Goal: Task Accomplishment & Management: Manage account settings

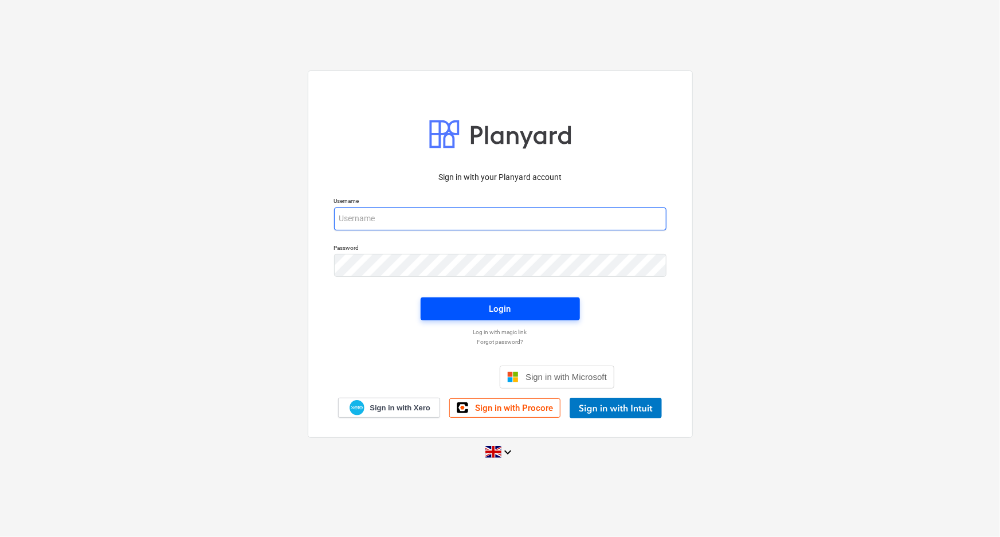
type input "[EMAIL_ADDRESS][DOMAIN_NAME]"
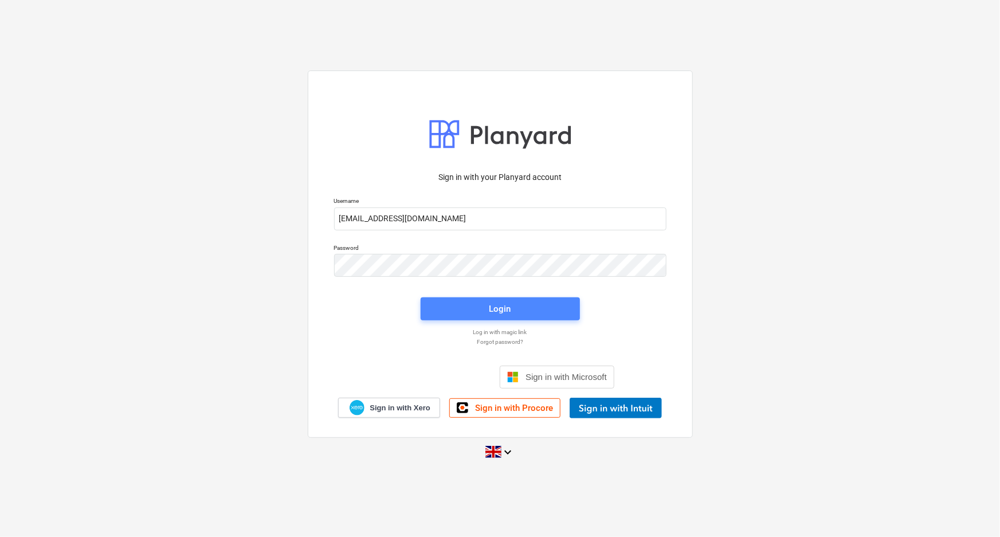
click at [521, 306] on span "Login" at bounding box center [500, 308] width 132 height 15
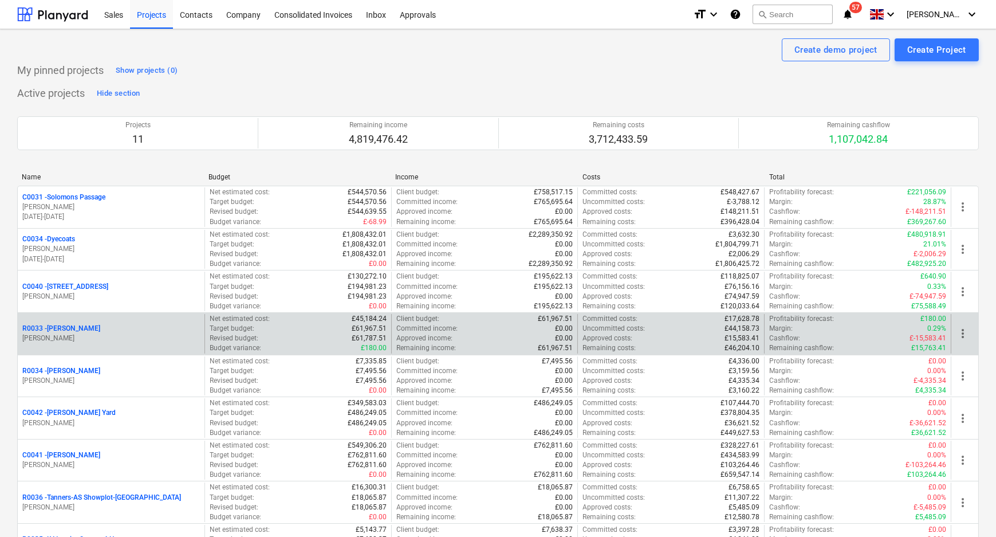
click at [104, 328] on div "R0033 - [PERSON_NAME]" at bounding box center [111, 329] width 178 height 10
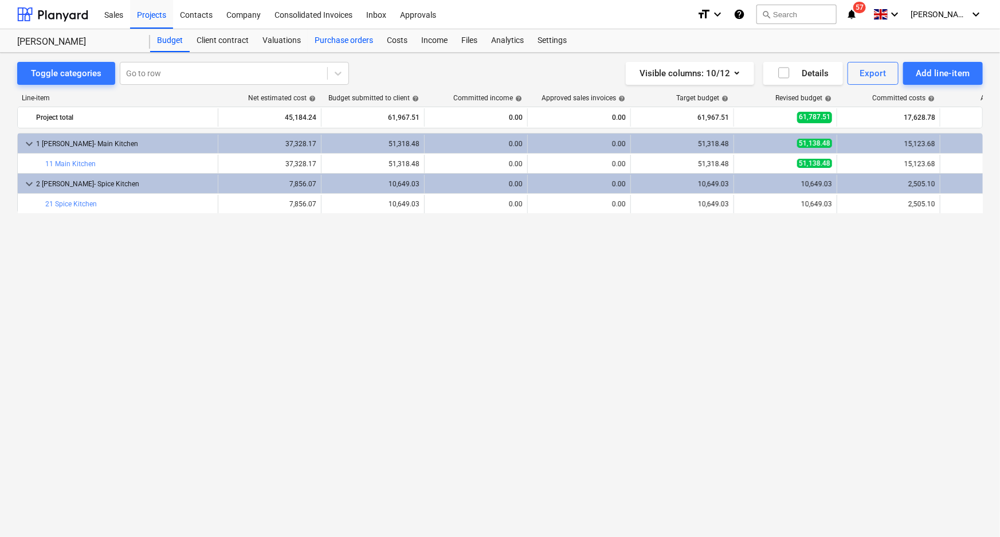
click at [341, 40] on div "Purchase orders" at bounding box center [344, 40] width 72 height 23
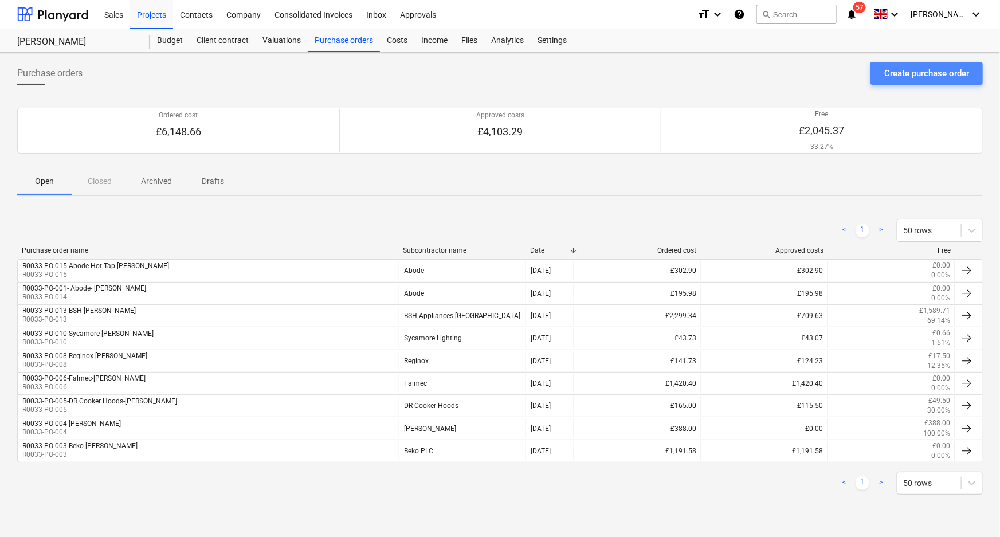
click at [913, 76] on div "Create purchase order" at bounding box center [926, 73] width 85 height 15
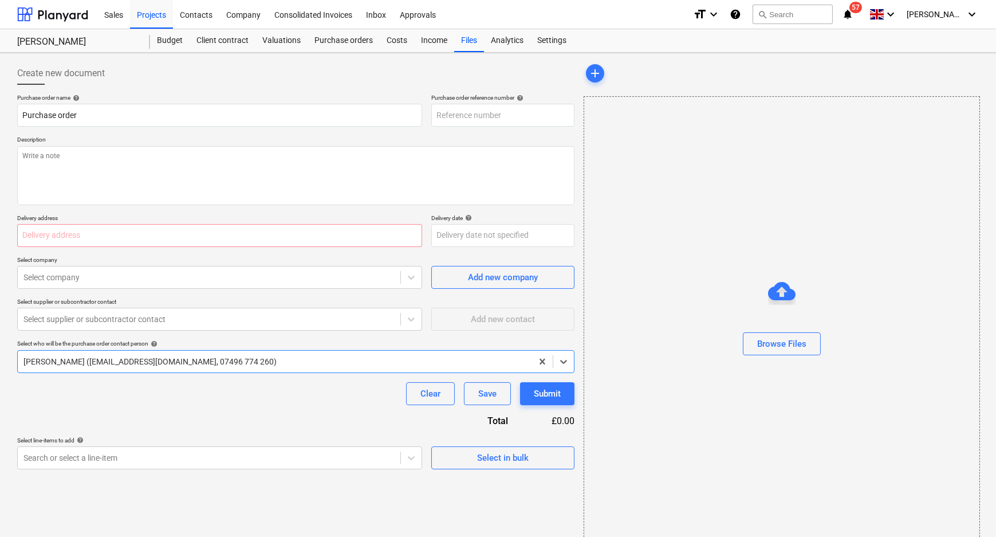
type textarea "x"
type input "R0033-PO-016"
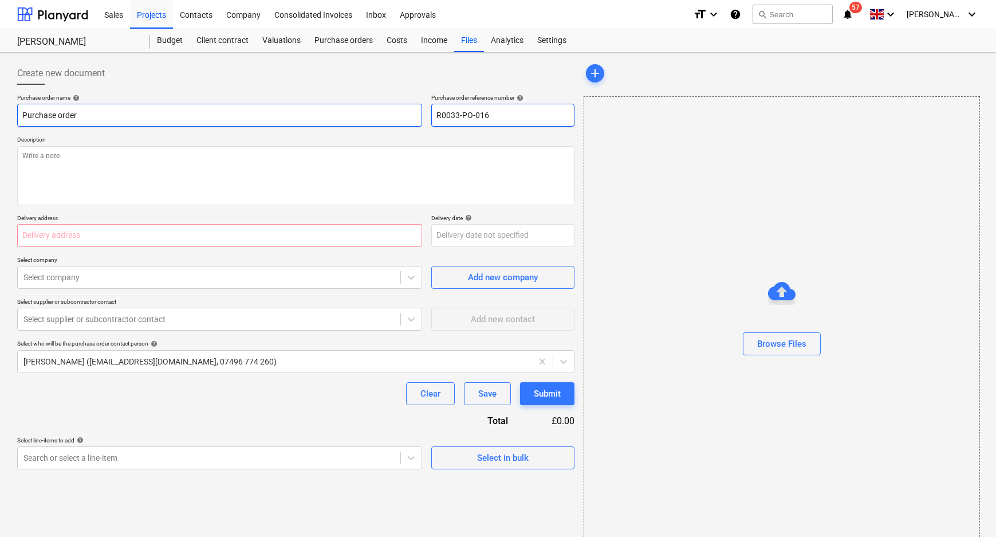
drag, startPoint x: 516, startPoint y: 115, endPoint x: 407, endPoint y: 115, distance: 108.8
click at [407, 115] on div "Purchase order name help Purchase order Purchase order reference number help R0…" at bounding box center [295, 110] width 557 height 33
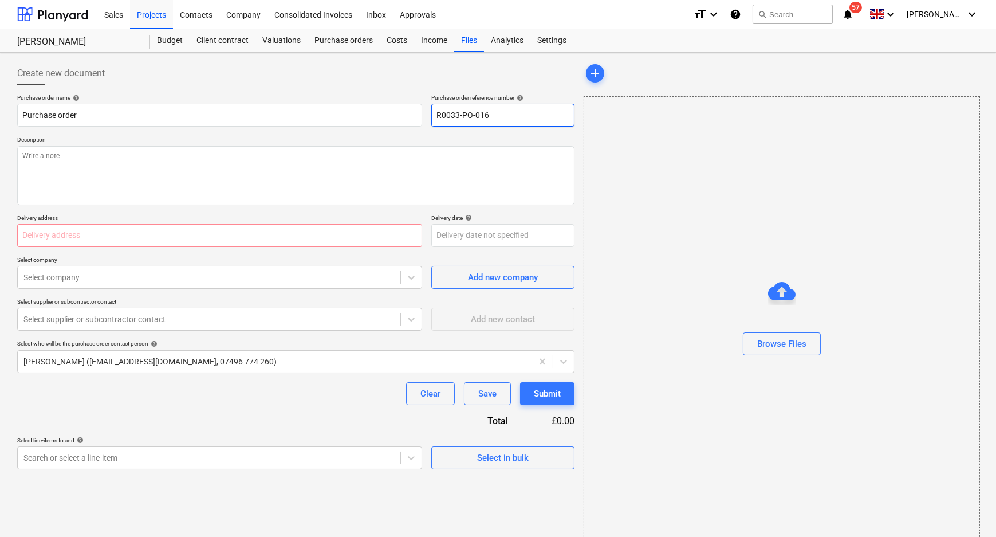
click at [506, 117] on input "R0033-PO-016" at bounding box center [502, 115] width 143 height 23
type textarea "x"
type input "R0033-PO-016-"
type textarea "x"
type input "R0033-PO-016-S"
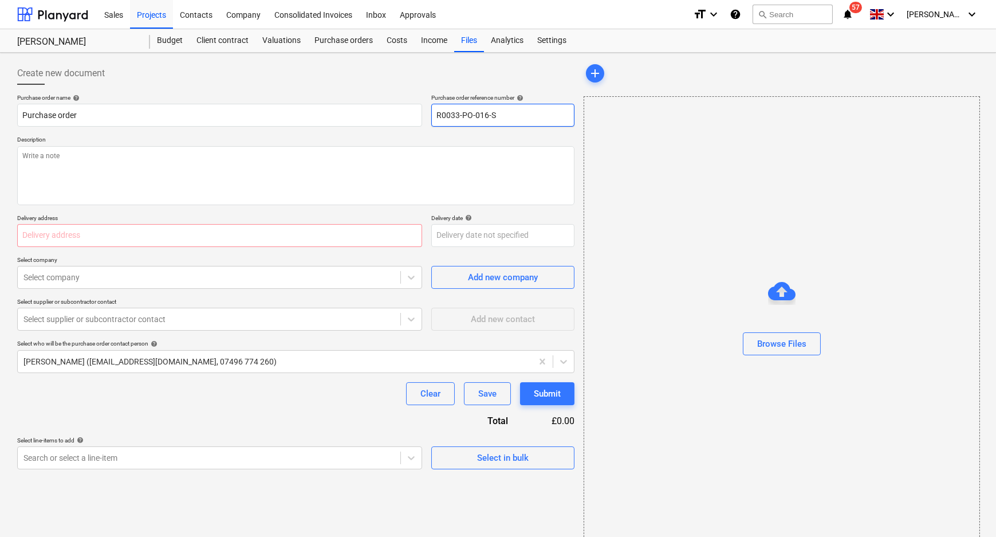
type textarea "x"
type input "R0033-PO-016-Sc"
type textarea "x"
type input "R0033-PO-016-Sch"
type textarea "x"
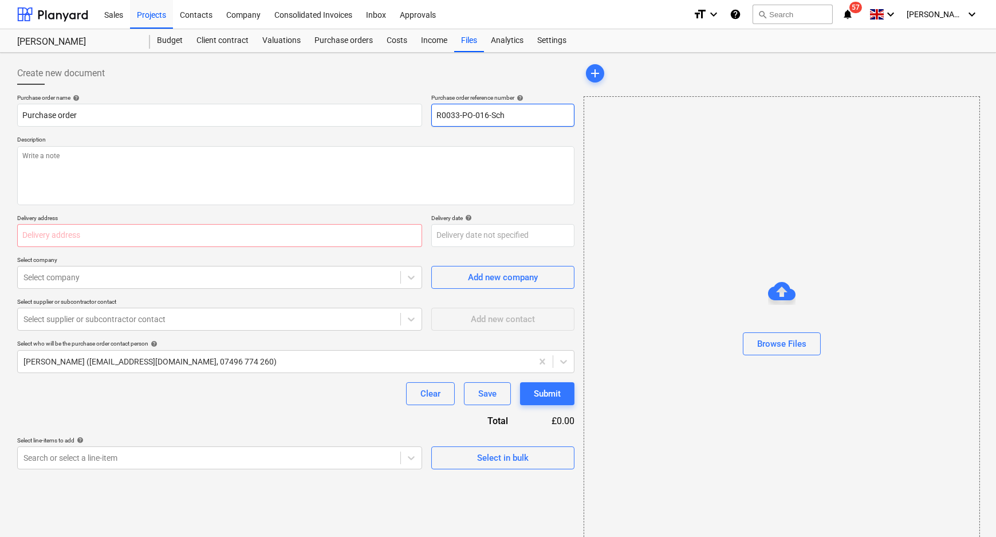
type input "R0033-PO-016-Schu"
type textarea "x"
type input "R0033-PO-016-Schue"
type textarea "x"
type input "R0033-PO-016-Schuel"
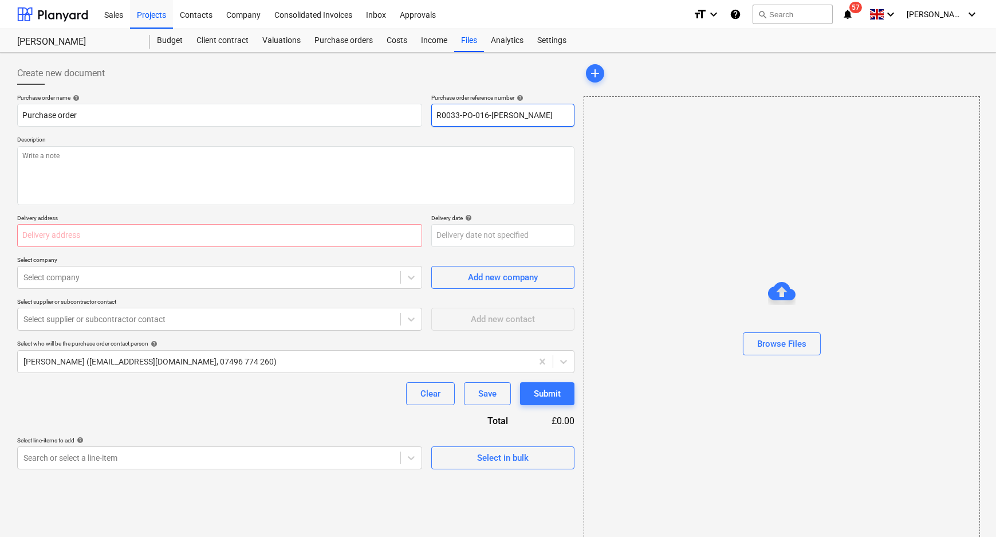
type textarea "x"
type input "R0033-PO-016-Schuell"
type textarea "x"
type input "R0033-PO-016-Schuelle"
type textarea "x"
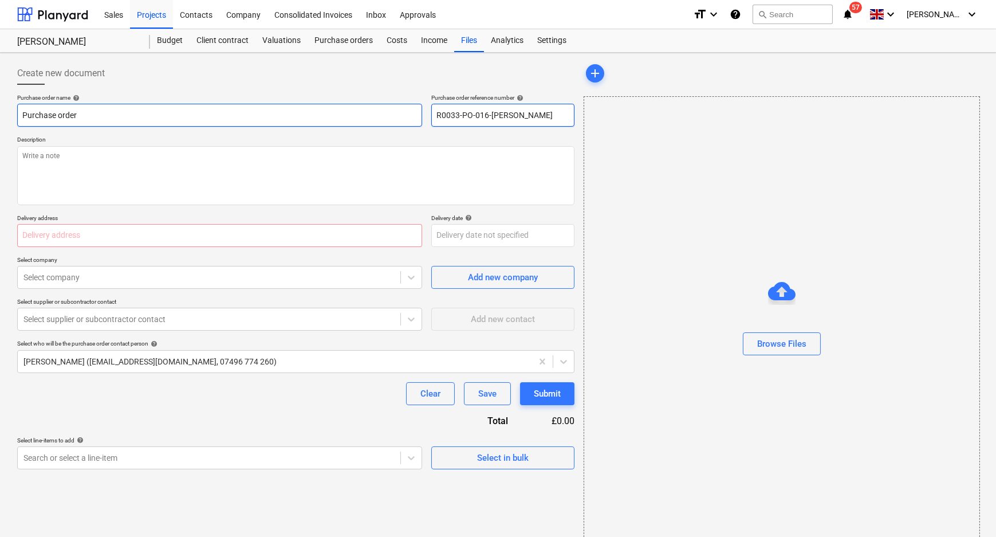
drag, startPoint x: 532, startPoint y: 115, endPoint x: 192, endPoint y: 115, distance: 340.3
click at [378, 114] on div "Purchase order name help Purchase order Purchase order reference number help R0…" at bounding box center [295, 110] width 557 height 33
type input "R0033-PO-016-Schueller"
drag, startPoint x: 125, startPoint y: 117, endPoint x: -32, endPoint y: 118, distance: 156.4
click at [0, 118] on html "Sales Projects Contacts Company Consolidated Invoices Inbox Approvals format_si…" at bounding box center [498, 268] width 996 height 537
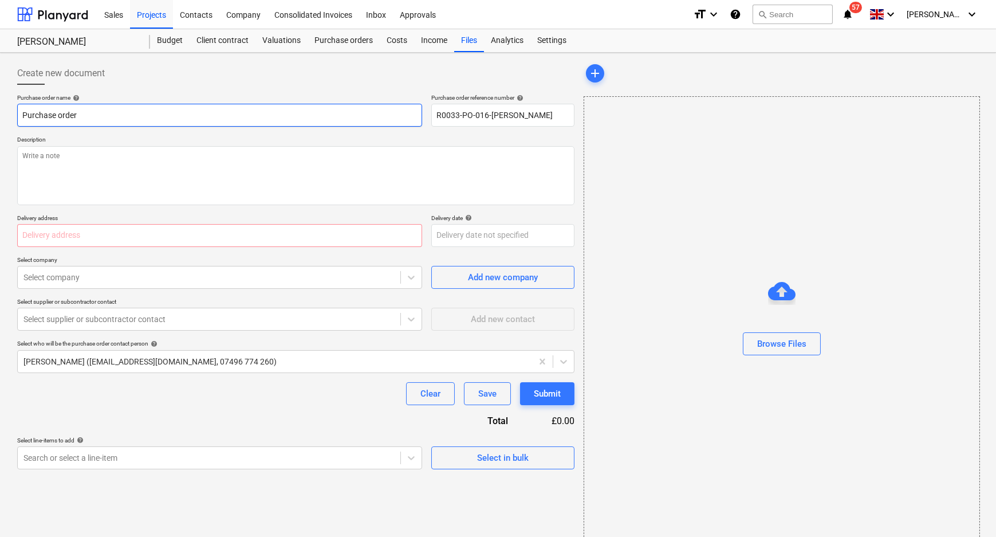
paste input "R0033-PO-016-Schuell"
type textarea "x"
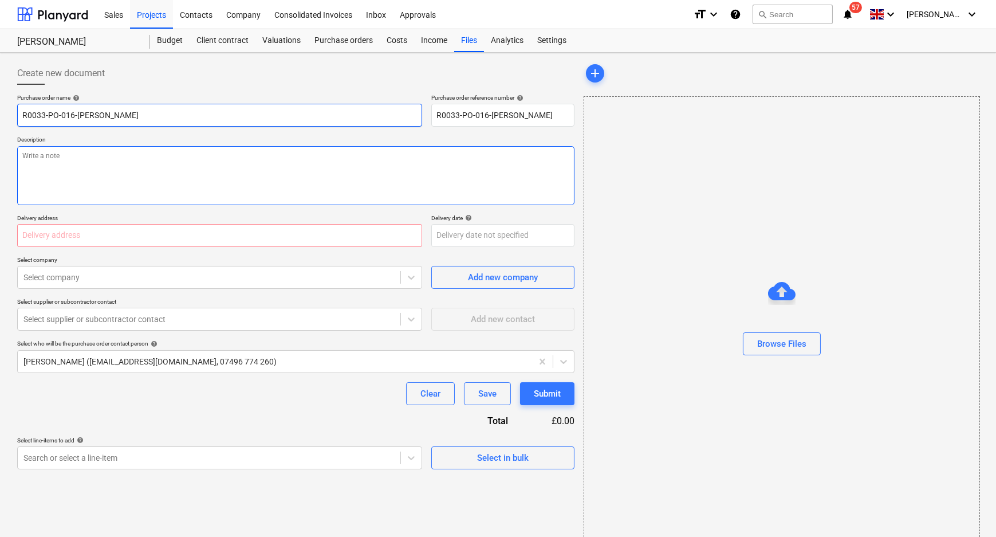
type input "R0033-PO-016-Schueller"
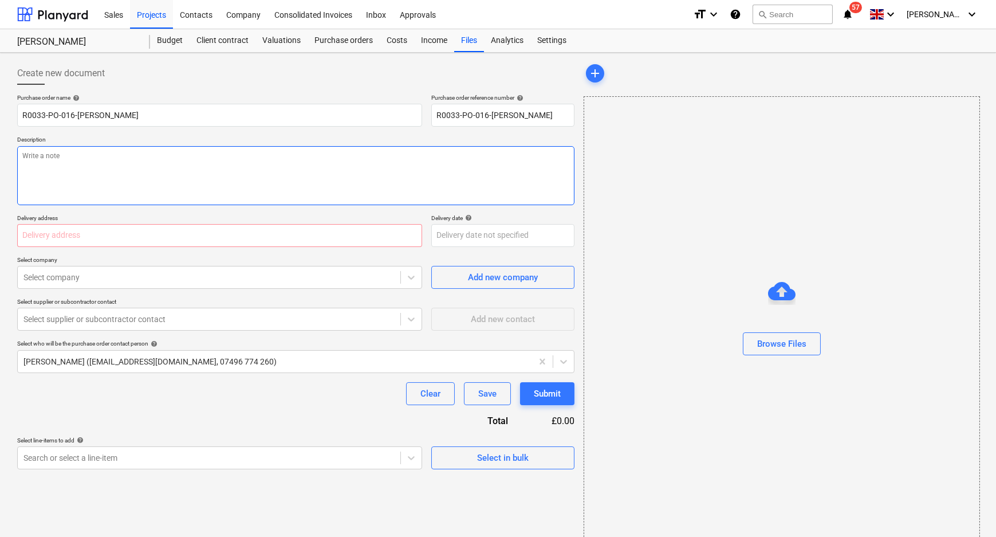
click at [94, 154] on textarea at bounding box center [295, 175] width 557 height 59
paste textarea "R0033-PO-016-Schueller"
type textarea "x"
type textarea "R0033-PO-016-Schueller"
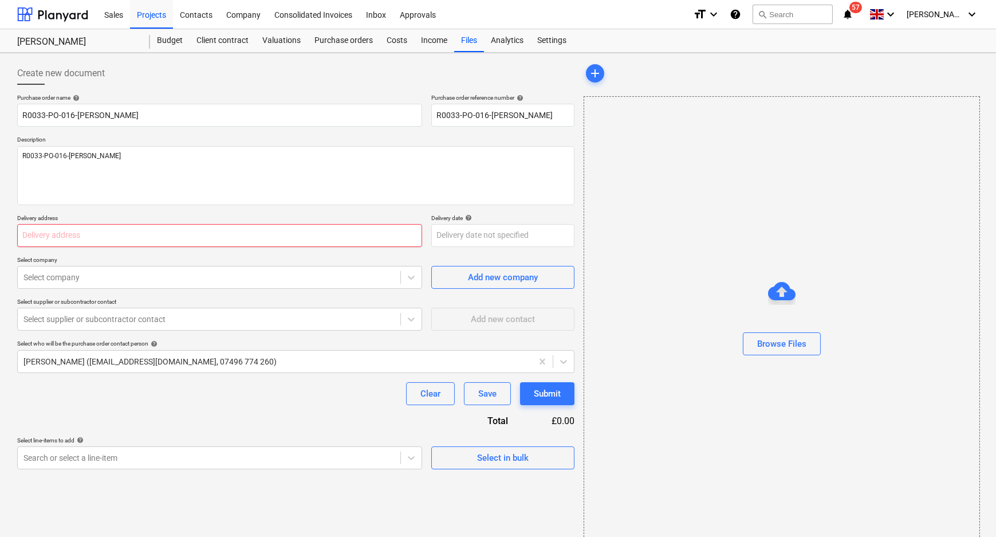
click at [123, 228] on input "text" at bounding box center [219, 235] width 405 height 23
click at [75, 235] on input "text" at bounding box center [219, 235] width 405 height 23
paste input "L and B Transport Ltd, Unit 4 Rollestons Farm, Margaretting Road, Writtle, Chel…"
type textarea "x"
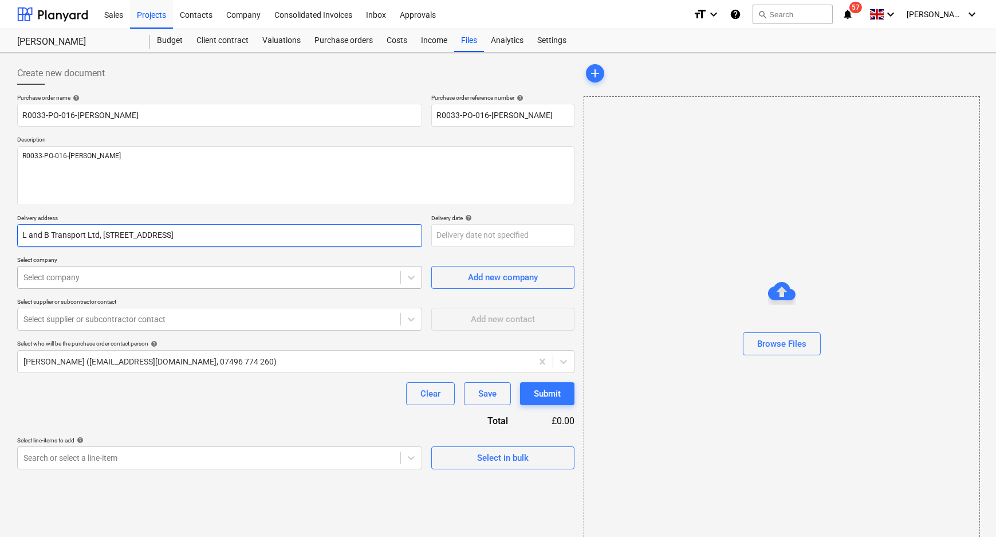
type input "L and B Transport Ltd, Unit 4 Rollestons Farm, Margaretting Road, Writtle, Chel…"
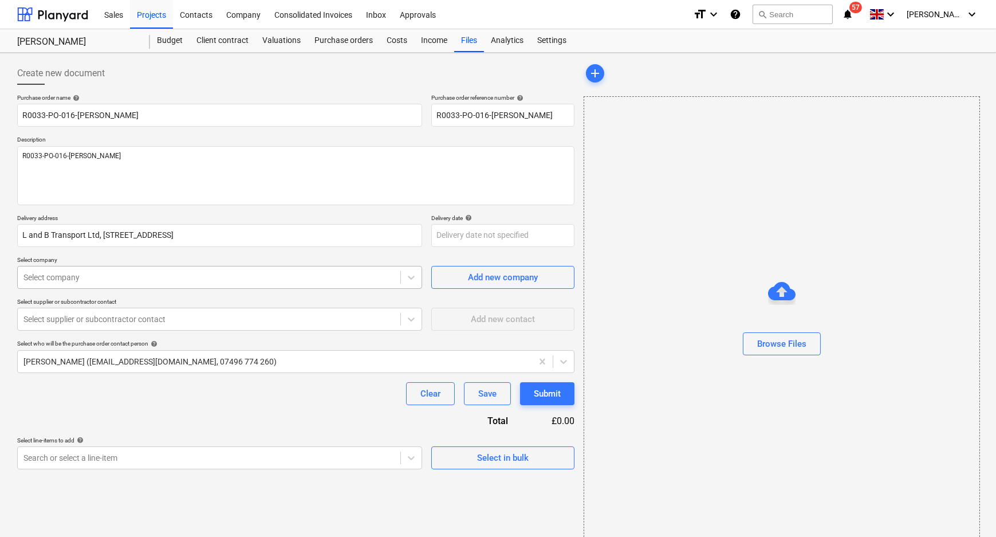
click at [180, 269] on div "Select company" at bounding box center [209, 277] width 383 height 16
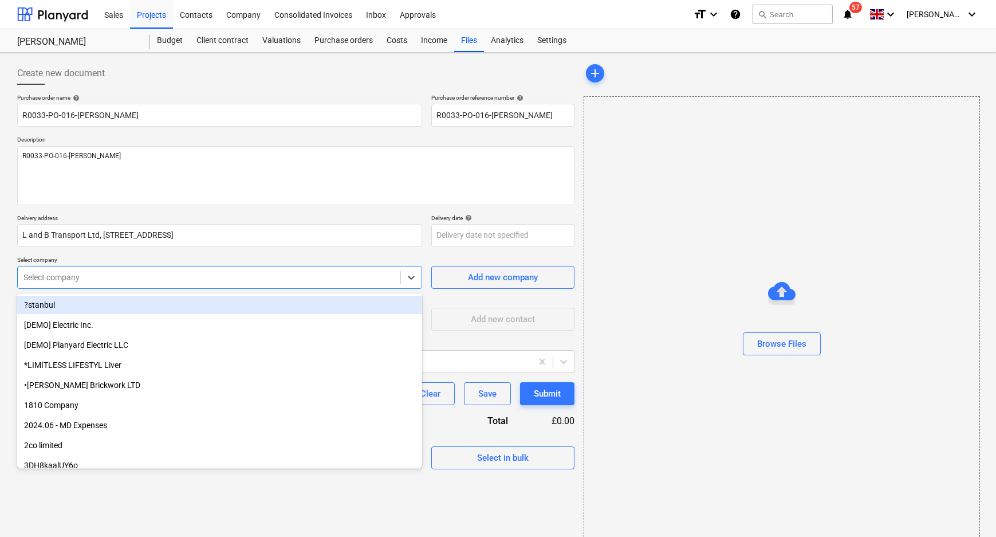
type textarea "x"
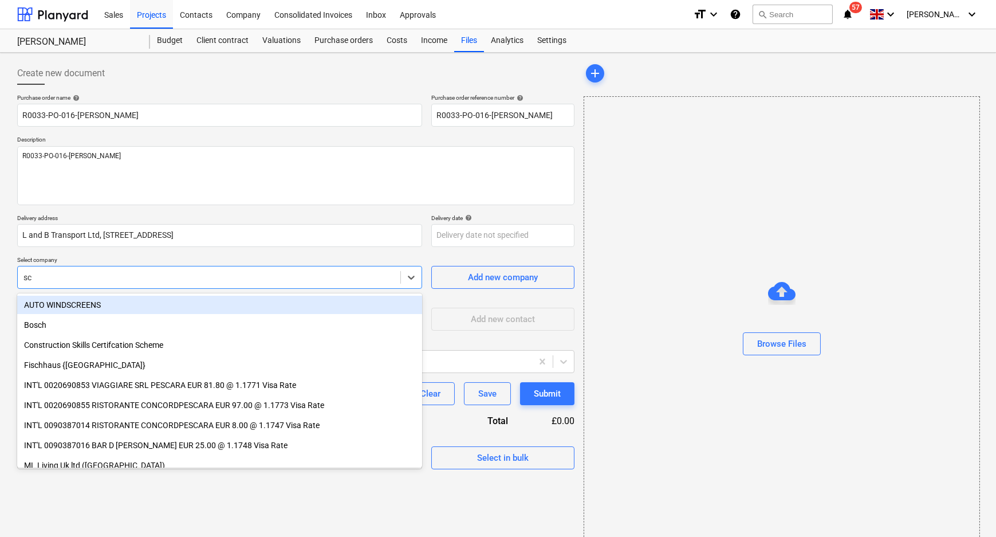
type input "sch"
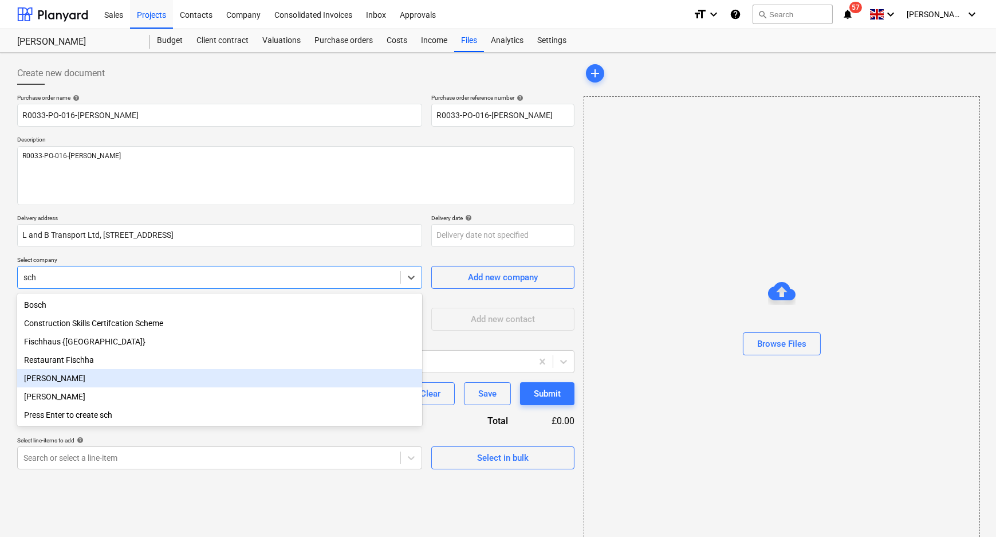
click at [150, 383] on div "[PERSON_NAME]" at bounding box center [219, 378] width 405 height 18
type textarea "x"
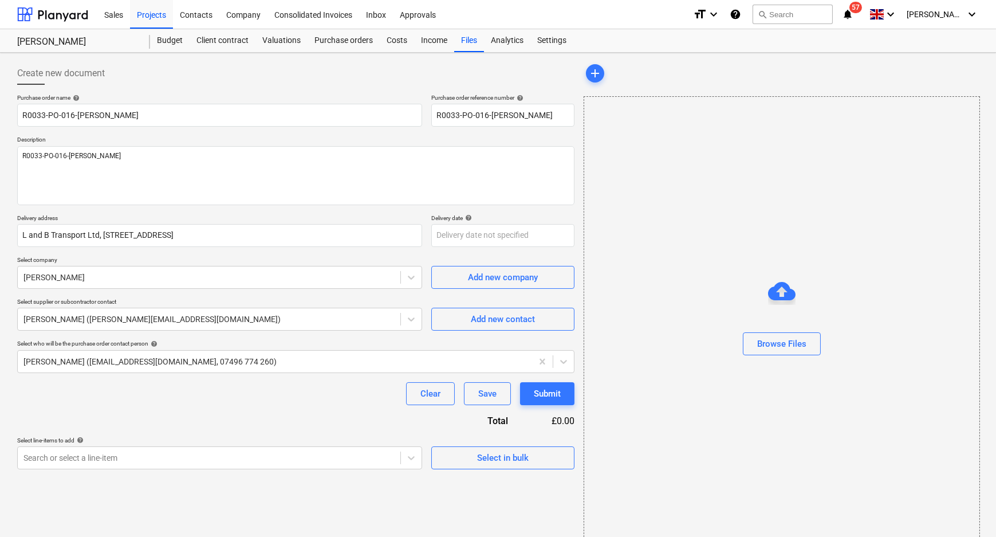
click at [231, 406] on div "Purchase order name help R0033-PO-016-Schueller Purchase order reference number…" at bounding box center [295, 281] width 557 height 375
click at [345, 353] on div "Jo Foreman (jforeman@kuchecontracts.com, 07496 774 260)" at bounding box center [275, 361] width 514 height 16
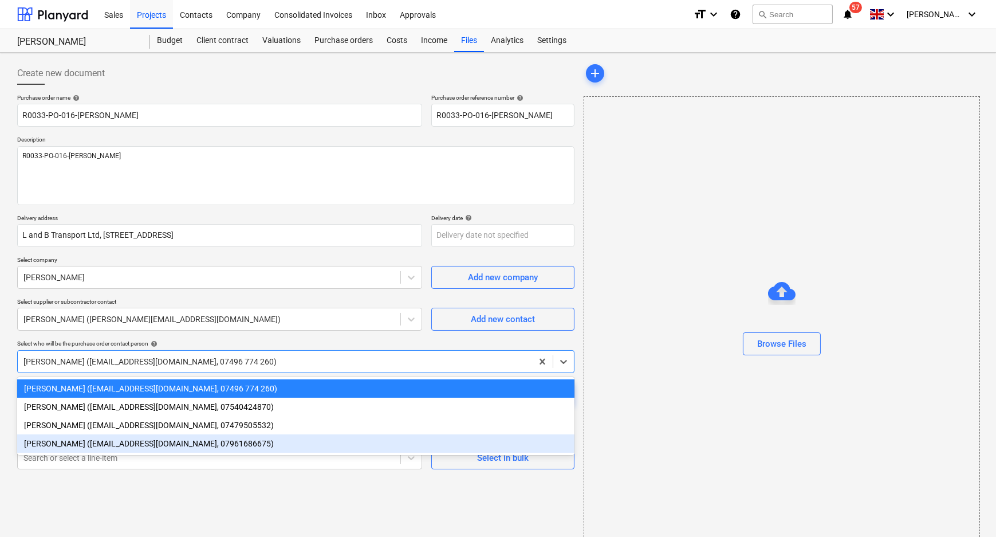
click at [111, 442] on div "Stuart Croggon (scroggon@kuchecontracts.com, 07961686675)" at bounding box center [295, 443] width 557 height 18
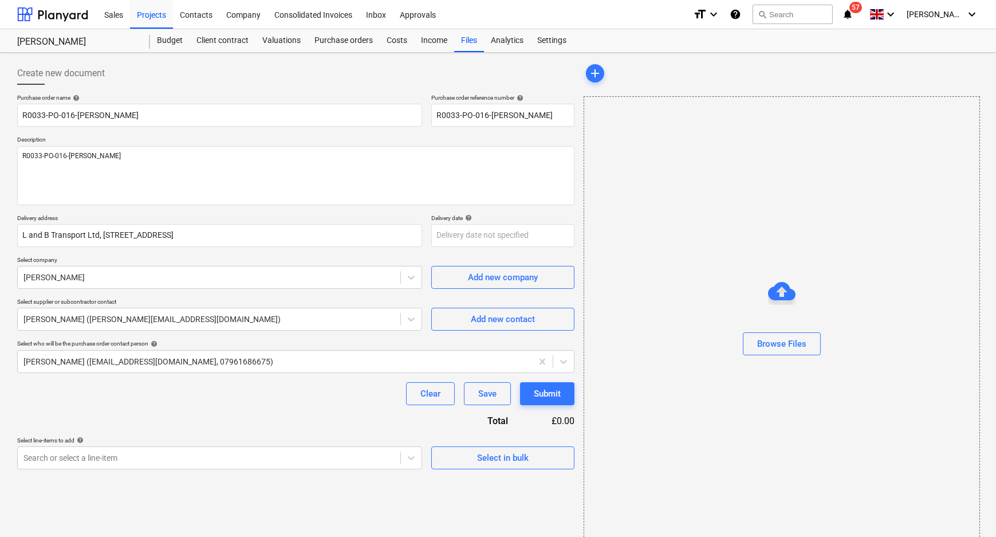
click at [125, 408] on div "Purchase order name help R0033-PO-016-Schueller Purchase order reference number…" at bounding box center [295, 281] width 557 height 375
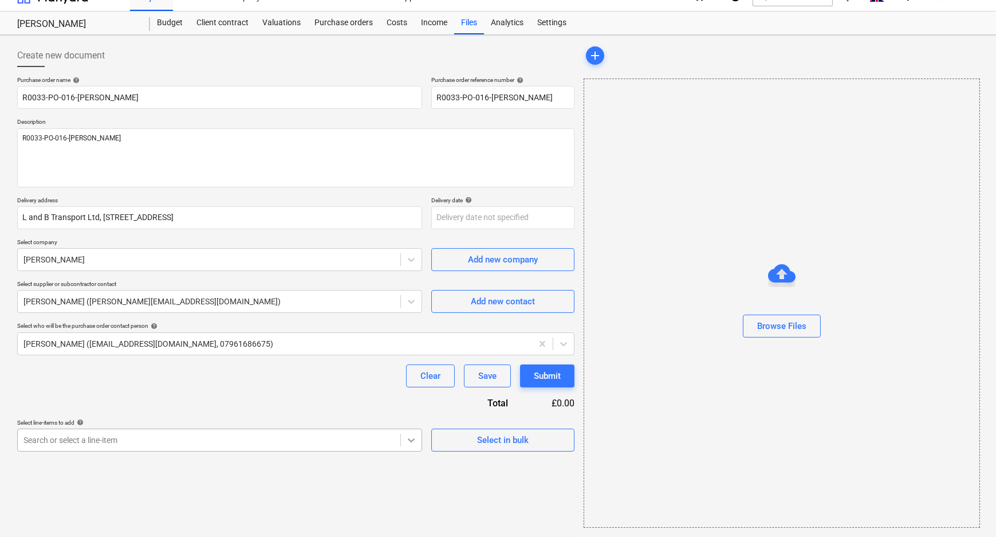
click at [407, 453] on body "Sales Projects Contacts Company Consolidated Invoices Inbox Approvals format_si…" at bounding box center [498, 250] width 996 height 537
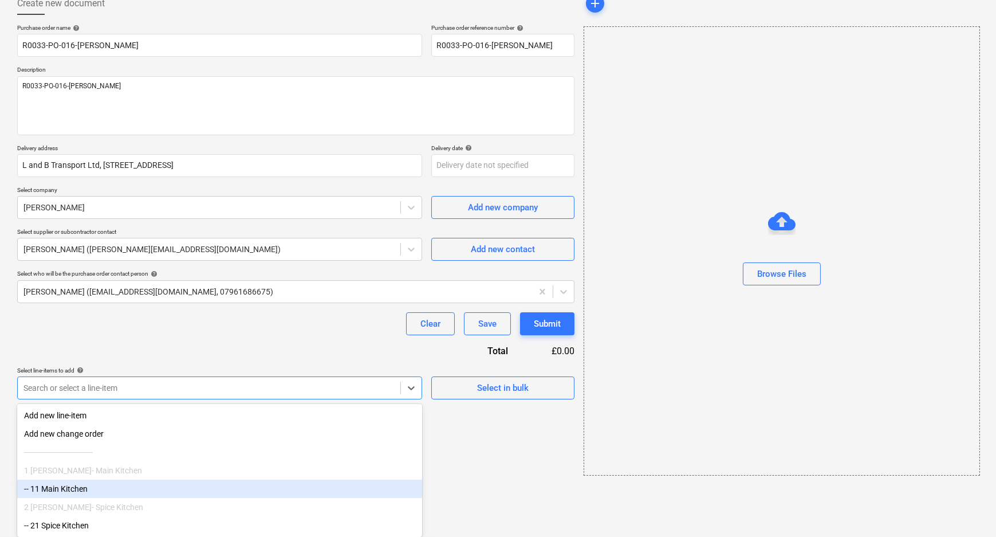
click at [103, 488] on div "-- 11 Main Kitchen" at bounding box center [219, 488] width 405 height 18
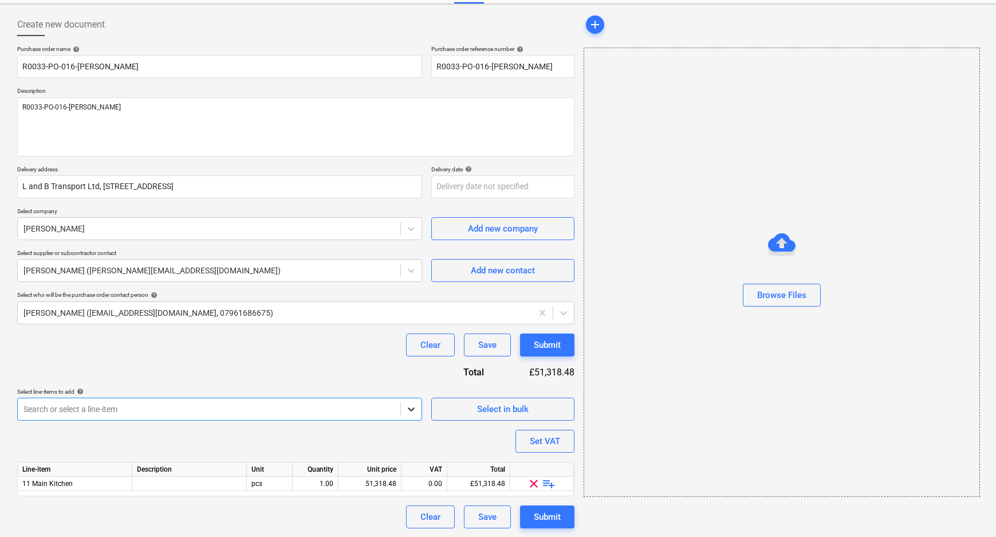
click at [407, 409] on icon at bounding box center [411, 408] width 11 height 11
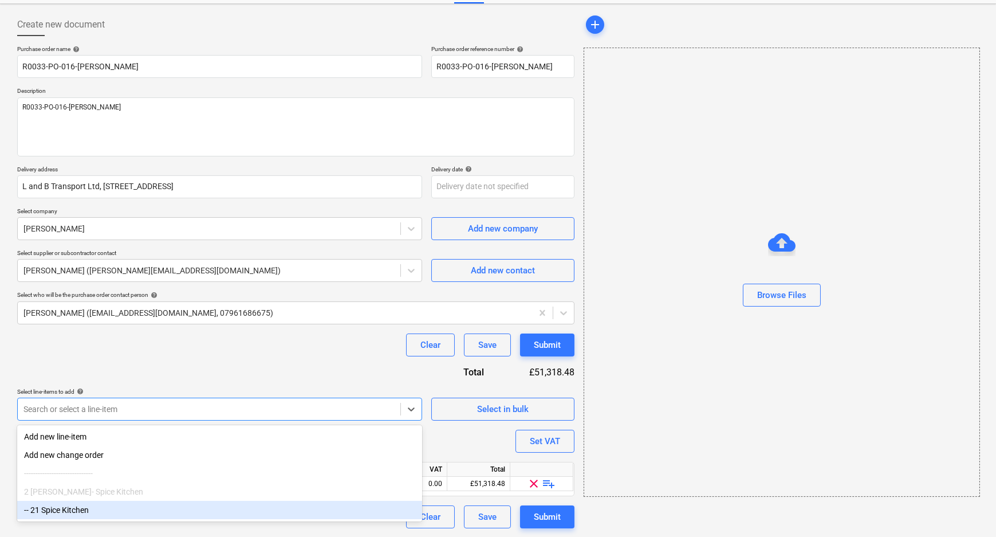
click at [46, 514] on div "-- 21 Spice Kitchen" at bounding box center [219, 510] width 405 height 18
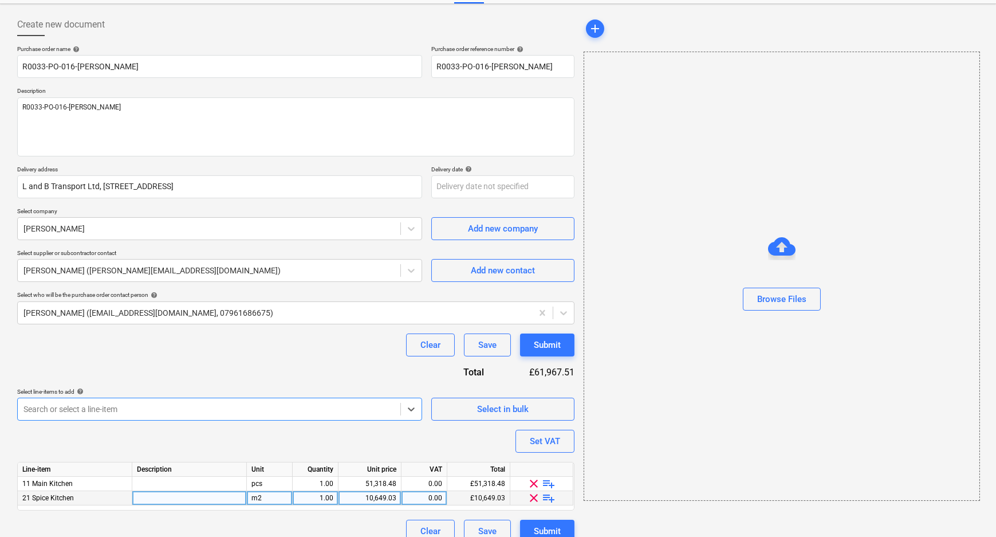
scroll to position [63, 0]
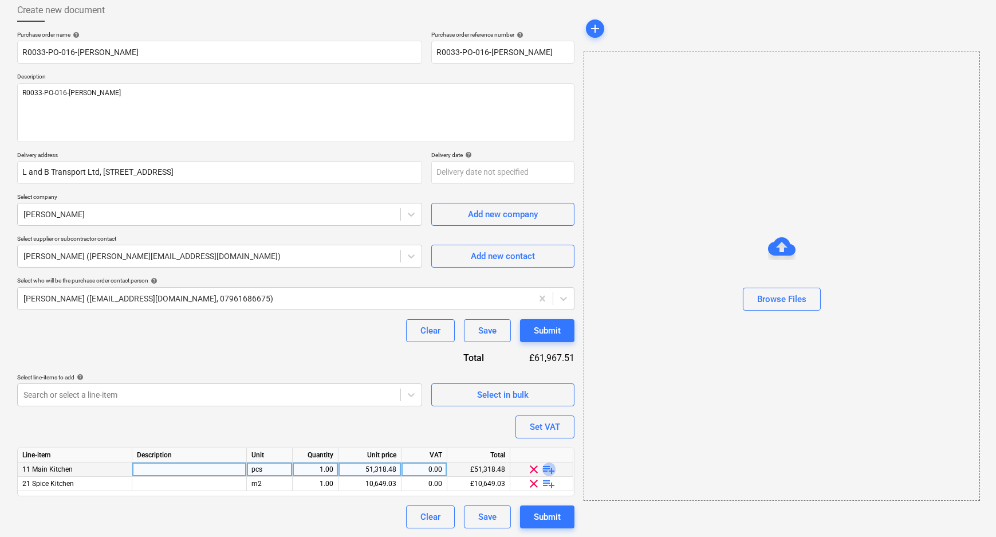
click at [551, 471] on span "playlist_add" at bounding box center [549, 469] width 14 height 14
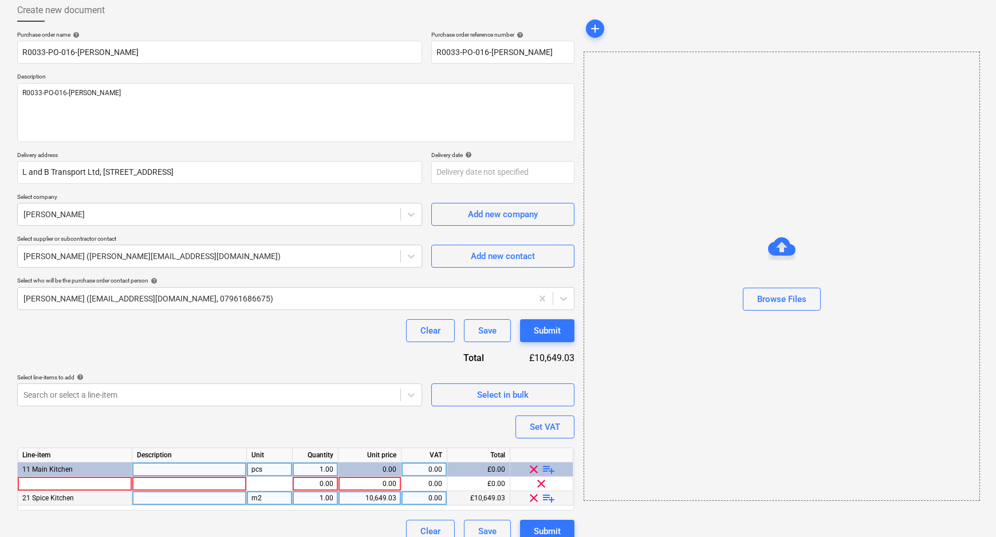
click at [549, 498] on span "playlist_add" at bounding box center [549, 498] width 14 height 14
type textarea "x"
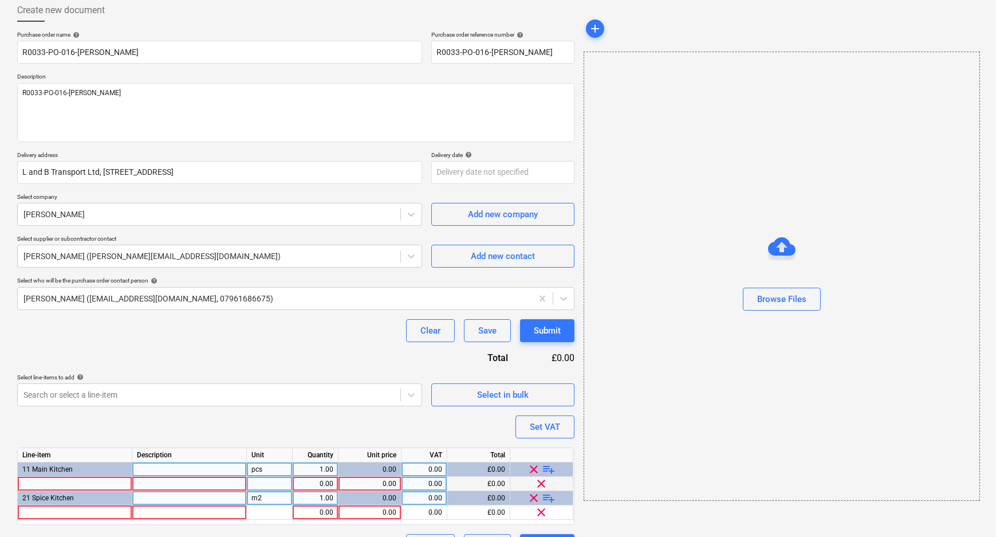
click at [100, 481] on div at bounding box center [75, 484] width 115 height 14
type input "Furniture"
type textarea "x"
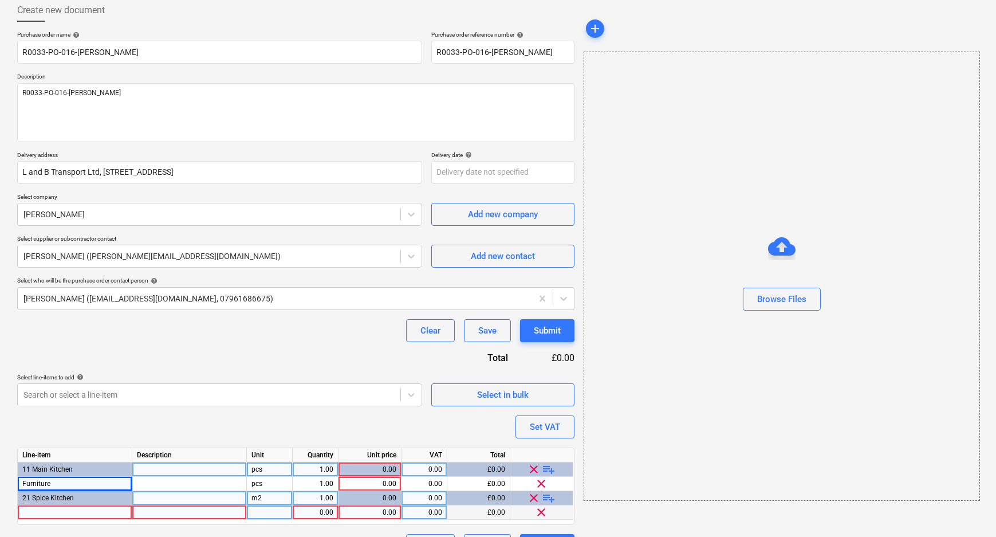
click at [106, 505] on div at bounding box center [75, 512] width 115 height 14
type input "Furniture"
drag, startPoint x: 329, startPoint y: 512, endPoint x: 373, endPoint y: 508, distance: 43.8
click at [331, 512] on div "0.00" at bounding box center [315, 512] width 36 height 14
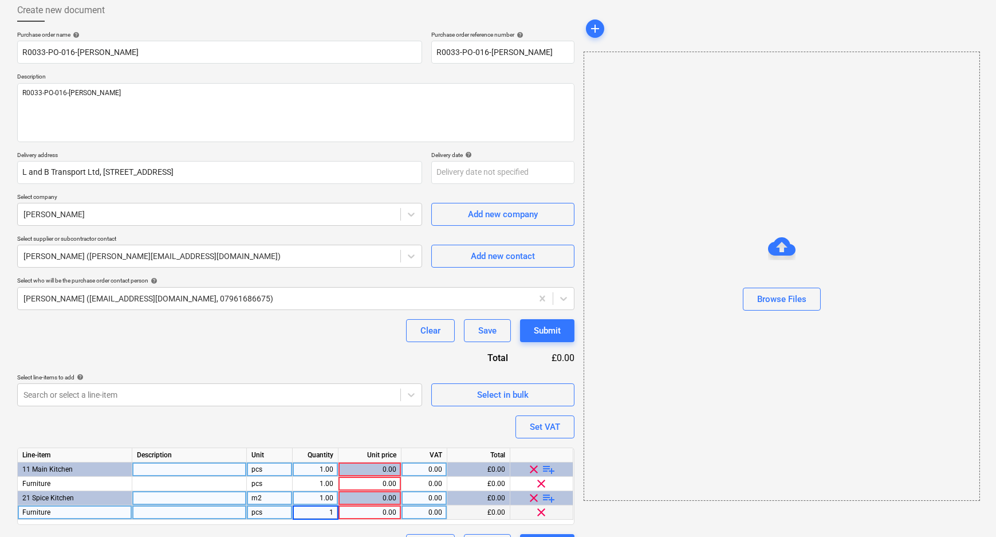
click at [387, 509] on div "0.00" at bounding box center [369, 512] width 53 height 14
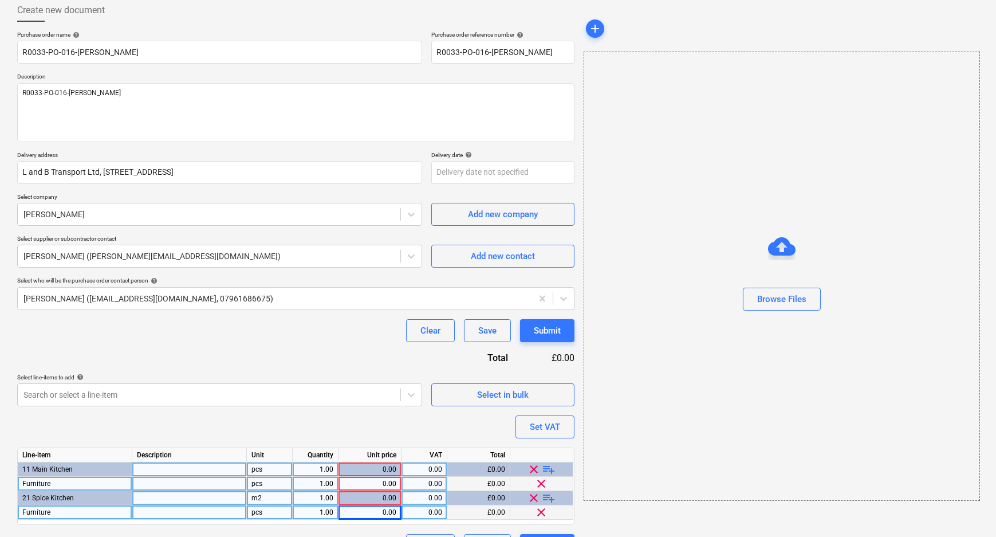
click at [354, 481] on div "0.00" at bounding box center [369, 484] width 53 height 14
type textarea "x"
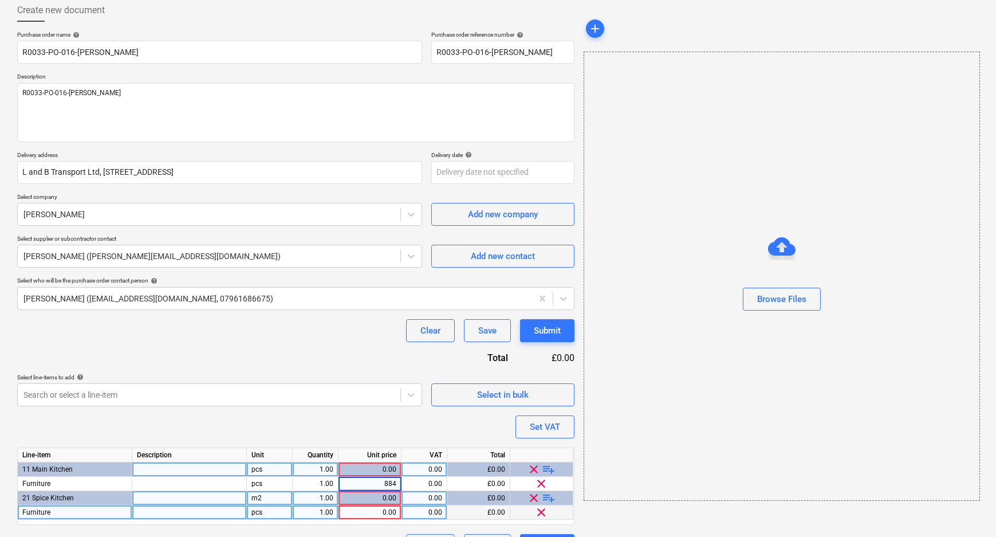
type input "8840"
type textarea "x"
click at [372, 503] on div "0.00" at bounding box center [369, 498] width 53 height 14
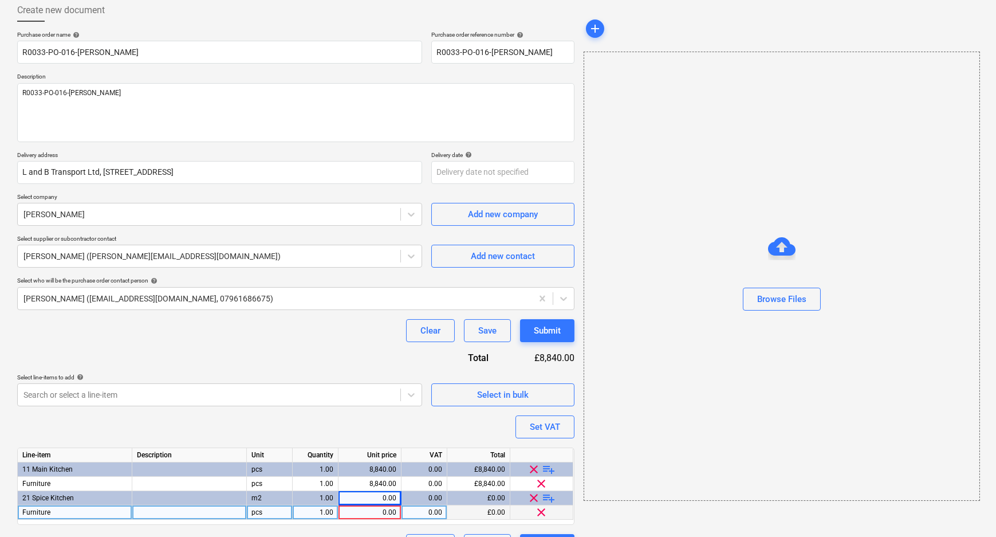
click at [384, 514] on div "0.00" at bounding box center [369, 512] width 53 height 14
type input "1606.74"
click at [578, 509] on div "Create new document Purchase order name help R0033-PO-016-Schueller Purchase or…" at bounding box center [296, 277] width 567 height 567
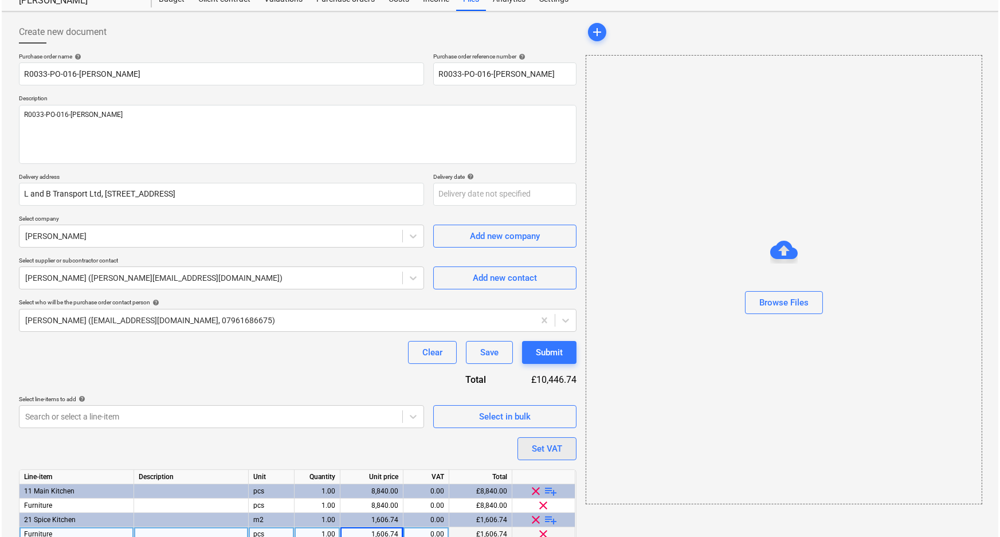
scroll to position [92, 0]
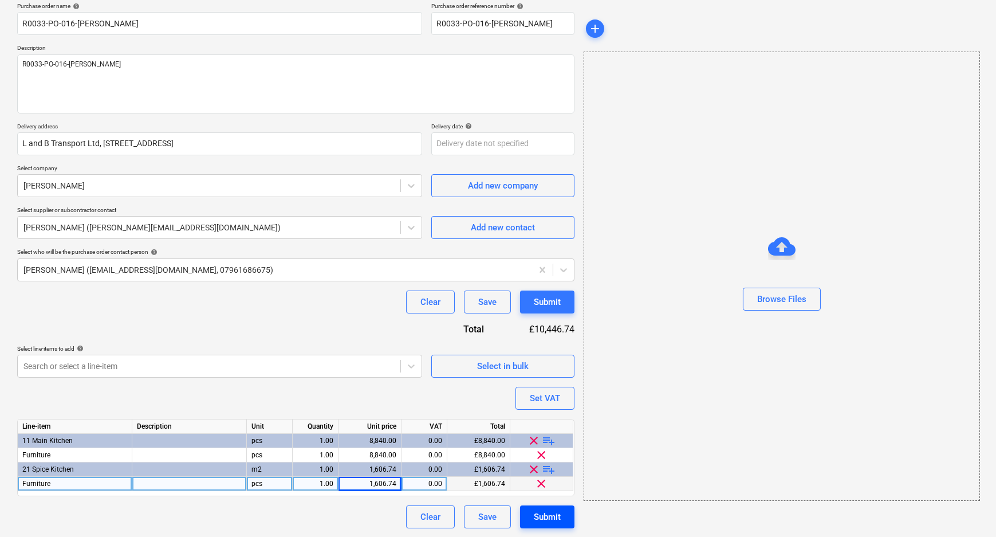
click at [546, 517] on div "Submit" at bounding box center [547, 516] width 27 height 15
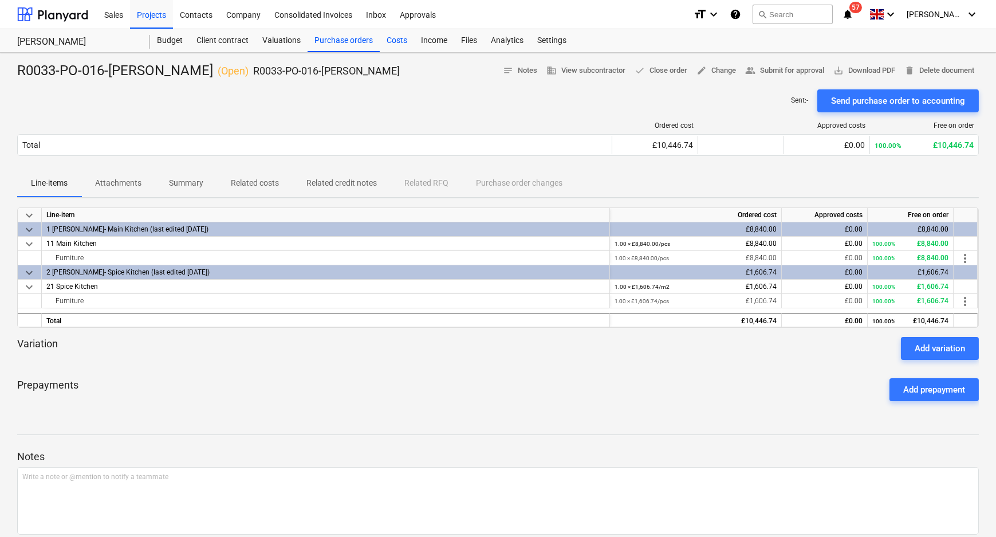
click at [395, 44] on div "Costs" at bounding box center [397, 40] width 34 height 23
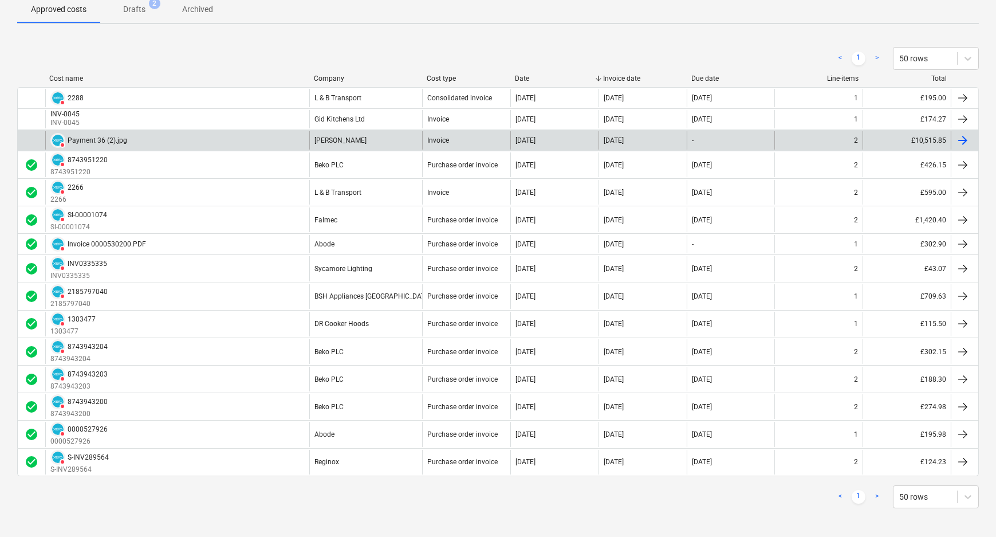
scroll to position [131, 0]
click at [217, 138] on div "DELETED Payment 36 (2).jpg" at bounding box center [177, 138] width 264 height 18
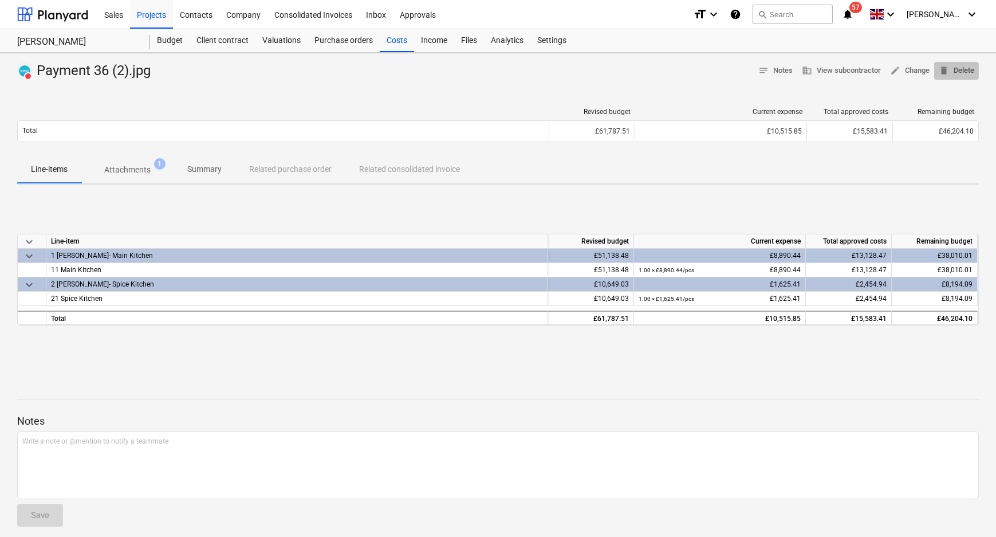
click at [957, 68] on span "delete Delete" at bounding box center [957, 70] width 36 height 13
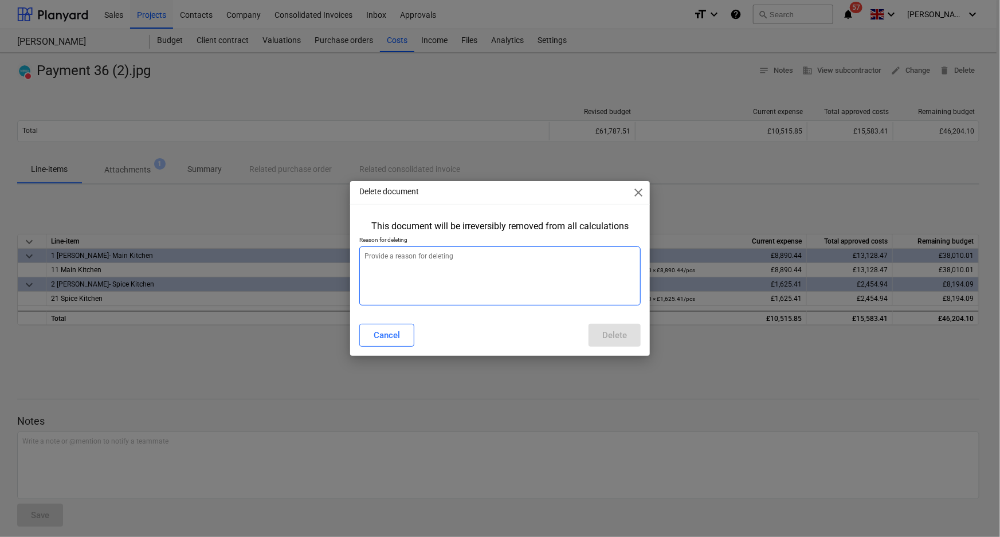
click at [504, 278] on textarea at bounding box center [500, 275] width 282 height 59
type textarea "x"
type textarea "a"
type textarea "x"
type textarea "am"
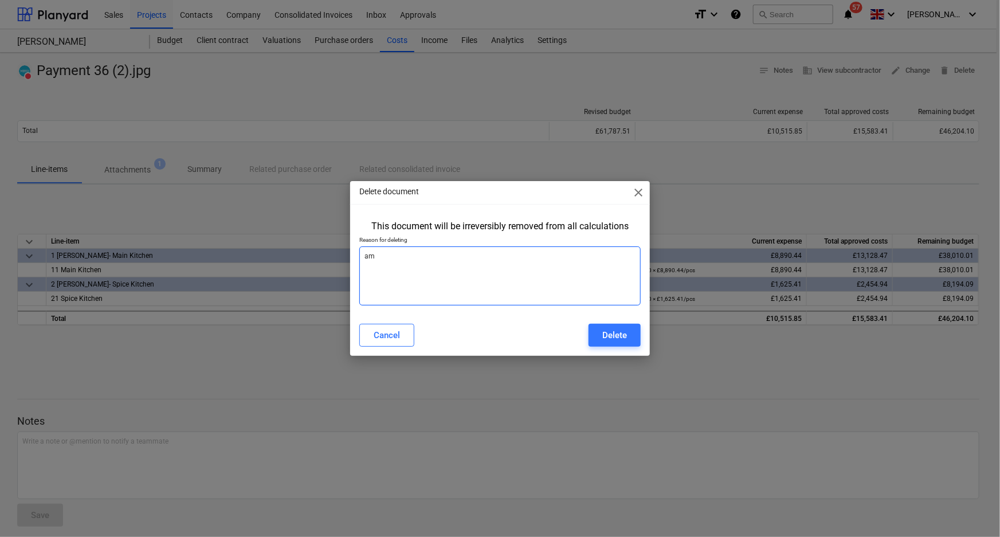
type textarea "x"
type textarea "ame"
type textarea "x"
type textarea "amen"
type textarea "x"
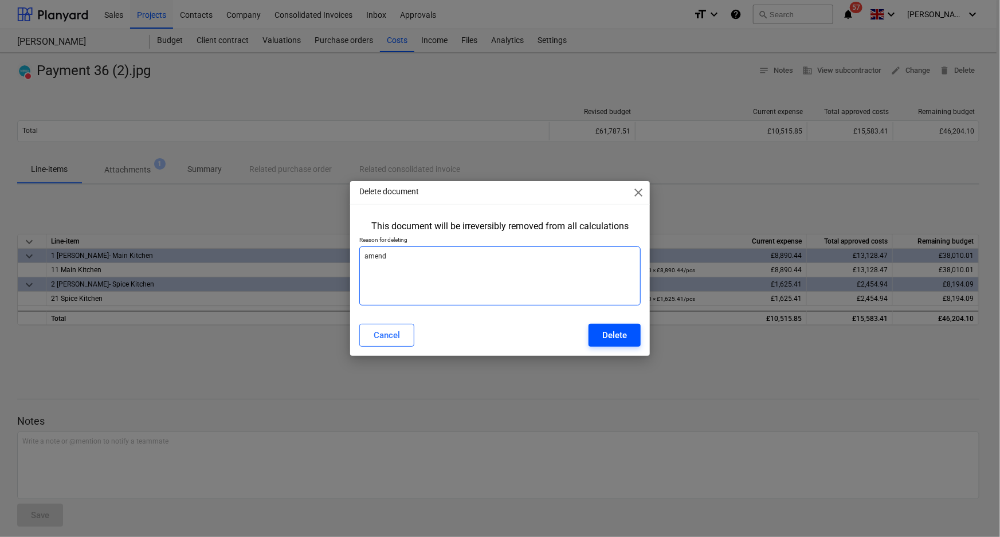
type textarea "amend"
click at [630, 333] on button "Delete" at bounding box center [614, 335] width 52 height 23
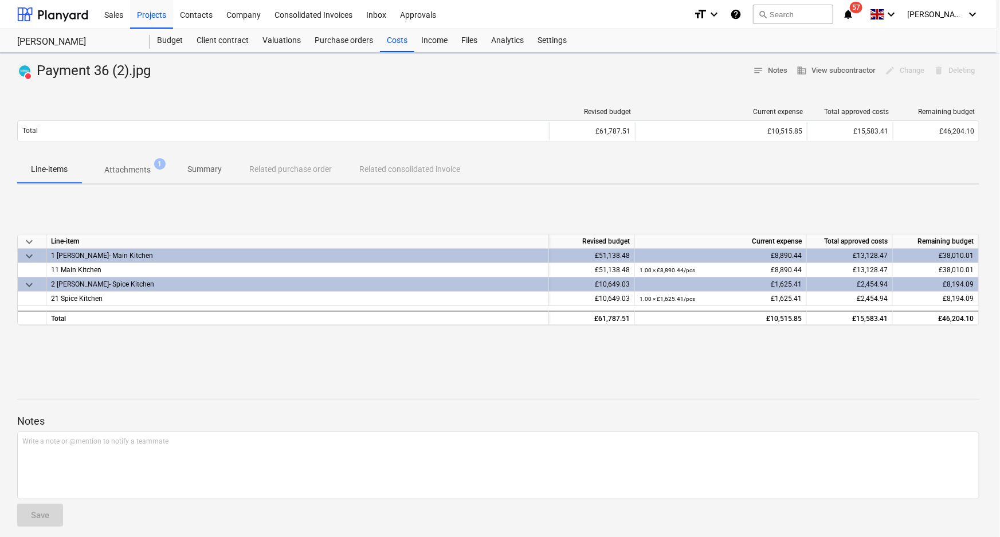
type textarea "x"
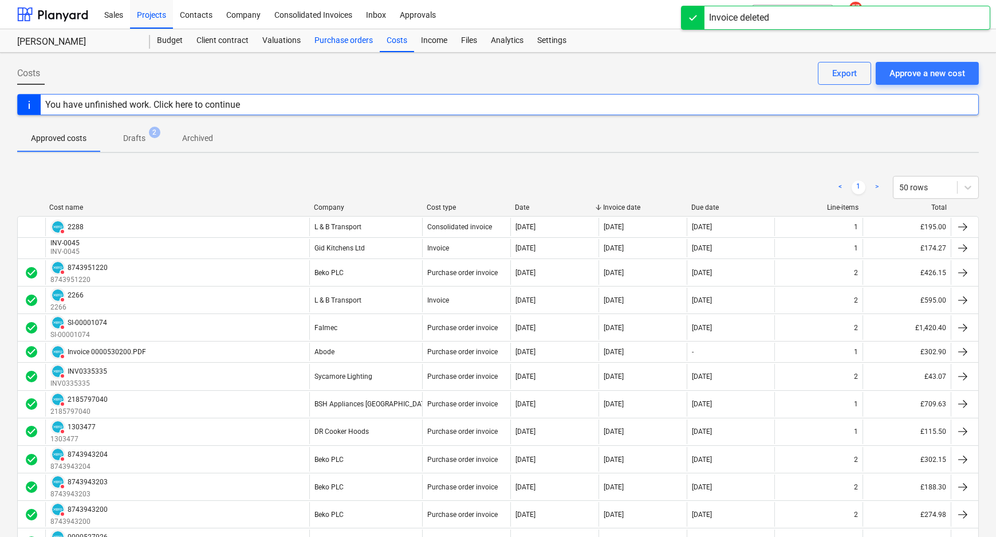
click at [363, 42] on div "Purchase orders" at bounding box center [344, 40] width 72 height 23
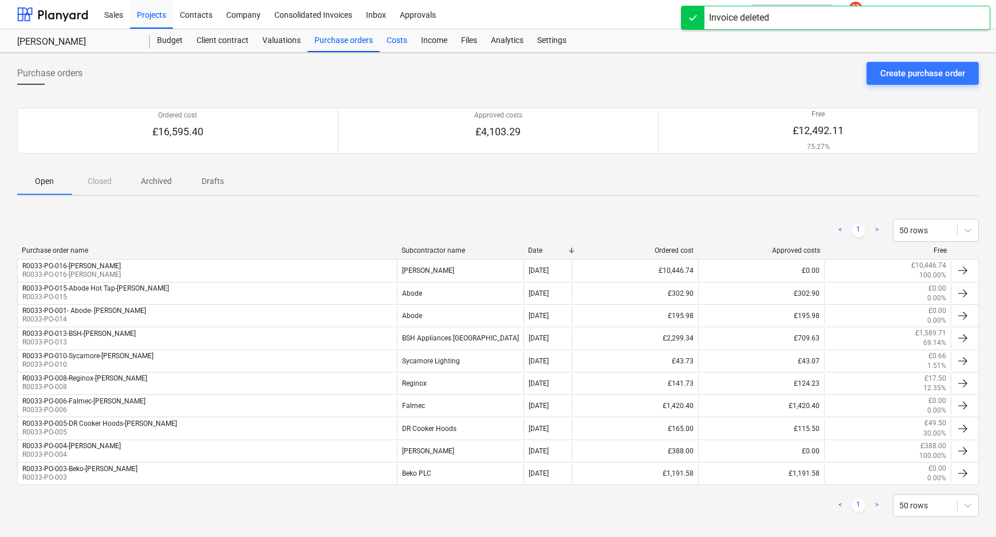
click at [403, 40] on div "Costs" at bounding box center [397, 40] width 34 height 23
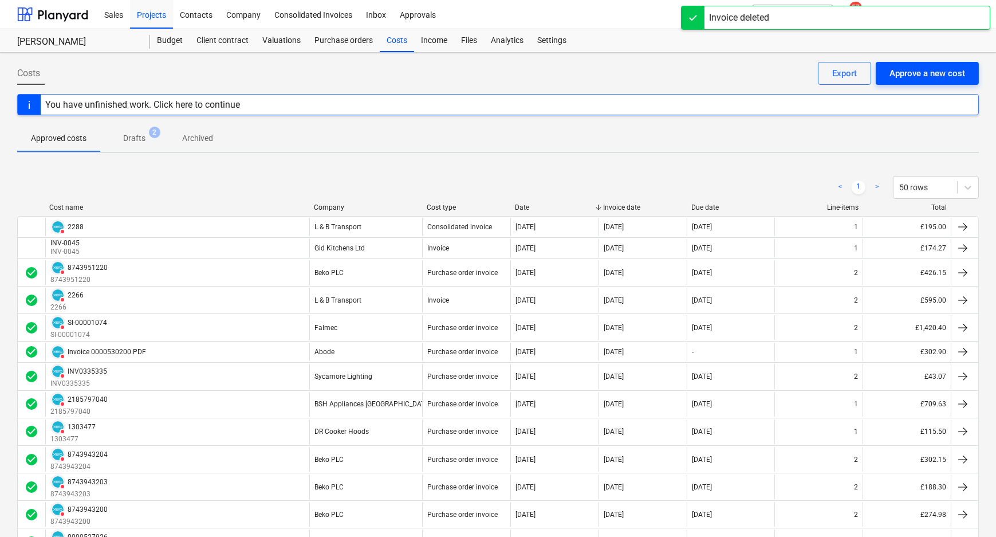
click at [910, 74] on div "Approve a new cost" at bounding box center [928, 73] width 76 height 15
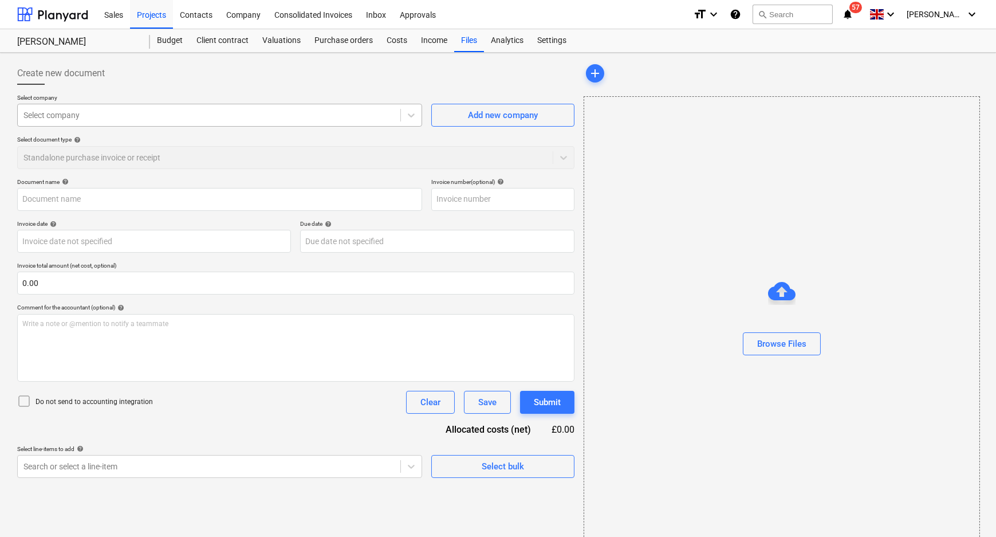
click at [171, 120] on div at bounding box center [208, 114] width 371 height 11
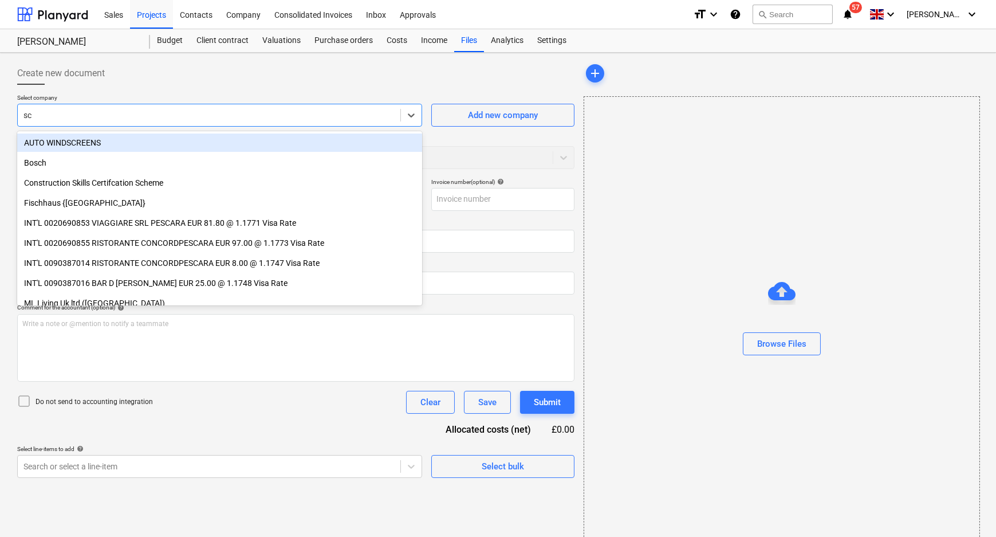
type input "sch"
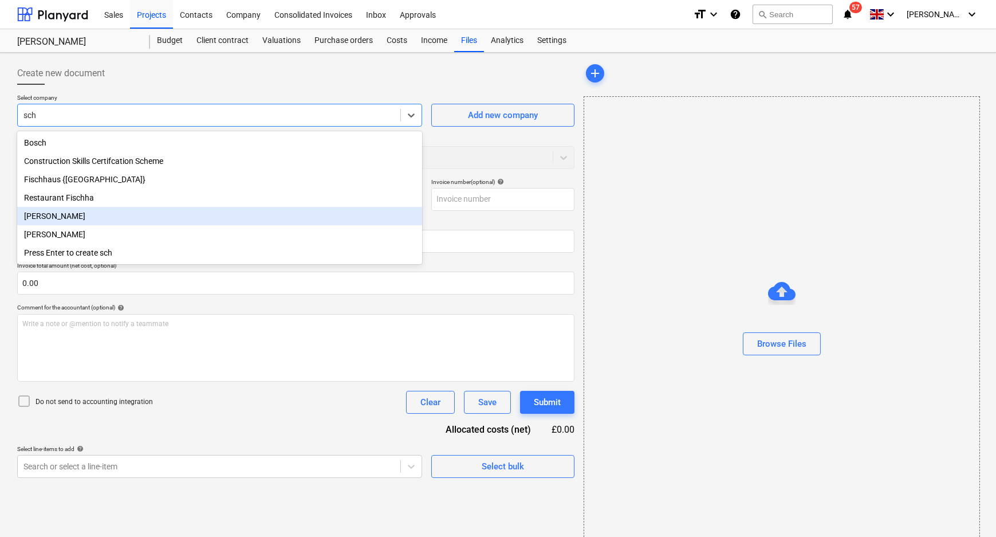
click at [146, 225] on div "[PERSON_NAME]" at bounding box center [219, 216] width 405 height 18
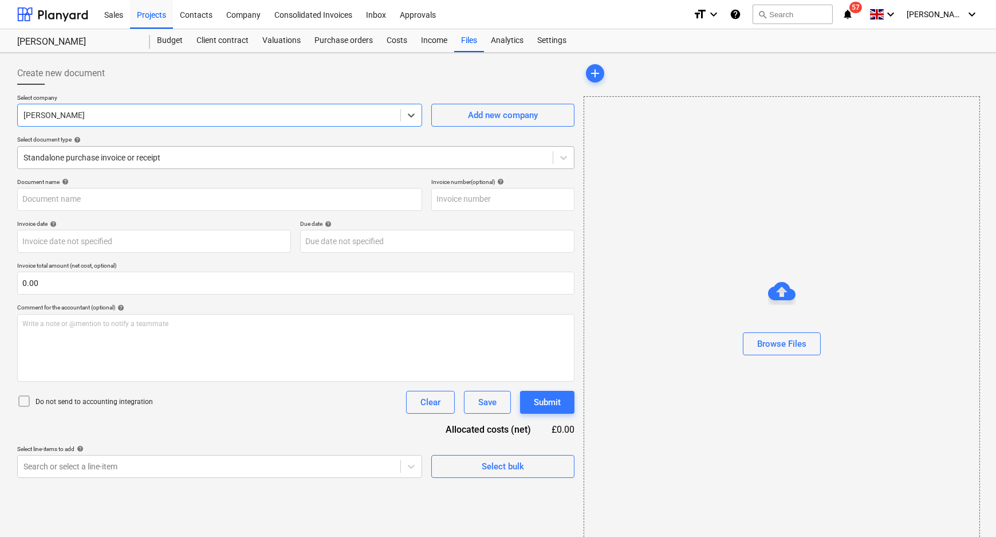
click at [517, 156] on div at bounding box center [285, 157] width 524 height 11
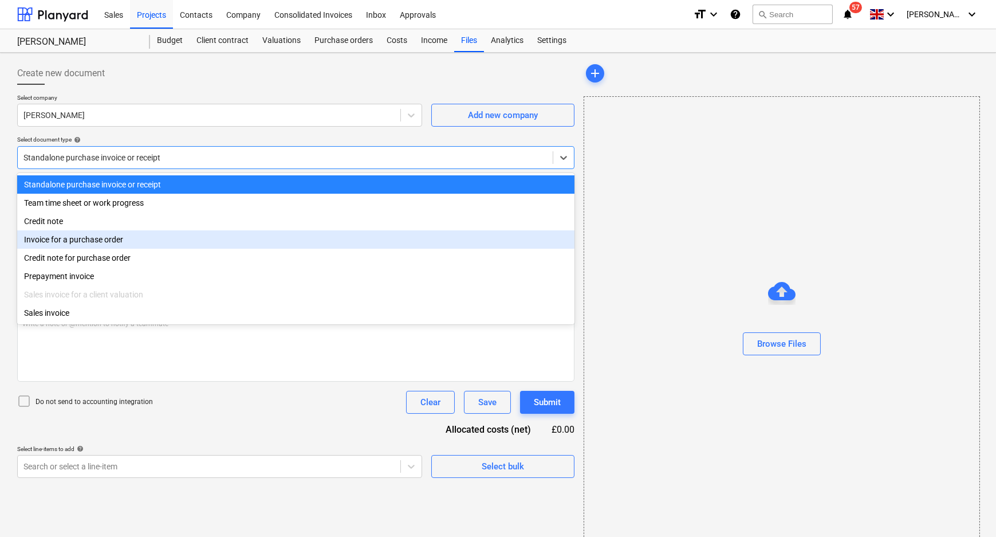
click at [86, 239] on div "Invoice for a purchase order" at bounding box center [295, 239] width 557 height 18
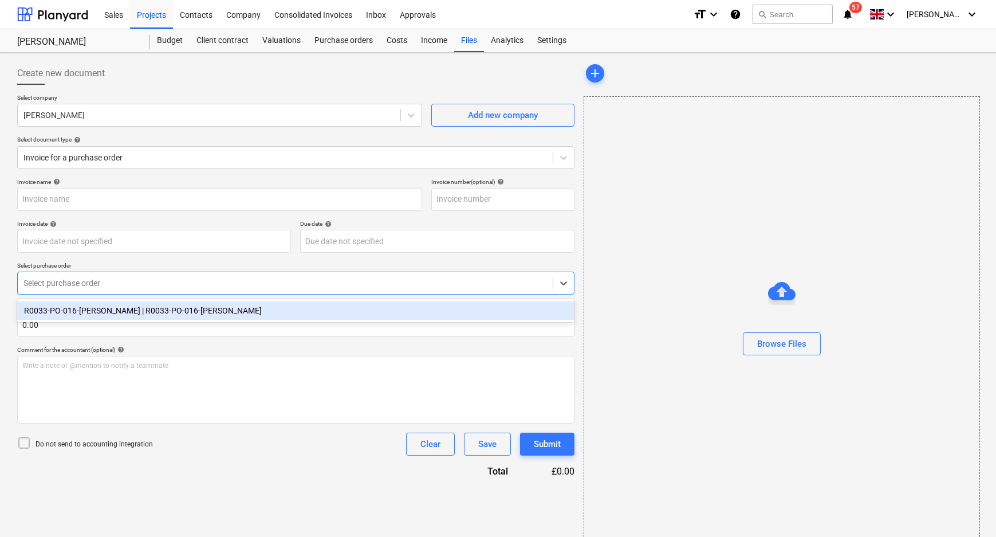
drag, startPoint x: 82, startPoint y: 285, endPoint x: 74, endPoint y: 298, distance: 15.3
click at [82, 285] on div at bounding box center [285, 282] width 524 height 11
click at [73, 312] on div "R0033-PO-016-Schueller | R0033-PO-016-Schueller" at bounding box center [295, 310] width 557 height 18
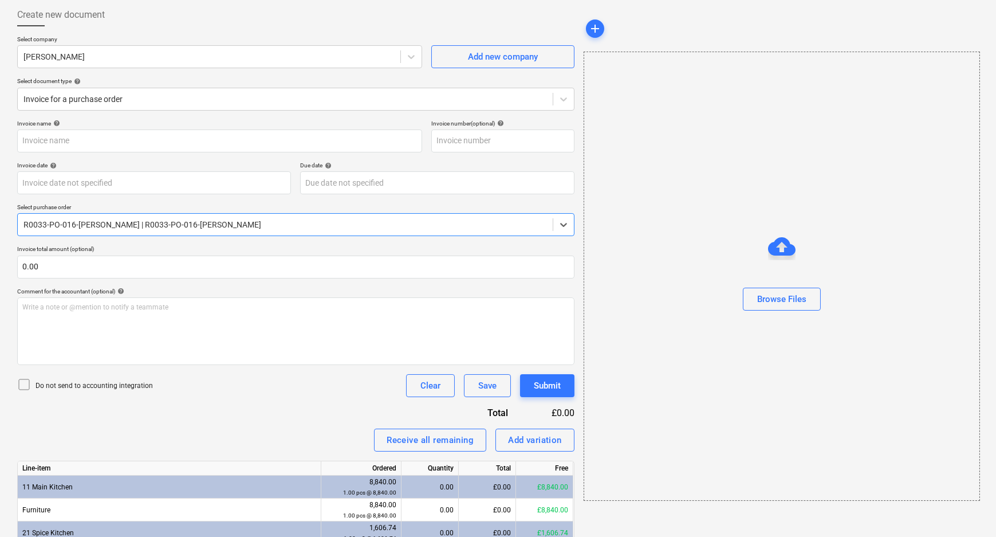
scroll to position [135, 0]
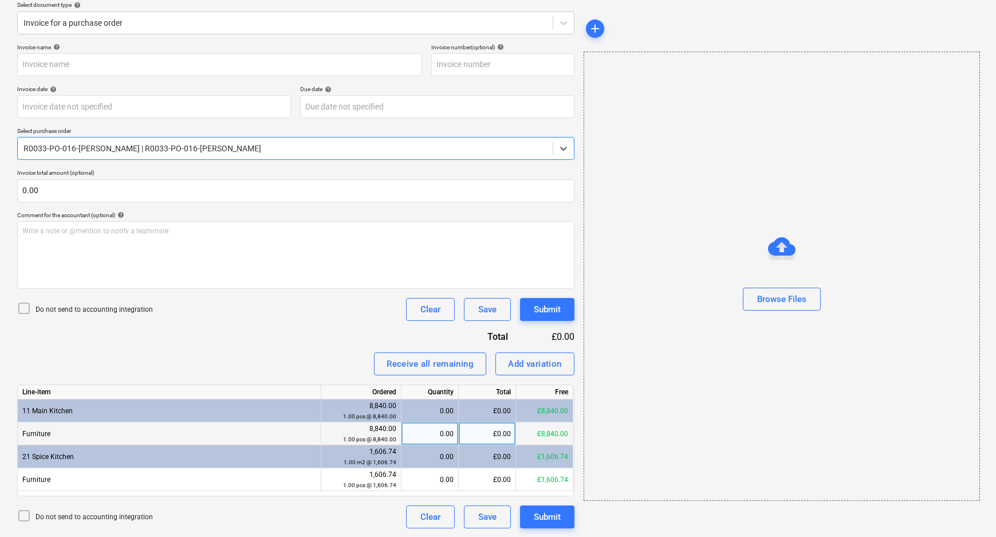
click at [435, 435] on div "0.00" at bounding box center [430, 433] width 48 height 23
type input "1"
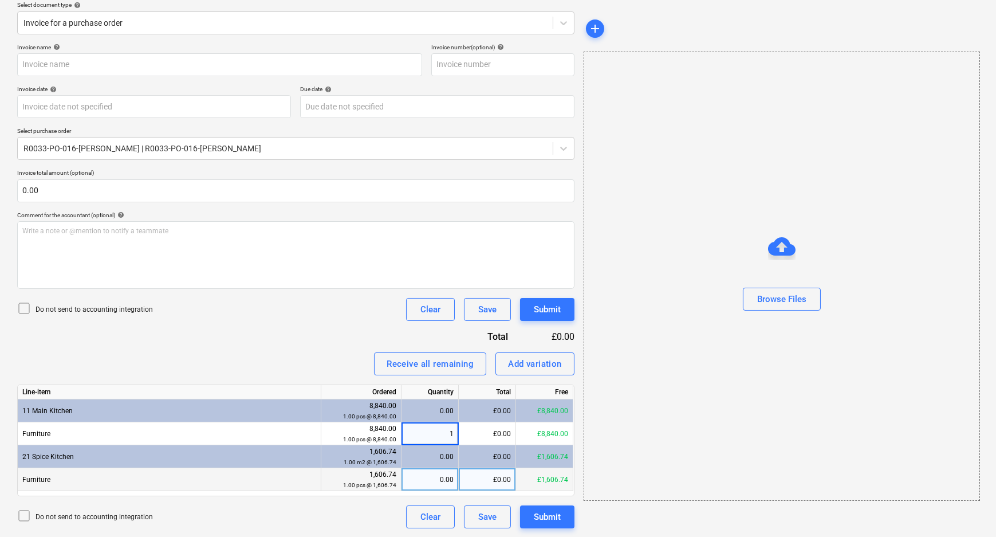
click at [442, 480] on div "0.00" at bounding box center [430, 479] width 48 height 23
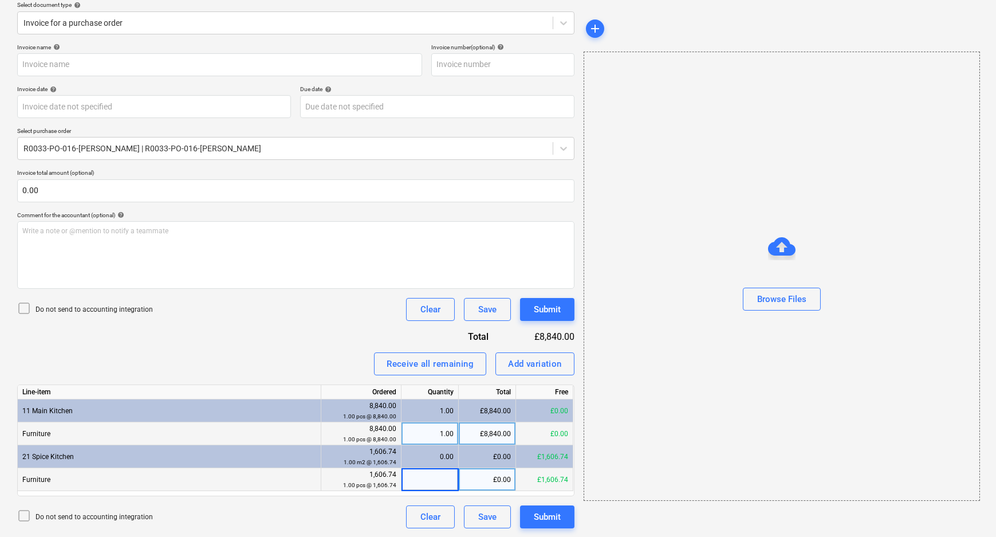
type input "1"
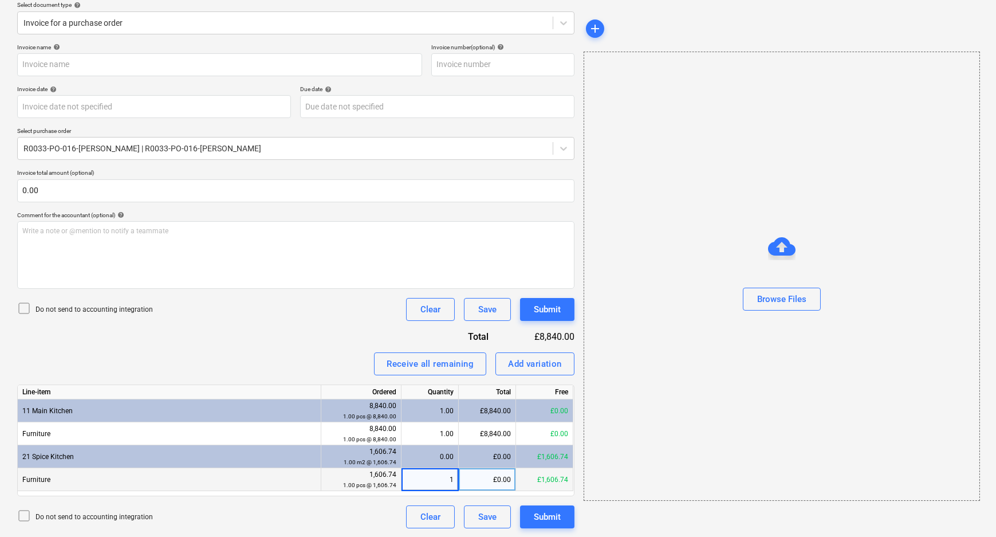
click at [479, 455] on div "£0.00" at bounding box center [487, 456] width 57 height 23
click at [585, 474] on div "Browse Files" at bounding box center [782, 276] width 396 height 449
click at [120, 309] on p "Do not send to accounting integration" at bounding box center [94, 310] width 117 height 10
click at [559, 310] on div "Submit" at bounding box center [547, 309] width 27 height 15
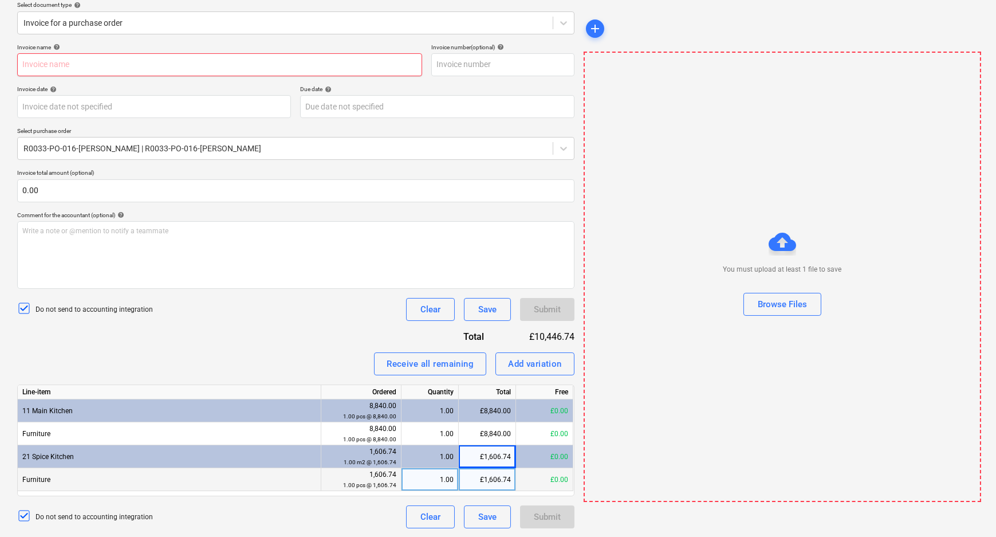
click at [229, 66] on input "text" at bounding box center [219, 64] width 405 height 23
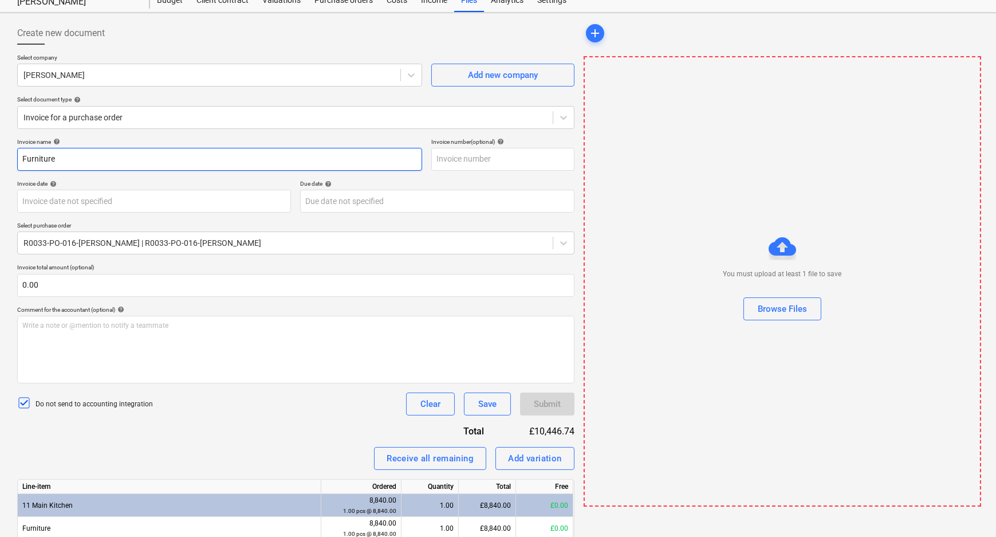
scroll to position [52, 0]
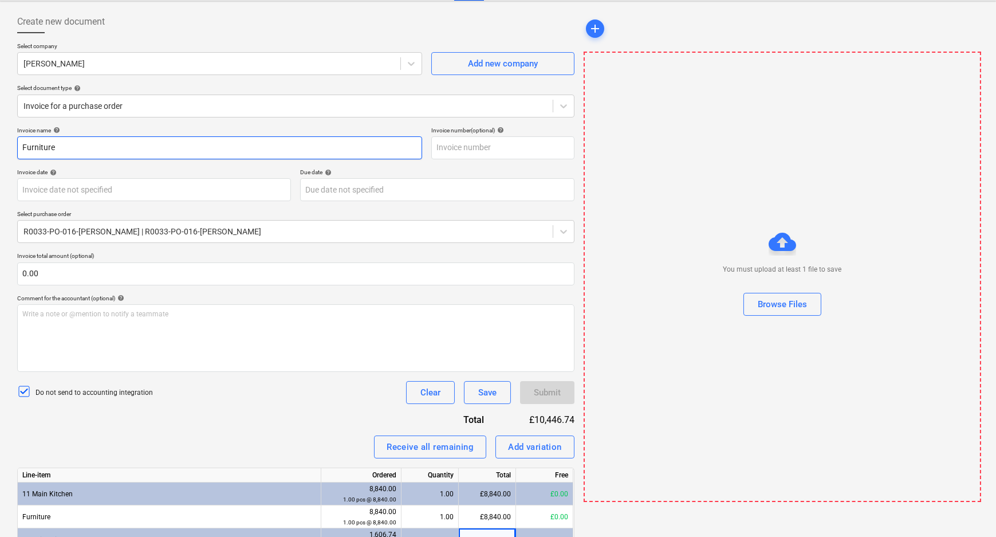
type input "Furniture"
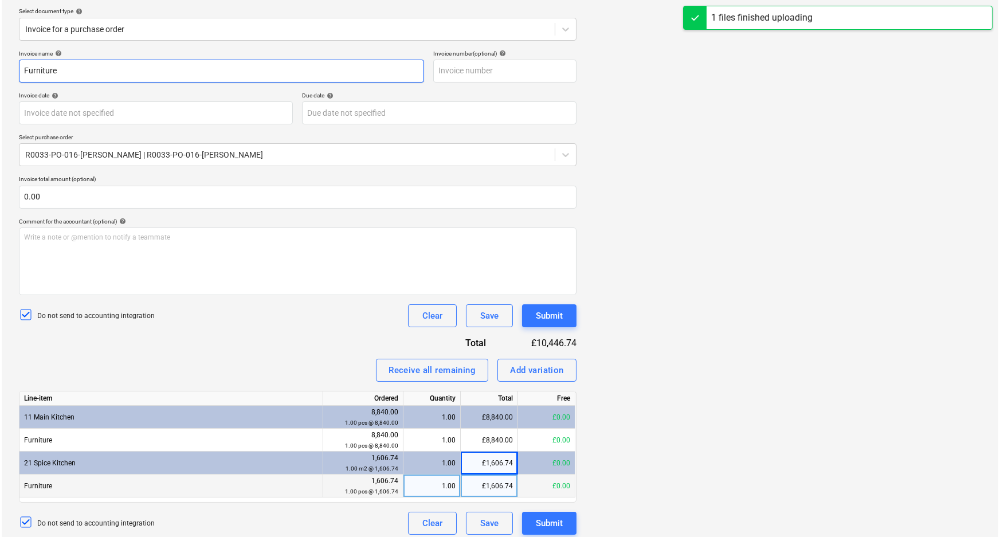
scroll to position [135, 0]
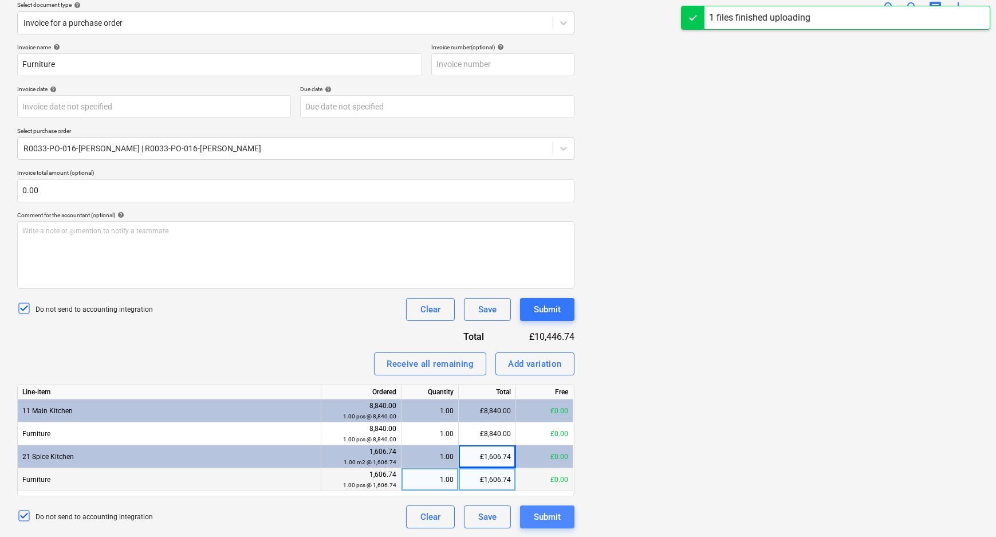
click at [544, 512] on div "Submit" at bounding box center [547, 516] width 27 height 15
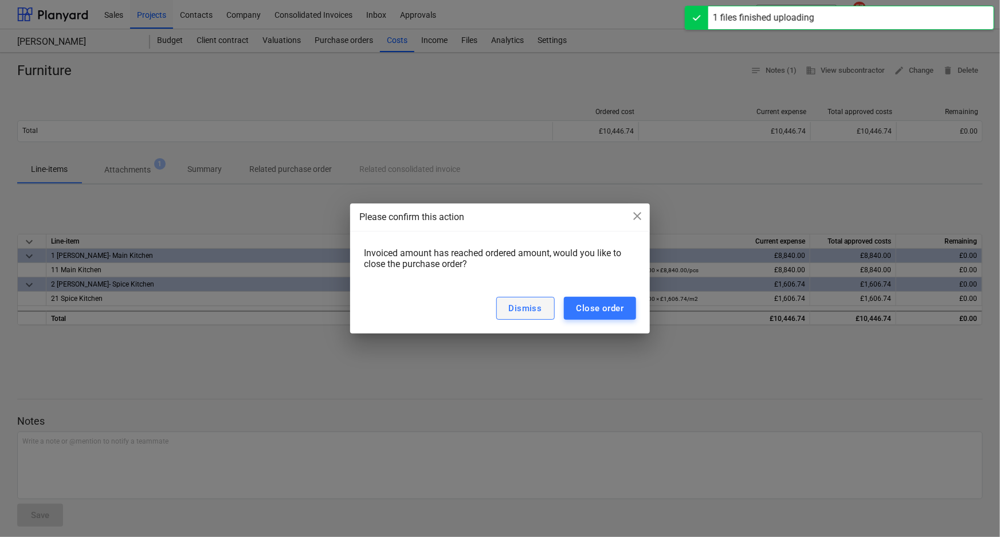
click at [536, 306] on div "Dismiss" at bounding box center [525, 308] width 33 height 15
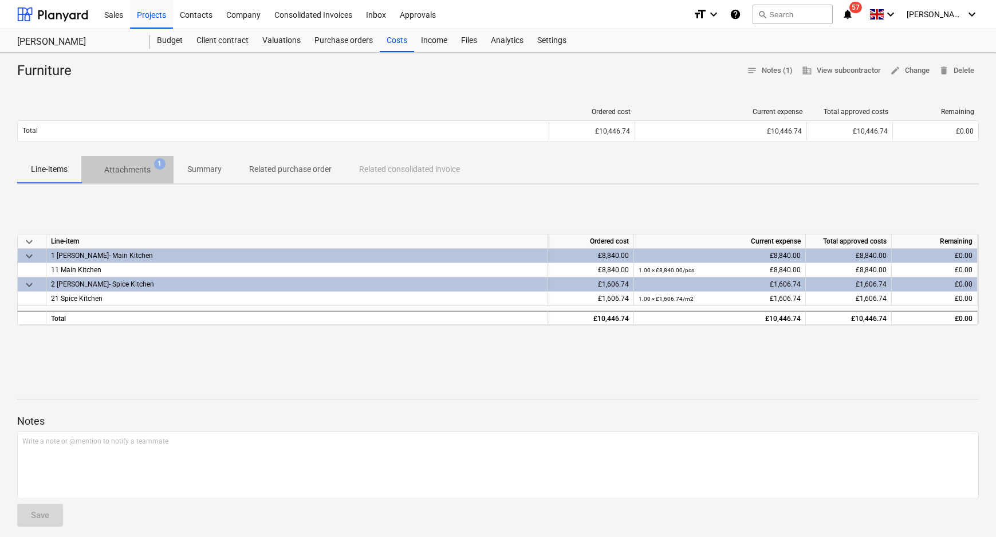
click at [126, 170] on p "Attachments" at bounding box center [127, 170] width 46 height 12
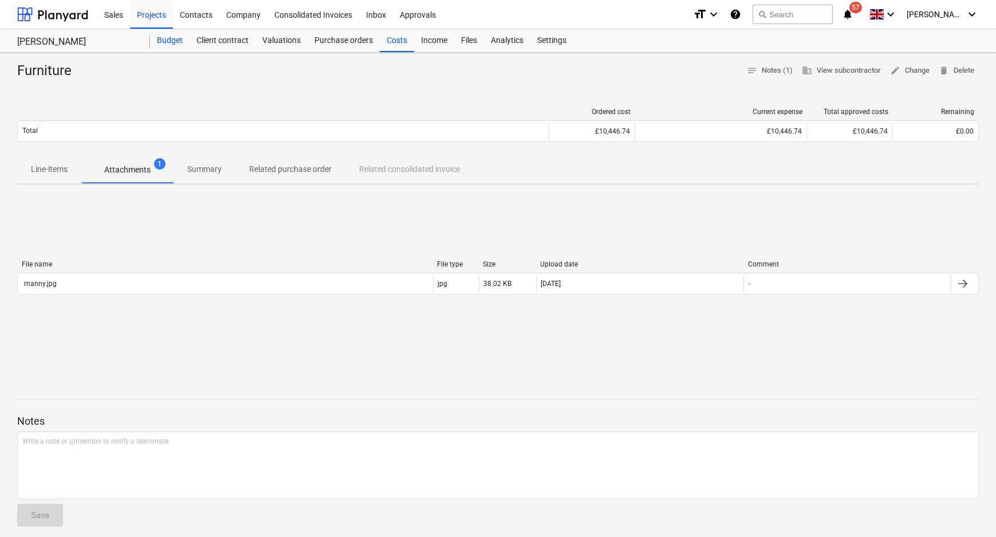
click at [165, 35] on div "Budget" at bounding box center [170, 40] width 40 height 23
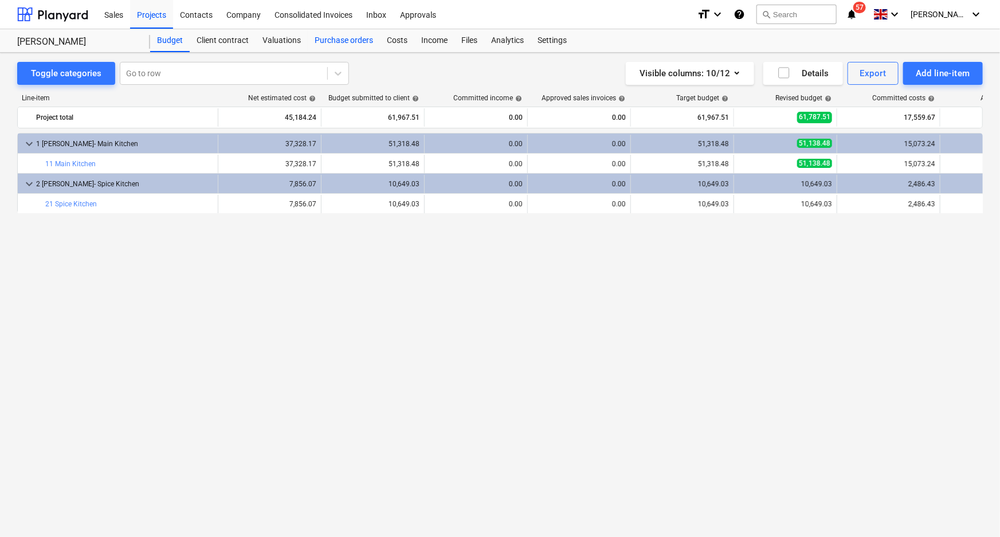
click at [329, 38] on div "Purchase orders" at bounding box center [344, 40] width 72 height 23
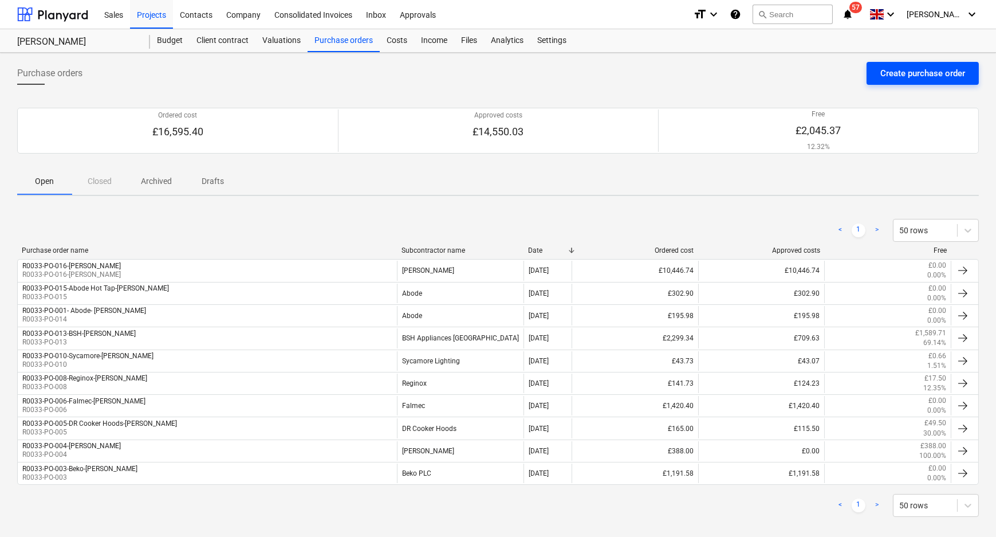
click at [924, 68] on div "Create purchase order" at bounding box center [922, 73] width 85 height 15
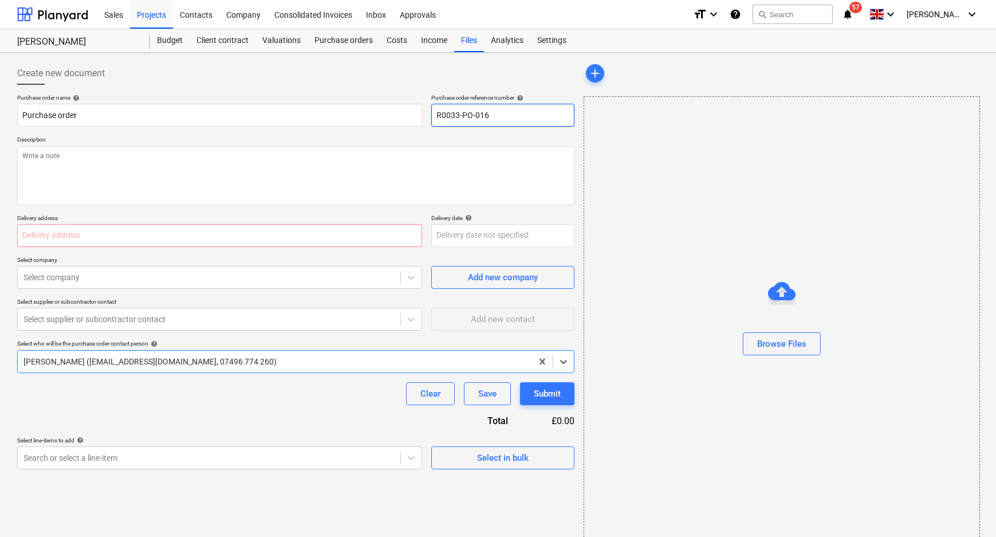
click at [518, 115] on input "R0033-PO-016" at bounding box center [502, 115] width 143 height 23
type textarea "x"
type input "R0033-PO-016-"
type textarea "x"
type input "R0033-PO-016-G"
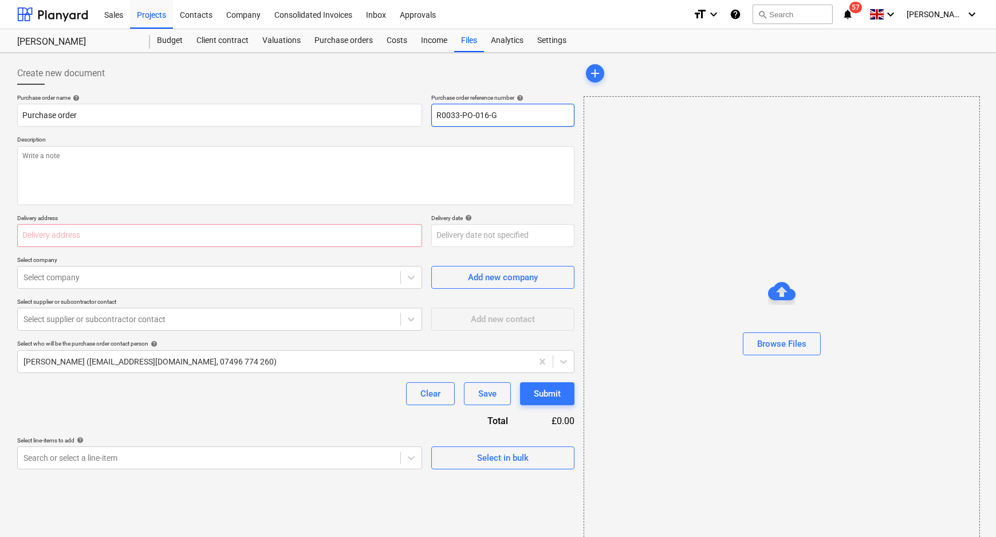
type textarea "x"
type input "R0033-PO-016-GI"
type textarea "x"
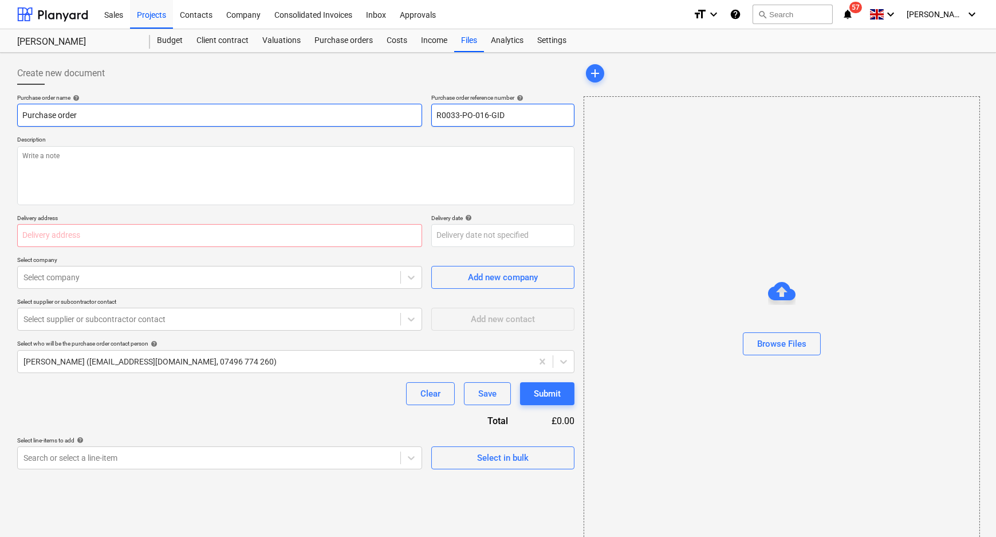
drag, startPoint x: 494, startPoint y: 116, endPoint x: 269, endPoint y: 105, distance: 226.0
click at [342, 113] on div "Purchase order name help Purchase order Purchase order reference number help R0…" at bounding box center [295, 110] width 557 height 33
type input "R0033-PO-016-GID"
drag, startPoint x: 67, startPoint y: 115, endPoint x: -40, endPoint y: 112, distance: 107.1
click at [0, 112] on html "Sales Projects Contacts Company Consolidated Invoices Inbox Approvals format_si…" at bounding box center [498, 268] width 996 height 537
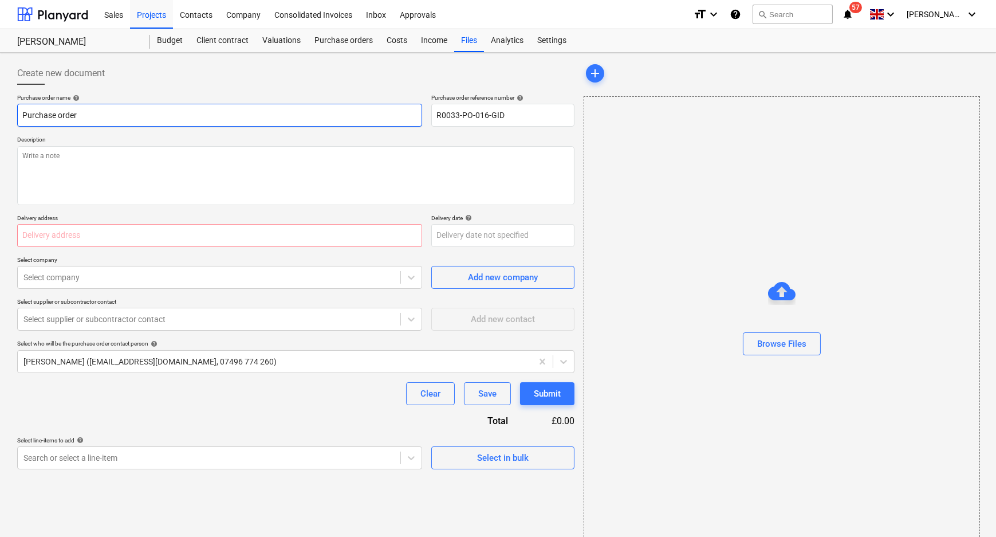
paste input "R0033-PO-016-GID"
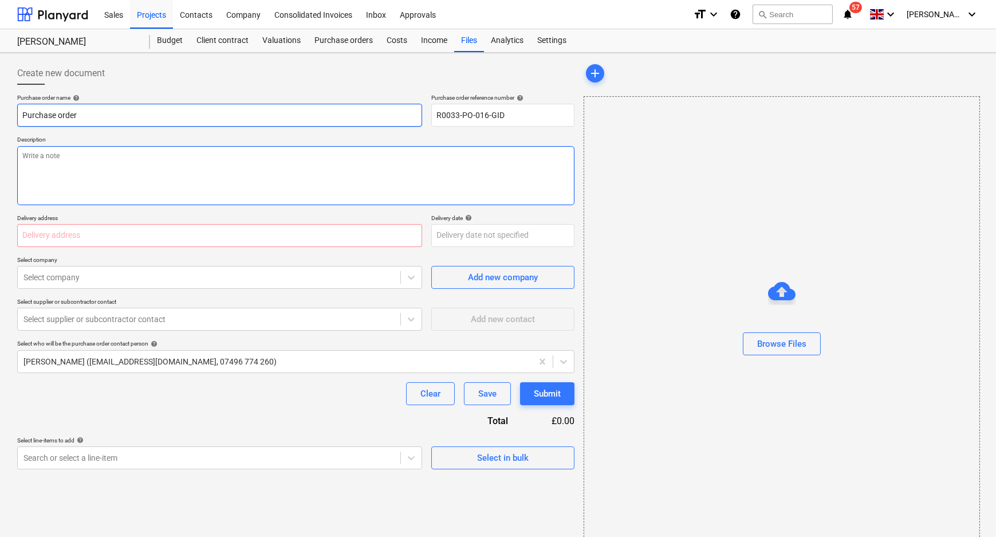
type textarea "x"
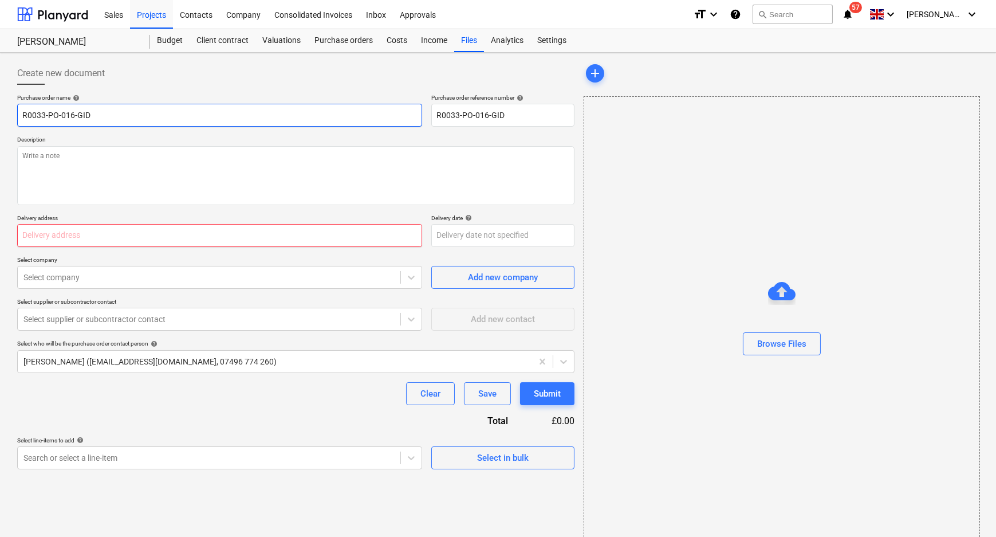
type input "R0033-PO-016-GID"
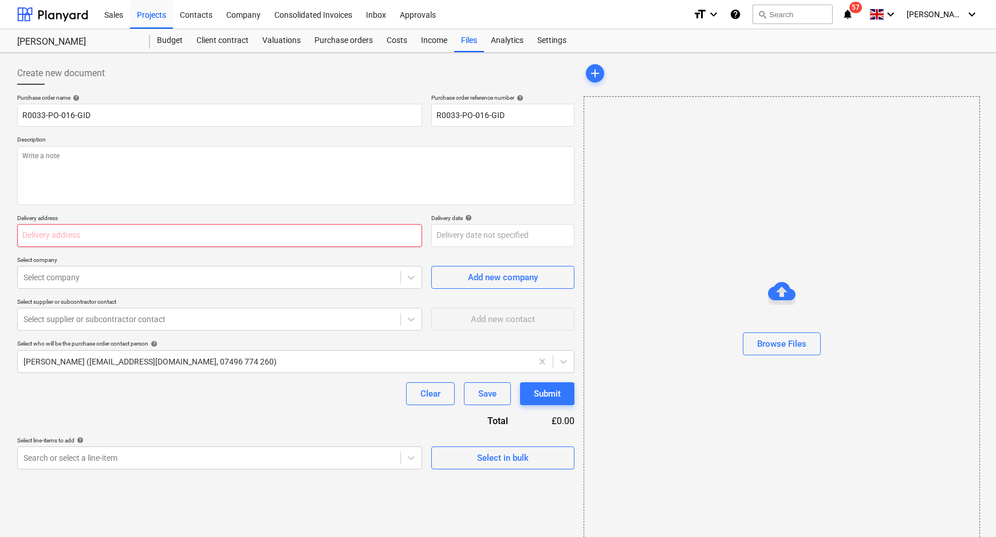
click at [137, 233] on input "text" at bounding box center [219, 235] width 405 height 23
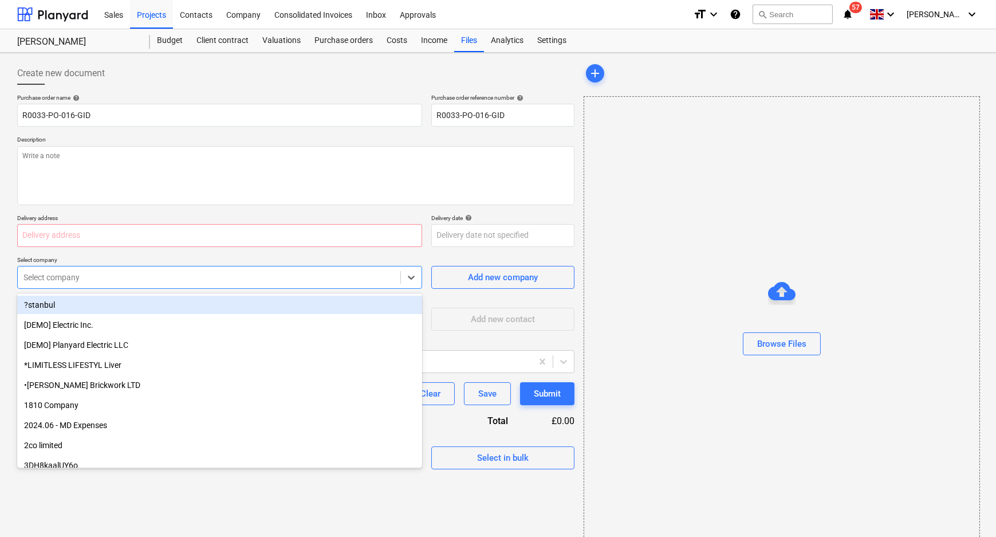
click at [191, 284] on div "Select company" at bounding box center [209, 277] width 383 height 16
type textarea "x"
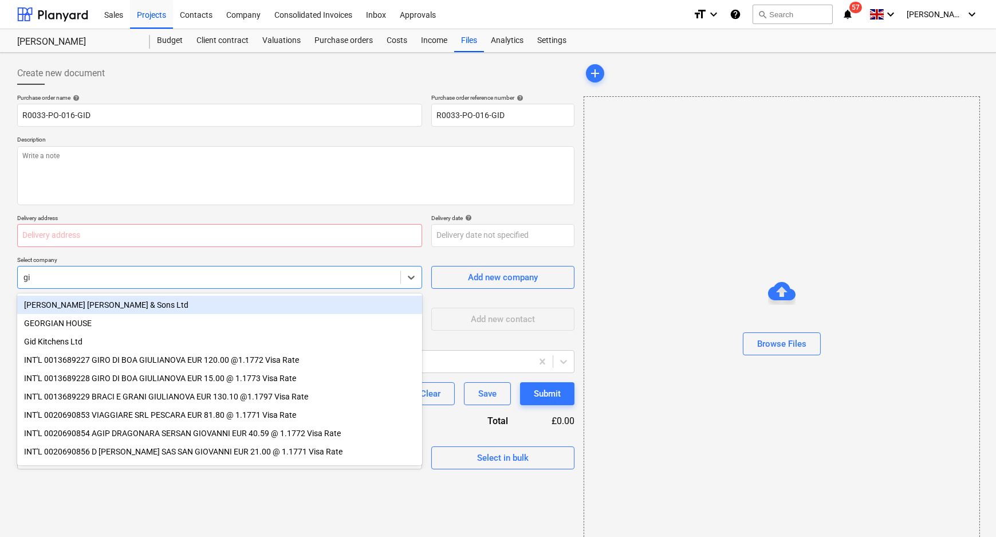
type input "gid"
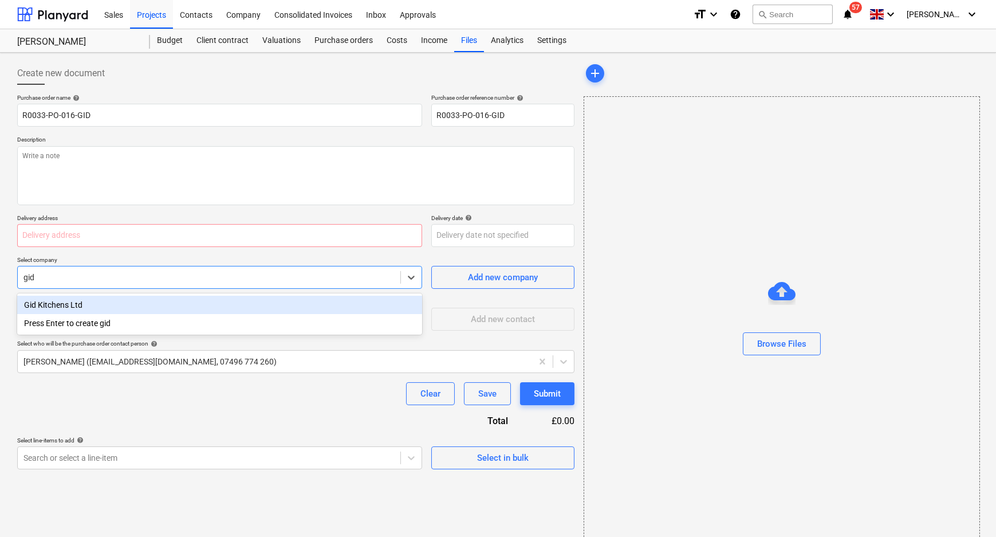
click at [184, 309] on div "Gid Kitchens Ltd" at bounding box center [219, 305] width 405 height 18
type textarea "x"
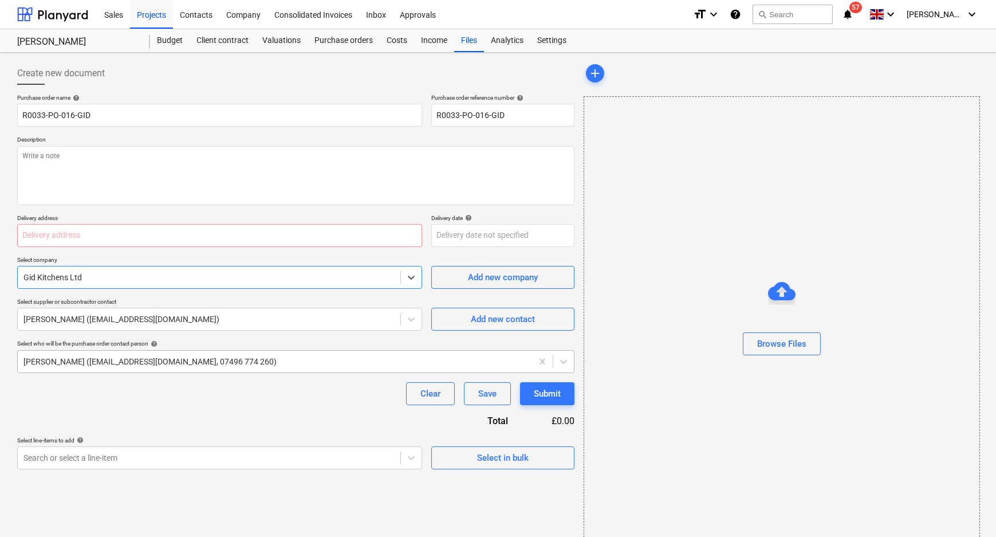
click at [182, 356] on div at bounding box center [274, 361] width 503 height 11
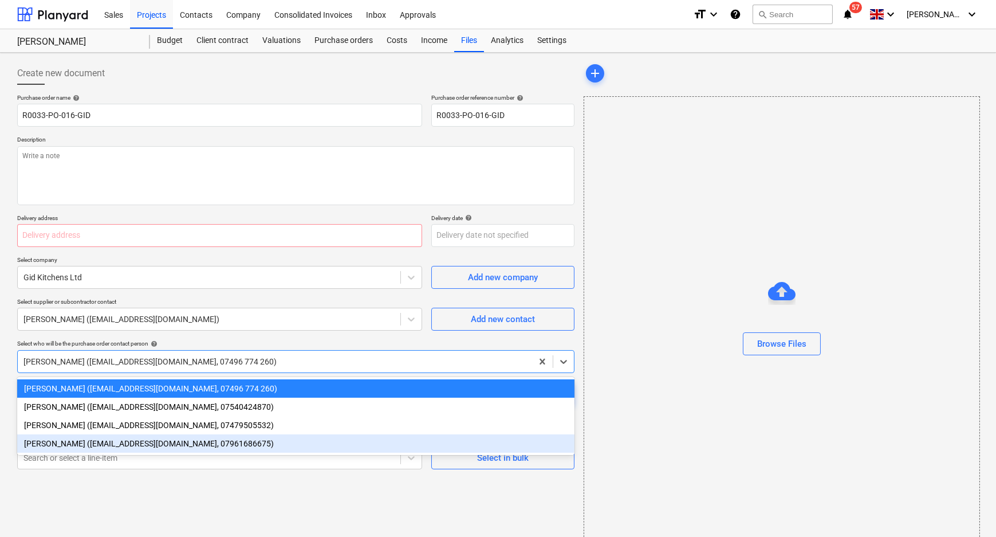
click at [159, 447] on div "Stuart Croggon (scroggon@kuchecontracts.com, 07961686675)" at bounding box center [295, 443] width 557 height 18
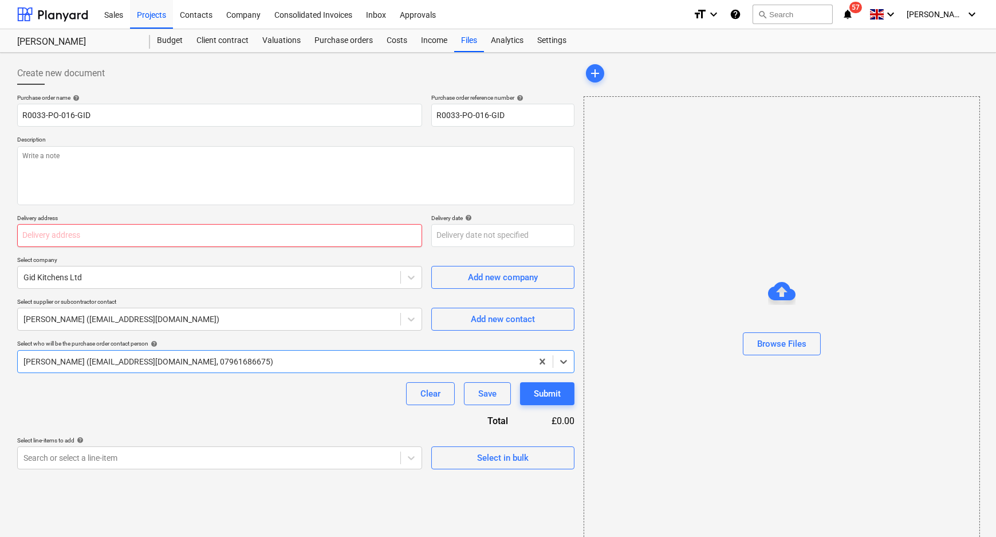
click at [120, 241] on input "text" at bounding box center [219, 235] width 405 height 23
paste input "L and B Transport Ltd, Unit 4 Rollestons Farm, Margaretting Road, Writtle, Chel…"
type textarea "x"
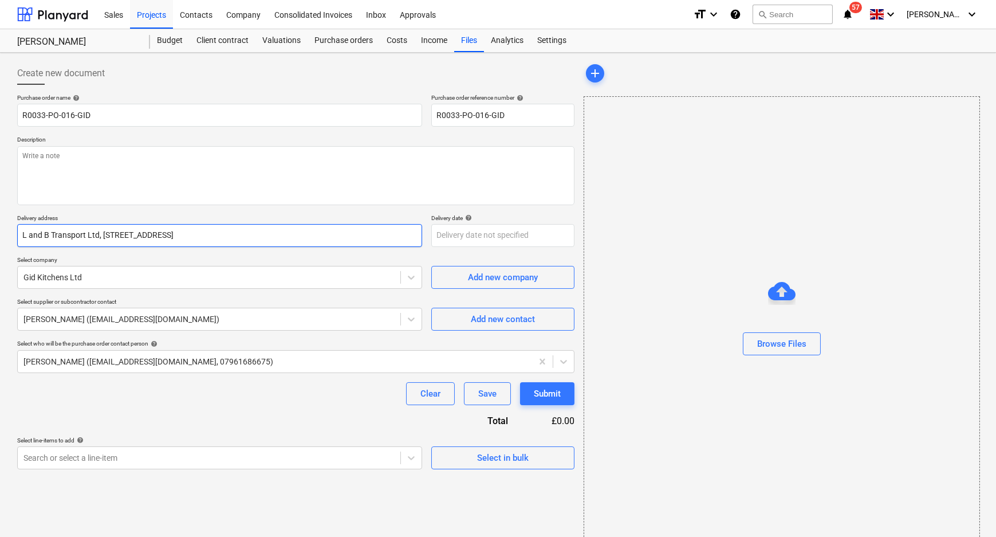
type input "L and B Transport Ltd, Unit 4 Rollestons Farm, Margaretting Road, Writtle, Chel…"
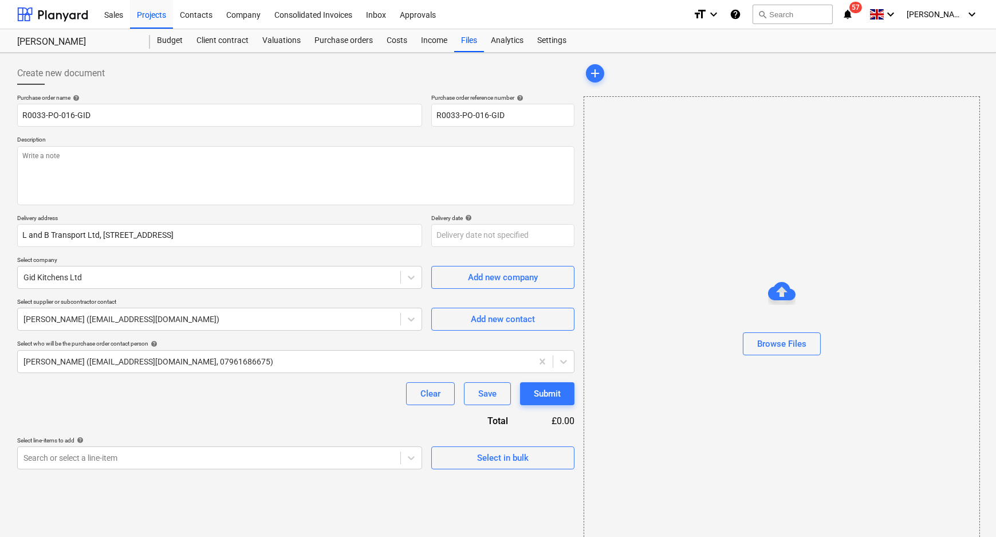
click at [198, 411] on div "Purchase order name help R0033-PO-016-GID Purchase order reference number help …" at bounding box center [295, 281] width 557 height 375
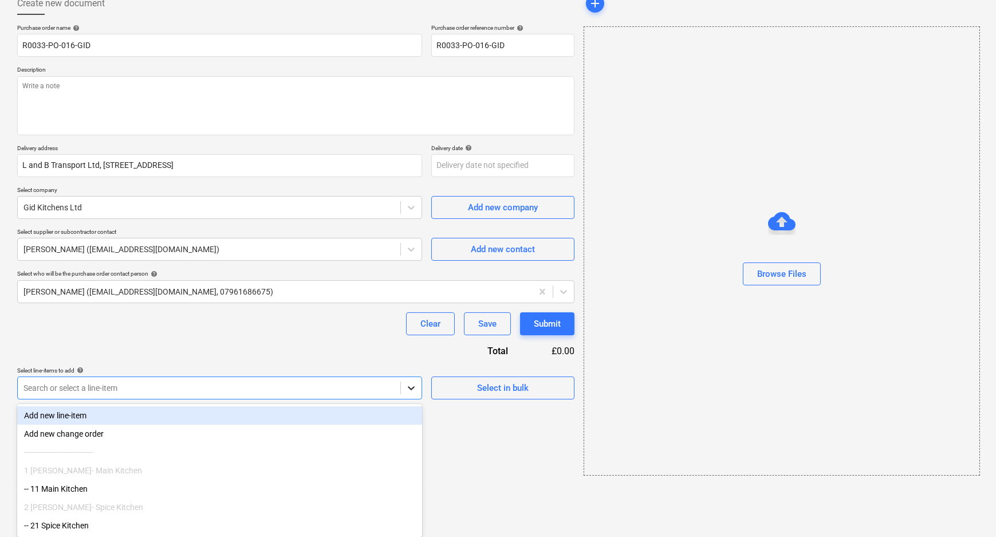
click at [418, 455] on body "Sales Projects Contacts Company Consolidated Invoices Inbox Approvals format_si…" at bounding box center [498, 198] width 996 height 537
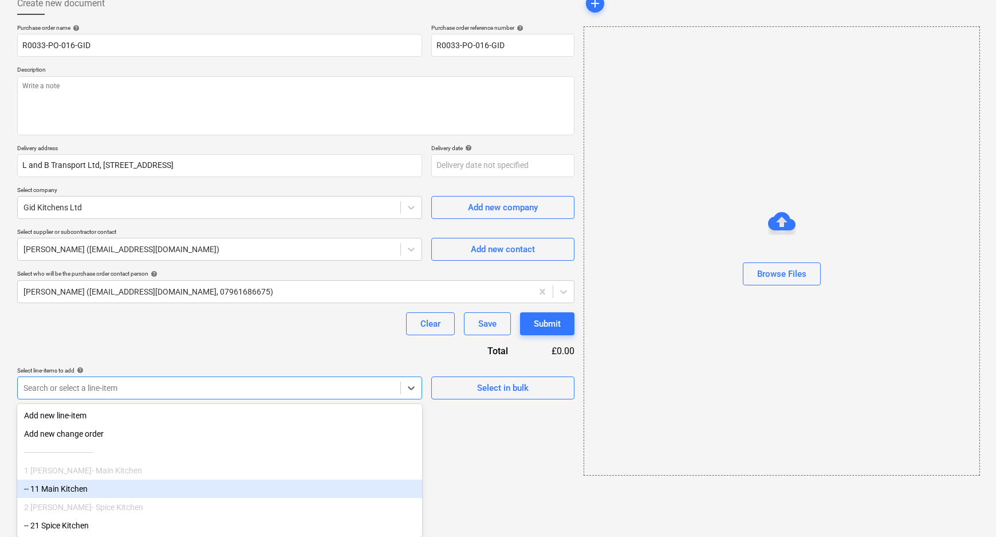
click at [306, 490] on div "-- 11 Main Kitchen" at bounding box center [219, 488] width 405 height 18
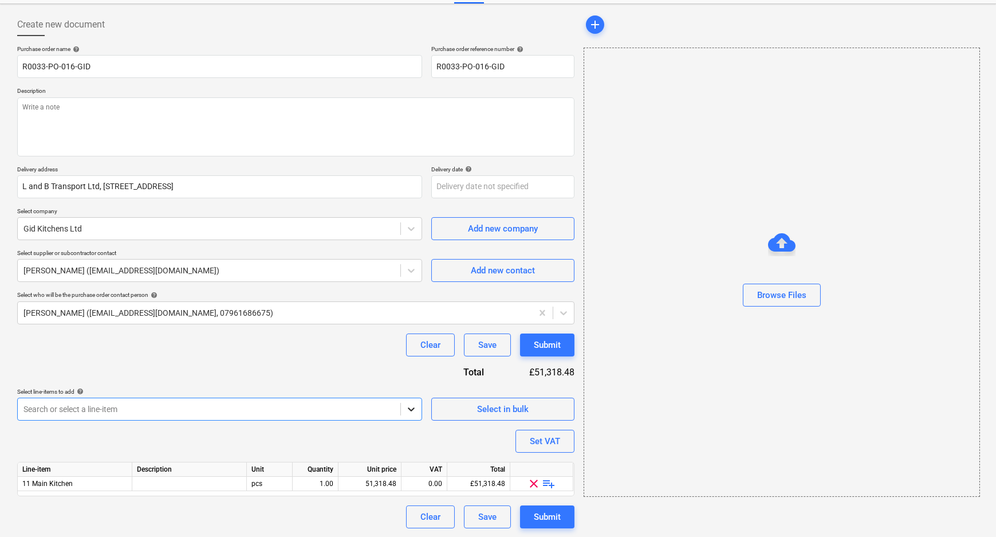
click at [407, 408] on icon at bounding box center [411, 408] width 11 height 11
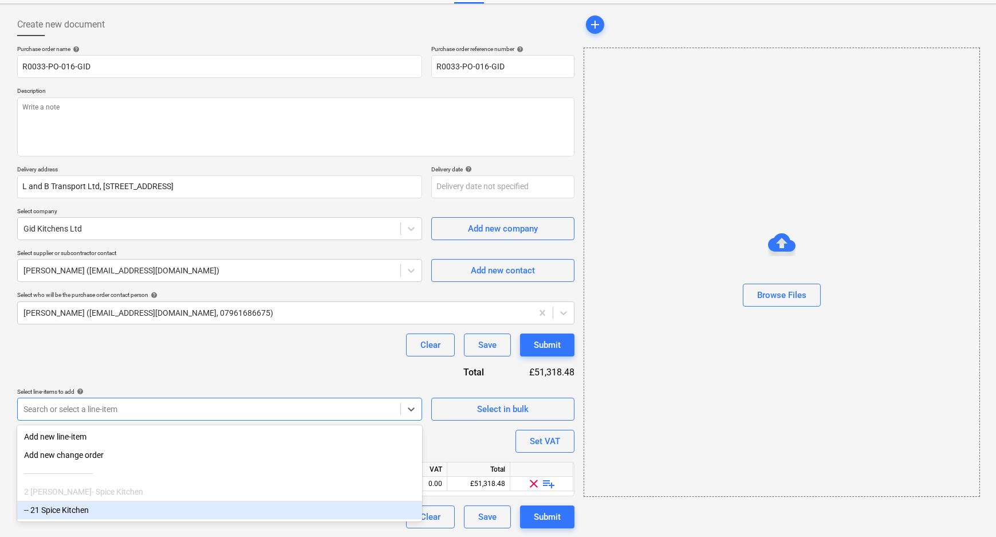
click at [180, 510] on div "-- 21 Spice Kitchen" at bounding box center [219, 510] width 405 height 18
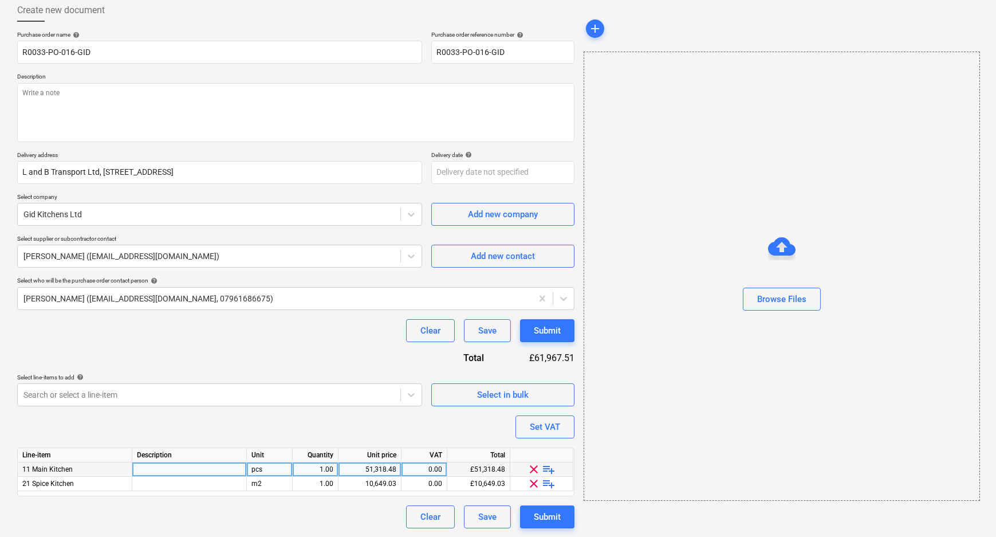
click at [549, 472] on span "playlist_add" at bounding box center [549, 469] width 14 height 14
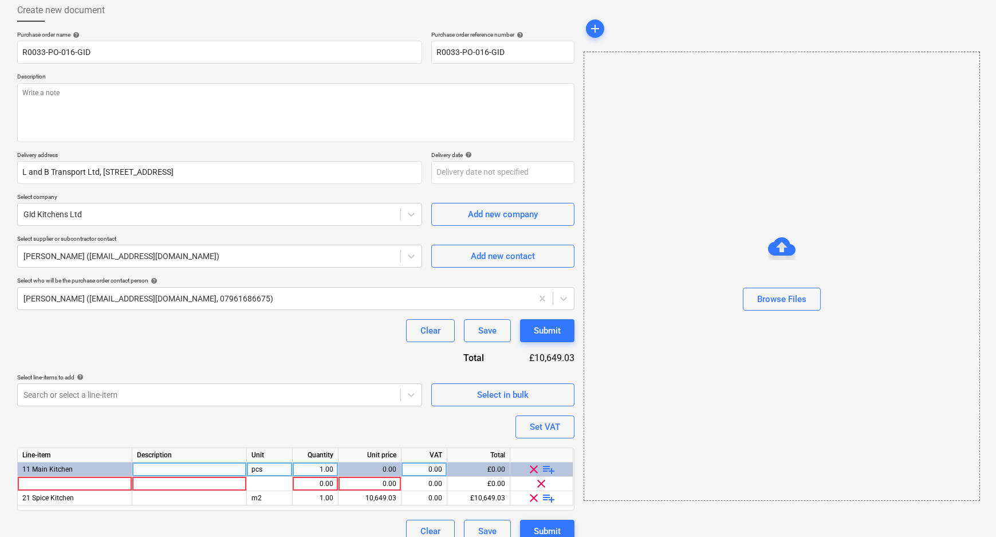
click at [549, 498] on span "playlist_add" at bounding box center [549, 498] width 14 height 14
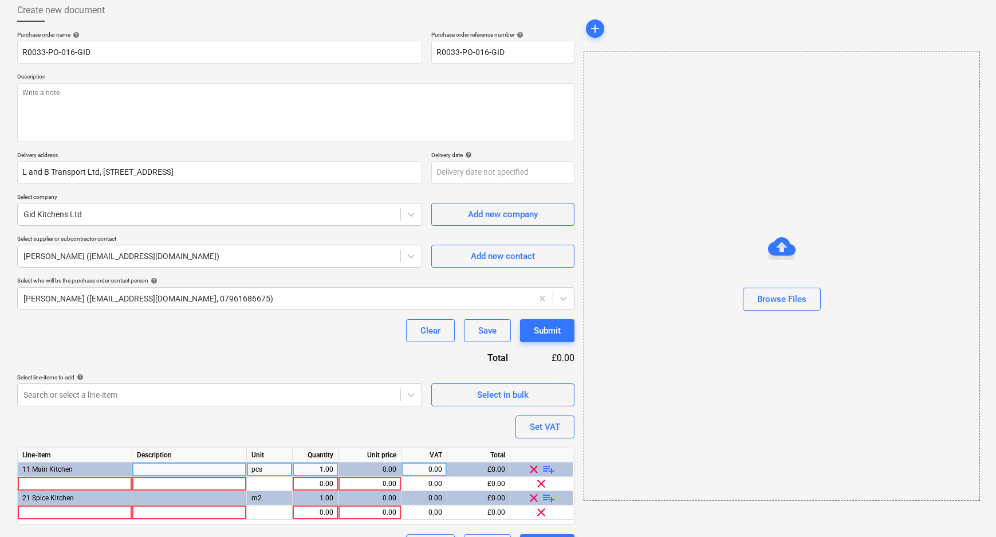
type textarea "x"
click at [69, 488] on div at bounding box center [75, 484] width 115 height 14
type input "Install"
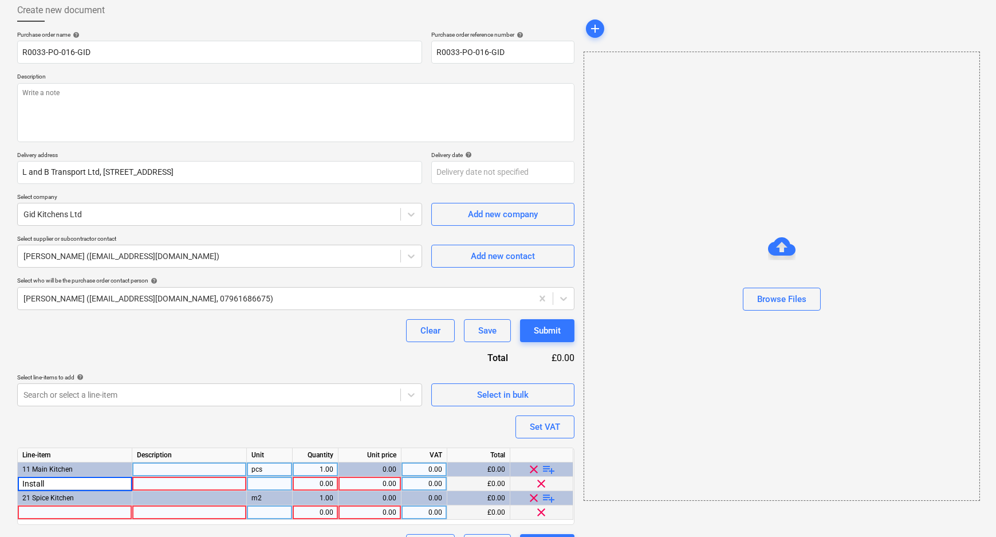
type textarea "x"
click at [104, 506] on div at bounding box center [75, 512] width 115 height 14
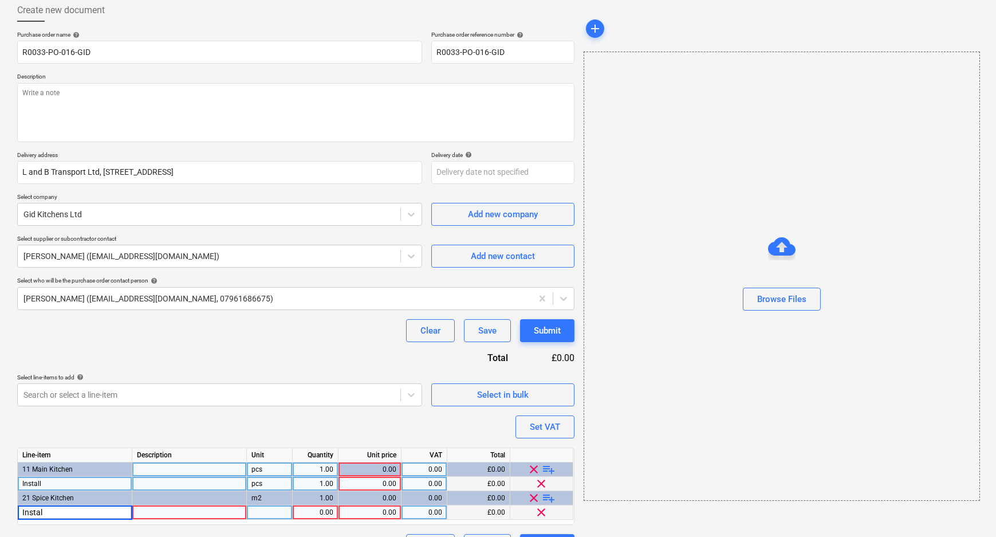
type input "Install"
click at [375, 481] on div "0.00" at bounding box center [369, 484] width 53 height 14
type textarea "x"
type input "1750"
type textarea "x"
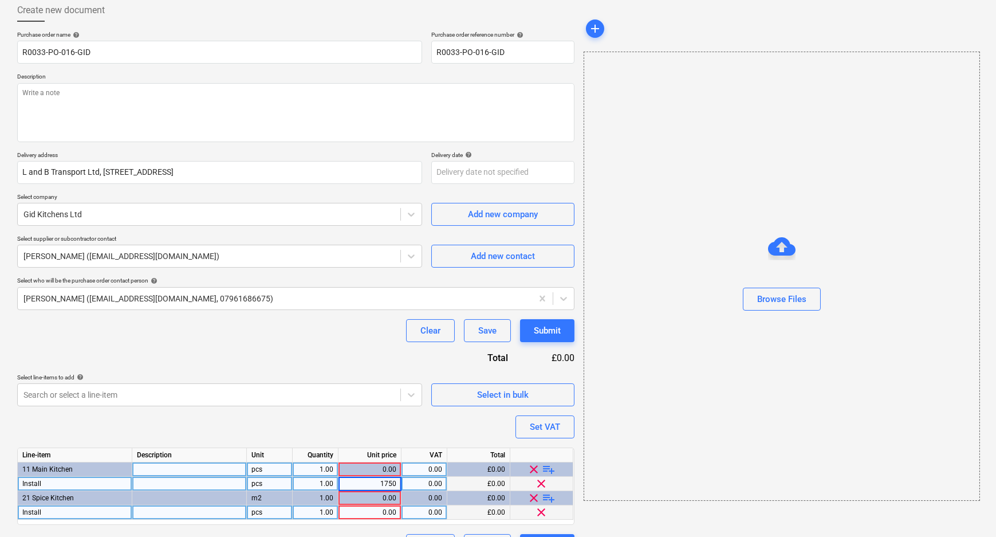
click at [379, 513] on div "0.00" at bounding box center [369, 512] width 53 height 14
drag, startPoint x: 384, startPoint y: 511, endPoint x: 402, endPoint y: 512, distance: 17.8
click at [0, 0] on div "Install pcs 1.00 350 0.00 £0.00 clear" at bounding box center [0, 0] width 0 height 0
type input "250"
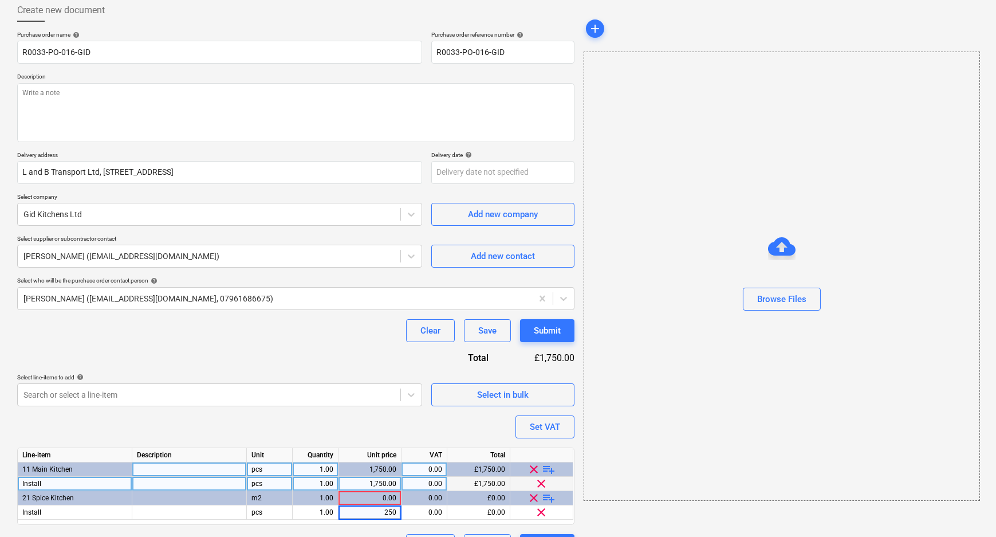
click at [617, 525] on div "add Browse Files" at bounding box center [781, 277] width 404 height 567
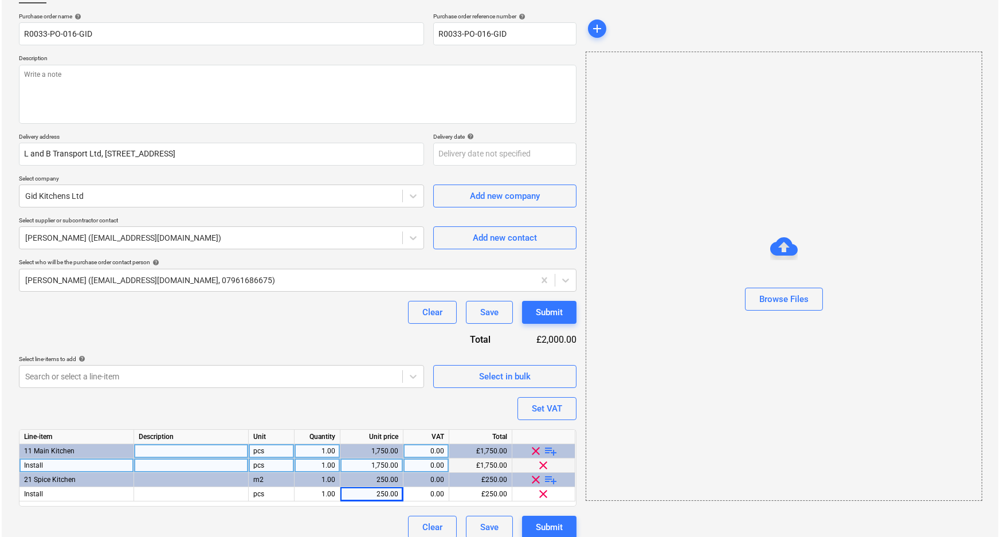
scroll to position [92, 0]
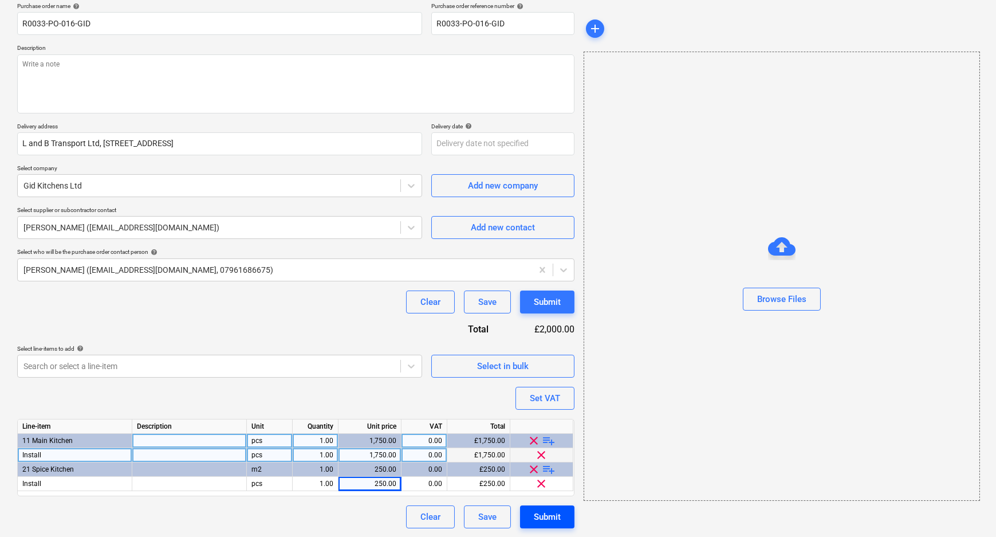
click at [534, 514] on div "Submit" at bounding box center [547, 516] width 27 height 15
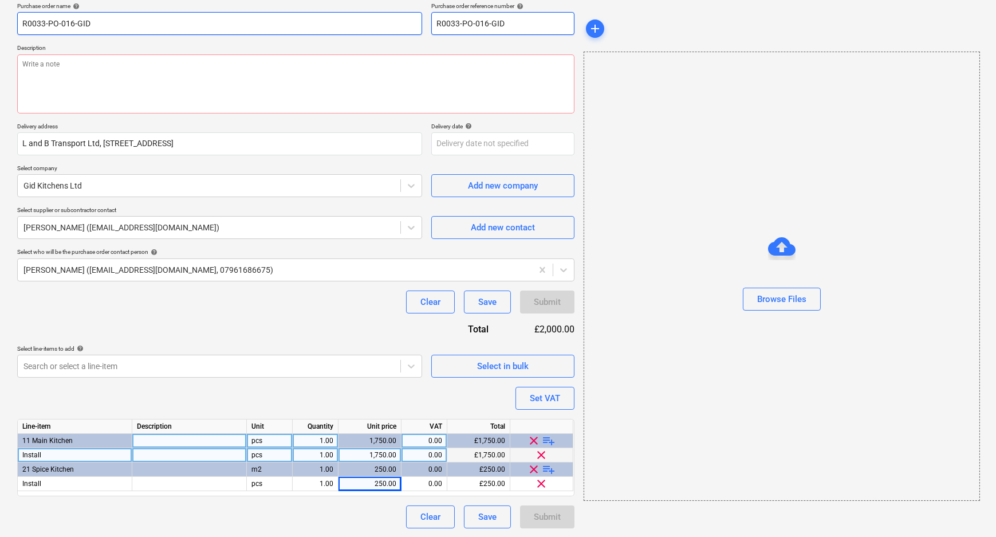
drag, startPoint x: 347, startPoint y: 24, endPoint x: 338, endPoint y: 28, distance: 10.0
click at [342, 24] on div "Purchase order name help R0033-PO-016-GID Purchase order reference number help …" at bounding box center [295, 18] width 557 height 33
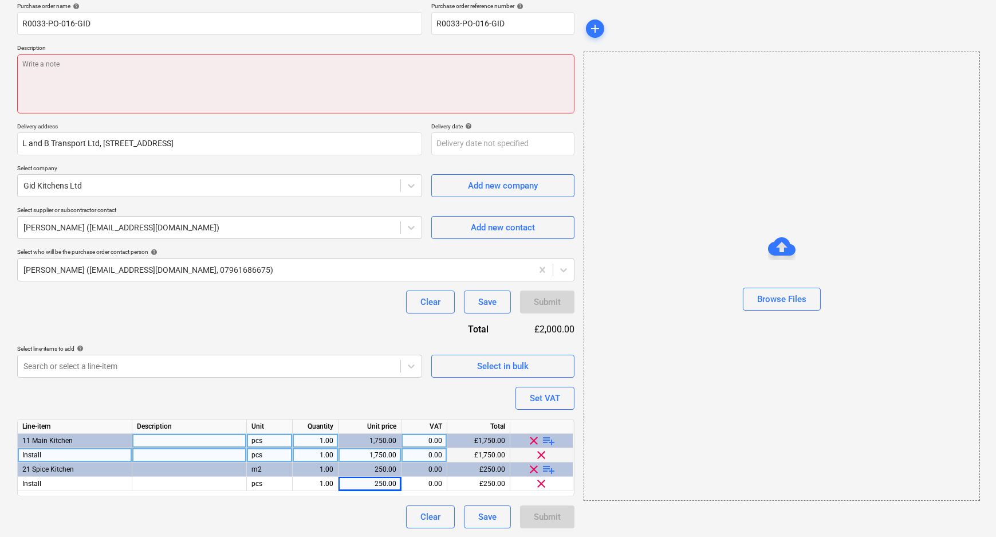
click at [349, 66] on textarea at bounding box center [295, 83] width 557 height 59
paste textarea "R0033-PO-016-GID"
type textarea "x"
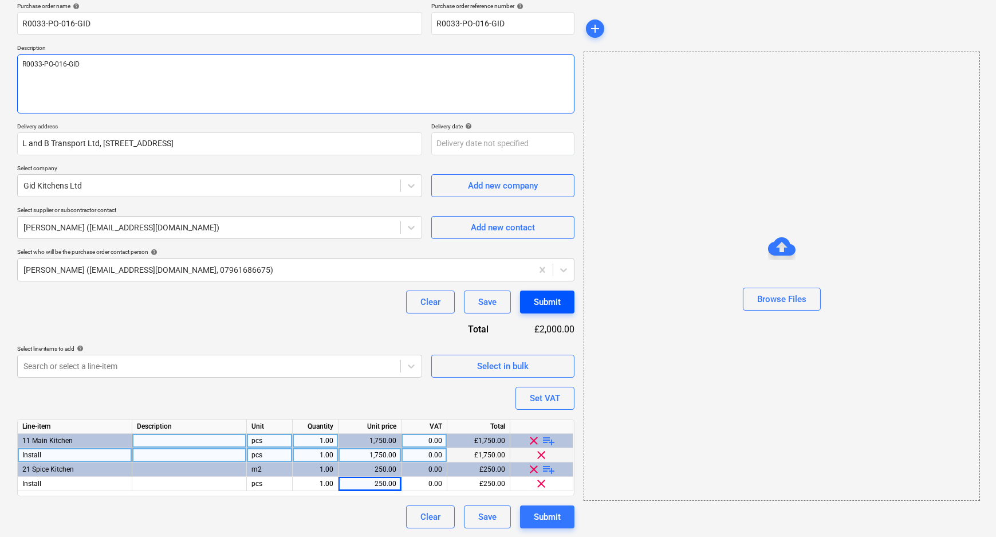
type textarea "R0033-PO-016-GID"
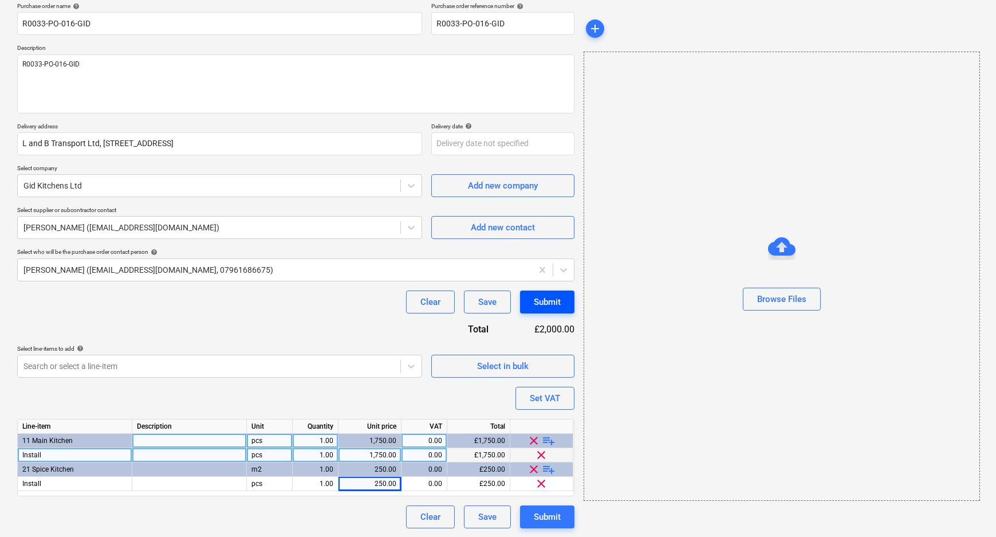
click at [557, 300] on div "Submit" at bounding box center [547, 301] width 27 height 15
type textarea "x"
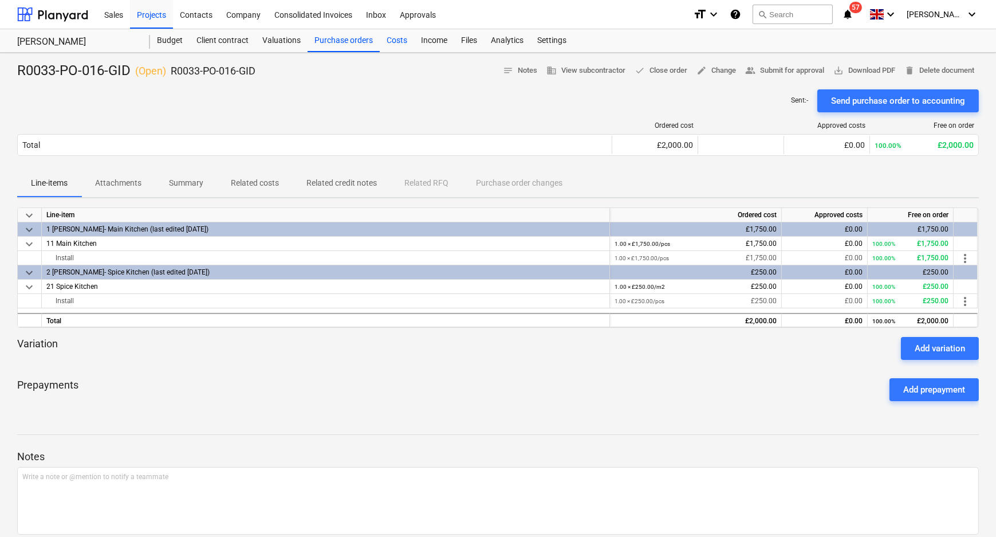
click at [392, 41] on div "Costs" at bounding box center [397, 40] width 34 height 23
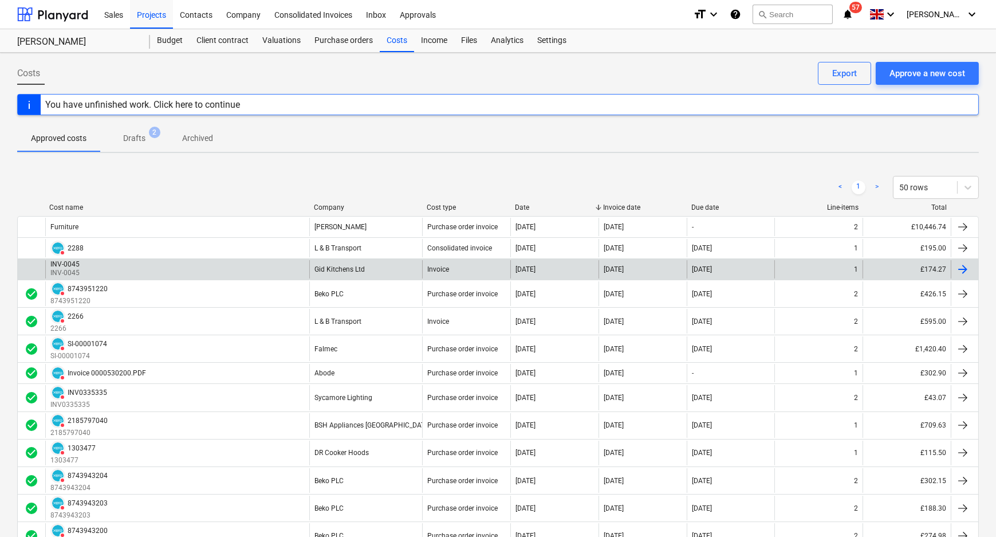
click at [148, 259] on div "INV-0045 INV-0045 Gid Kitchens Ltd Invoice 05 Aug 2025 31 Jul 2025 15 Aug 2025 …" at bounding box center [498, 268] width 962 height 21
click at [152, 272] on div "INV-0045 INV-0045" at bounding box center [177, 269] width 264 height 18
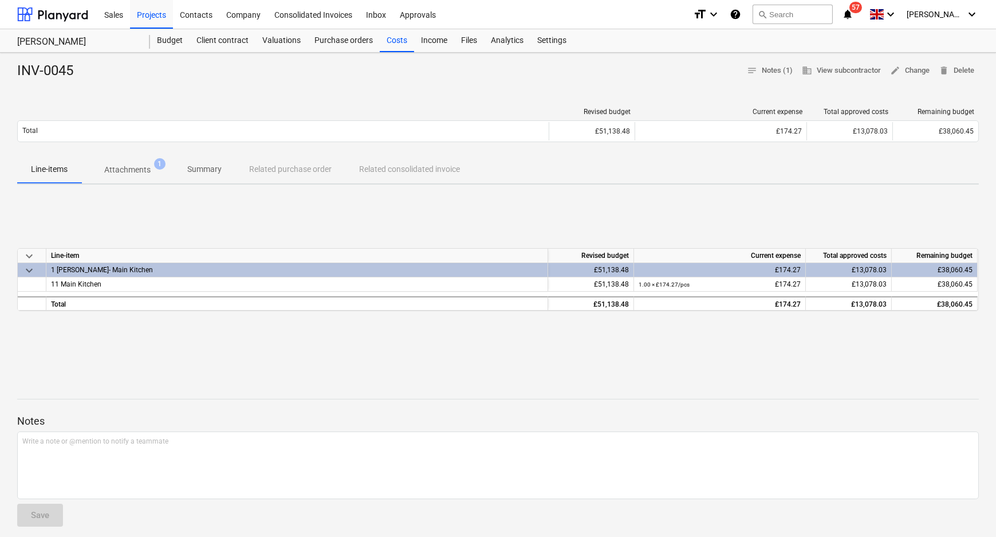
click at [149, 170] on p "Attachments" at bounding box center [127, 170] width 46 height 12
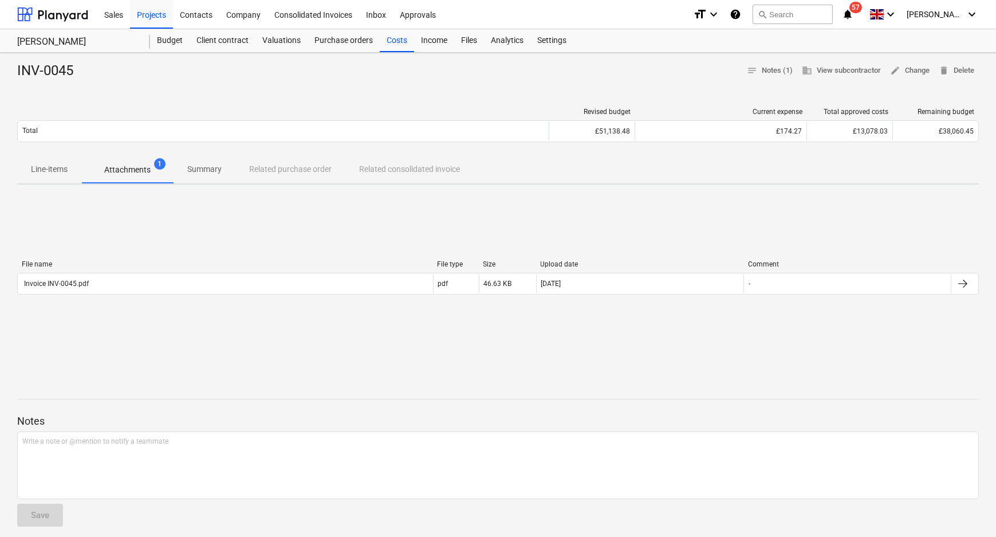
click at [141, 172] on p "Attachments" at bounding box center [127, 170] width 46 height 12
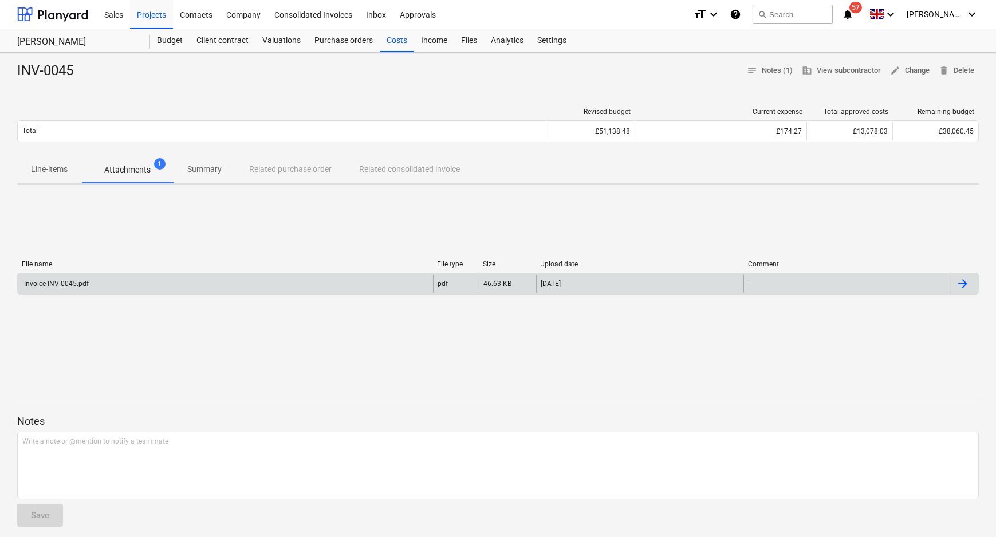
click at [120, 286] on div "Invoice INV-0045.pdf" at bounding box center [225, 283] width 415 height 18
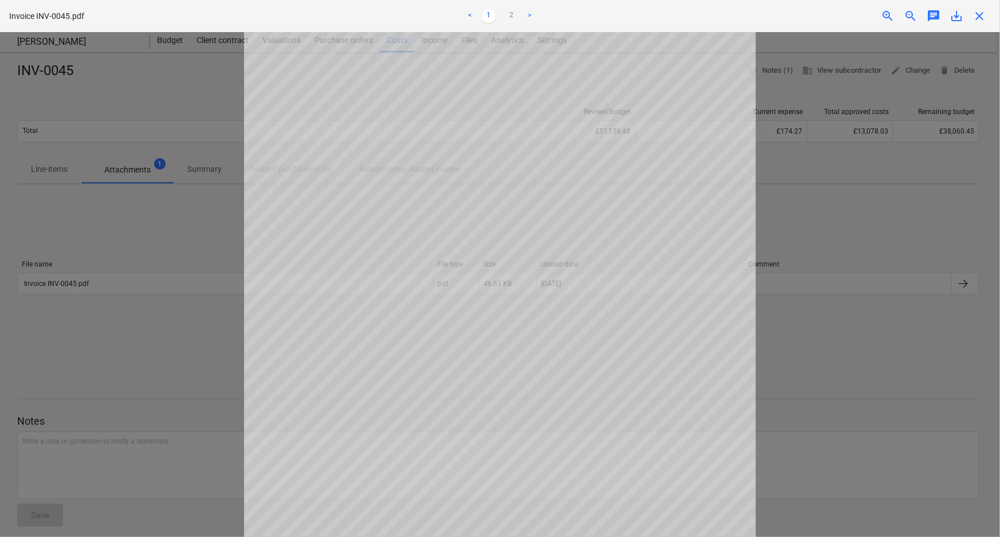
click at [958, 15] on span "save_alt" at bounding box center [956, 16] width 14 height 14
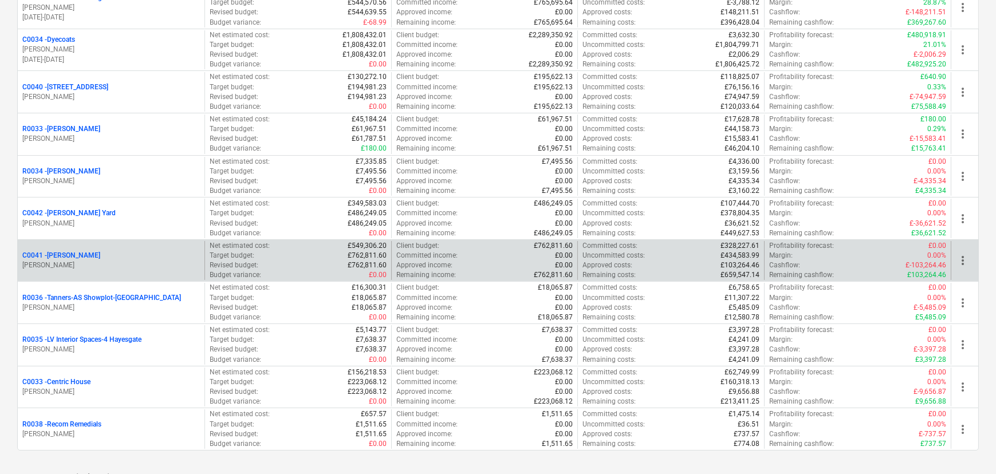
scroll to position [208, 0]
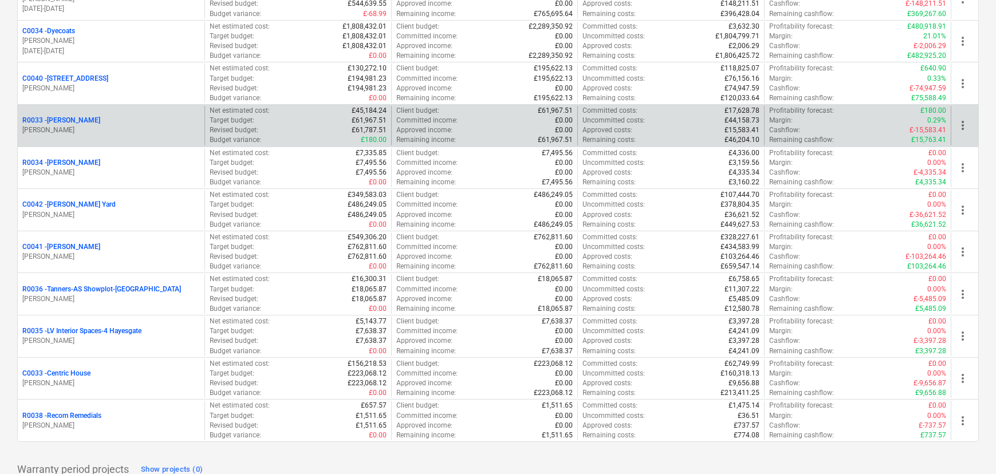
click at [56, 120] on p "R0033 - Manjit Atwal" at bounding box center [61, 121] width 78 height 10
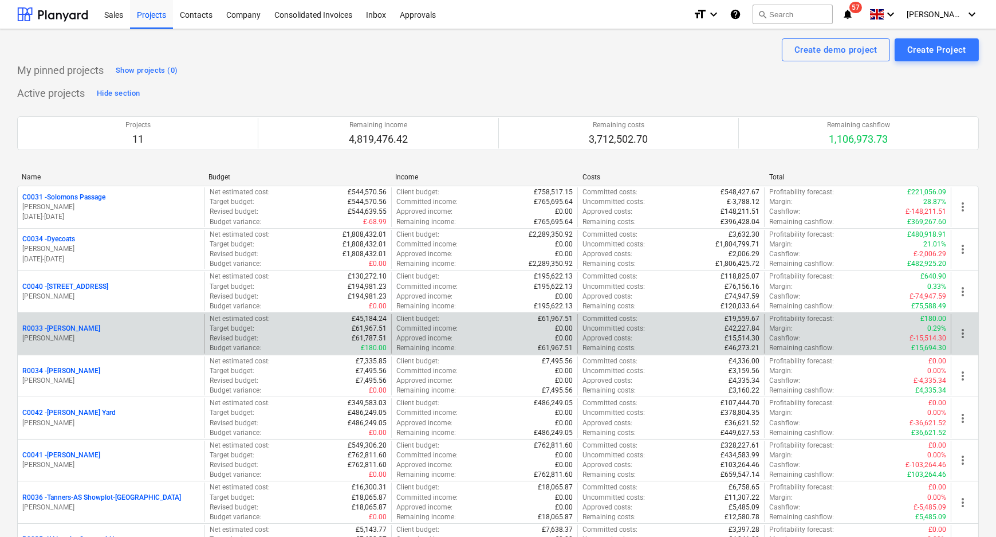
click at [72, 327] on p "R0033 - Manjit Atwal" at bounding box center [61, 329] width 78 height 10
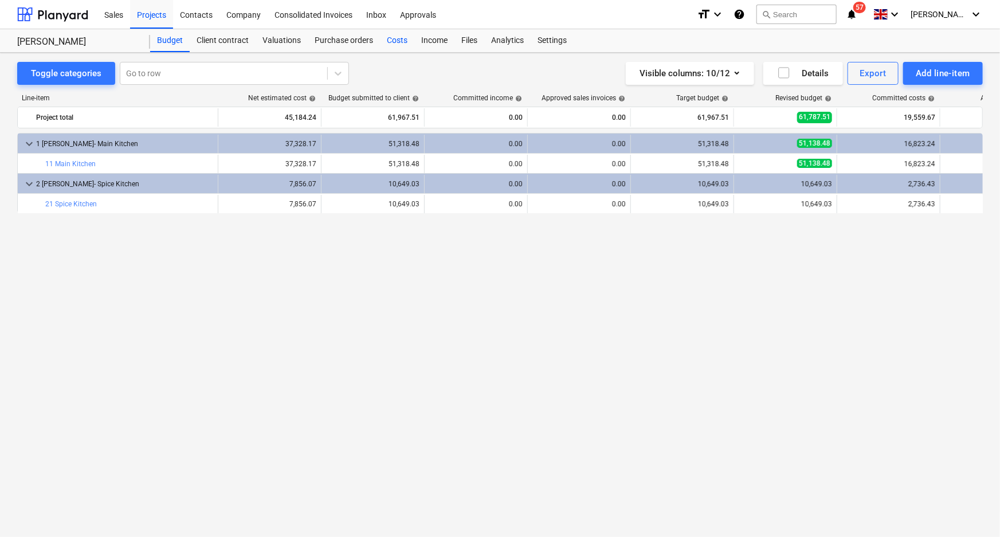
click at [398, 41] on div "Costs" at bounding box center [397, 40] width 34 height 23
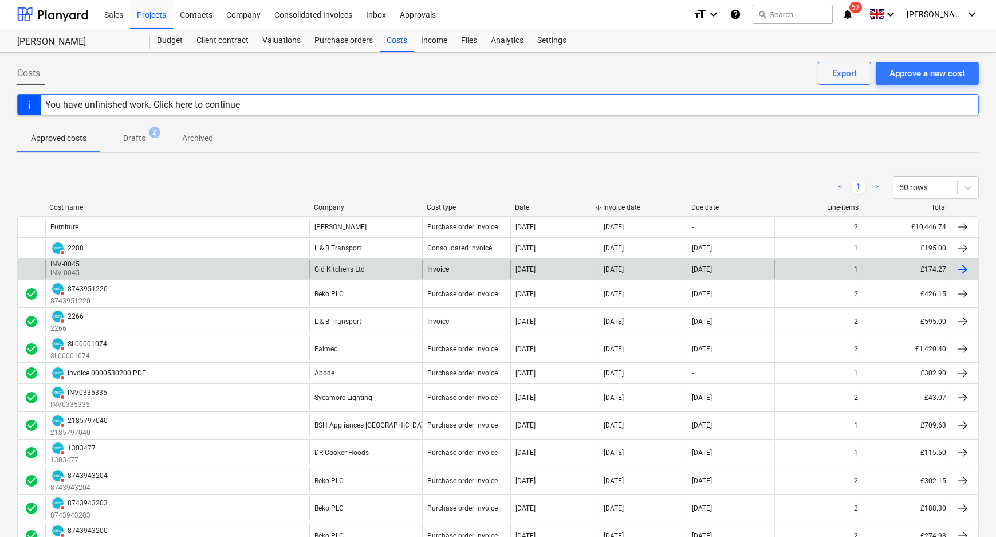
click at [266, 262] on div "INV-0045 INV-0045" at bounding box center [177, 269] width 264 height 18
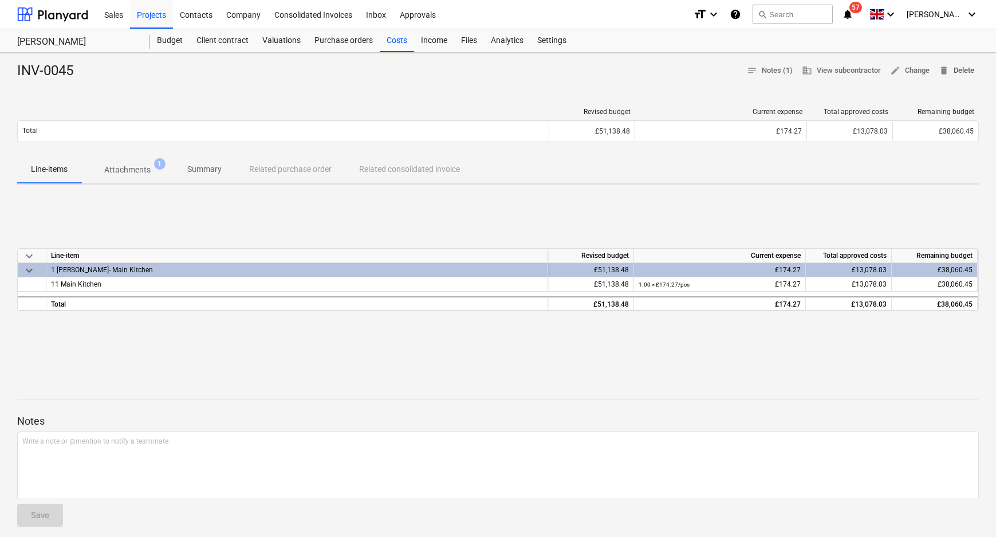
click at [947, 70] on span "delete" at bounding box center [944, 70] width 10 height 10
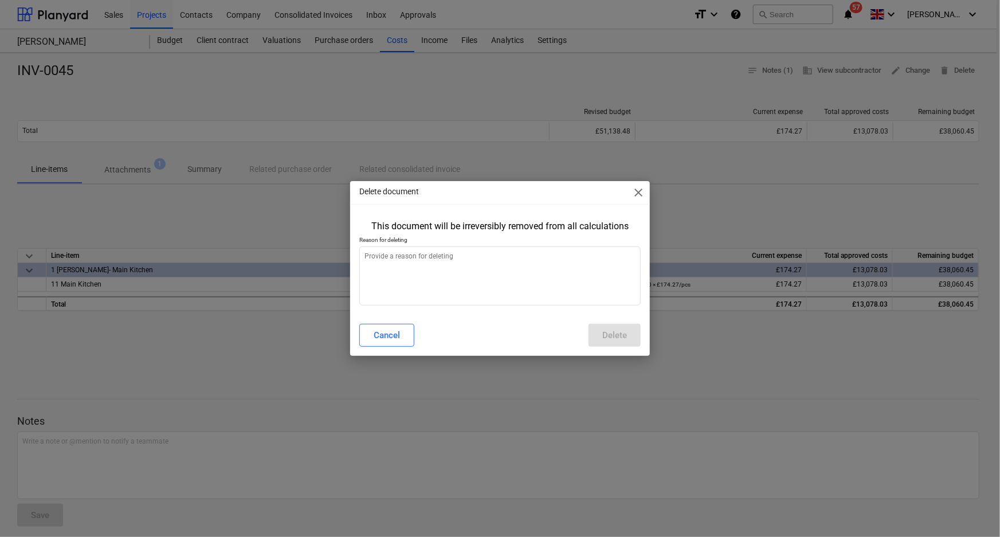
type textarea "x"
click at [508, 253] on textarea at bounding box center [500, 275] width 282 height 59
type textarea "a"
type textarea "x"
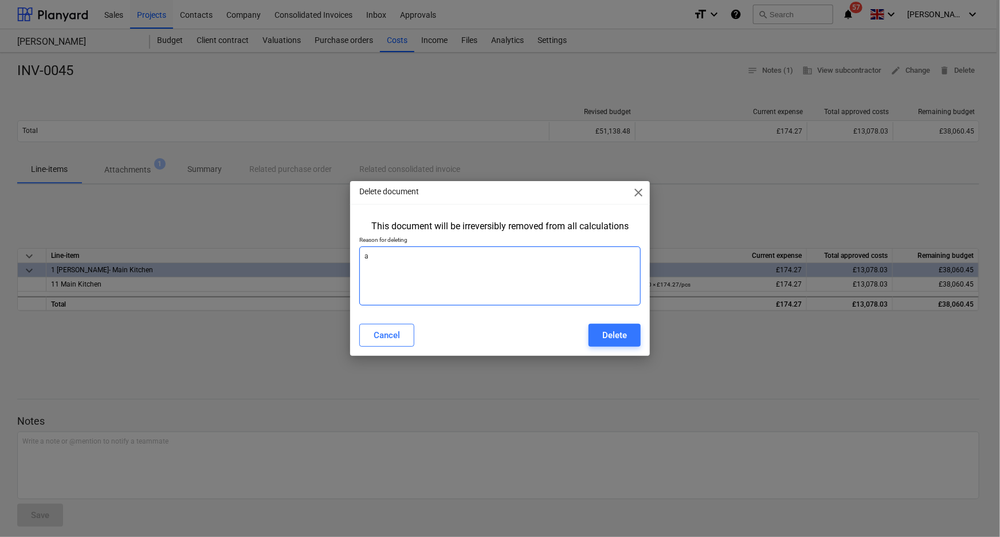
type textarea "am"
type textarea "x"
type textarea "ame"
type textarea "x"
type textarea "amen"
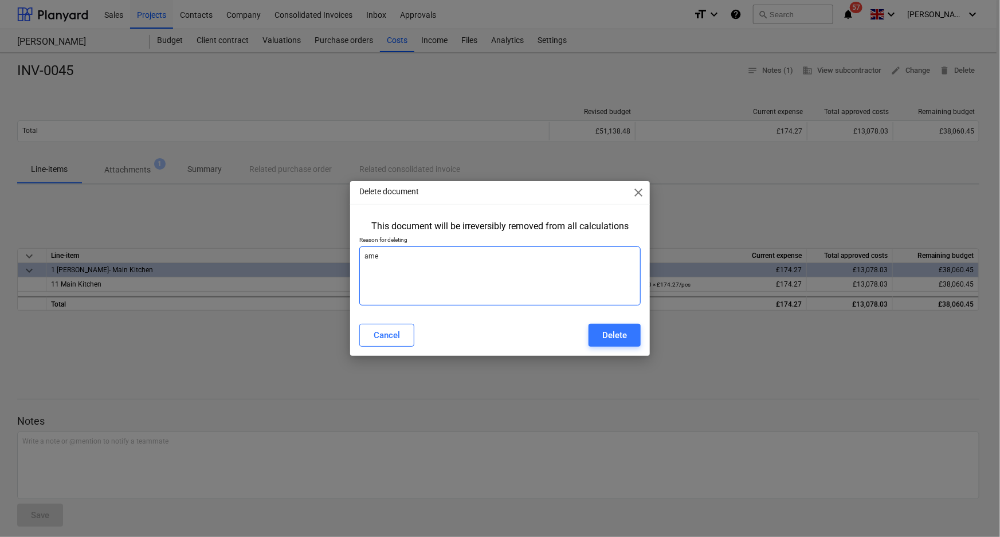
type textarea "x"
type textarea "amend"
type textarea "x"
type textarea "amend"
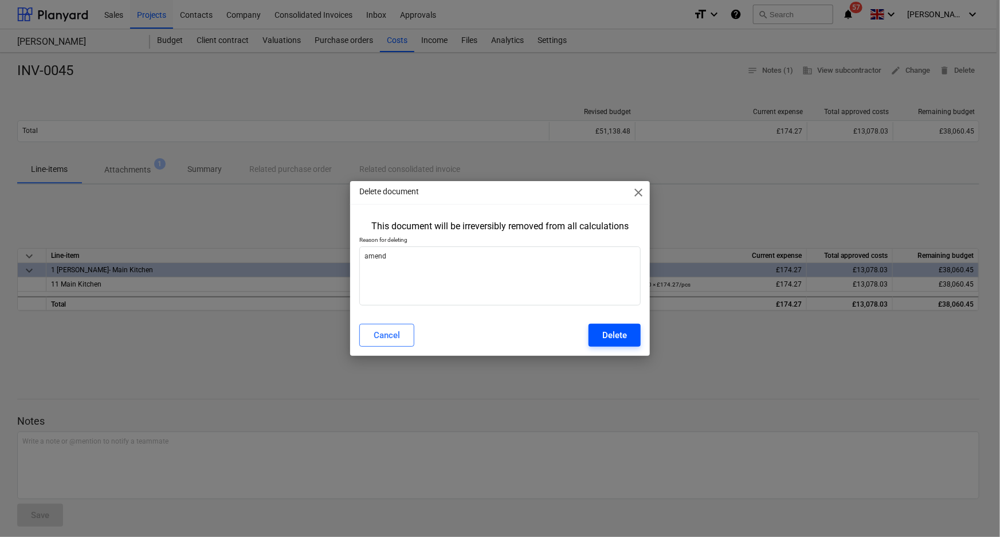
click at [623, 328] on div "Delete" at bounding box center [614, 335] width 25 height 15
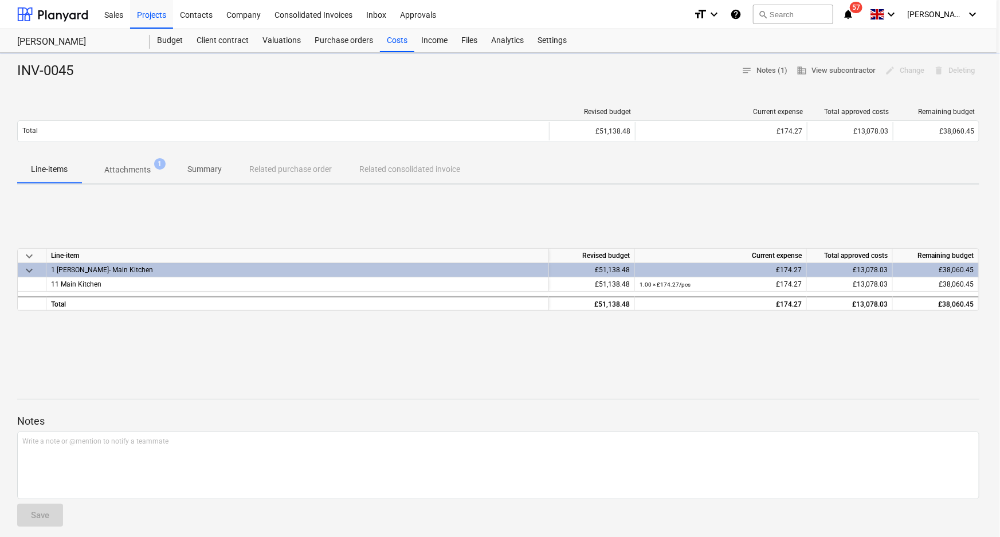
type textarea "x"
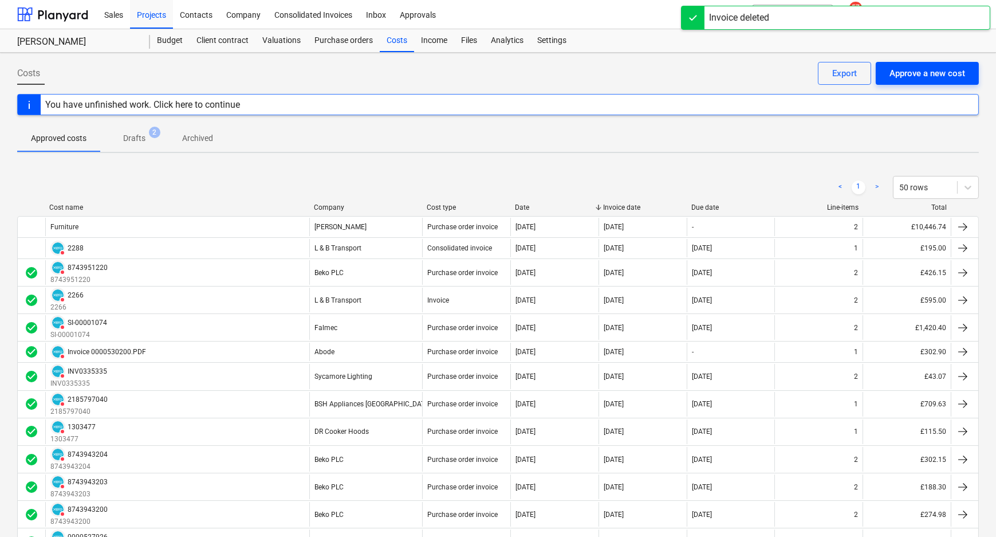
click at [911, 69] on div "Approve a new cost" at bounding box center [928, 73] width 76 height 15
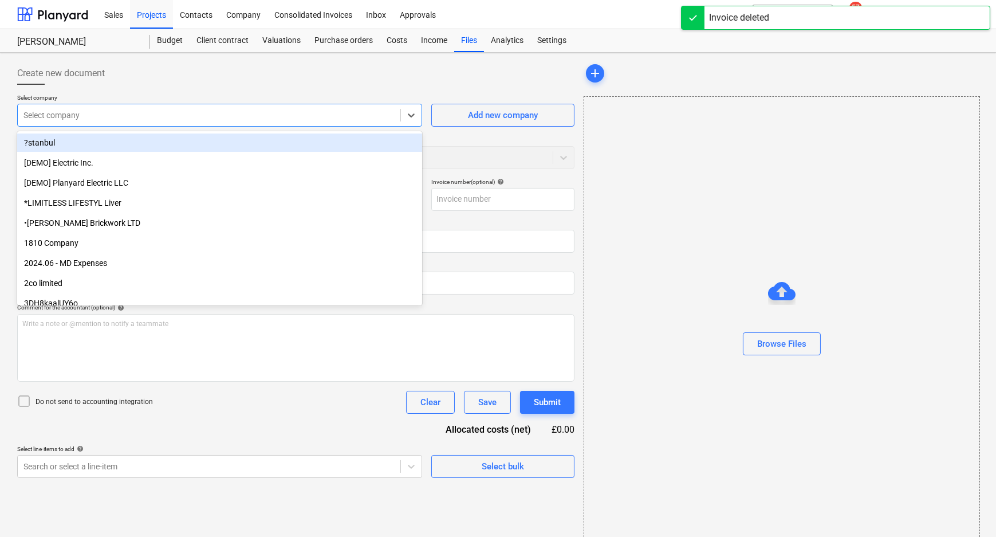
click at [339, 116] on div at bounding box center [208, 114] width 371 height 11
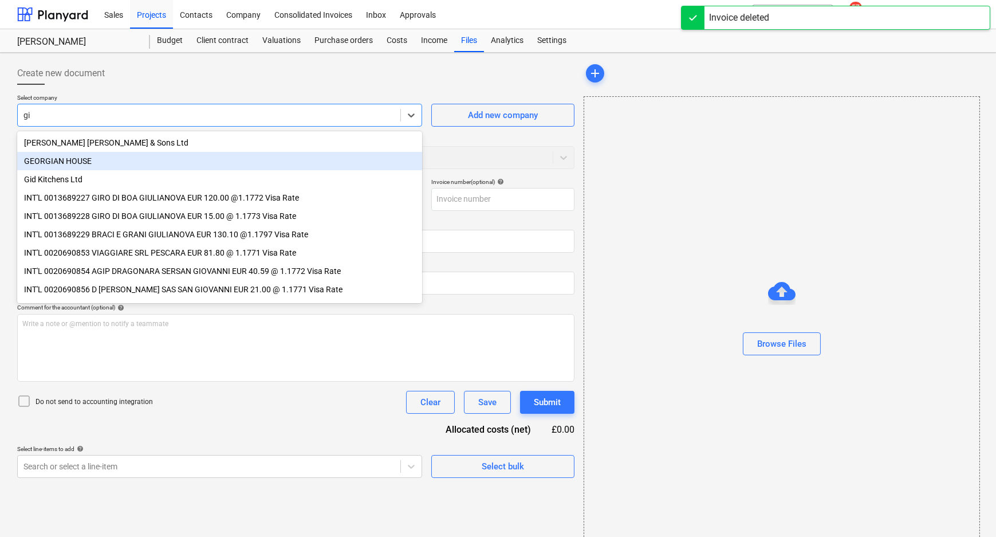
type input "gid"
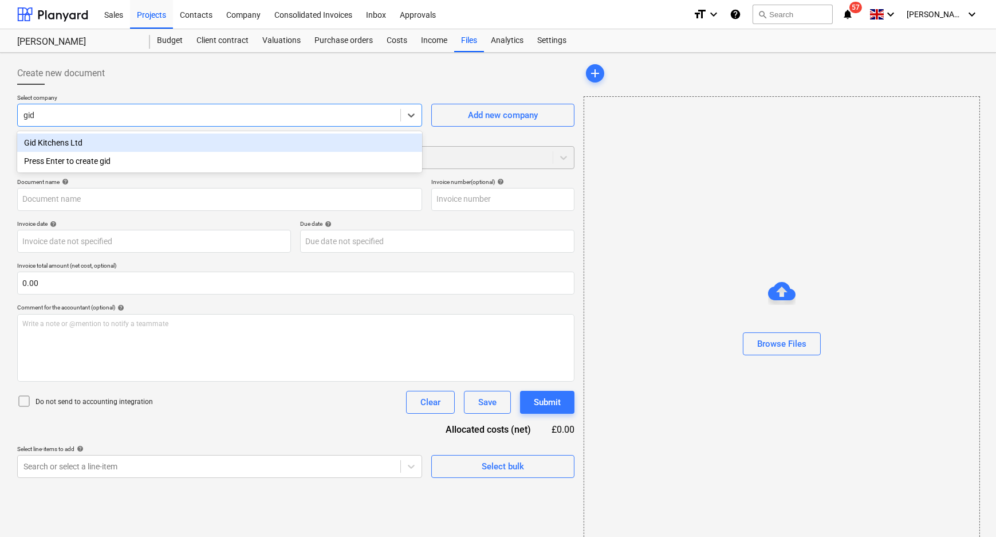
click at [112, 150] on div "Gid Kitchens Ltd" at bounding box center [219, 142] width 405 height 18
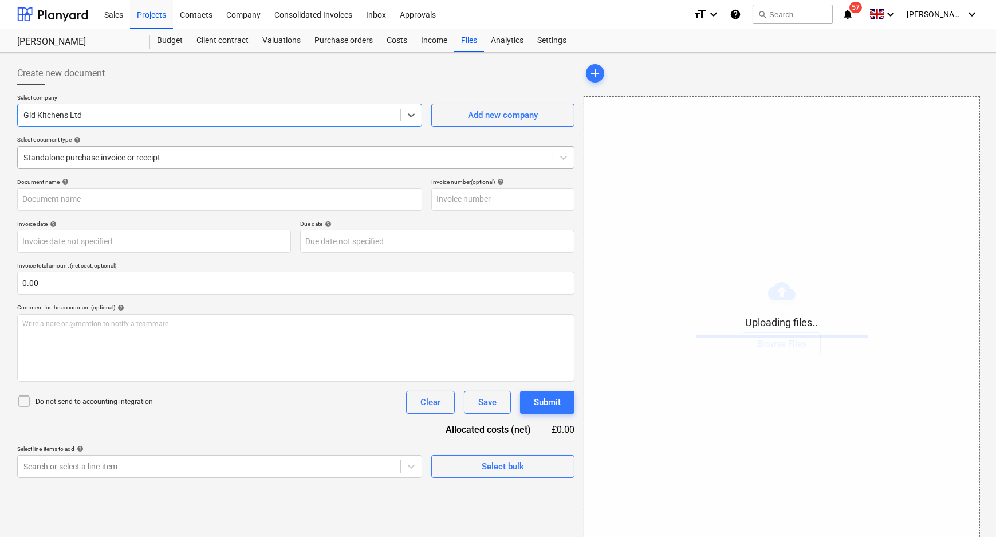
click at [238, 167] on div "Standalone purchase invoice or receipt" at bounding box center [295, 157] width 557 height 23
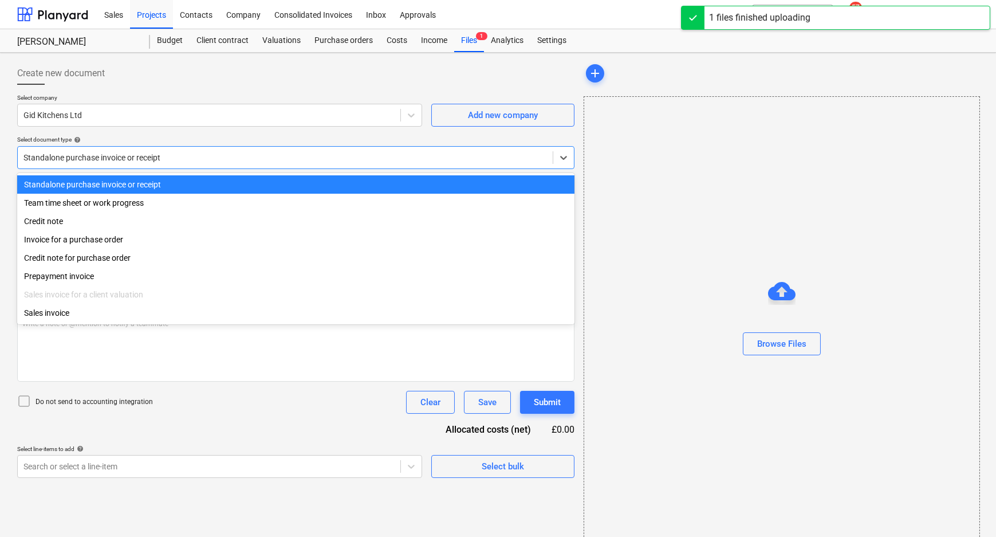
type input "Invoice INV-0045.pdf"
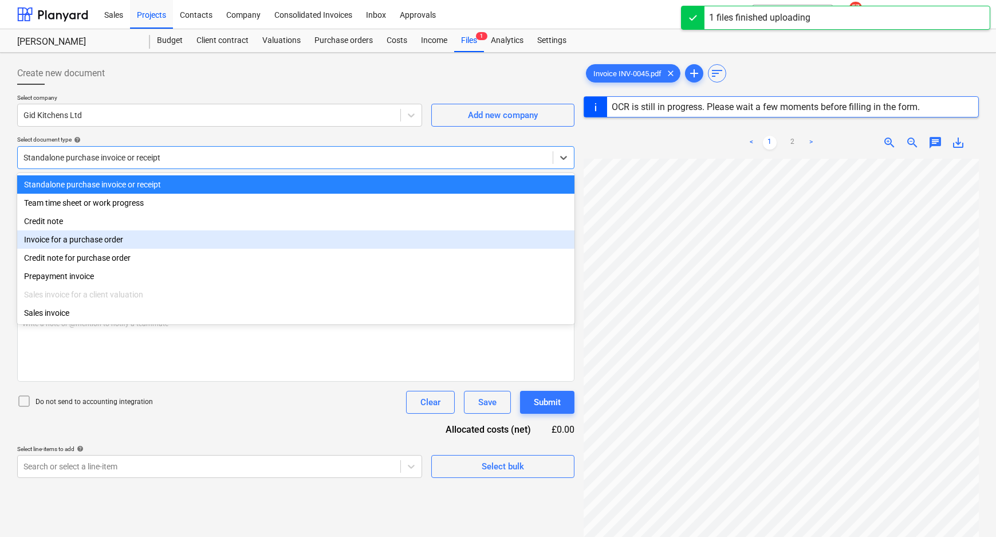
click at [115, 243] on div "Invoice for a purchase order" at bounding box center [295, 239] width 557 height 18
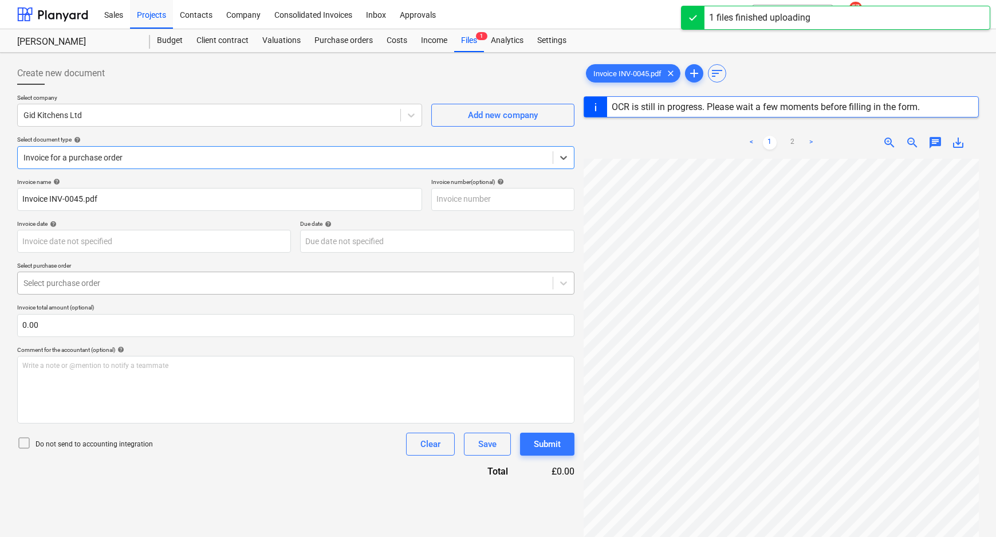
click at [96, 276] on div "Select purchase order" at bounding box center [285, 283] width 535 height 16
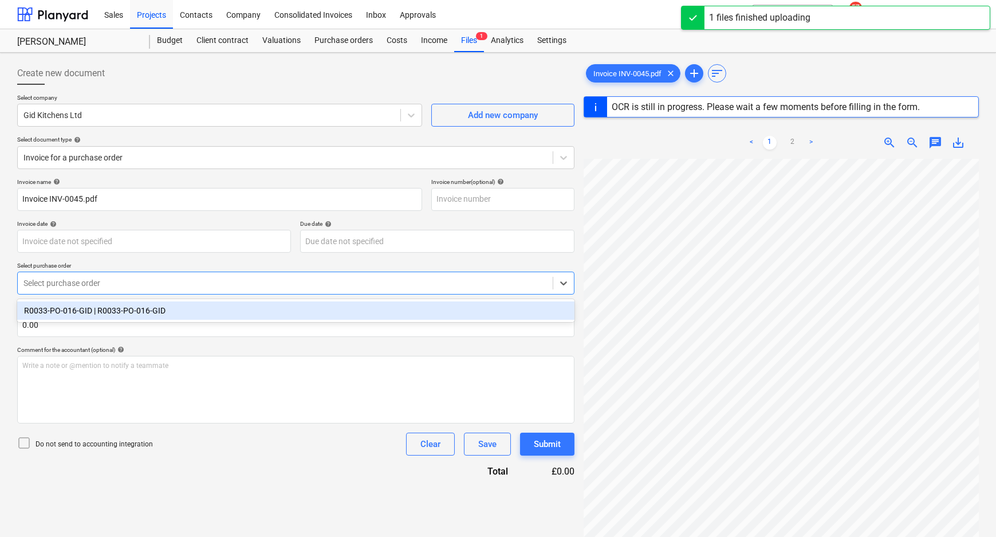
click at [96, 308] on div "R0033-PO-016-GID | R0033-PO-016-GID" at bounding box center [295, 310] width 557 height 18
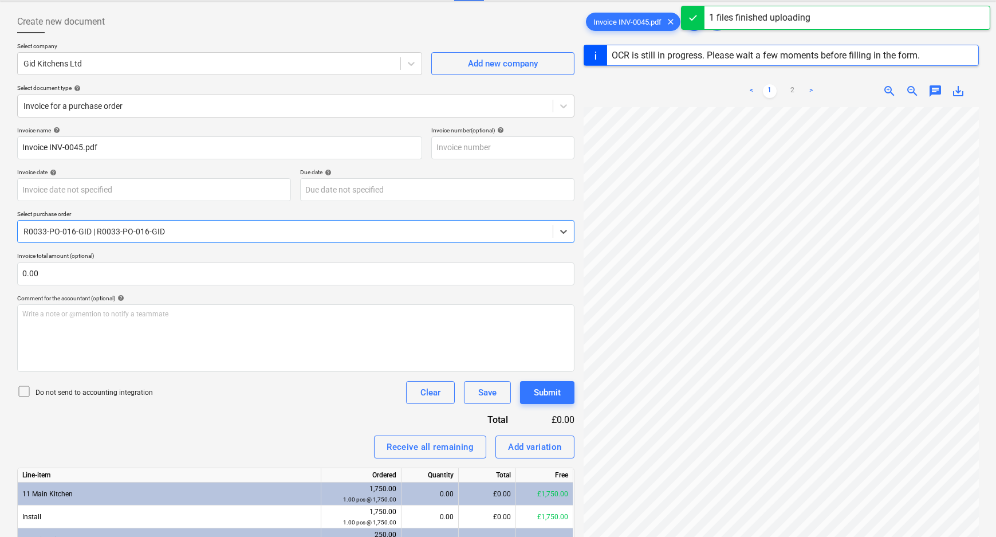
click at [84, 395] on p "Do not send to accounting integration" at bounding box center [94, 393] width 117 height 10
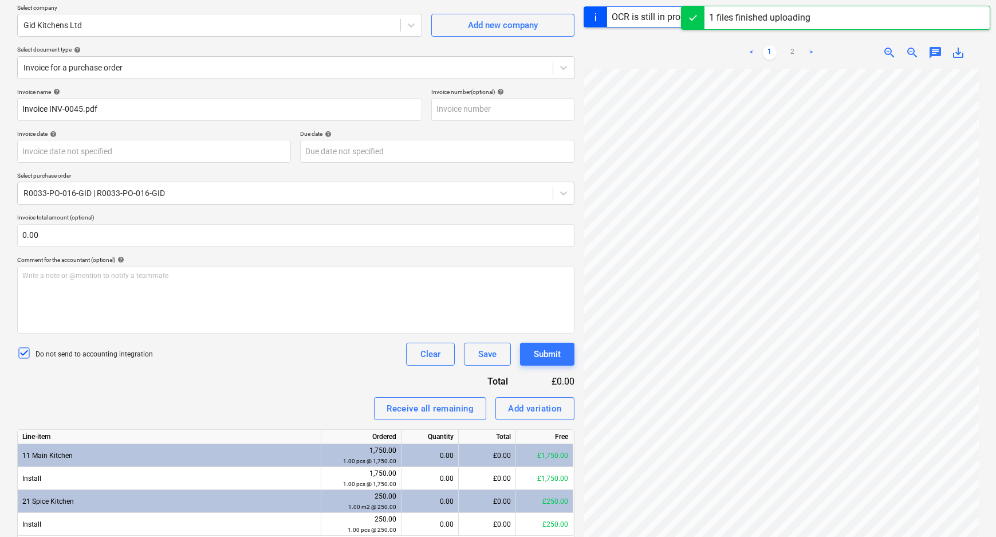
scroll to position [135, 0]
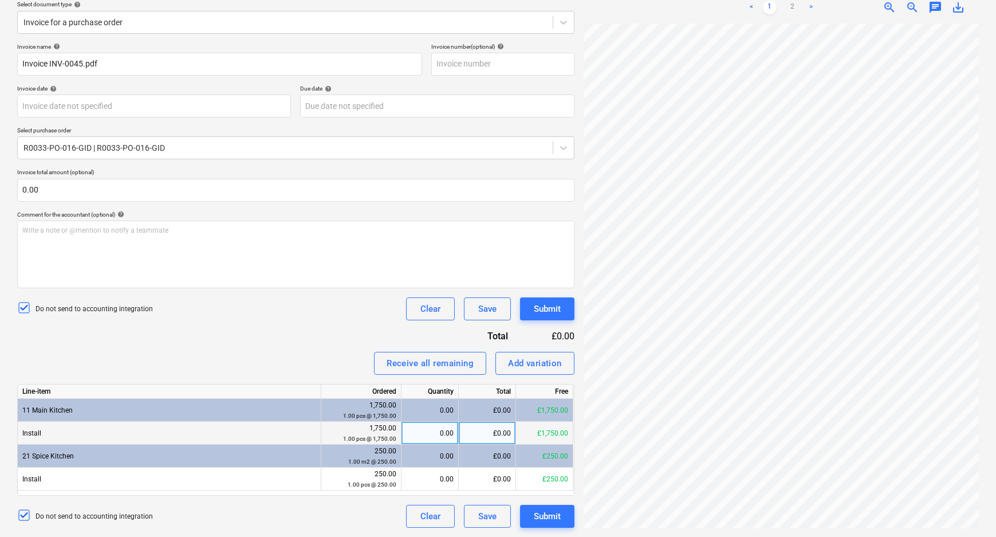
click at [447, 434] on div "0.00" at bounding box center [430, 433] width 48 height 23
type input "1"
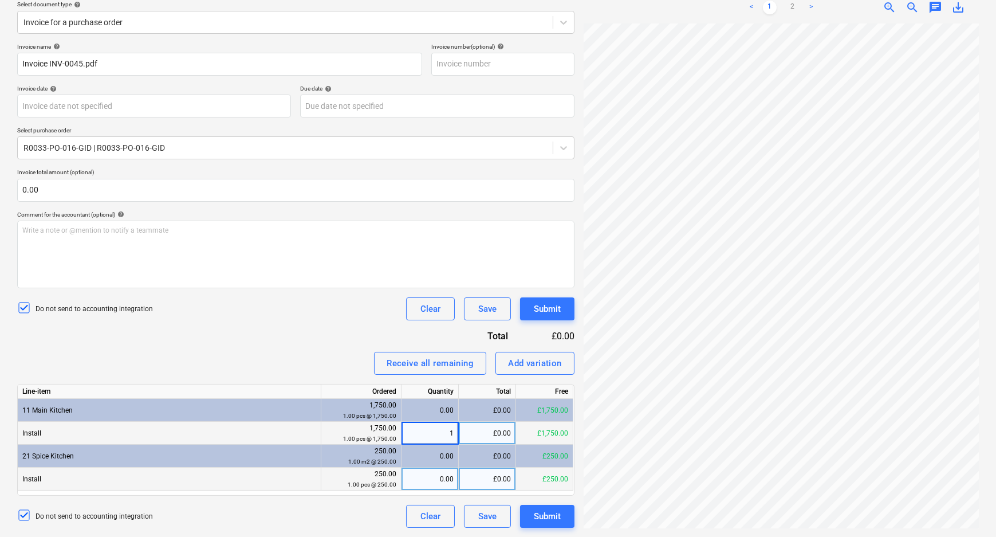
click at [441, 475] on div "0.00" at bounding box center [430, 478] width 48 height 23
type input "1"
click at [315, 331] on div "Invoice name help Invoice INV-0045.pdf Invoice number (optional) help Invoice d…" at bounding box center [295, 285] width 557 height 485
click at [561, 510] on button "Submit" at bounding box center [547, 516] width 54 height 23
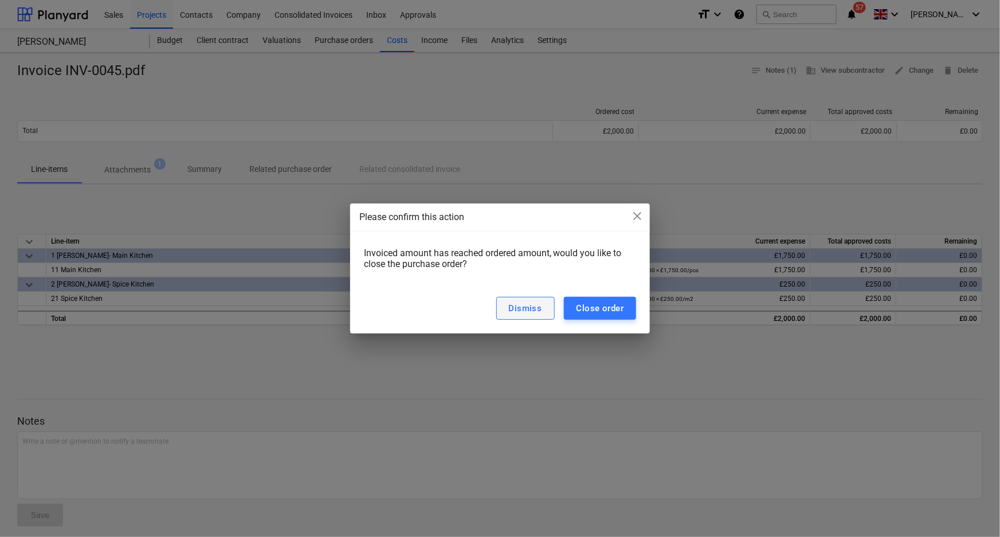
click at [532, 306] on div "Dismiss" at bounding box center [525, 308] width 33 height 15
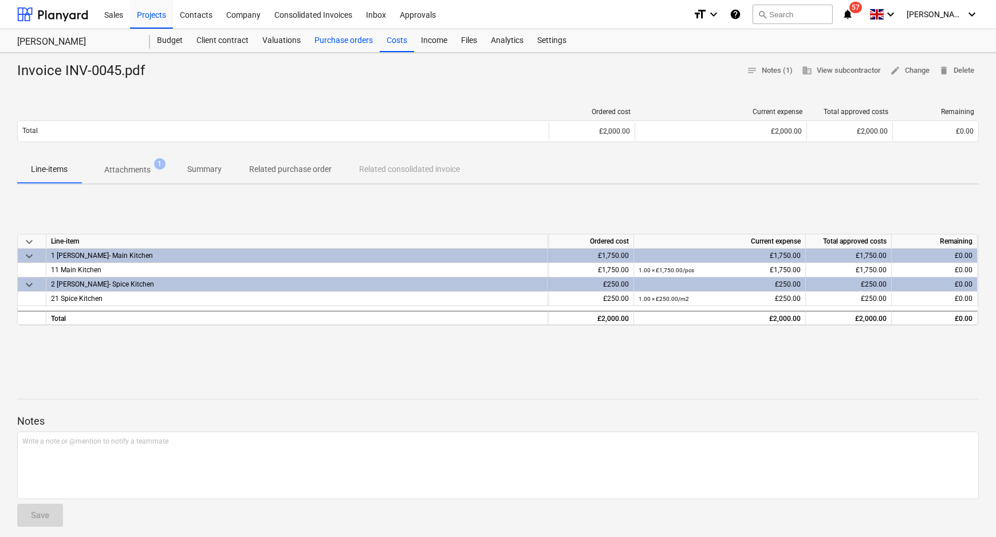
click at [332, 38] on div "Purchase orders" at bounding box center [344, 40] width 72 height 23
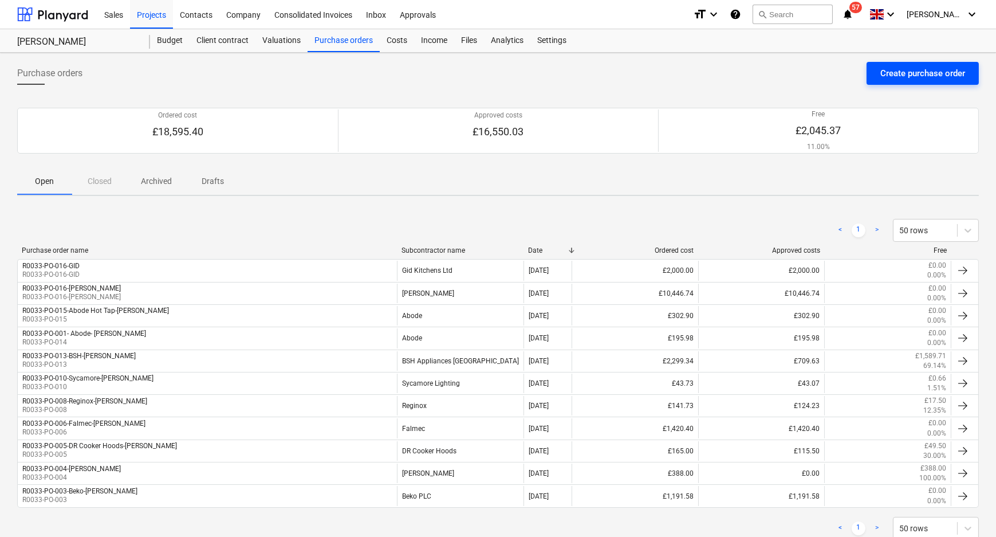
click at [919, 68] on div "Create purchase order" at bounding box center [922, 73] width 85 height 15
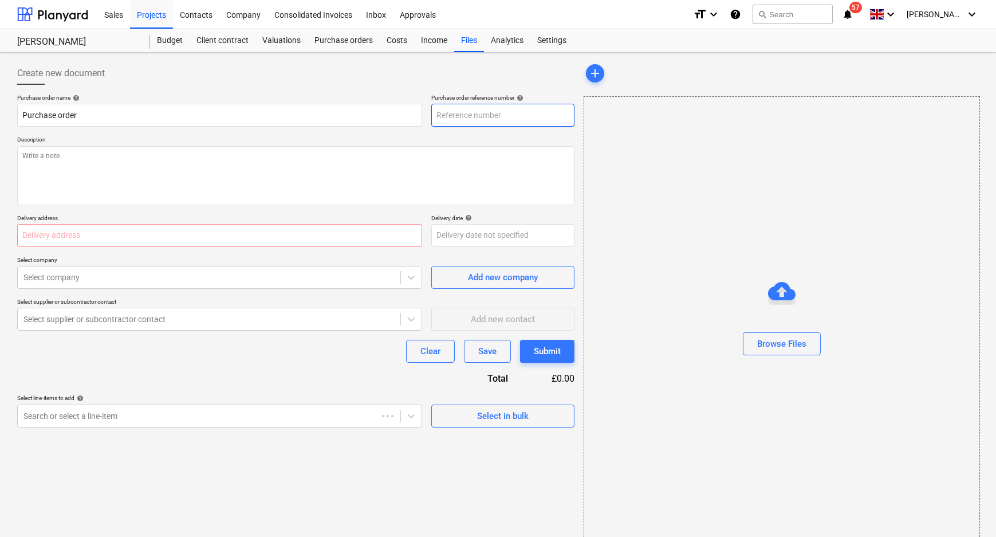
type textarea "x"
type input "R0033-PO-018"
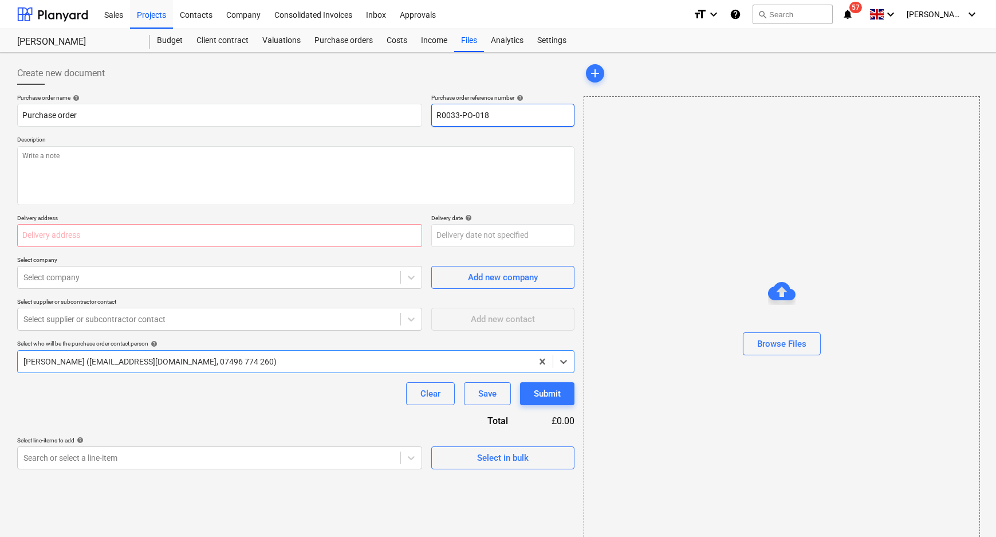
click at [497, 106] on input "R0033-PO-018" at bounding box center [502, 115] width 143 height 23
type textarea "x"
type input "R0033-PO-018-"
type textarea "x"
type input "R0033-PO-018-R"
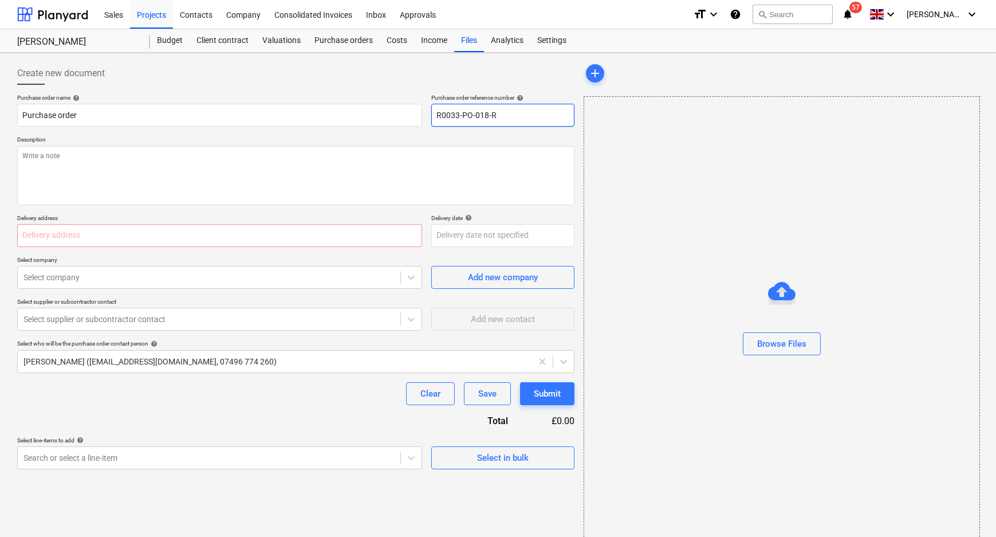
type textarea "x"
type input "R0033-PO-018-Ro"
type textarea "x"
type input "R0033-PO-018-Roa"
type textarea "x"
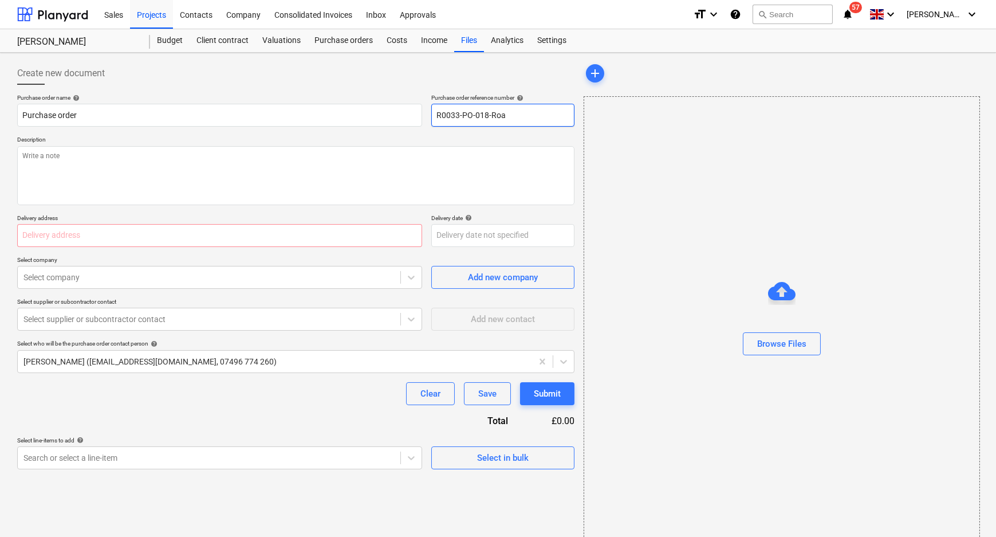
type input "R0033-PO-018-Roan"
type textarea "x"
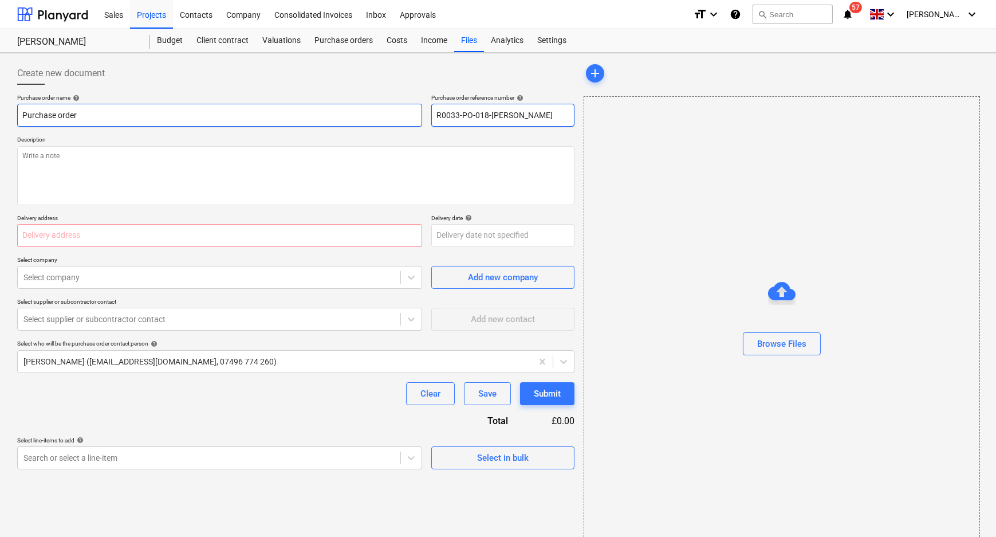
drag, startPoint x: 538, startPoint y: 117, endPoint x: 361, endPoint y: 107, distance: 177.3
click at [365, 107] on div "Purchase order name help Purchase order Purchase order reference number help R0…" at bounding box center [295, 110] width 557 height 33
type input "R0033-PO-018-Roann"
click at [301, 113] on input "Purchase order" at bounding box center [219, 115] width 405 height 23
drag, startPoint x: 229, startPoint y: 104, endPoint x: -57, endPoint y: 99, distance: 286.5
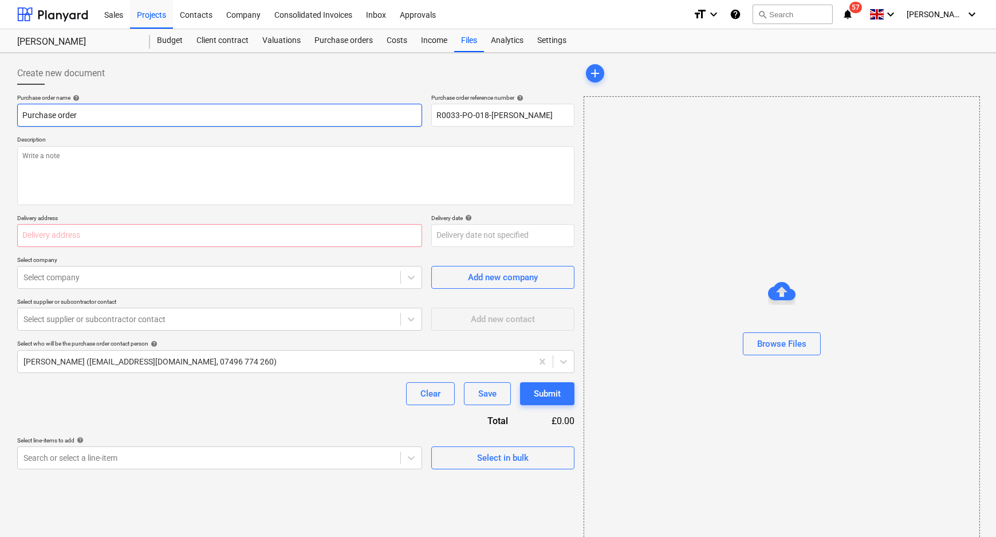
click at [0, 99] on html "Sales Projects Contacts Company Consolidated Invoices Inbox Approvals format_si…" at bounding box center [498, 268] width 996 height 537
paste input "R0033-PO-018-Roann"
type textarea "x"
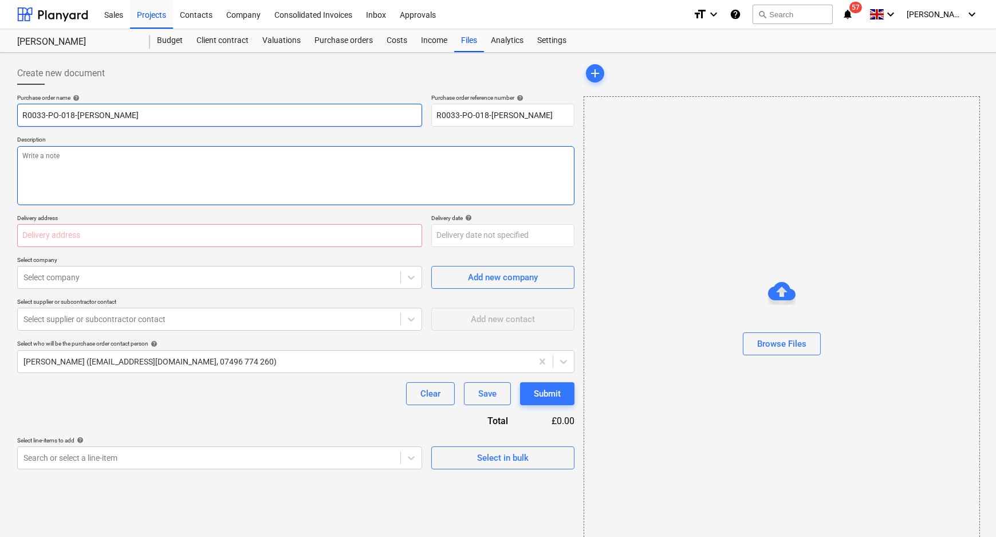
type input "R0033-PO-018-Roann"
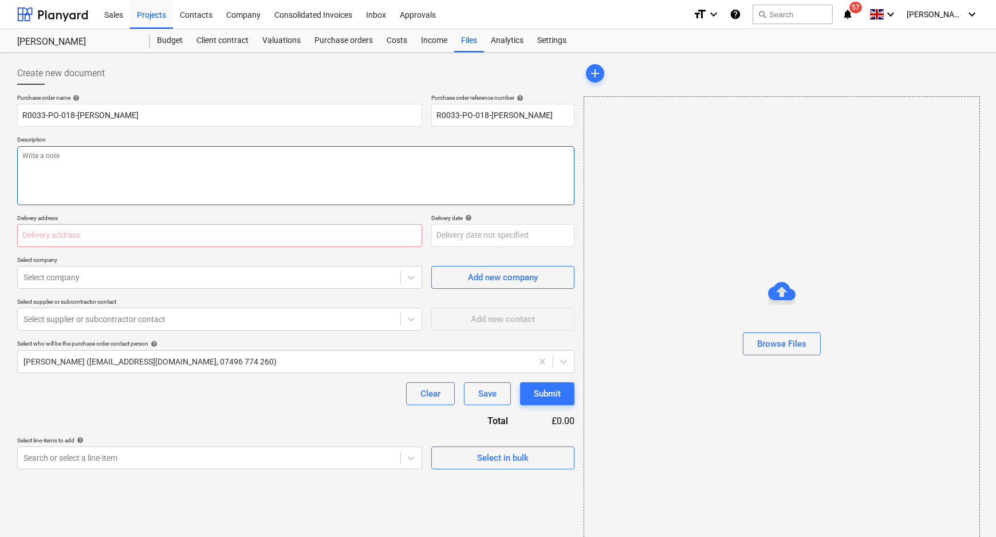
click at [166, 167] on textarea at bounding box center [295, 175] width 557 height 59
paste textarea "R0033-PO-018-Roann"
type textarea "x"
type textarea "R0033-PO-018-Roann"
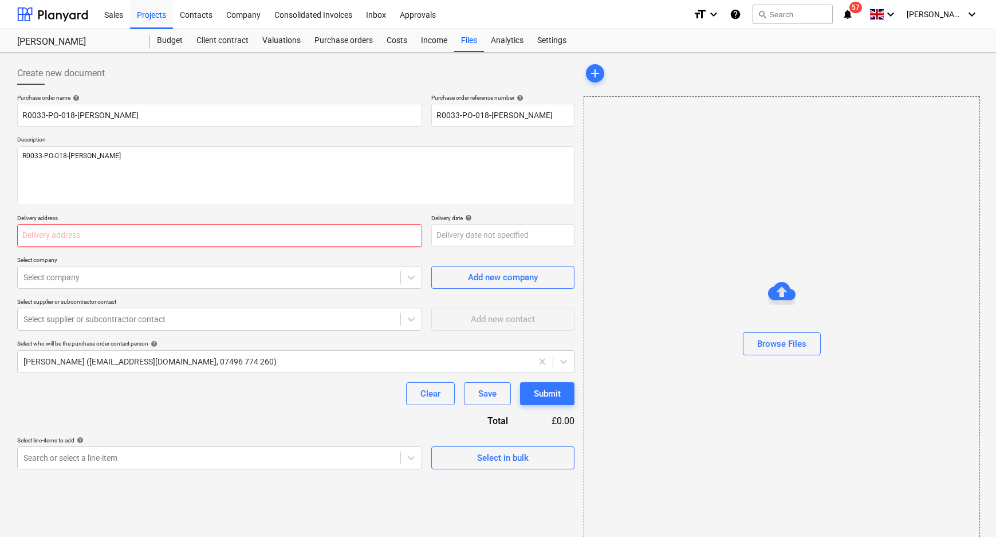
click at [254, 242] on input "text" at bounding box center [219, 235] width 405 height 23
paste input "L and B Transport Ltd, Unit 4 Rollestons Farm, Margaretting Road, Writtle, Chel…"
type textarea "x"
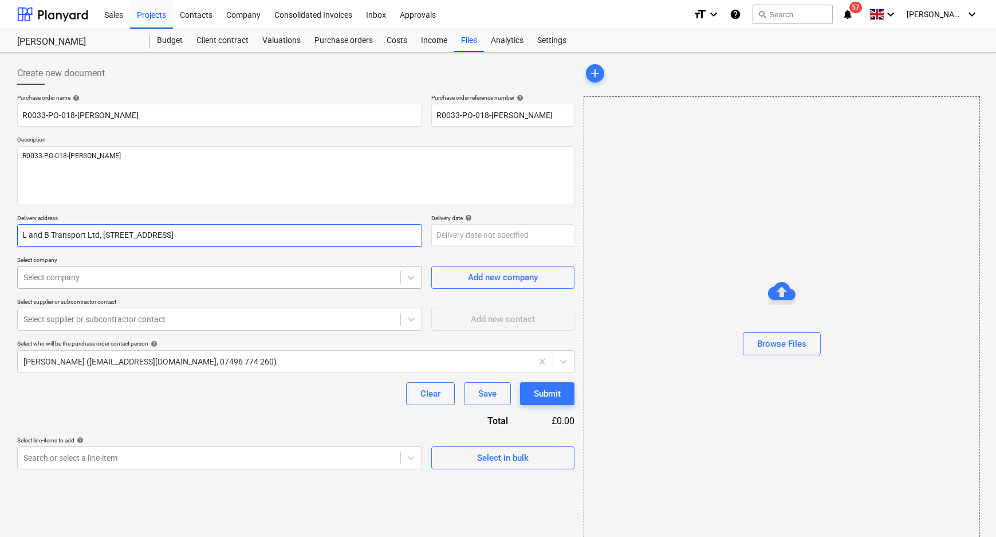
type input "L and B Transport Ltd, Unit 4 Rollestons Farm, Margaretting Road, Writtle, Chel…"
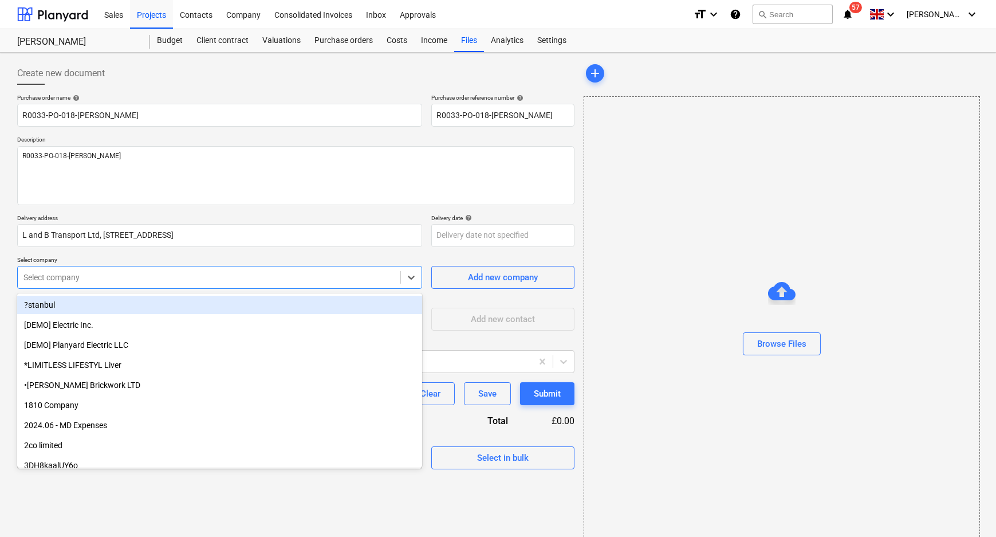
click at [263, 272] on div at bounding box center [208, 277] width 371 height 11
type textarea "x"
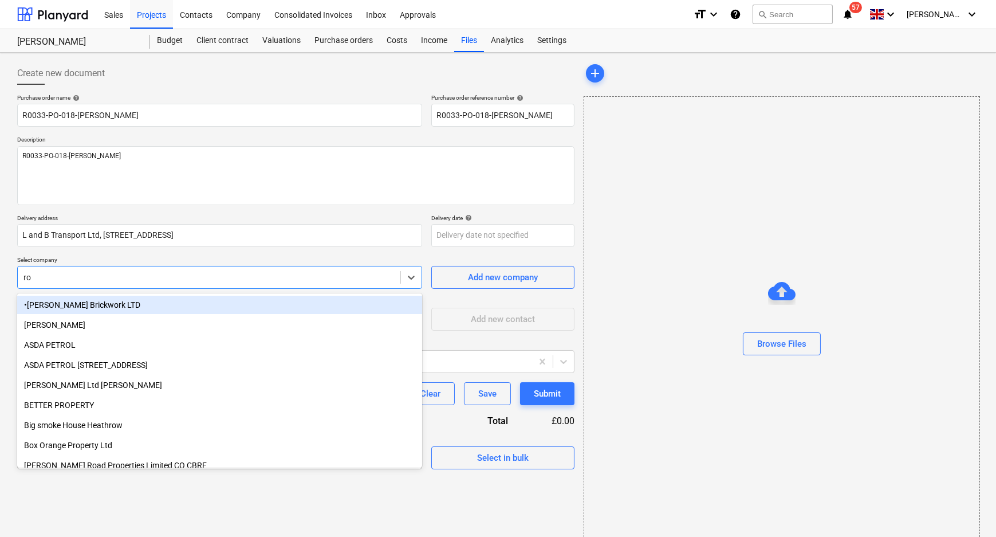
type input "roa"
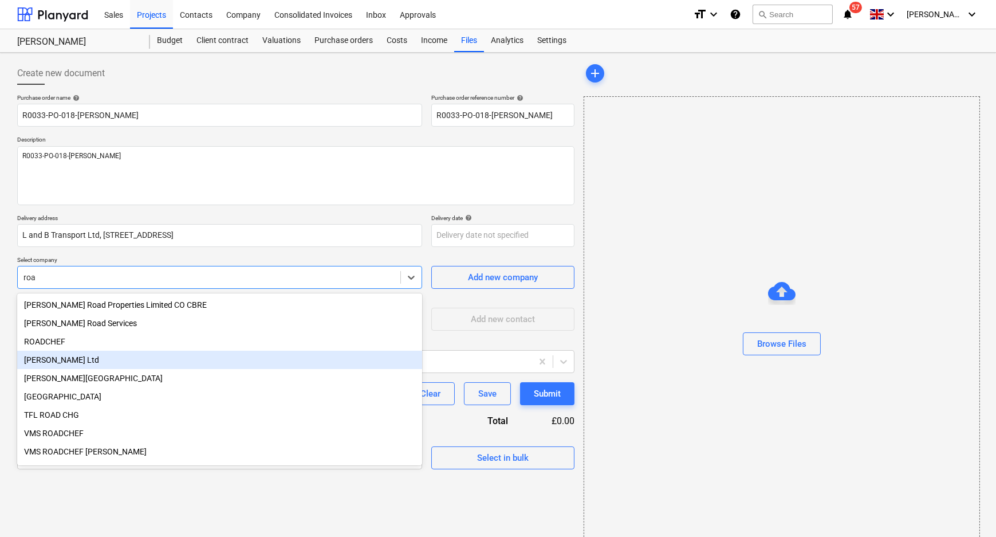
click at [107, 363] on div "[PERSON_NAME] Ltd" at bounding box center [219, 360] width 405 height 18
type textarea "x"
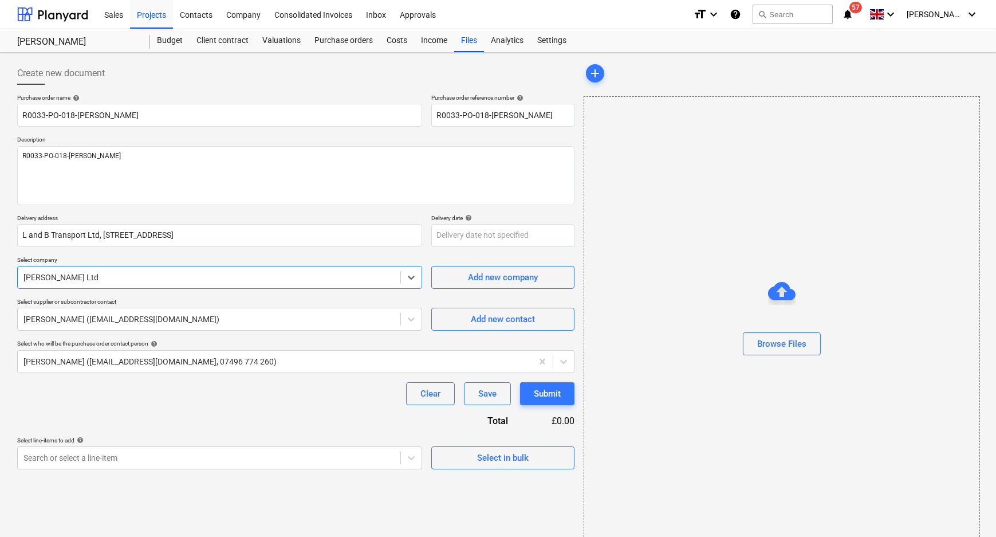
click at [166, 407] on div "Purchase order name help R0033-PO-018-Roann Purchase order reference number hel…" at bounding box center [295, 281] width 557 height 375
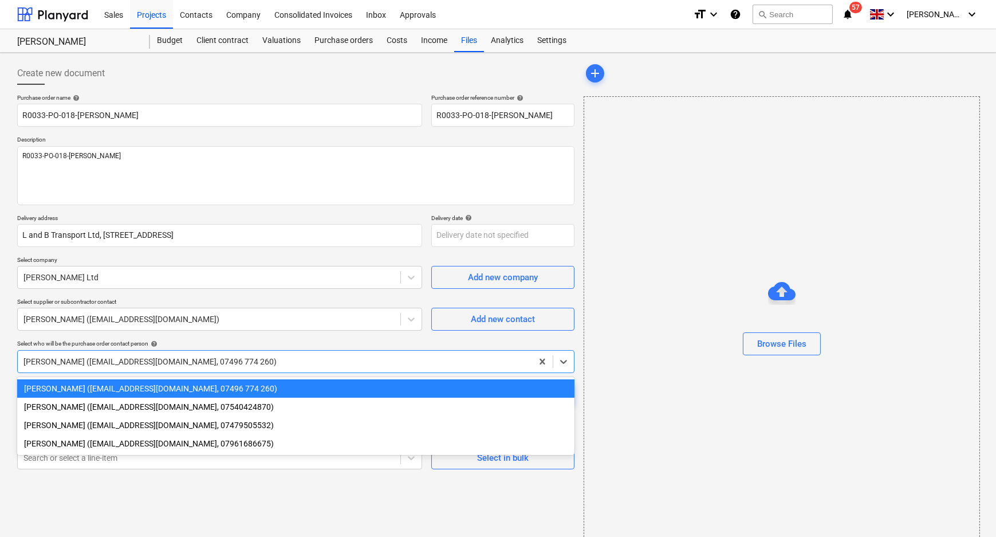
click at [155, 361] on div at bounding box center [274, 361] width 503 height 11
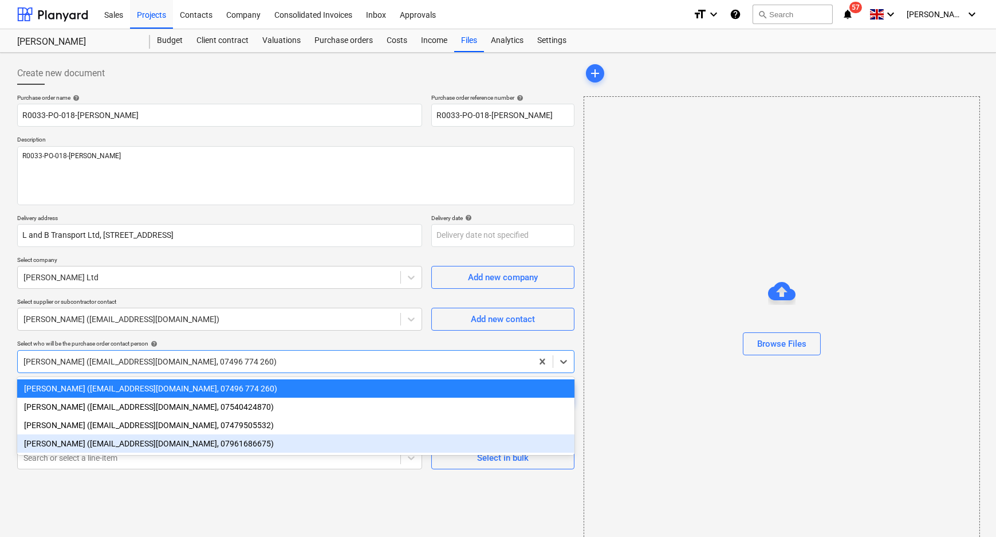
click at [109, 445] on div "Stuart Croggon (scroggon@kuchecontracts.com, 07961686675)" at bounding box center [295, 443] width 557 height 18
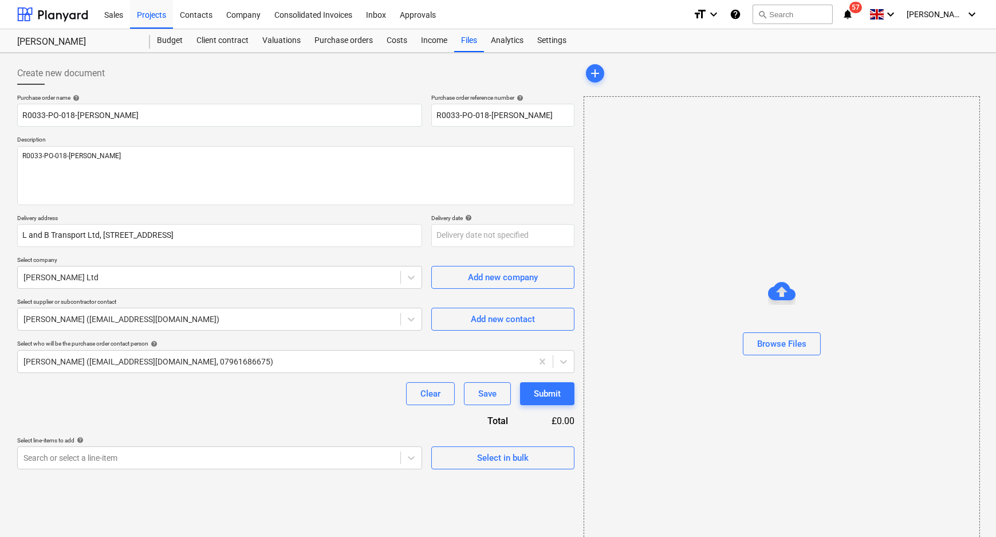
click at [116, 422] on div "Purchase order name help R0033-PO-018-Roann Purchase order reference number hel…" at bounding box center [295, 281] width 557 height 375
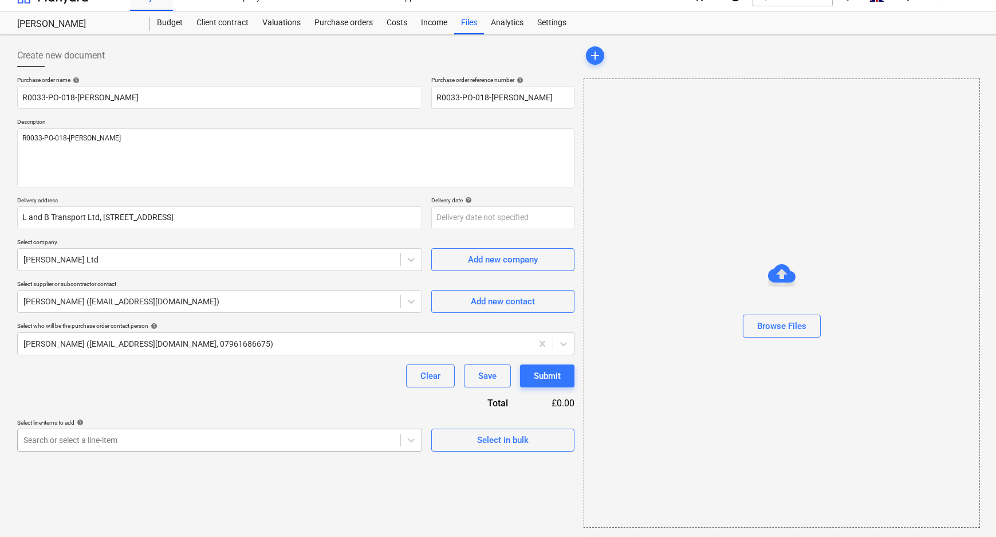
click at [133, 461] on body "Sales Projects Contacts Company Consolidated Invoices Inbox Approvals format_si…" at bounding box center [498, 250] width 996 height 537
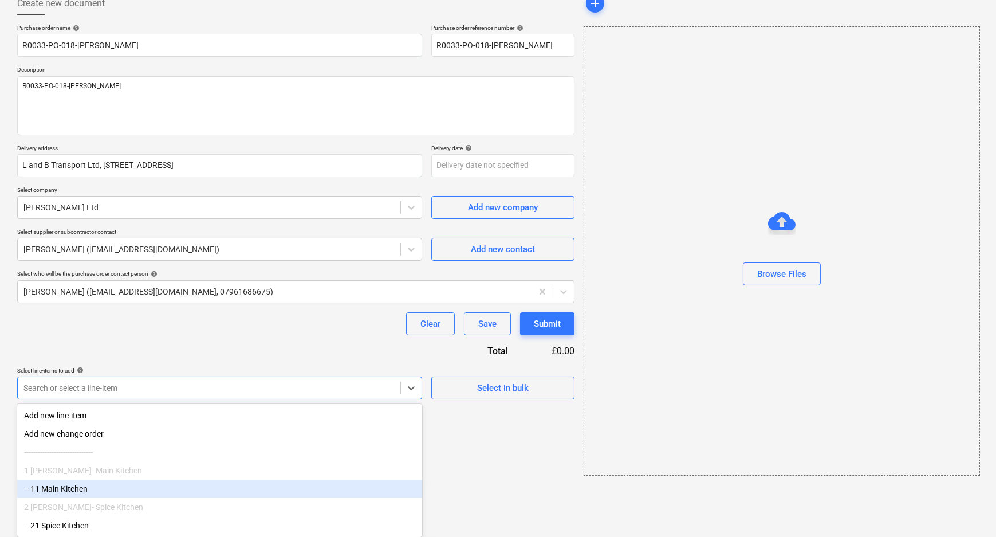
click at [107, 481] on div "-- 11 Main Kitchen" at bounding box center [219, 488] width 405 height 18
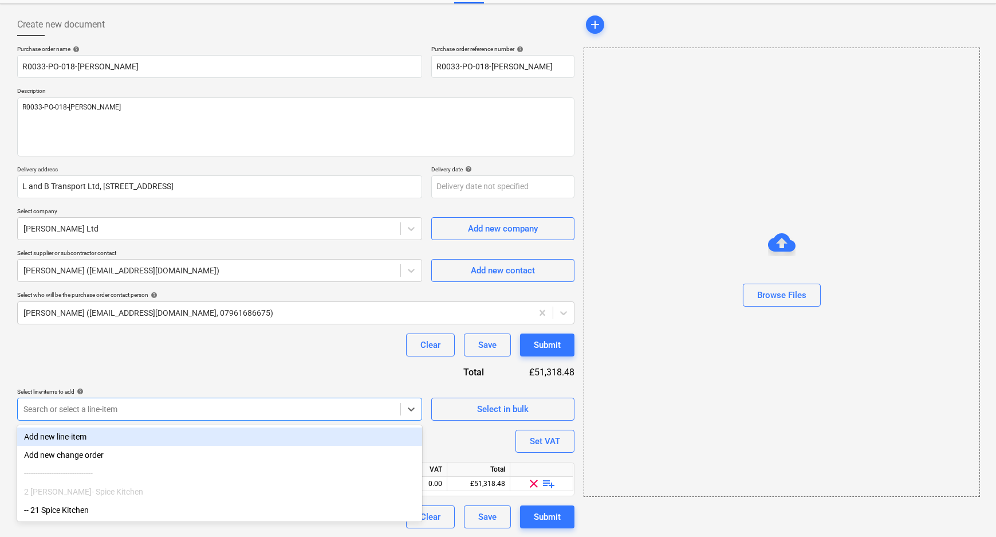
click at [364, 412] on div at bounding box center [208, 408] width 371 height 11
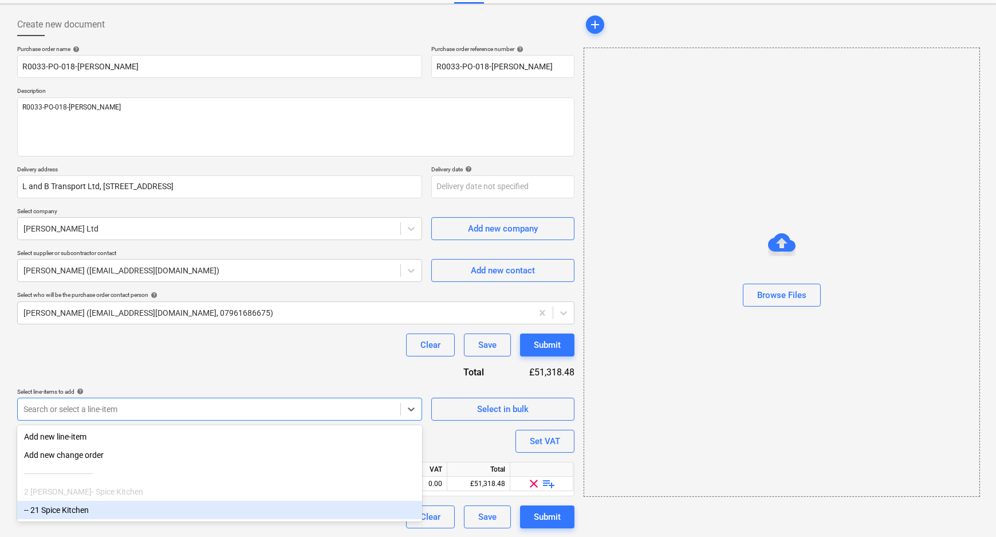
click at [115, 509] on div "-- 21 Spice Kitchen" at bounding box center [219, 510] width 405 height 18
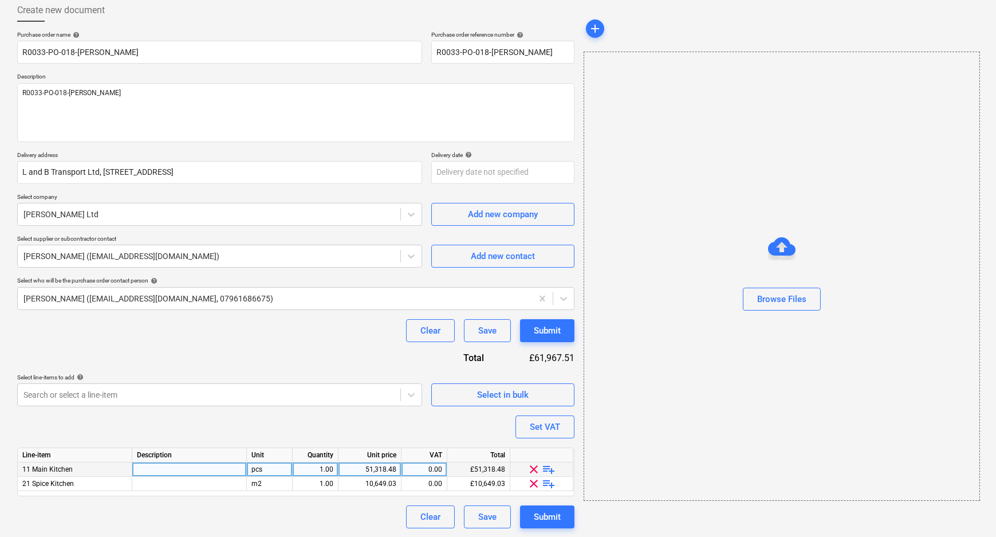
click at [546, 470] on span "playlist_add" at bounding box center [549, 469] width 14 height 14
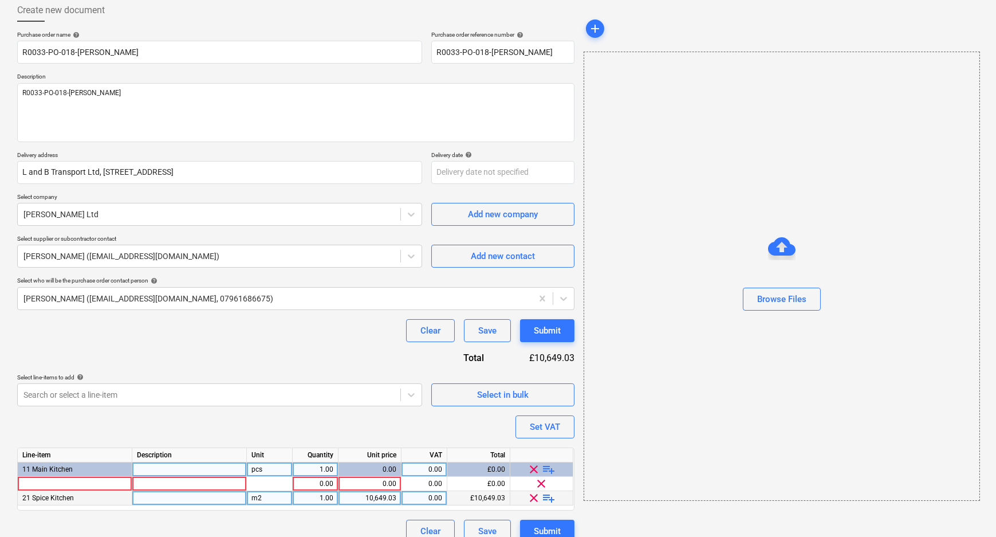
click at [547, 496] on span "playlist_add" at bounding box center [549, 498] width 14 height 14
type textarea "x"
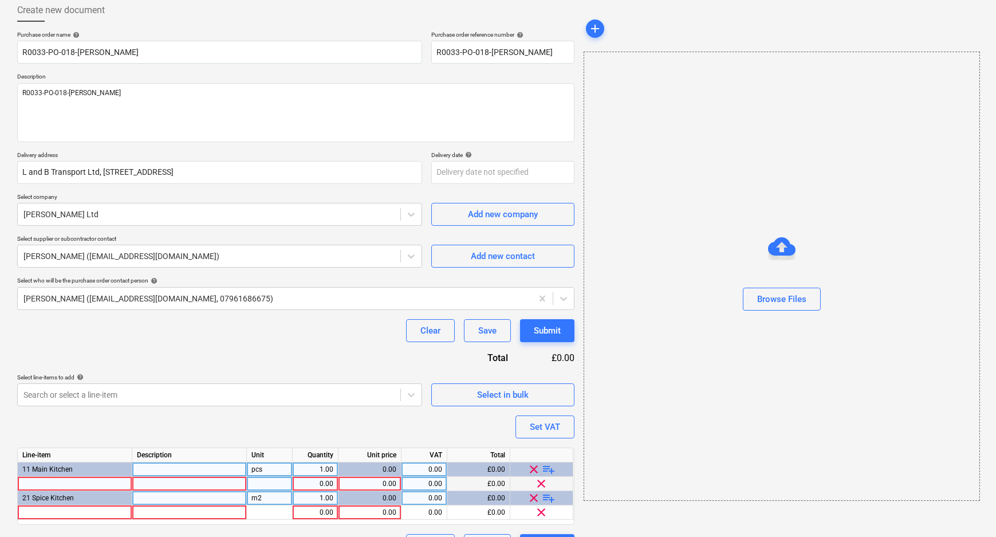
click at [103, 478] on div at bounding box center [75, 484] width 115 height 14
click at [100, 483] on input at bounding box center [75, 484] width 114 height 14
type input "Stone Worktops"
drag, startPoint x: 108, startPoint y: 485, endPoint x: 17, endPoint y: 487, distance: 91.1
click at [18, 487] on input "Stone Worktops" at bounding box center [75, 484] width 114 height 14
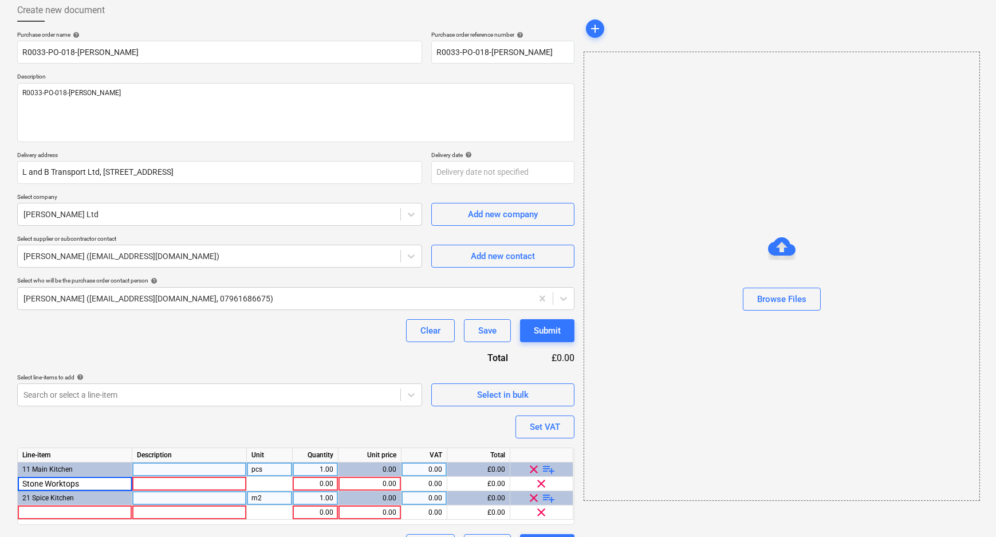
click at [87, 520] on div "Line-item Description Unit Quantity Unit price VAT Total 11 Main Kitchen pcs 1.…" at bounding box center [295, 485] width 557 height 77
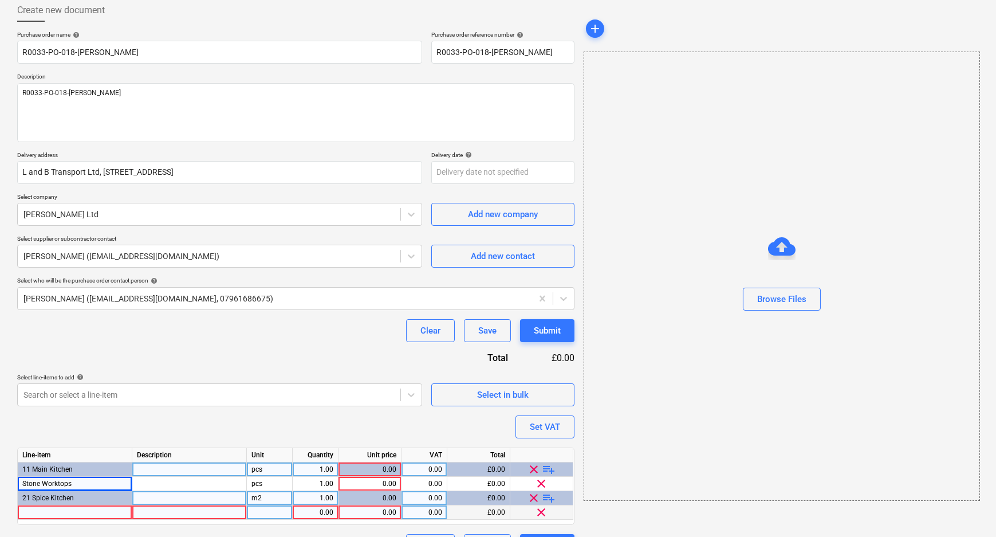
click at [87, 514] on div at bounding box center [75, 512] width 115 height 14
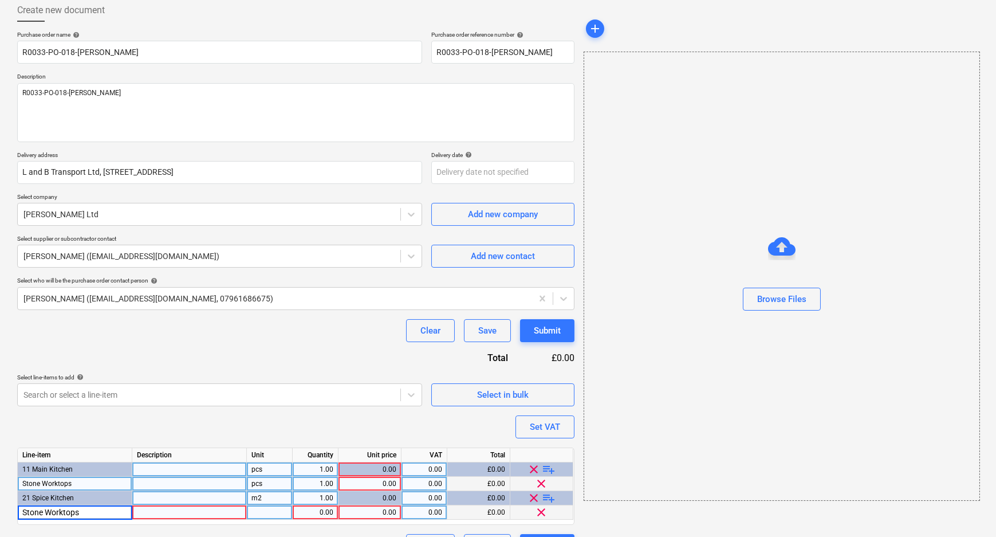
click at [367, 483] on div "0.00" at bounding box center [369, 484] width 53 height 14
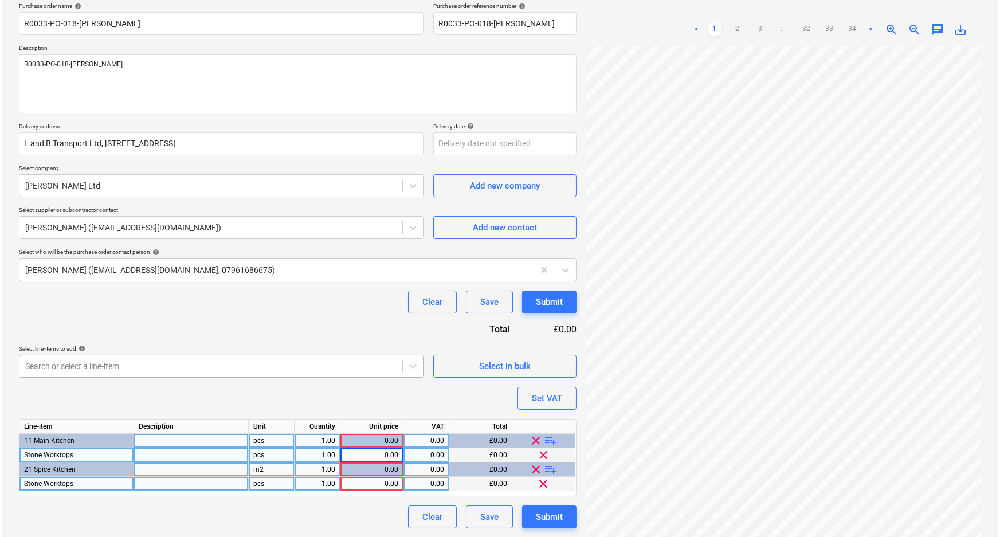
scroll to position [115, 0]
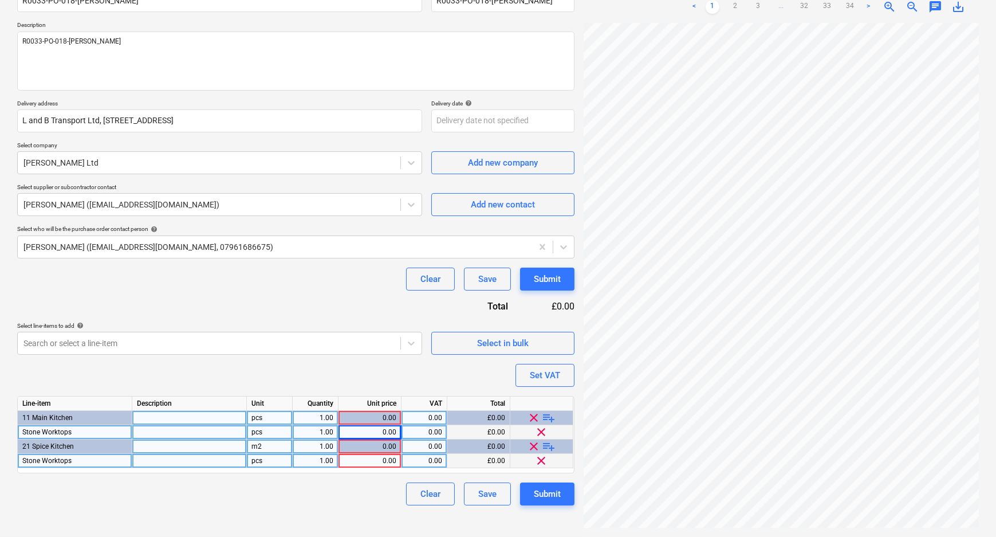
click at [360, 430] on div "0.00" at bounding box center [369, 432] width 53 height 14
type textarea "x"
click at [386, 460] on div "0.00" at bounding box center [369, 461] width 53 height 14
type input "1200"
type textarea "x"
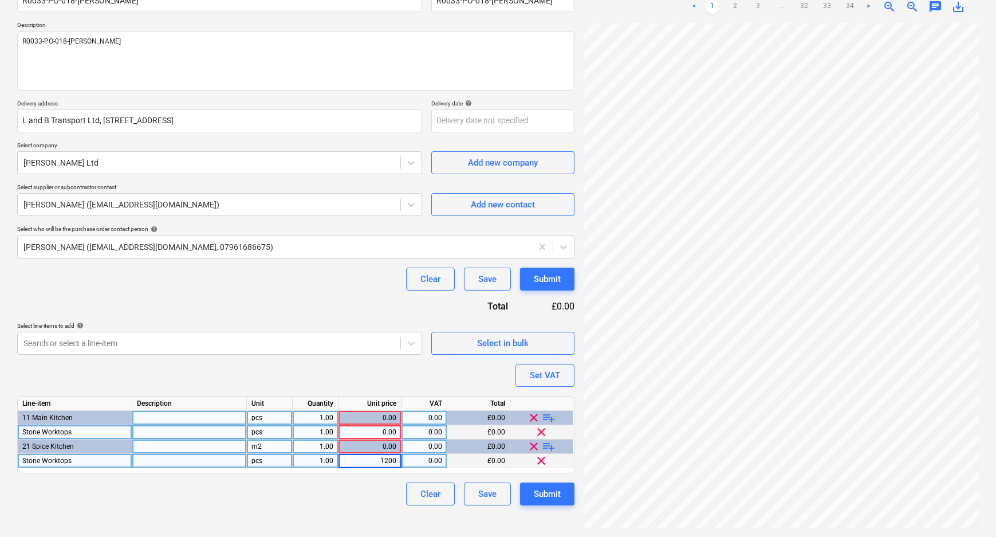
click at [389, 431] on div "0.00" at bounding box center [369, 432] width 53 height 14
type input "2000"
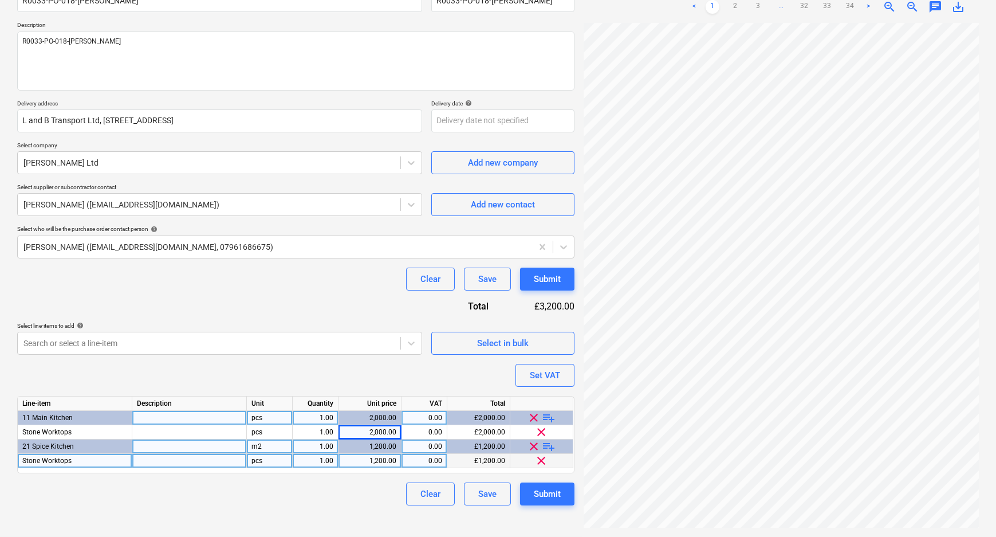
click at [387, 502] on div "Clear Save Submit" at bounding box center [295, 493] width 557 height 23
click at [552, 489] on div "Submit" at bounding box center [547, 493] width 27 height 15
type textarea "x"
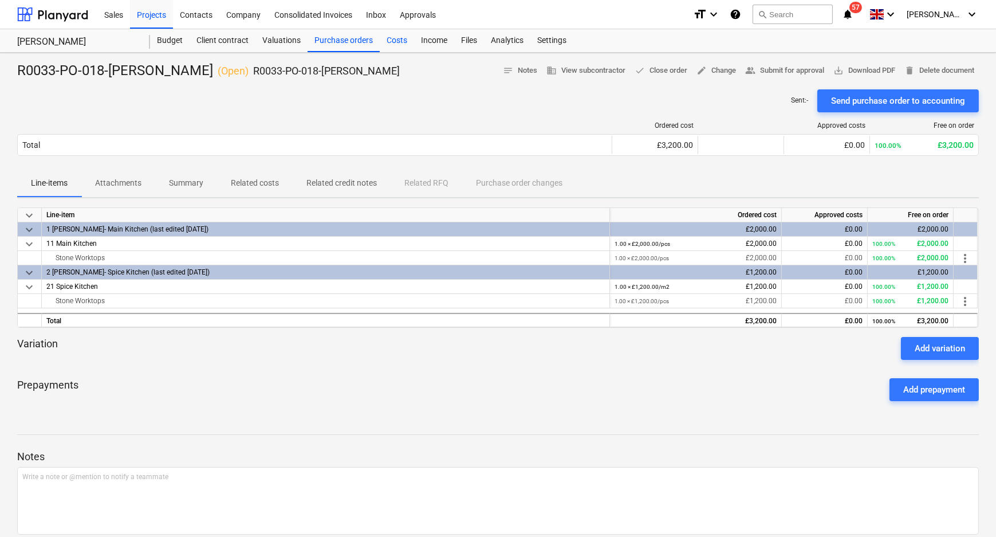
click at [396, 42] on div "Costs" at bounding box center [397, 40] width 34 height 23
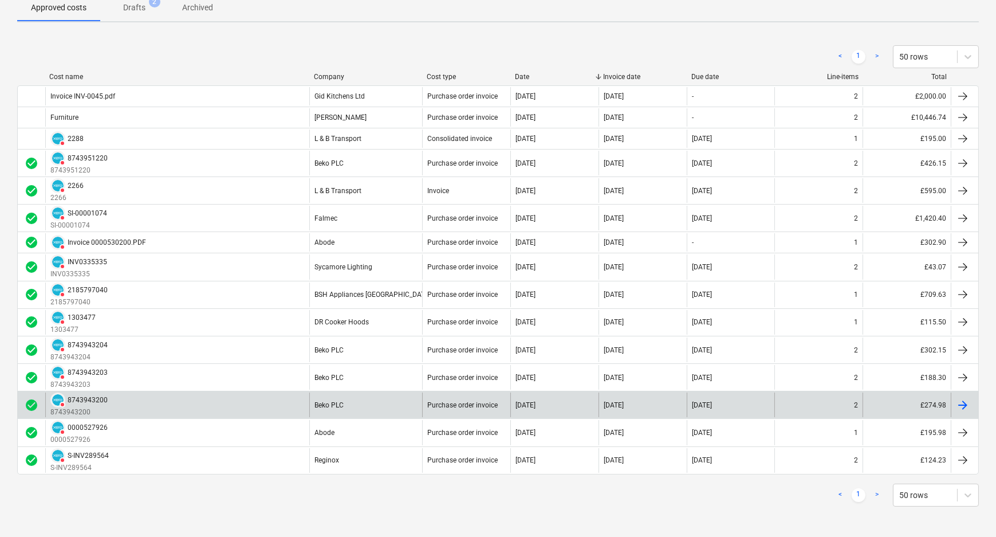
scroll to position [26, 0]
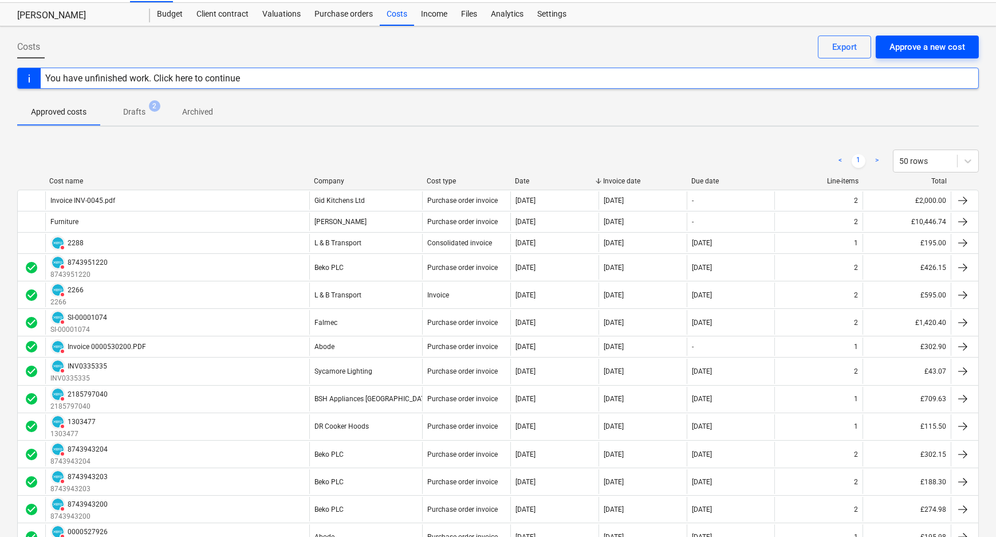
click at [935, 50] on div "Approve a new cost" at bounding box center [928, 47] width 76 height 15
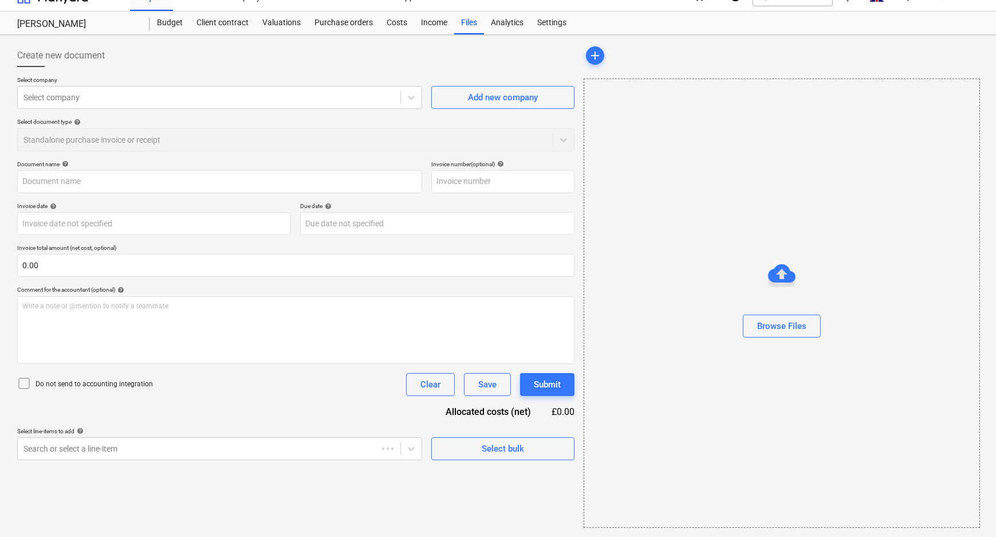
scroll to position [17, 0]
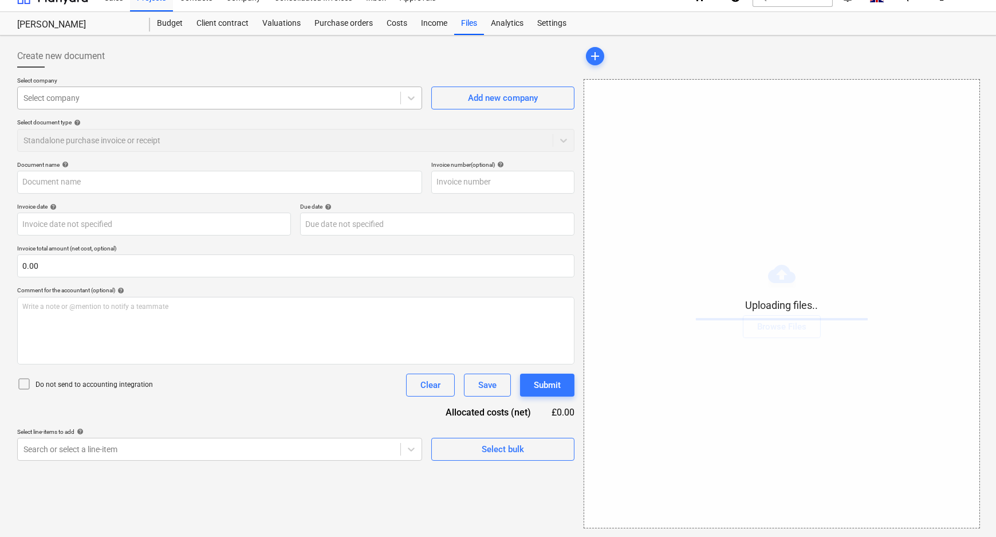
click at [403, 93] on div at bounding box center [411, 98] width 21 height 21
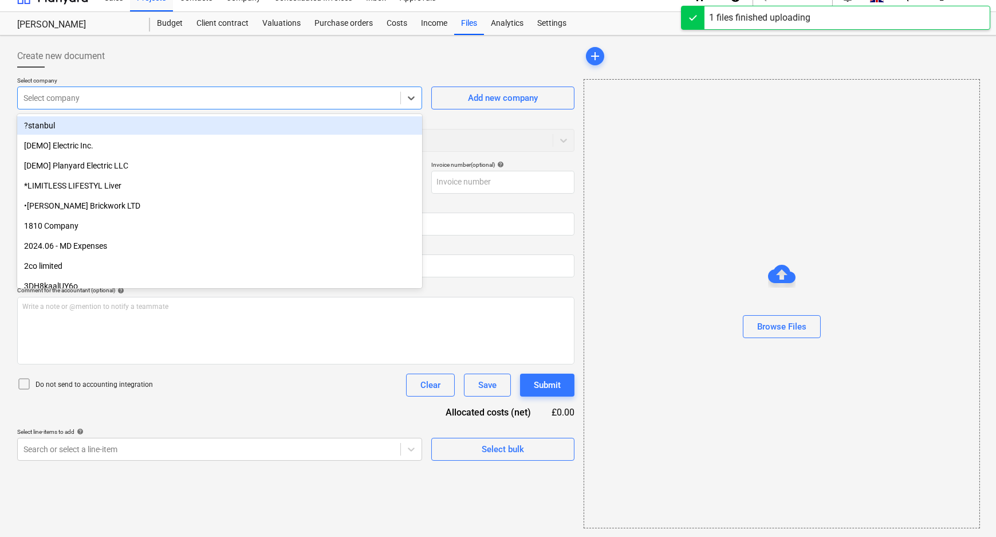
type input "r"
type input "[PERSON_NAME] and [PERSON_NAME].pdf"
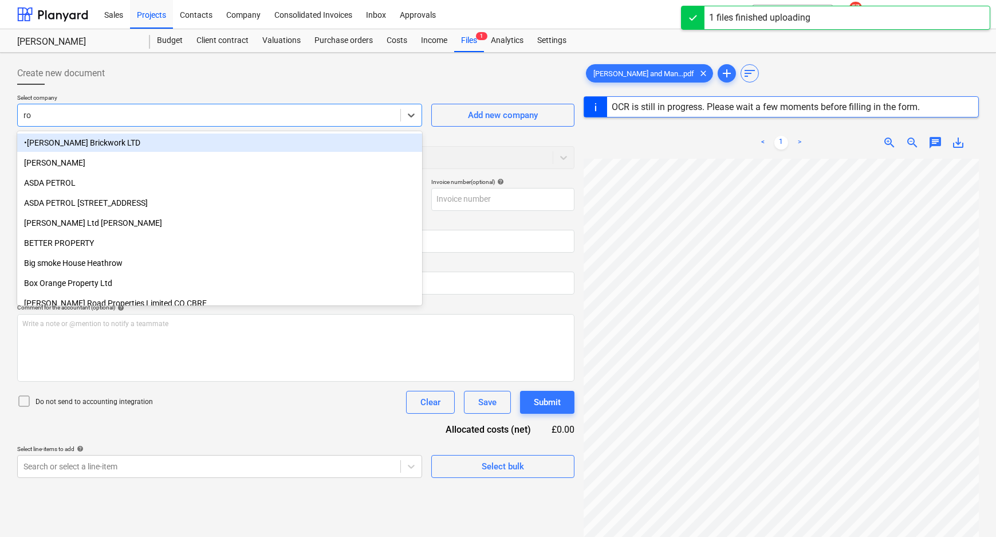
type input "roa"
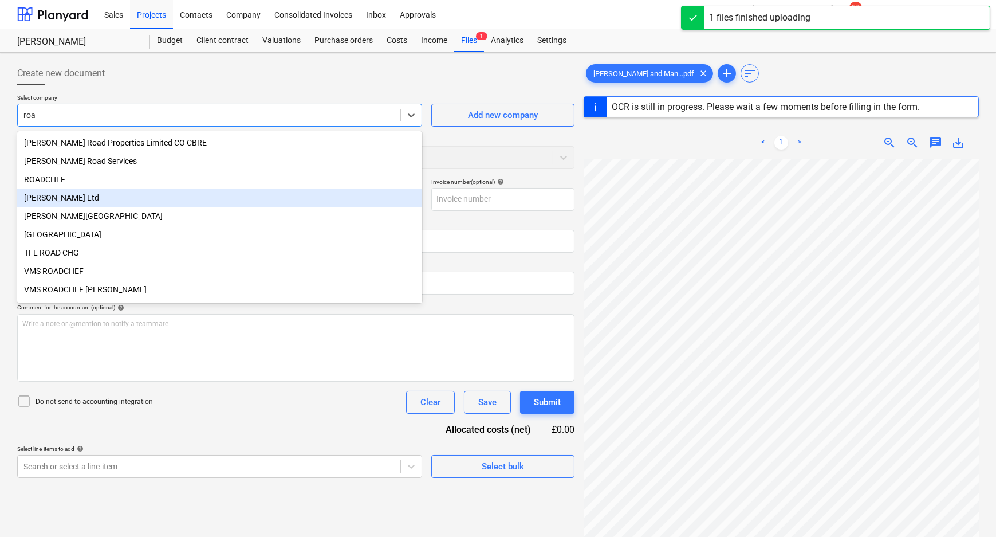
click at [120, 196] on div "[PERSON_NAME] Ltd" at bounding box center [219, 197] width 405 height 18
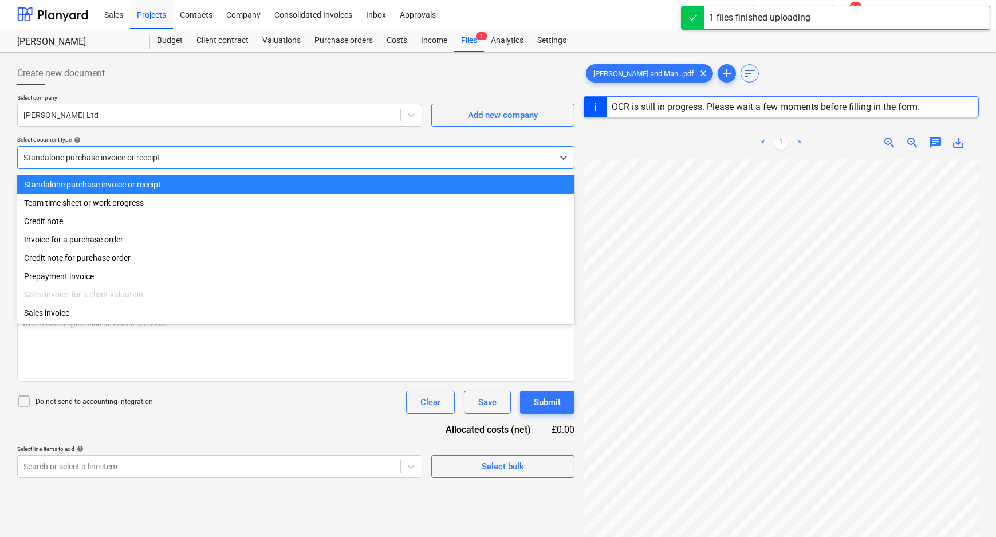
click at [120, 161] on div at bounding box center [285, 157] width 524 height 11
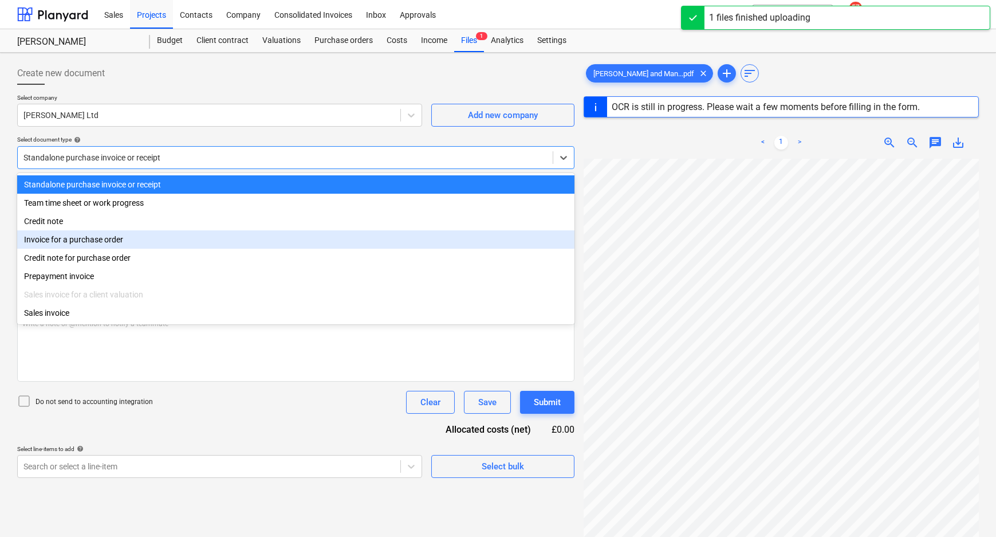
click at [96, 246] on div "Invoice for a purchase order" at bounding box center [295, 239] width 557 height 18
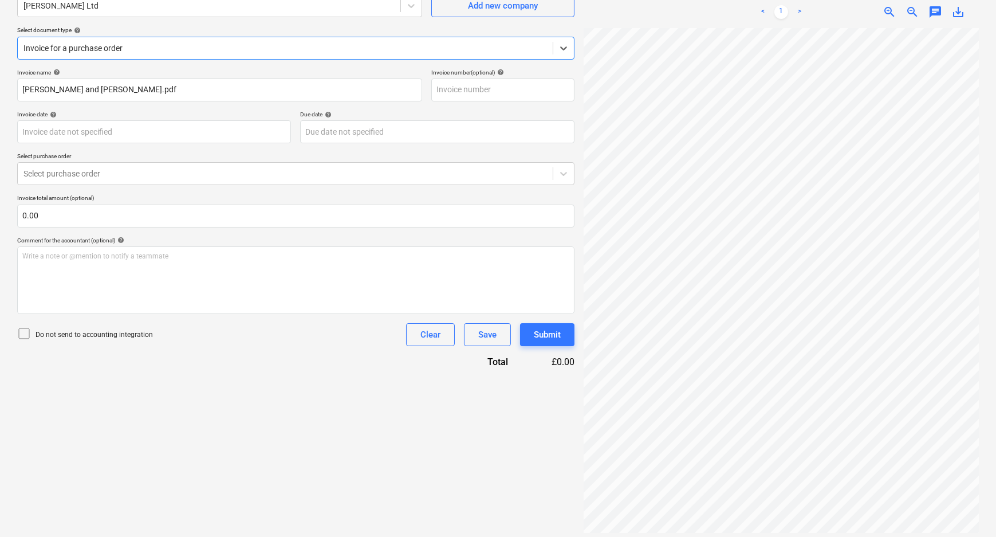
scroll to position [115, 0]
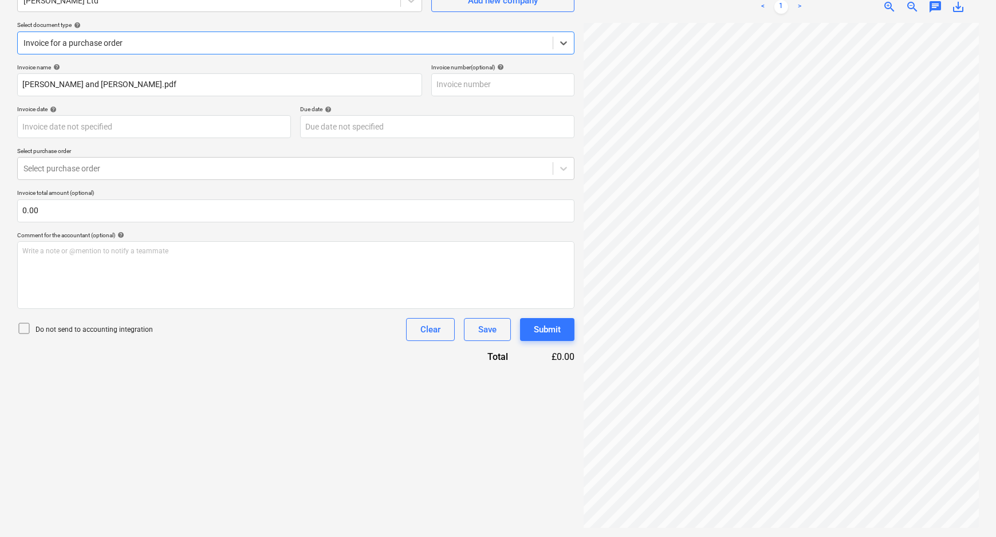
click at [120, 329] on p "Do not send to accounting integration" at bounding box center [94, 330] width 117 height 10
click at [117, 163] on div at bounding box center [285, 168] width 524 height 11
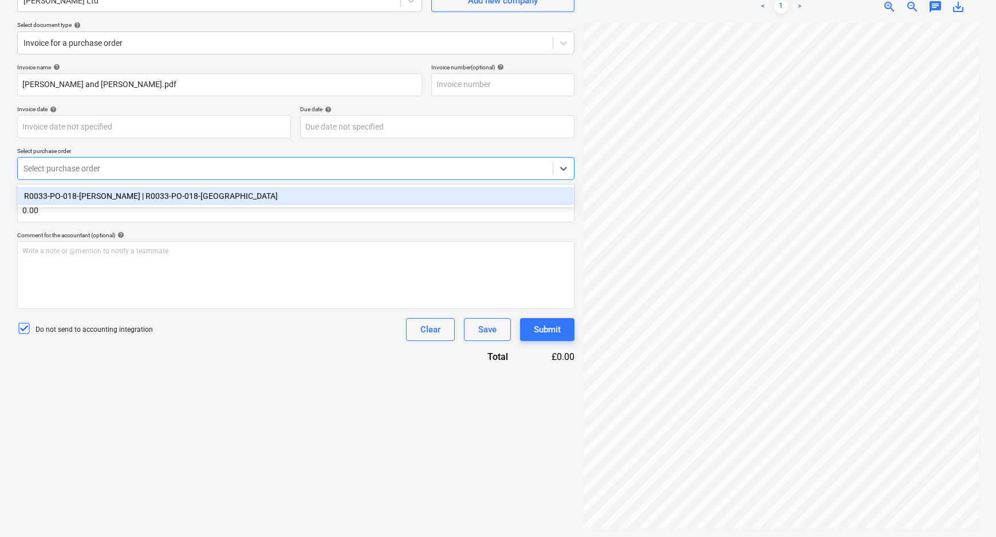
click at [107, 192] on div "R0033-PO-018-Roann | R0033-PO-018-Roann" at bounding box center [295, 196] width 557 height 18
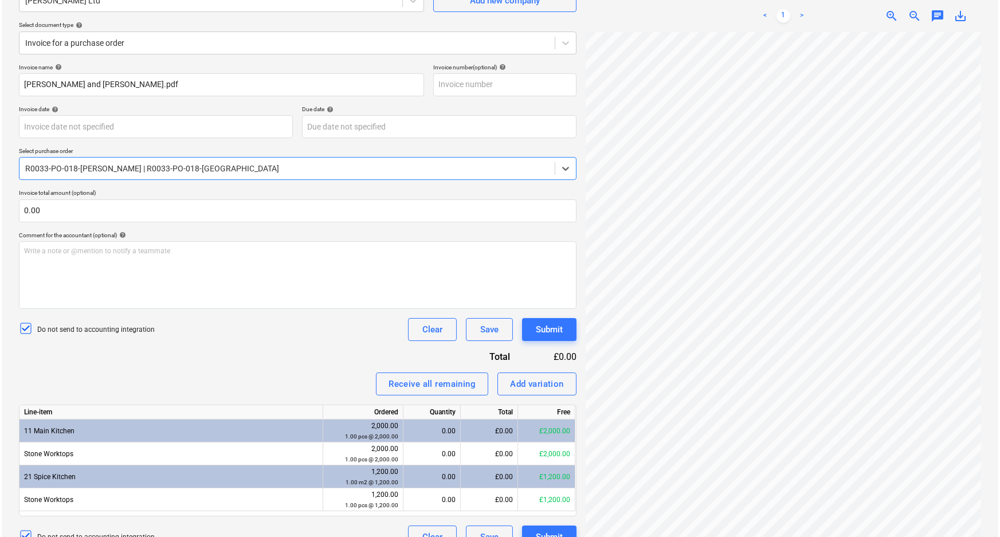
scroll to position [135, 0]
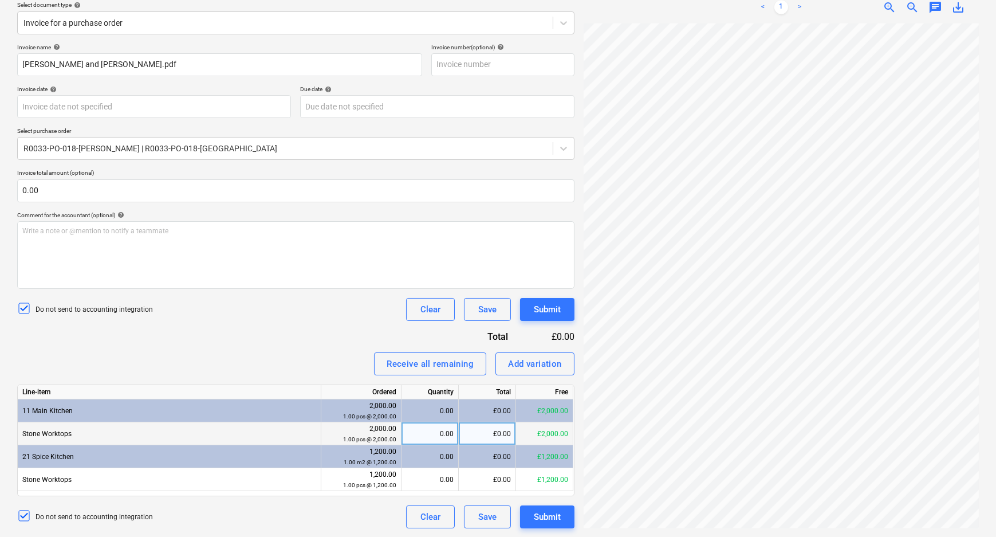
click at [432, 435] on div "0.00" at bounding box center [430, 433] width 48 height 23
type input "1"
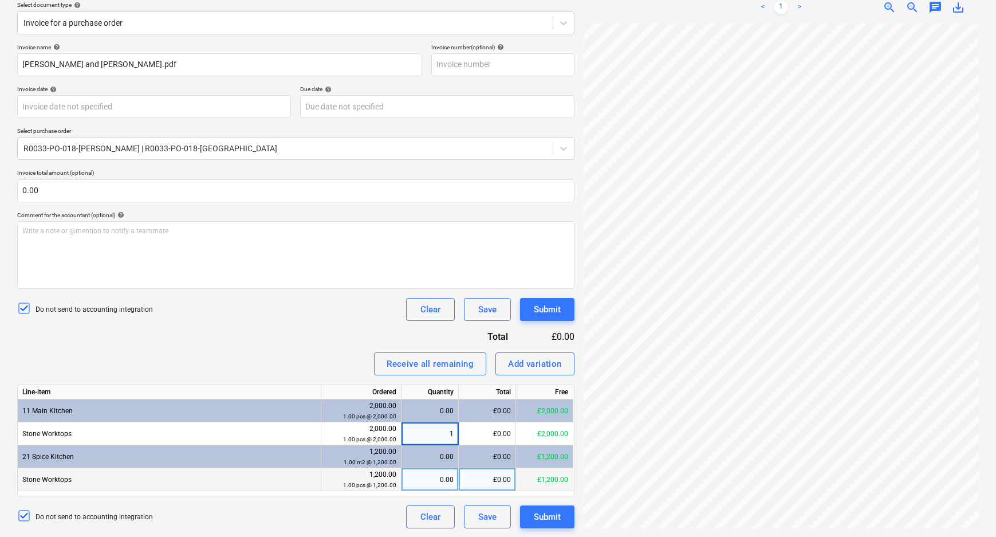
click at [435, 485] on div "0.00" at bounding box center [430, 479] width 48 height 23
type input "1"
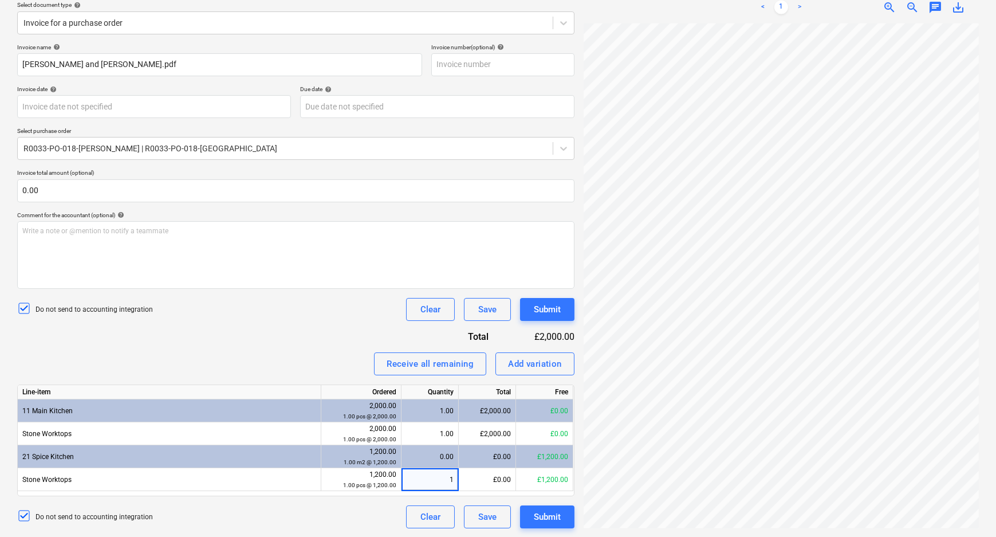
click at [352, 341] on div "Invoice name help Manjit and Manny Atwal.pdf Invoice number (optional) help Inv…" at bounding box center [295, 286] width 557 height 485
click at [557, 518] on div "Submit" at bounding box center [547, 516] width 27 height 15
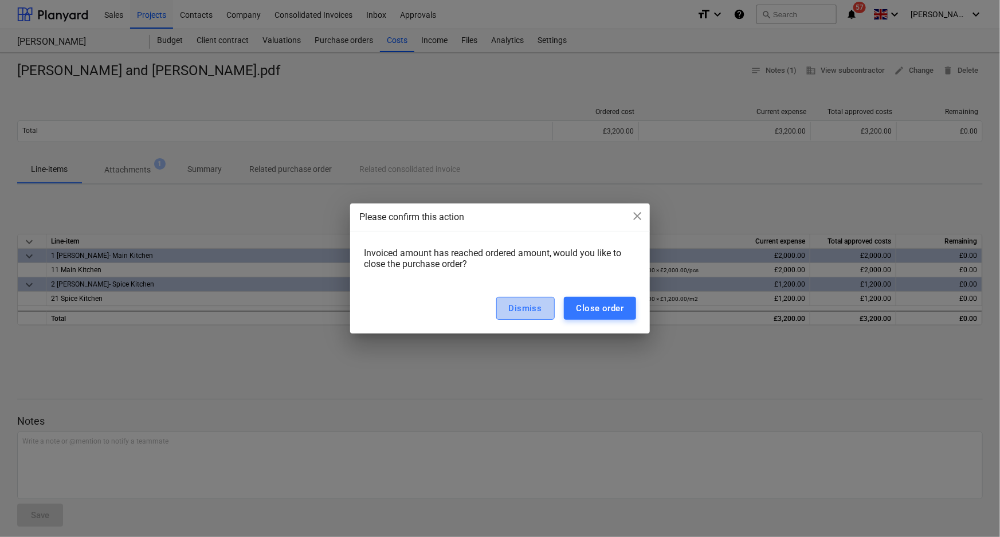
click at [538, 306] on div "Dismiss" at bounding box center [525, 308] width 33 height 15
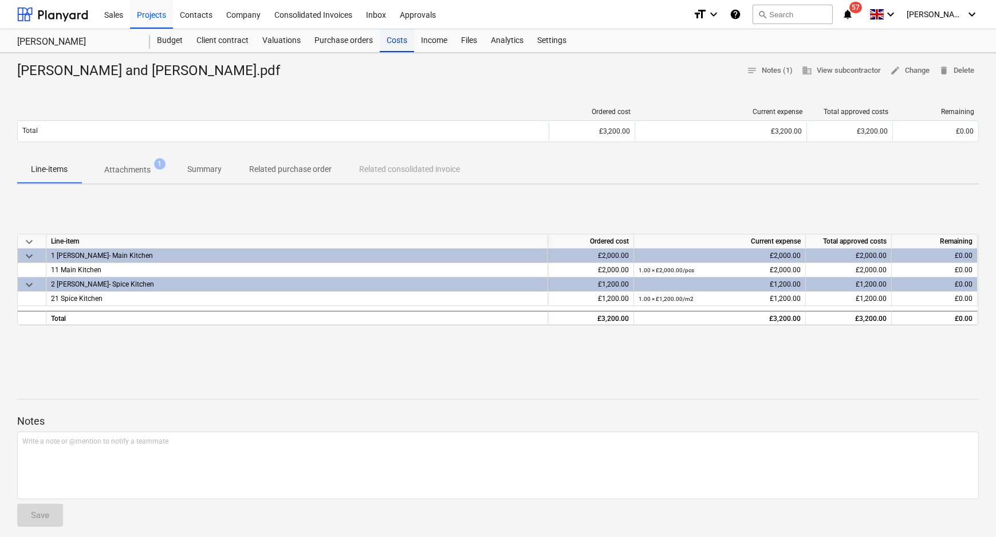
click at [390, 40] on div "Costs" at bounding box center [397, 40] width 34 height 23
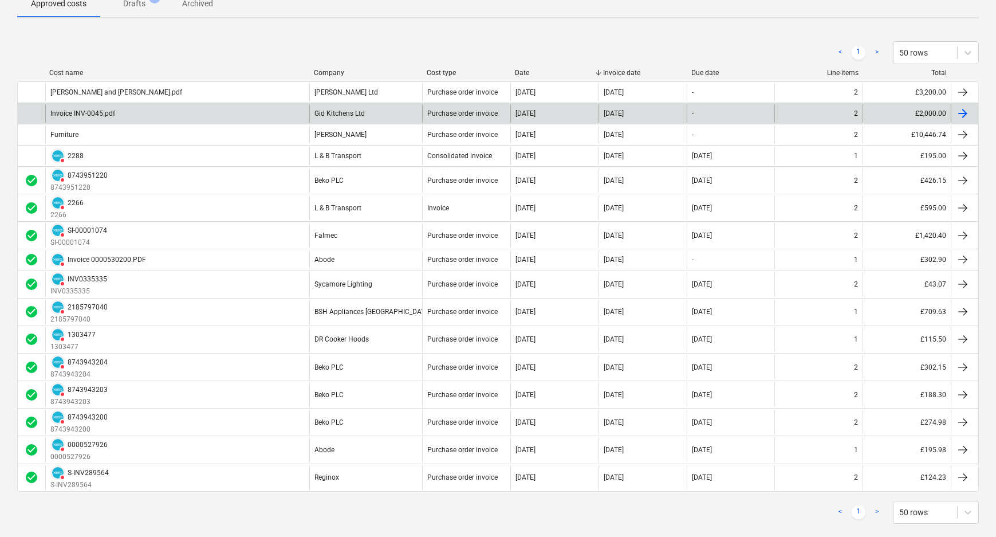
scroll to position [152, 0]
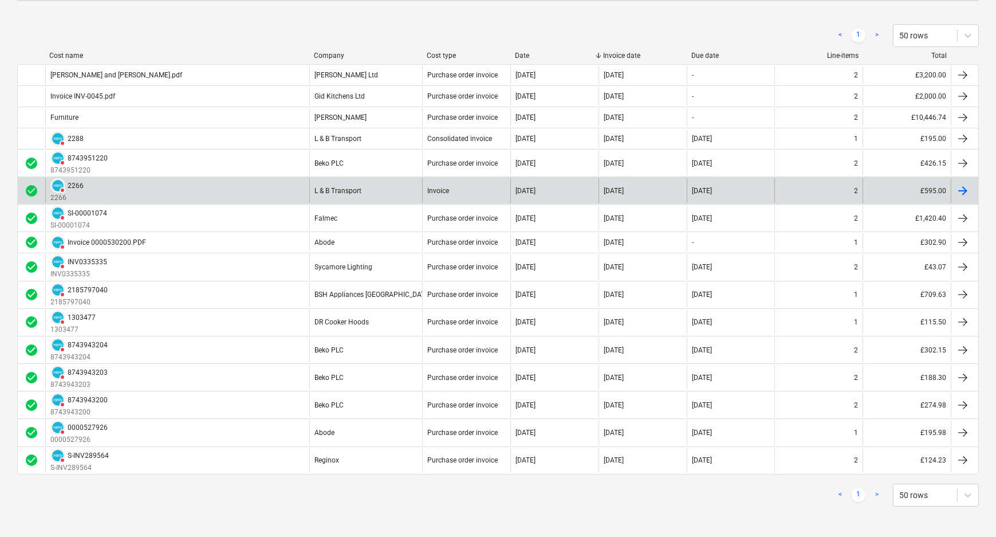
click at [392, 196] on div "L & B Transport" at bounding box center [365, 190] width 113 height 25
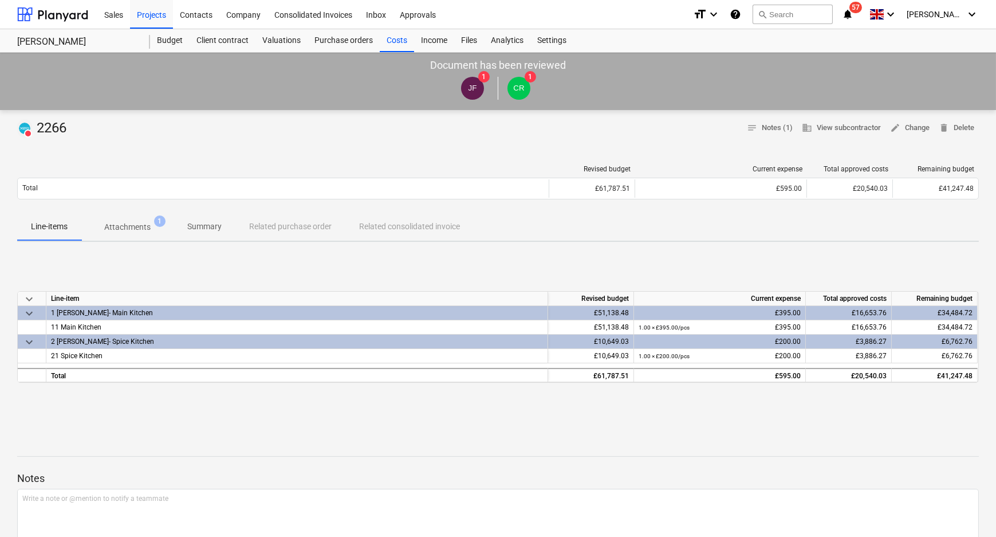
click at [126, 225] on p "Attachments" at bounding box center [127, 227] width 46 height 12
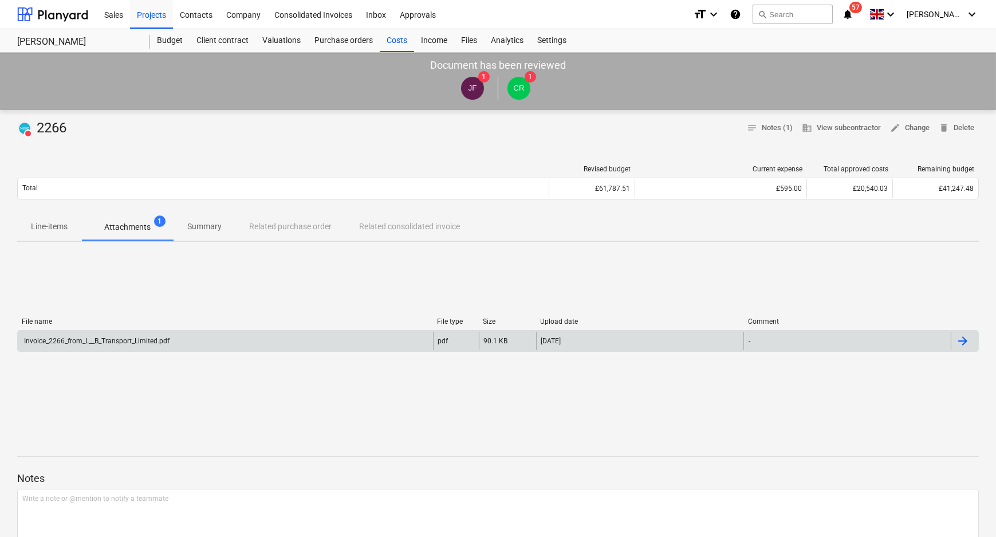
click at [292, 338] on div "Invoice_2266_from_L__B_Transport_Limited.pdf" at bounding box center [225, 341] width 415 height 18
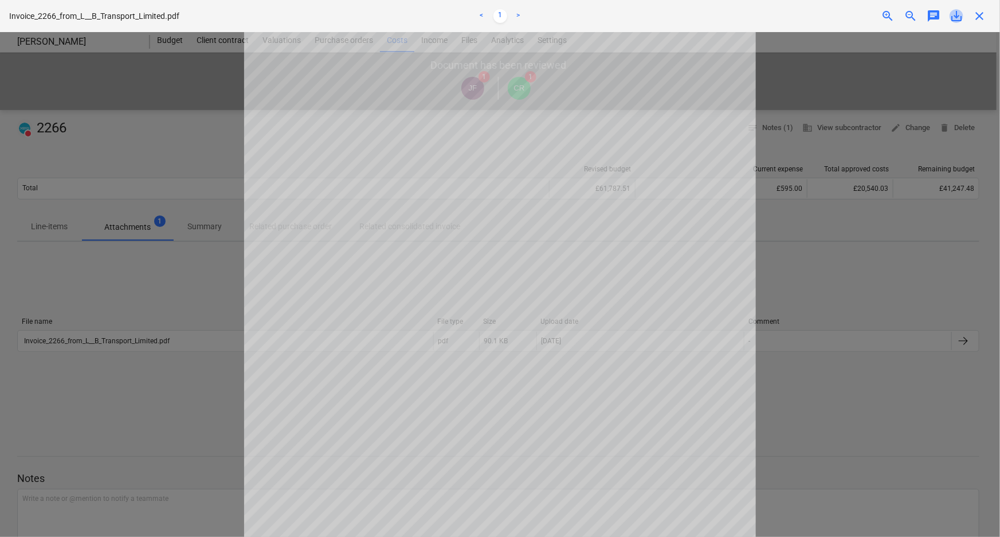
click at [957, 16] on span "save_alt" at bounding box center [956, 16] width 14 height 14
click at [976, 18] on span "close" at bounding box center [979, 16] width 14 height 14
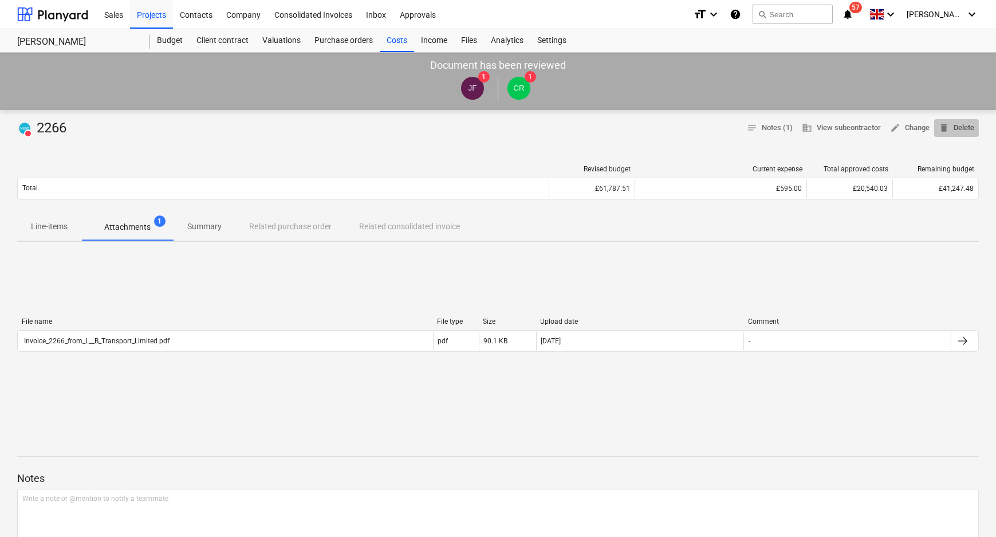
click at [968, 129] on span "delete Delete" at bounding box center [957, 127] width 36 height 13
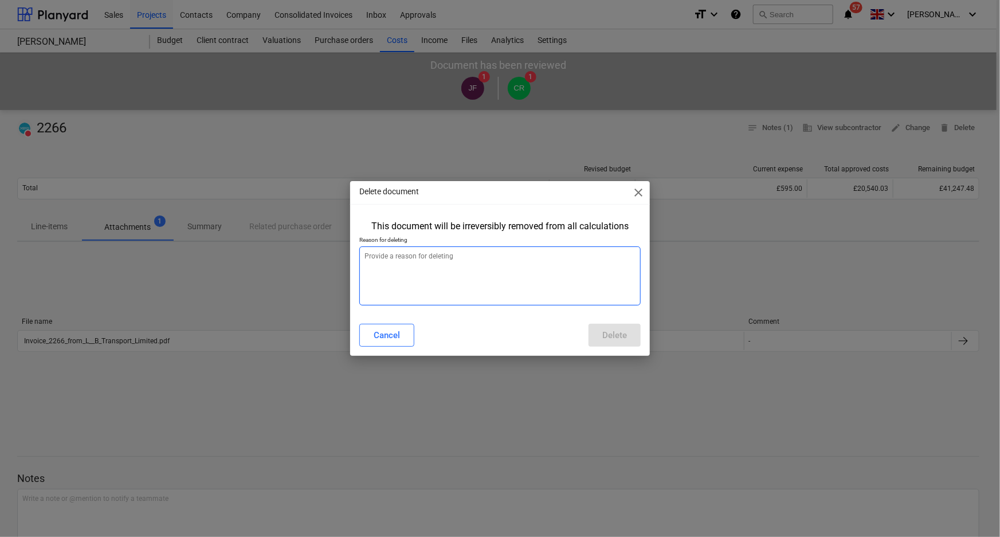
click at [567, 280] on textarea at bounding box center [500, 275] width 282 height 59
type textarea "x"
type textarea "a"
type textarea "x"
type textarea "am"
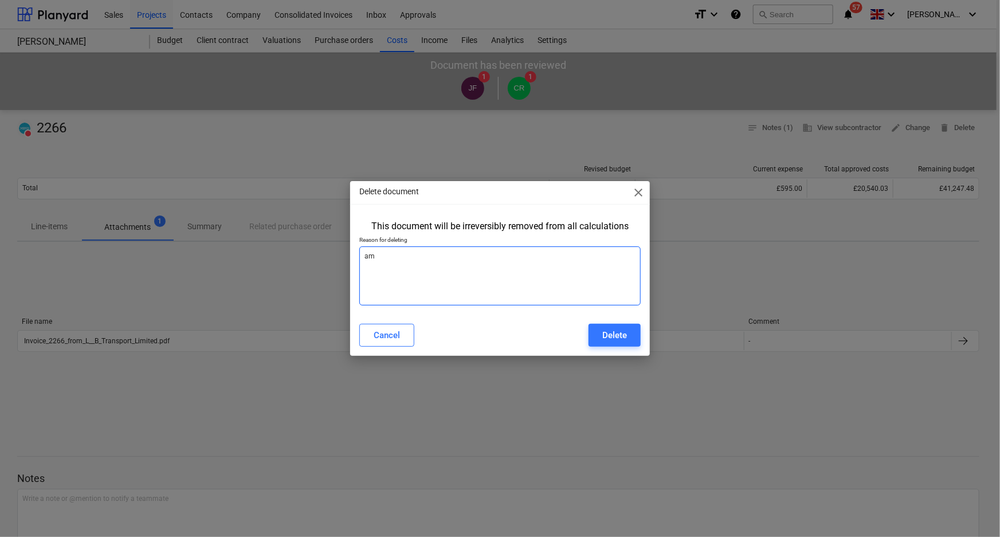
type textarea "x"
type textarea "ame"
type textarea "x"
type textarea "amen"
type textarea "x"
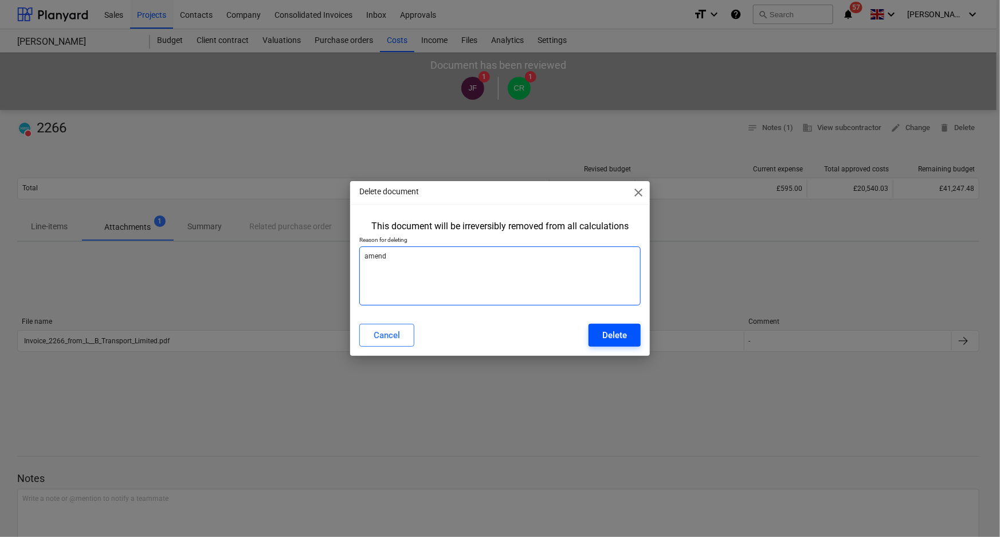
type textarea "amend"
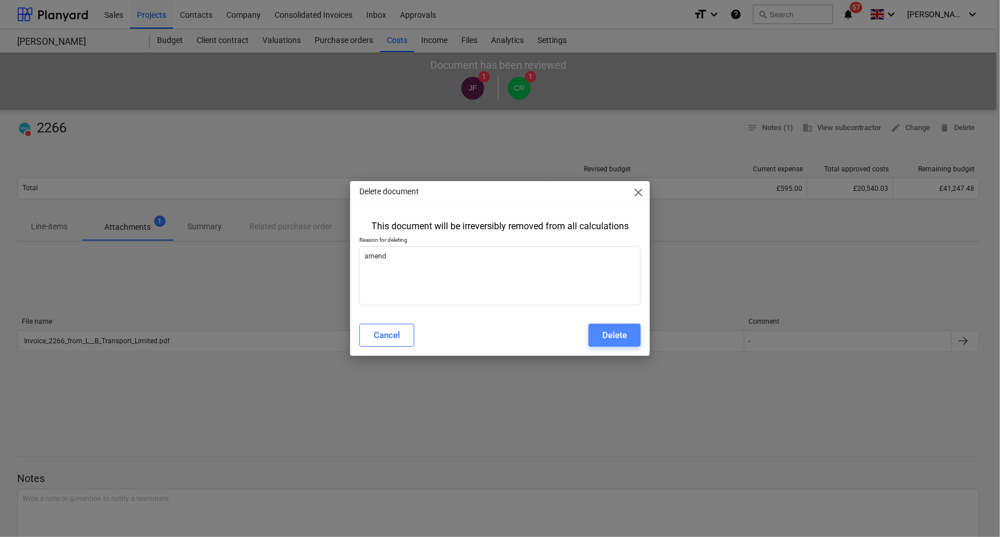
click at [616, 333] on div "Delete" at bounding box center [614, 335] width 25 height 15
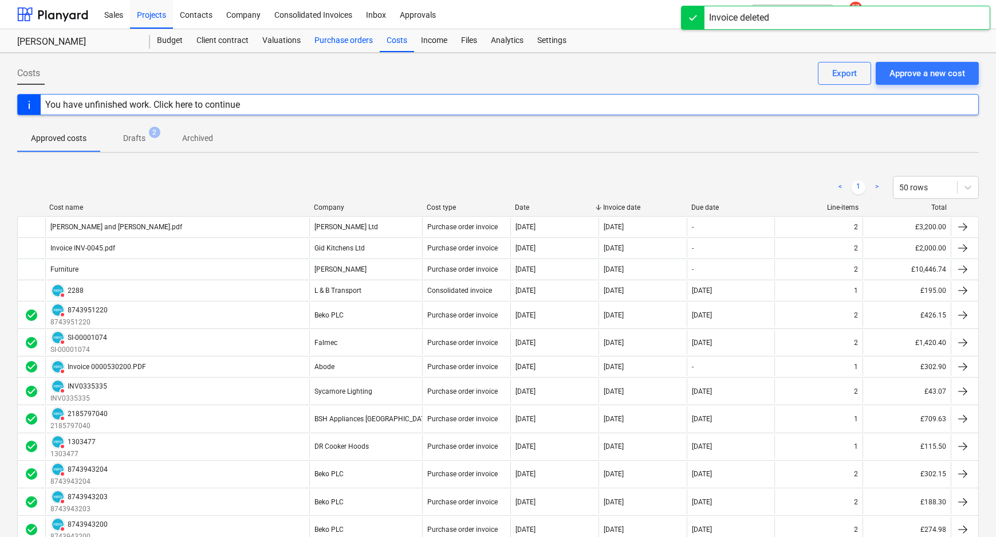
click at [343, 38] on div "Purchase orders" at bounding box center [344, 40] width 72 height 23
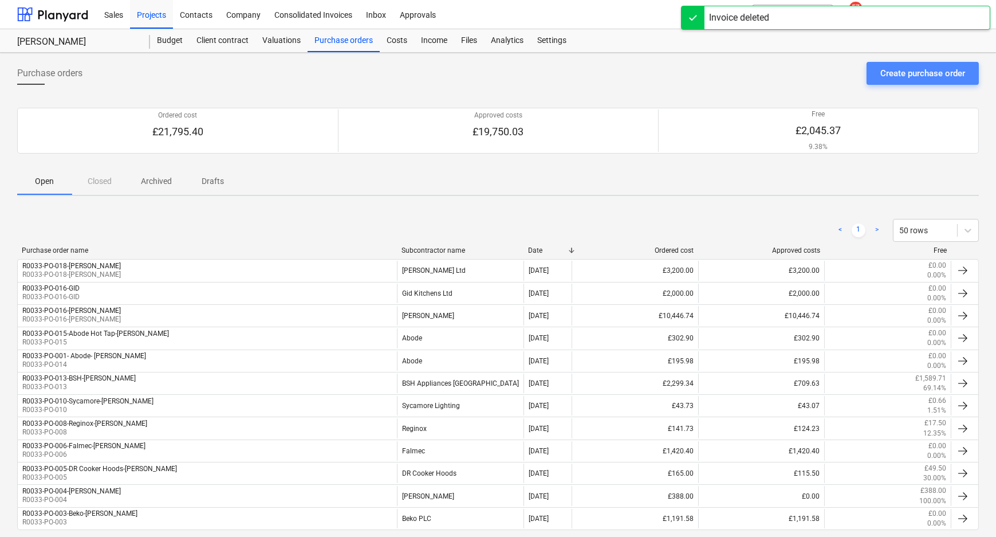
click at [898, 68] on div "Create purchase order" at bounding box center [922, 73] width 85 height 15
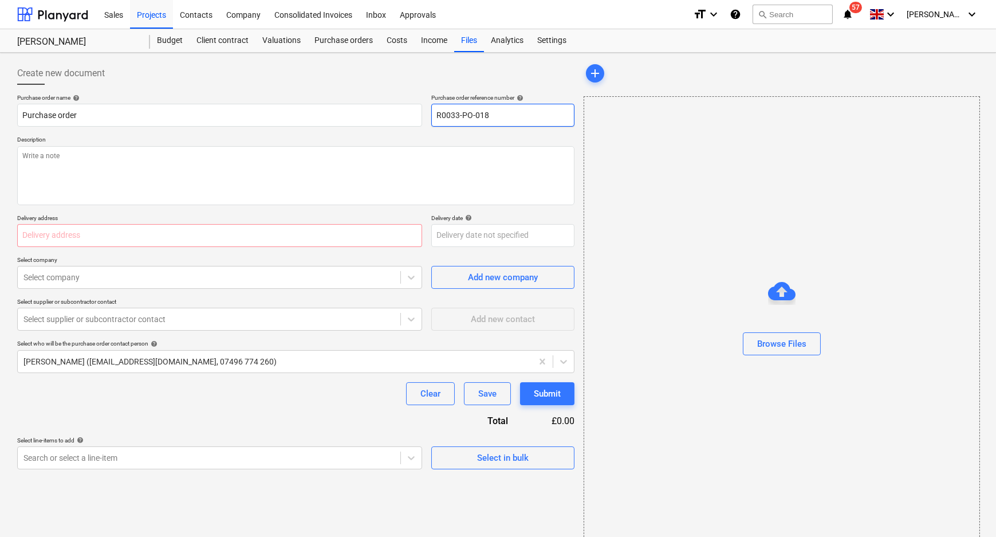
click at [522, 117] on input "R0033-PO-018" at bounding box center [502, 115] width 143 height 23
type textarea "x"
type input "R0033-PO-018-"
type textarea "x"
type input "R0033-PO-018-L"
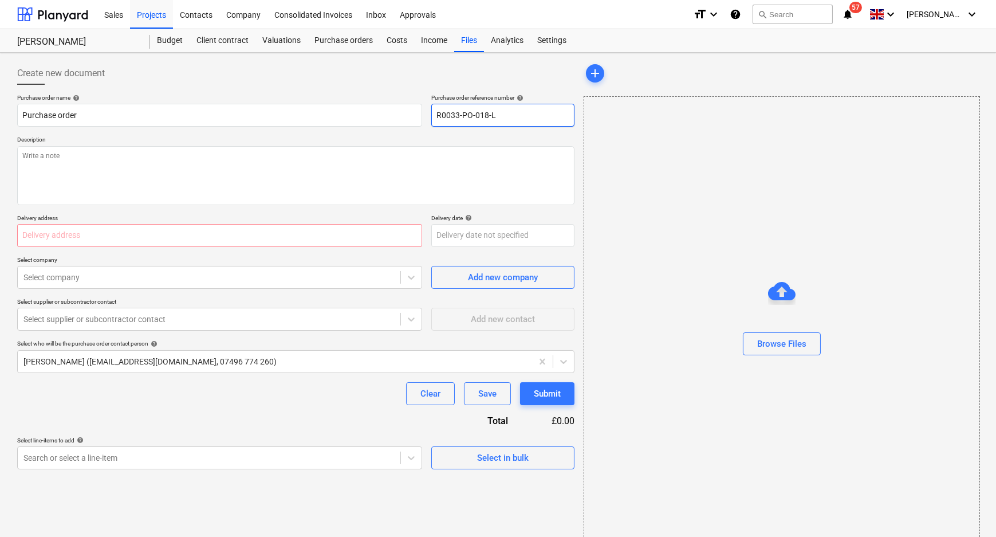
type textarea "x"
type input "R0033-PO-018-L7"
type textarea "x"
type input "R0033-PO-018-L7B"
click at [495, 112] on input "R0033-PO-018-L7B" at bounding box center [502, 115] width 143 height 23
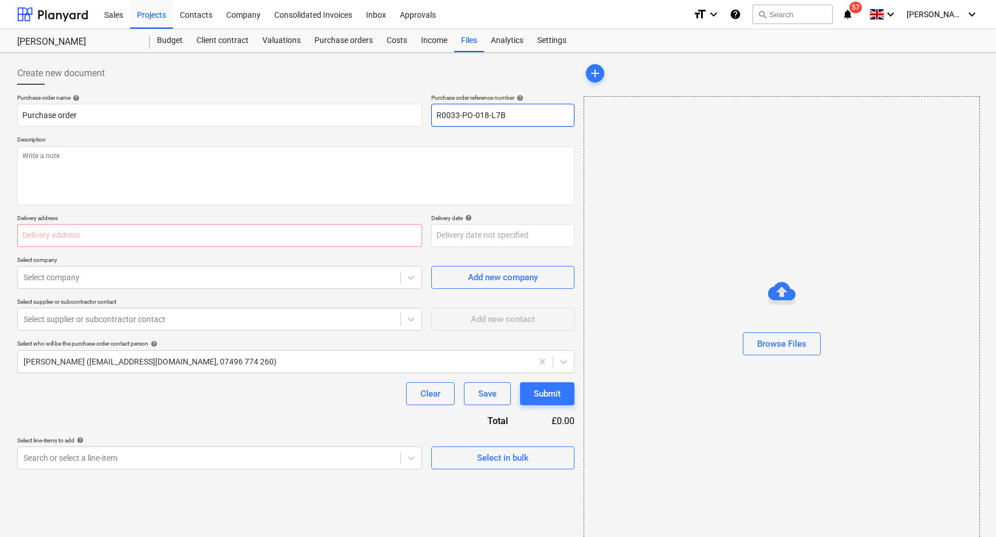
type textarea "x"
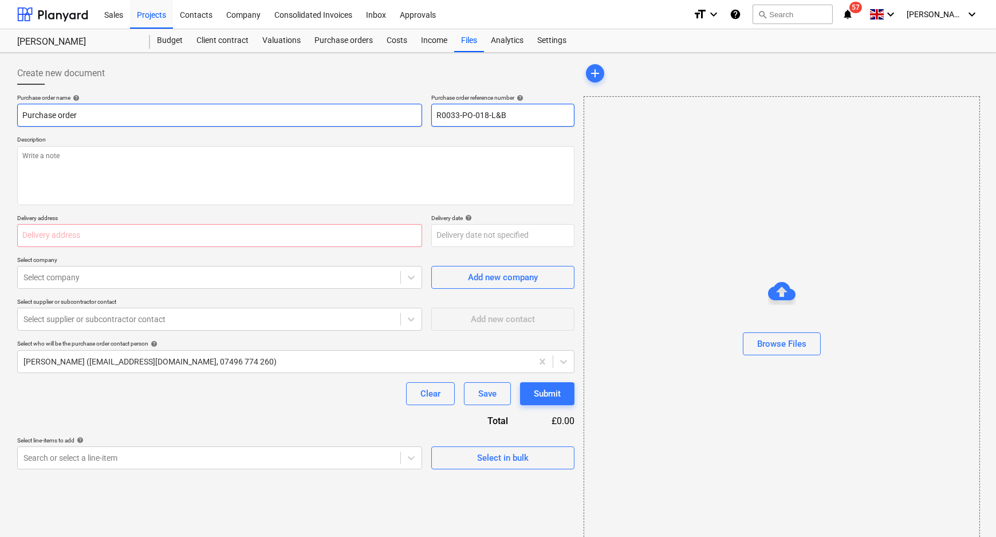
drag, startPoint x: 526, startPoint y: 114, endPoint x: 331, endPoint y: 116, distance: 195.9
click at [392, 116] on div "Purchase order name help Purchase order Purchase order reference number help R0…" at bounding box center [295, 110] width 557 height 33
type input "R0033-PO-018-L&B"
drag, startPoint x: 48, startPoint y: 115, endPoint x: -57, endPoint y: 115, distance: 105.4
click at [0, 115] on html "Sales Projects Contacts Company Consolidated Invoices Inbox Approvals format_si…" at bounding box center [498, 268] width 996 height 537
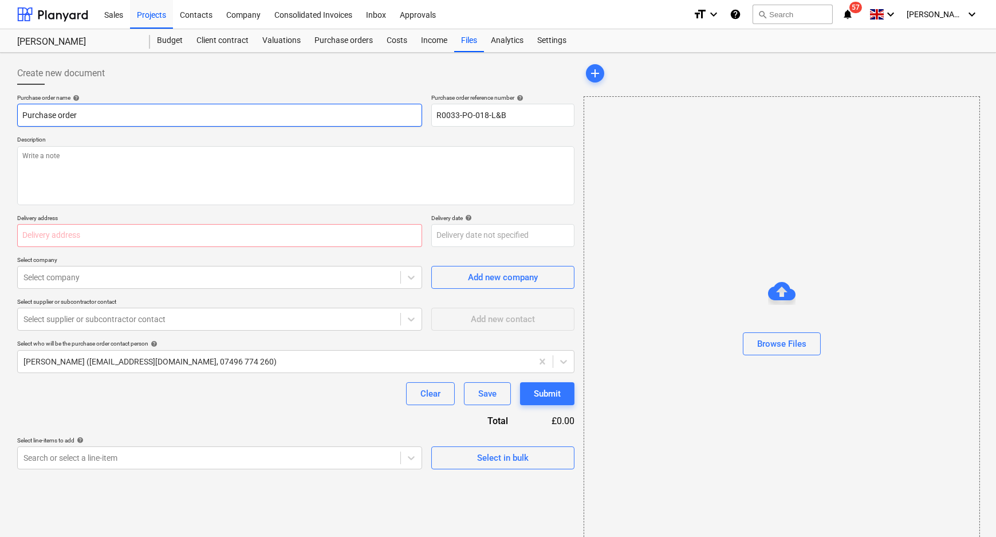
paste input "R0033-PO-018-L&B"
type textarea "x"
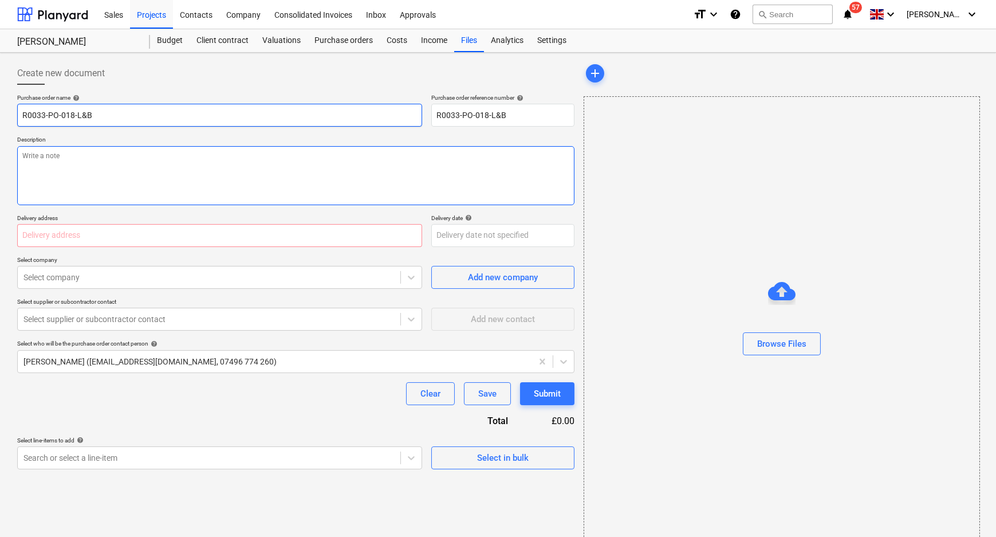
type input "R0033-PO-018-L&B"
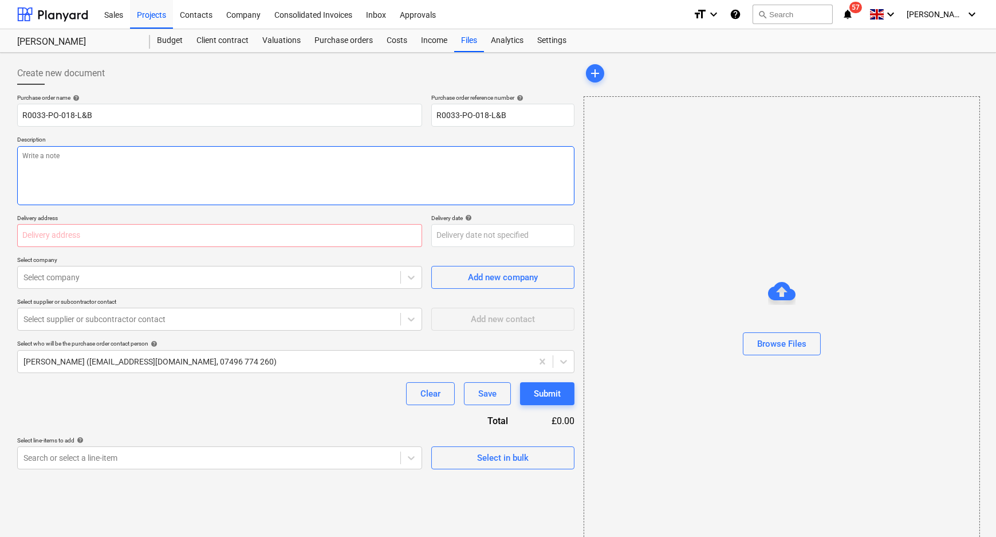
click at [113, 162] on textarea at bounding box center [295, 175] width 557 height 59
paste textarea "R0033-PO-018-L&B"
type textarea "x"
type textarea "R0033-PO-018-L&B"
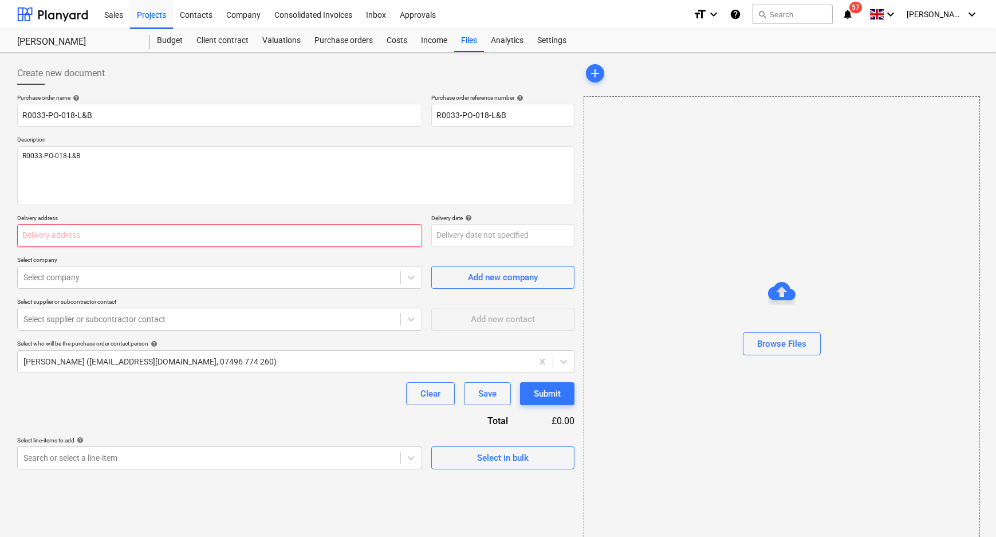
click at [121, 228] on input "text" at bounding box center [219, 235] width 405 height 23
type textarea "x"
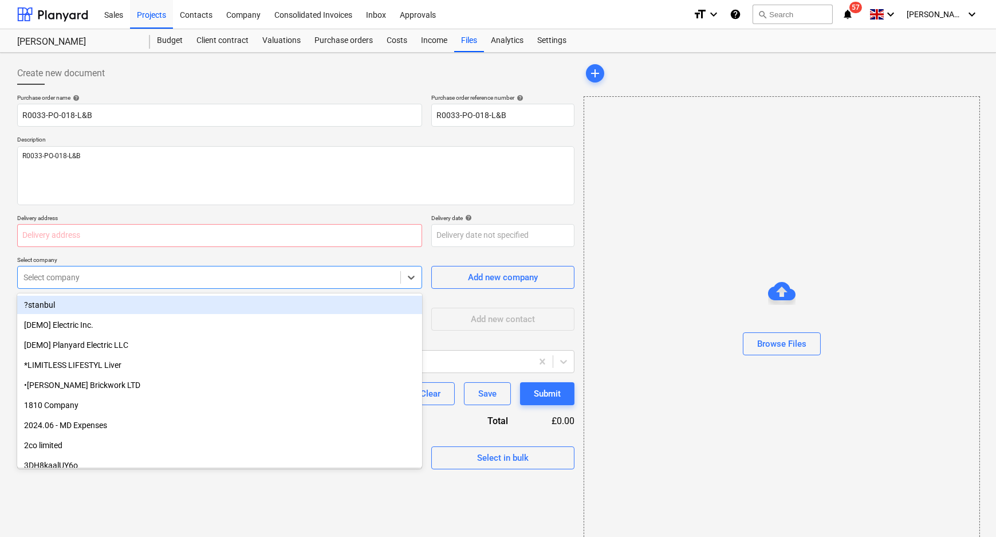
click at [153, 287] on div "Select company" at bounding box center [219, 277] width 405 height 23
paste input "L and B Transport Ltd, Unit 4 Rollestons Farm, Margaretting Road, Writtle, Chel…"
type input "L and B Transport Ltd, Unit 4 Rollestons Farm, Margaretting Road, Writtle, Chel…"
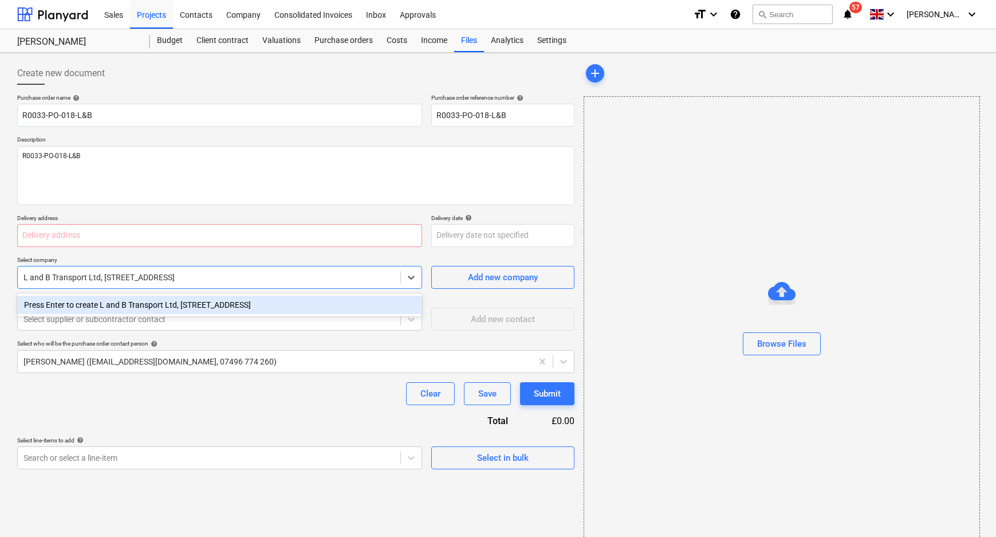
type textarea "x"
type input "L and B Transport Ltd, Unit 4 Rollestons Farm, Margaretting Road, Writtle, Chel…"
type textarea "x"
click at [160, 323] on div at bounding box center [208, 318] width 371 height 11
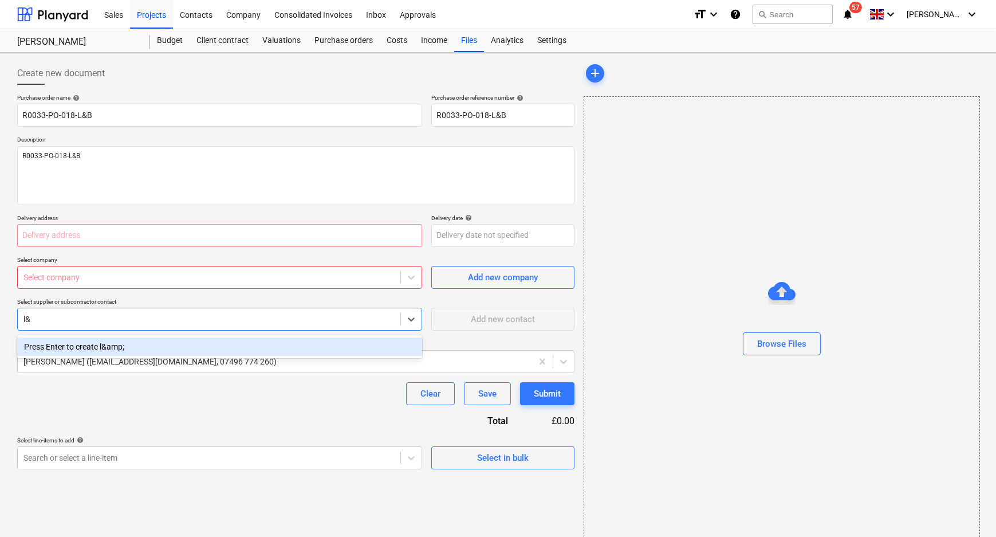
type input "l&b"
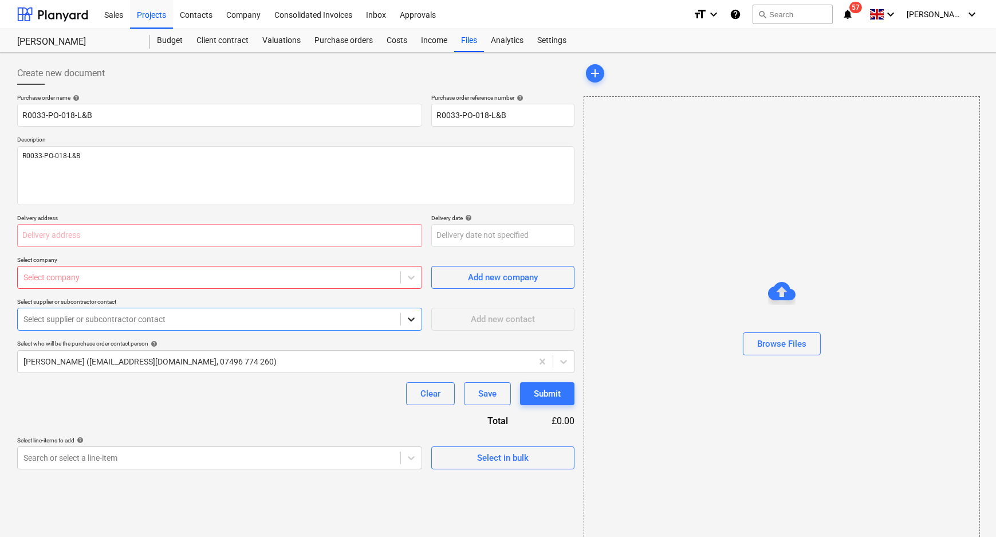
click at [411, 319] on icon at bounding box center [411, 318] width 11 height 11
click at [401, 317] on div at bounding box center [411, 319] width 21 height 21
click at [332, 327] on div "Select supplier or subcontractor contact" at bounding box center [219, 319] width 405 height 23
click at [332, 327] on div "Select supplier or subcontractor contact" at bounding box center [209, 319] width 383 height 16
type textarea "x"
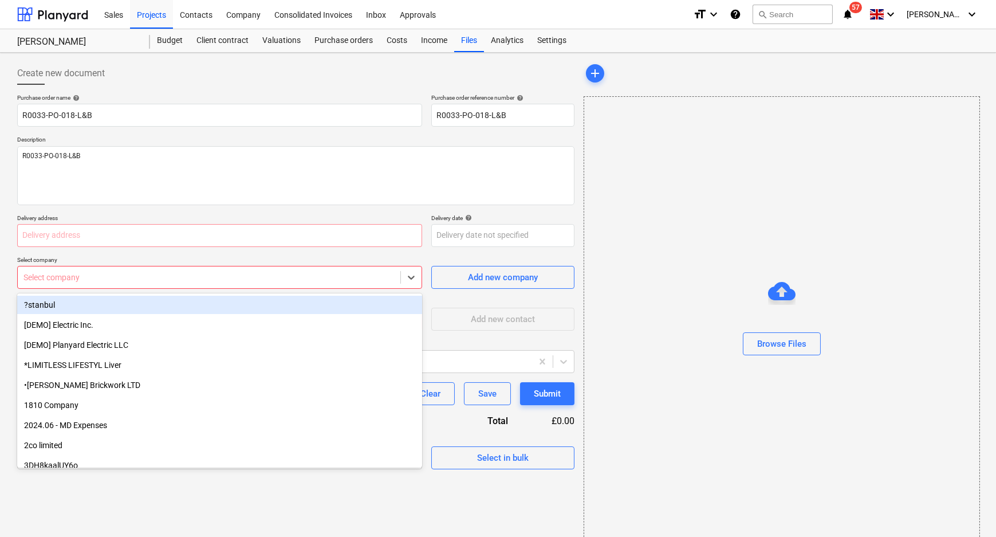
click at [262, 286] on div "Select company" at bounding box center [219, 277] width 405 height 23
type input "l &"
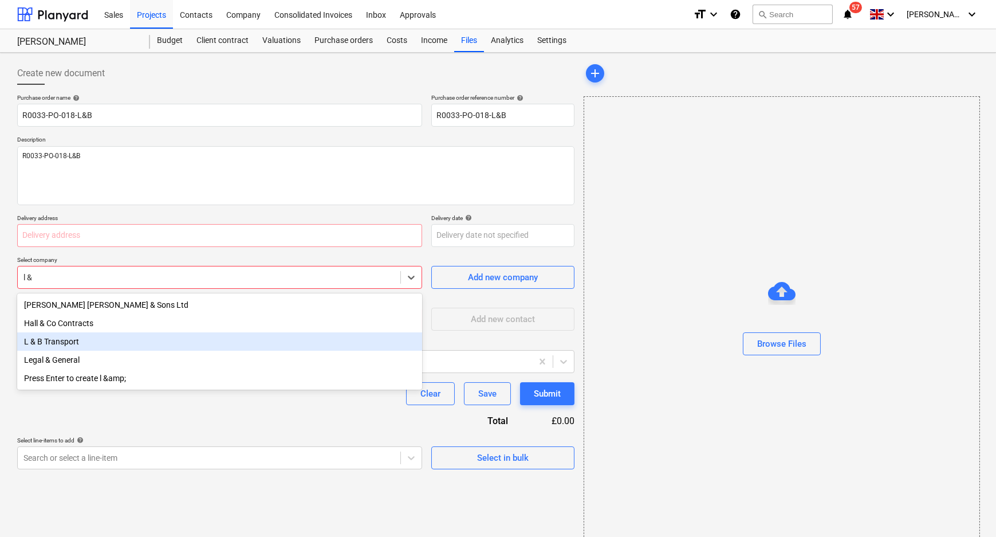
click at [226, 336] on div "L & B Transport" at bounding box center [219, 341] width 405 height 18
type textarea "x"
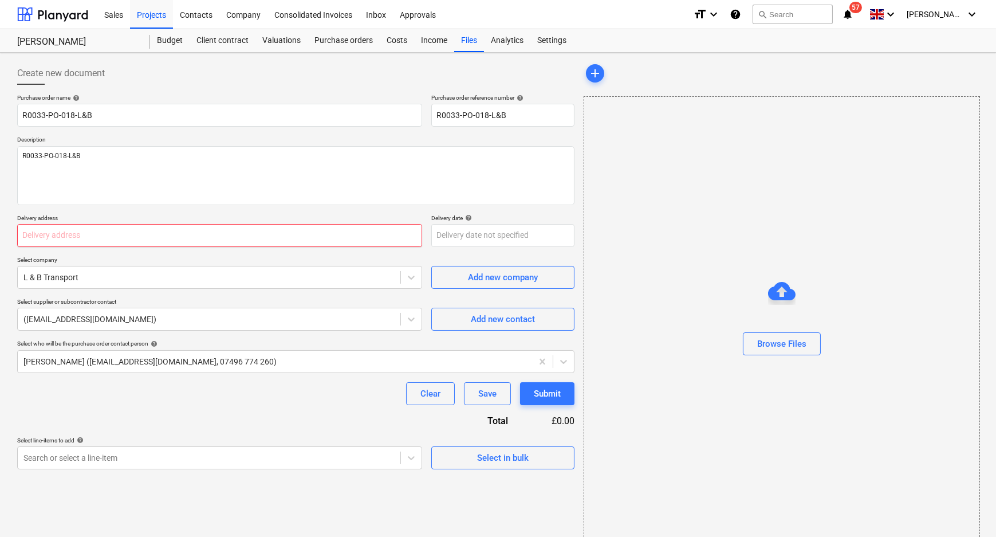
click at [190, 239] on input "text" at bounding box center [219, 235] width 405 height 23
paste input "L and B Transport Ltd, Unit 4 Rollestons Farm, Margaretting Road, Writtle, Chel…"
type textarea "x"
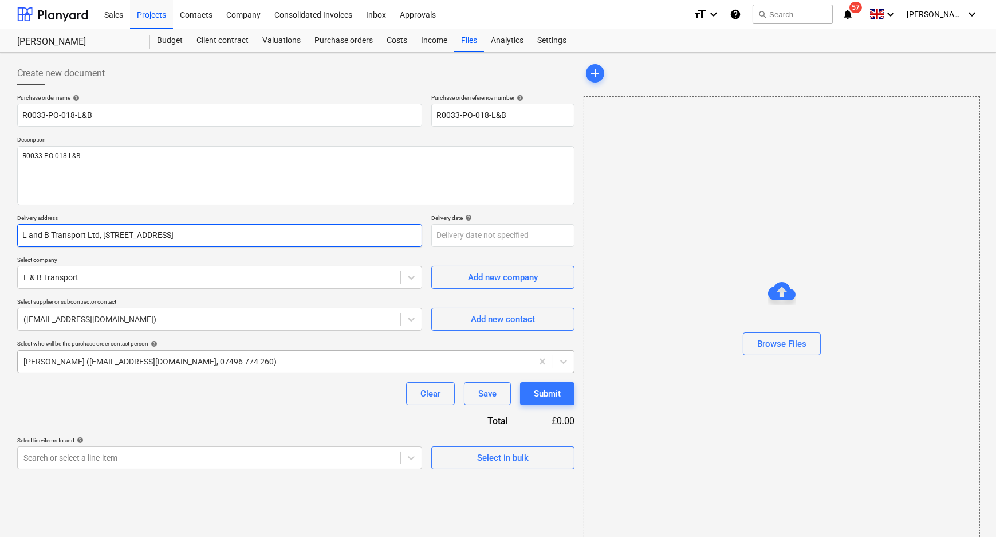
type input "L and B Transport Ltd, Unit 4 Rollestons Farm, Margaretting Road, Writtle, Chel…"
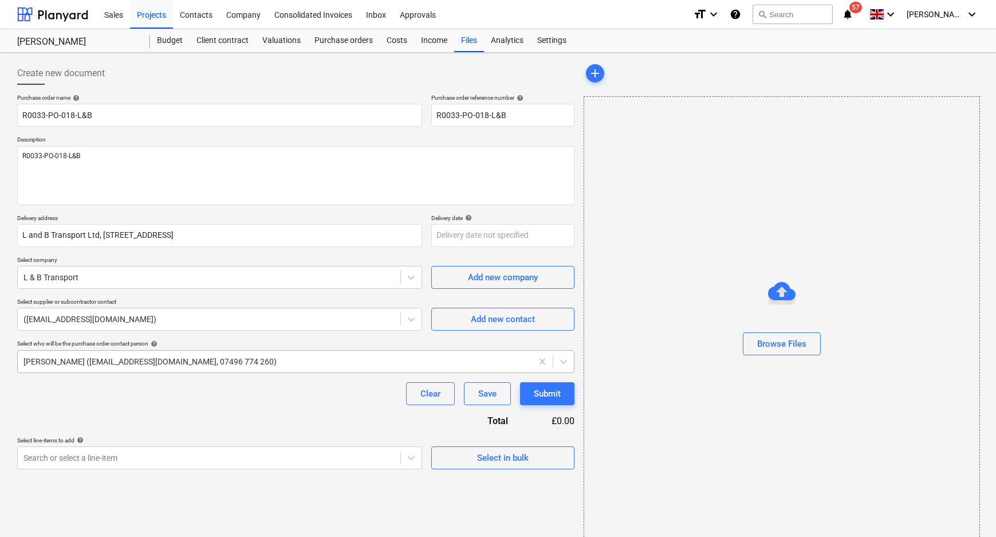
click at [202, 357] on div at bounding box center [274, 361] width 503 height 11
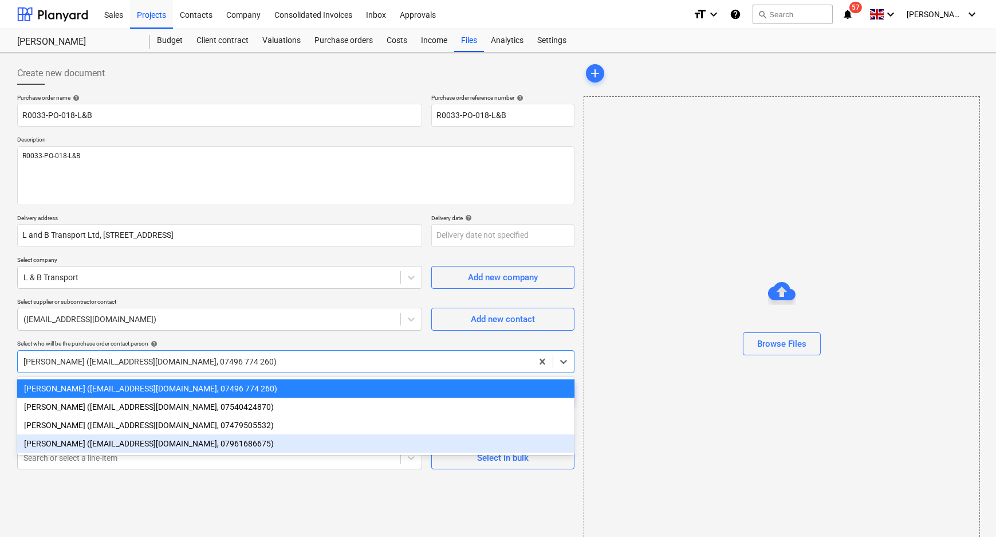
click at [179, 445] on div "Stuart Croggon (scroggon@kuchecontracts.com, 07961686675)" at bounding box center [295, 443] width 557 height 18
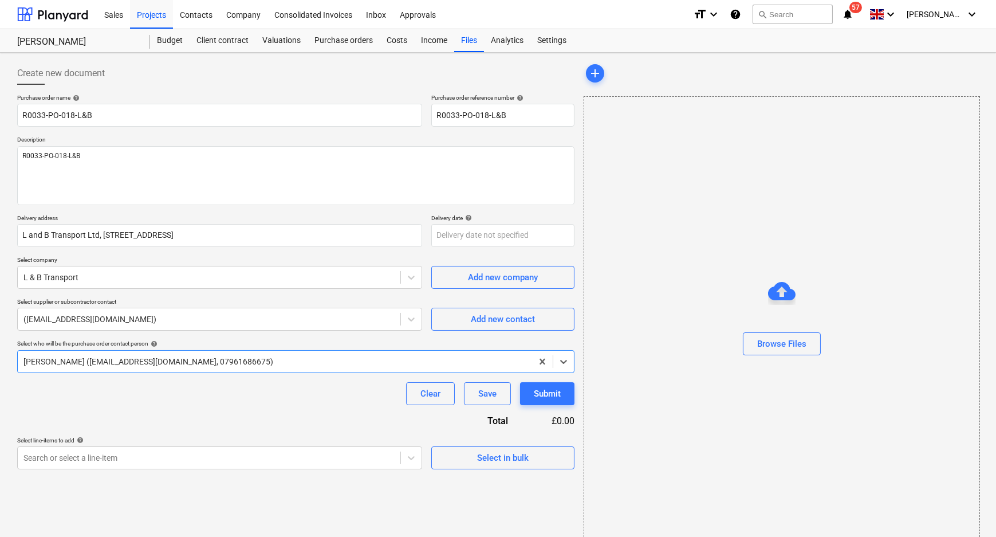
click at [179, 401] on div "Clear Save Submit" at bounding box center [295, 393] width 557 height 23
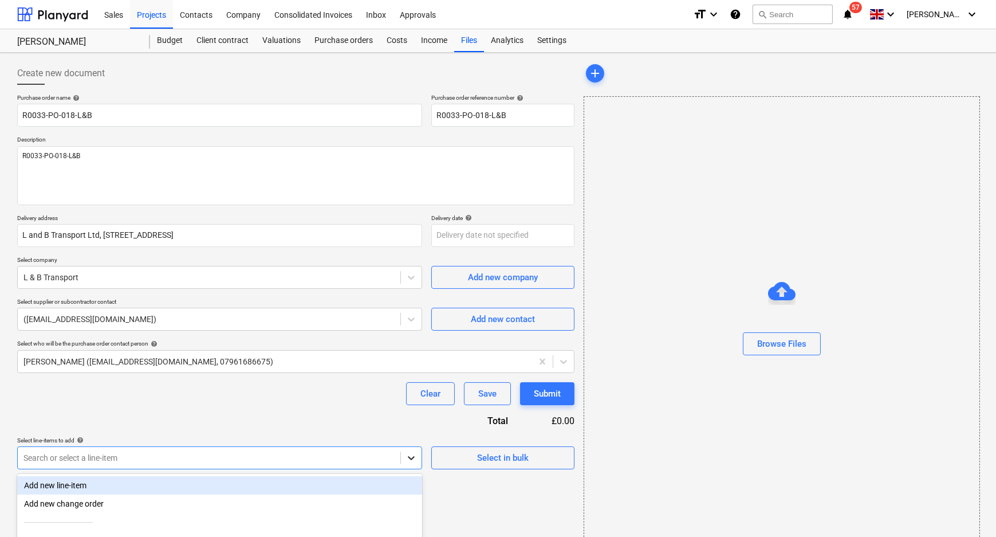
click at [416, 453] on body "Sales Projects Contacts Company Consolidated Invoices Inbox Approvals format_si…" at bounding box center [498, 268] width 996 height 537
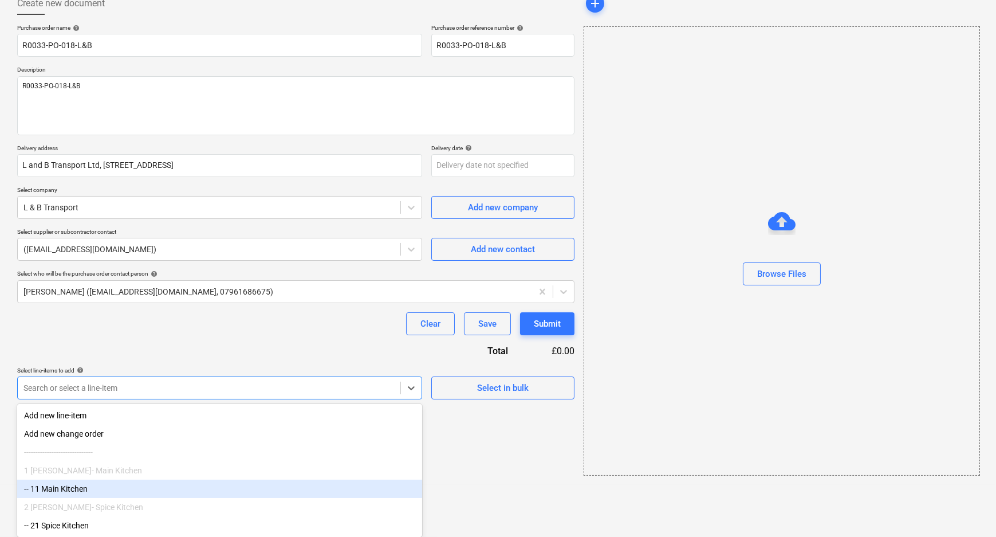
click at [202, 482] on div "-- 11 Main Kitchen" at bounding box center [219, 488] width 405 height 18
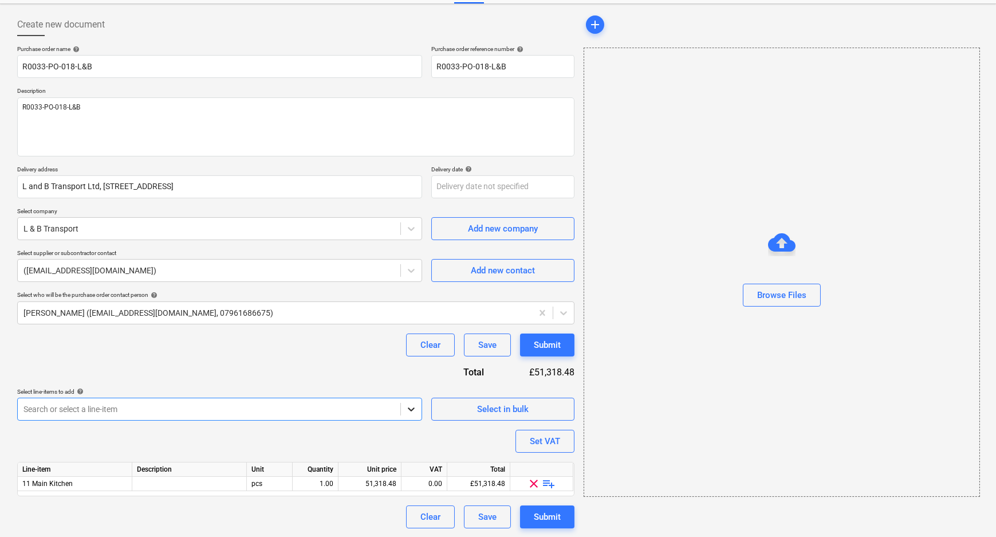
click at [409, 408] on icon at bounding box center [411, 409] width 7 height 4
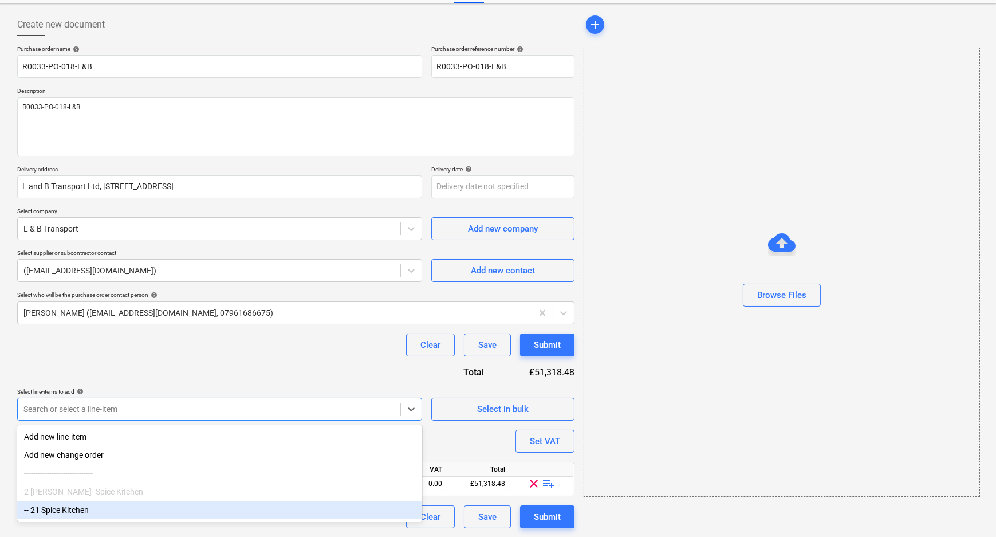
click at [212, 515] on div "-- 21 Spice Kitchen" at bounding box center [219, 510] width 405 height 18
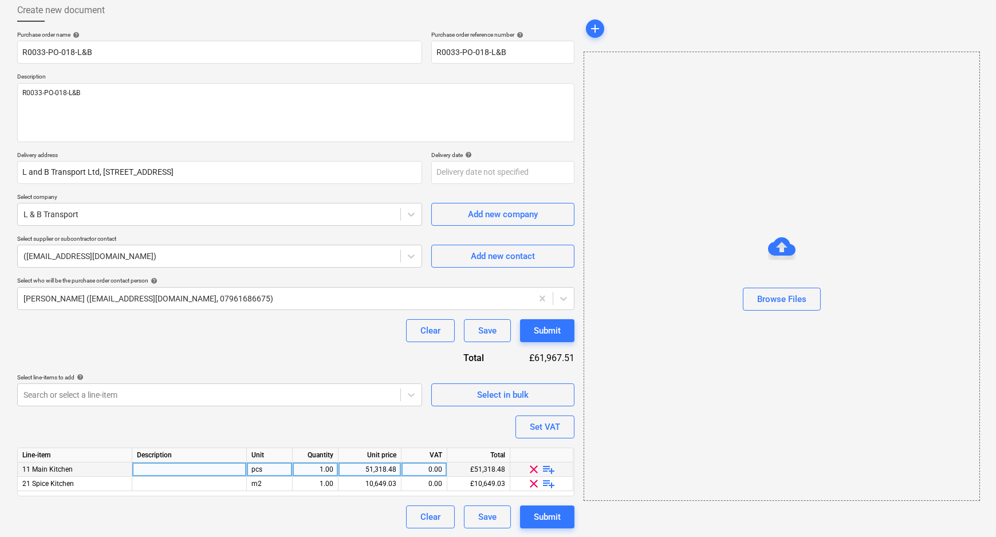
click at [553, 472] on span "playlist_add" at bounding box center [549, 469] width 14 height 14
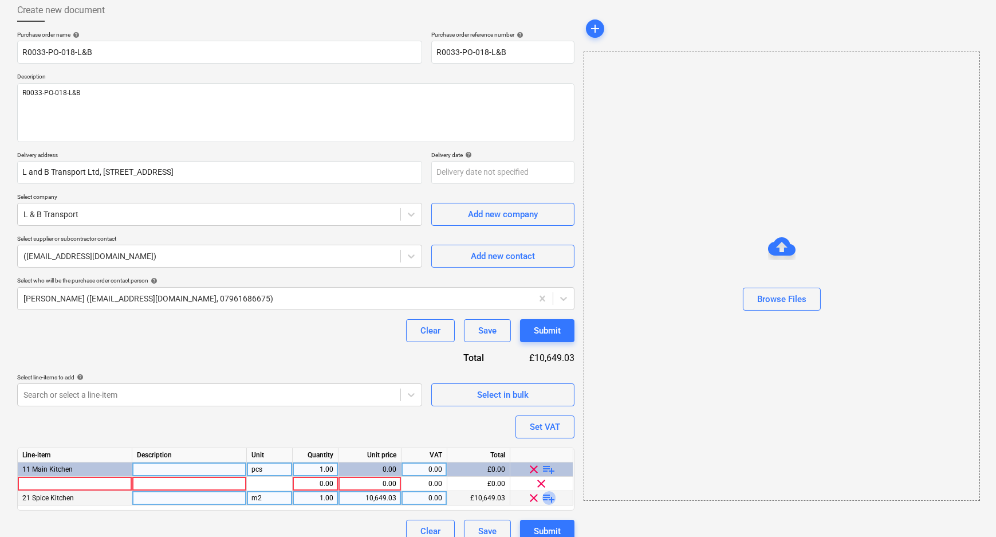
click at [546, 501] on span "playlist_add" at bounding box center [549, 498] width 14 height 14
type textarea "x"
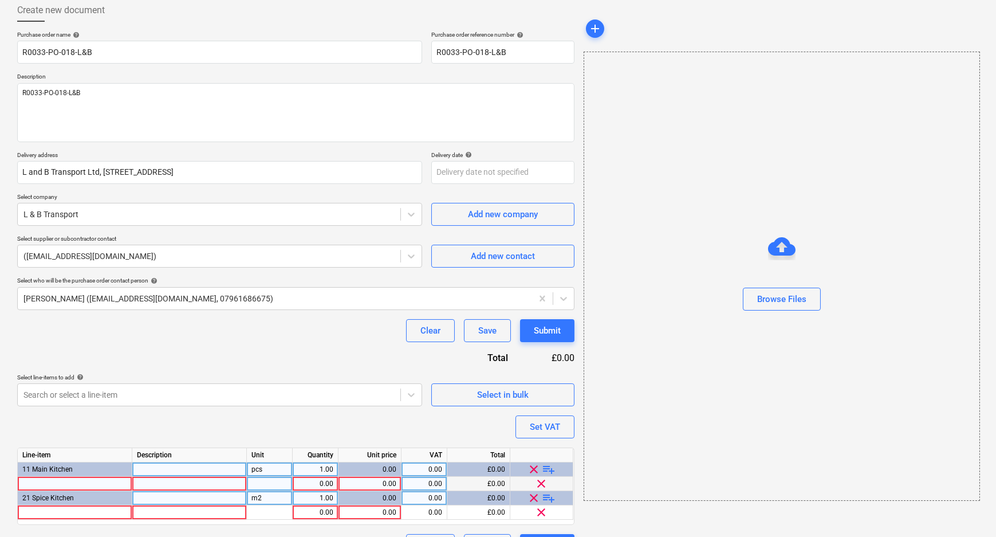
click at [98, 483] on div at bounding box center [75, 484] width 115 height 14
type input "Delivery"
click at [0, 487] on div "Create new document Purchase order name help R0033-PO-018-L&B Purchase order re…" at bounding box center [498, 278] width 996 height 576
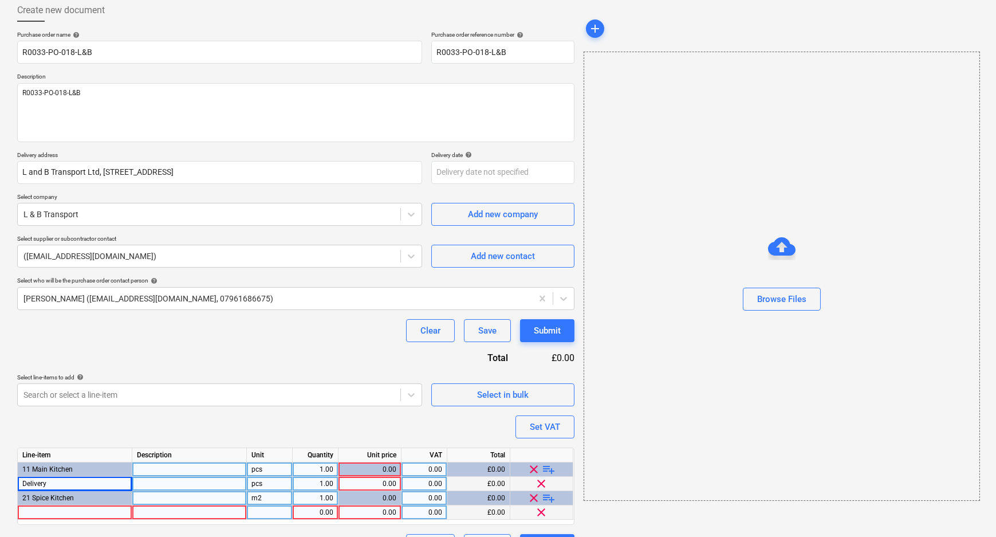
click at [66, 516] on div at bounding box center [75, 512] width 115 height 14
click at [198, 429] on div "Purchase order name help R0033-PO-018-L&B Purchase order reference number help …" at bounding box center [295, 294] width 557 height 526
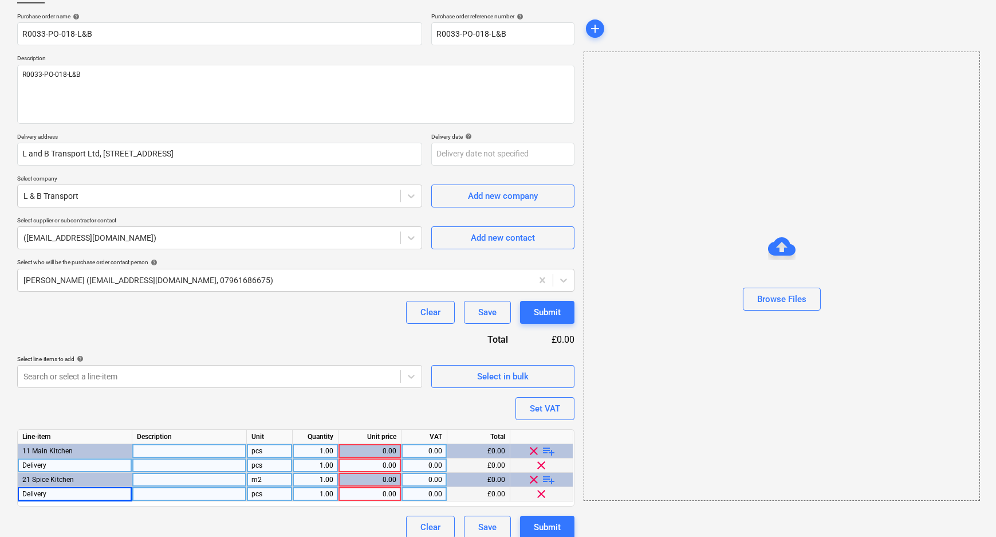
scroll to position [92, 0]
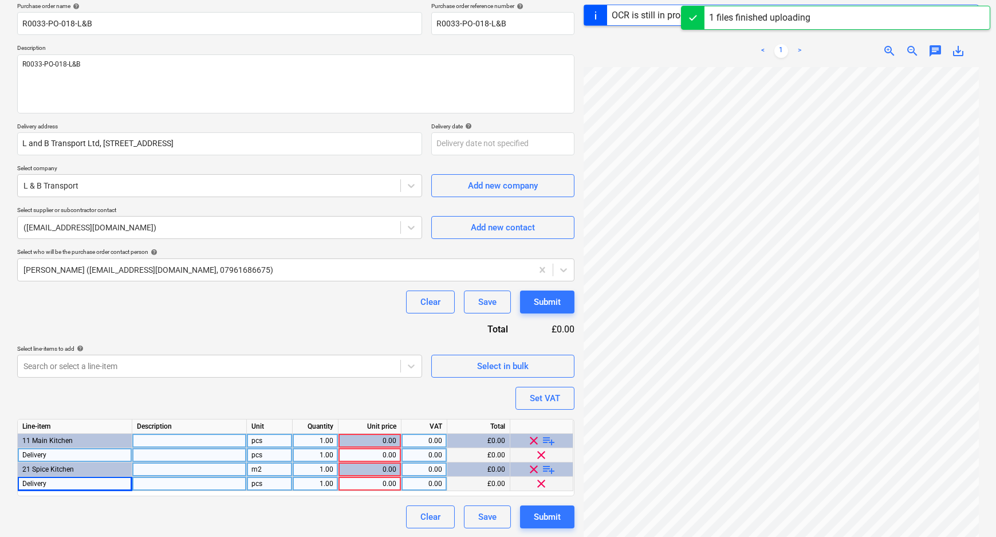
scroll to position [11, 122]
type textarea "x"
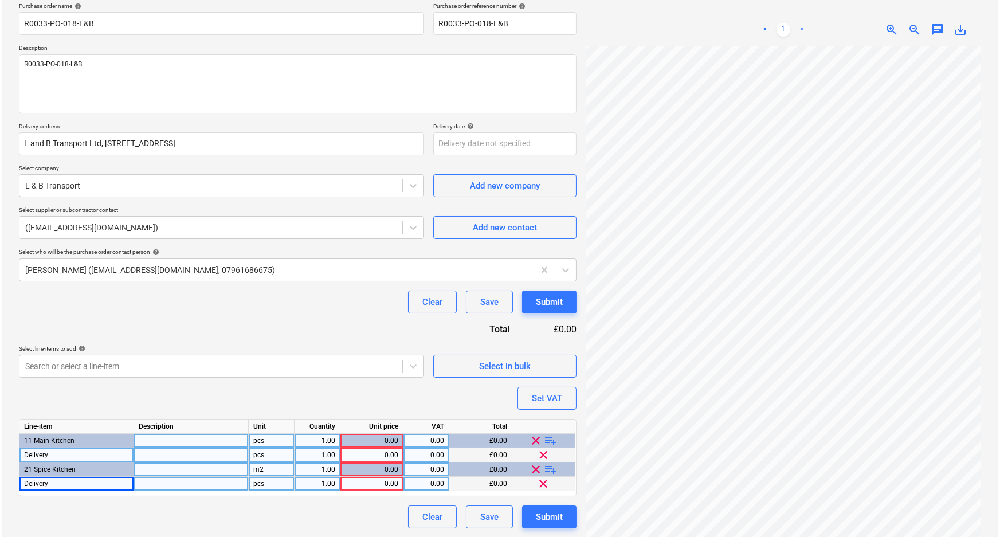
scroll to position [31, 122]
click at [378, 453] on div "0.00" at bounding box center [369, 455] width 53 height 14
type input "395"
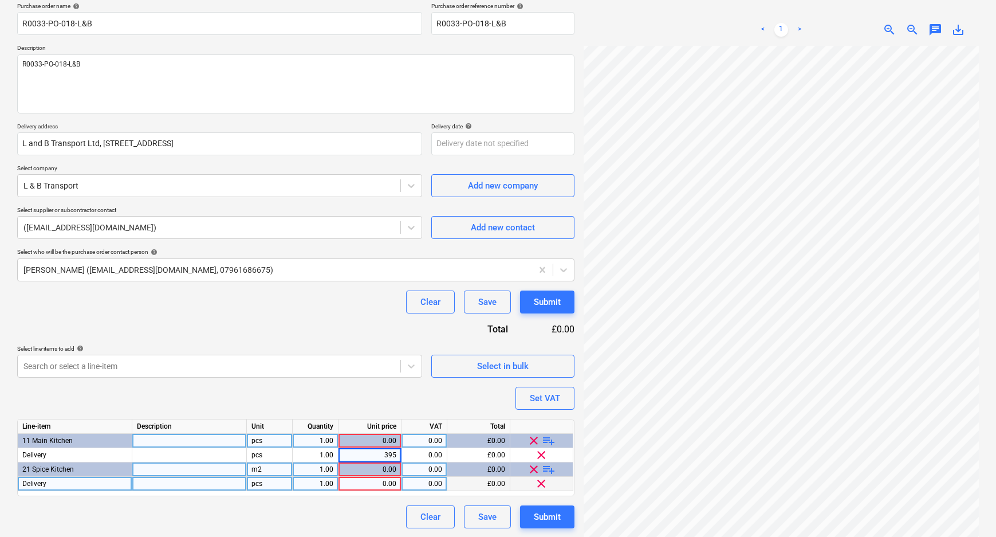
type textarea "x"
click at [379, 486] on div "0.00" at bounding box center [369, 484] width 53 height 14
type input "200"
click at [377, 514] on div "Clear Save Submit" at bounding box center [295, 516] width 557 height 23
click at [553, 518] on div "Submit" at bounding box center [547, 516] width 27 height 15
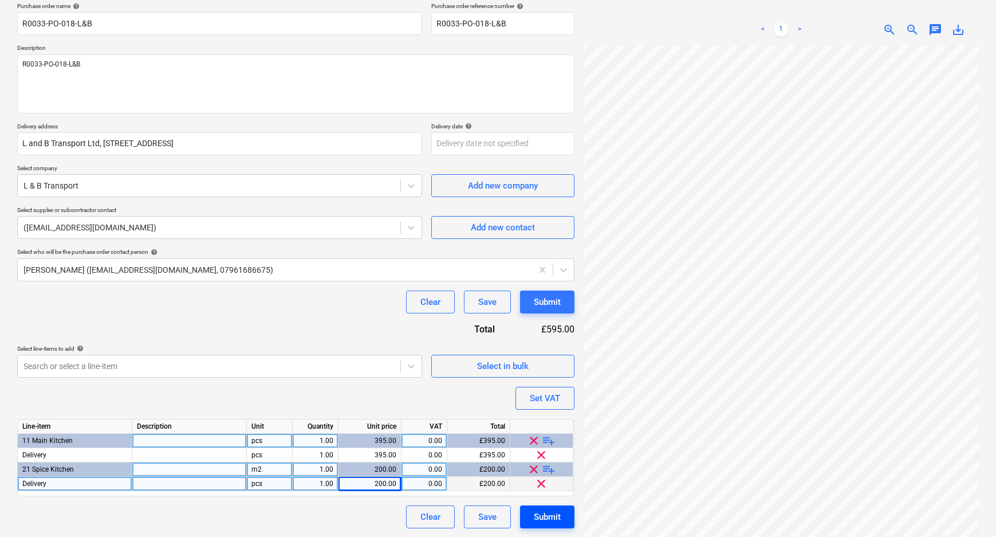
type textarea "x"
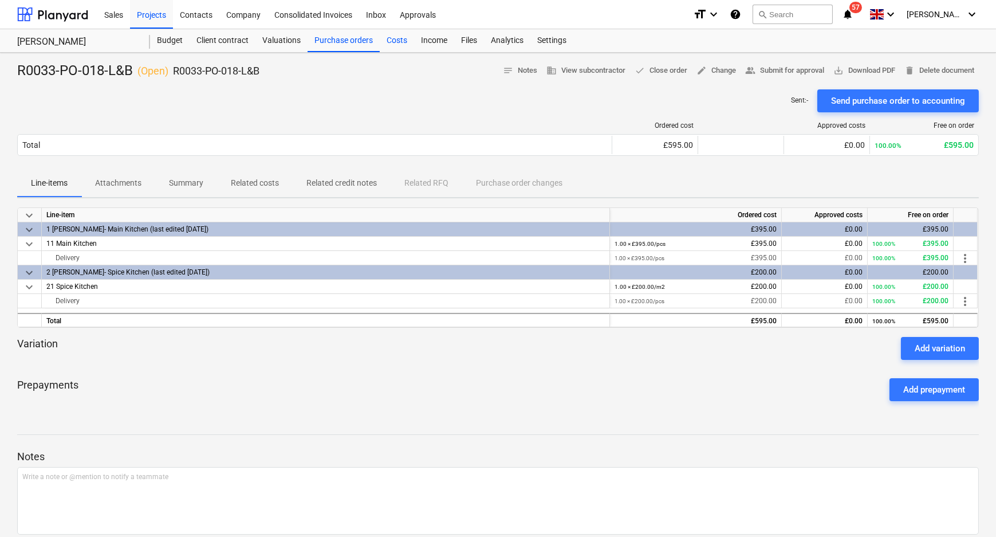
click at [394, 36] on div "Costs" at bounding box center [397, 40] width 34 height 23
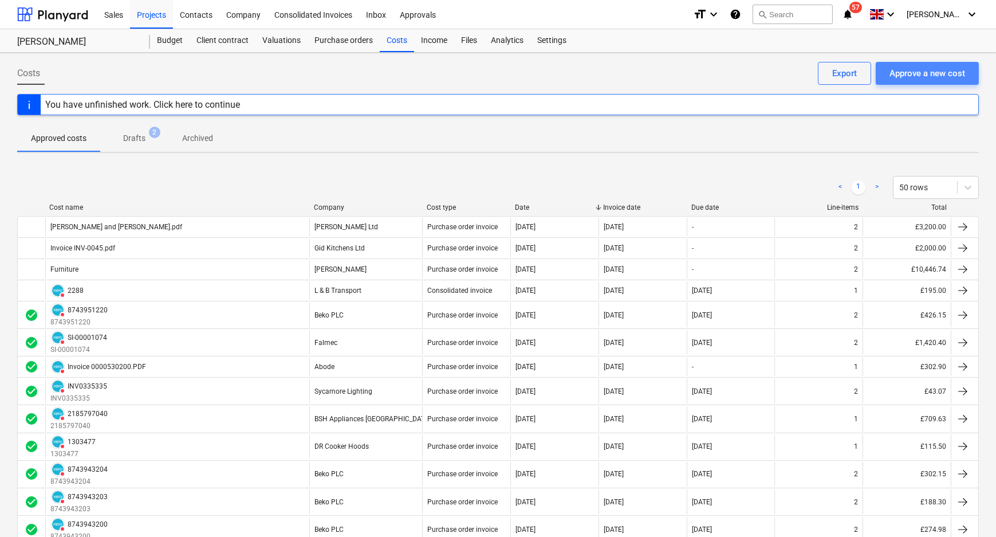
click at [921, 69] on div "Approve a new cost" at bounding box center [928, 73] width 76 height 15
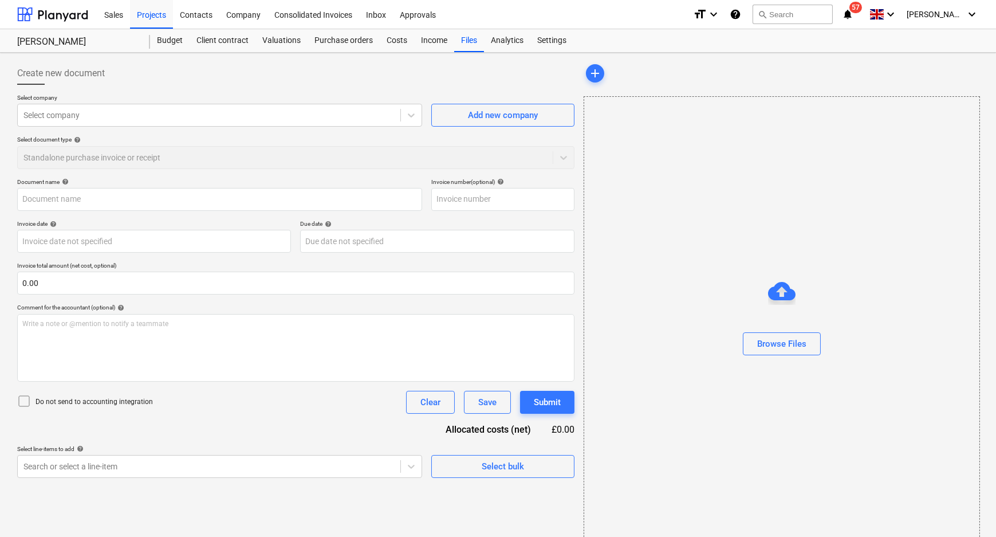
type input "Invoice_2266_from_L__B_Transport_Limited.pdf"
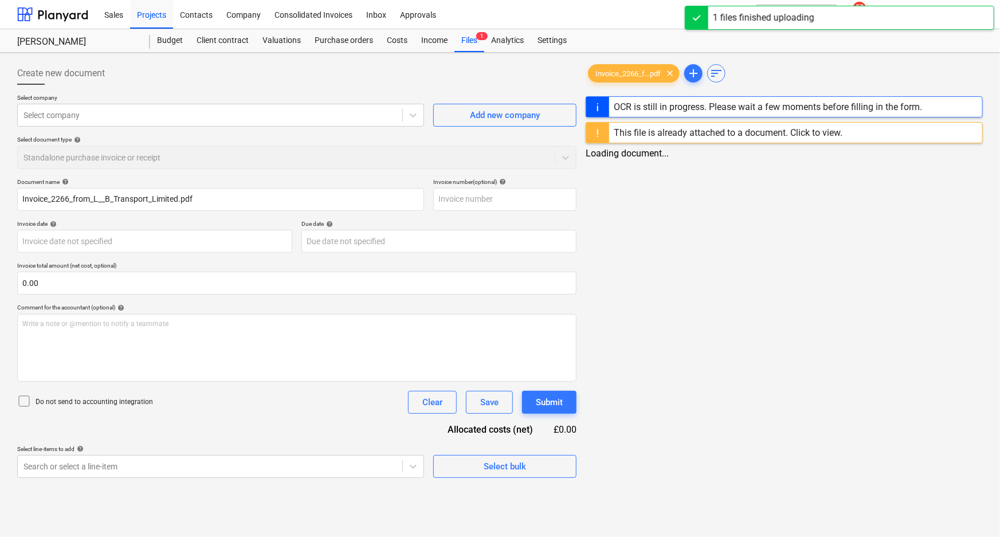
click at [25, 399] on icon at bounding box center [24, 401] width 14 height 14
click at [390, 115] on div at bounding box center [208, 114] width 371 height 11
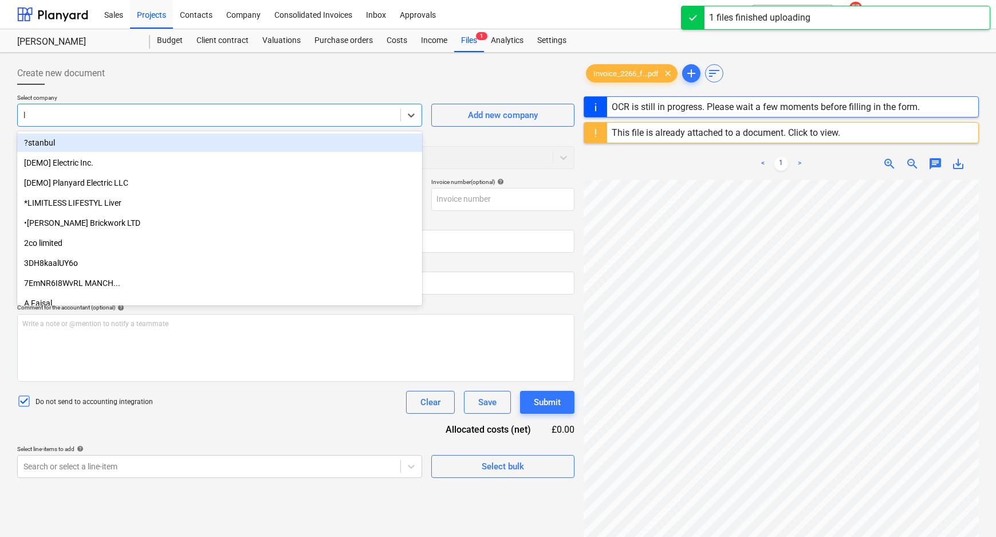
type input "l &"
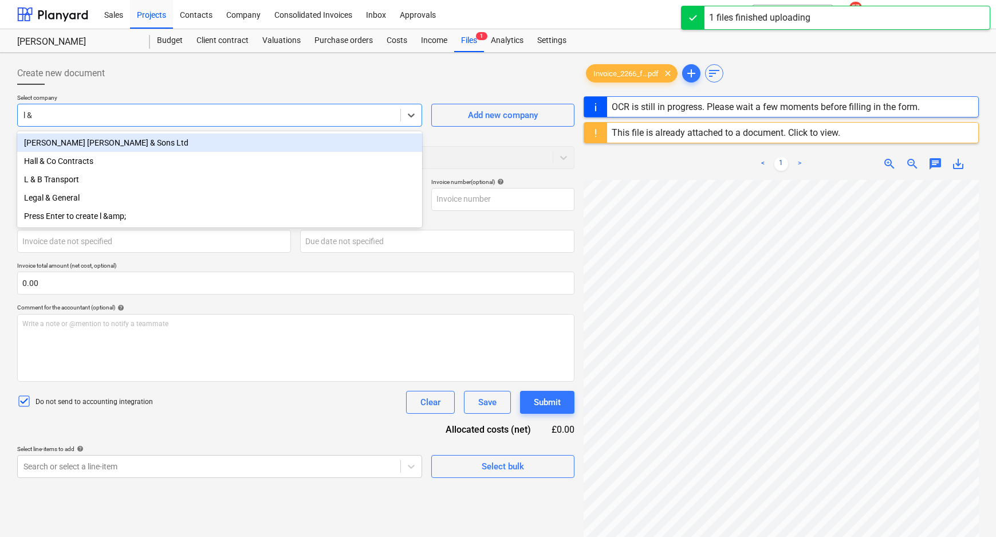
type input "2266"
type input "[DATE]"
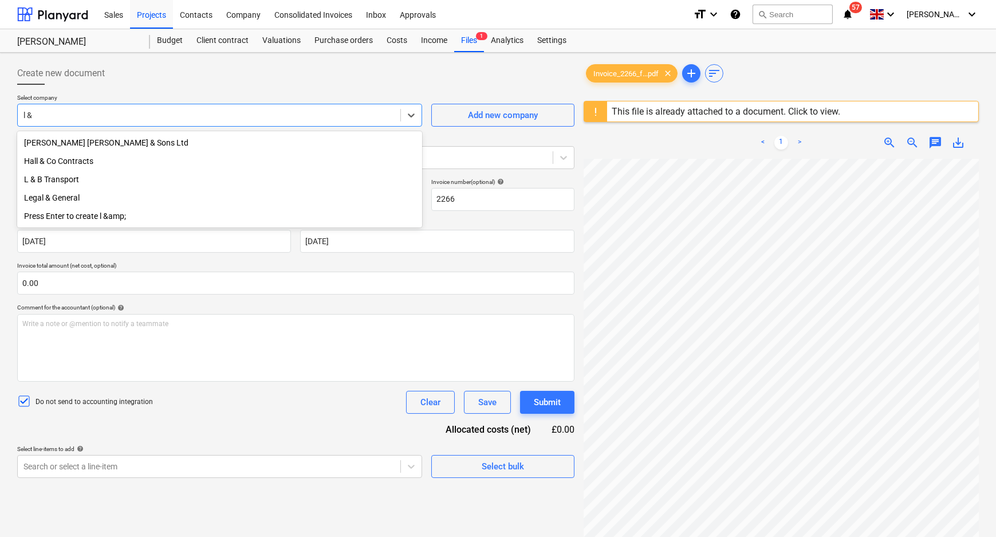
click at [76, 183] on div "L & B Transport" at bounding box center [219, 179] width 405 height 18
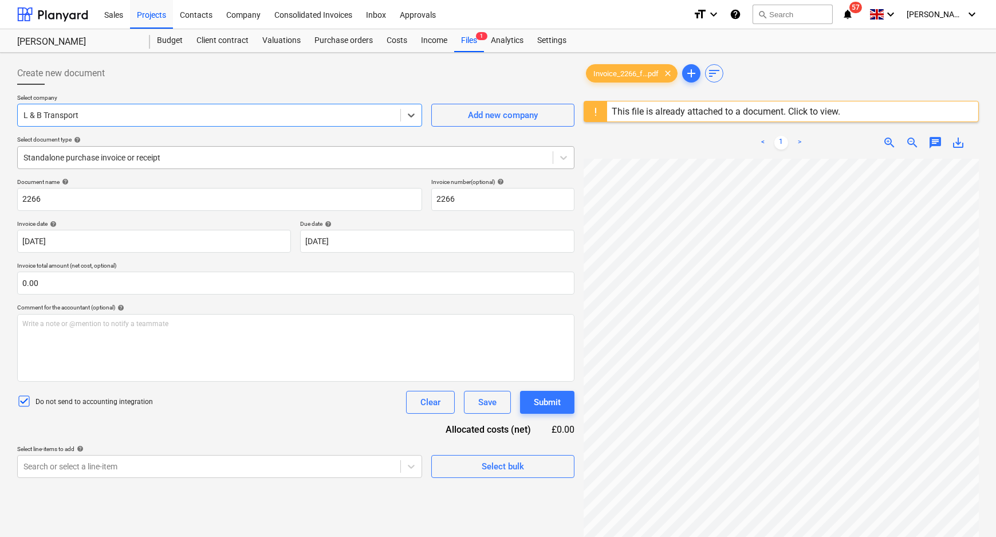
click at [187, 162] on div at bounding box center [285, 157] width 524 height 11
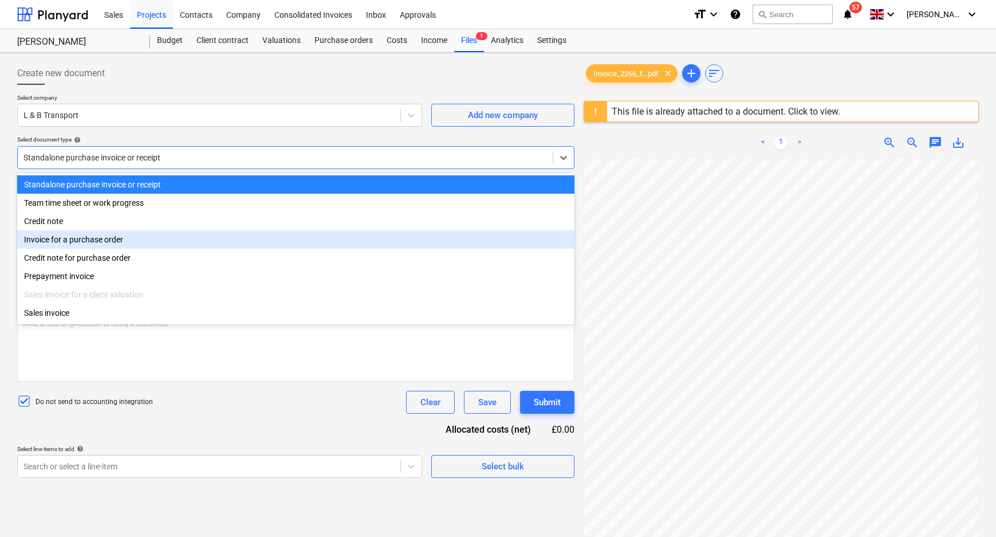
click at [109, 242] on div "Invoice for a purchase order" at bounding box center [295, 239] width 557 height 18
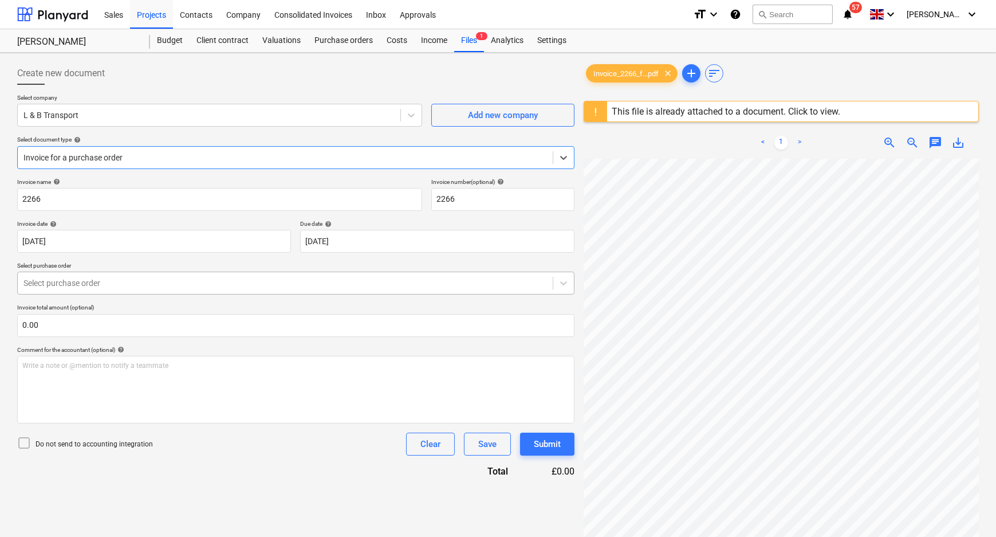
click at [100, 285] on div at bounding box center [285, 282] width 524 height 11
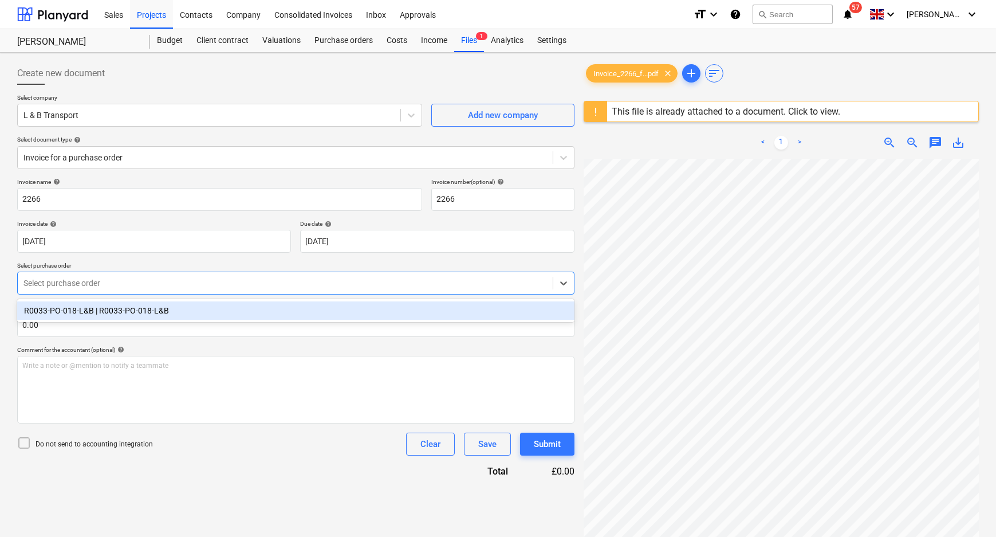
click at [99, 315] on div "R0033-PO-018-L&B | R0033-PO-018-L&B" at bounding box center [295, 310] width 557 height 18
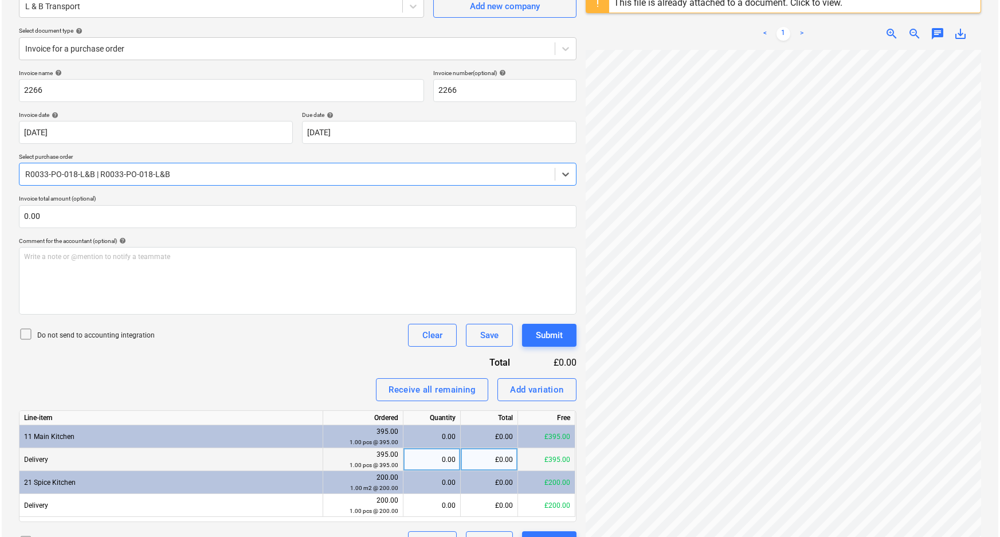
scroll to position [135, 0]
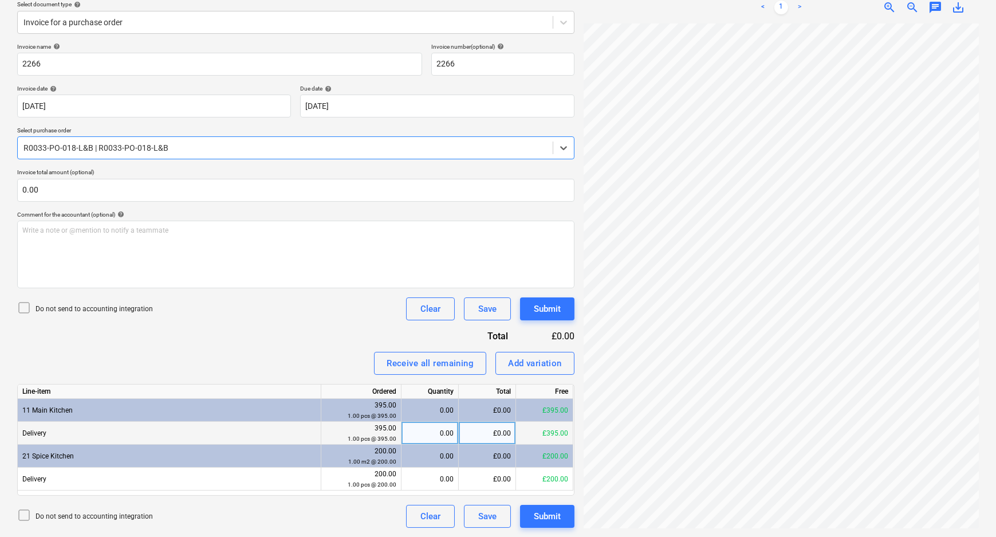
click at [430, 432] on div "0.00" at bounding box center [430, 433] width 48 height 23
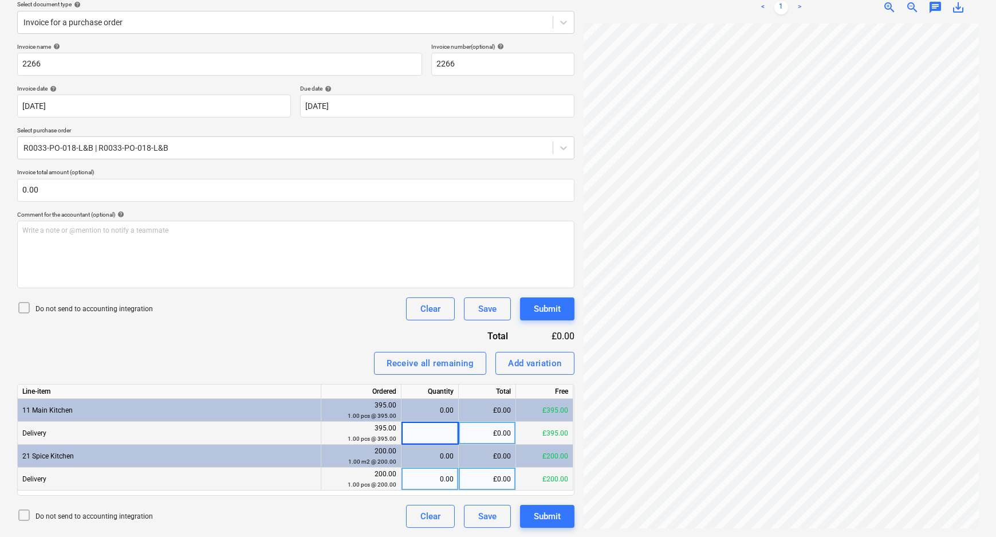
type input "1"
click at [440, 477] on div "0.00" at bounding box center [430, 478] width 48 height 23
type input "1"
click at [364, 522] on div "Do not send to accounting integration Clear Save Submit" at bounding box center [295, 516] width 557 height 23
click at [27, 306] on icon at bounding box center [24, 308] width 14 height 14
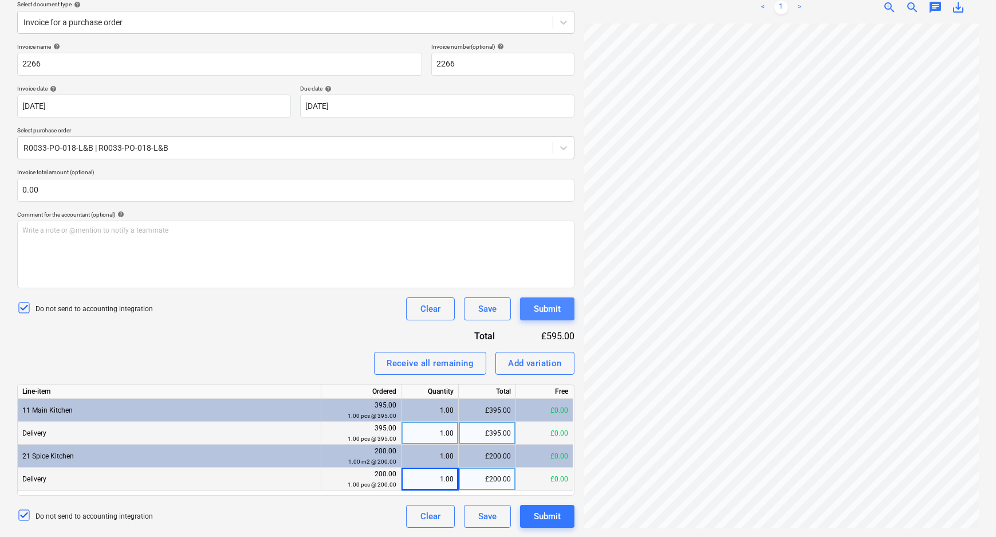
click at [570, 305] on button "Submit" at bounding box center [547, 308] width 54 height 23
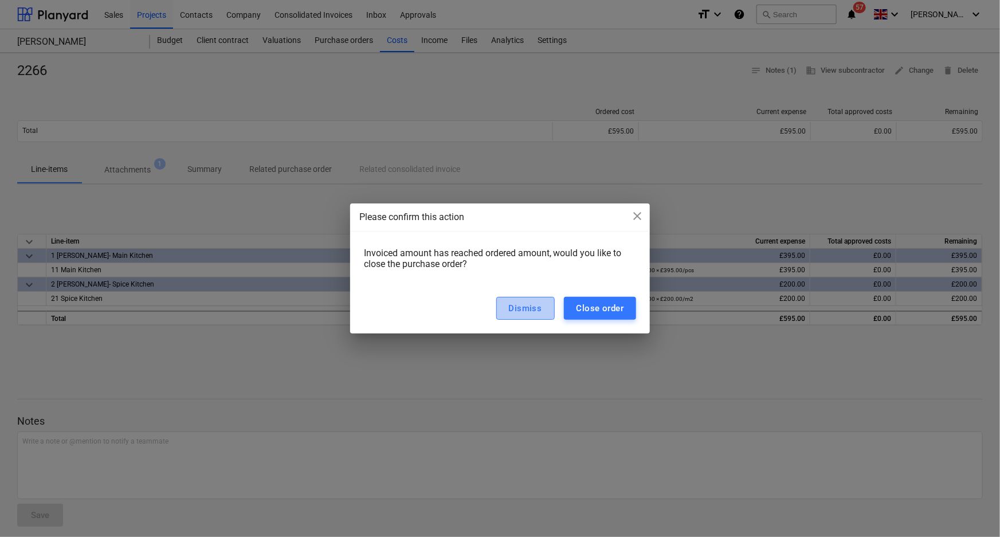
click at [526, 309] on div "Dismiss" at bounding box center [525, 308] width 33 height 15
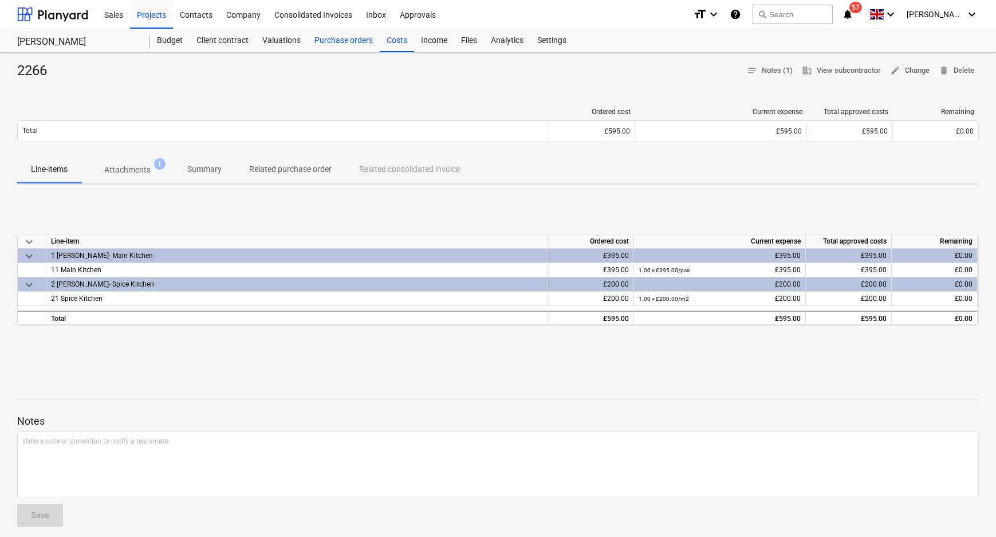
click at [328, 36] on div "Purchase orders" at bounding box center [344, 40] width 72 height 23
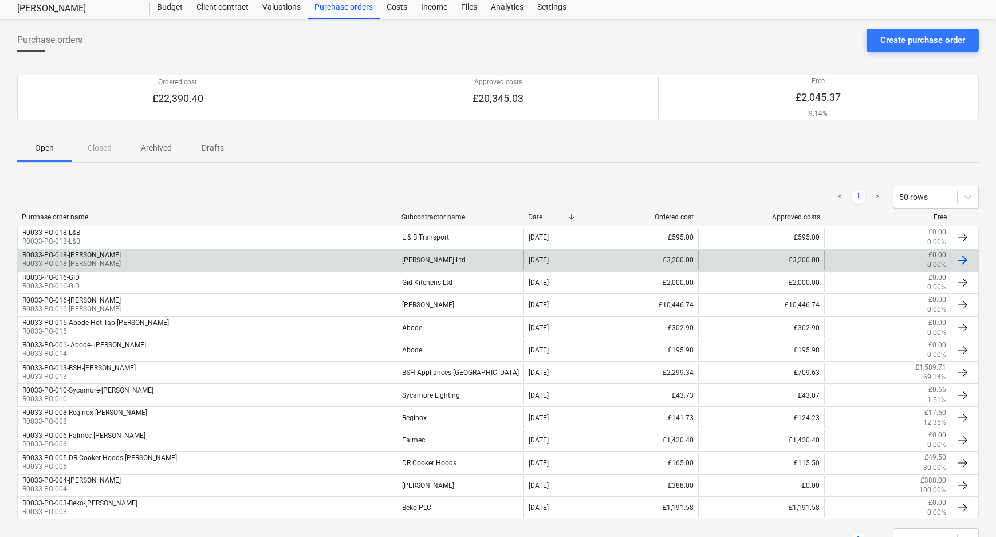
scroll to position [78, 0]
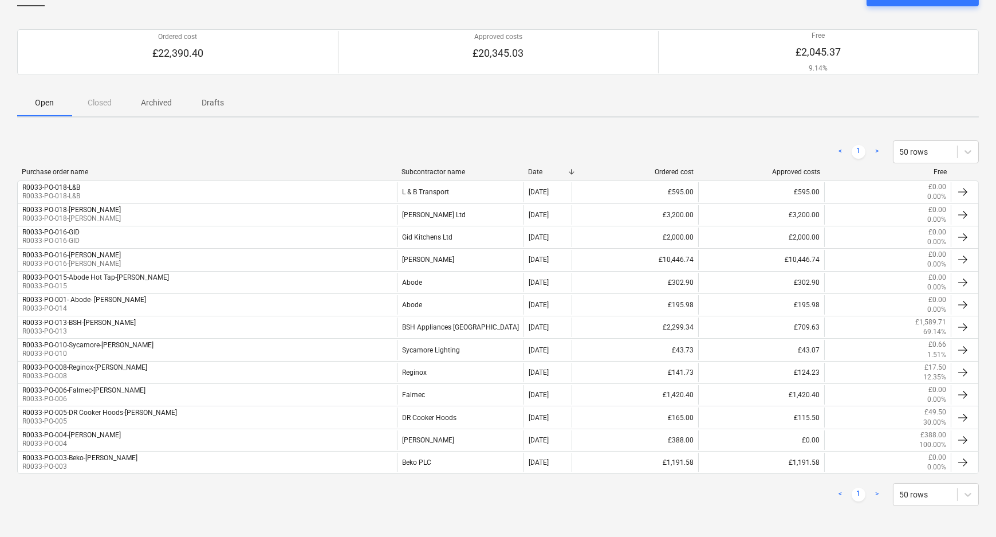
click at [286, 160] on div "< 1 > 50 rows" at bounding box center [498, 151] width 962 height 23
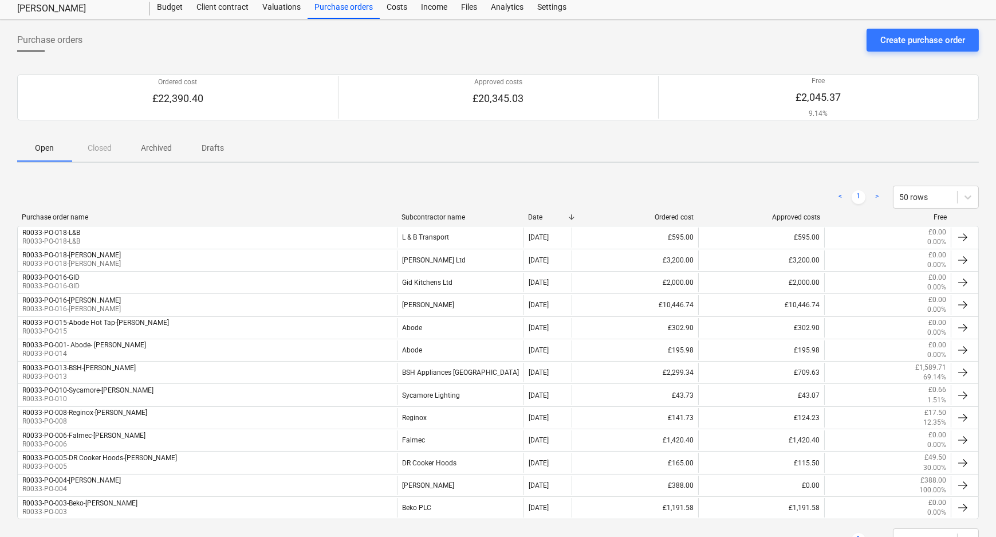
scroll to position [0, 0]
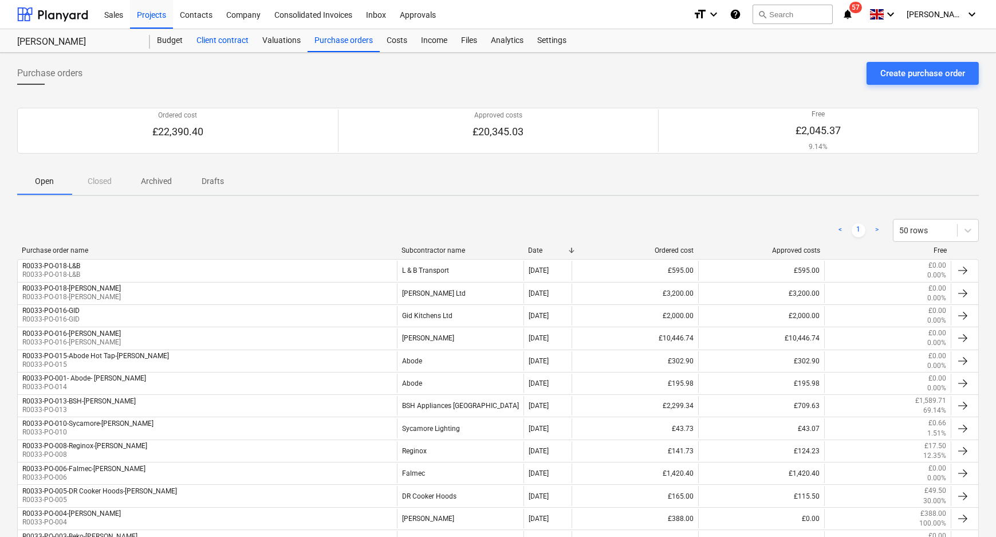
click at [227, 41] on div "Client contract" at bounding box center [223, 40] width 66 height 23
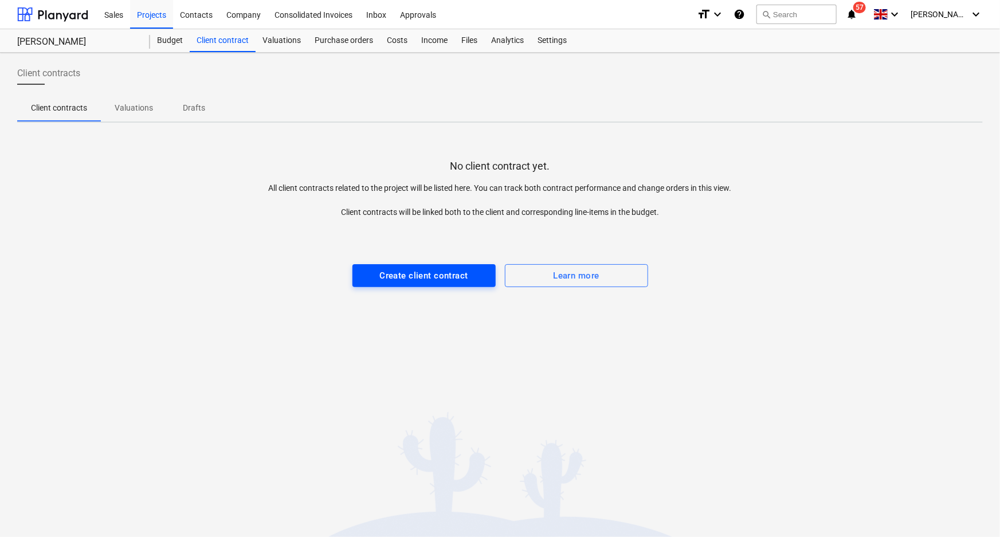
click at [428, 284] on button "Create client contract" at bounding box center [423, 275] width 143 height 23
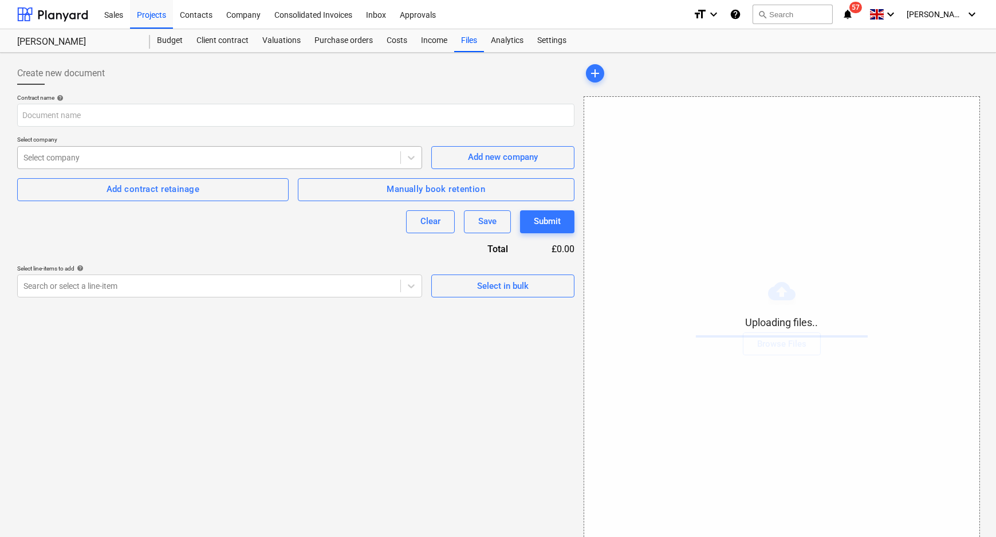
click at [384, 158] on div at bounding box center [208, 157] width 371 height 11
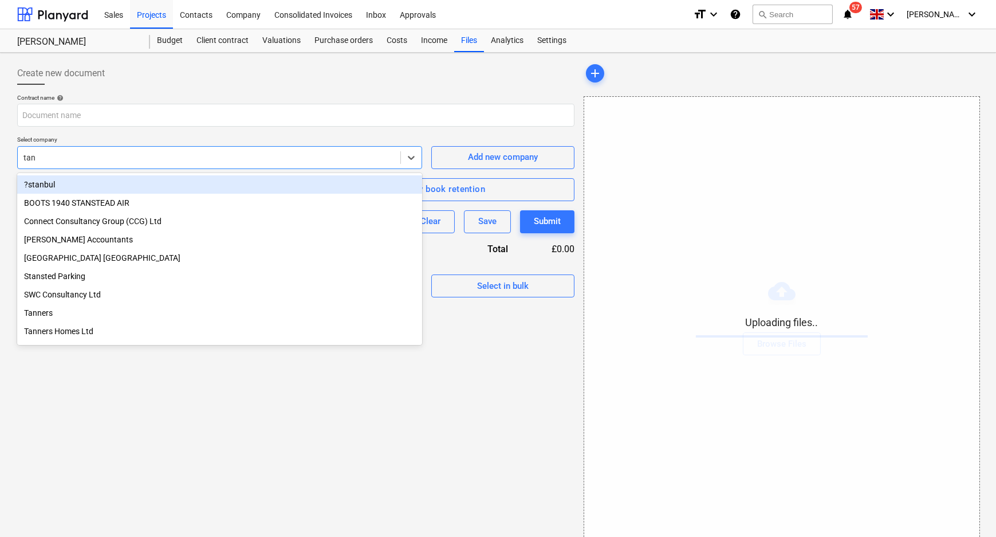
type input "tann"
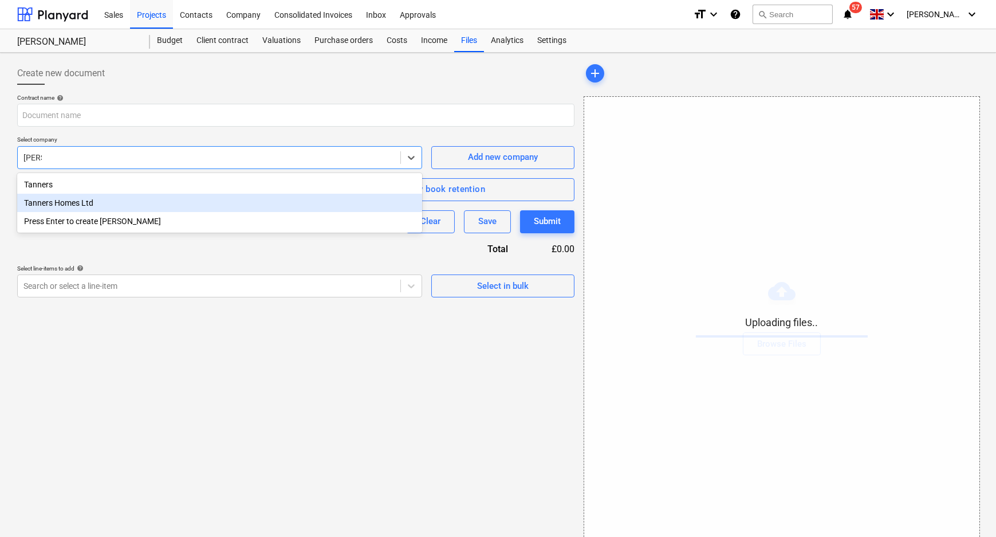
click at [115, 209] on div "Tanners Homes Ltd" at bounding box center [219, 203] width 405 height 18
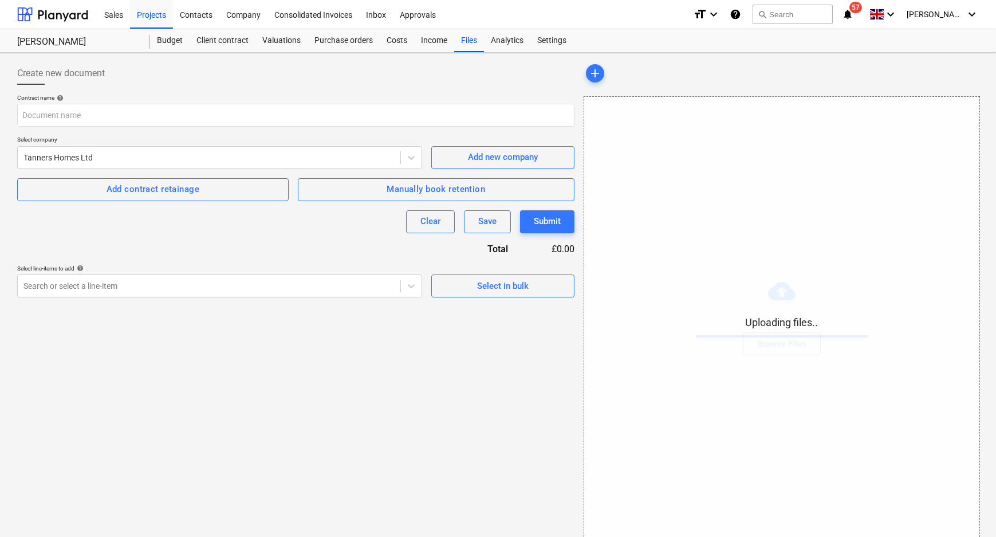
click at [154, 235] on div "Contract name help Select company Tanners Homes Ltd Add new company Add contrac…" at bounding box center [295, 195] width 557 height 203
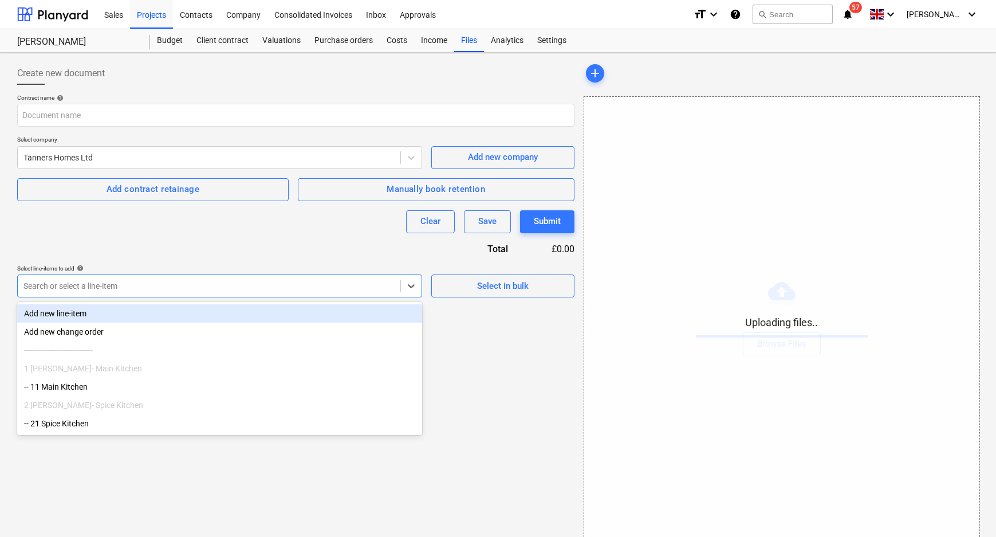
click at [217, 285] on div at bounding box center [208, 285] width 371 height 11
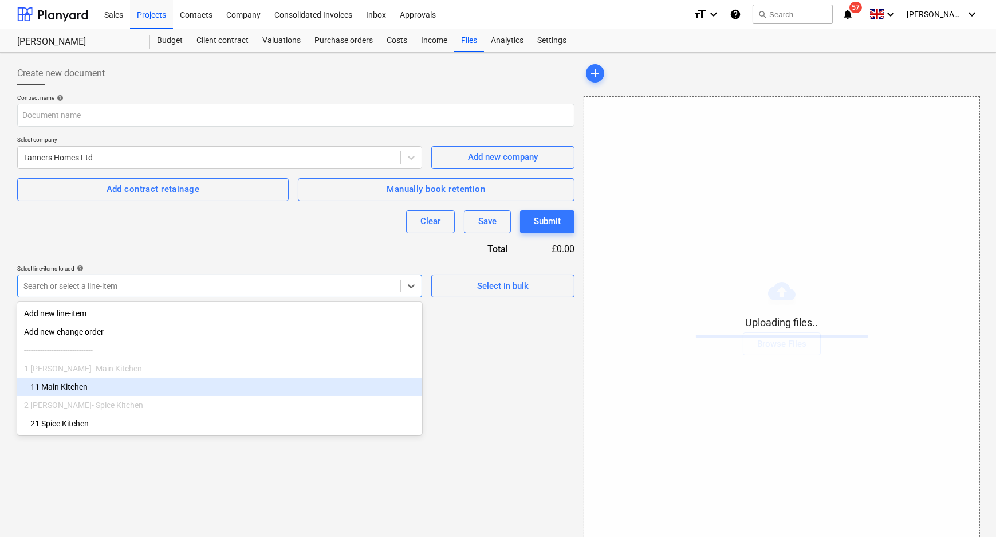
click at [148, 386] on div "-- 11 Main Kitchen" at bounding box center [219, 387] width 405 height 18
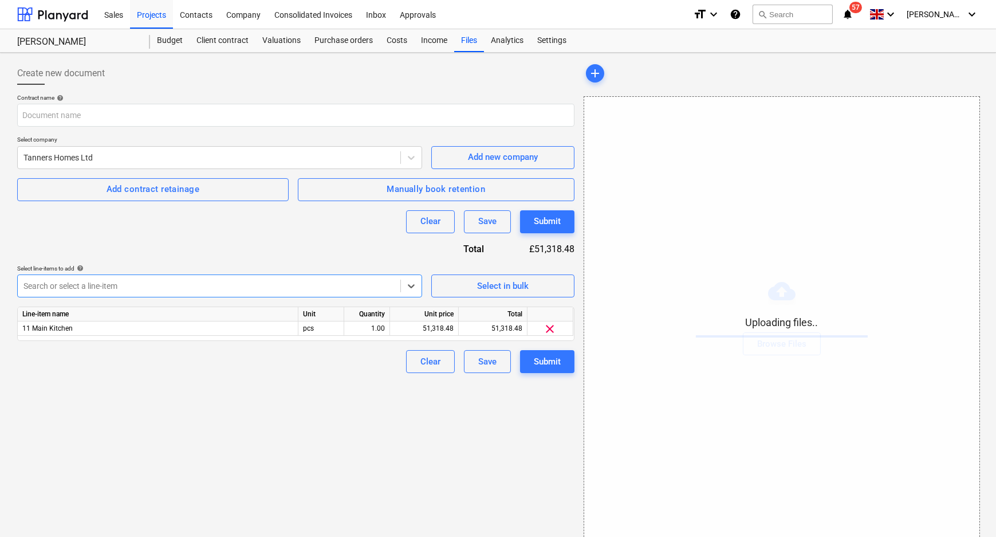
click at [183, 289] on div at bounding box center [208, 285] width 371 height 11
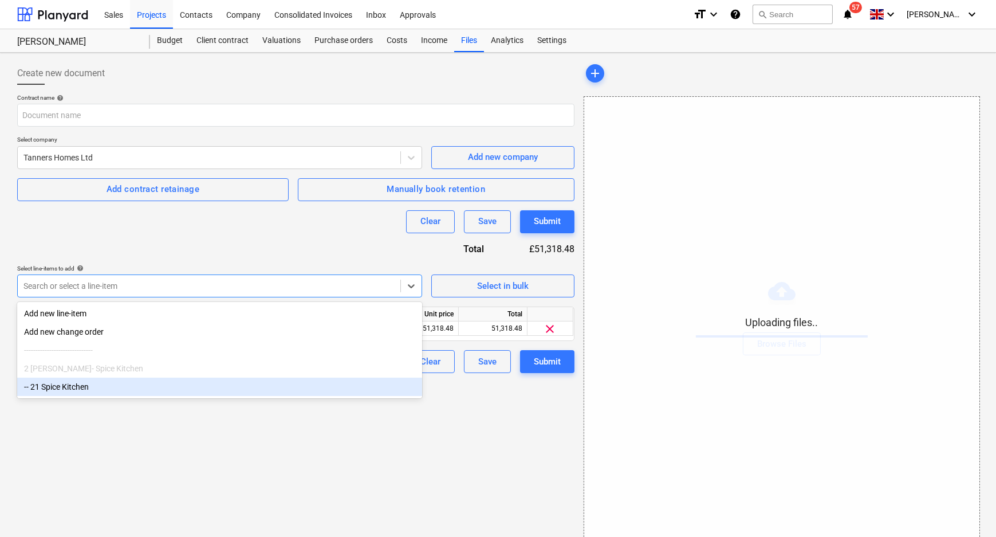
click at [153, 391] on div "-- 21 Spice Kitchen" at bounding box center [219, 387] width 405 height 18
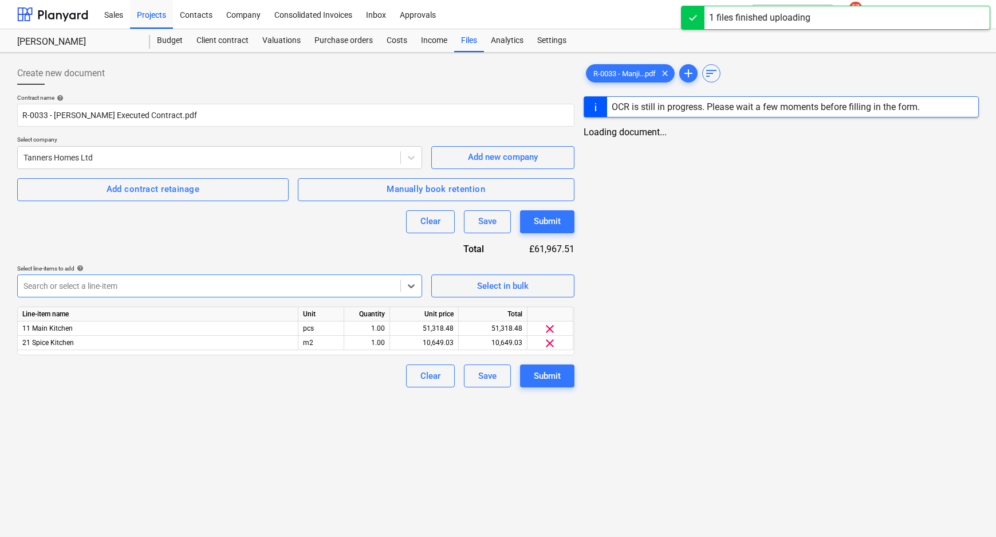
type input "R-0033 - Manjit Atwal Executed Contract.pdf"
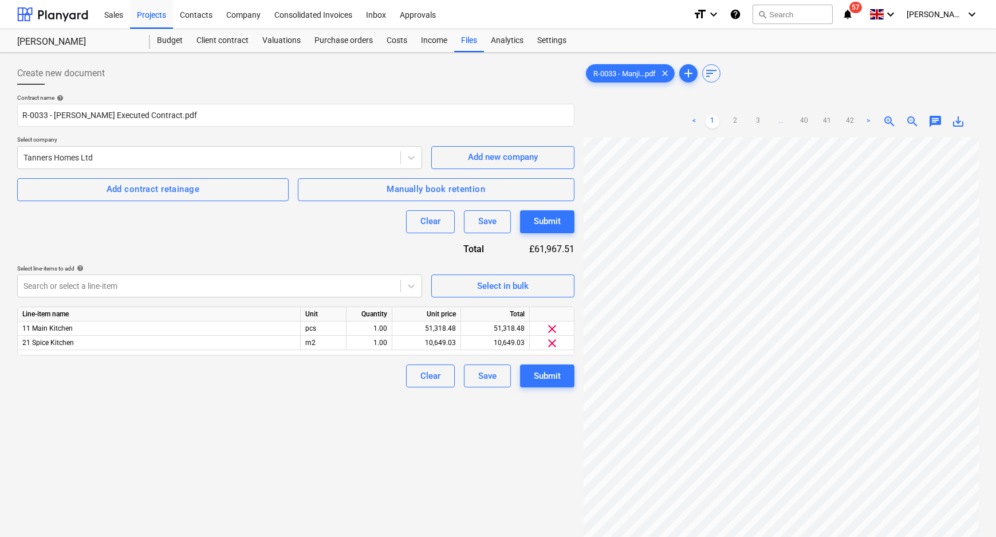
scroll to position [213, 122]
click at [722, 70] on div "R-0033 - Manji...pdf clear add sort < 1 2 3 ... 40 41 42 > zoom_in zoom_out cha…" at bounding box center [781, 352] width 395 height 580
click at [441, 331] on div "51,318.48" at bounding box center [426, 328] width 59 height 14
type input "18664"
click at [447, 343] on div "10,649.03" at bounding box center [426, 343] width 59 height 14
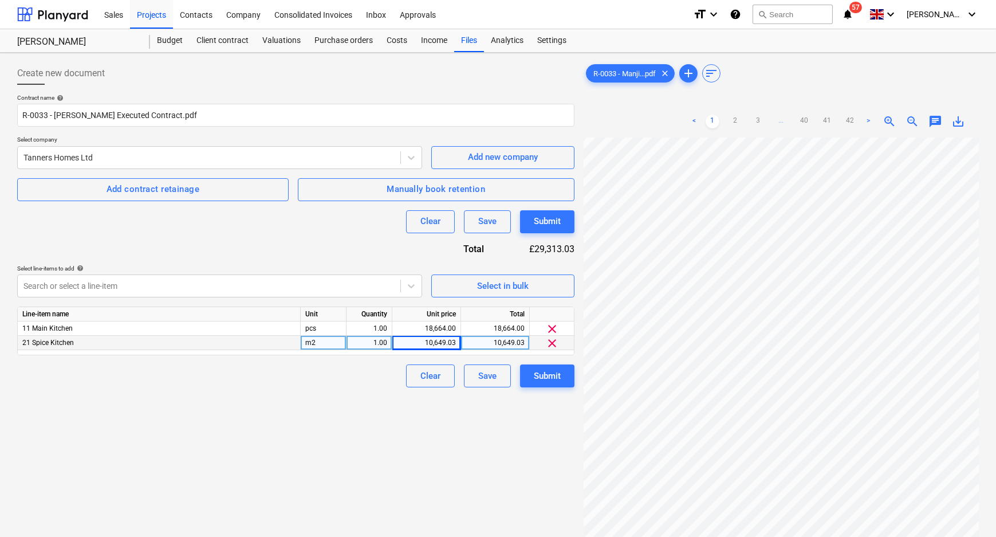
click at [446, 341] on div "10,649.03" at bounding box center [426, 343] width 59 height 14
type input "3928.64"
click at [454, 343] on div "3,928.64" at bounding box center [426, 343] width 59 height 14
click at [456, 343] on input "3928.64" at bounding box center [426, 343] width 68 height 14
type input "3928.06"
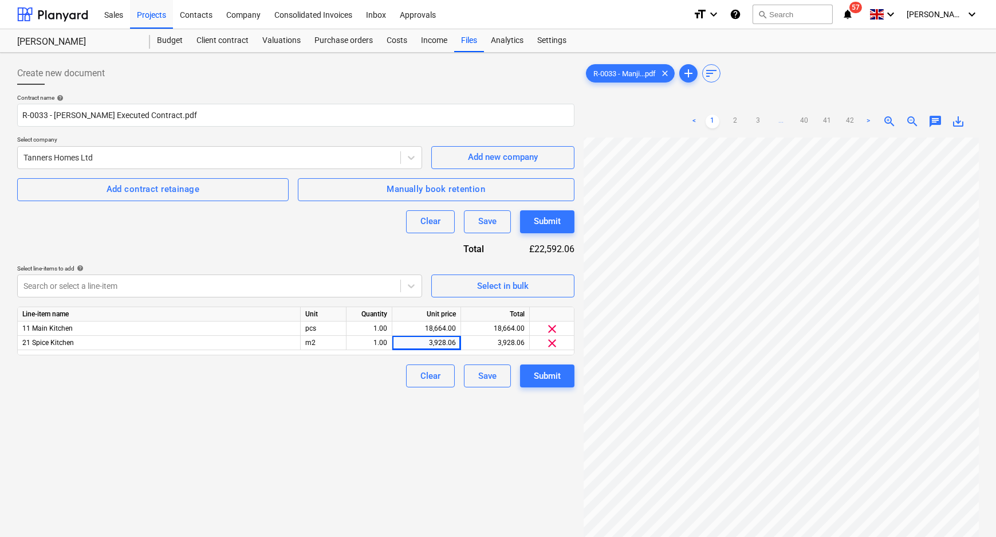
click at [461, 437] on div "Create new document Contract name help R-0033 - Manjit Atwal Executed Contract.…" at bounding box center [296, 351] width 567 height 589
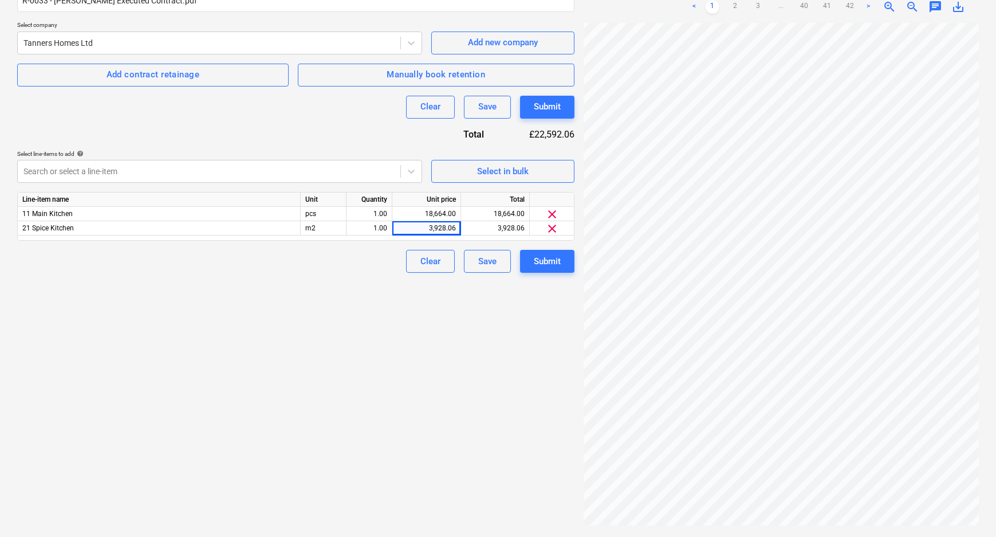
scroll to position [227, 39]
click at [424, 407] on div "Create new document Contract name help R-0033 - Manjit Atwal Executed Contract.…" at bounding box center [296, 237] width 567 height 589
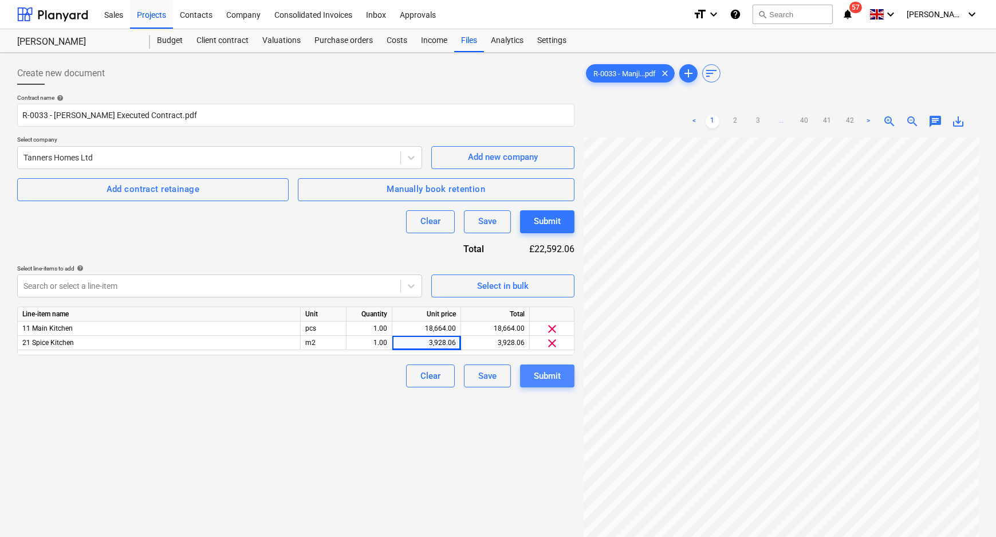
click at [544, 374] on div "Submit" at bounding box center [547, 375] width 27 height 15
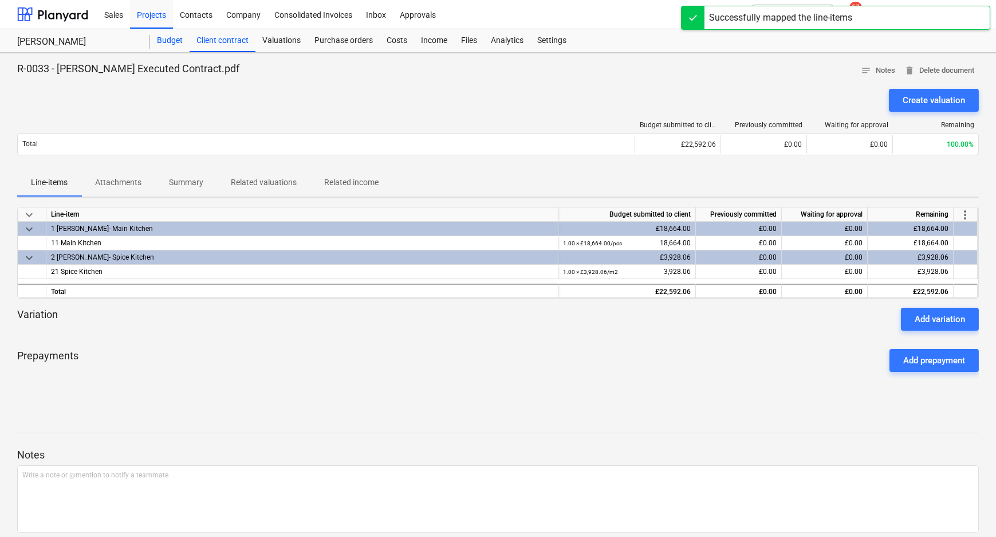
click at [167, 41] on div "Budget" at bounding box center [170, 40] width 40 height 23
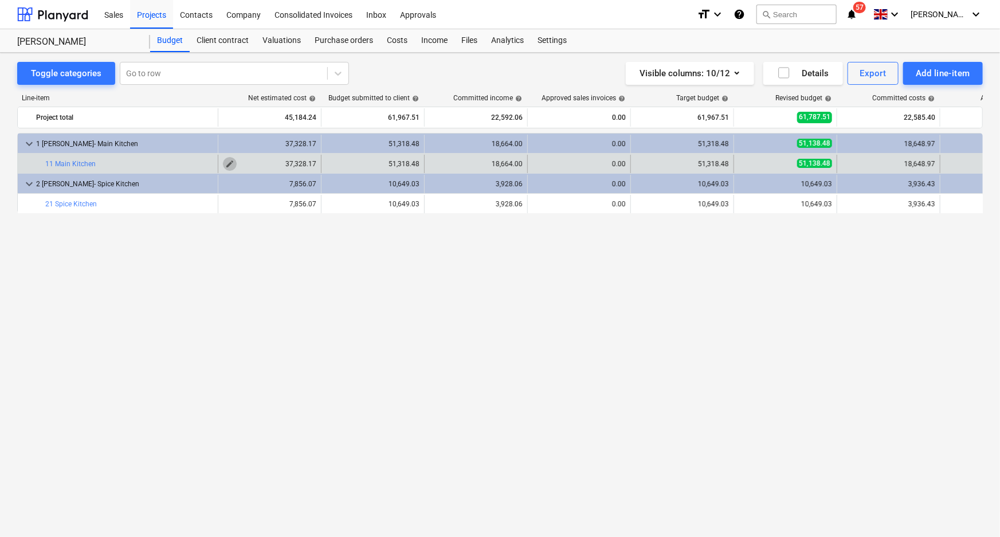
click at [225, 160] on span "edit" at bounding box center [229, 163] width 9 height 9
type textarea "x"
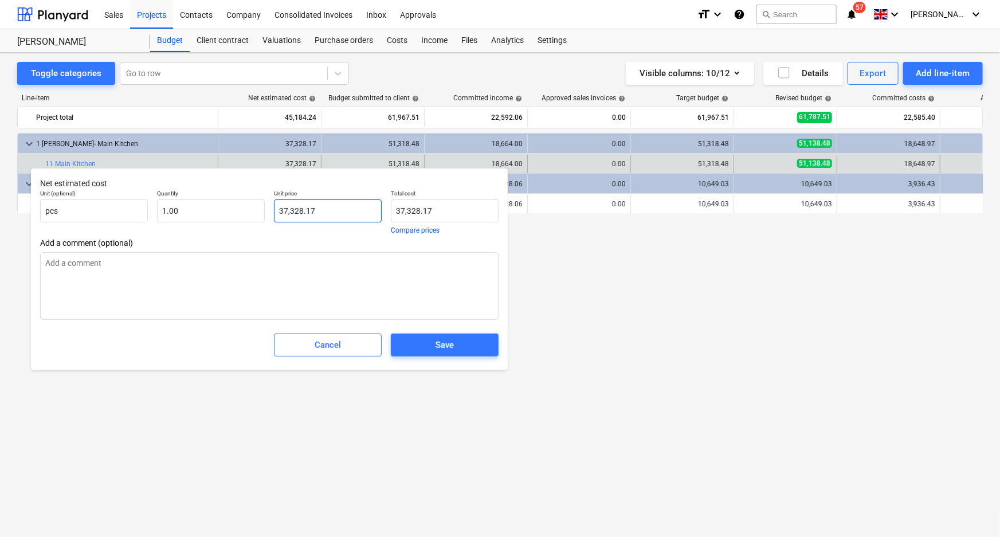
type input "37328.17"
drag, startPoint x: 345, startPoint y: 210, endPoint x: 255, endPoint y: 210, distance: 89.9
click at [255, 210] on div "Unit (optional) pcs Quantity 1.00 Unit price 37328.17 Total cost 37,328.17 Comp…" at bounding box center [269, 211] width 467 height 53
type textarea "x"
type input "1"
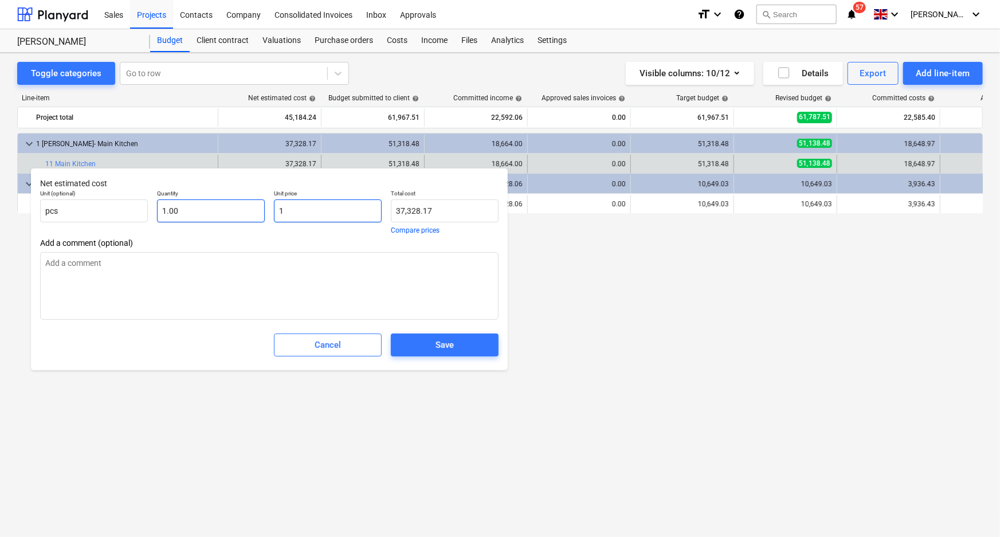
type input "1.00"
type textarea "x"
type input "18"
type input "18.00"
type textarea "x"
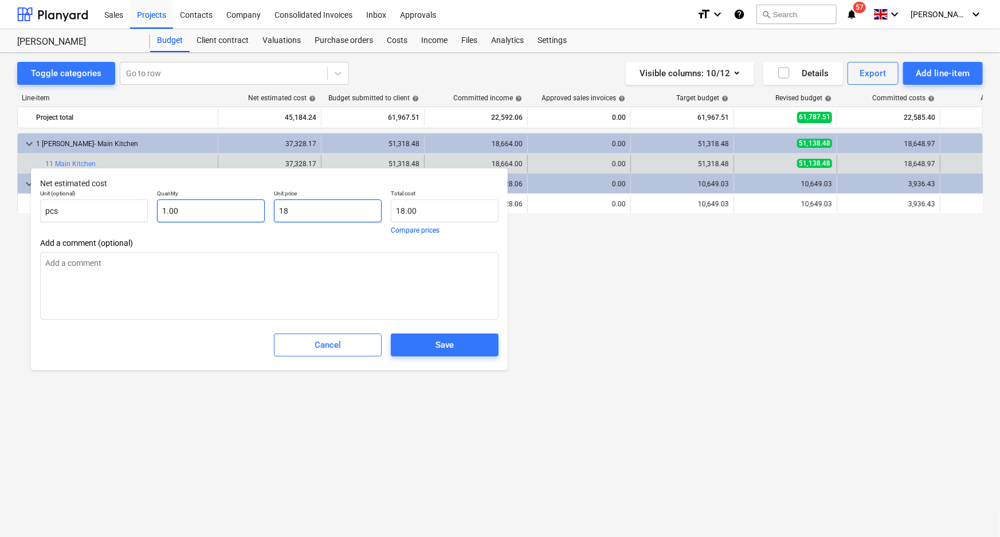
type input "186"
type input "186.00"
type textarea "x"
type input "1866"
type input "1,866.00"
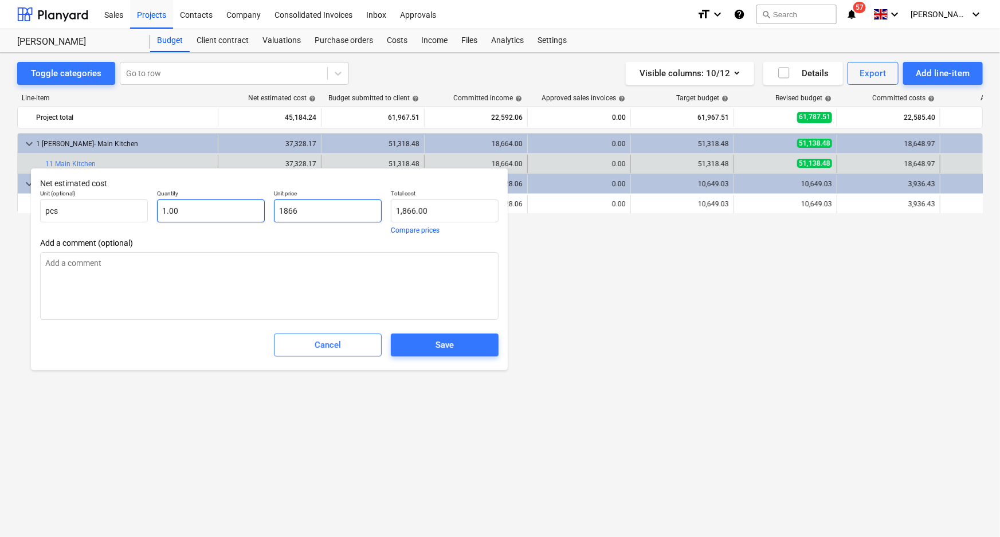
type textarea "x"
type input "18664"
type input "18,664.00"
type textarea "x"
type input "18664."
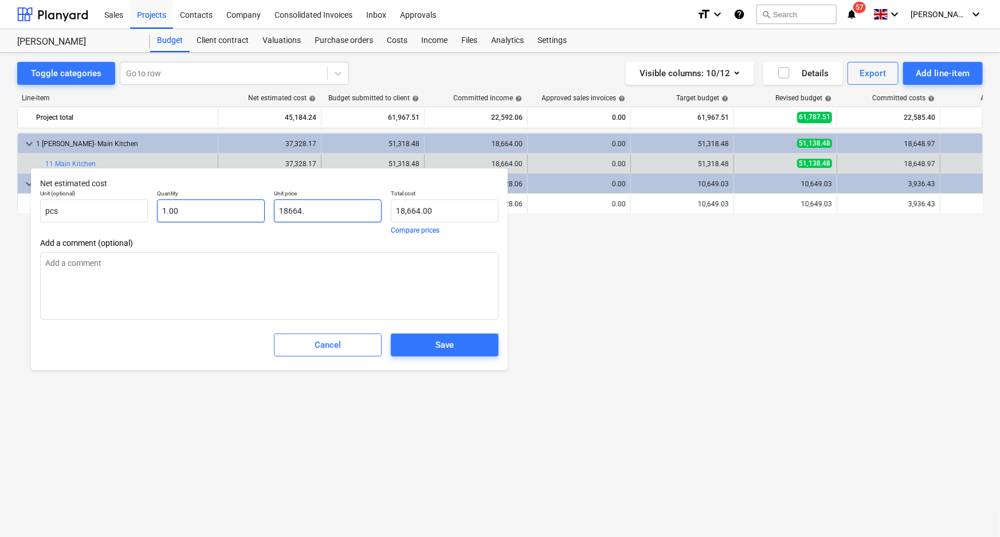
type textarea "x"
type input "18664.0"
type textarea "x"
type input "18664.08"
type input "18,664.08"
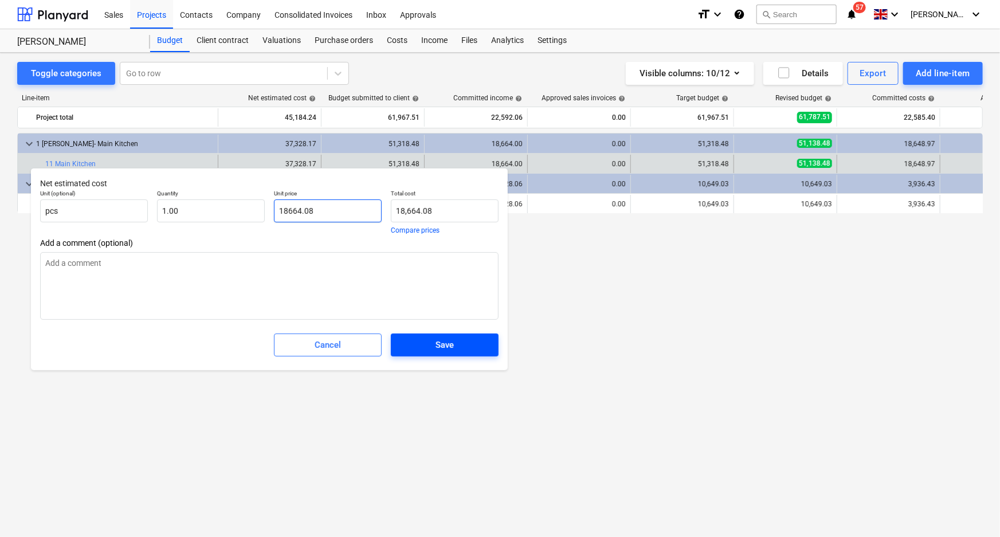
type input "18664.08"
type textarea "x"
type input "18,664.08"
click at [453, 340] on div "Save" at bounding box center [444, 344] width 18 height 15
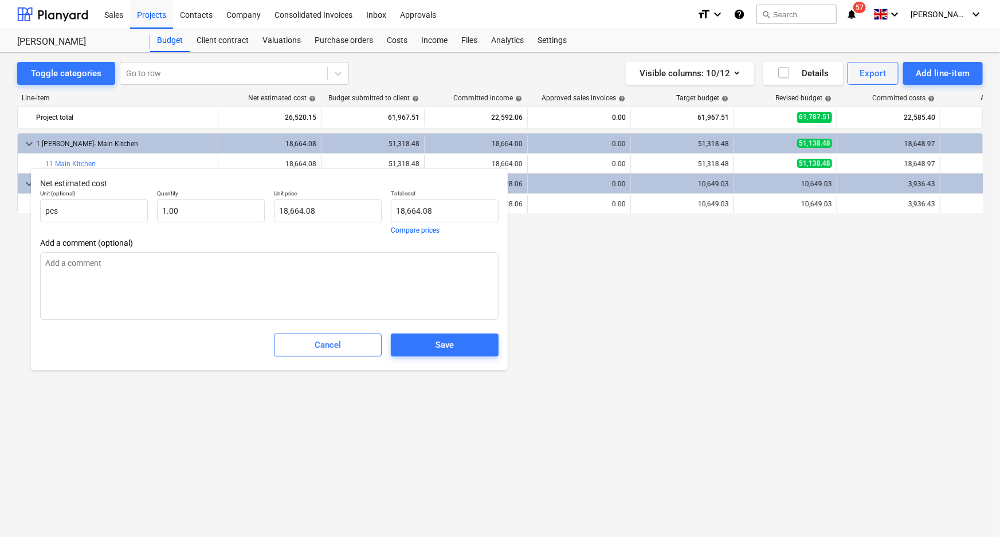
type textarea "x"
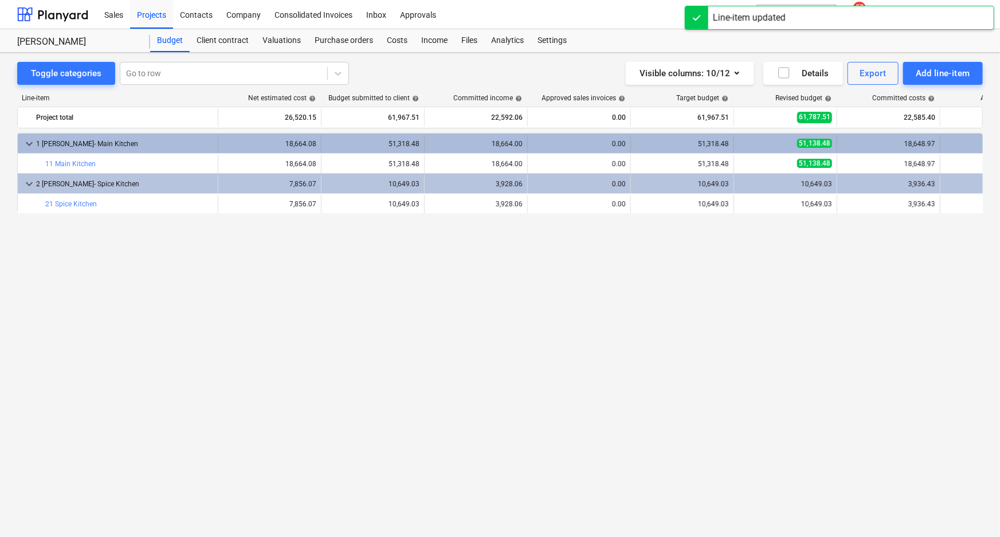
click at [327, 143] on div "51,318.48" at bounding box center [372, 144] width 93 height 8
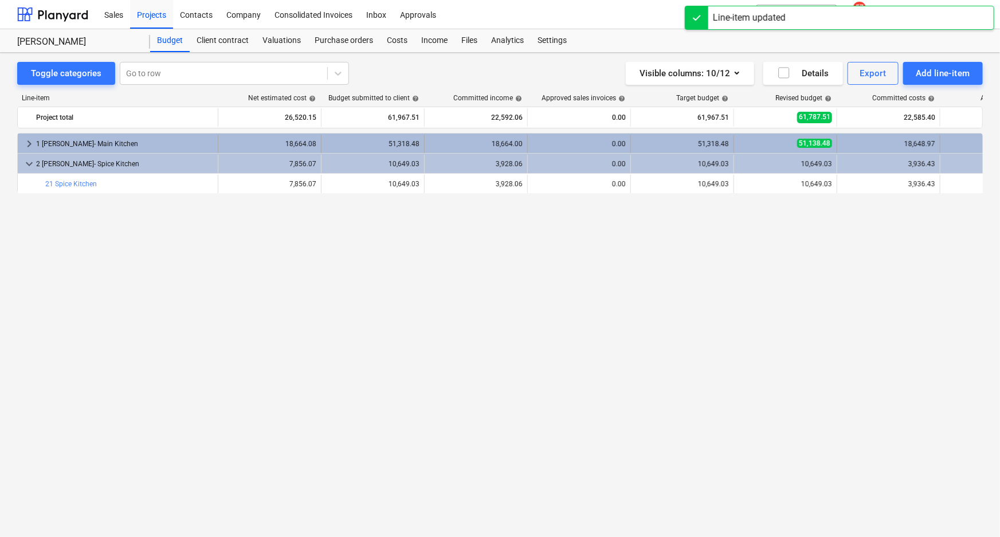
click at [328, 143] on div "51,318.48" at bounding box center [372, 144] width 93 height 8
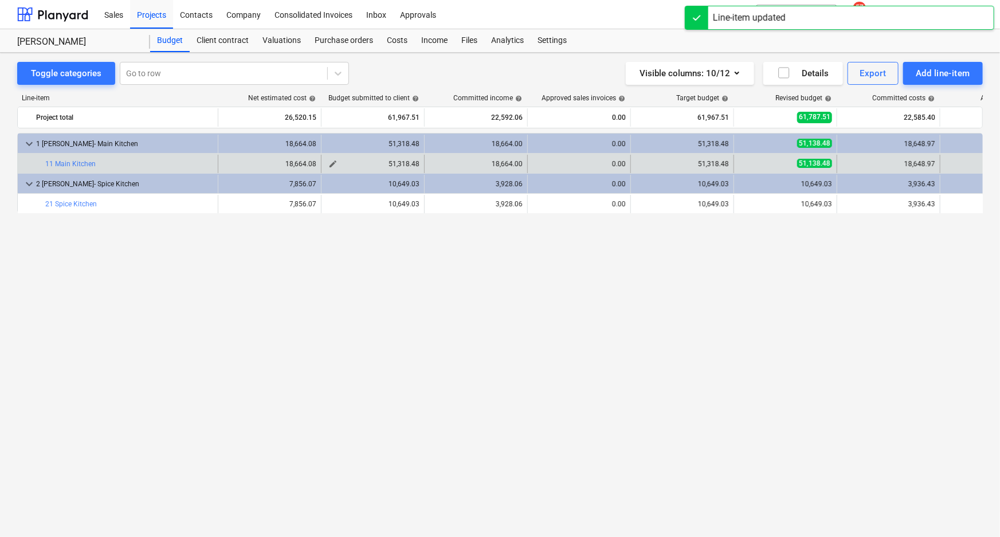
click at [333, 166] on span "edit" at bounding box center [332, 163] width 9 height 9
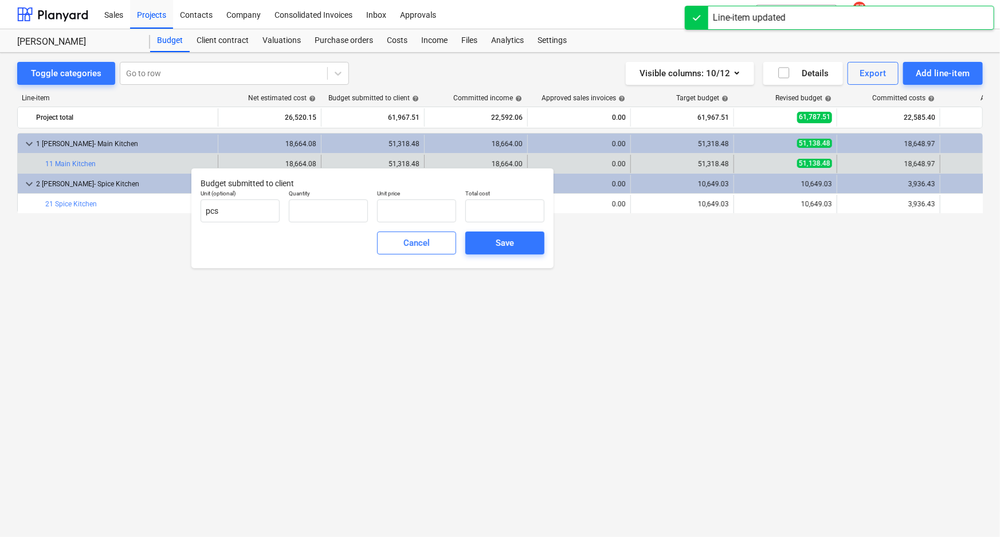
type input "1.00"
type input "51,318.48"
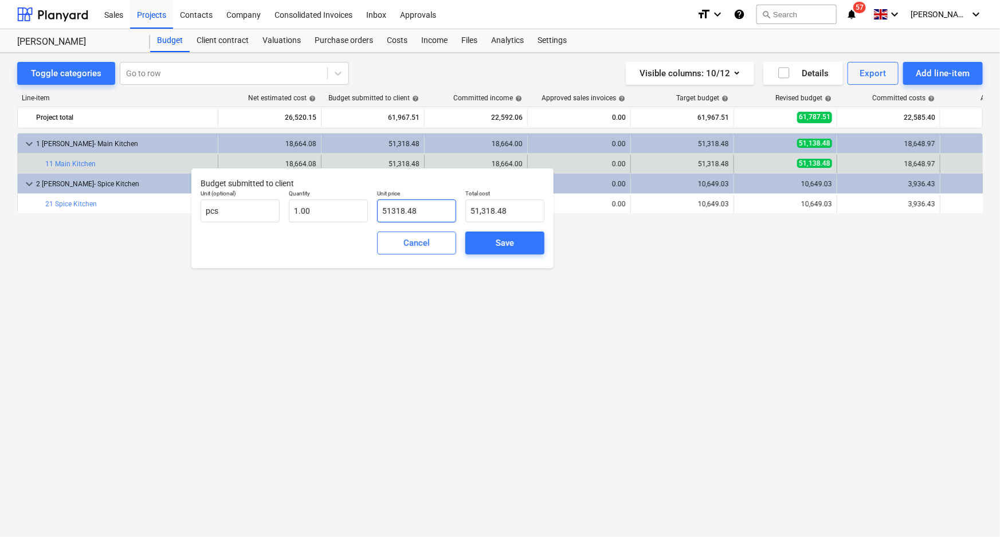
click at [443, 213] on input "51318.48" at bounding box center [416, 210] width 79 height 23
drag, startPoint x: 380, startPoint y: 210, endPoint x: 344, endPoint y: 209, distance: 35.5
click at [344, 209] on div "Unit (optional) pcs Quantity 1.00 Unit price 51318.482 Total cost 51,318.48" at bounding box center [372, 206] width 353 height 42
type input "1"
type input "1.00"
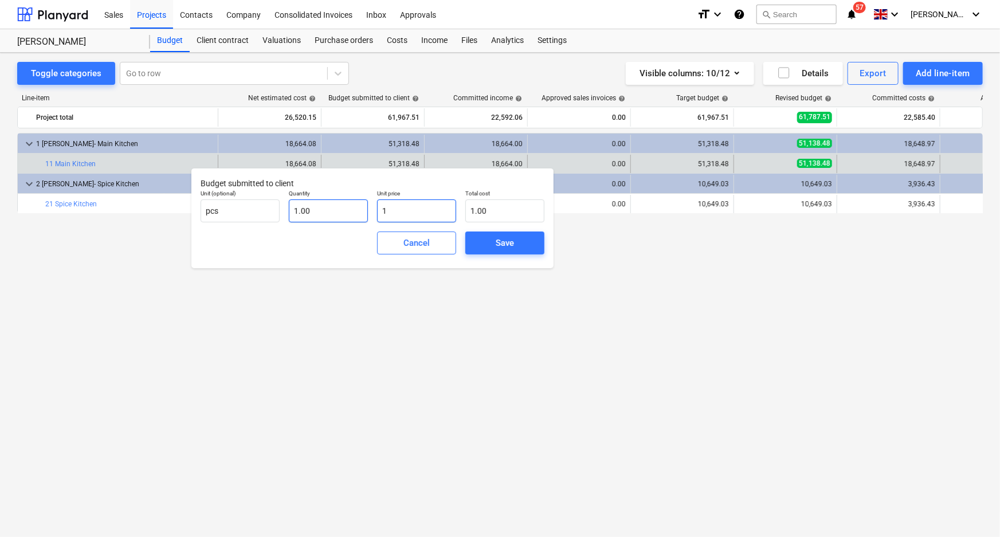
type input "18"
type input "18.00"
type input "186"
type input "186.00"
type input "1866"
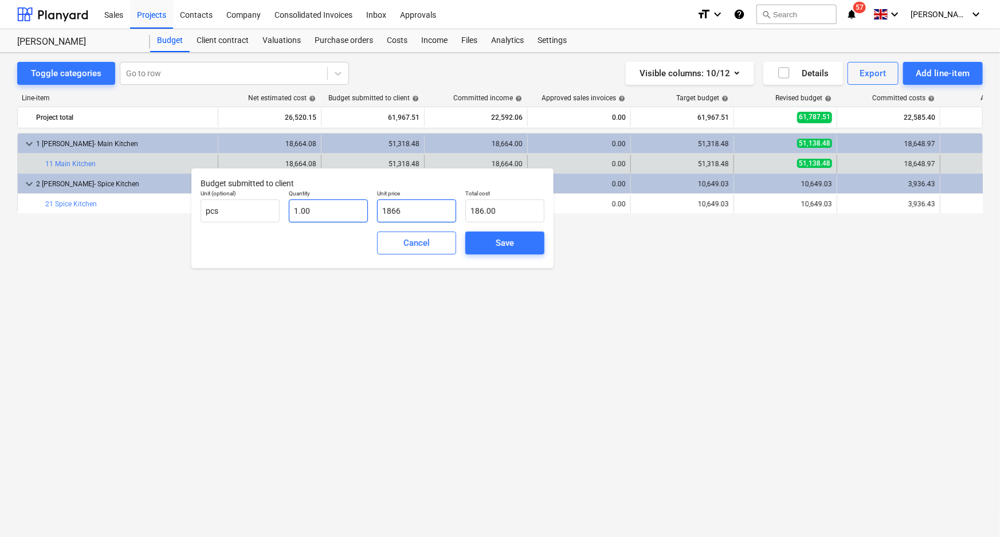
type input "1,866.00"
type input "18664"
type input "18,664.00"
type input "18664.4"
type input "18,664.40"
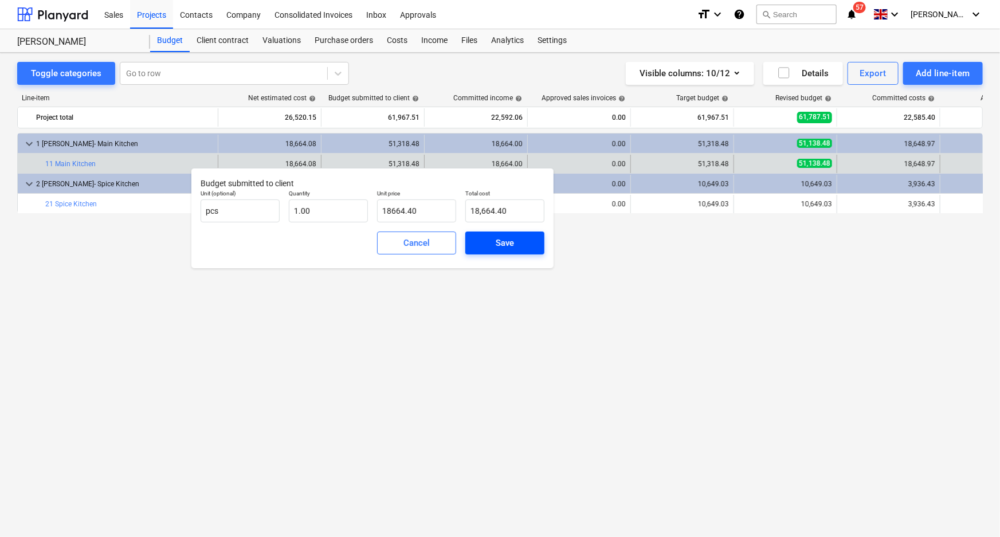
type input "18,664.40"
click at [497, 247] on div "Save" at bounding box center [505, 242] width 18 height 15
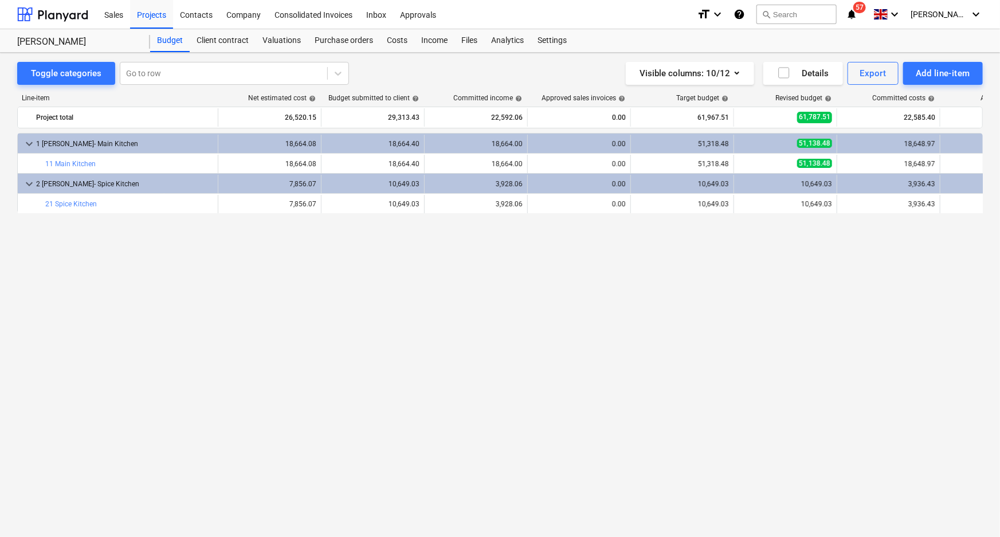
type input "1.00"
type input "18,664.40"
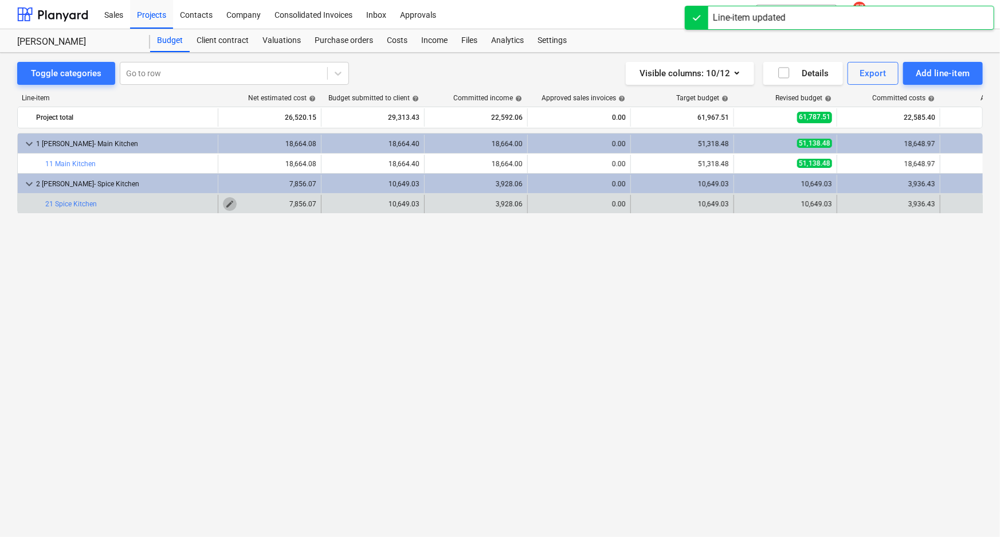
click at [230, 205] on span "edit" at bounding box center [229, 203] width 9 height 9
type textarea "x"
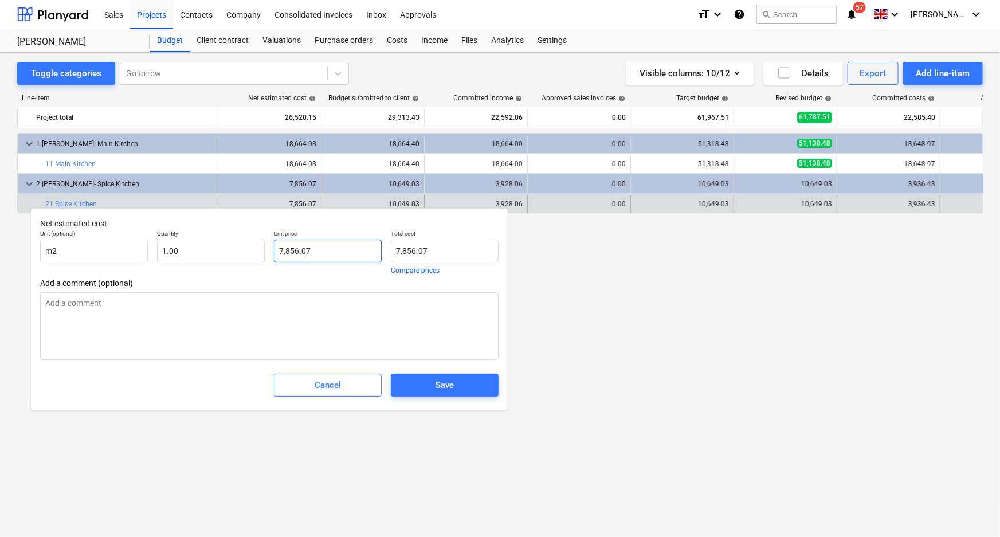
type input "7856.07"
drag, startPoint x: 325, startPoint y: 251, endPoint x: 200, endPoint y: 249, distance: 124.9
click at [200, 249] on div "Unit (optional) m2 Quantity 1.00 Unit price 7856.07 Total cost 7,856.07 Compare…" at bounding box center [269, 251] width 467 height 53
type textarea "x"
type input "3"
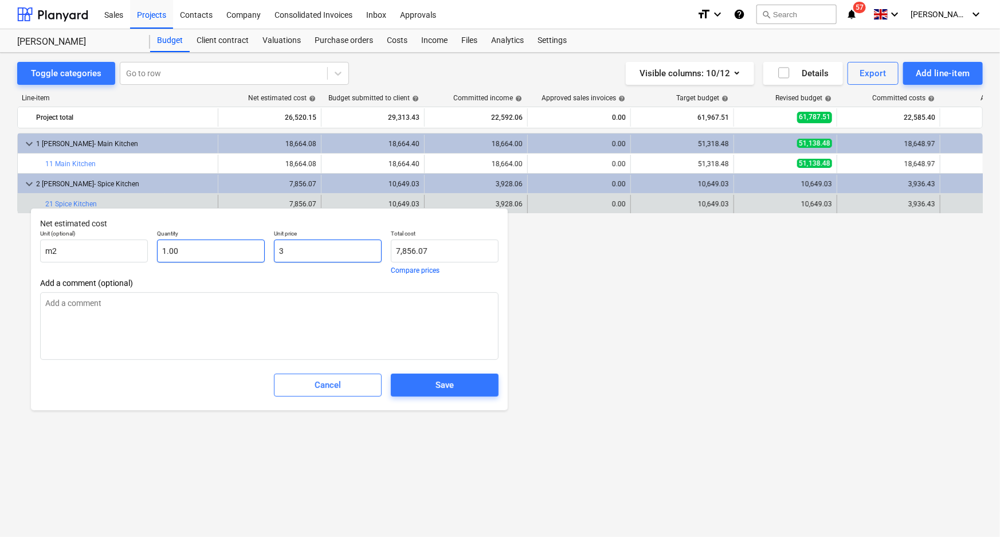
type input "3.00"
type textarea "x"
type input "39"
type input "39.00"
type textarea "x"
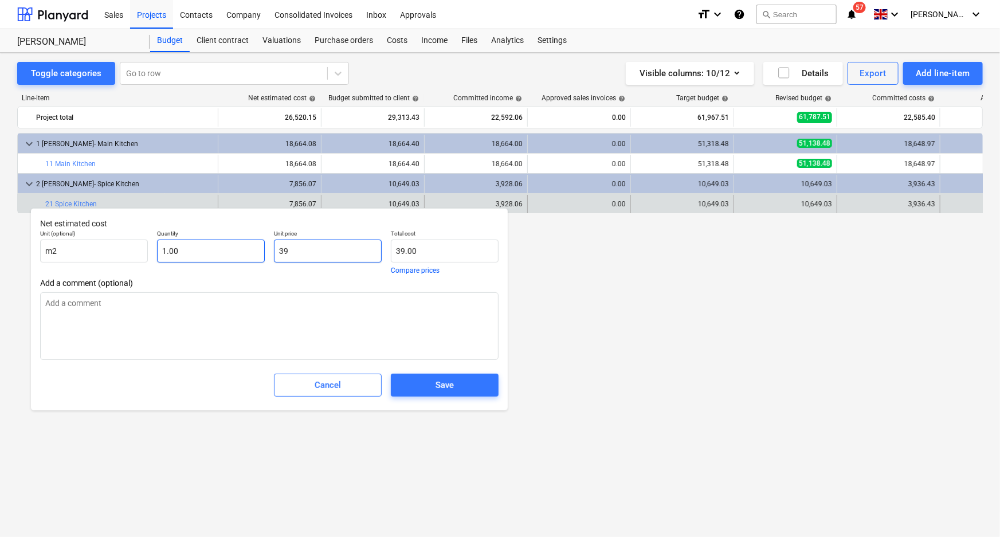
type input "392"
type input "392.00"
type textarea "x"
type input "3928"
type input "3,928.00"
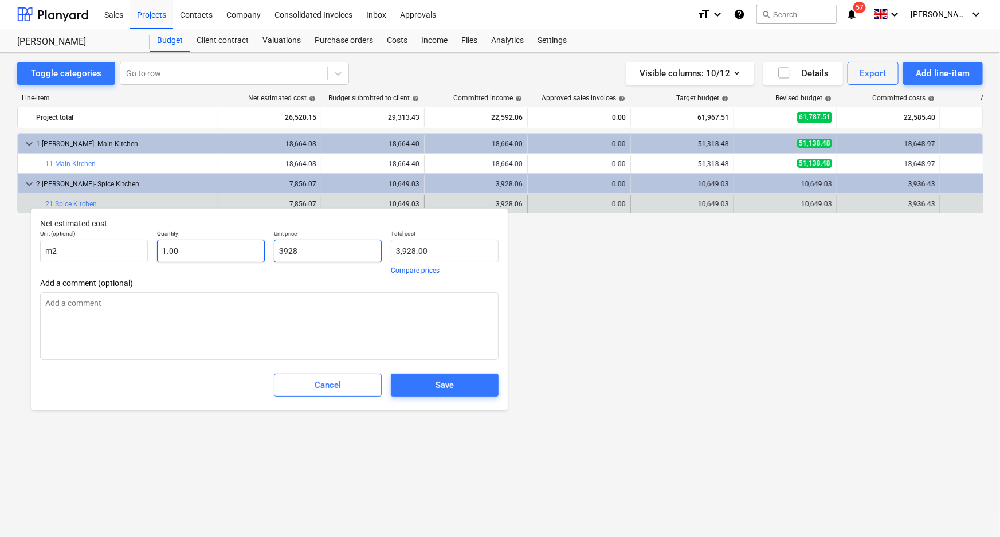
type textarea "x"
type input "3928."
type textarea "x"
type input "3928.0"
type textarea "x"
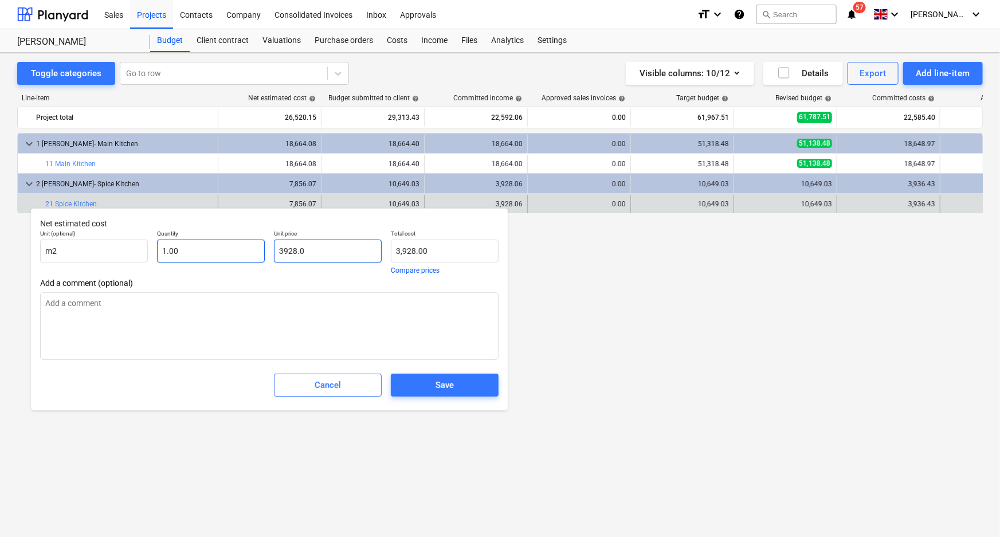
type input "3928.04"
type input "3,928.04"
type input "3928.04"
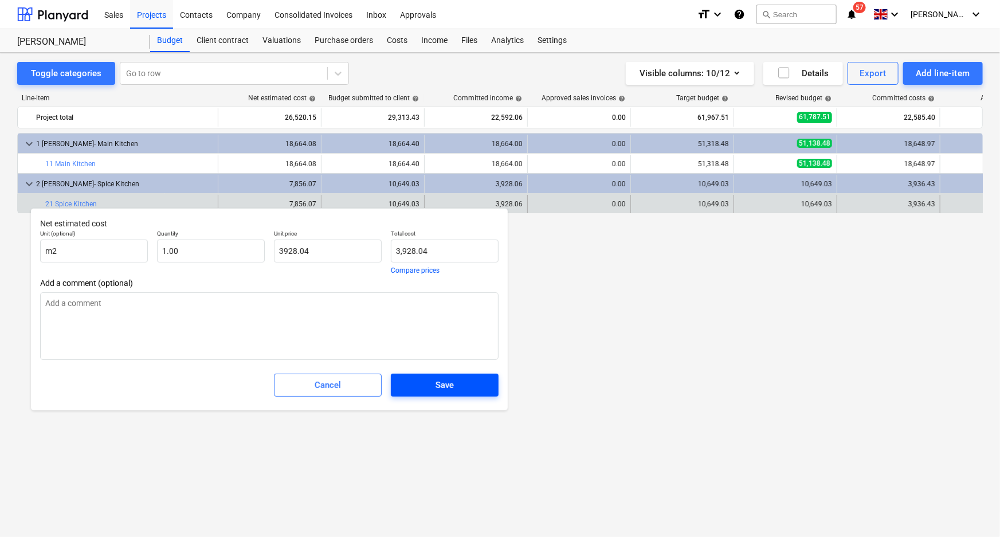
type textarea "x"
type input "3,928.04"
click at [432, 389] on span "Save" at bounding box center [444, 385] width 80 height 15
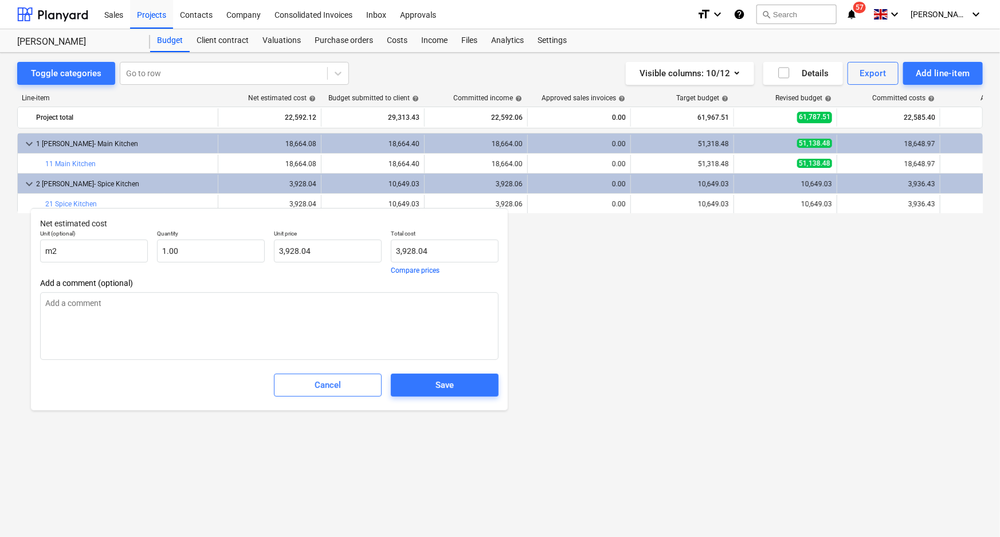
type textarea "x"
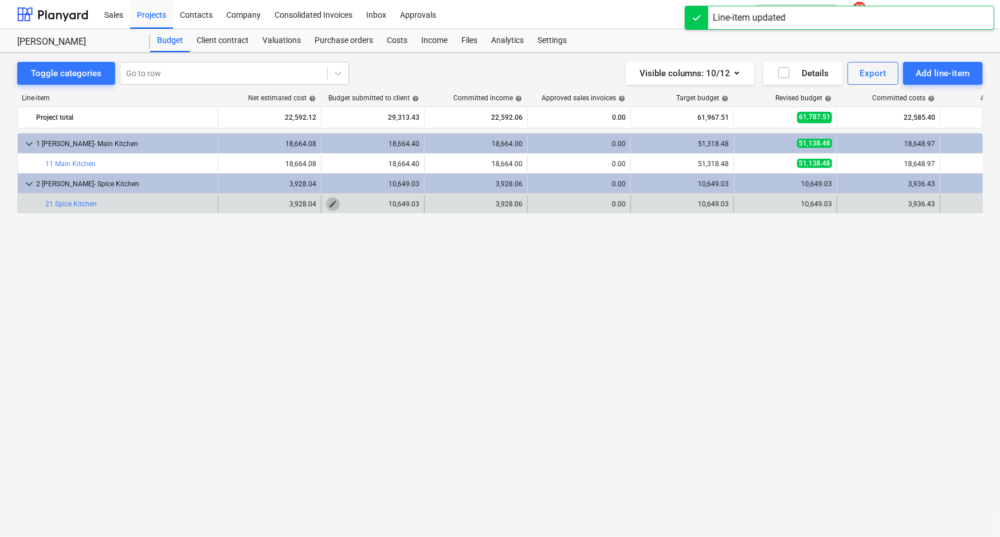
click at [335, 206] on span "edit" at bounding box center [332, 203] width 9 height 9
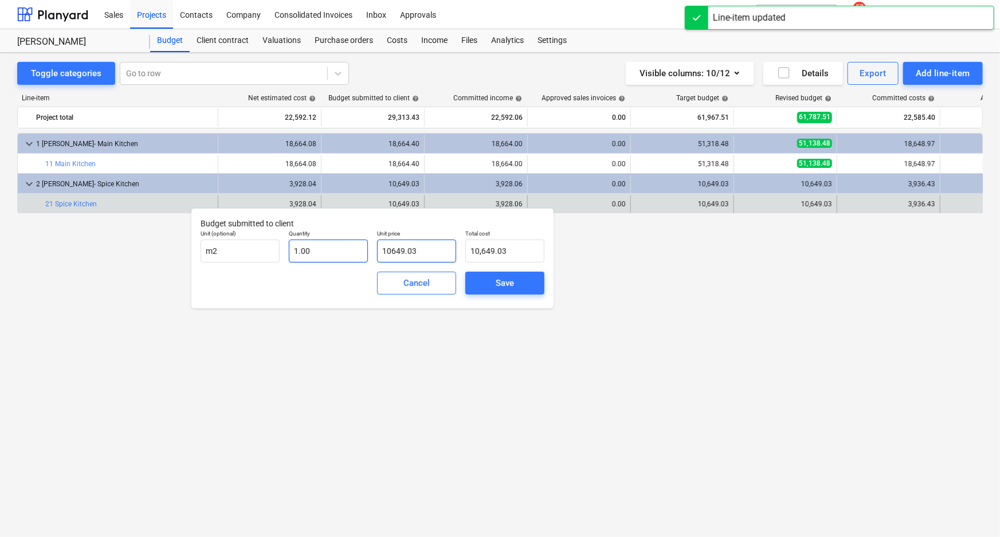
drag, startPoint x: 407, startPoint y: 254, endPoint x: 289, endPoint y: 251, distance: 118.0
click at [289, 251] on div "Unit (optional) m2 Quantity 1.00 Unit price 10649.03 Total cost 10,649.03" at bounding box center [372, 246] width 353 height 42
type input "3"
type input "3.00"
type input "39"
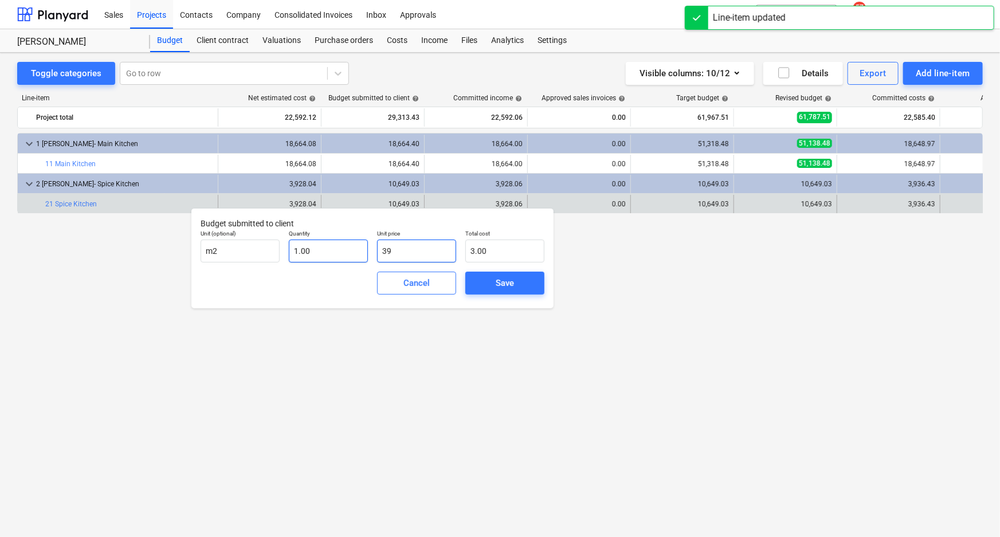
type input "39.00"
type input "392"
type input "392.00"
type input "3928"
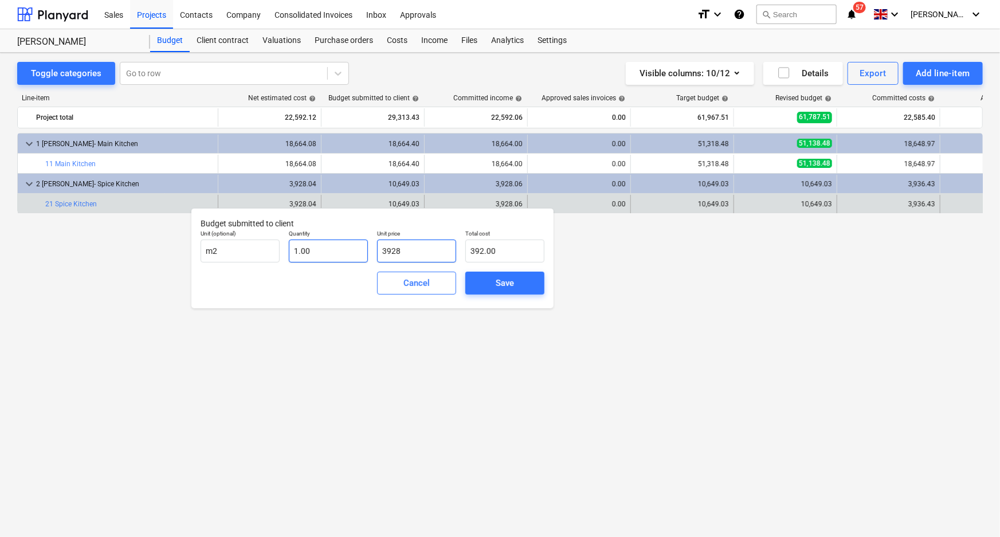
type input "3,928.00"
type input "3928.06"
type input "3,928.06"
click at [519, 281] on span "Save" at bounding box center [505, 283] width 52 height 15
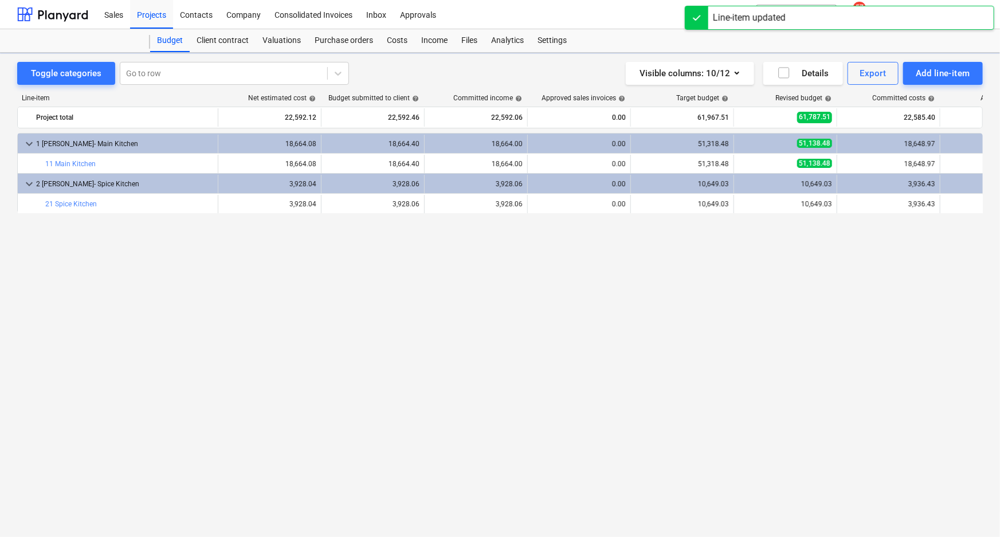
click at [742, 296] on div "keyboard_arrow_down 1 Manjit Atwal- Main Kitchen 18,664.08 18,664.40 18,664.00 …" at bounding box center [499, 311] width 965 height 356
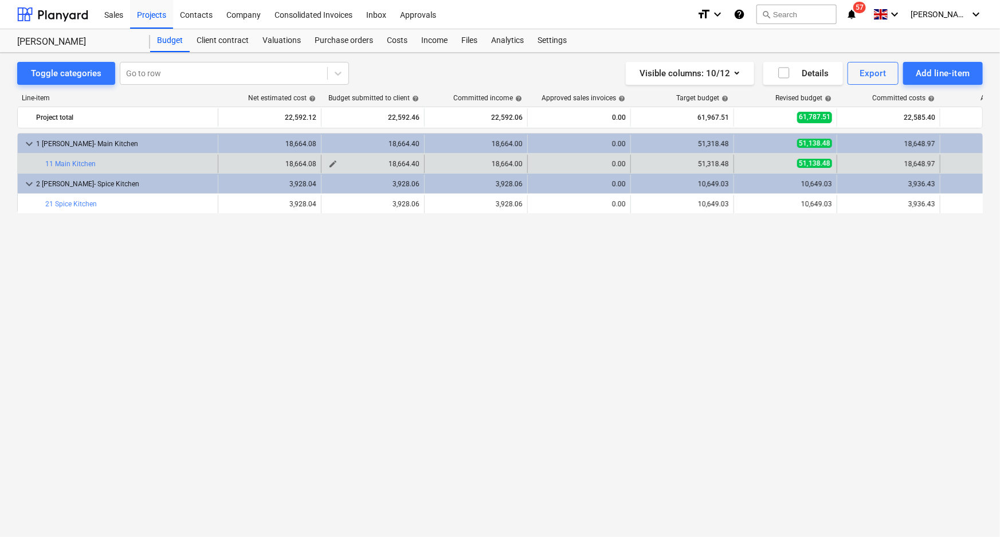
click at [335, 164] on span "edit" at bounding box center [332, 163] width 9 height 9
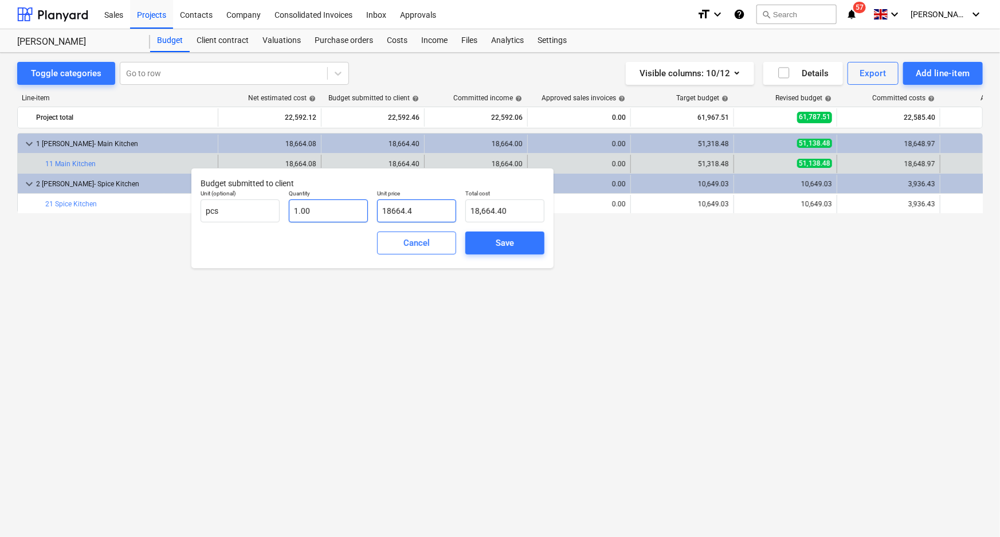
drag, startPoint x: 448, startPoint y: 210, endPoint x: 314, endPoint y: 213, distance: 133.5
click at [314, 213] on div "Unit (optional) pcs Quantity 1.00 Unit price 18664.4 Total cost 18,664.40" at bounding box center [372, 206] width 353 height 42
type input "18,664.40"
click at [513, 241] on div "Save" at bounding box center [505, 242] width 18 height 15
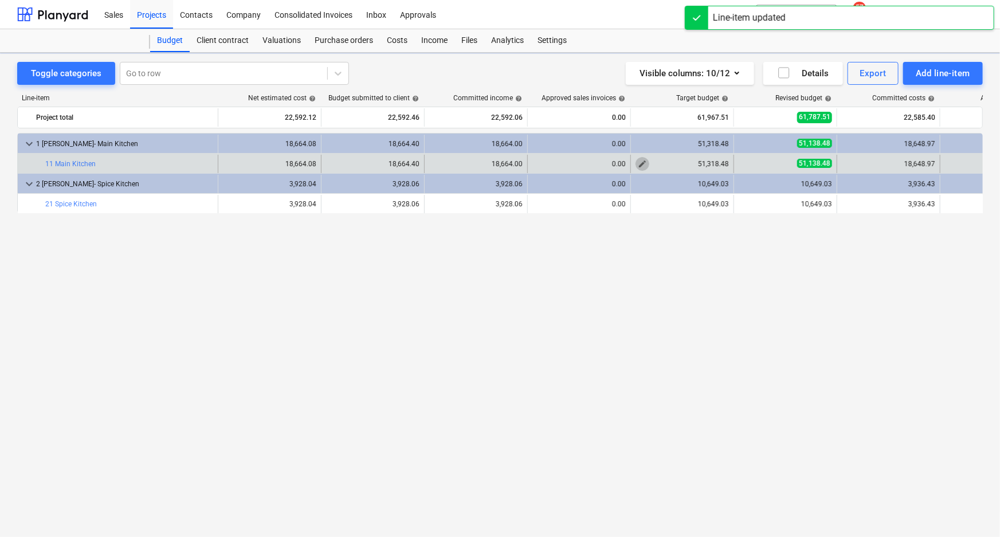
click at [641, 164] on span "edit" at bounding box center [642, 163] width 9 height 9
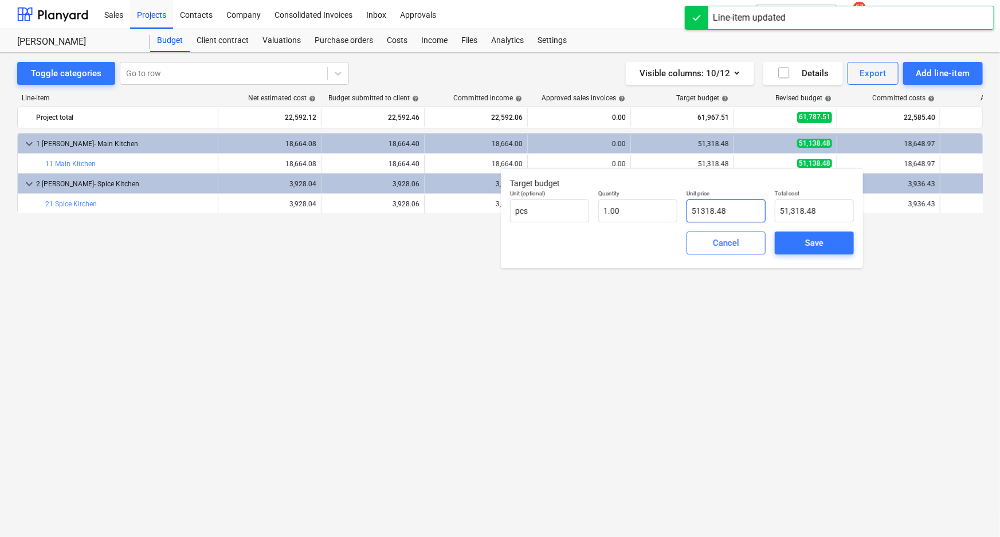
drag, startPoint x: 753, startPoint y: 211, endPoint x: 679, endPoint y: 217, distance: 74.1
click at [671, 213] on div "Unit (optional) pcs Quantity 1.00 Unit price 51318.48 Total cost 51,318.48" at bounding box center [681, 206] width 353 height 42
paste input "18664.4"
type input "18664.4"
click at [805, 243] on div "Save" at bounding box center [814, 242] width 18 height 15
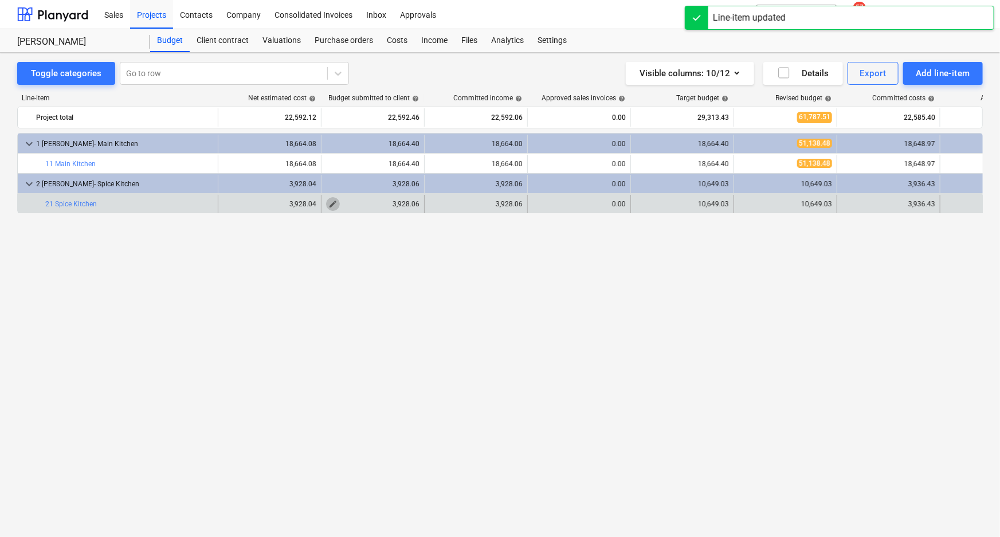
click at [332, 205] on span "edit" at bounding box center [332, 203] width 9 height 9
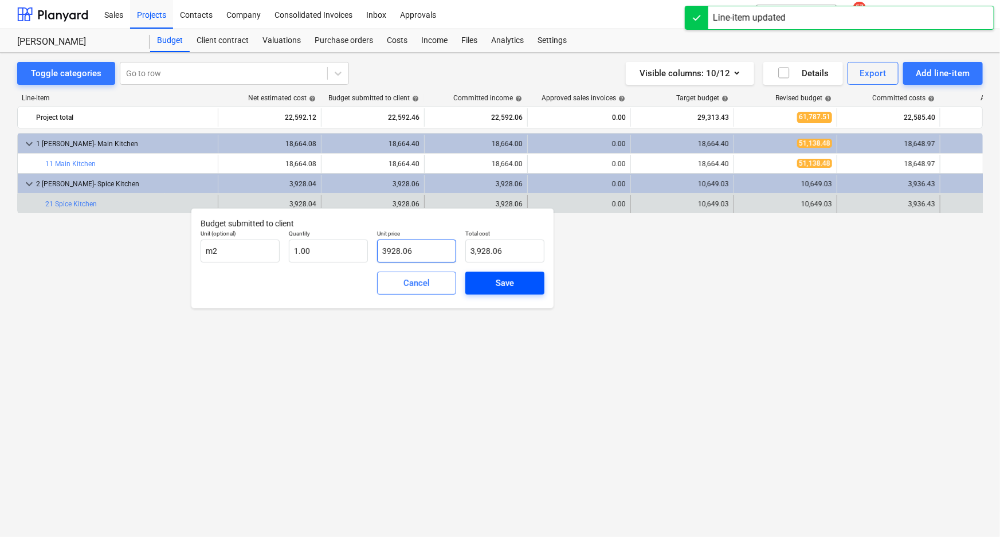
drag, startPoint x: 423, startPoint y: 252, endPoint x: 500, endPoint y: 277, distance: 80.2
click at [333, 253] on div "Unit (optional) m2 Quantity 1.00 Unit price 3928.06 Total cost 3,928.06" at bounding box center [372, 246] width 353 height 42
click at [530, 284] on span "Save" at bounding box center [505, 283] width 52 height 15
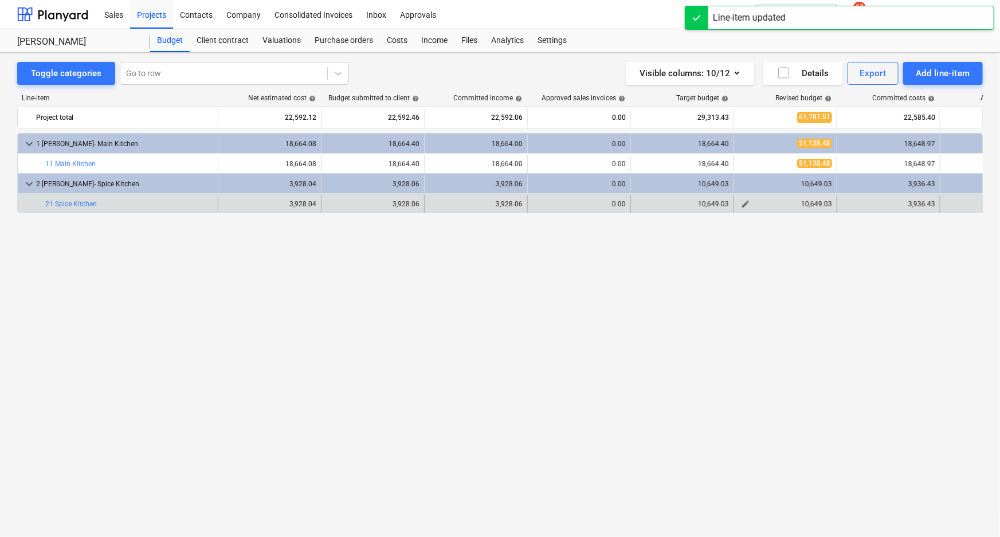
click at [745, 206] on span "edit" at bounding box center [745, 203] width 9 height 9
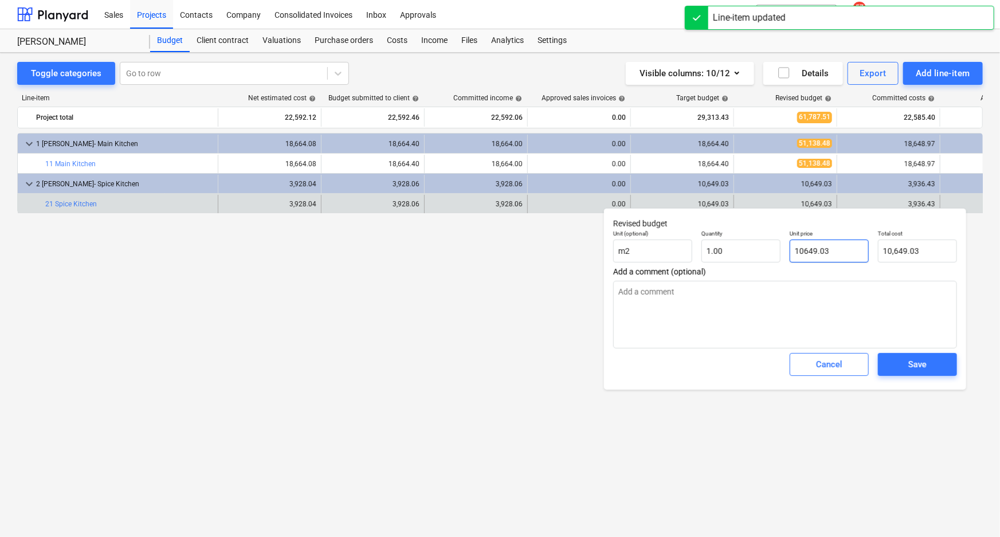
drag, startPoint x: 825, startPoint y: 257, endPoint x: 783, endPoint y: 257, distance: 42.4
click at [783, 257] on div "Unit (optional) m2 Quantity 1.00 Unit price 10649.03 Total cost 10,649.03" at bounding box center [784, 246] width 353 height 42
paste input "3928.06"
click at [901, 367] on span "Save" at bounding box center [917, 364] width 52 height 15
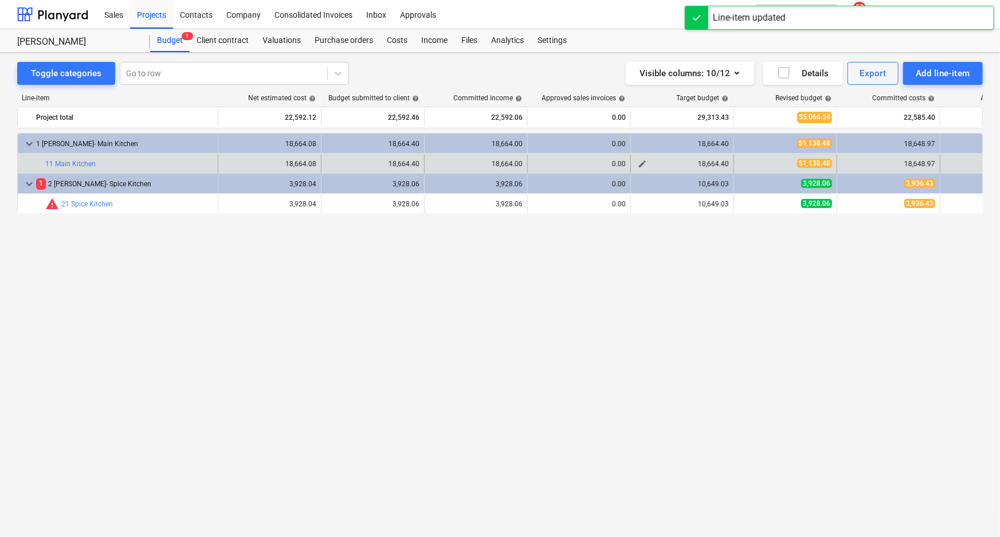
click at [643, 160] on span "edit" at bounding box center [642, 163] width 9 height 9
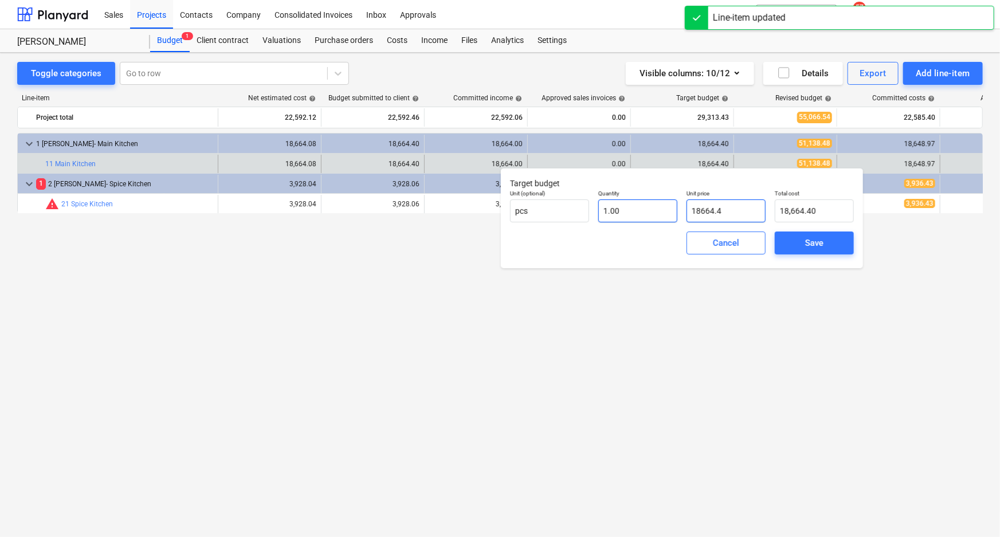
drag, startPoint x: 728, startPoint y: 212, endPoint x: 647, endPoint y: 212, distance: 80.8
click at [647, 212] on div "Unit (optional) pcs Quantity 1.00 Unit price 18664.4 Total cost 18,664.40" at bounding box center [681, 206] width 353 height 42
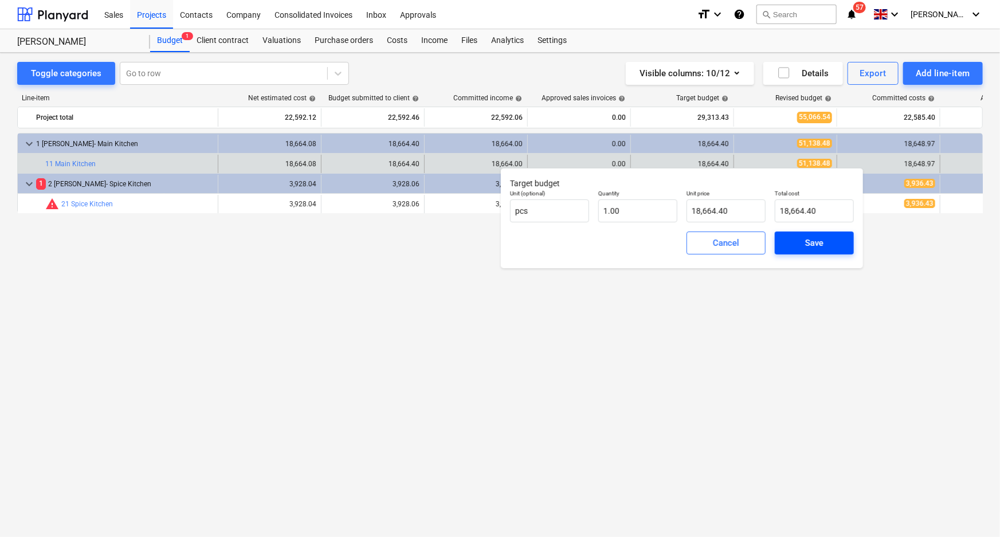
click at [805, 249] on div "Save" at bounding box center [814, 242] width 18 height 15
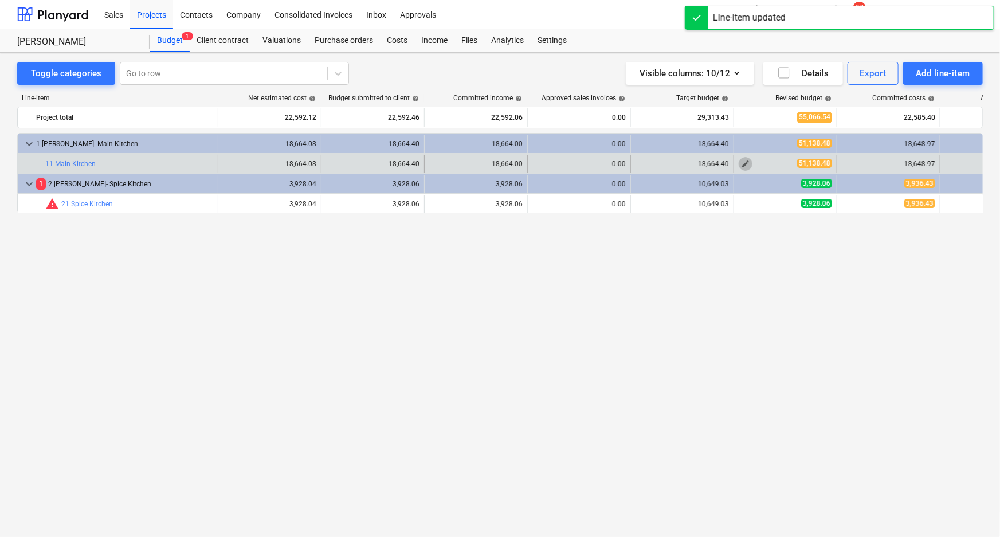
click at [744, 164] on span "edit" at bounding box center [745, 163] width 9 height 9
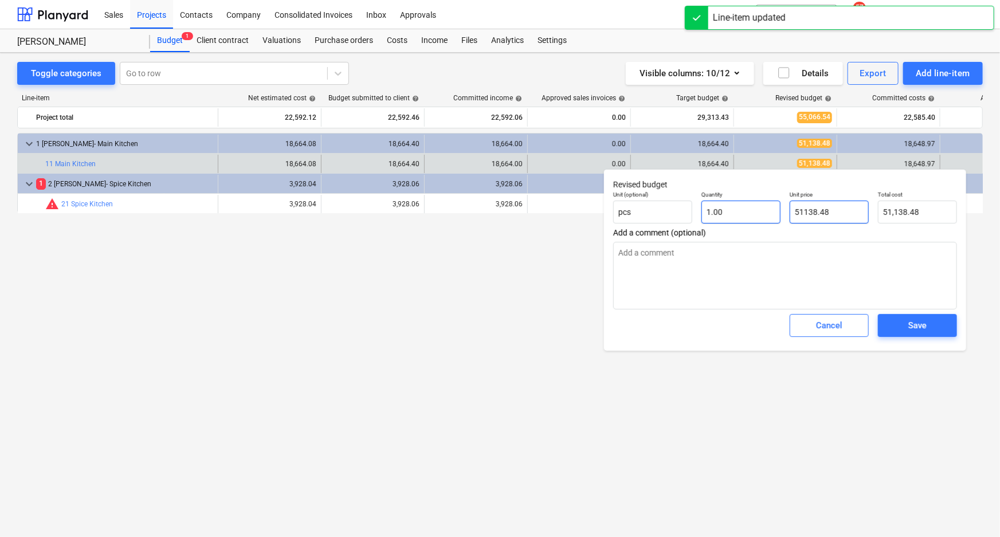
drag, startPoint x: 803, startPoint y: 219, endPoint x: 777, endPoint y: 219, distance: 26.4
click at [777, 219] on div "Unit (optional) pcs Quantity 1.00 Unit price 51138.48 Total cost 51,138.48" at bounding box center [784, 207] width 353 height 42
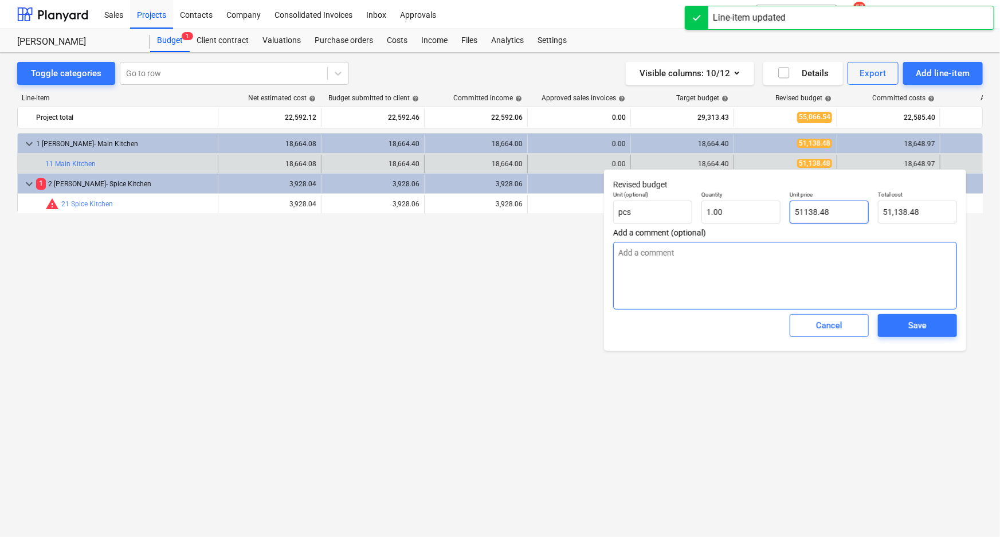
paste input "18664.4"
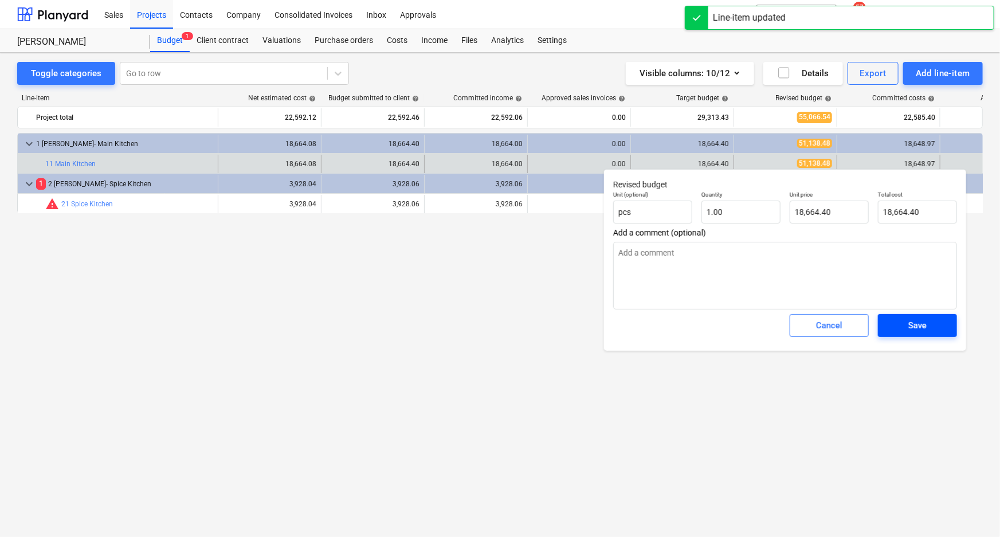
click at [893, 324] on span "Save" at bounding box center [917, 325] width 52 height 15
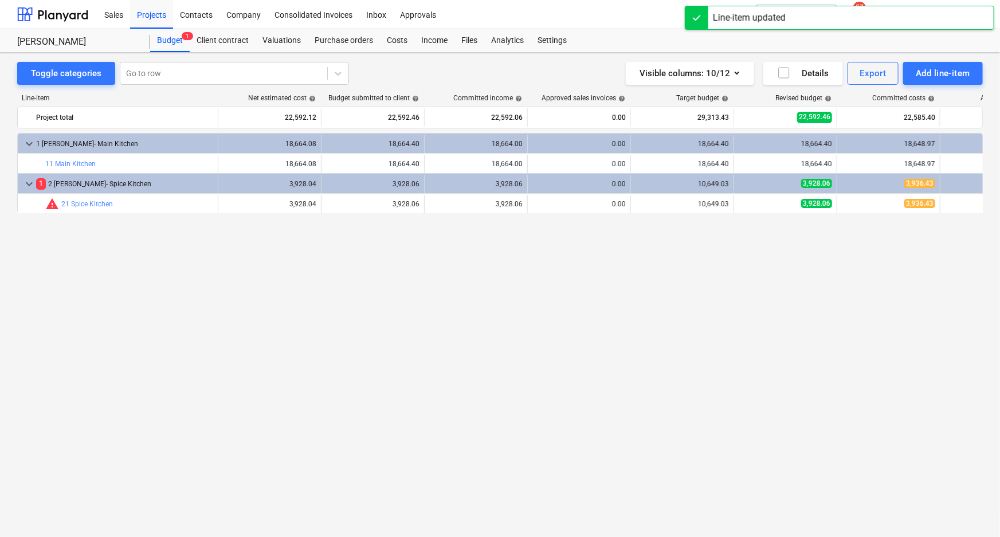
click at [833, 265] on div "keyboard_arrow_down 1 Manjit Atwal- Main Kitchen 18,664.08 18,664.40 18,664.00 …" at bounding box center [499, 311] width 965 height 356
click at [577, 250] on div "keyboard_arrow_down 1 Manjit Atwal- Main Kitchen 18,664.08 18,664.40 18,664.00 …" at bounding box center [499, 311] width 965 height 356
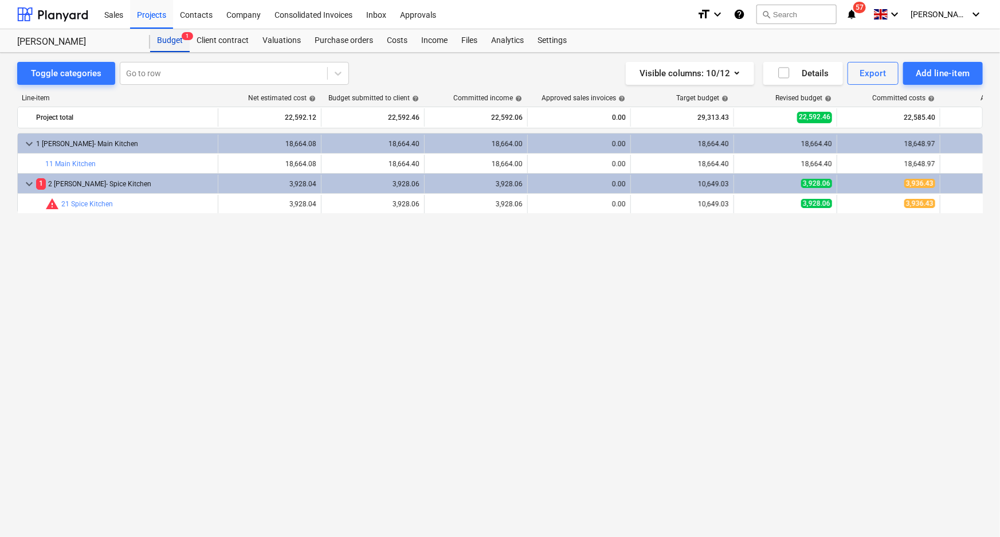
click at [164, 42] on div "Budget 1" at bounding box center [170, 40] width 40 height 23
click at [241, 37] on div "Client contract" at bounding box center [223, 40] width 66 height 23
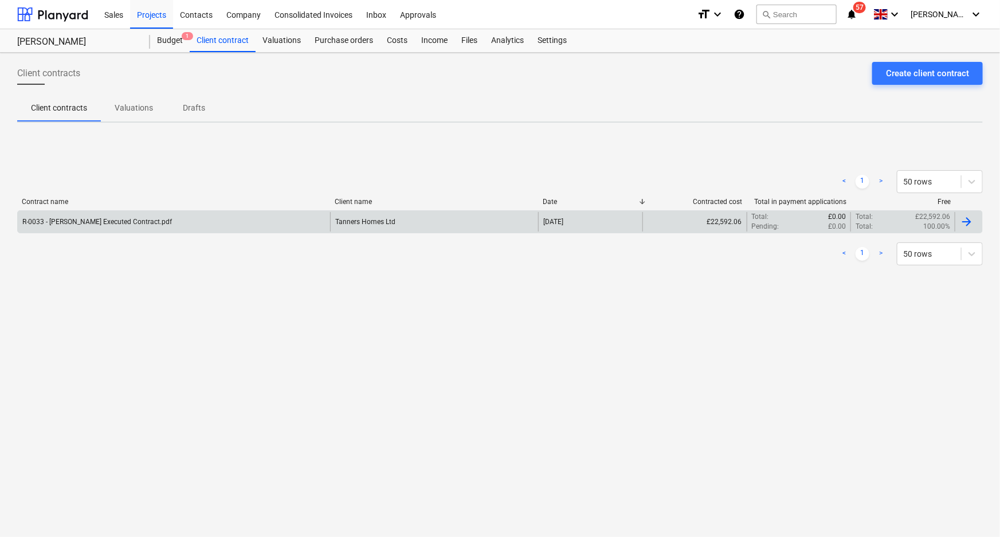
click at [693, 224] on div "£22,592.06" at bounding box center [694, 221] width 104 height 19
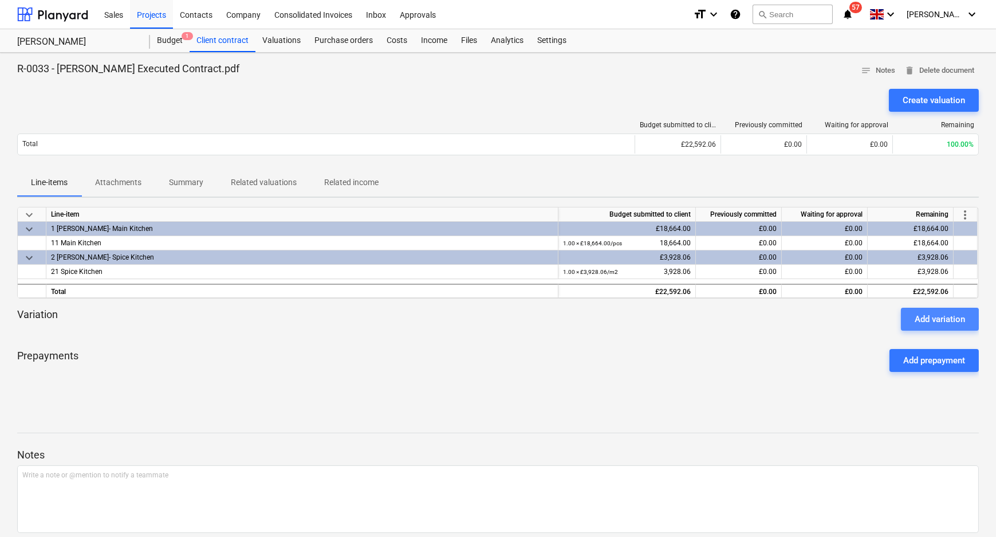
click at [910, 310] on button "Add variation" at bounding box center [940, 319] width 78 height 23
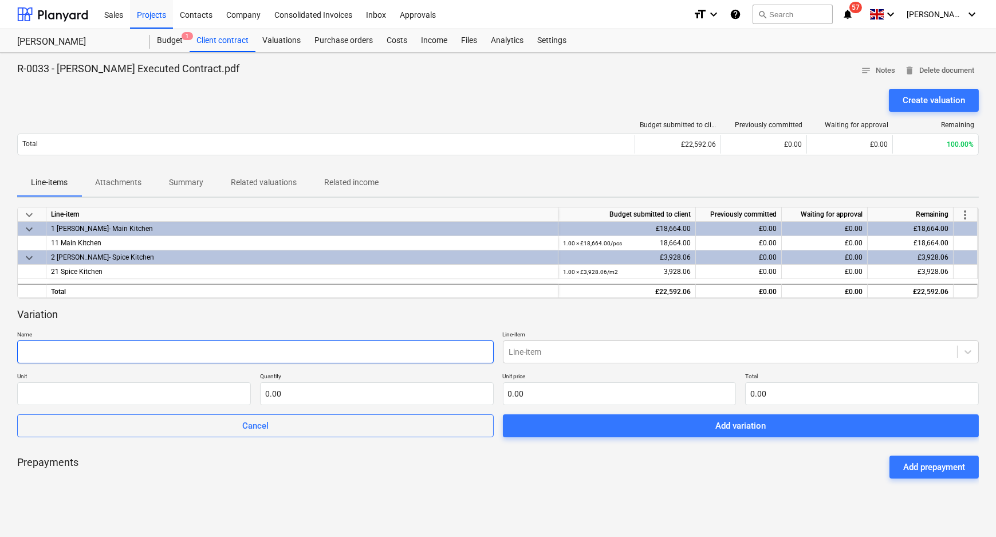
click at [157, 359] on input "text" at bounding box center [255, 351] width 477 height 23
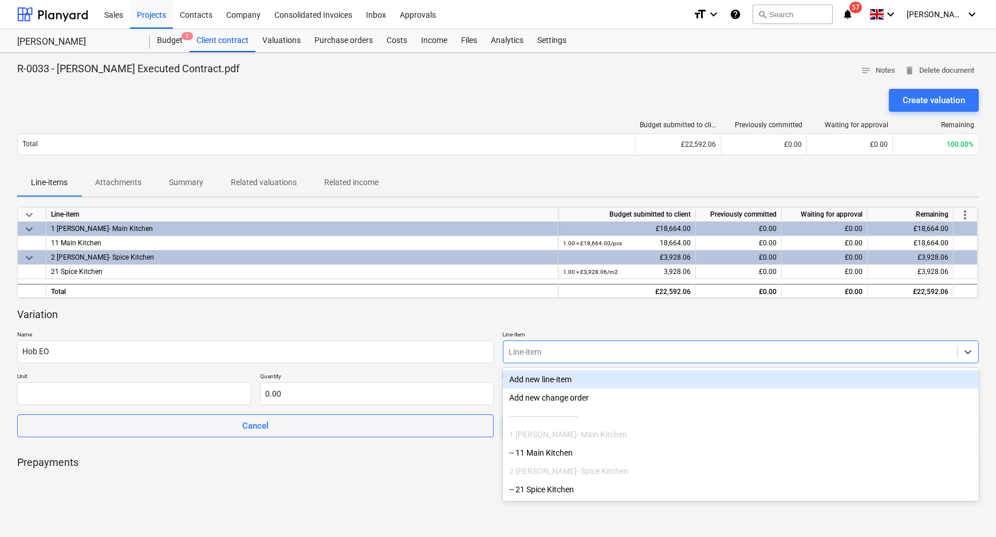
click at [598, 355] on div at bounding box center [730, 351] width 443 height 11
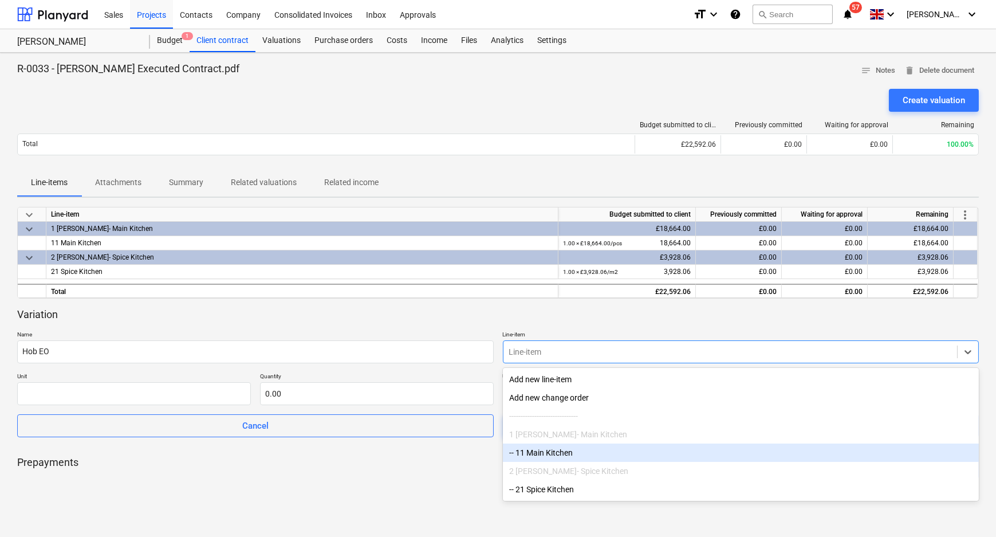
click at [578, 457] on div "-- 11 Main Kitchen" at bounding box center [741, 452] width 477 height 18
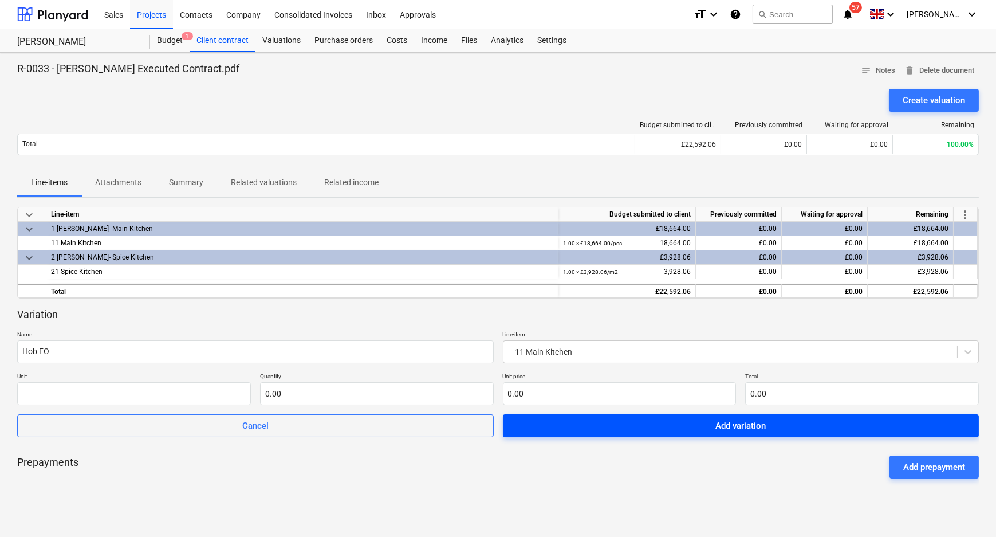
click at [717, 423] on div "Add variation" at bounding box center [740, 425] width 50 height 15
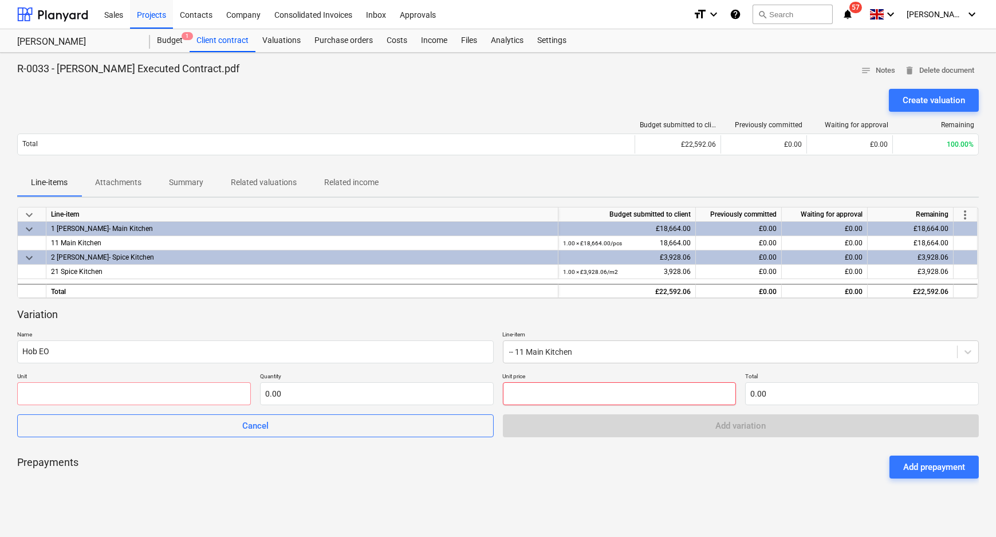
click at [579, 384] on input "text" at bounding box center [620, 393] width 234 height 23
click at [630, 459] on div "Prepayments Add prepayment" at bounding box center [498, 466] width 962 height 41
click at [95, 398] on input "text" at bounding box center [134, 393] width 234 height 23
click at [339, 474] on div "Prepayments Add prepayment" at bounding box center [498, 466] width 962 height 41
click at [310, 399] on input "text" at bounding box center [377, 393] width 234 height 23
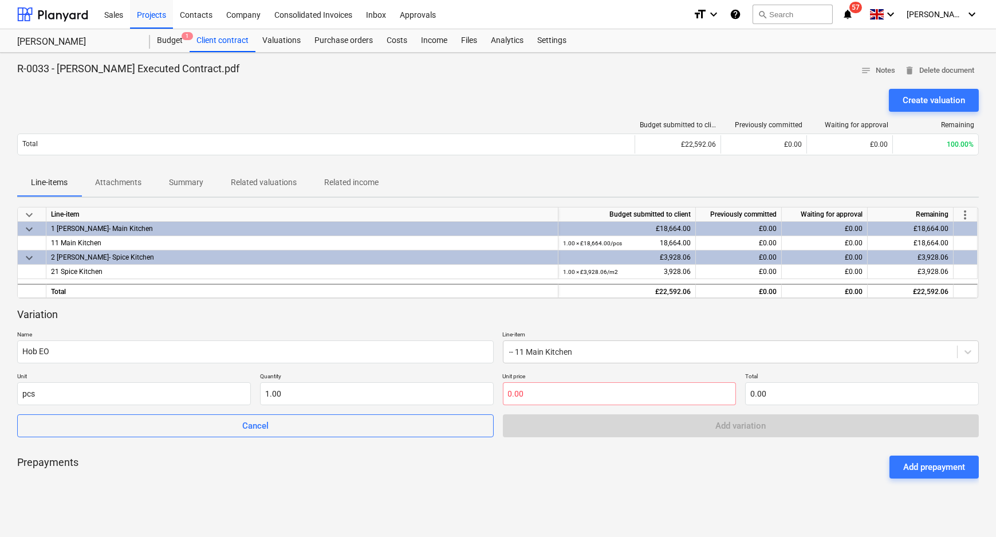
click at [451, 487] on div "keyboard_arrow_down Line-item Budget submitted to client Previously committed W…" at bounding box center [498, 361] width 962 height 309
click at [721, 429] on div "Cancel Add variation" at bounding box center [498, 425] width 962 height 23
click at [778, 391] on input "text" at bounding box center [862, 393] width 234 height 23
click at [612, 391] on input "text" at bounding box center [620, 393] width 234 height 23
click at [719, 487] on div "Prepayments Add prepayment" at bounding box center [498, 466] width 962 height 41
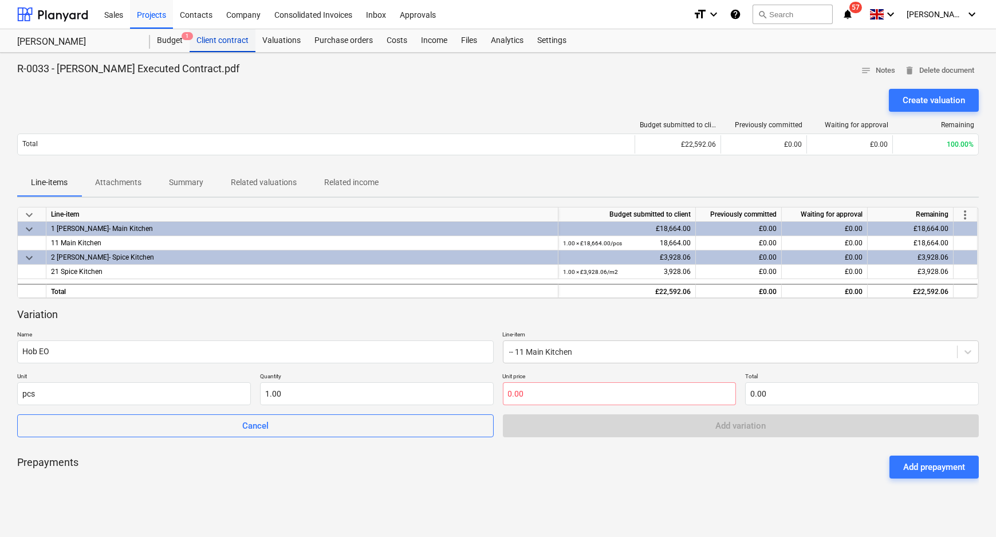
click at [219, 48] on div "Client contract" at bounding box center [223, 40] width 66 height 23
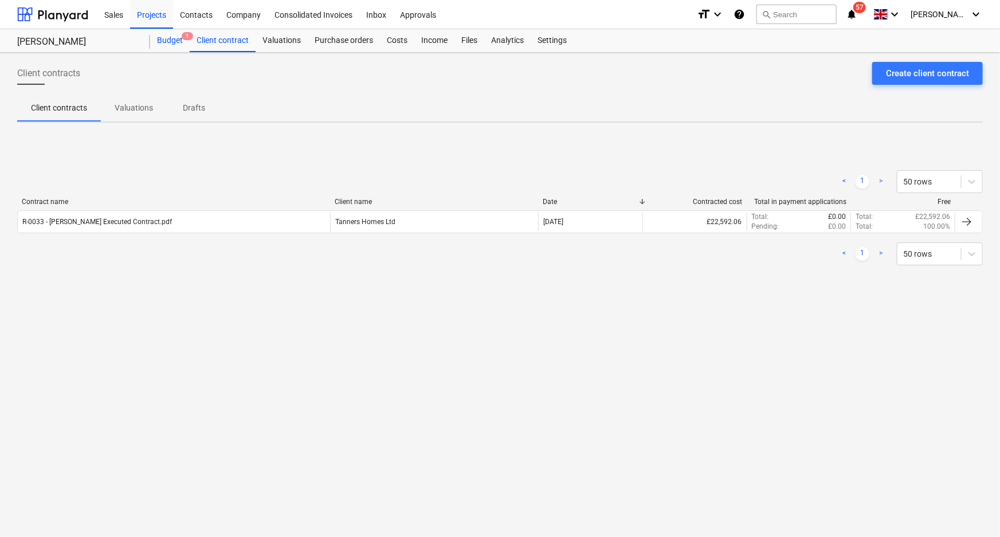
click at [175, 41] on div "Budget 1" at bounding box center [170, 40] width 40 height 23
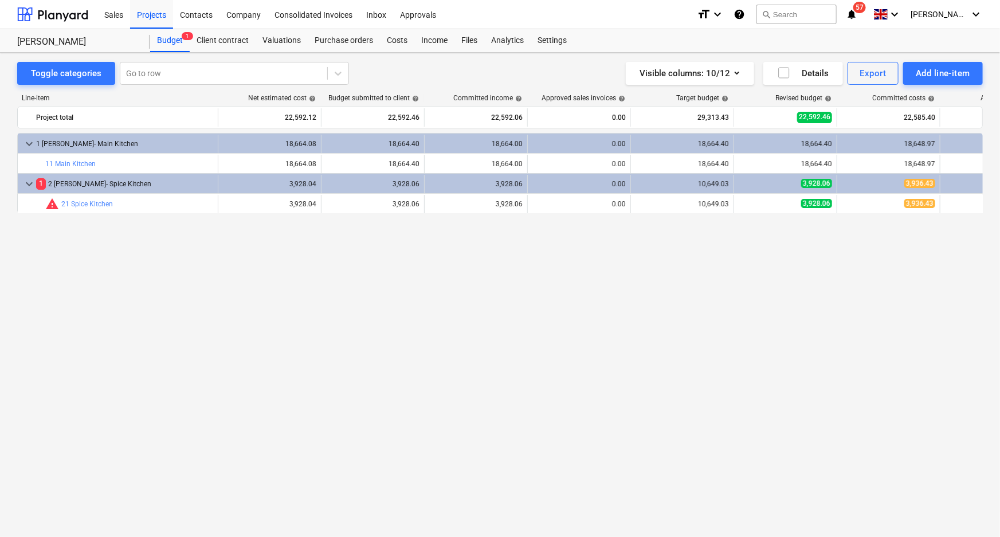
click at [251, 304] on div "keyboard_arrow_down 1 Manjit Atwal- Main Kitchen 18,664.08 18,664.40 18,664.00 …" at bounding box center [499, 311] width 965 height 356
drag, startPoint x: 176, startPoint y: 40, endPoint x: 169, endPoint y: 37, distance: 7.4
click at [175, 40] on div "Budget 1" at bounding box center [170, 40] width 40 height 23
click at [150, 13] on div "Projects" at bounding box center [151, 13] width 43 height 29
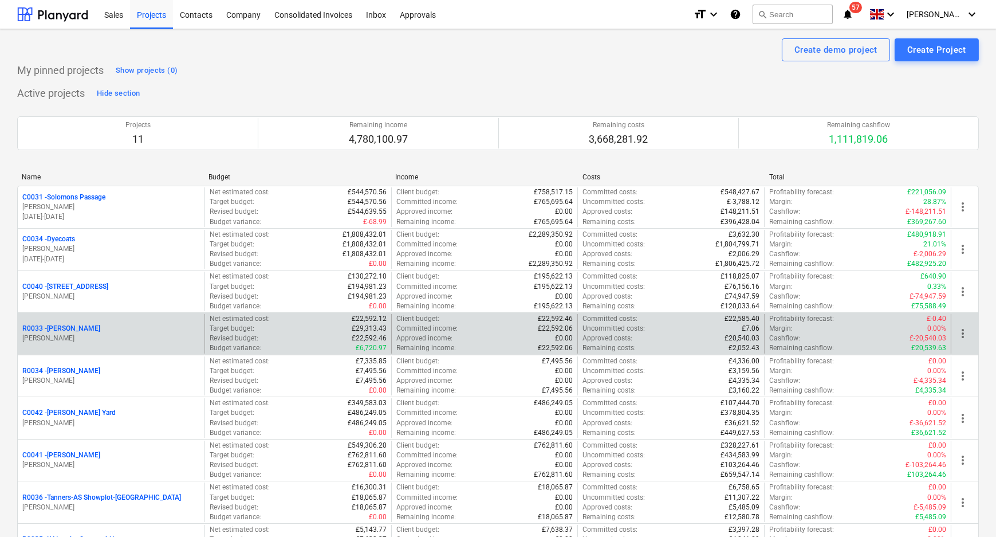
click at [66, 328] on p "R0033 - Manjit Atwal" at bounding box center [61, 329] width 78 height 10
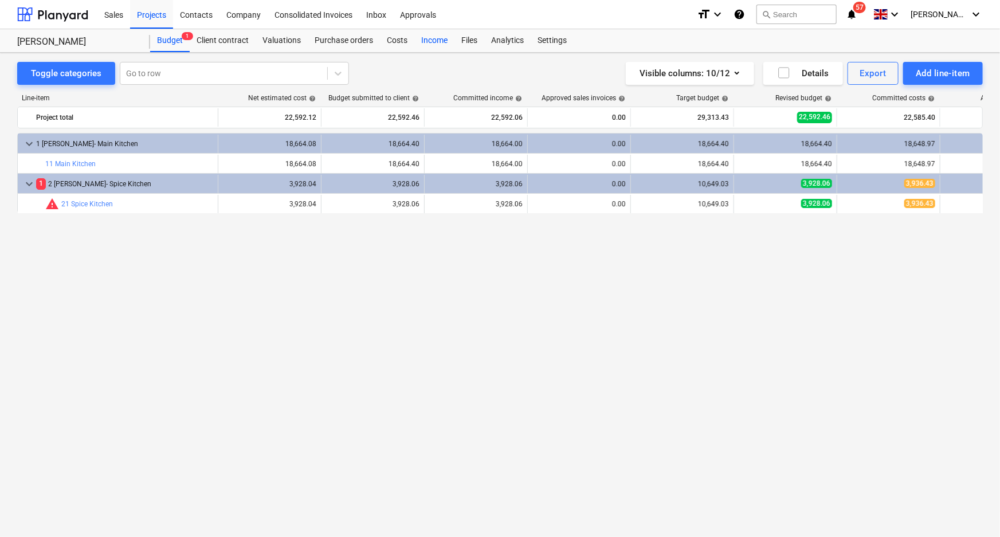
click at [433, 42] on div "Income" at bounding box center [434, 40] width 40 height 23
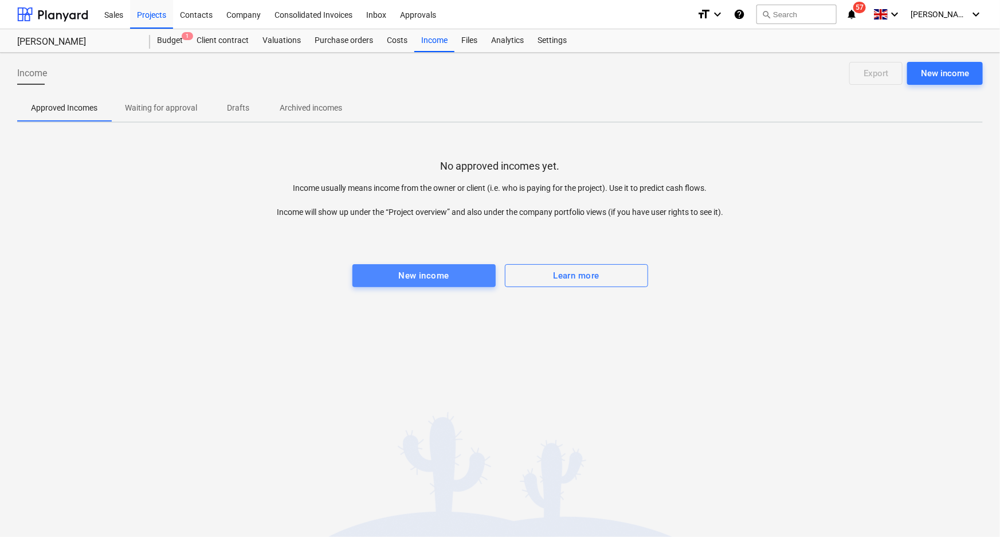
click at [466, 268] on span "New income" at bounding box center [424, 275] width 118 height 15
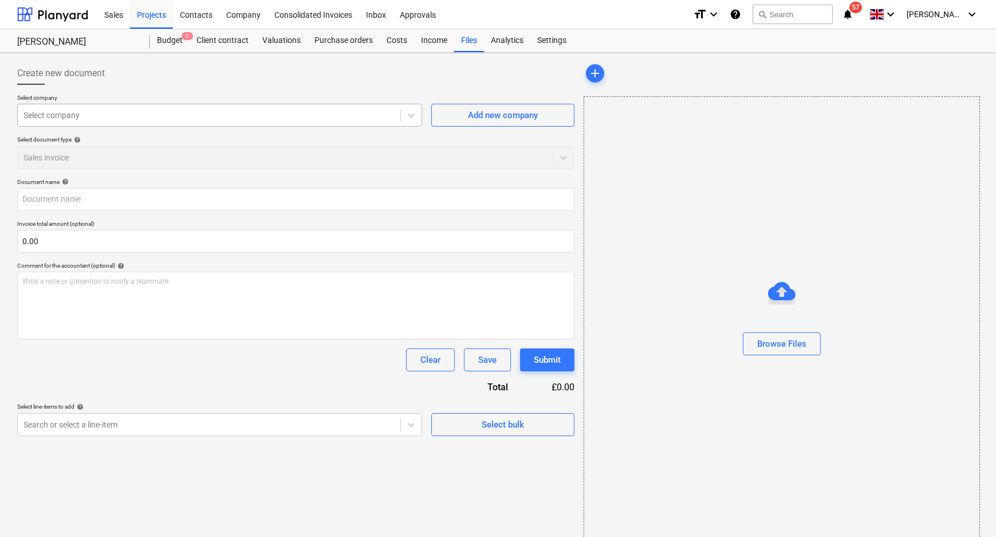
click at [211, 115] on div at bounding box center [208, 114] width 371 height 11
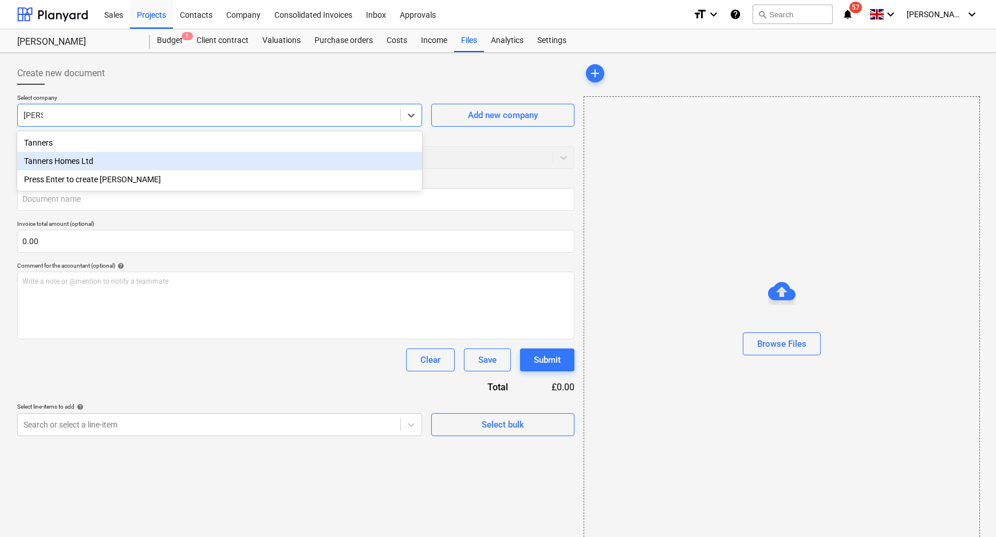
click at [143, 165] on div "Tanners Homes Ltd" at bounding box center [219, 161] width 405 height 18
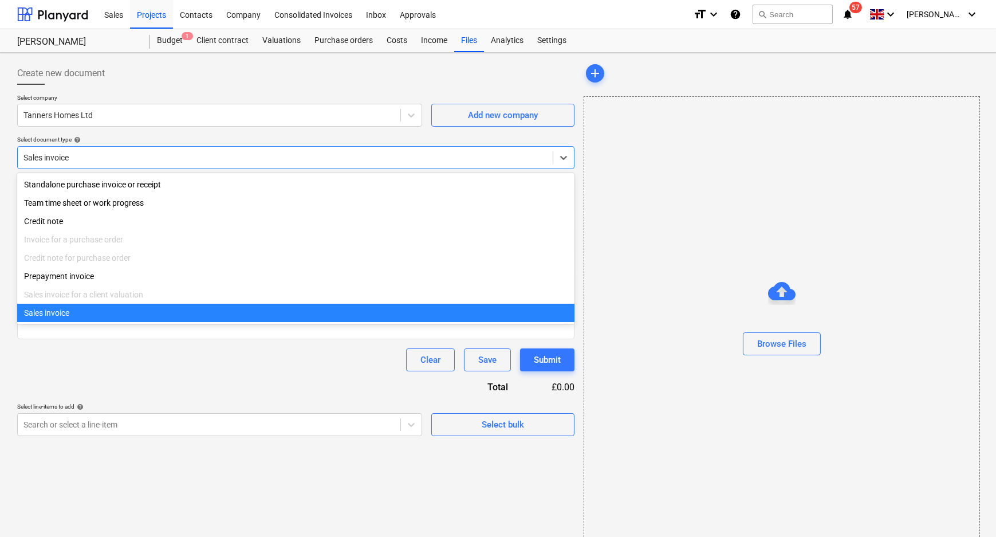
click at [143, 156] on div at bounding box center [285, 157] width 524 height 11
click at [198, 156] on div at bounding box center [285, 157] width 524 height 11
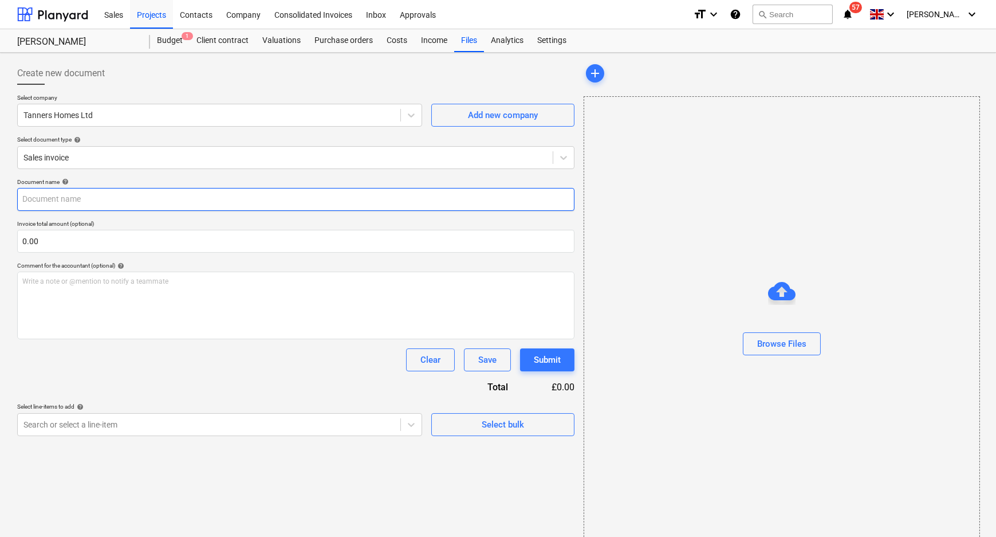
click at [176, 206] on input "text" at bounding box center [295, 199] width 557 height 23
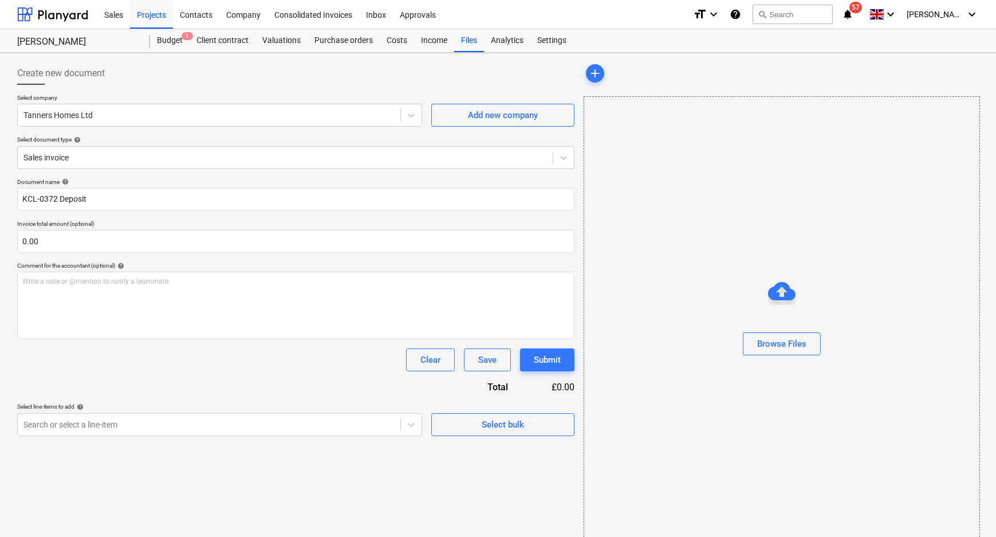
click at [167, 383] on div "Document name help KCL-0372 Deposit Invoice total amount (optional) 0.00 Commen…" at bounding box center [295, 307] width 557 height 258
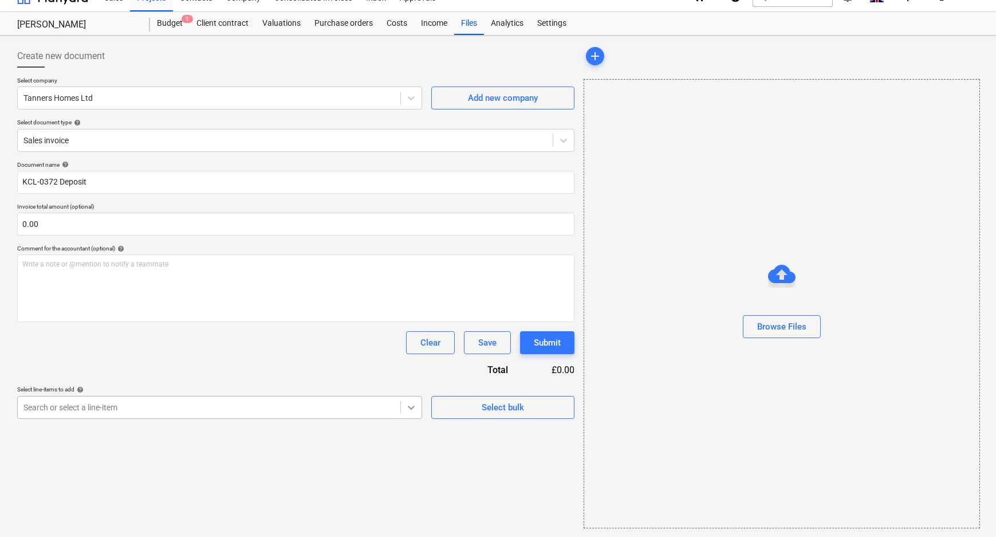
click at [412, 422] on div "Create new document Select company Tanners Homes Ltd Add new company Select doc…" at bounding box center [296, 286] width 567 height 493
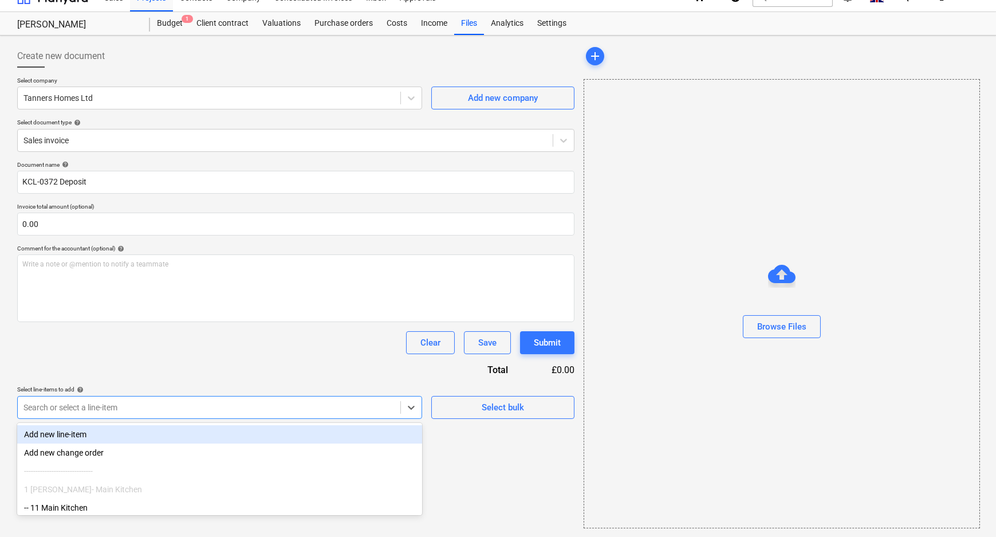
scroll to position [46, 0]
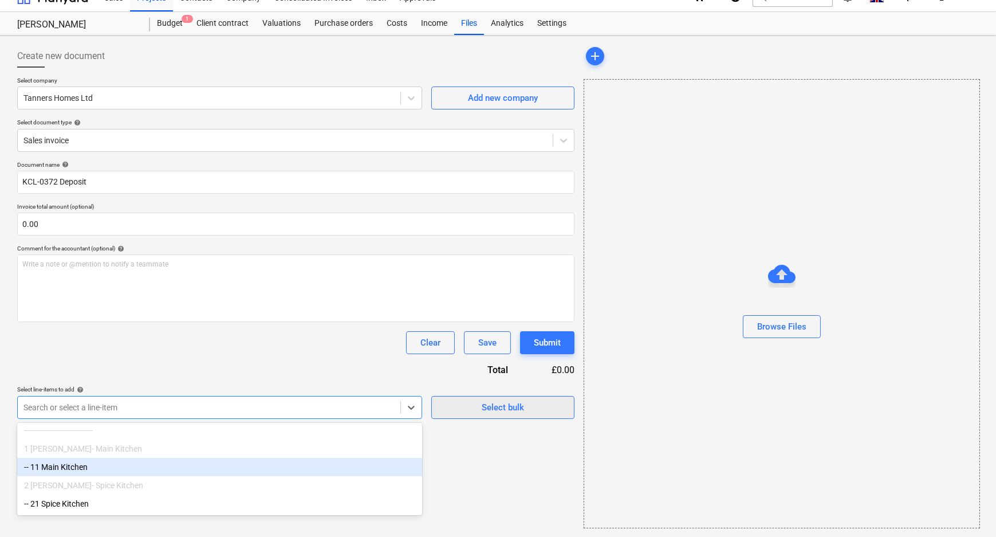
click at [505, 407] on div "Select bulk" at bounding box center [503, 407] width 42 height 15
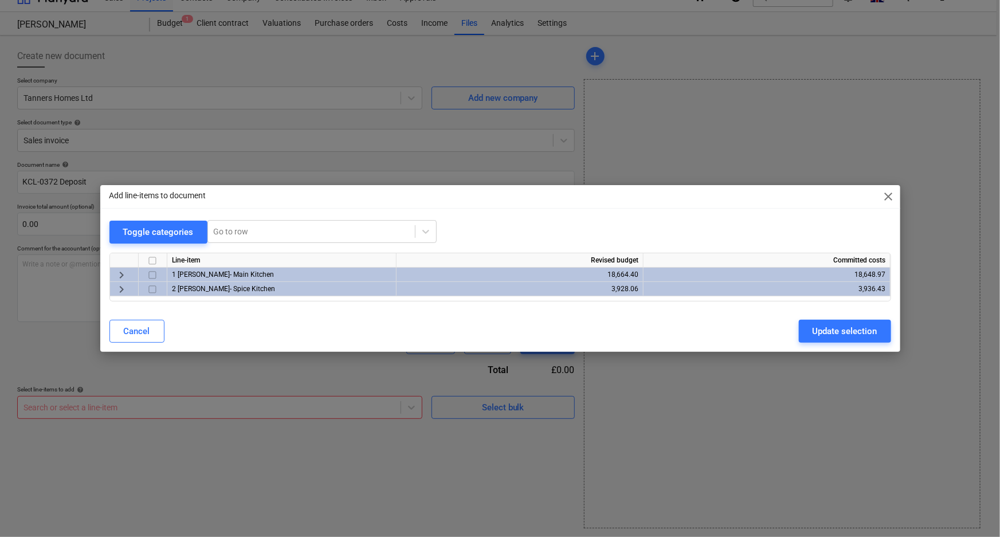
click at [154, 274] on input "checkbox" at bounding box center [153, 275] width 14 height 14
click at [151, 286] on input "checkbox" at bounding box center [153, 289] width 14 height 14
click at [857, 335] on div "Update selection" at bounding box center [844, 331] width 65 height 15
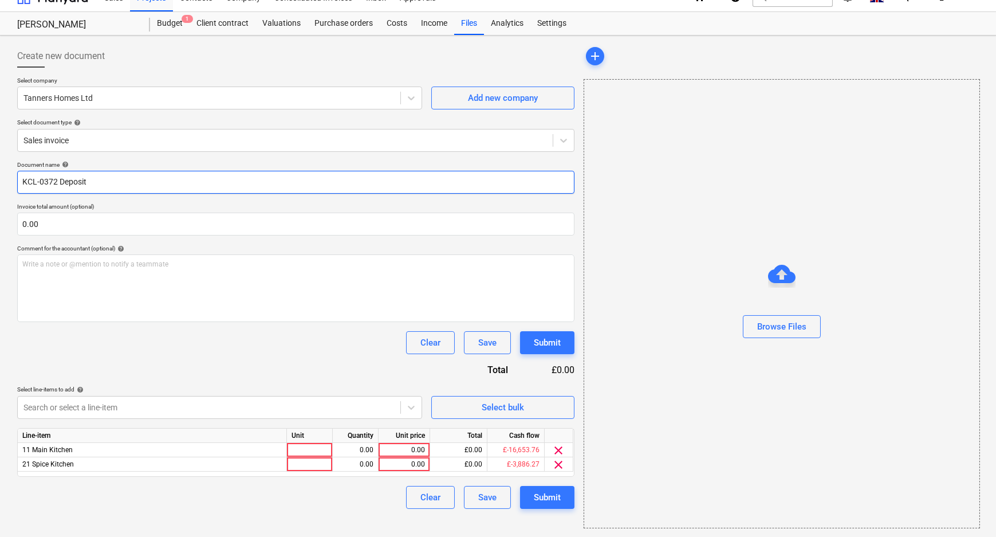
click at [137, 183] on input "KCL-0372 Deposit" at bounding box center [295, 182] width 557 height 23
drag, startPoint x: 111, startPoint y: 183, endPoint x: 58, endPoint y: 183, distance: 53.3
click at [58, 183] on input "KCL-0372 Deposit" at bounding box center [295, 182] width 557 height 23
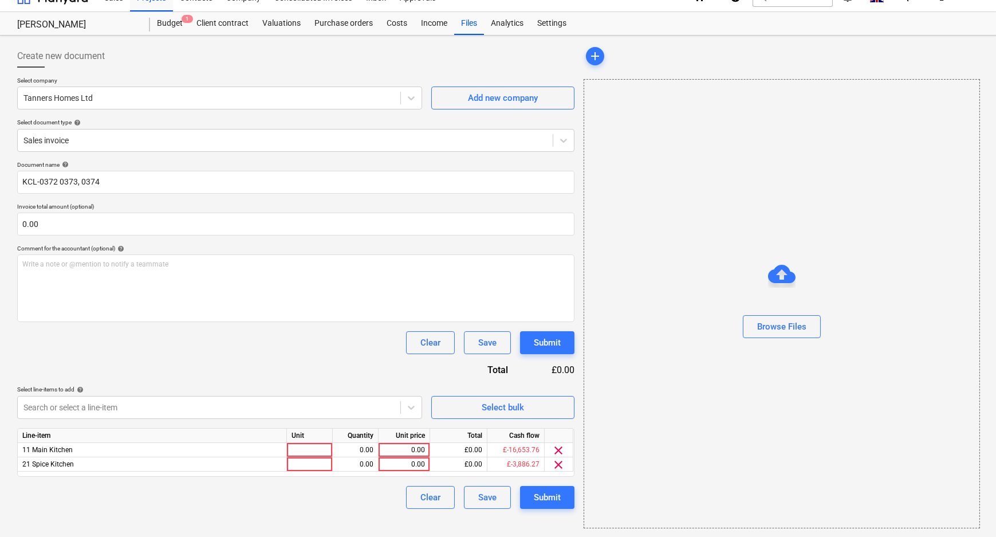
click at [330, 350] on div "Clear Save Submit" at bounding box center [295, 342] width 557 height 23
click at [412, 451] on div "0.00" at bounding box center [404, 450] width 42 height 14
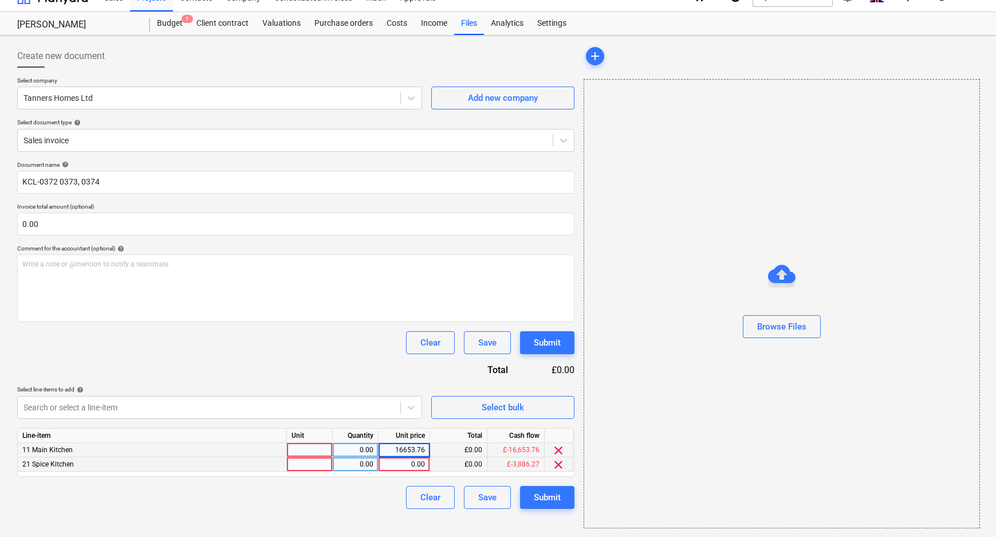
click at [411, 462] on div "0.00" at bounding box center [404, 464] width 42 height 14
click at [380, 503] on div "Clear Save Submit" at bounding box center [295, 497] width 557 height 23
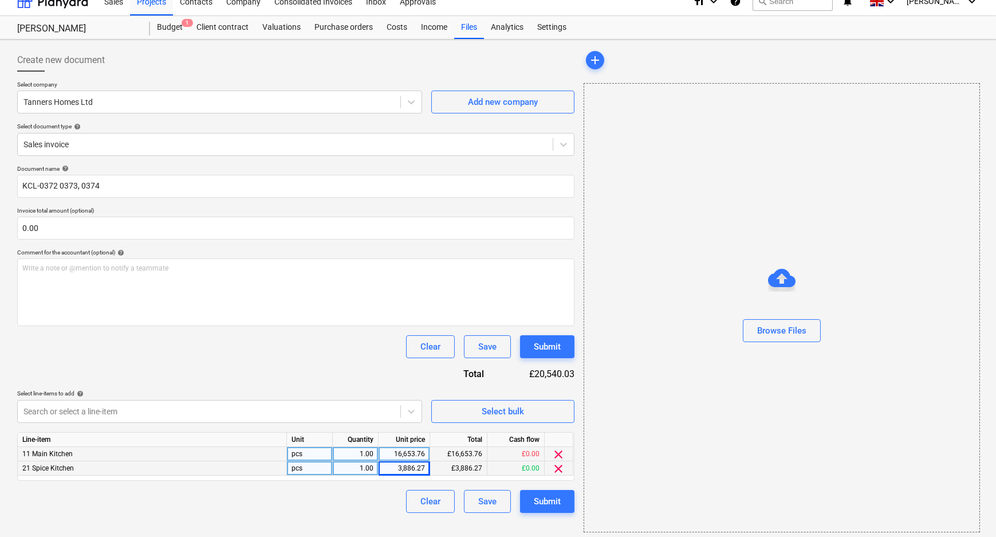
scroll to position [17, 0]
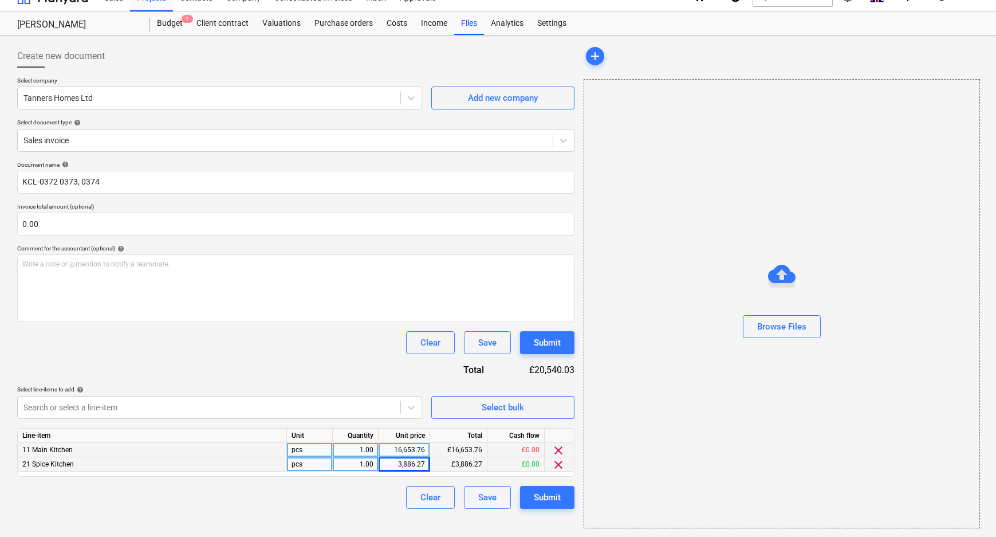
drag, startPoint x: 548, startPoint y: 345, endPoint x: 222, endPoint y: 373, distance: 327.7
click at [224, 376] on div "Document name help KCL-0372 0373, 0374 Invoice total amount (optional) 0.00 Com…" at bounding box center [295, 335] width 557 height 348
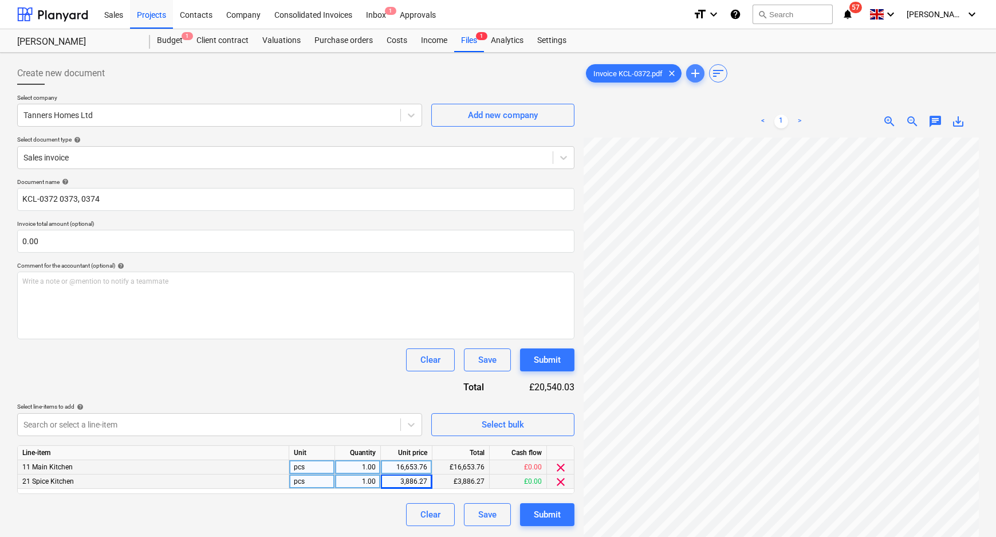
click at [691, 70] on span "add" at bounding box center [696, 73] width 14 height 14
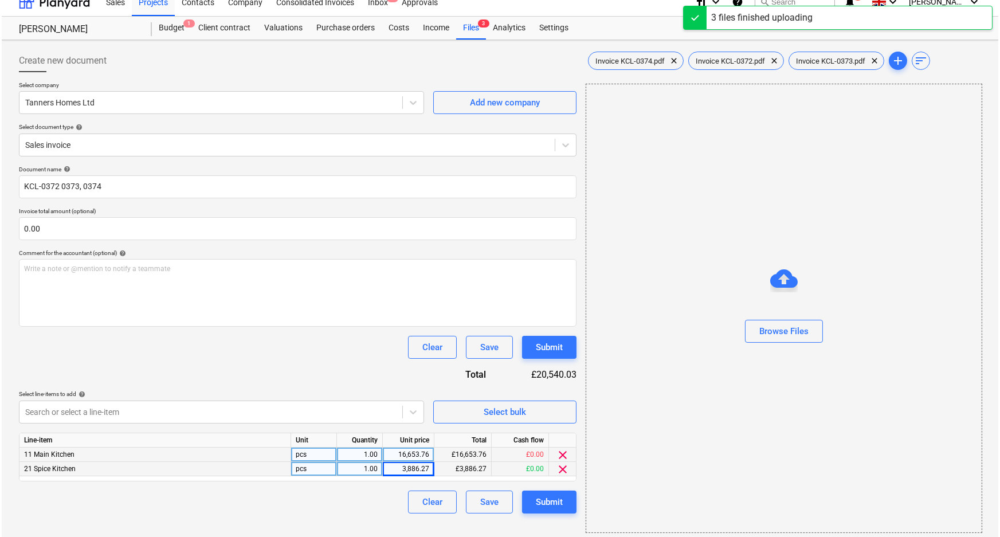
scroll to position [17, 0]
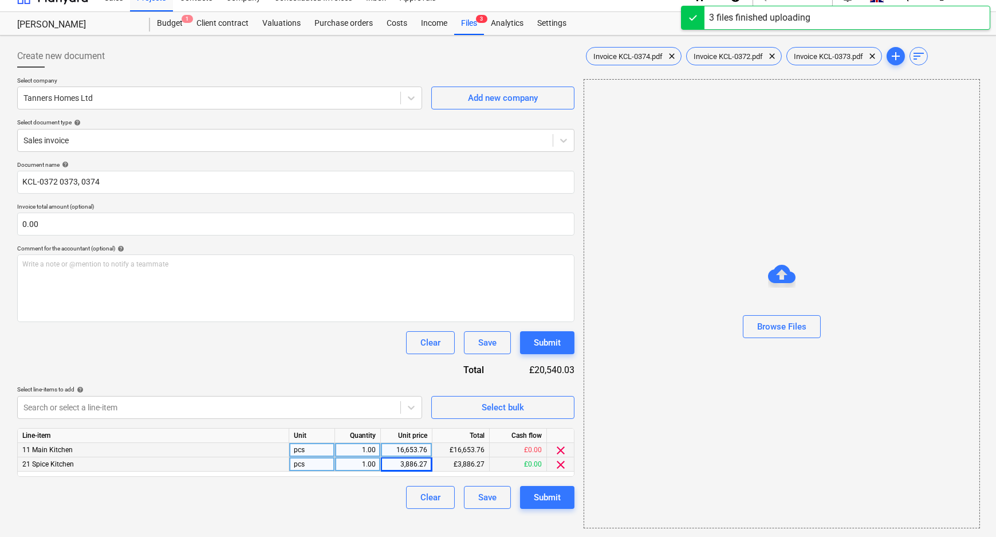
click at [525, 520] on div "Create new document Select company Tanners Homes Ltd Add new company Select doc…" at bounding box center [296, 286] width 567 height 493
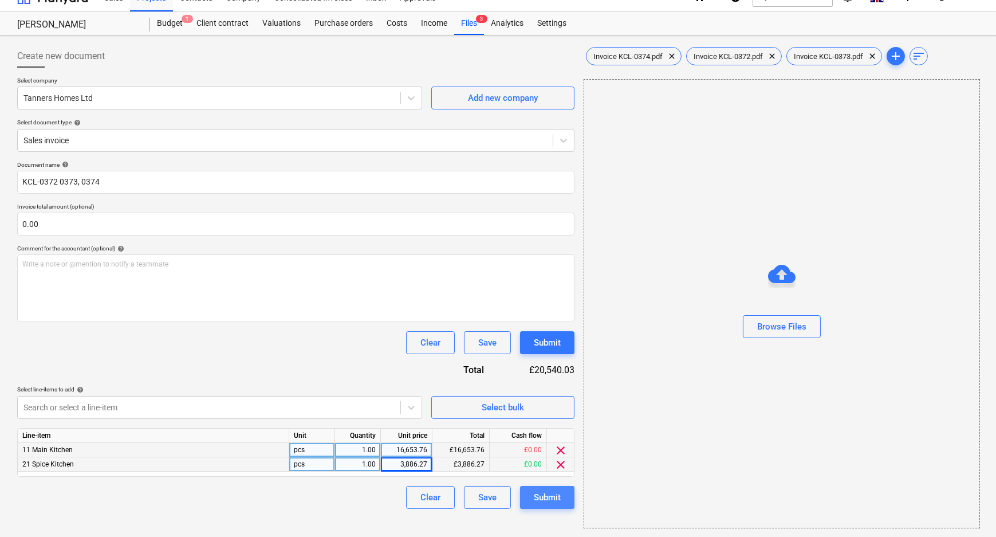
click at [546, 501] on div "Submit" at bounding box center [547, 497] width 27 height 15
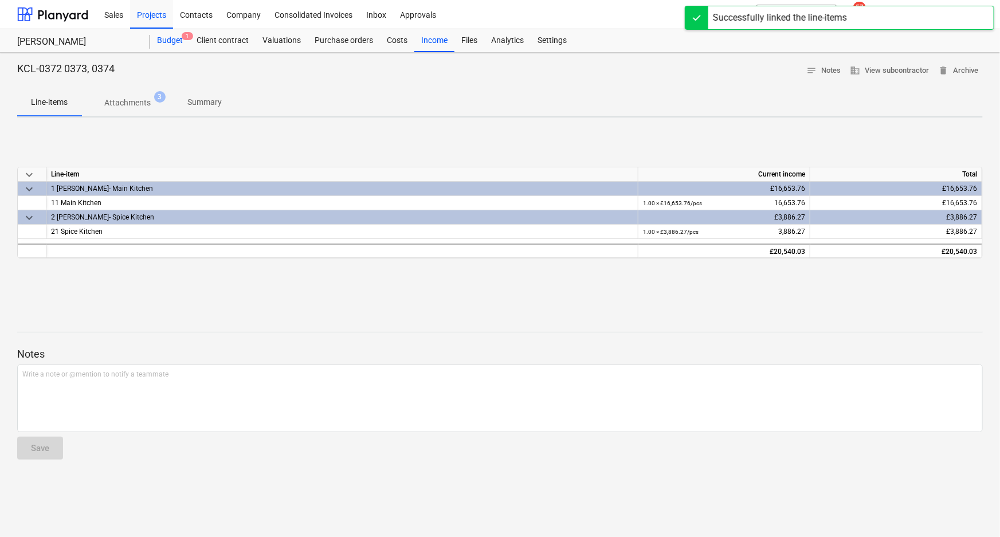
click at [171, 34] on div "Budget 1" at bounding box center [170, 40] width 40 height 23
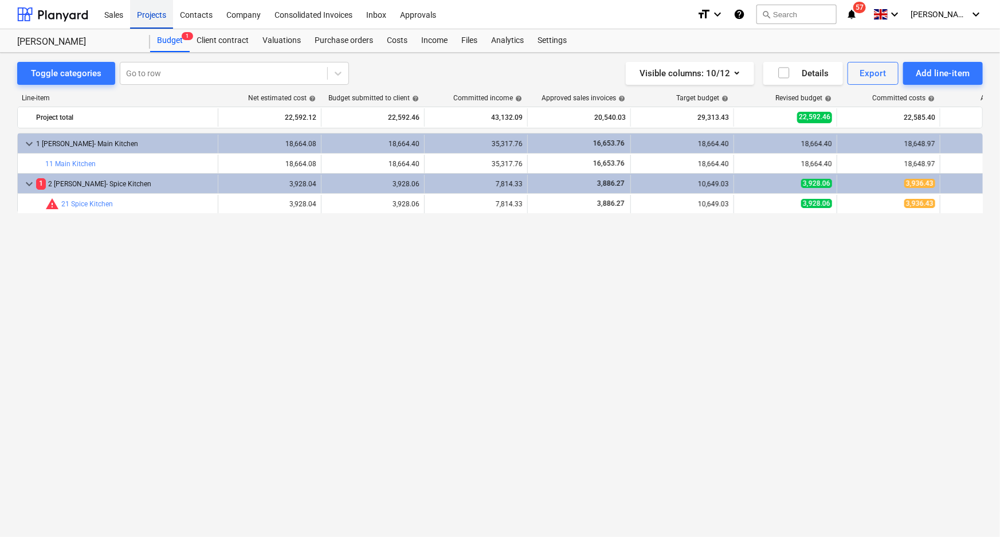
click at [149, 17] on div "Projects" at bounding box center [151, 13] width 43 height 29
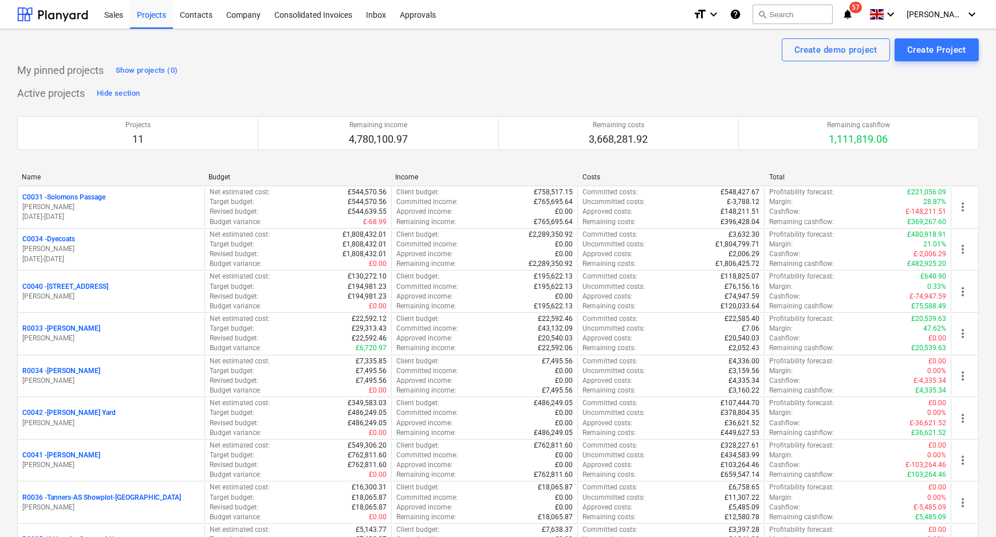
drag, startPoint x: 70, startPoint y: 327, endPoint x: 88, endPoint y: 327, distance: 18.3
click at [70, 327] on p "R0033 - Manjit Atwal" at bounding box center [61, 329] width 78 height 10
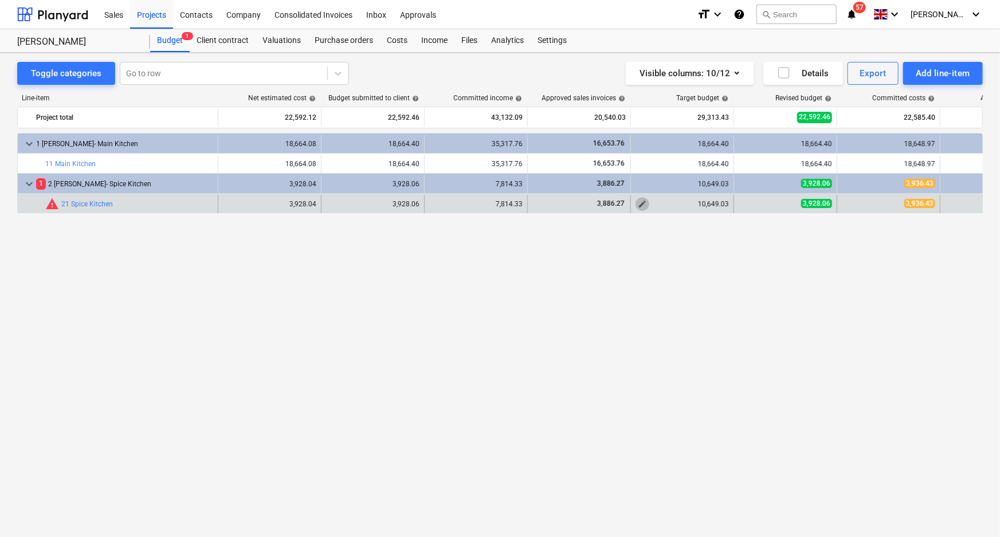
click at [638, 202] on span "edit" at bounding box center [642, 203] width 9 height 9
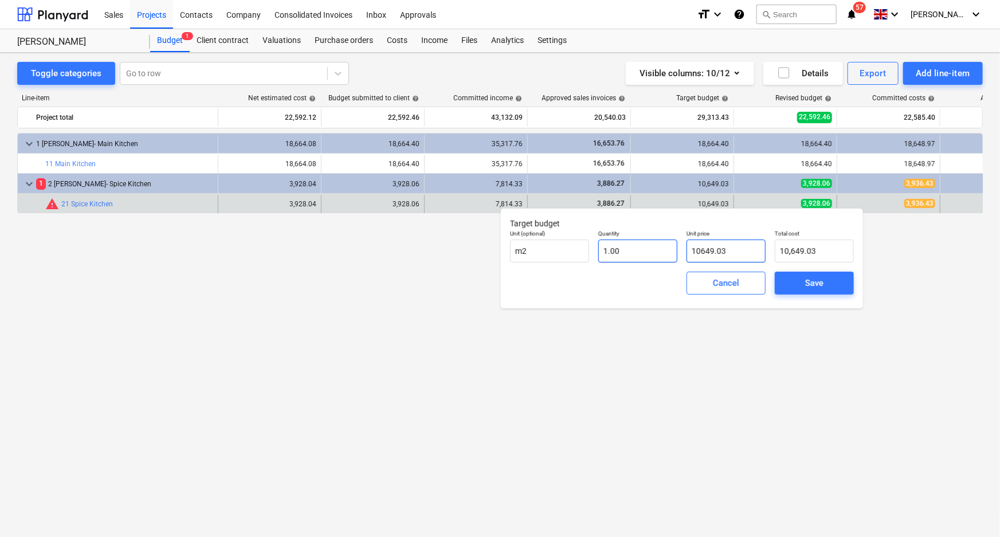
drag, startPoint x: 750, startPoint y: 249, endPoint x: 665, endPoint y: 250, distance: 85.9
click at [665, 250] on div "Unit (optional) m2 Quantity 1.00 Unit price 10649.03 Total cost 10,649.03" at bounding box center [681, 246] width 353 height 42
click at [799, 283] on span "Save" at bounding box center [814, 283] width 52 height 15
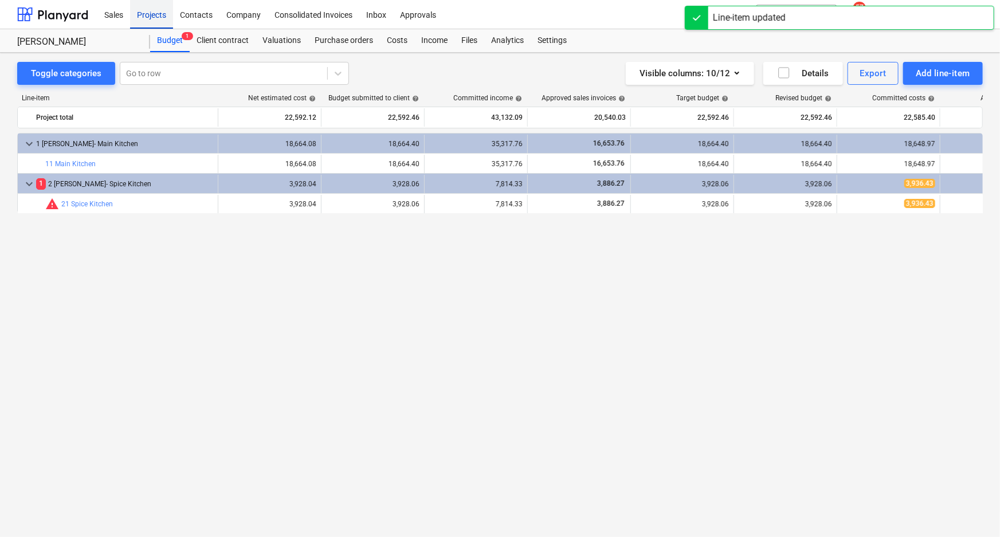
click at [150, 9] on div "Projects" at bounding box center [151, 13] width 43 height 29
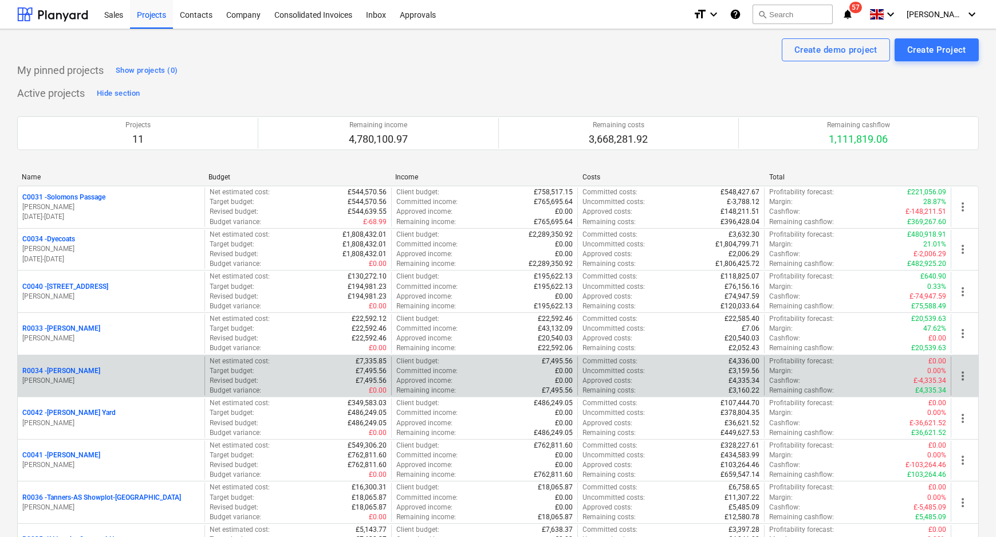
click at [107, 371] on div "R0034 - Jon McDiarmid" at bounding box center [111, 371] width 178 height 10
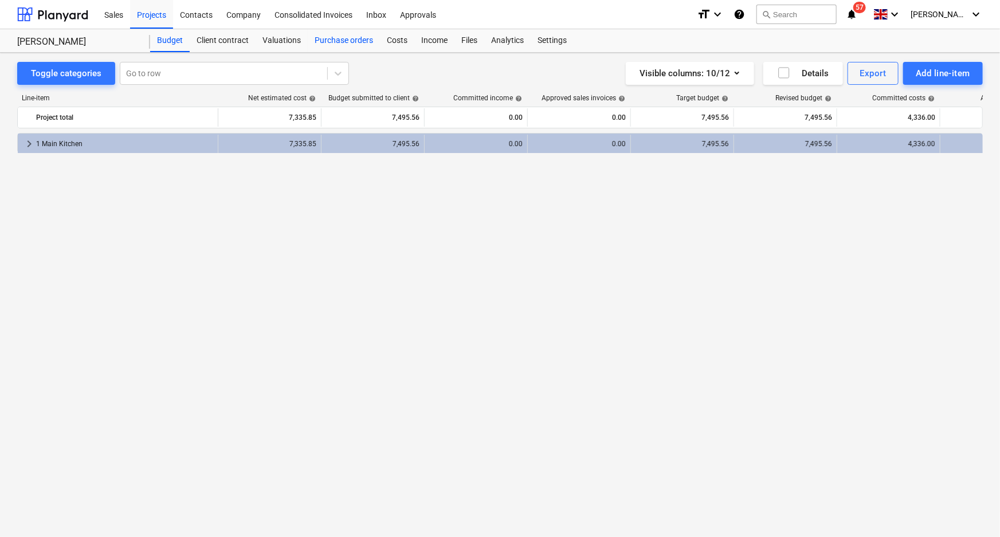
click at [355, 37] on div "Purchase orders" at bounding box center [344, 40] width 72 height 23
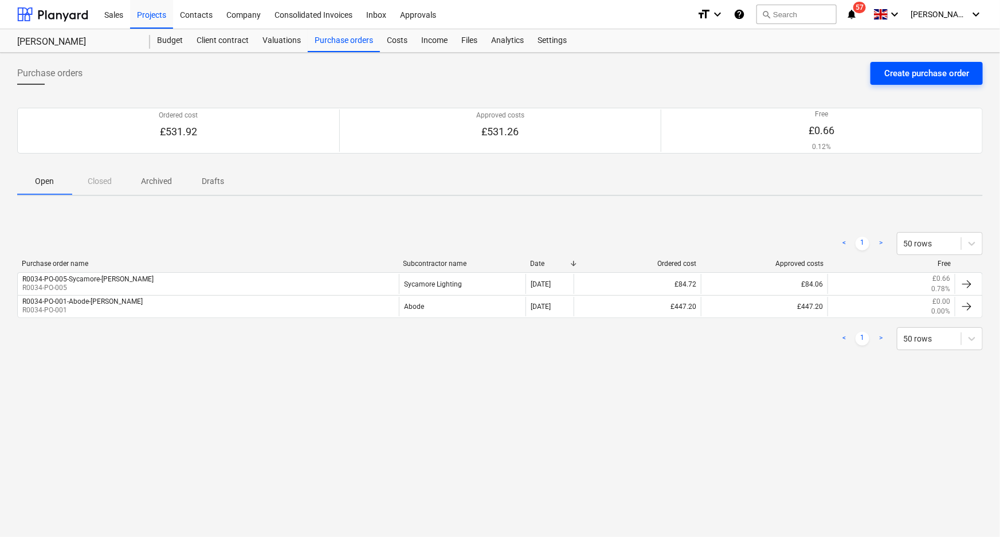
click at [934, 66] on div "Create purchase order" at bounding box center [926, 73] width 85 height 15
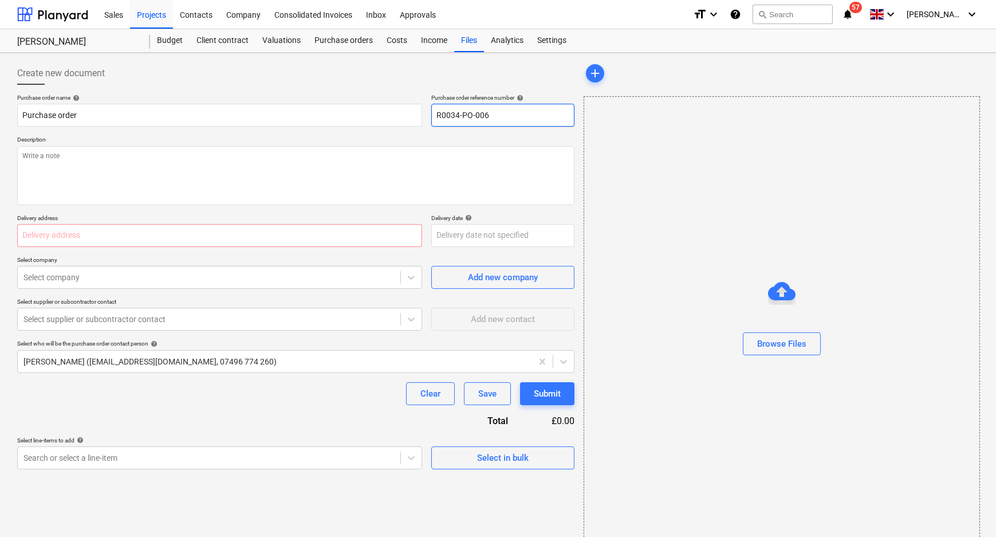
click at [518, 112] on input "R0034-PO-006" at bounding box center [502, 115] width 143 height 23
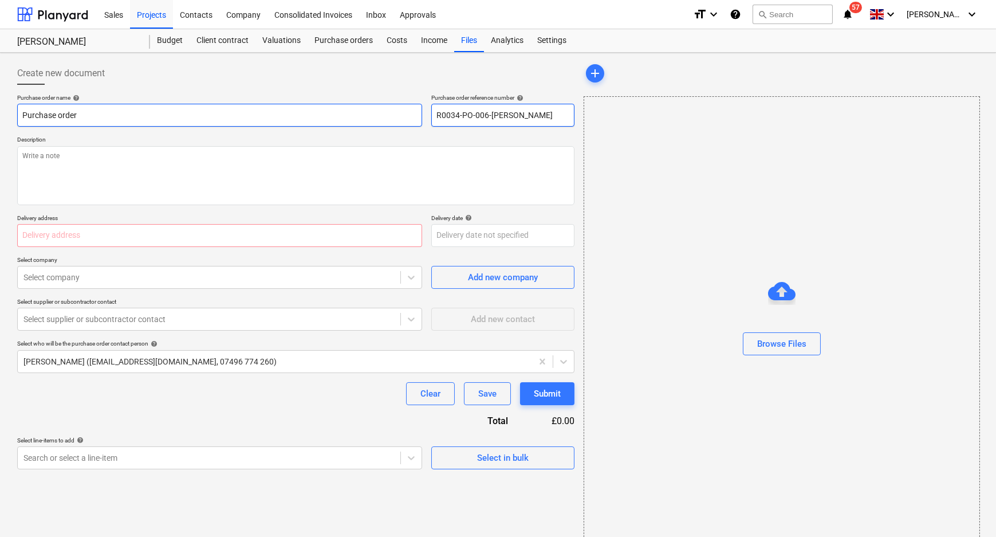
drag, startPoint x: 566, startPoint y: 113, endPoint x: 323, endPoint y: 116, distance: 242.9
click at [355, 115] on div "Purchase order name help Purchase order Purchase order reference number help R0…" at bounding box center [295, 110] width 557 height 33
click at [0, 115] on html "Sales Projects Contacts Company Consolidated Invoices Inbox Approvals format_si…" at bounding box center [498, 268] width 996 height 537
paste input "R0034-PO-006-Dennis Removals"
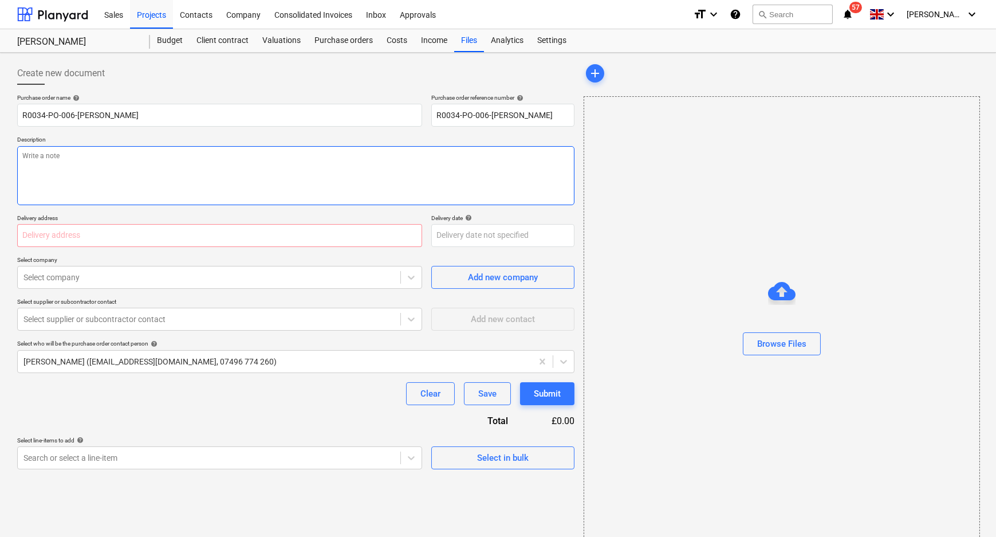
click at [103, 152] on textarea at bounding box center [295, 175] width 557 height 59
paste textarea "R0034-PO-006-Dennis Removals"
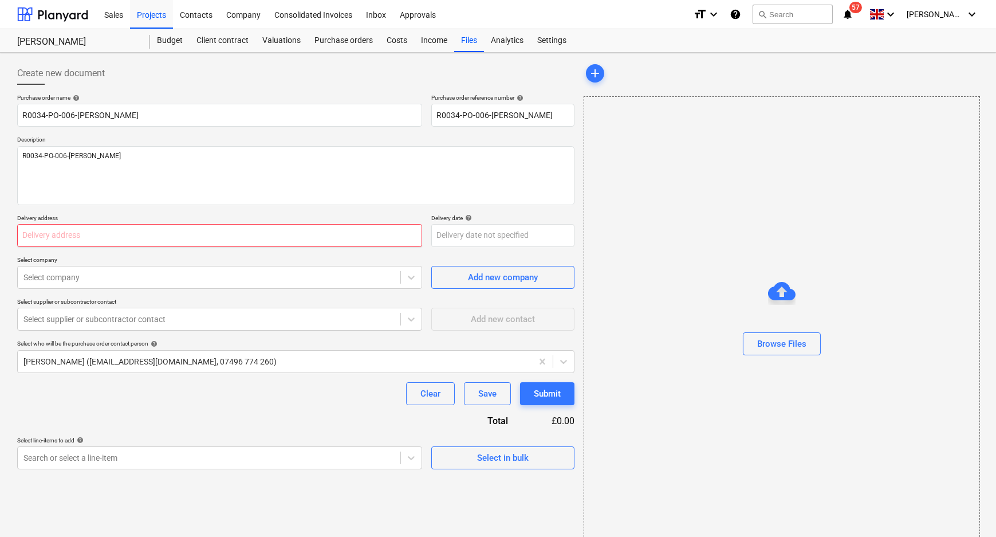
click at [150, 233] on input "text" at bounding box center [219, 235] width 405 height 23
paste input "Dennis Removals, Thornhill Ind Est, South Marston, Swindon, SN3 4TA"
click at [211, 282] on div at bounding box center [208, 277] width 371 height 11
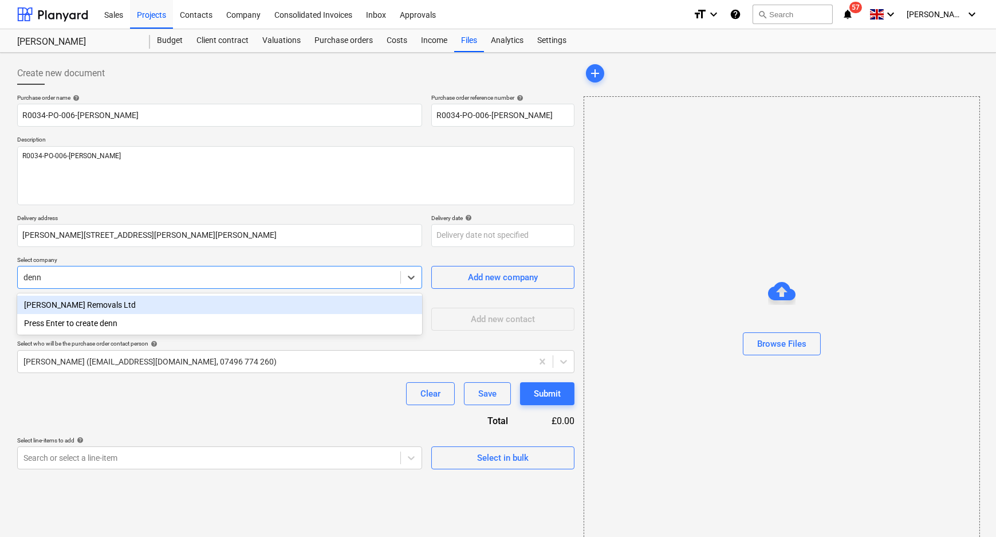
click at [190, 301] on div "Dennis Removals Ltd" at bounding box center [219, 305] width 405 height 18
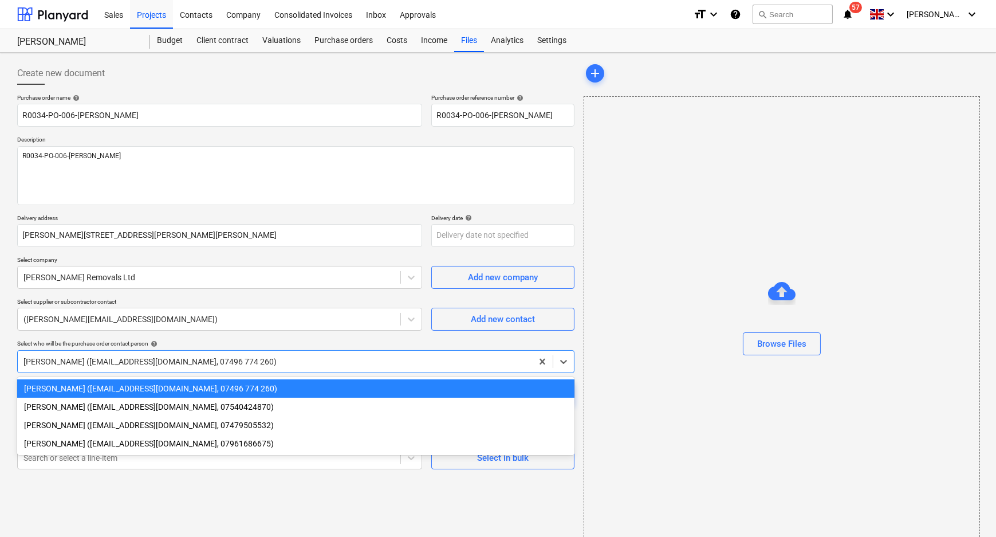
click at [187, 356] on div at bounding box center [274, 361] width 503 height 11
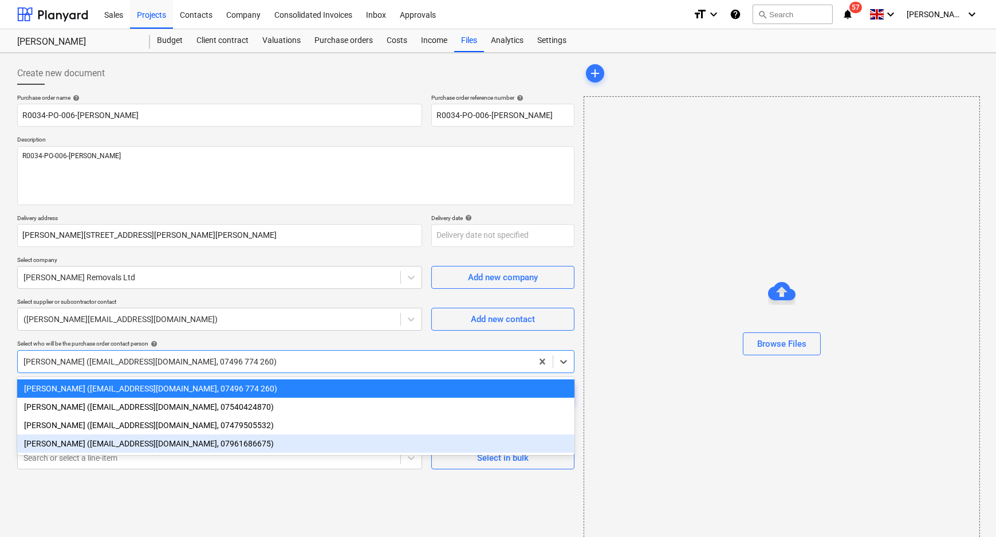
click at [156, 442] on div "Stuart Croggon (scroggon@kuchecontracts.com, 07961686675)" at bounding box center [295, 443] width 557 height 18
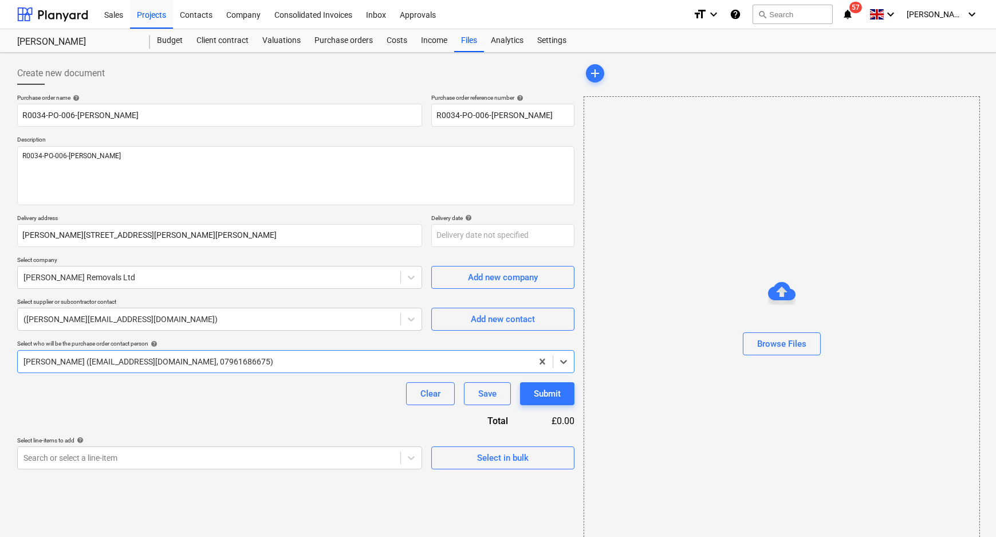
click at [162, 426] on div "Purchase order name help R0034-PO-006-Dennis Removals Purchase order reference …" at bounding box center [295, 281] width 557 height 375
click at [255, 462] on body "Sales Projects Contacts Company Consolidated Invoices Inbox Approvals format_si…" at bounding box center [498, 268] width 996 height 537
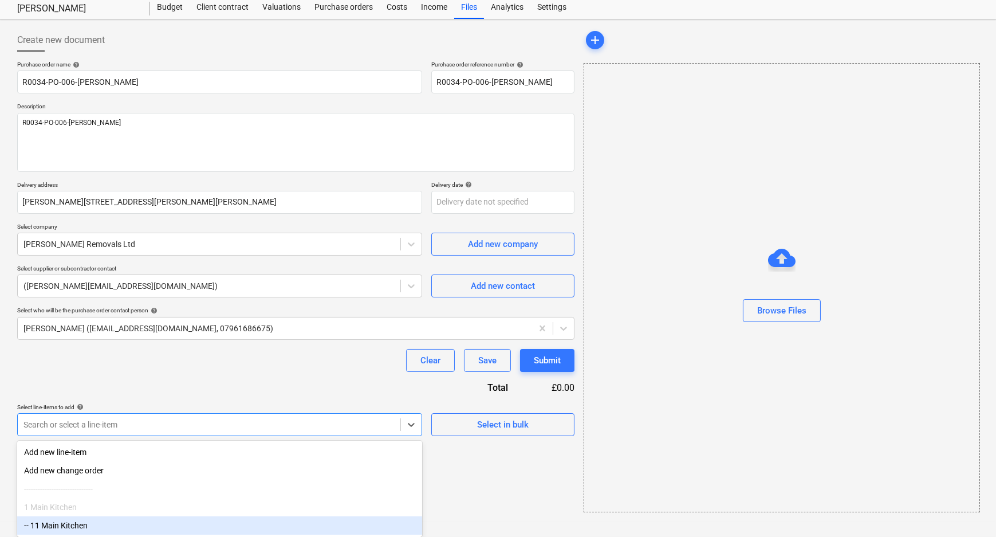
click at [159, 524] on div "-- 11 Main Kitchen" at bounding box center [219, 525] width 405 height 18
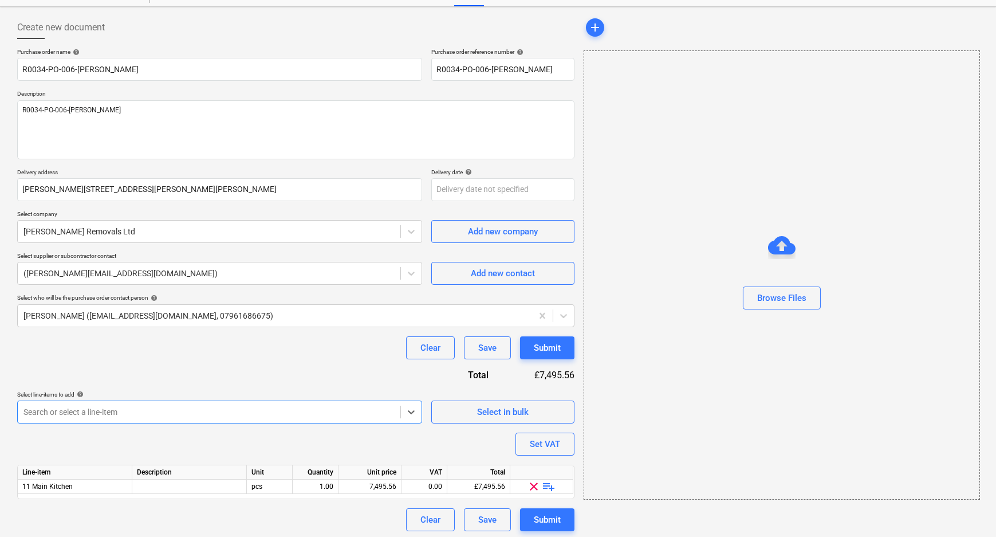
scroll to position [49, 0]
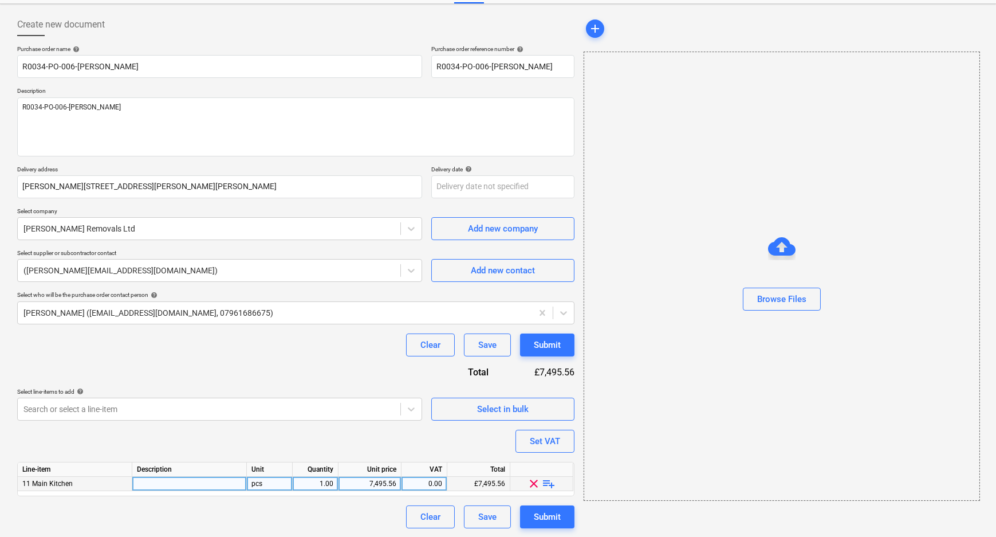
click at [550, 483] on span "playlist_add" at bounding box center [549, 484] width 14 height 14
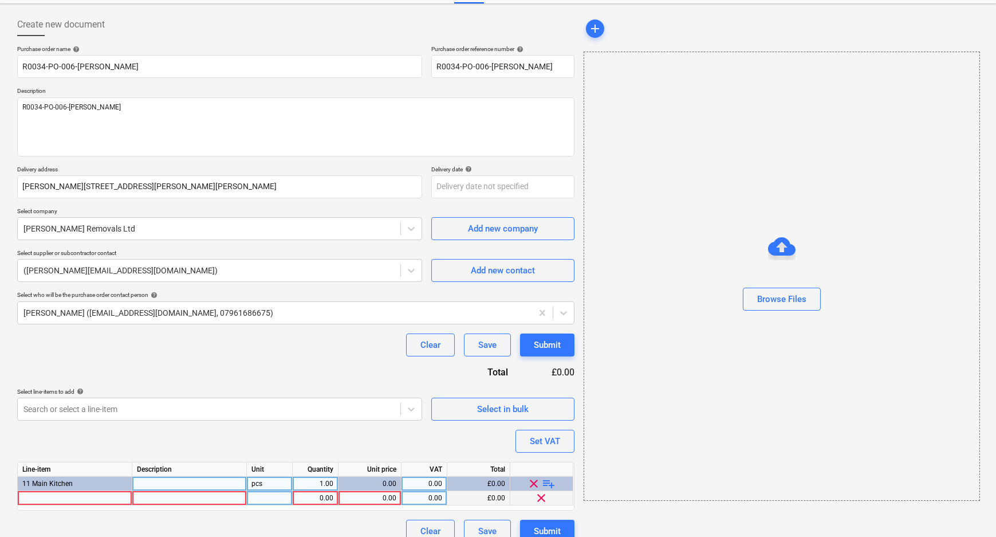
click at [82, 497] on div at bounding box center [75, 498] width 115 height 14
click at [327, 497] on div "1.00" at bounding box center [315, 498] width 36 height 14
click at [364, 494] on div "0.00" at bounding box center [369, 498] width 53 height 14
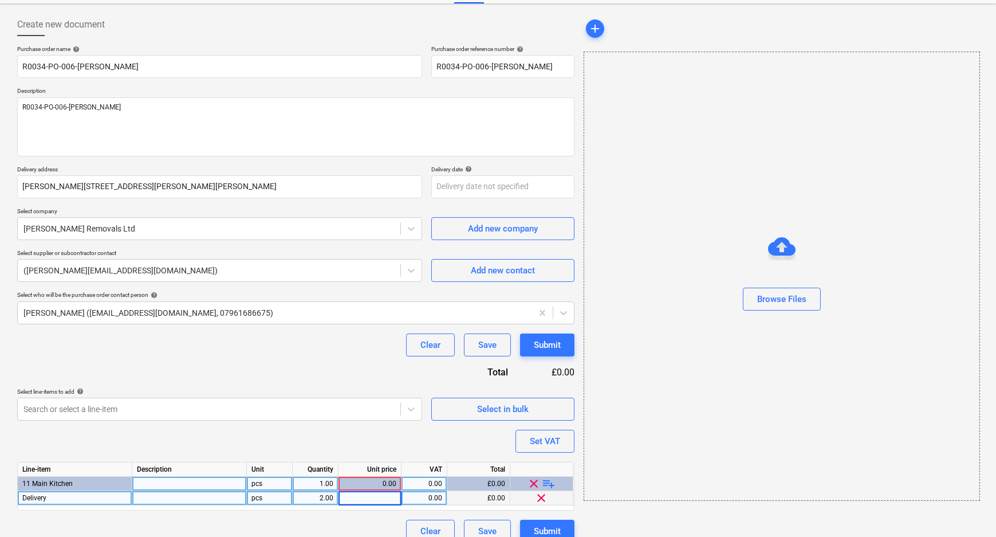
click at [328, 498] on div "2.00" at bounding box center [315, 498] width 36 height 14
click at [378, 496] on div "0.00" at bounding box center [369, 498] width 53 height 14
click at [368, 516] on div "Purchase order name help R0034-PO-006-Dennis Removals Purchase order reference …" at bounding box center [295, 293] width 557 height 497
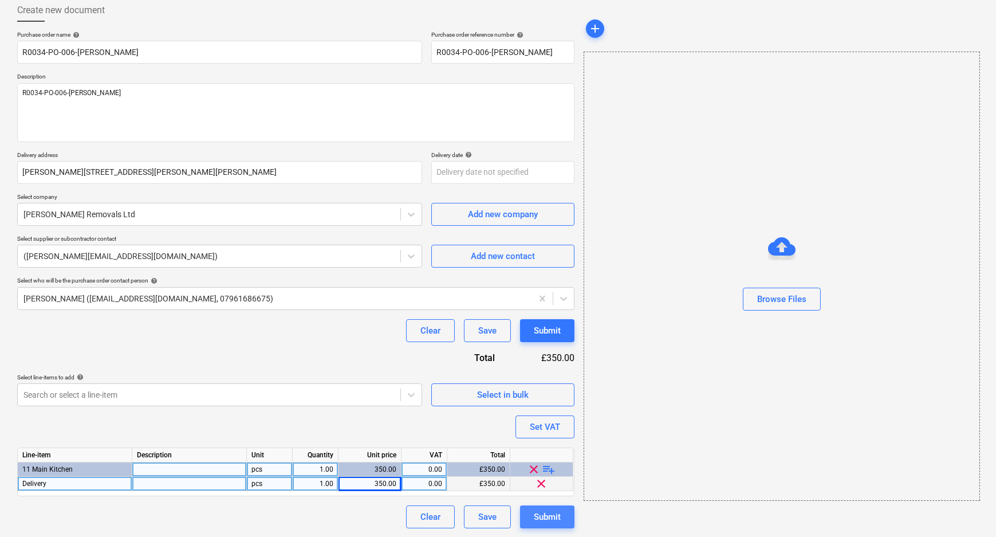
click at [561, 522] on button "Submit" at bounding box center [547, 516] width 54 height 23
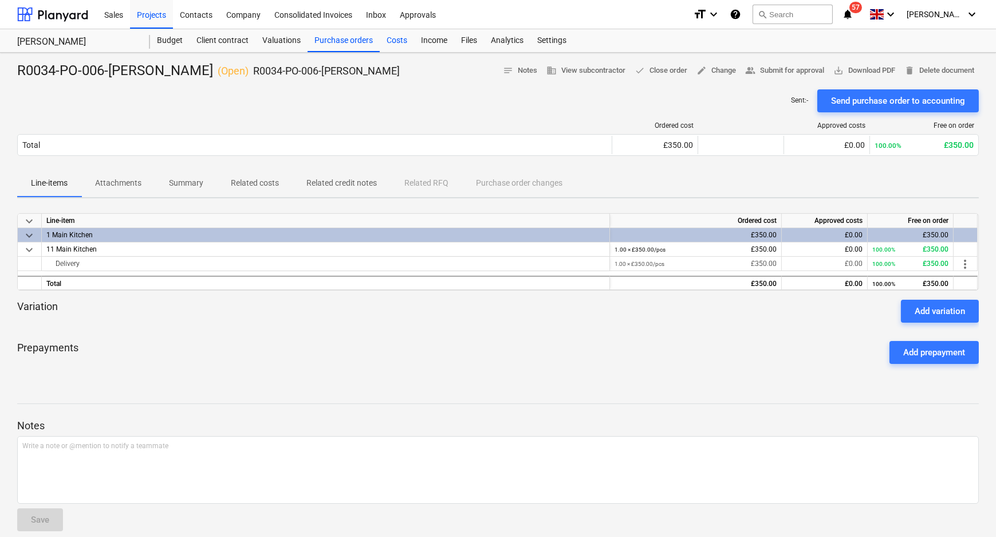
click at [401, 40] on div "Costs" at bounding box center [397, 40] width 34 height 23
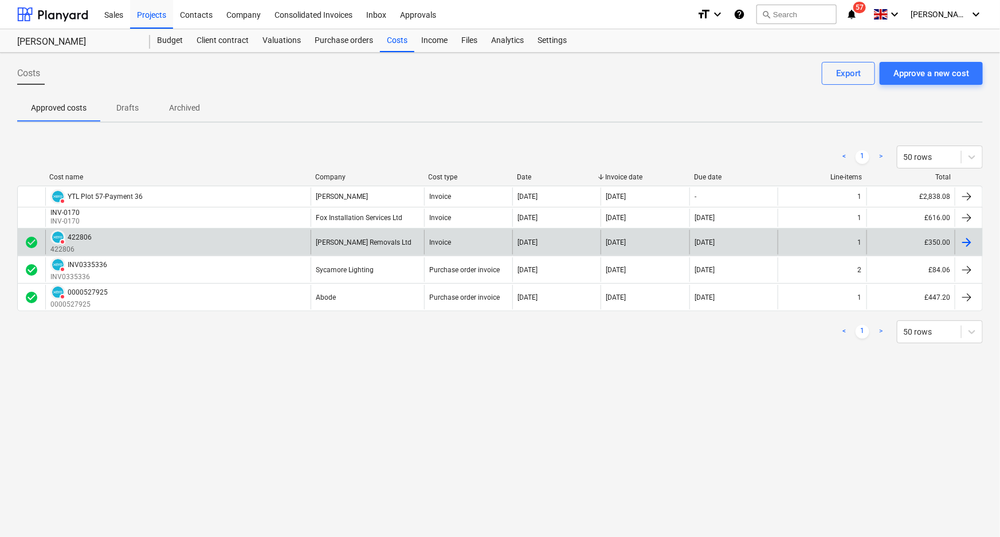
click at [131, 235] on div "DELETED 422806 422806" at bounding box center [177, 242] width 265 height 25
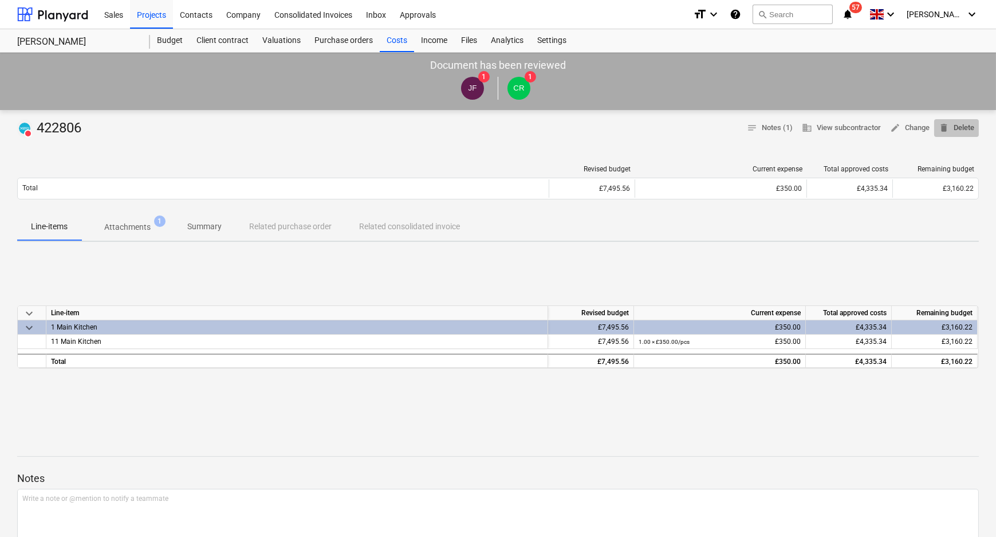
click at [943, 128] on span "delete" at bounding box center [944, 128] width 10 height 10
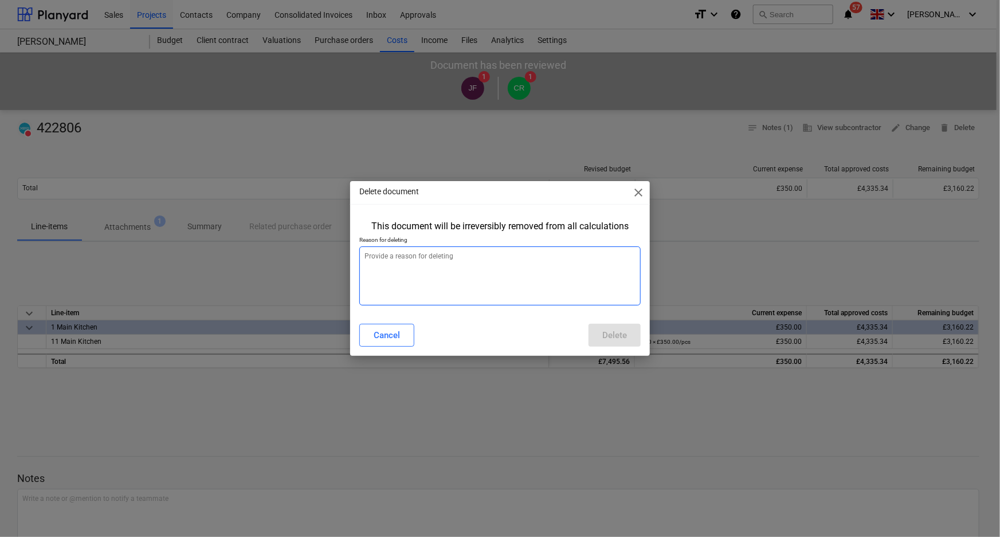
click at [534, 290] on textarea at bounding box center [500, 275] width 282 height 59
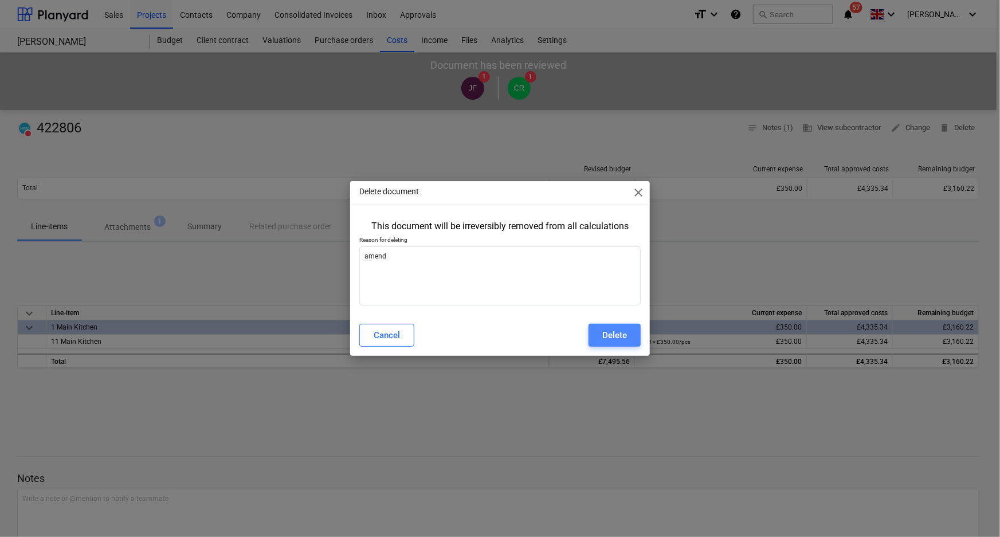
click at [611, 332] on div "Delete" at bounding box center [614, 335] width 25 height 15
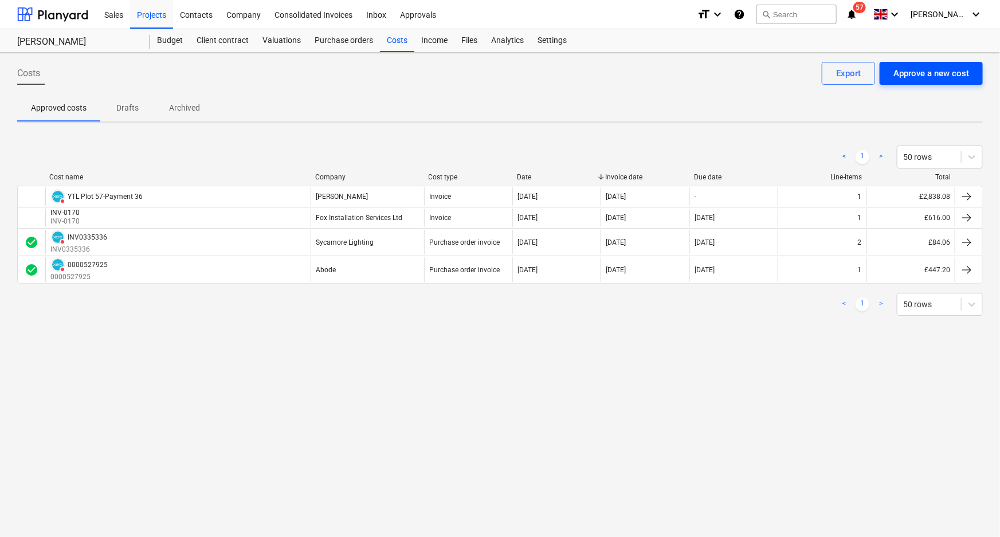
click at [902, 74] on div "Approve a new cost" at bounding box center [931, 73] width 76 height 15
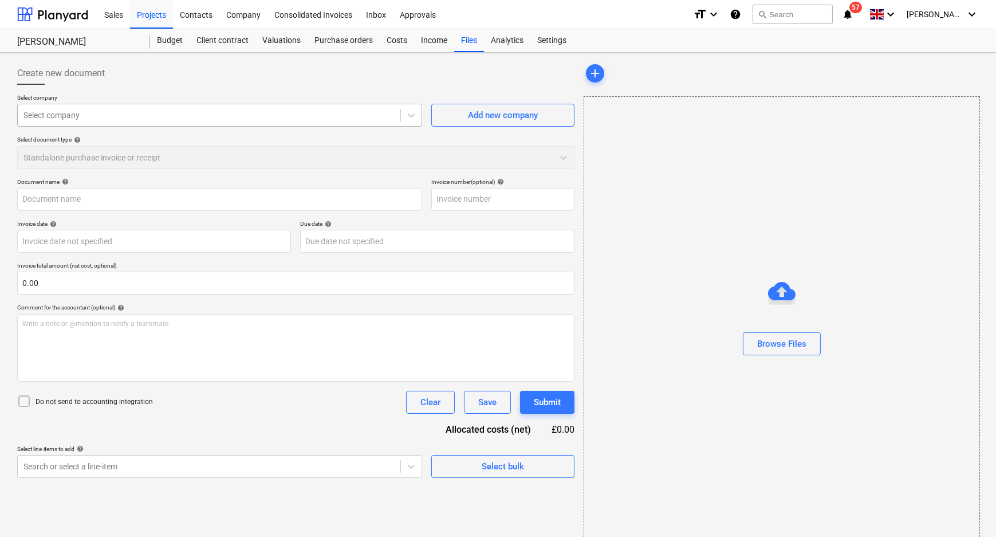
click at [202, 119] on div at bounding box center [208, 114] width 371 height 11
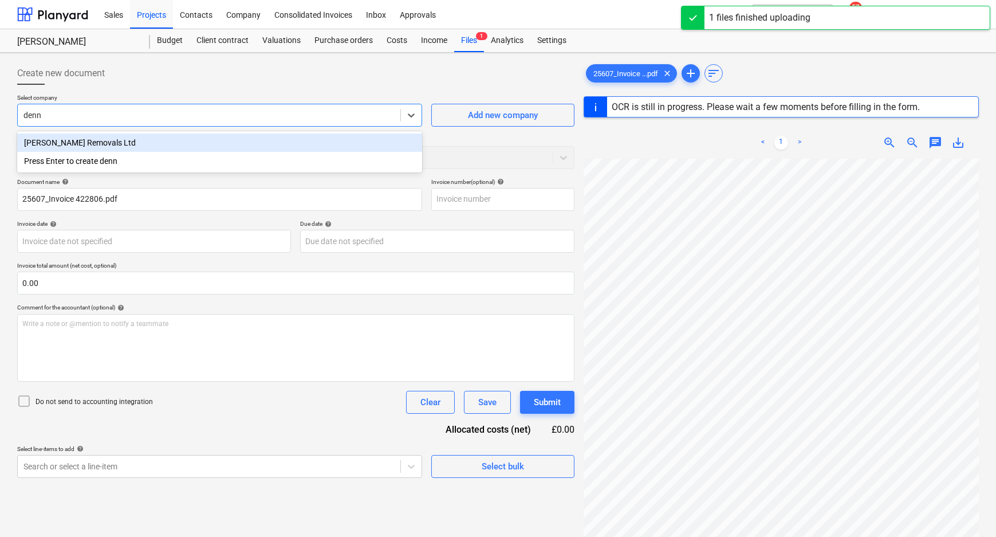
click at [141, 143] on div "Dennis Removals Ltd" at bounding box center [219, 142] width 405 height 18
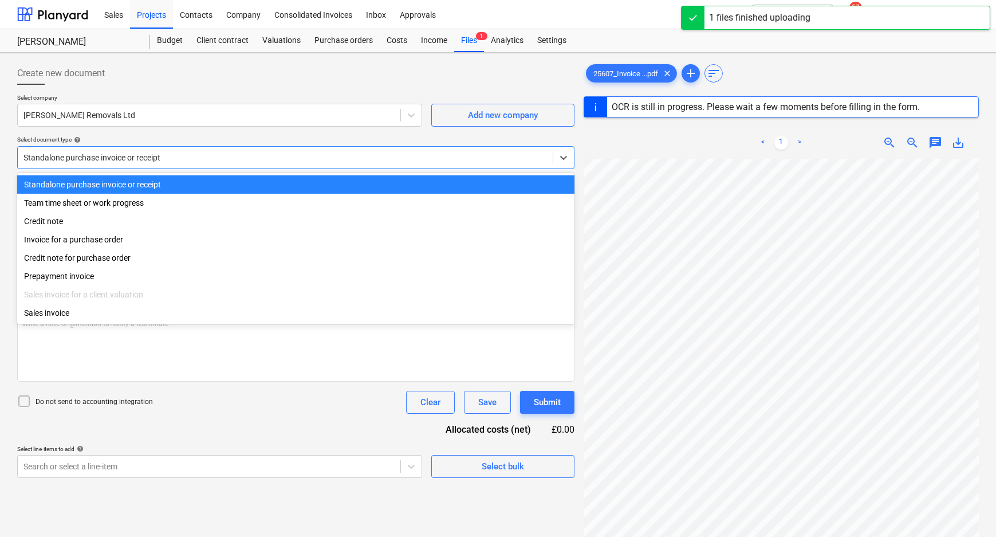
drag, startPoint x: 171, startPoint y: 158, endPoint x: 133, endPoint y: 182, distance: 45.3
click at [170, 158] on div at bounding box center [285, 157] width 524 height 11
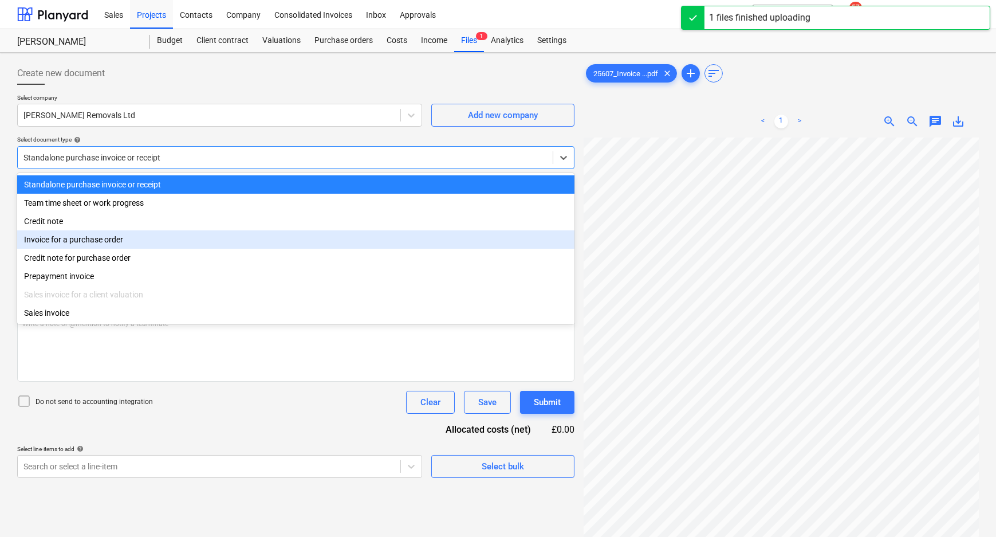
click at [121, 244] on div "Invoice for a purchase order" at bounding box center [295, 239] width 557 height 18
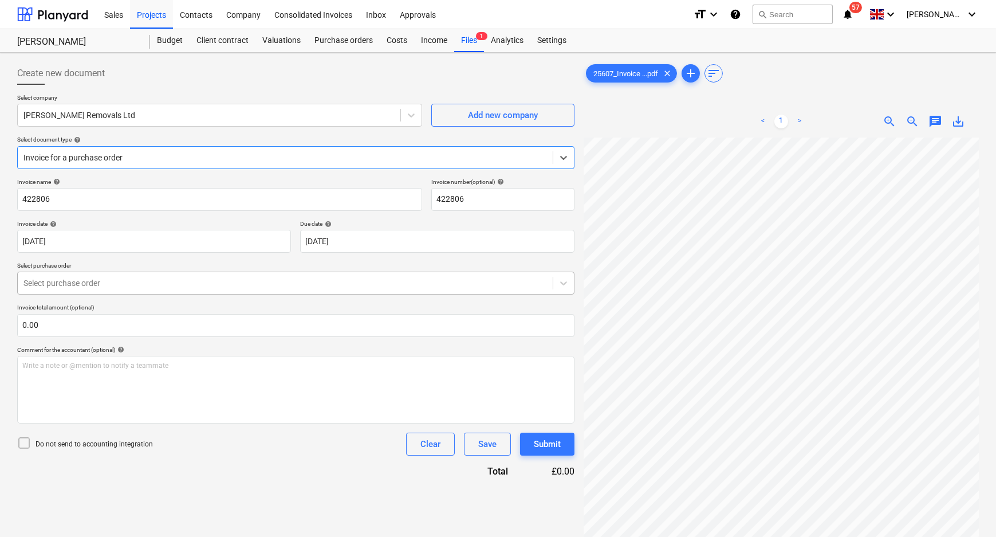
click at [101, 288] on div at bounding box center [285, 282] width 524 height 11
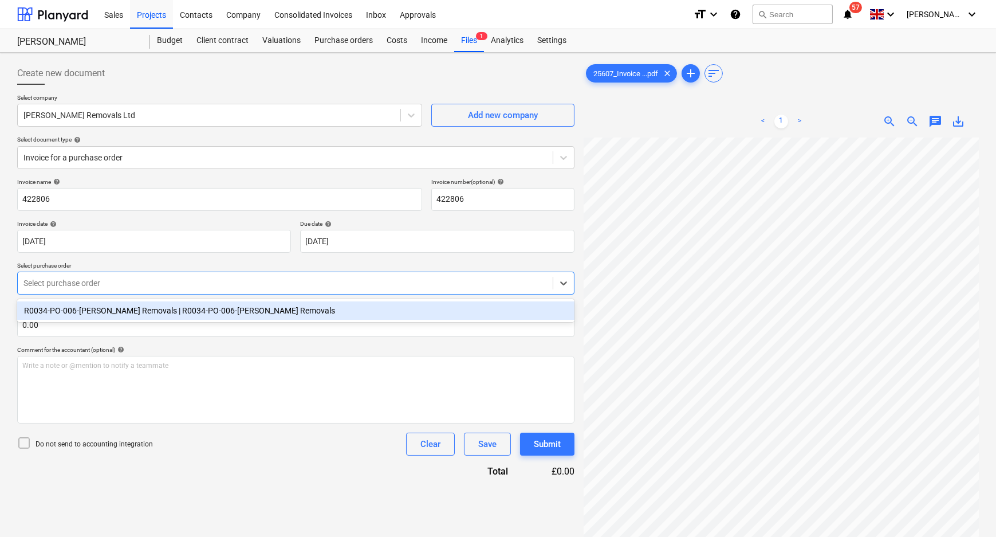
click at [95, 314] on div "R0034-PO-006-Dennis Removals | R0034-PO-006-Dennis Removals" at bounding box center [295, 310] width 557 height 18
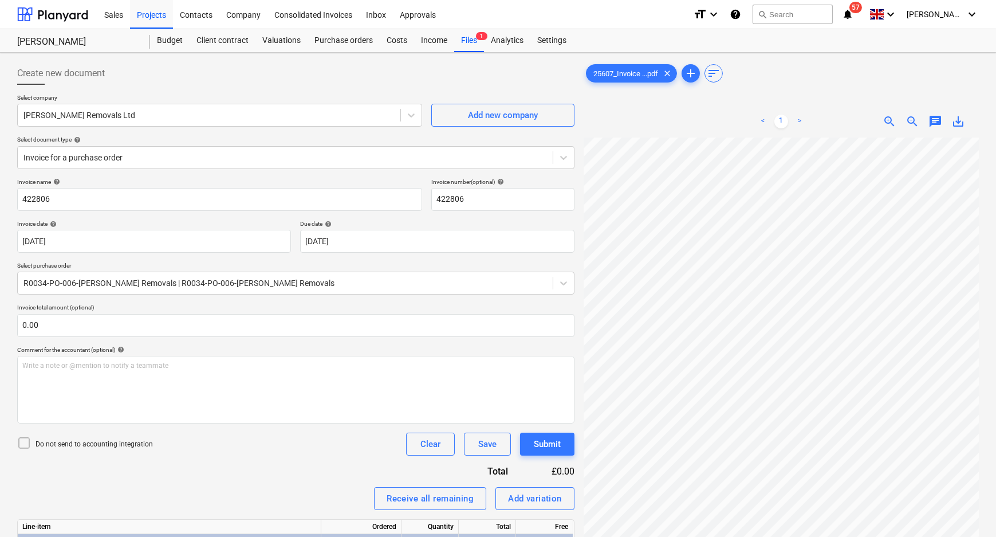
click at [120, 443] on p "Do not send to accounting integration" at bounding box center [94, 444] width 117 height 10
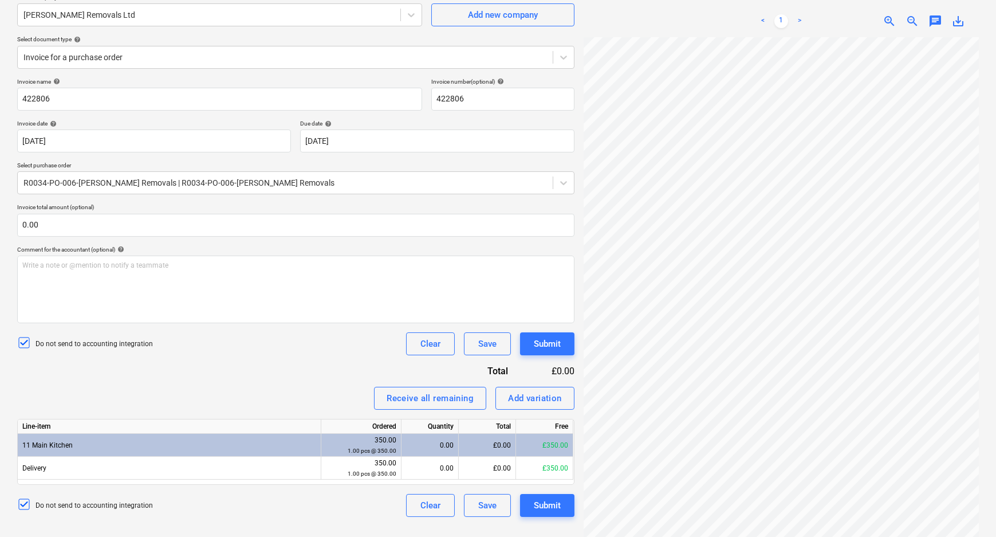
scroll to position [115, 0]
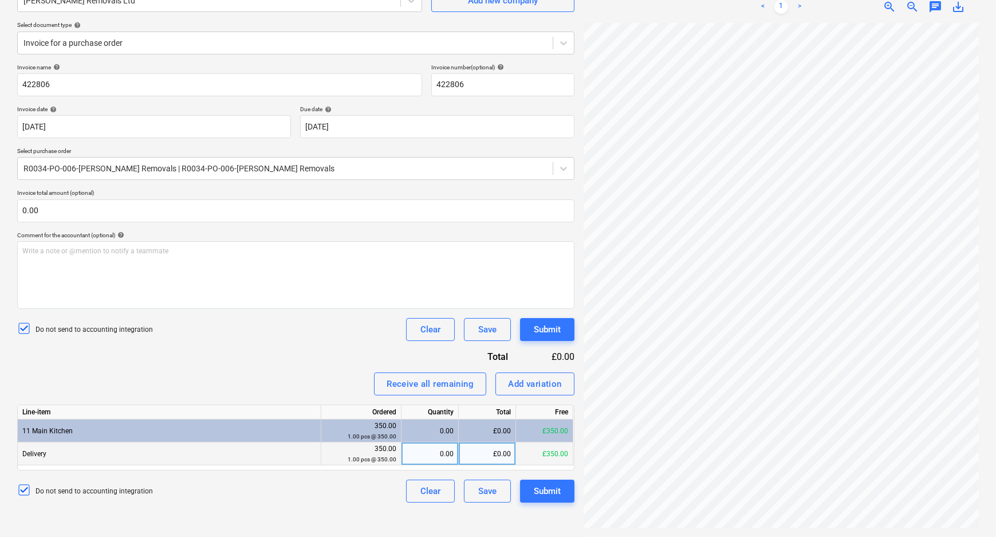
click at [444, 458] on div "0.00" at bounding box center [430, 453] width 48 height 23
drag, startPoint x: 454, startPoint y: 458, endPoint x: 465, endPoint y: 458, distance: 10.9
click at [0, 0] on div "Delivery 350.00 1.00 pcs @ 350.00 2 £0.00 £350.00" at bounding box center [0, 0] width 0 height 0
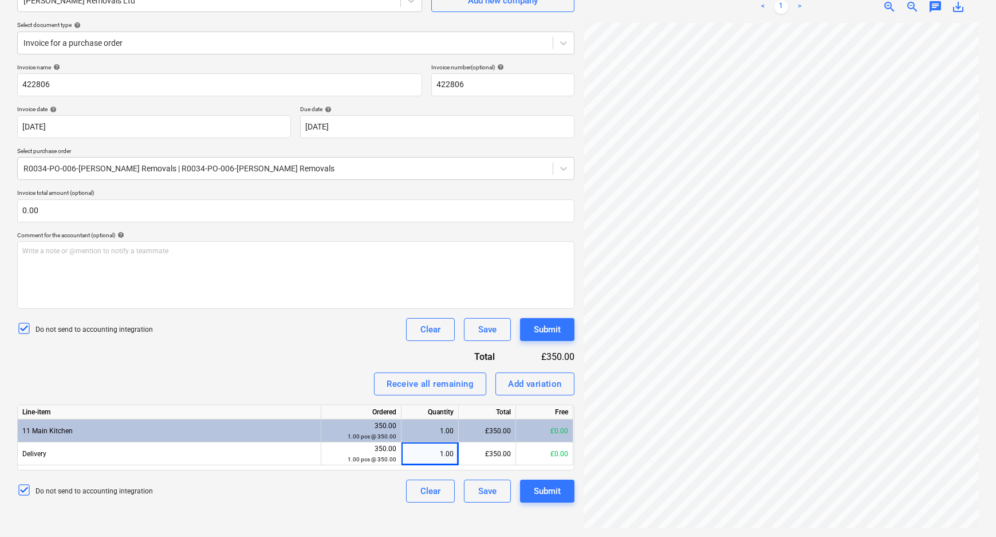
click at [348, 490] on div "Do not send to accounting integration Clear Save Submit" at bounding box center [295, 490] width 557 height 23
click at [536, 493] on div "Submit" at bounding box center [547, 490] width 27 height 15
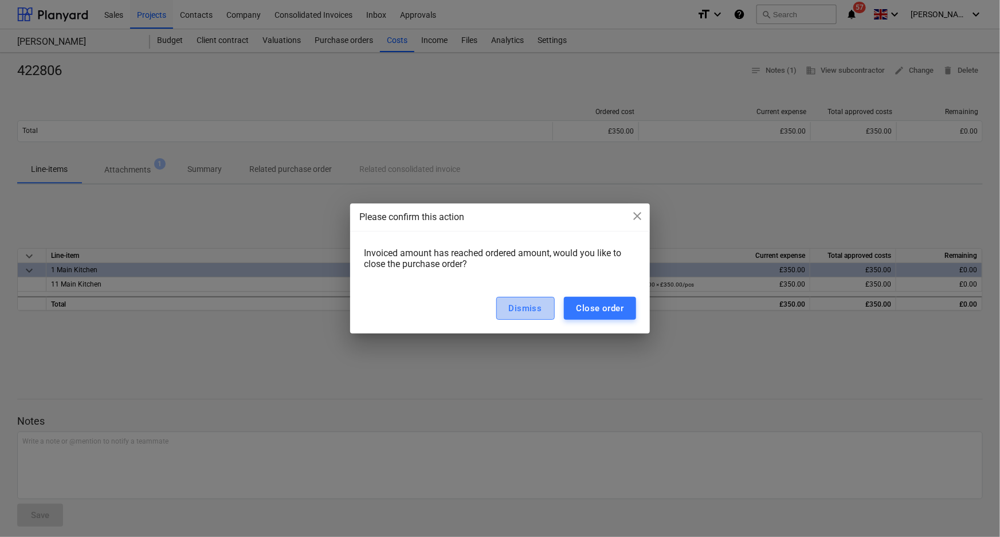
click at [538, 309] on div "Dismiss" at bounding box center [525, 308] width 33 height 15
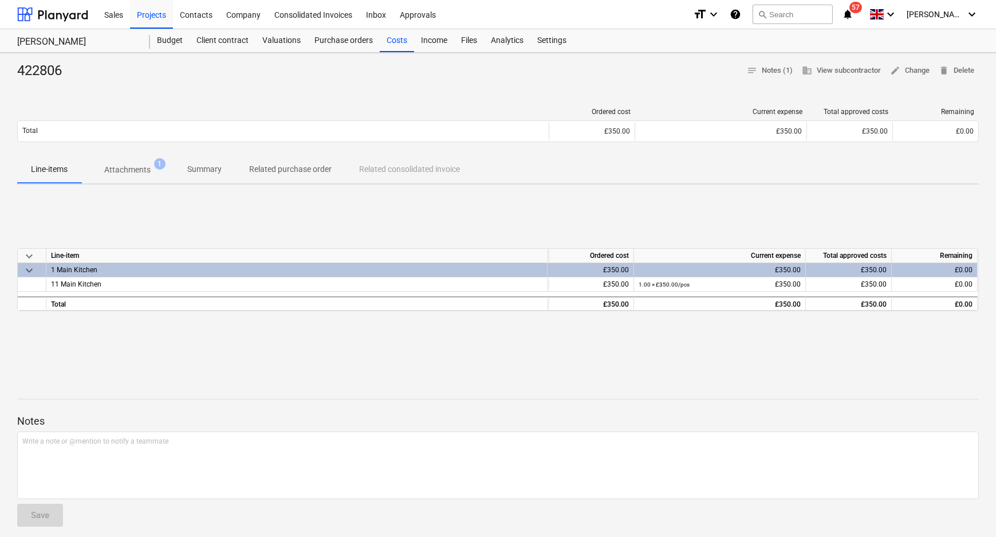
click at [523, 325] on div "keyboard_arrow_down Line-item Ordered cost Current expense Total approved costs…" at bounding box center [498, 280] width 962 height 172
click at [358, 217] on div "keyboard_arrow_down Line-item Ordered cost Current expense Total approved costs…" at bounding box center [498, 280] width 962 height 172
click at [353, 40] on div "Purchase orders" at bounding box center [344, 40] width 72 height 23
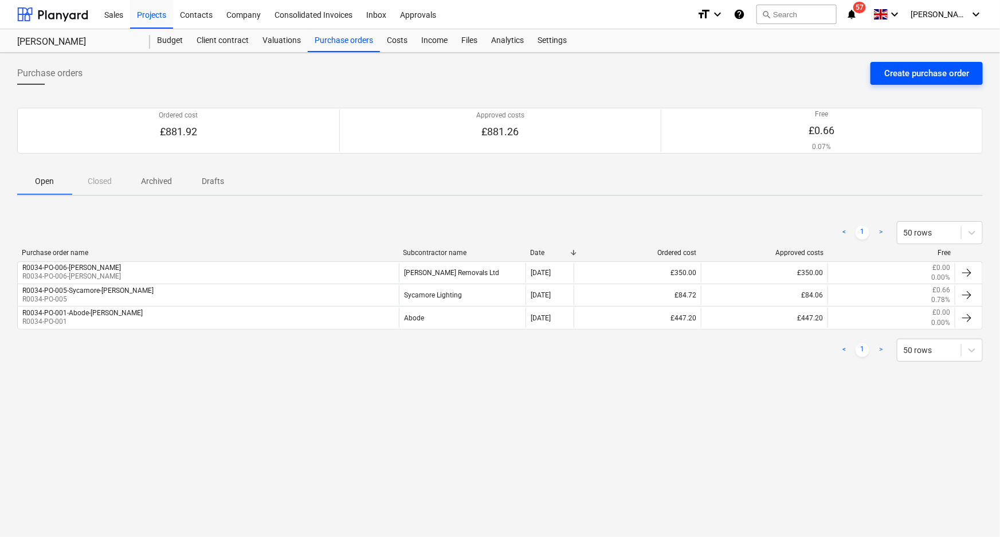
click at [906, 70] on div "Create purchase order" at bounding box center [926, 73] width 85 height 15
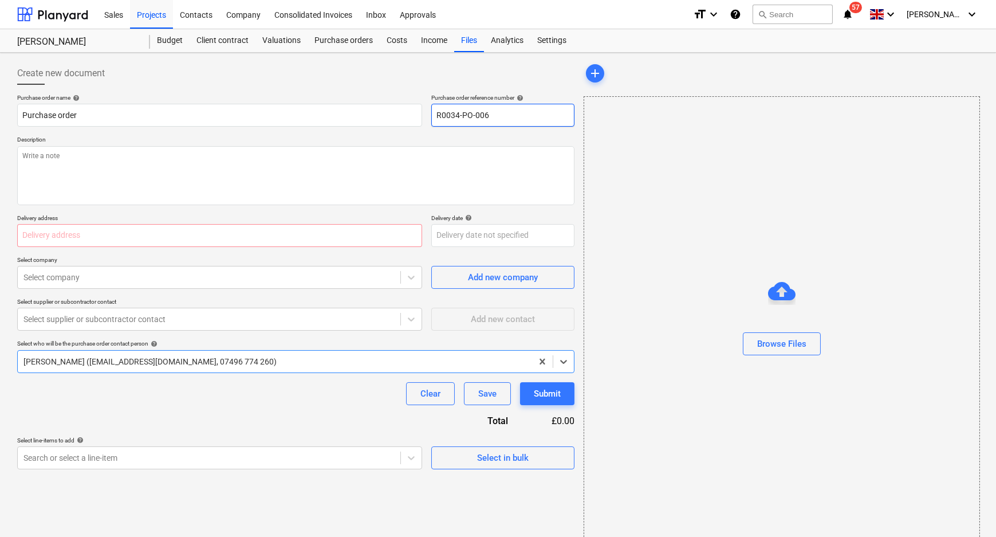
click at [518, 119] on input "R0034-PO-006" at bounding box center [502, 115] width 143 height 23
drag, startPoint x: 520, startPoint y: 114, endPoint x: 491, endPoint y: 111, distance: 28.8
click at [491, 111] on input "R0034-PO-006-GID" at bounding box center [502, 115] width 143 height 23
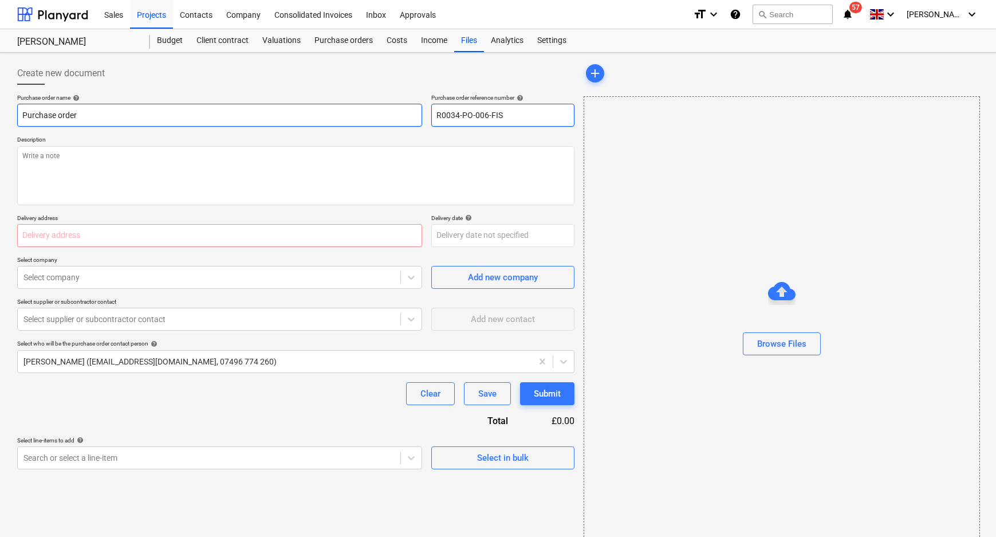
drag, startPoint x: 525, startPoint y: 108, endPoint x: 287, endPoint y: 113, distance: 237.8
click at [400, 112] on div "Purchase order name help Purchase order Purchase order reference number help R0…" at bounding box center [295, 110] width 557 height 33
drag, startPoint x: 185, startPoint y: 113, endPoint x: -46, endPoint y: 113, distance: 230.9
click at [0, 113] on html "Sales Projects Contacts Company Consolidated Invoices Inbox Approvals format_si…" at bounding box center [498, 268] width 996 height 537
paste input "R0034-PO-006-FIS"
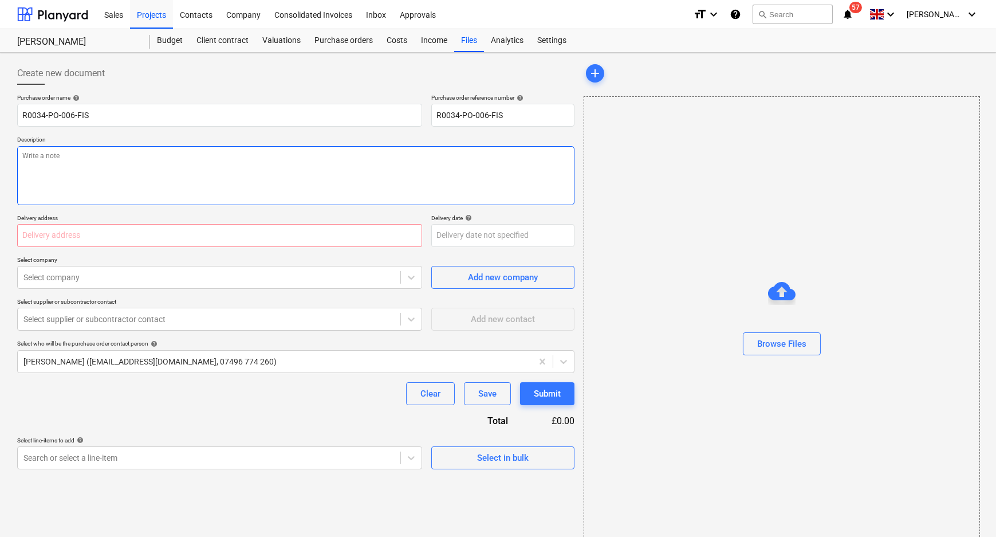
click at [191, 172] on textarea at bounding box center [295, 175] width 557 height 59
paste textarea "R0034-PO-006-FIS"
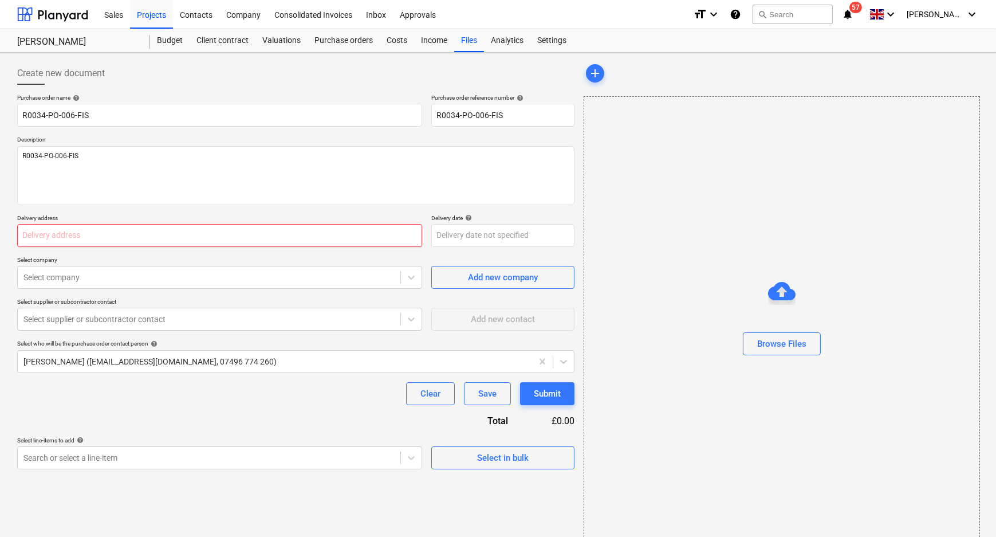
click at [199, 241] on input "text" at bounding box center [219, 235] width 405 height 23
paste input "Dennis Removals, Thornhill Ind Est, South Marston, Swindon, SN3 4TA"
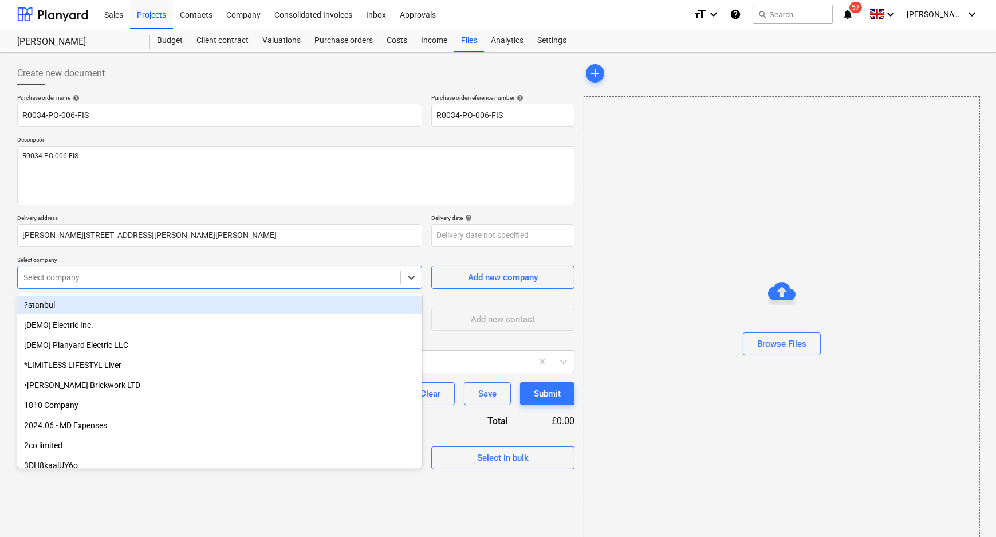
click at [223, 274] on div at bounding box center [208, 277] width 371 height 11
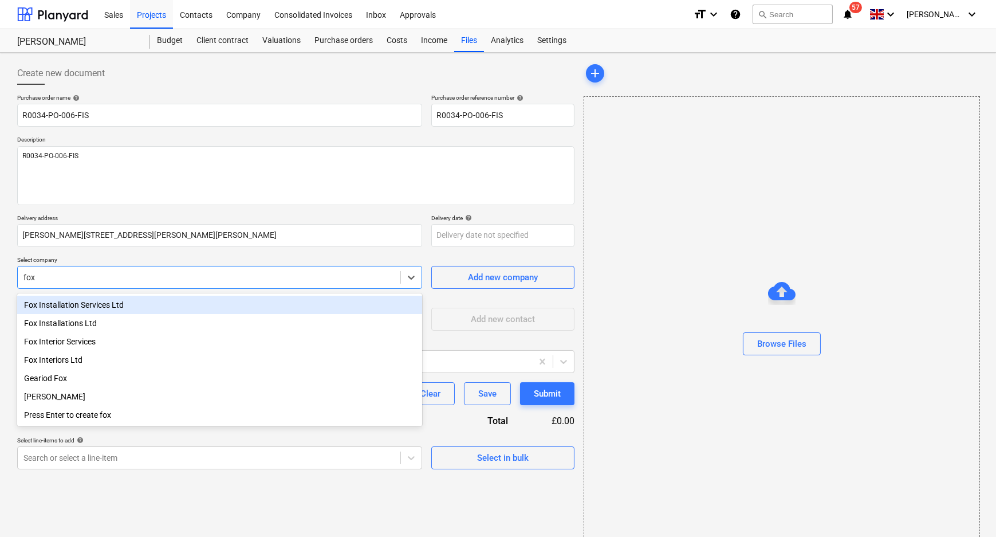
click at [151, 305] on div "Fox Installation Services Ltd" at bounding box center [219, 305] width 405 height 18
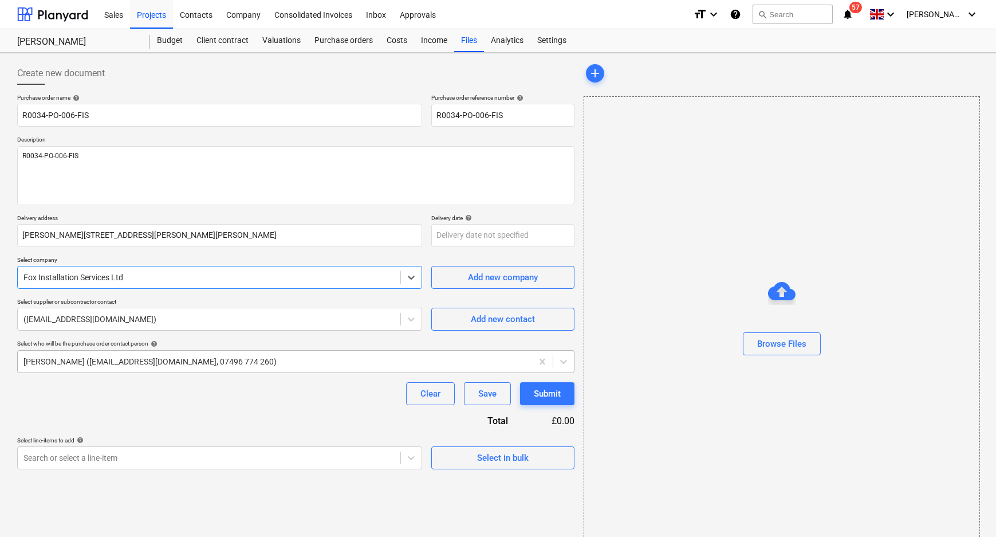
click at [199, 363] on div at bounding box center [274, 361] width 503 height 11
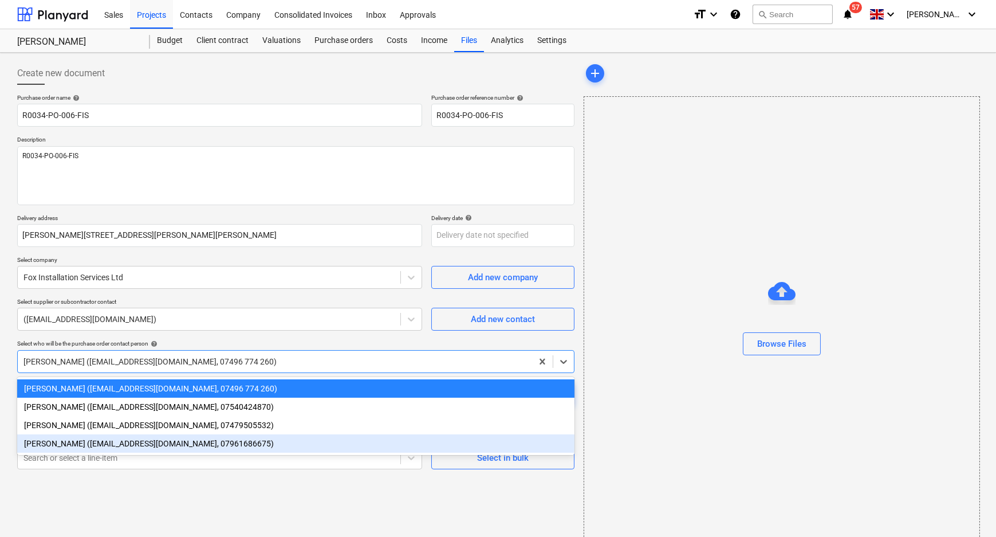
click at [142, 446] on div "Stuart Croggon (scroggon@kuchecontracts.com, 07961686675)" at bounding box center [295, 443] width 557 height 18
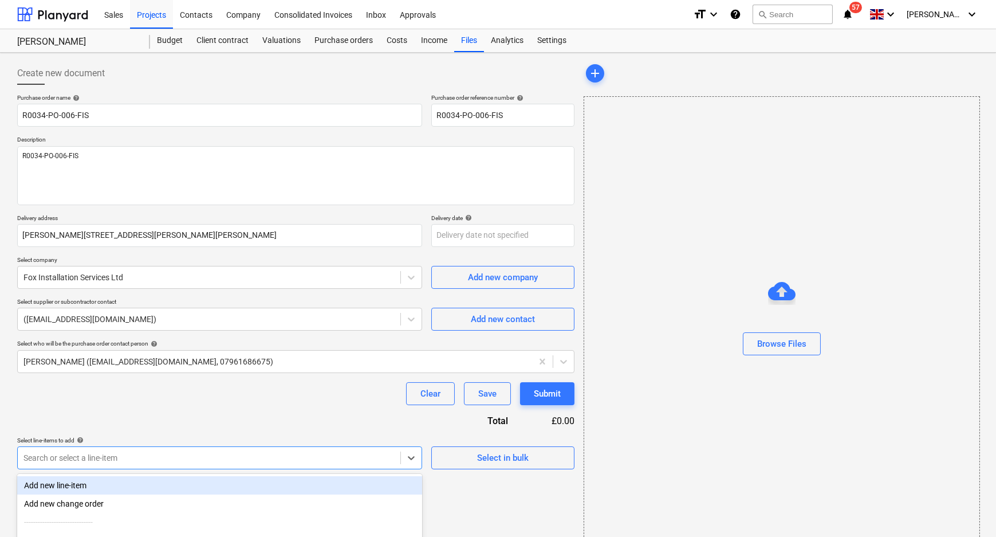
scroll to position [36, 0]
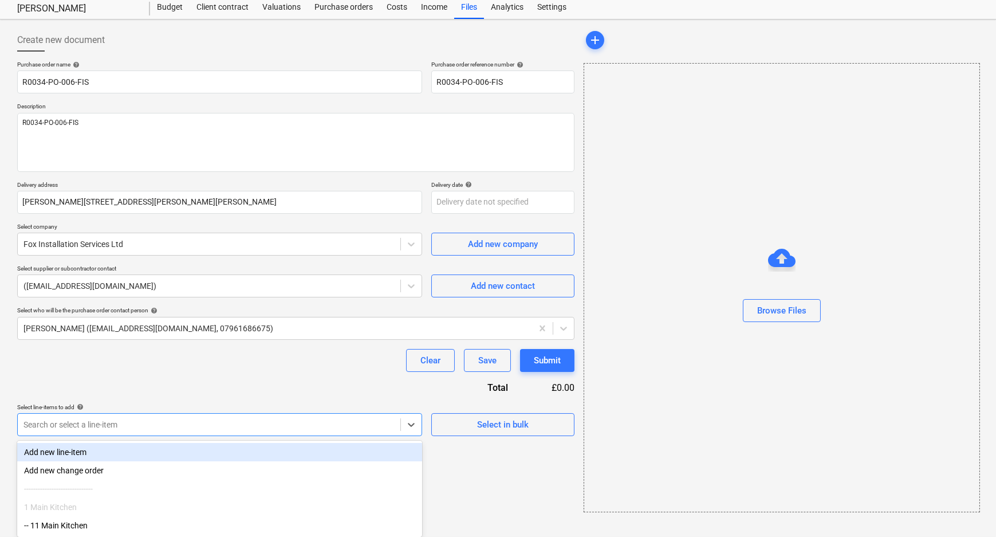
drag, startPoint x: 143, startPoint y: 454, endPoint x: 135, endPoint y: 471, distance: 19.0
click at [143, 454] on body "Sales Projects Contacts Company Consolidated Invoices Inbox Approvals format_si…" at bounding box center [498, 235] width 996 height 537
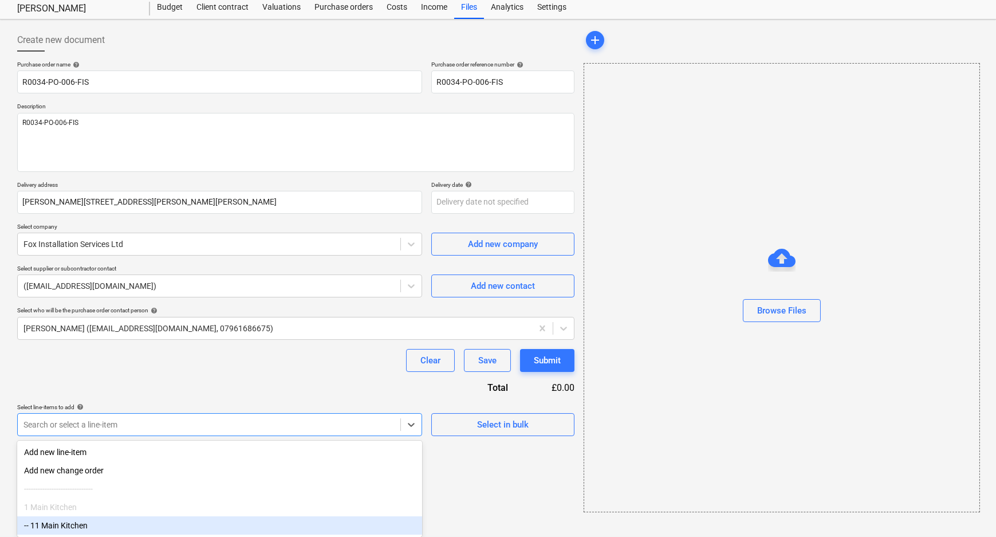
click at [121, 522] on div "-- 11 Main Kitchen" at bounding box center [219, 525] width 405 height 18
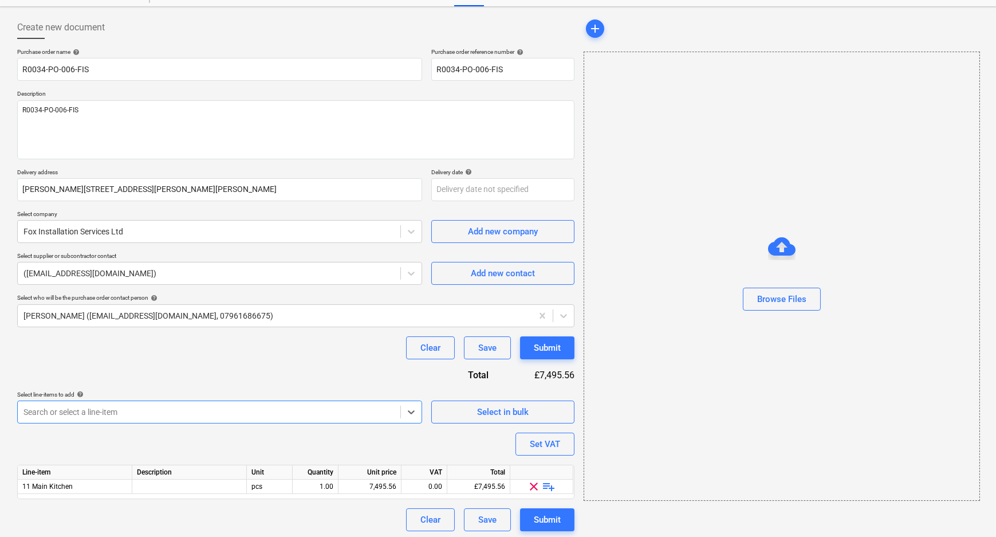
scroll to position [49, 0]
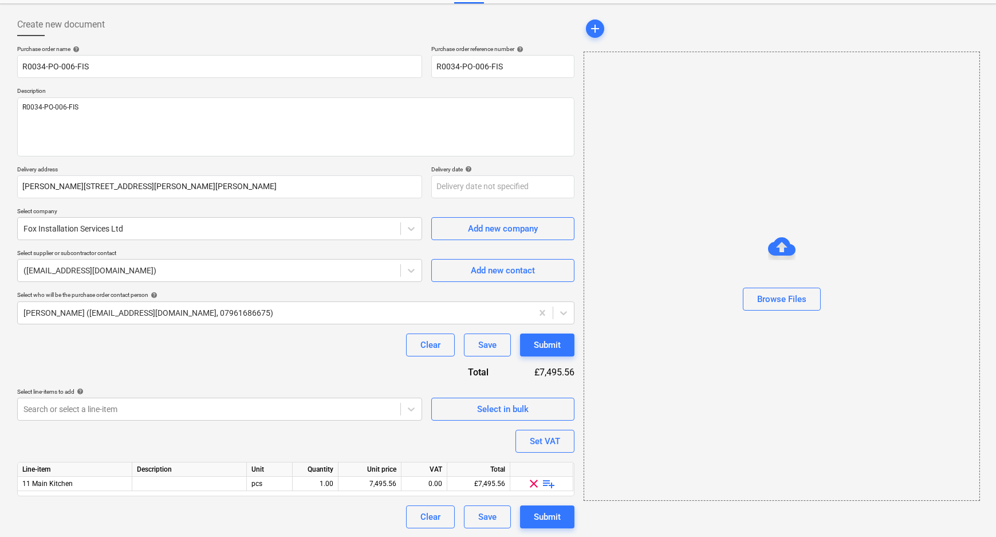
click at [549, 484] on span "playlist_add" at bounding box center [549, 484] width 14 height 14
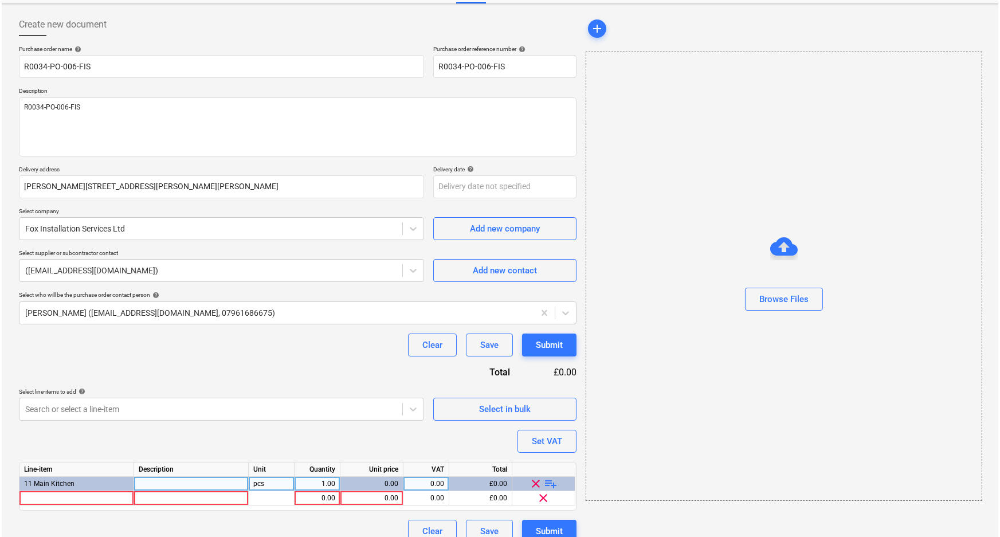
scroll to position [63, 0]
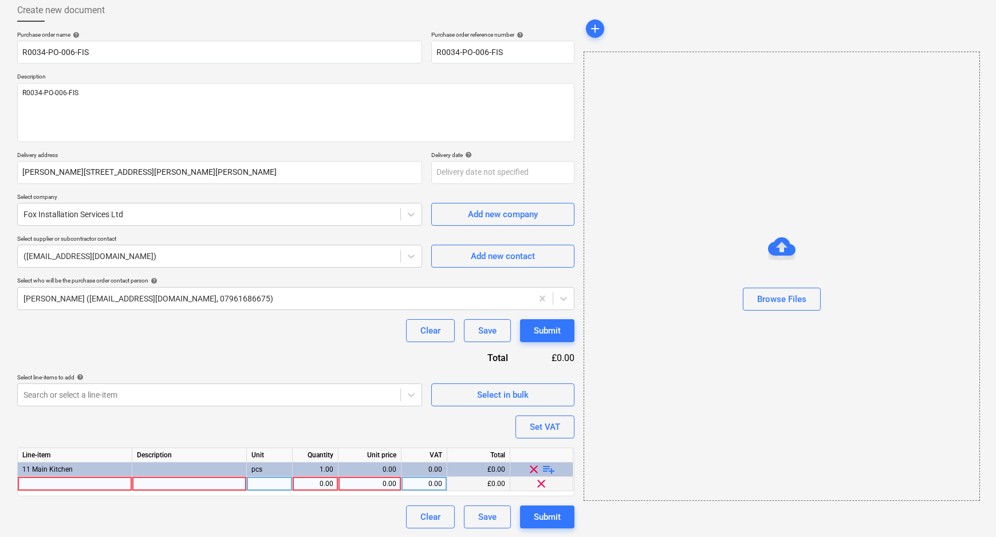
click at [113, 482] on div at bounding box center [75, 484] width 115 height 14
click at [310, 487] on div "0.00" at bounding box center [315, 484] width 36 height 14
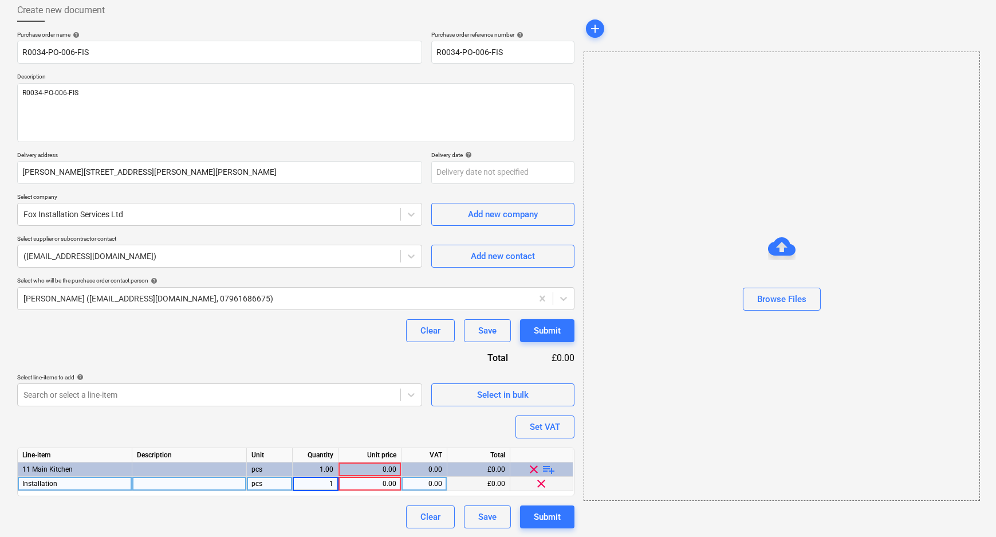
click at [346, 484] on div "0.00" at bounding box center [369, 484] width 53 height 14
click at [384, 482] on div "0.00" at bounding box center [369, 484] width 53 height 14
click at [379, 505] on div "Clear Save Submit" at bounding box center [295, 516] width 557 height 23
click at [556, 516] on div "Submit" at bounding box center [547, 516] width 27 height 15
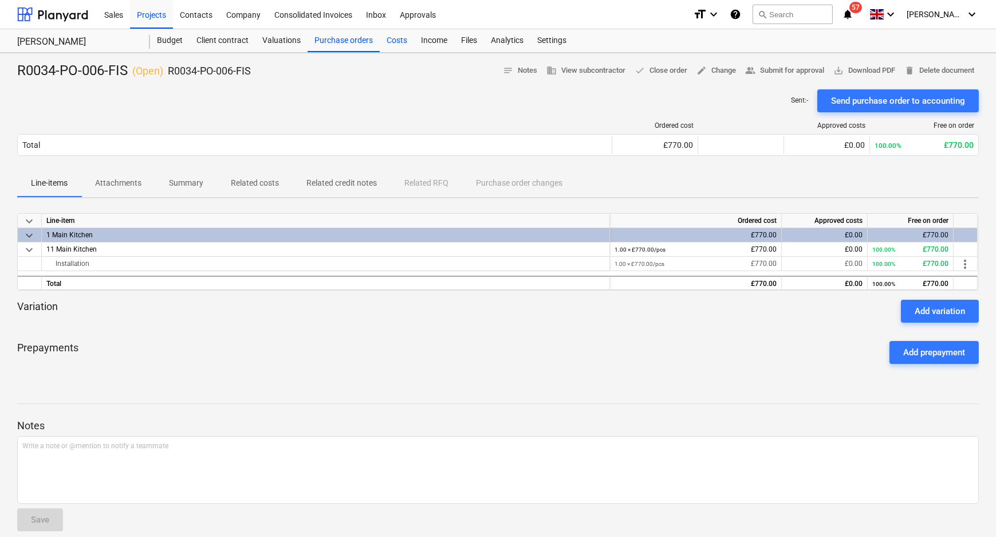
click at [396, 38] on div "Costs" at bounding box center [397, 40] width 34 height 23
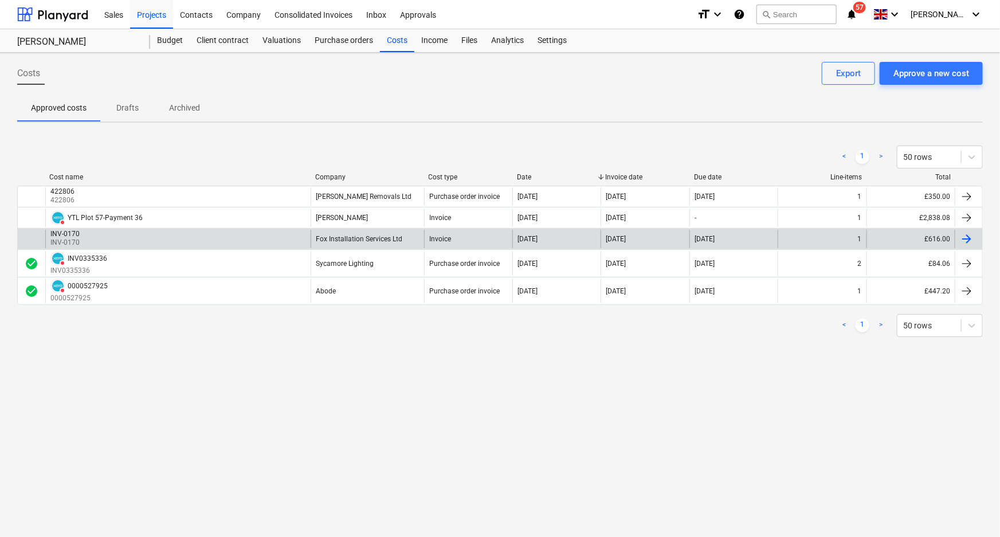
click at [120, 233] on div "INV-0170 INV-0170" at bounding box center [177, 239] width 265 height 18
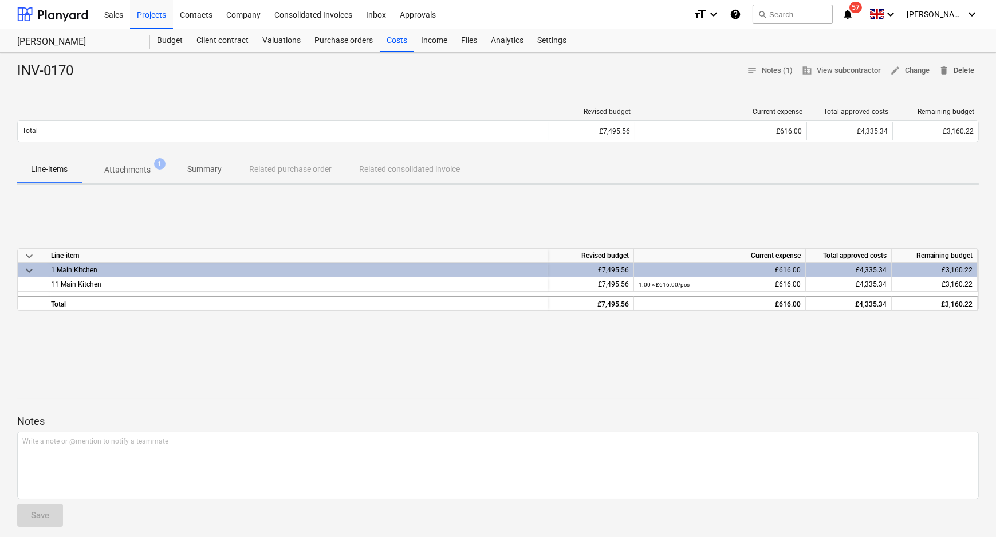
click at [960, 70] on span "delete Delete" at bounding box center [957, 70] width 36 height 13
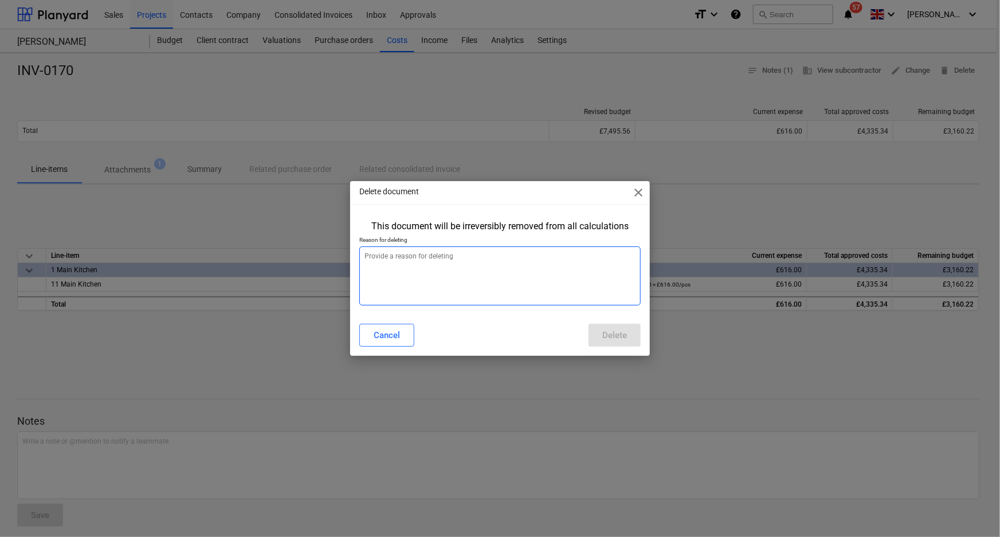
click at [478, 288] on textarea at bounding box center [500, 275] width 282 height 59
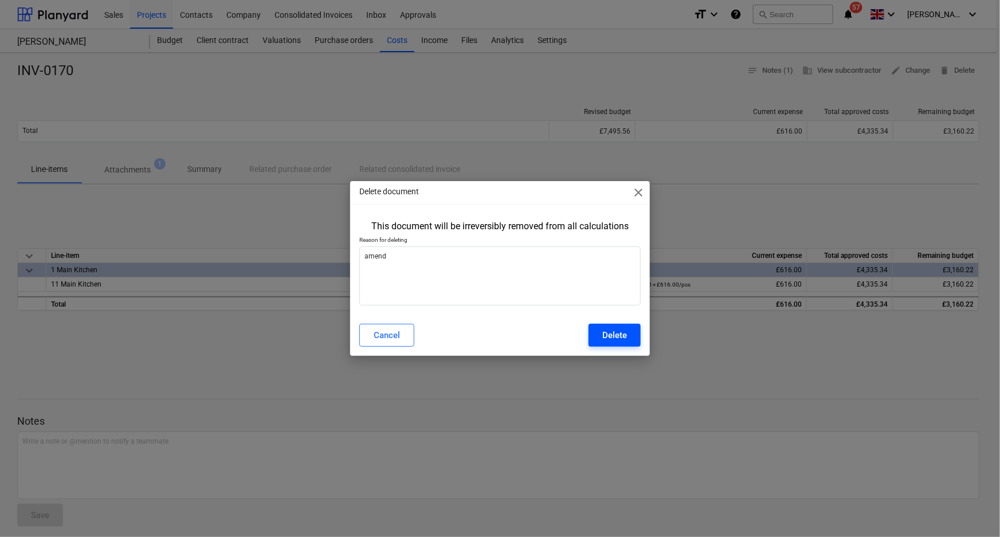
click at [607, 333] on div "Delete" at bounding box center [614, 335] width 25 height 15
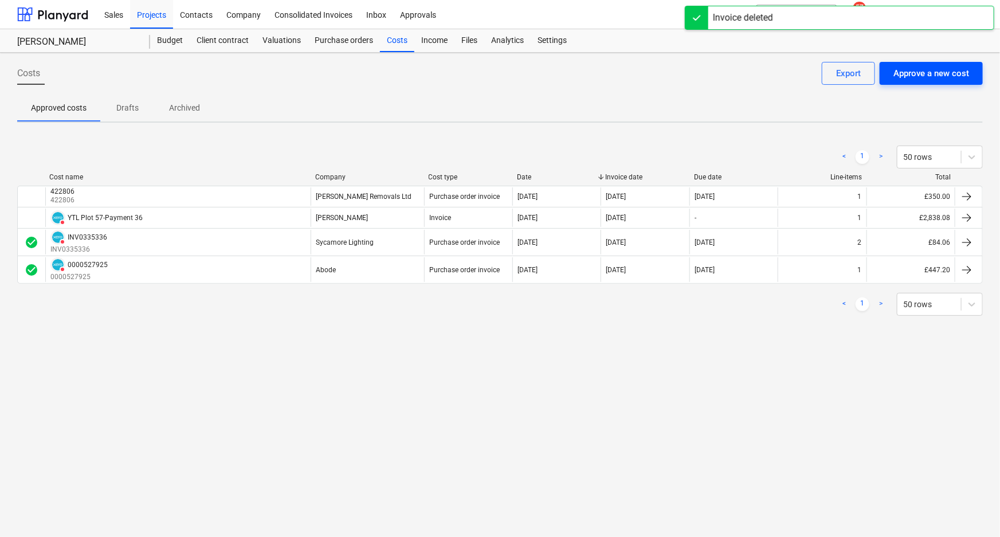
click at [953, 70] on div "Approve a new cost" at bounding box center [931, 73] width 76 height 15
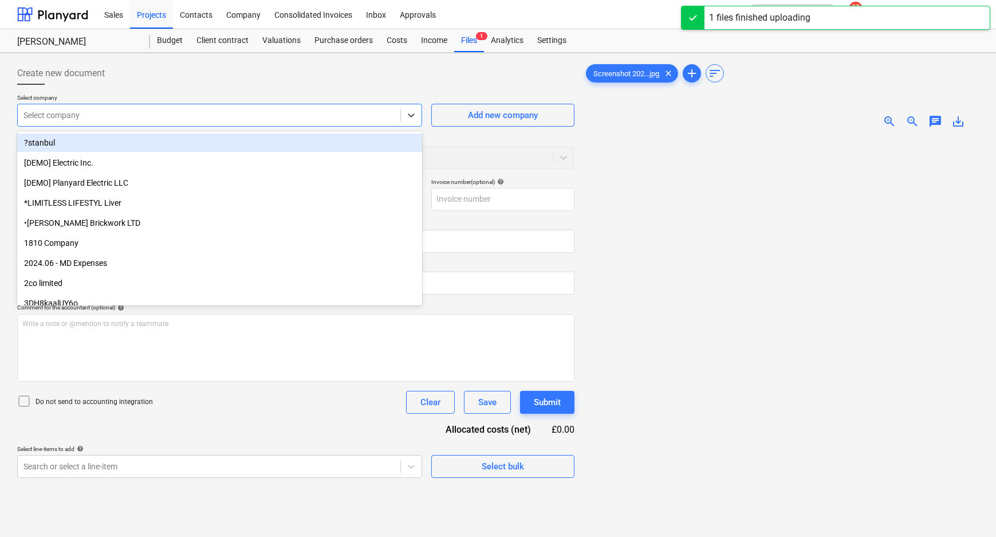
click at [315, 123] on div "Select company" at bounding box center [209, 115] width 383 height 16
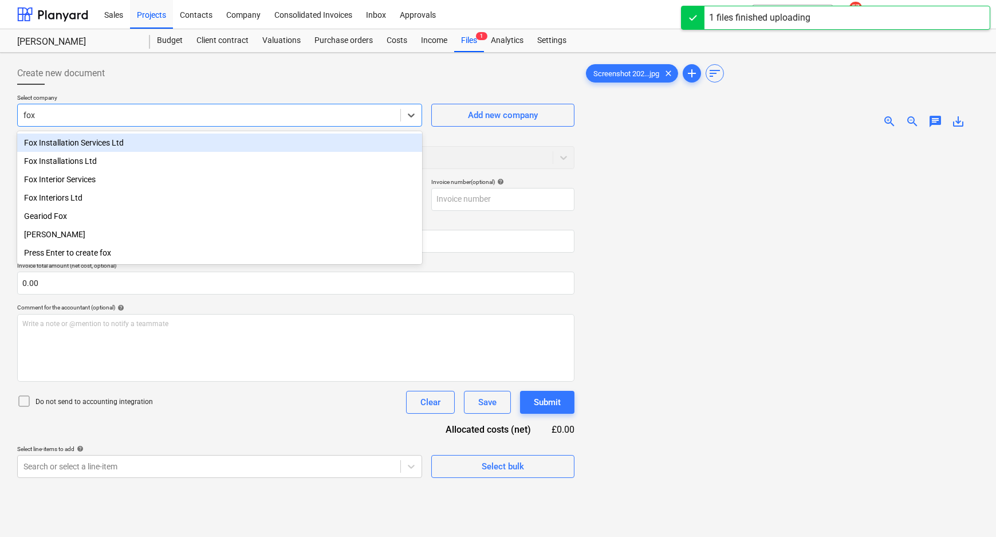
click at [160, 143] on div "Fox Installation Services Ltd" at bounding box center [219, 142] width 405 height 18
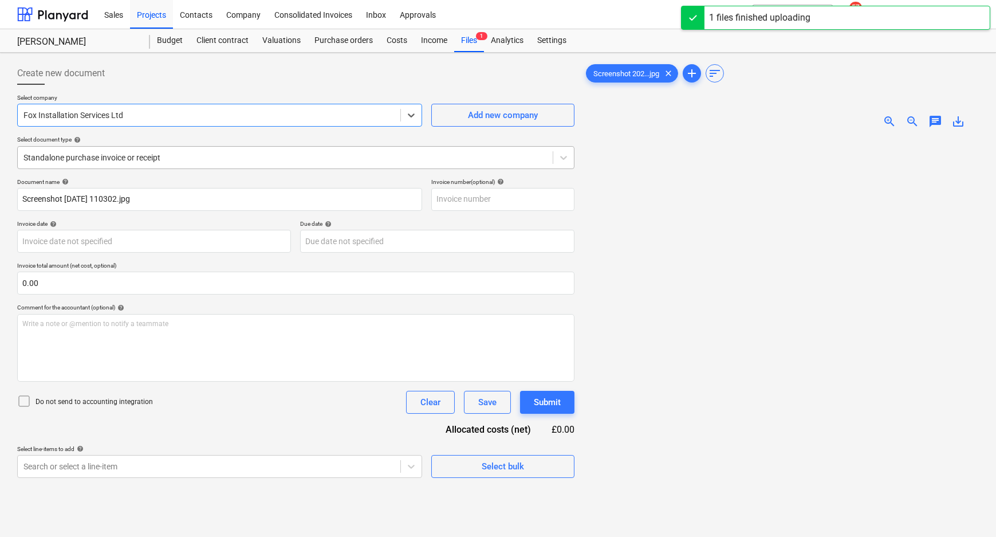
drag, startPoint x: 168, startPoint y: 155, endPoint x: 163, endPoint y: 164, distance: 11.3
click at [168, 155] on div at bounding box center [285, 157] width 524 height 11
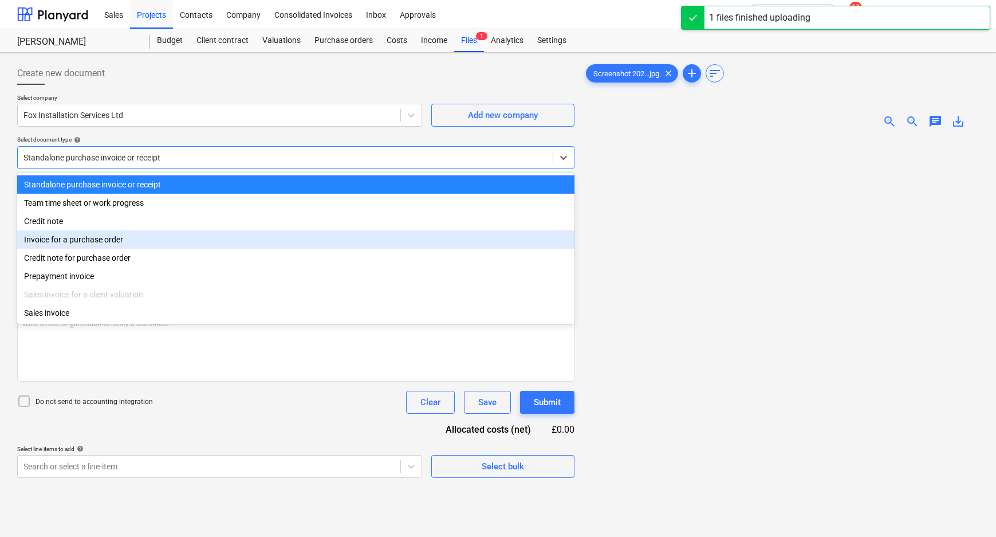
click at [122, 241] on div "Invoice for a purchase order" at bounding box center [295, 239] width 557 height 18
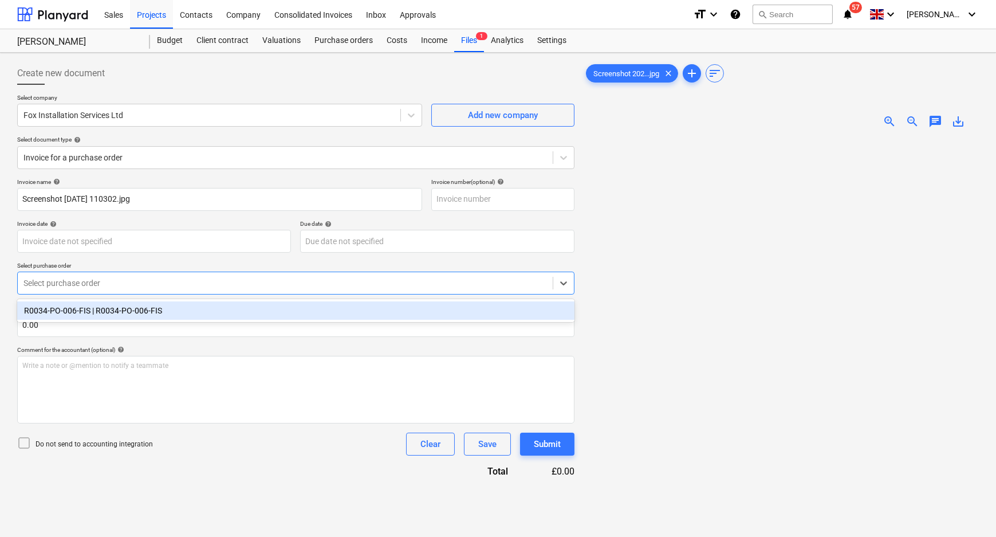
drag, startPoint x: 98, startPoint y: 278, endPoint x: 92, endPoint y: 308, distance: 29.9
click at [98, 280] on div at bounding box center [285, 282] width 524 height 11
click at [92, 314] on div "R0034-PO-006-FIS | R0034-PO-006-FIS" at bounding box center [295, 310] width 557 height 18
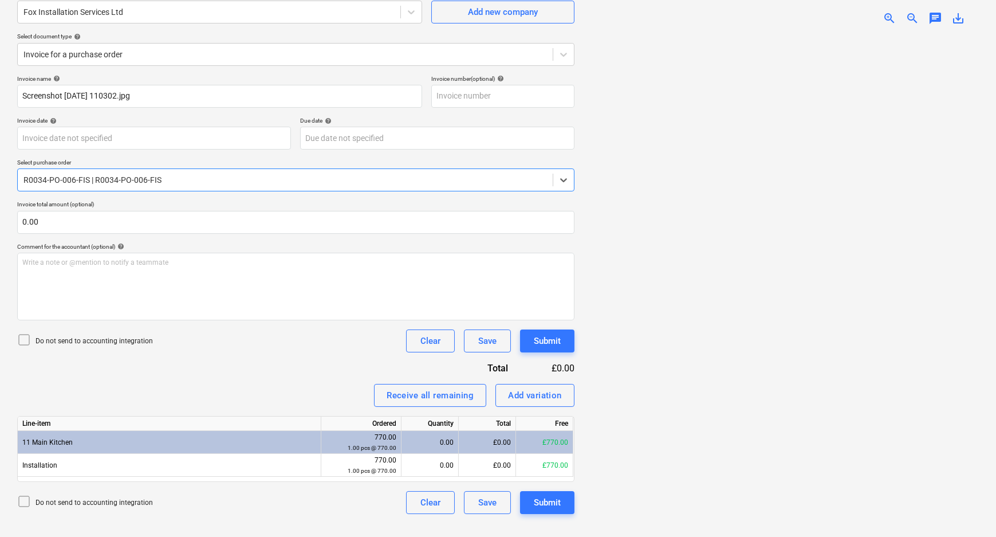
scroll to position [104, 0]
drag, startPoint x: 103, startPoint y: 336, endPoint x: 109, endPoint y: 340, distance: 7.3
click at [103, 336] on p "Do not send to accounting integration" at bounding box center [94, 341] width 117 height 10
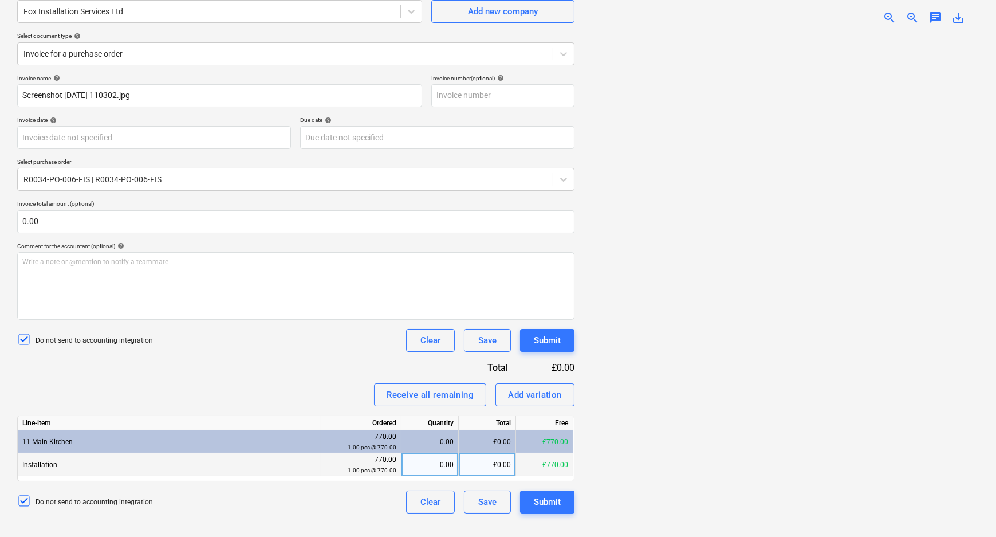
click at [418, 464] on div "0.00" at bounding box center [430, 464] width 48 height 23
click at [321, 379] on div "Invoice name help Screenshot 2025-08-20 110302.jpg Invoice number (optional) he…" at bounding box center [295, 293] width 557 height 439
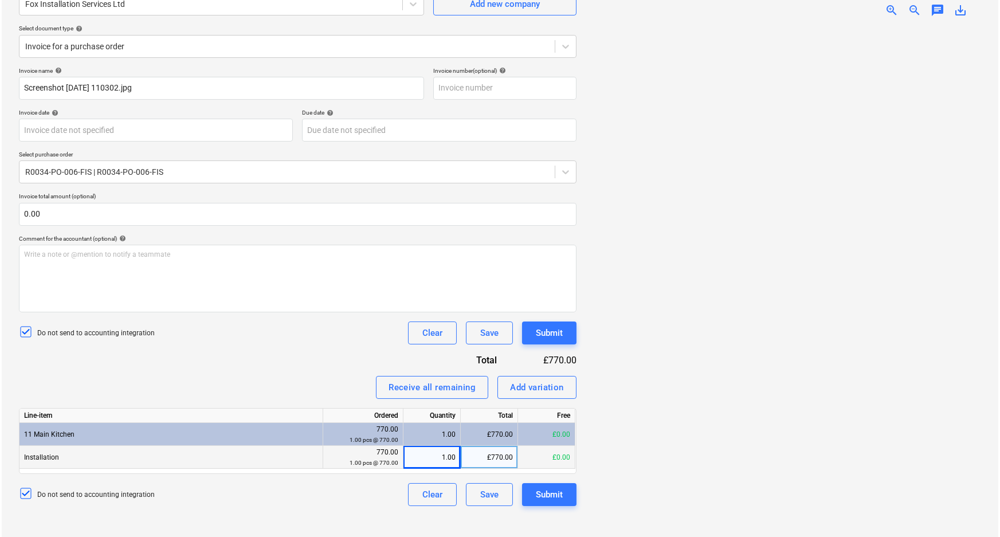
scroll to position [115, 0]
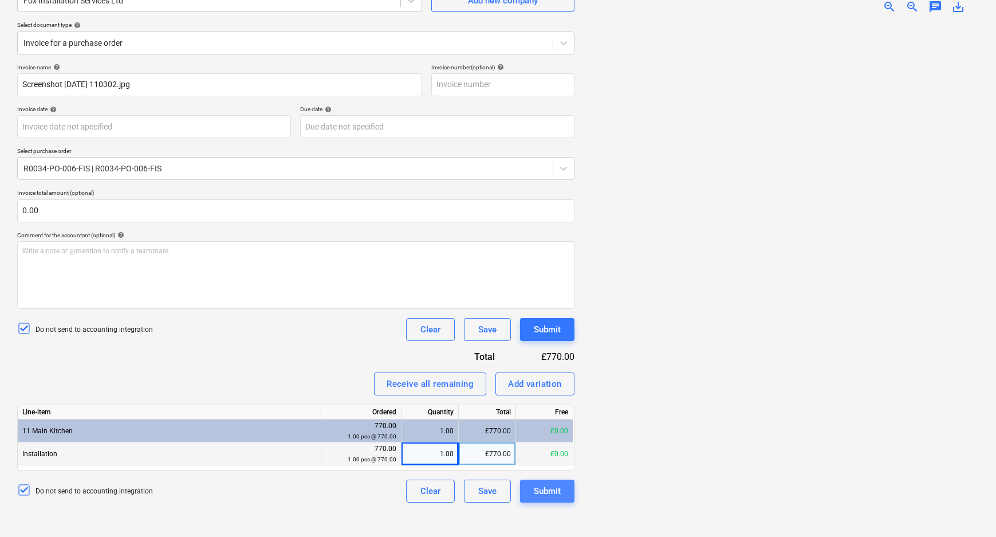
click at [564, 487] on button "Submit" at bounding box center [547, 490] width 54 height 23
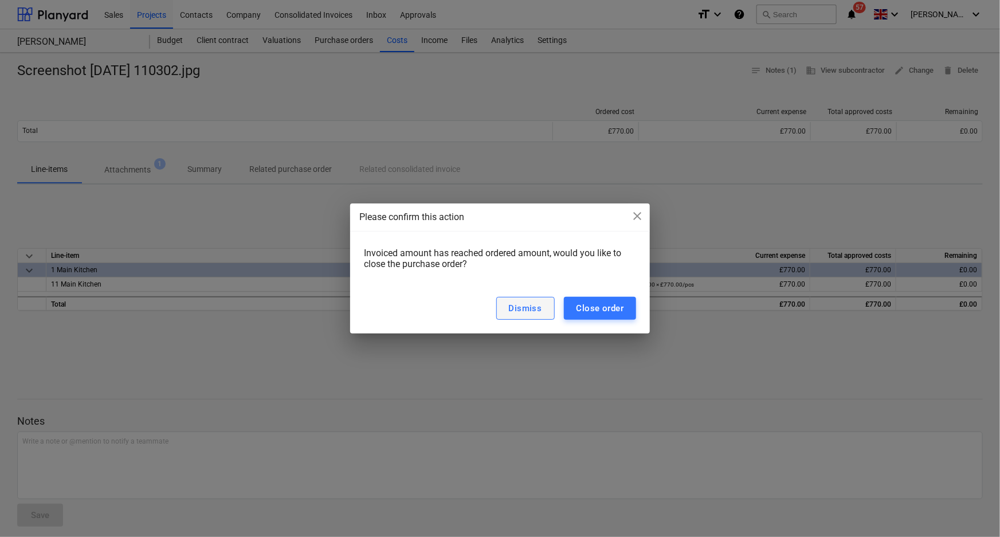
click at [520, 309] on div "Dismiss" at bounding box center [525, 308] width 33 height 15
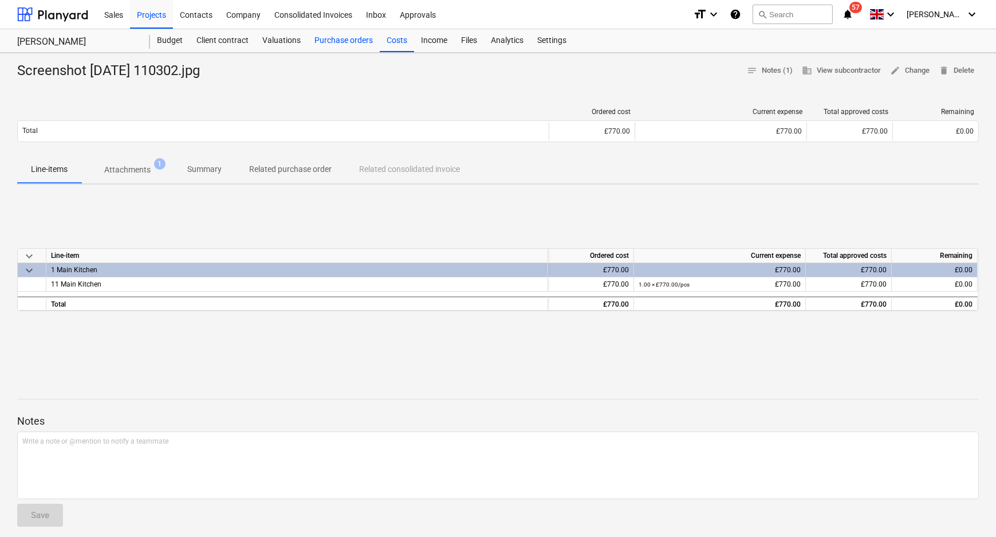
click at [321, 39] on div "Purchase orders" at bounding box center [344, 40] width 72 height 23
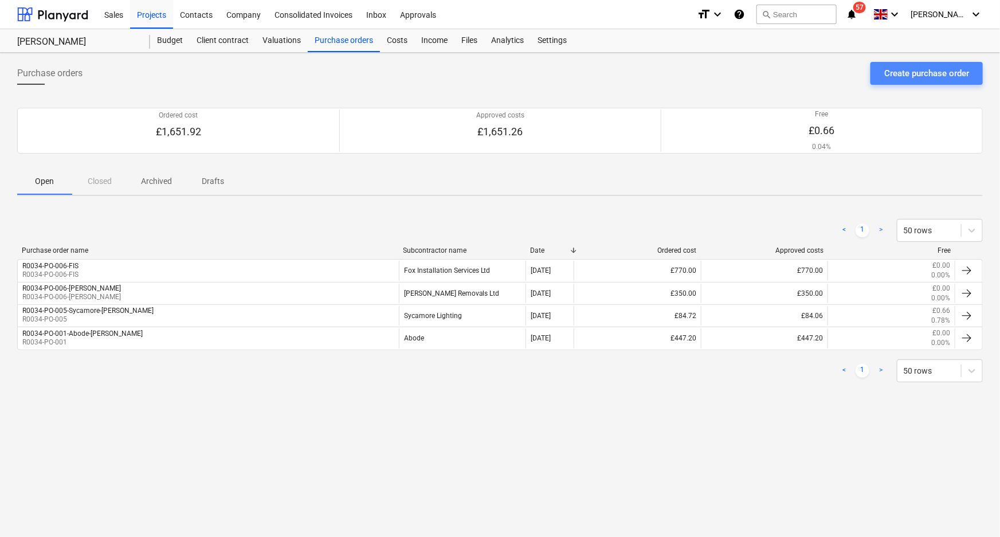
click at [913, 76] on div "Create purchase order" at bounding box center [926, 73] width 85 height 15
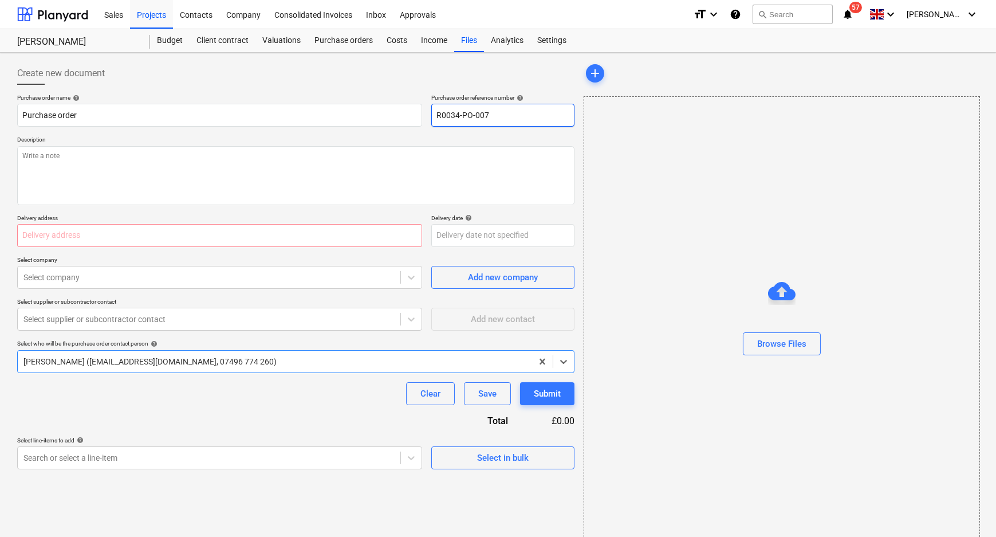
click at [541, 113] on input "R0034-PO-007" at bounding box center [502, 115] width 143 height 23
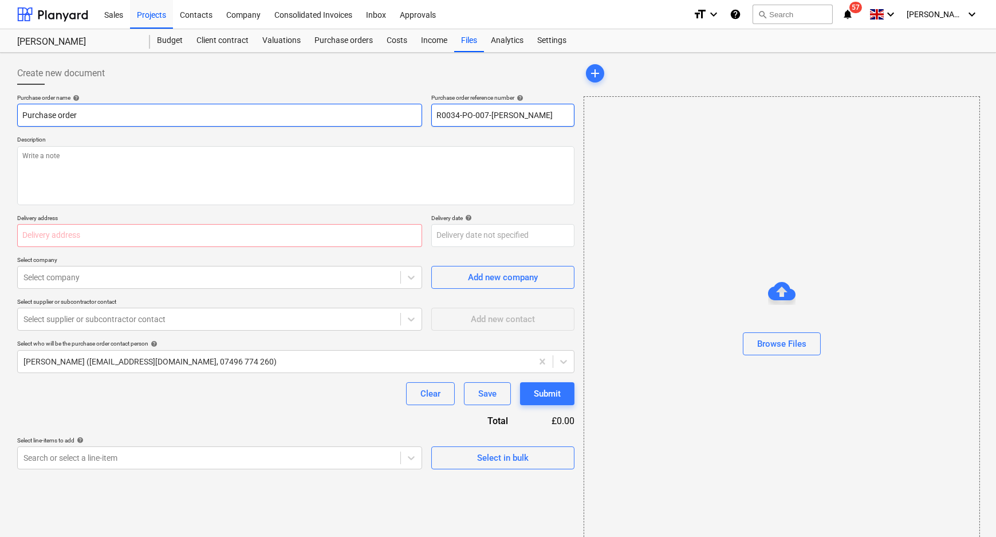
drag, startPoint x: 541, startPoint y: 113, endPoint x: 374, endPoint y: 113, distance: 166.7
click at [394, 113] on div "Purchase order name help Purchase order Purchase order reference number help R0…" at bounding box center [295, 110] width 557 height 33
drag, startPoint x: 121, startPoint y: 111, endPoint x: -34, endPoint y: 109, distance: 154.7
click at [0, 109] on html "Sales Projects Contacts Company Consolidated Invoices Inbox Approvals format_si…" at bounding box center [498, 268] width 996 height 537
paste input "R0034-PO-007-Roann"
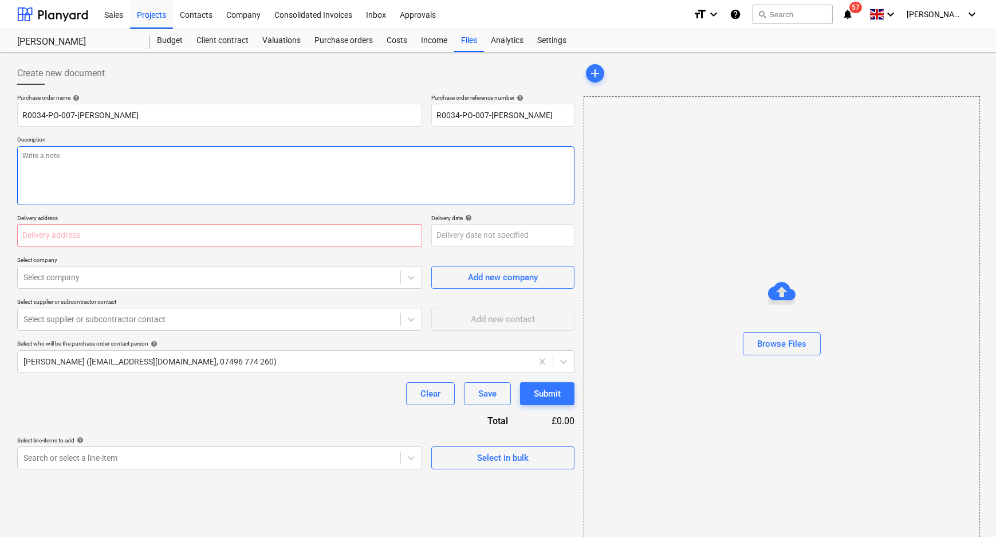
click at [115, 151] on textarea at bounding box center [295, 175] width 557 height 59
paste textarea "R0034-PO-007-Roann"
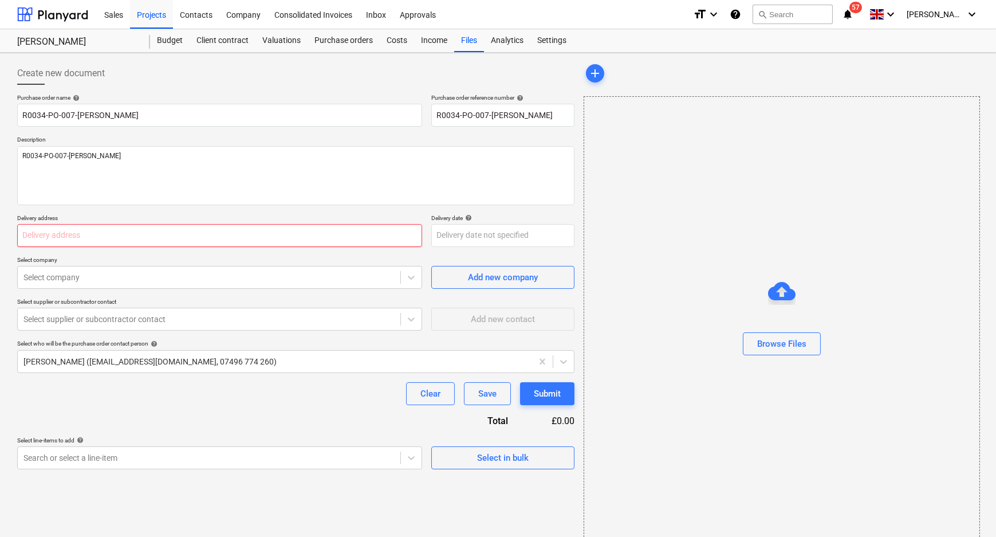
click at [133, 235] on input "text" at bounding box center [219, 235] width 405 height 23
paste input "Dennis Removals, Thornhill Ind Est, South Marston, Swindon, SN3 4TA"
click at [196, 273] on div at bounding box center [208, 277] width 371 height 11
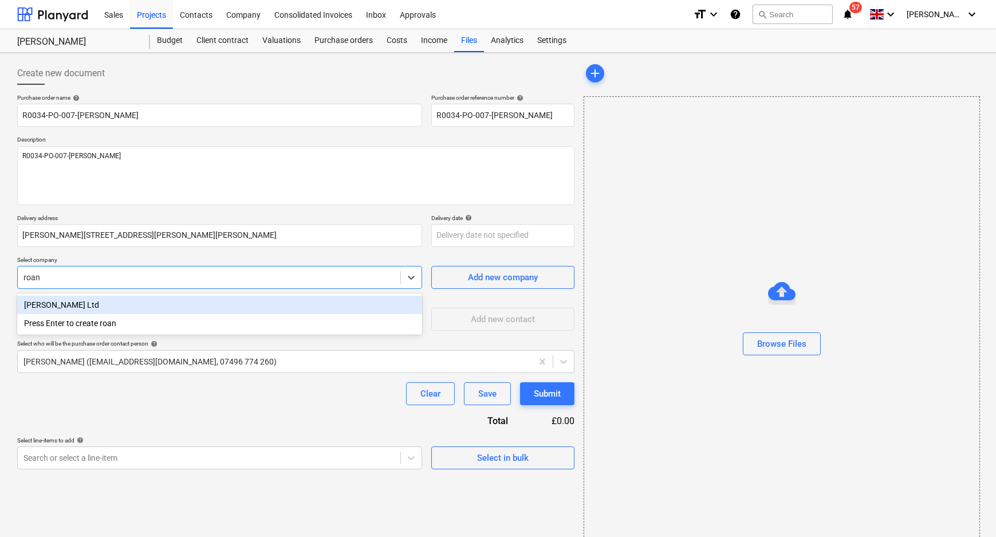
click at [125, 308] on div "[PERSON_NAME] Ltd" at bounding box center [219, 305] width 405 height 18
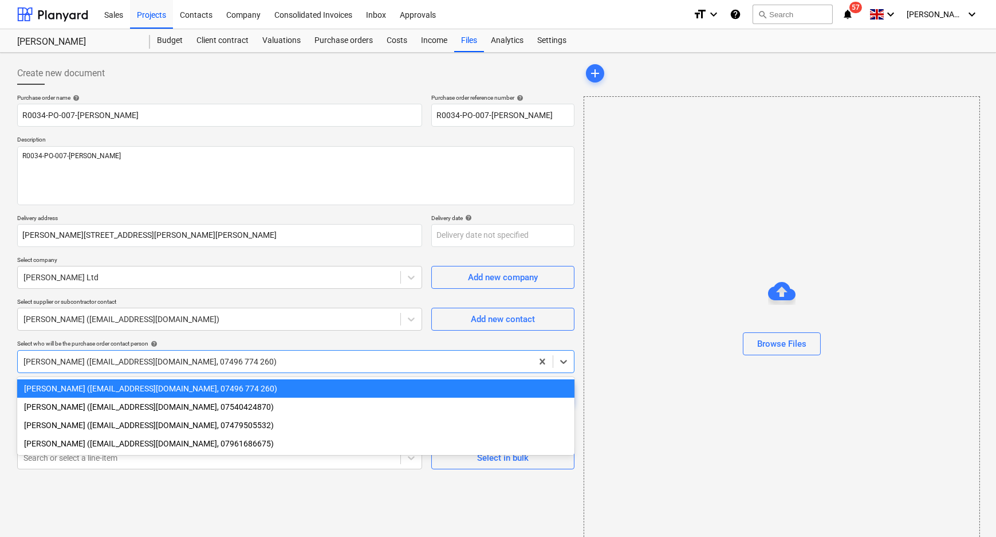
drag, startPoint x: 131, startPoint y: 352, endPoint x: 109, endPoint y: 398, distance: 51.5
click at [131, 352] on div "Jo Foreman (jforeman@kuchecontracts.com, 07496 774 260)" at bounding box center [295, 361] width 557 height 23
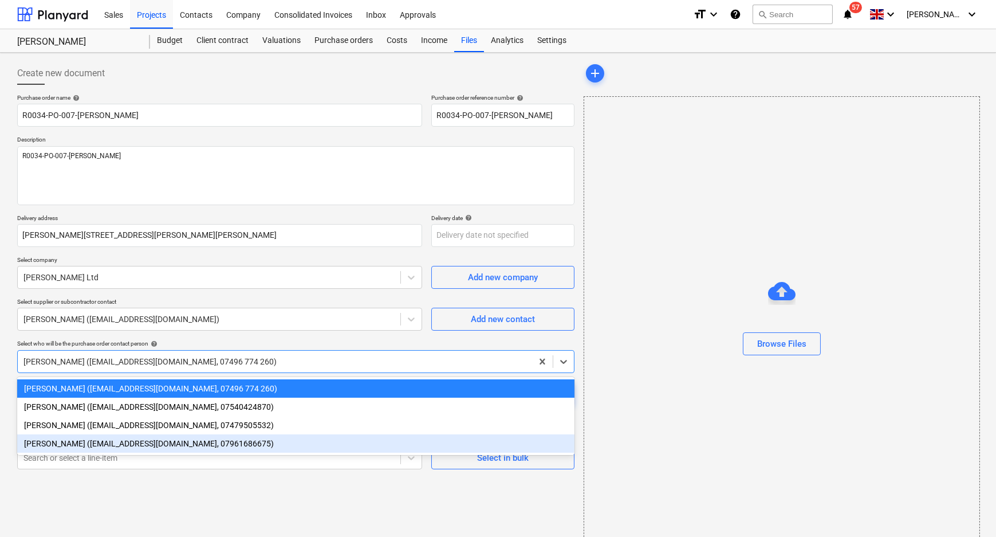
click at [93, 451] on div "Stuart Croggon (scroggon@kuchecontracts.com, 07961686675)" at bounding box center [295, 443] width 557 height 18
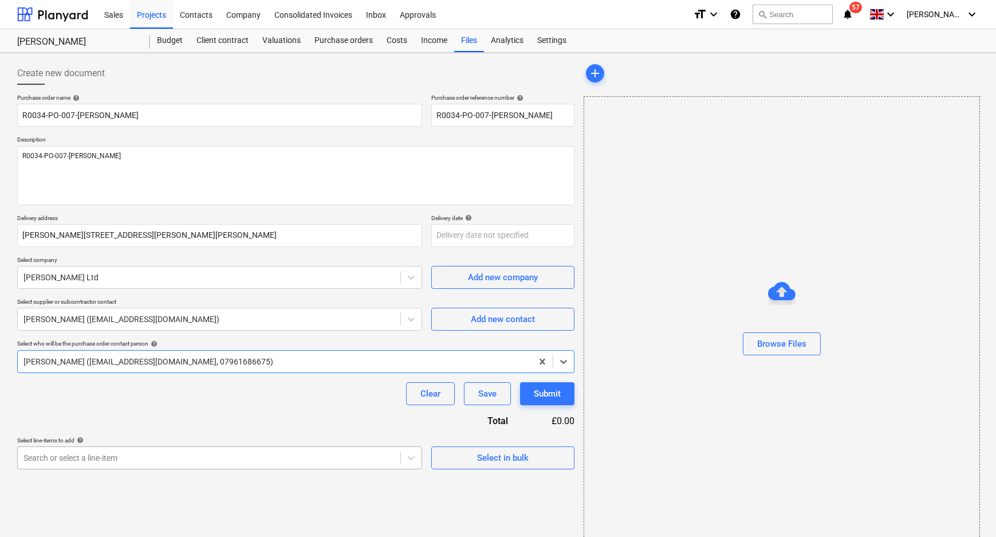
click at [158, 454] on body "Sales Projects Contacts Company Consolidated Invoices Inbox Approvals format_si…" at bounding box center [498, 268] width 996 height 537
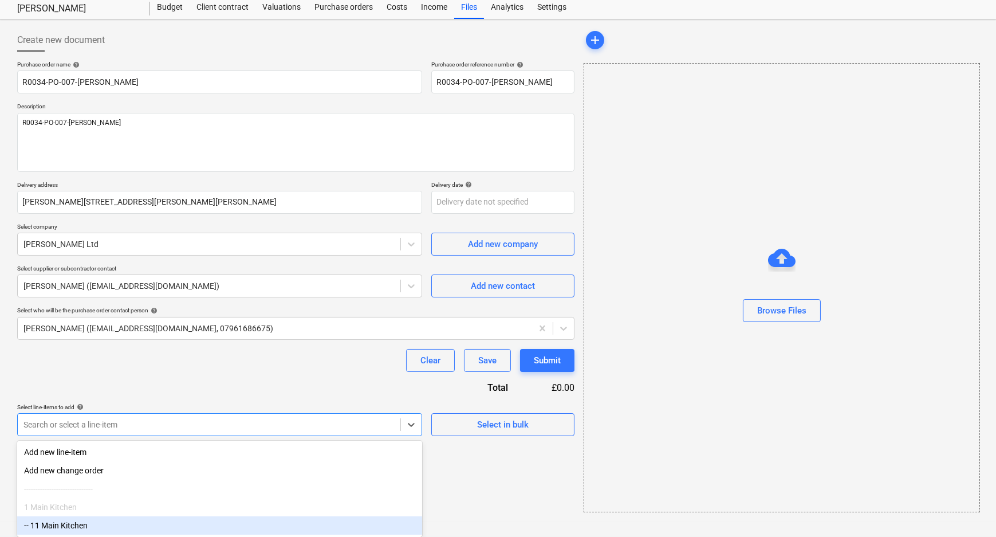
click at [107, 521] on div "-- 11 Main Kitchen" at bounding box center [219, 525] width 405 height 18
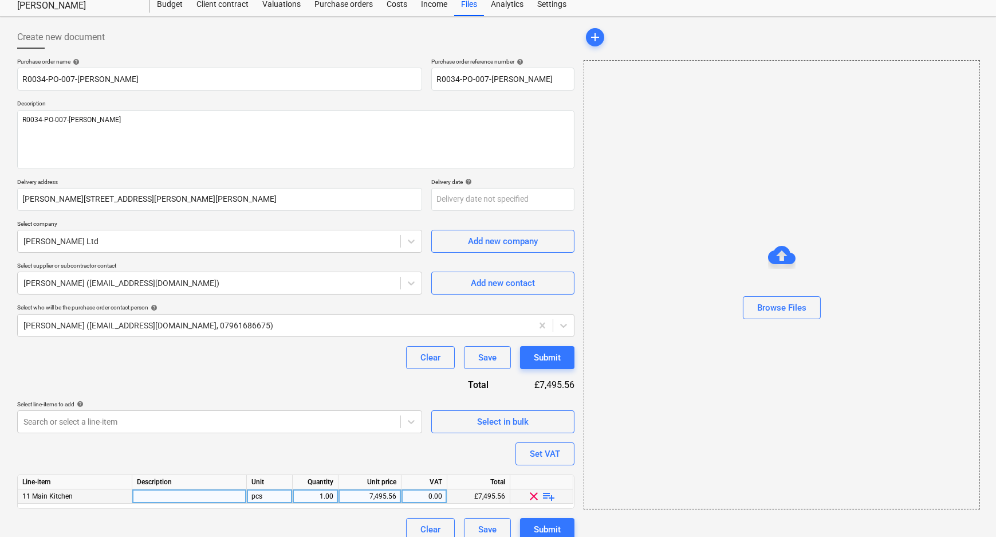
click at [549, 493] on span "playlist_add" at bounding box center [549, 496] width 14 height 14
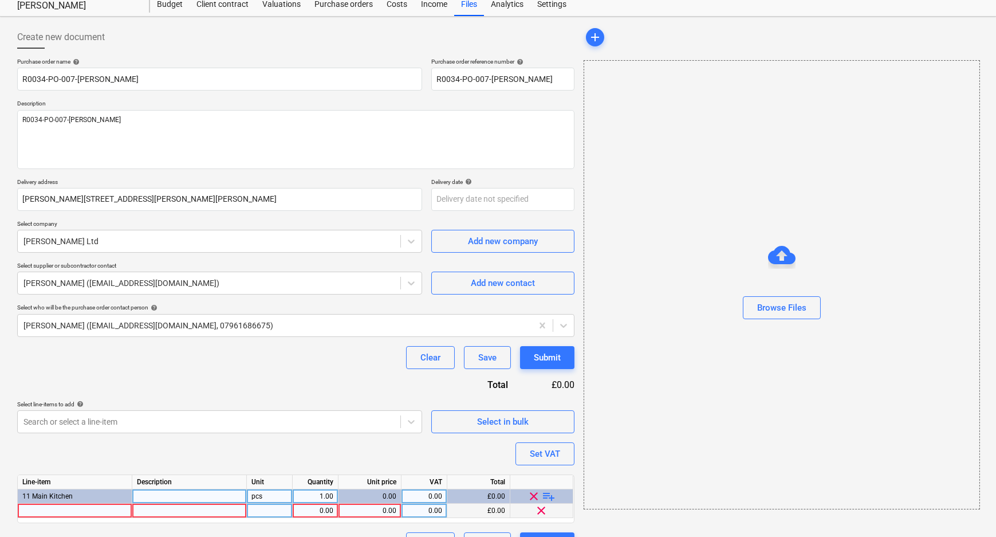
click at [72, 512] on div at bounding box center [75, 511] width 115 height 14
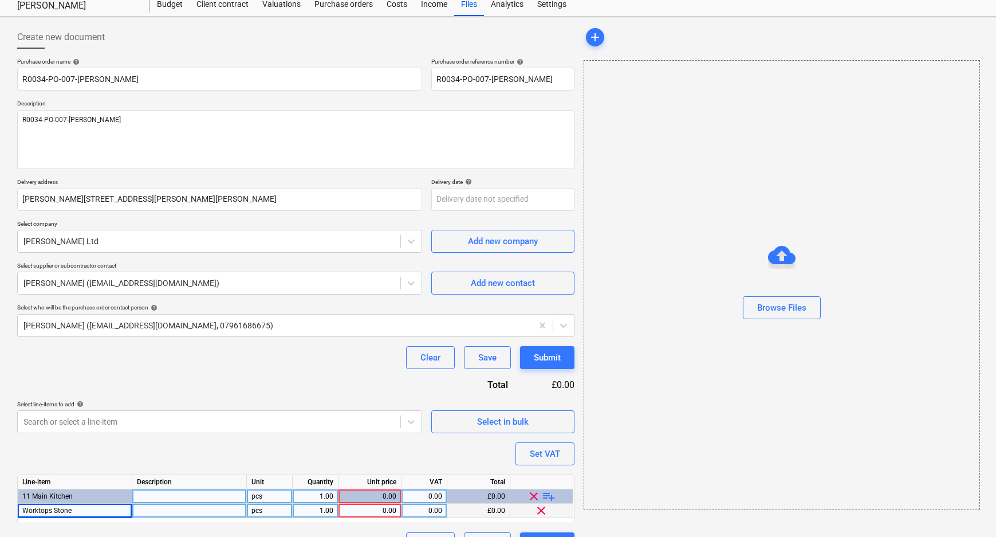
click at [309, 512] on div "1.00" at bounding box center [315, 511] width 36 height 14
click at [336, 454] on div "Purchase order name help R0034-PO-007-Roann Purchase order reference number hel…" at bounding box center [295, 306] width 557 height 497
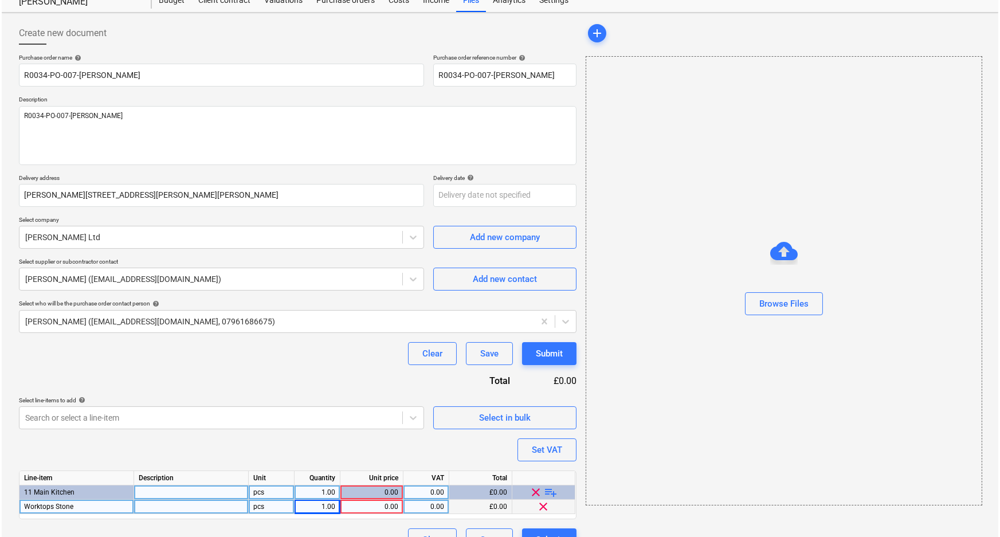
scroll to position [63, 0]
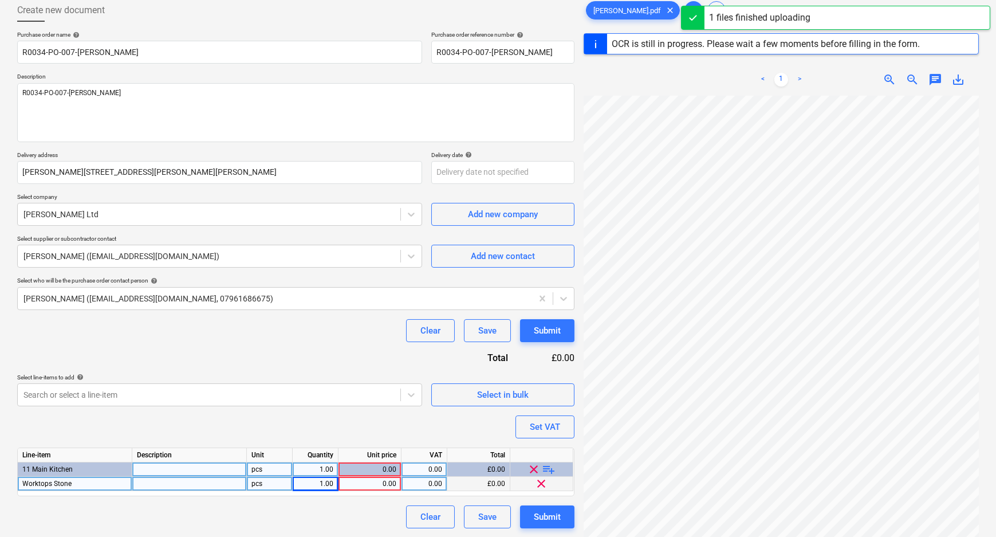
click at [384, 486] on div "0.00" at bounding box center [369, 484] width 53 height 14
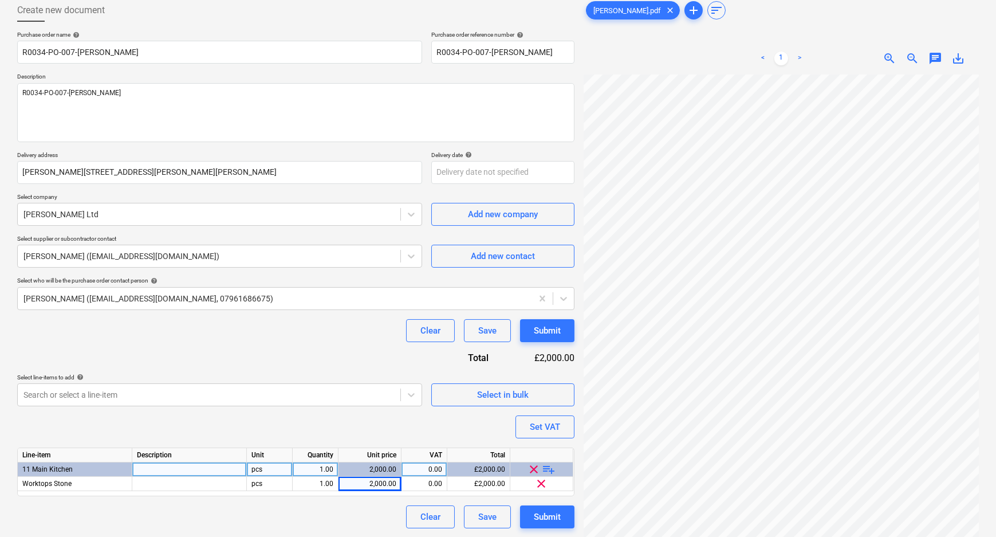
click at [350, 512] on div "Clear Save Submit" at bounding box center [295, 516] width 557 height 23
click at [544, 516] on div "Submit" at bounding box center [547, 516] width 27 height 15
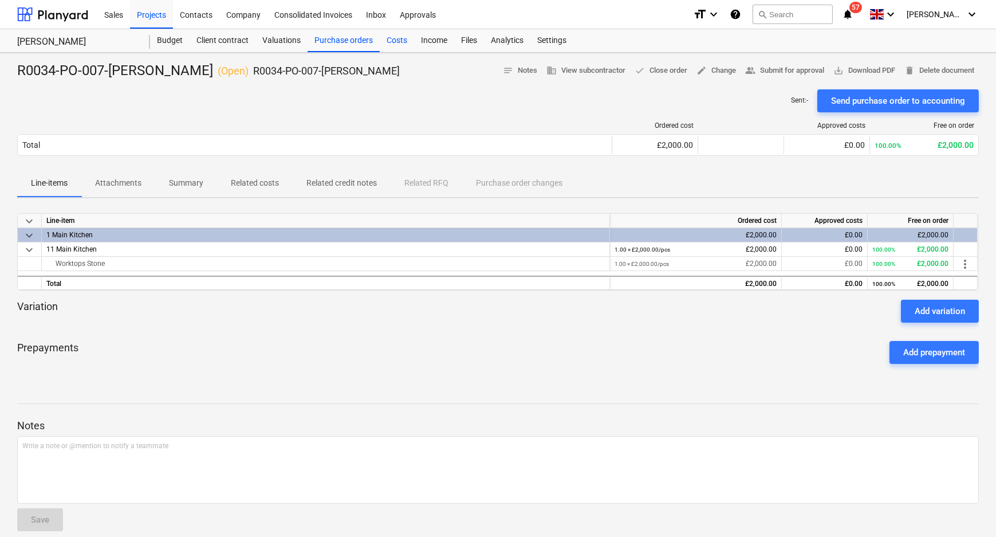
click at [405, 41] on div "Costs" at bounding box center [397, 40] width 34 height 23
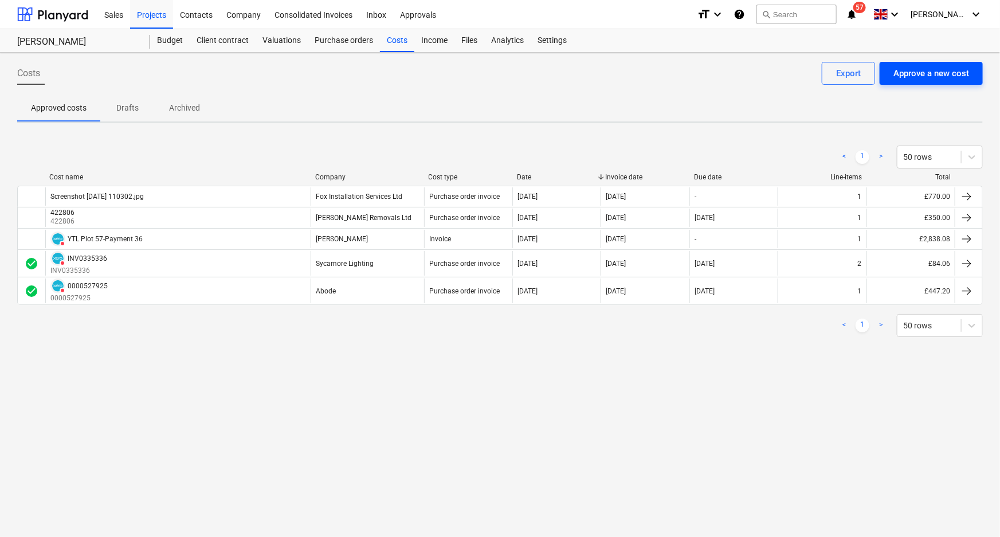
click at [927, 77] on div "Approve a new cost" at bounding box center [931, 73] width 76 height 15
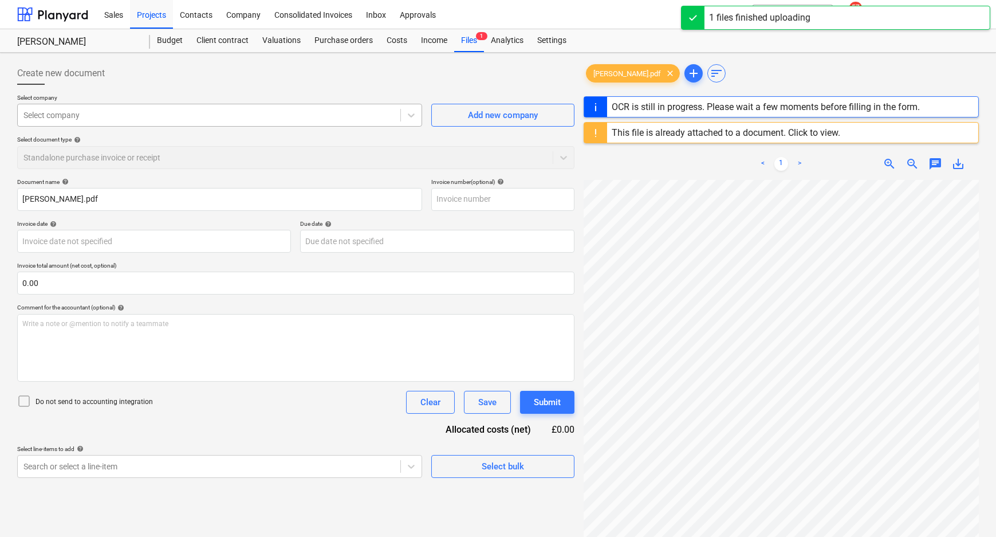
click at [382, 111] on div at bounding box center [208, 114] width 371 height 11
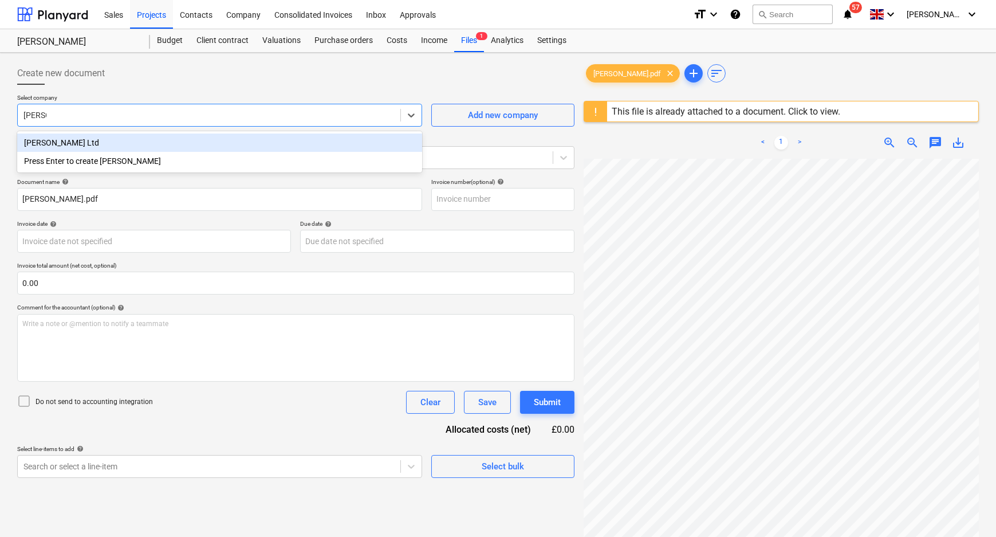
click at [166, 146] on div "[PERSON_NAME] Ltd" at bounding box center [219, 142] width 405 height 18
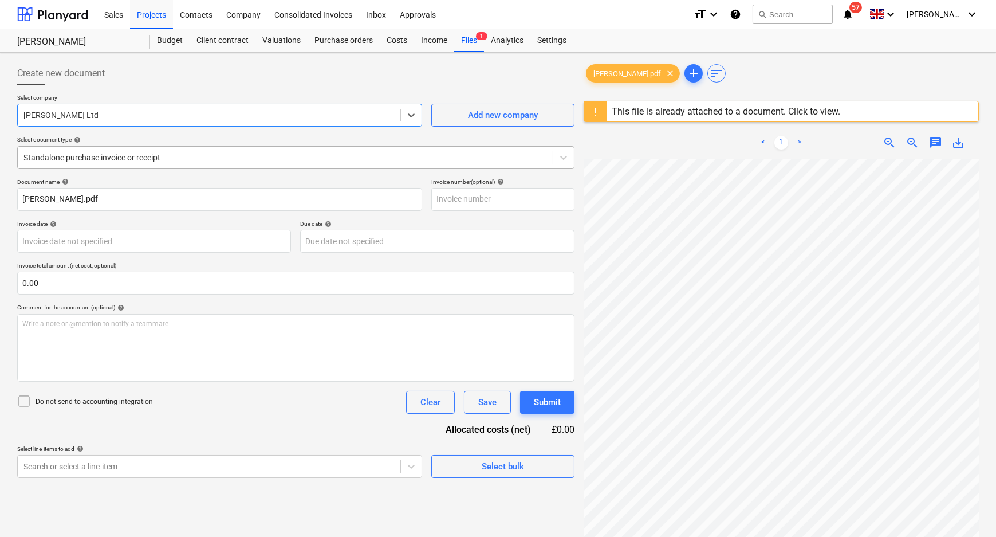
click at [156, 166] on div "Standalone purchase invoice or receipt" at bounding box center [295, 157] width 557 height 23
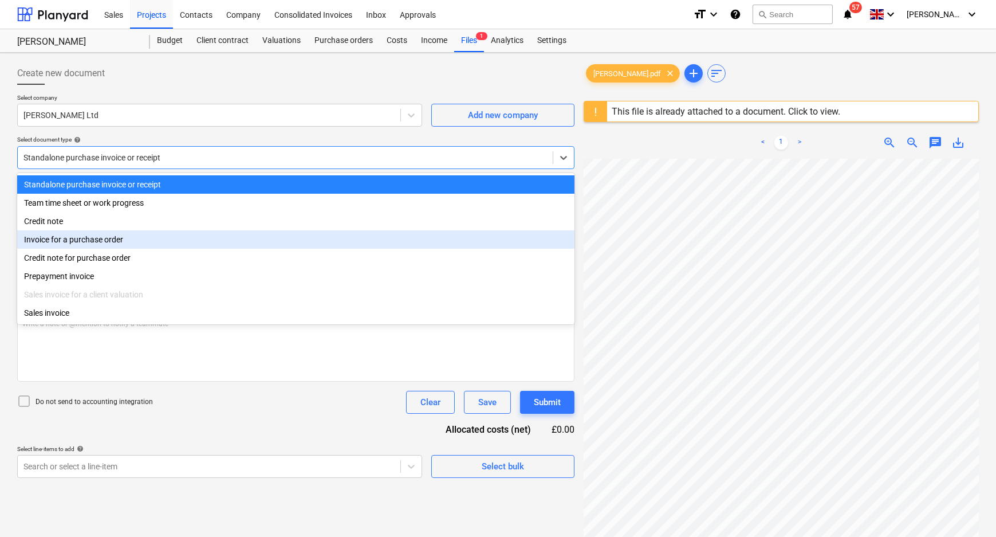
click at [118, 241] on div "Invoice for a purchase order" at bounding box center [295, 239] width 557 height 18
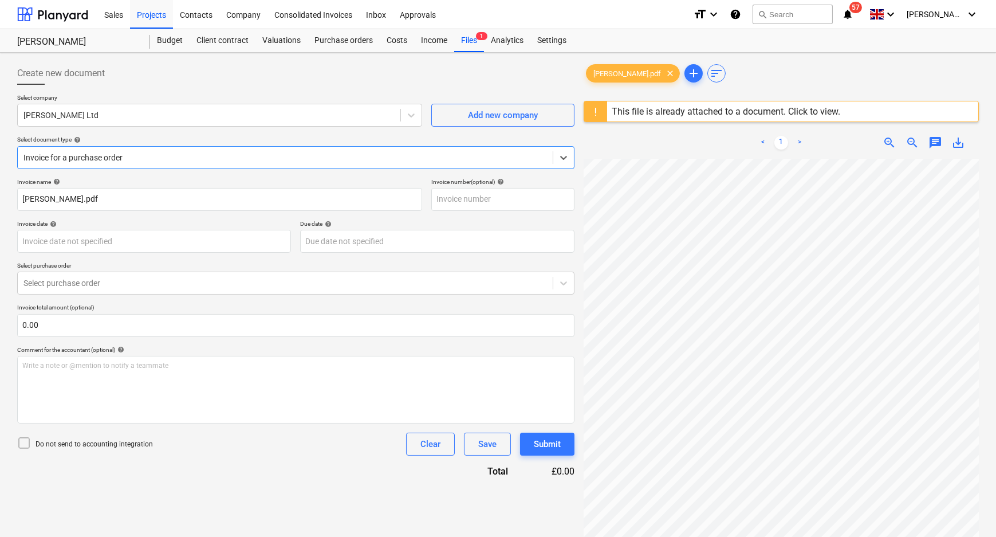
drag, startPoint x: 107, startPoint y: 280, endPoint x: 104, endPoint y: 298, distance: 18.7
click at [107, 280] on div at bounding box center [285, 282] width 524 height 11
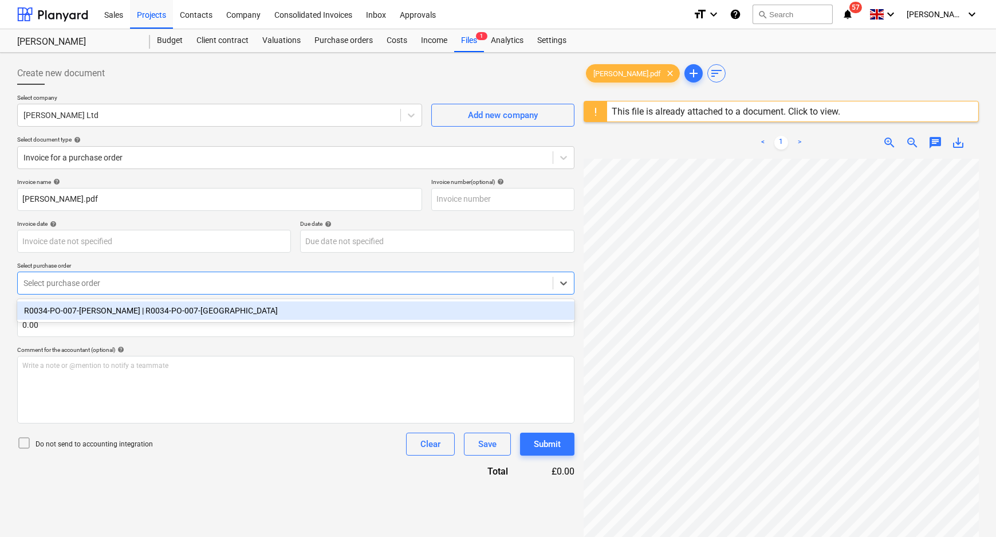
click at [103, 311] on div "R0034-PO-007-Roann | R0034-PO-007-Roann" at bounding box center [295, 310] width 557 height 18
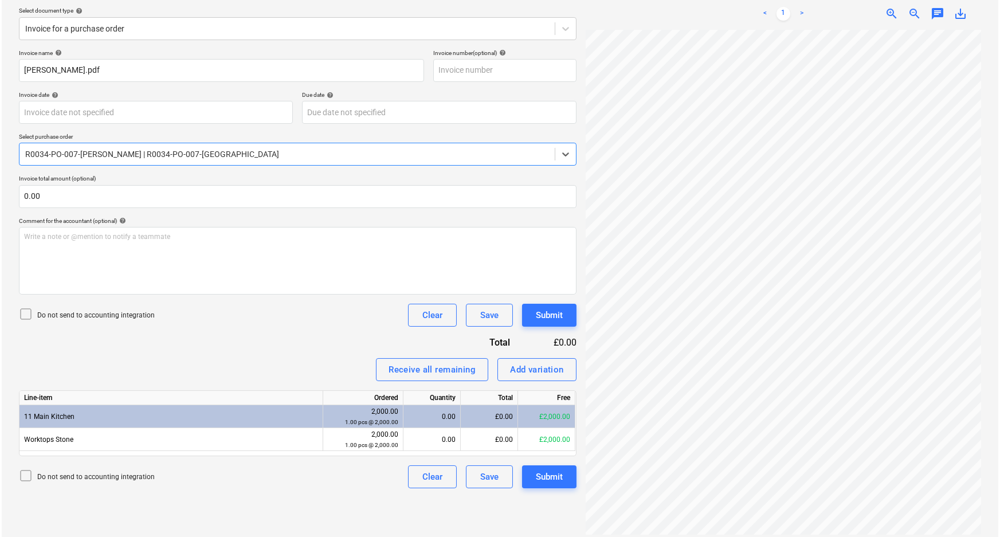
scroll to position [135, 0]
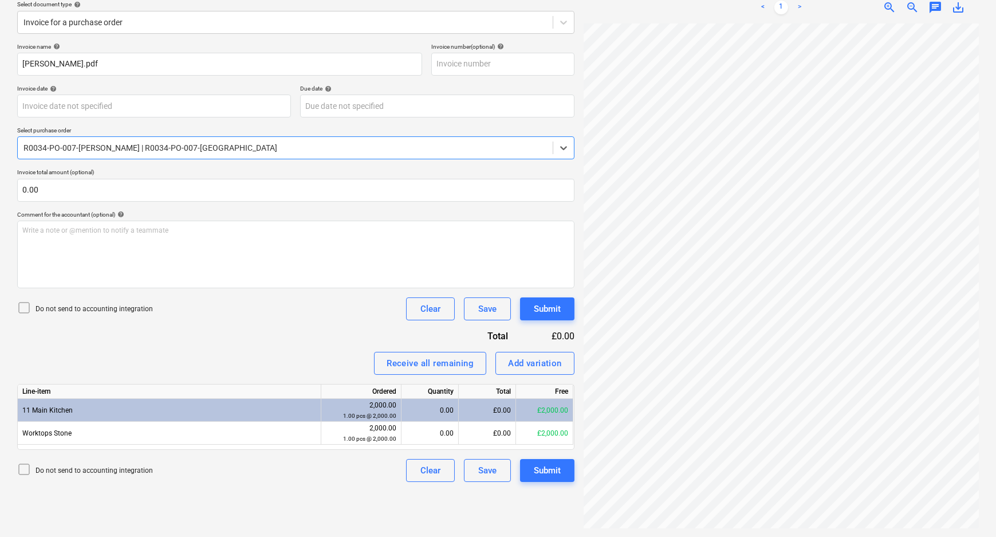
click at [57, 309] on p "Do not send to accounting integration" at bounding box center [94, 309] width 117 height 10
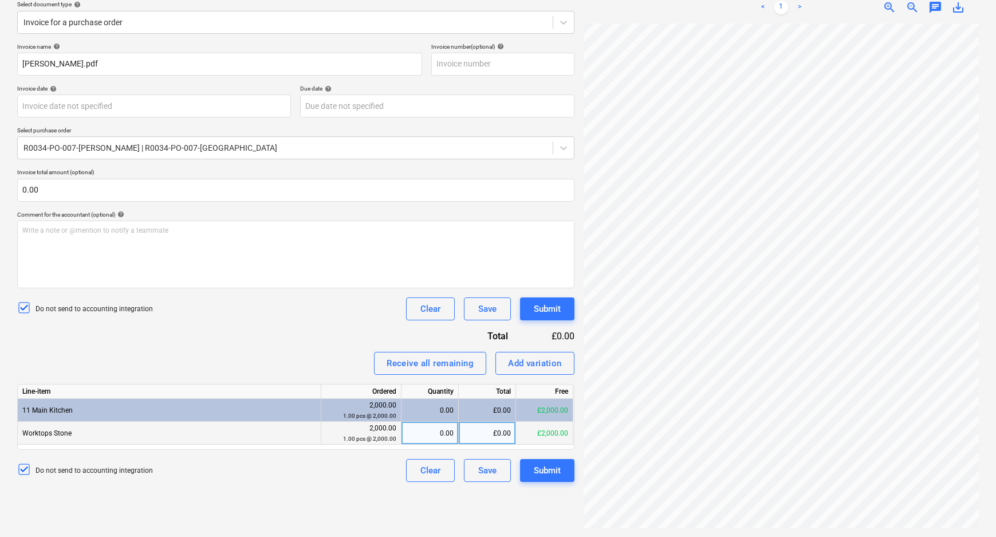
click at [438, 437] on div "0.00" at bounding box center [430, 433] width 48 height 23
click at [353, 489] on div "Create new document Select company Roann Ltd Add new company Select document ty…" at bounding box center [296, 227] width 567 height 611
click at [549, 473] on div "Submit" at bounding box center [547, 470] width 27 height 15
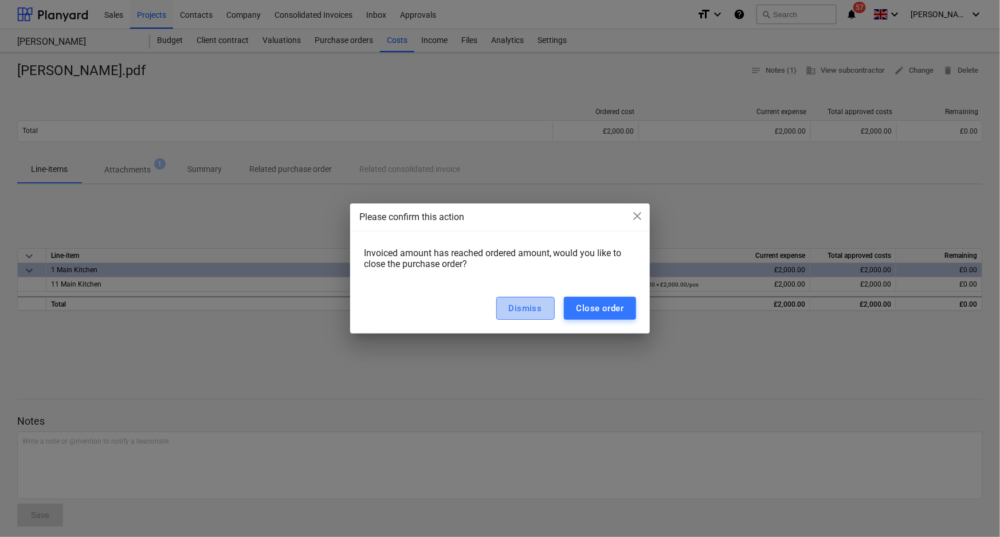
click at [524, 301] on div "Dismiss" at bounding box center [525, 308] width 33 height 15
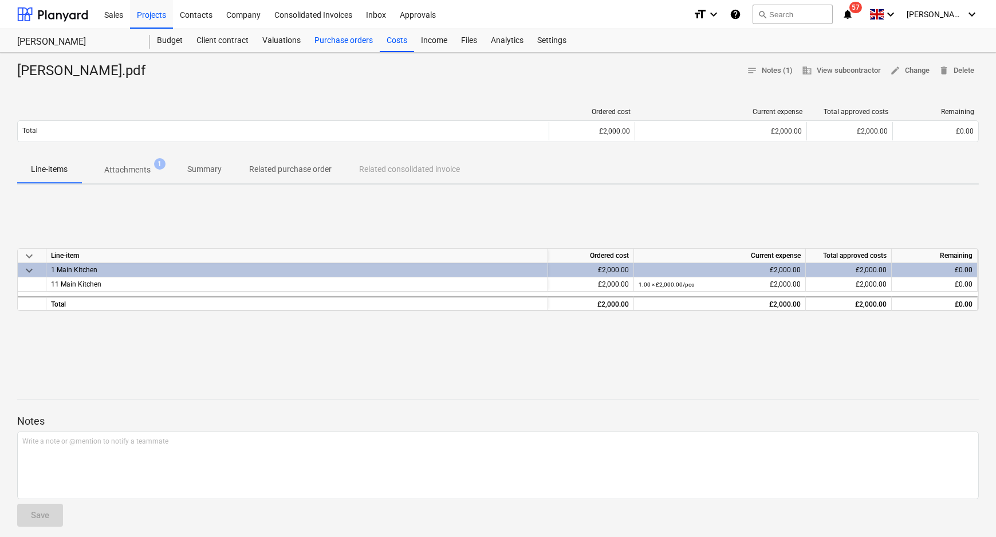
click at [335, 39] on div "Purchase orders" at bounding box center [344, 40] width 72 height 23
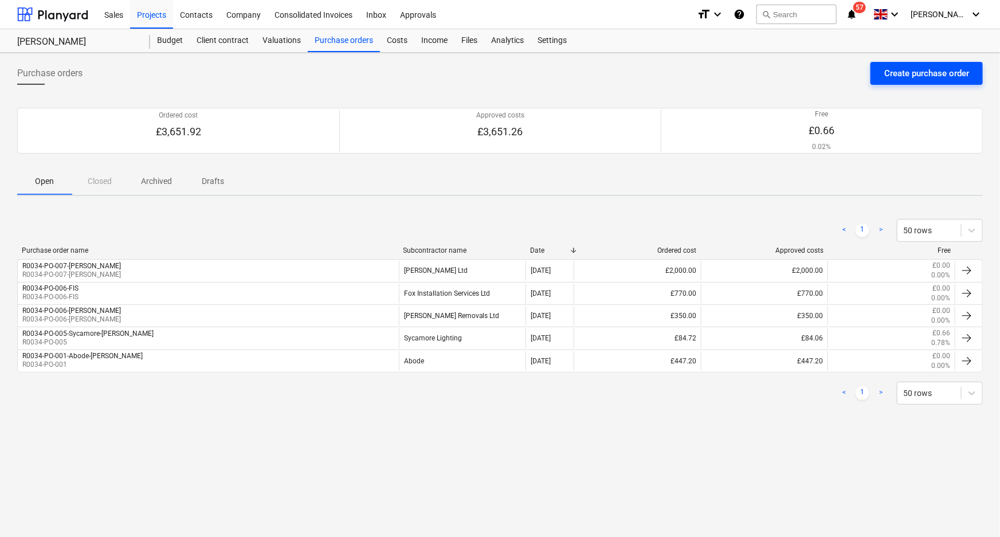
click at [916, 66] on div "Create purchase order" at bounding box center [926, 73] width 85 height 15
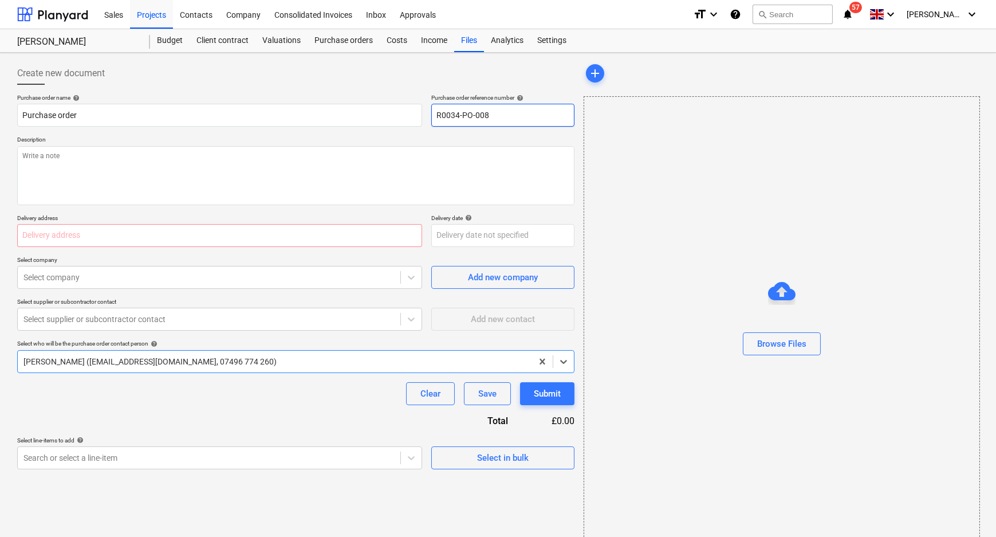
click at [512, 114] on input "R0034-PO-008" at bounding box center [502, 115] width 143 height 23
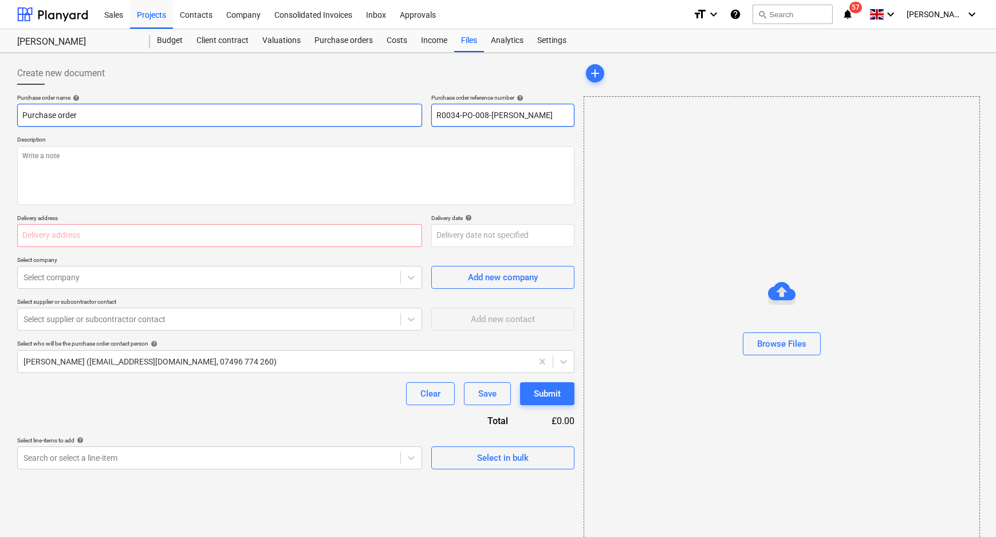
drag, startPoint x: 528, startPoint y: 116, endPoint x: 272, endPoint y: 120, distance: 256.7
click at [372, 116] on div "Purchase order name help Purchase order Purchase order reference number help R0…" at bounding box center [295, 110] width 557 height 33
drag, startPoint x: -27, startPoint y: 120, endPoint x: -58, endPoint y: 120, distance: 30.9
click at [0, 120] on html "Sales Projects Contacts Company Consolidated Invoices Inbox Approvals format_si…" at bounding box center [498, 268] width 996 height 537
paste input "R0034-PO-008-Schuell"
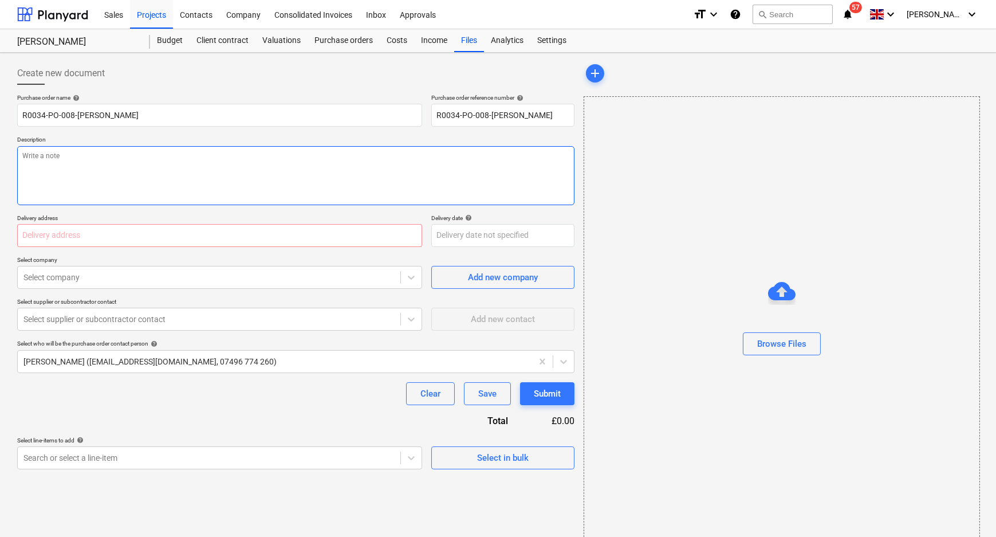
click at [109, 154] on textarea at bounding box center [295, 175] width 557 height 59
paste textarea "R0034-PO-008-Schueller"
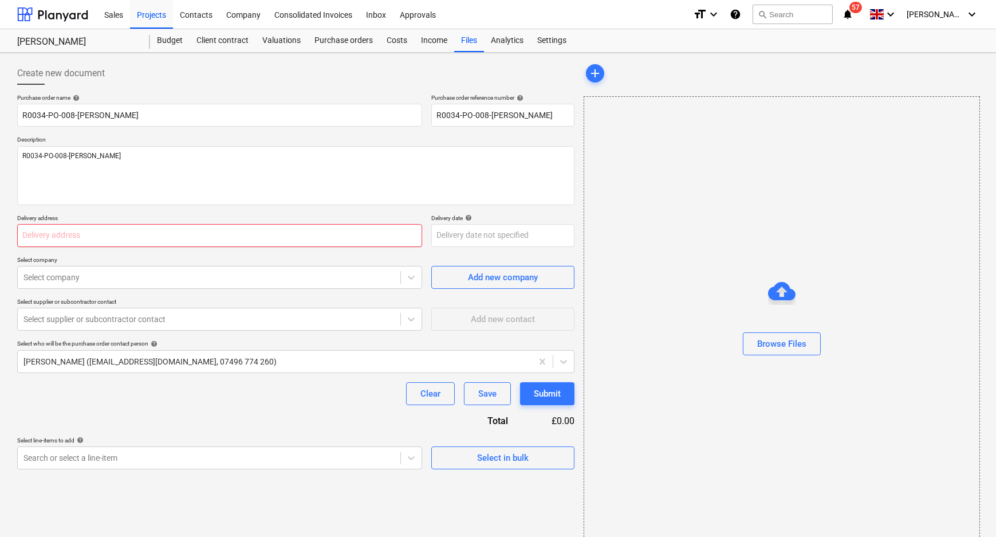
click at [164, 242] on input "text" at bounding box center [219, 235] width 405 height 23
paste input "Dennis Removals, Thornhill Ind Est, South Marston, Swindon, SN3 4TA"
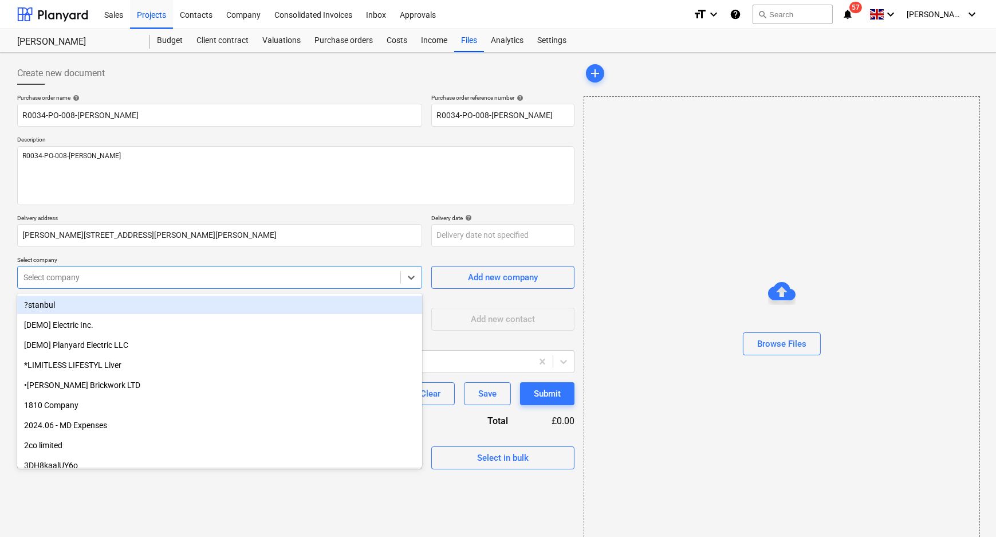
click at [215, 276] on div at bounding box center [208, 277] width 371 height 11
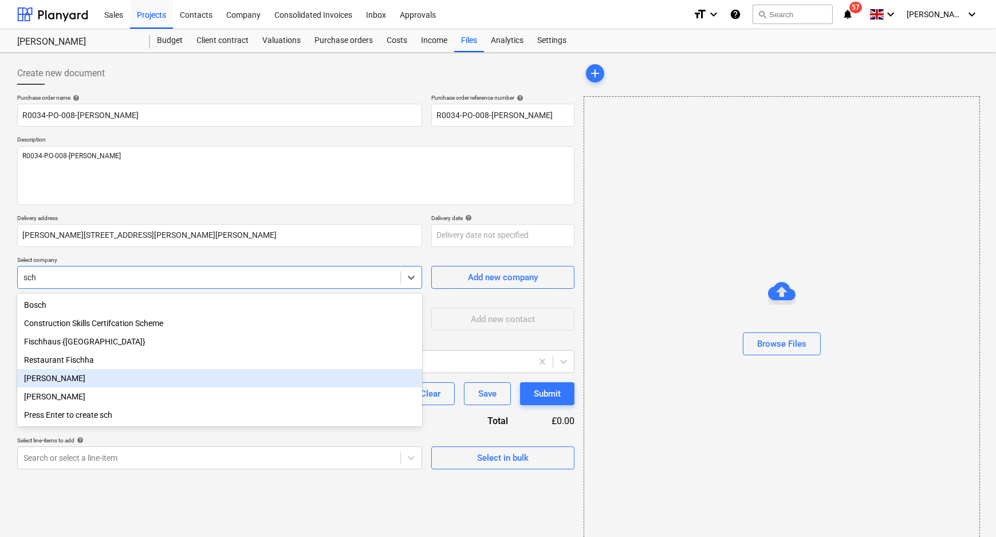
click at [117, 378] on div "[PERSON_NAME]" at bounding box center [219, 378] width 405 height 18
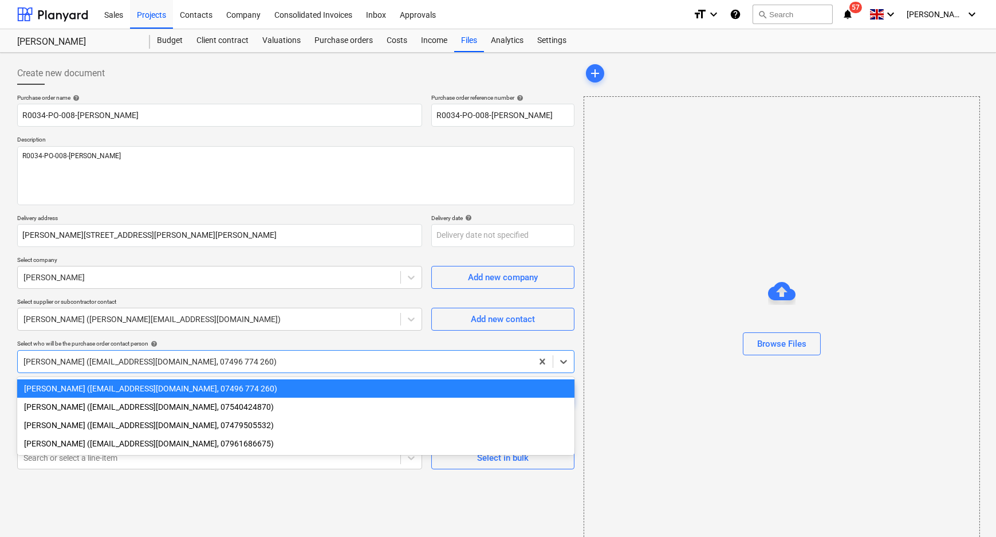
click at [109, 356] on div at bounding box center [274, 361] width 503 height 11
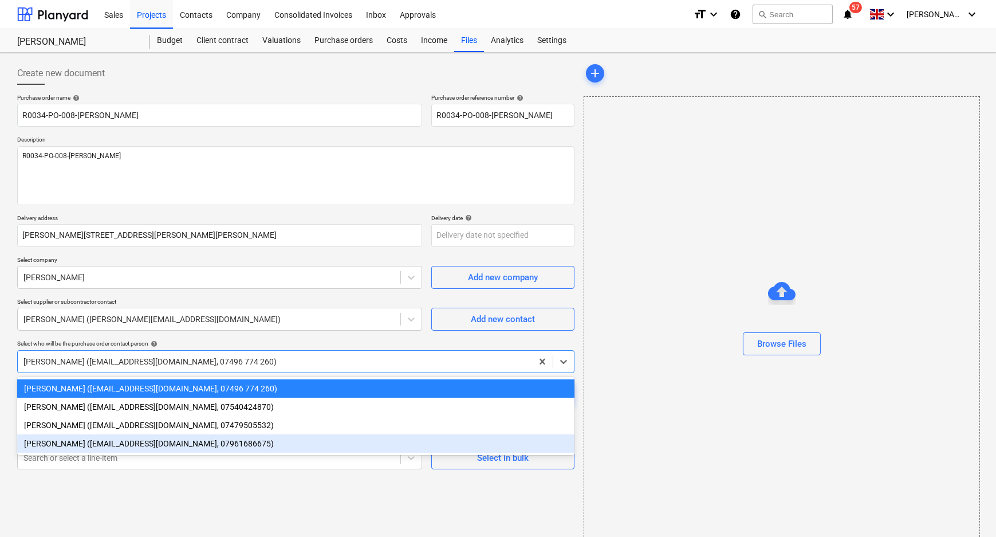
click at [95, 448] on div "Stuart Croggon (scroggon@kuchecontracts.com, 07961686675)" at bounding box center [295, 443] width 557 height 18
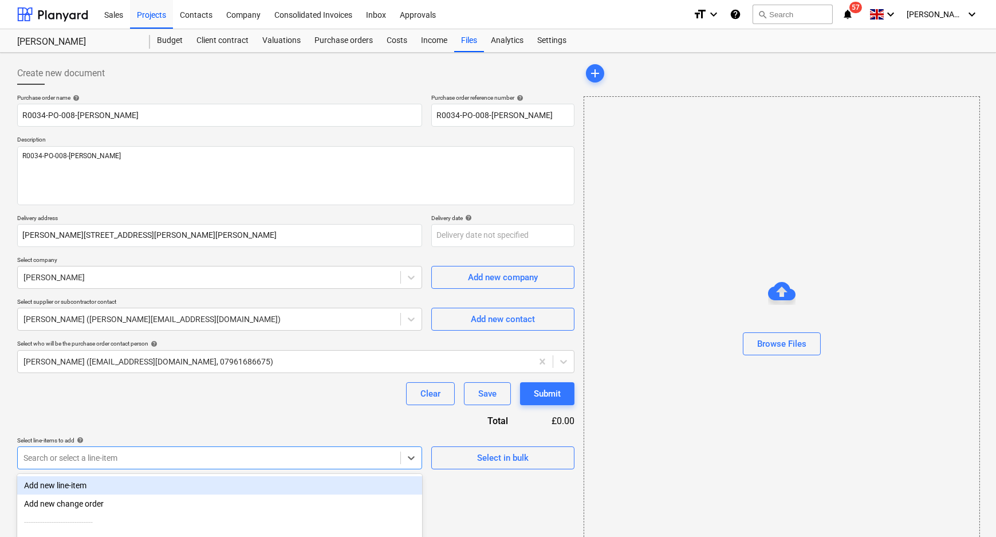
scroll to position [36, 0]
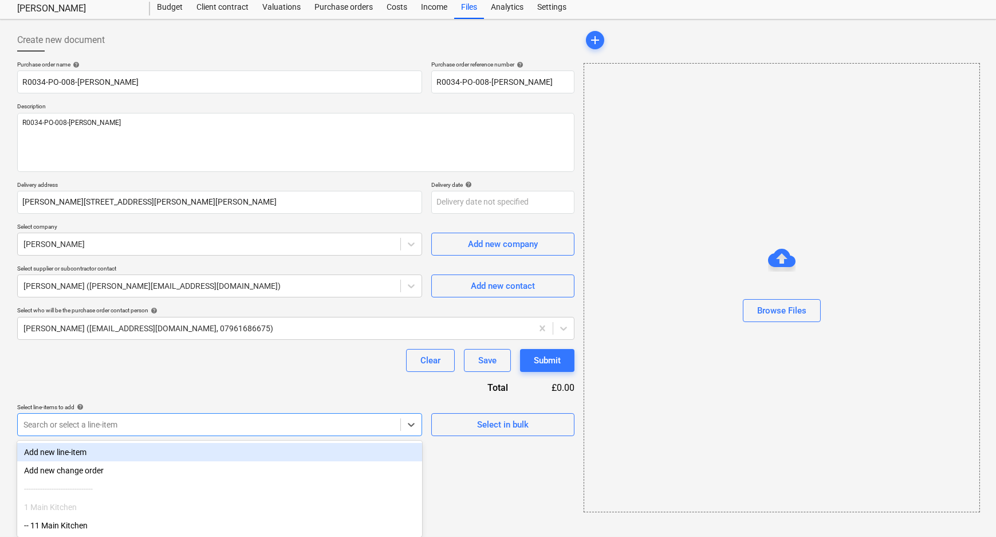
click at [395, 458] on body "Sales Projects Contacts Company Consolidated Invoices Inbox Approvals format_si…" at bounding box center [498, 235] width 996 height 537
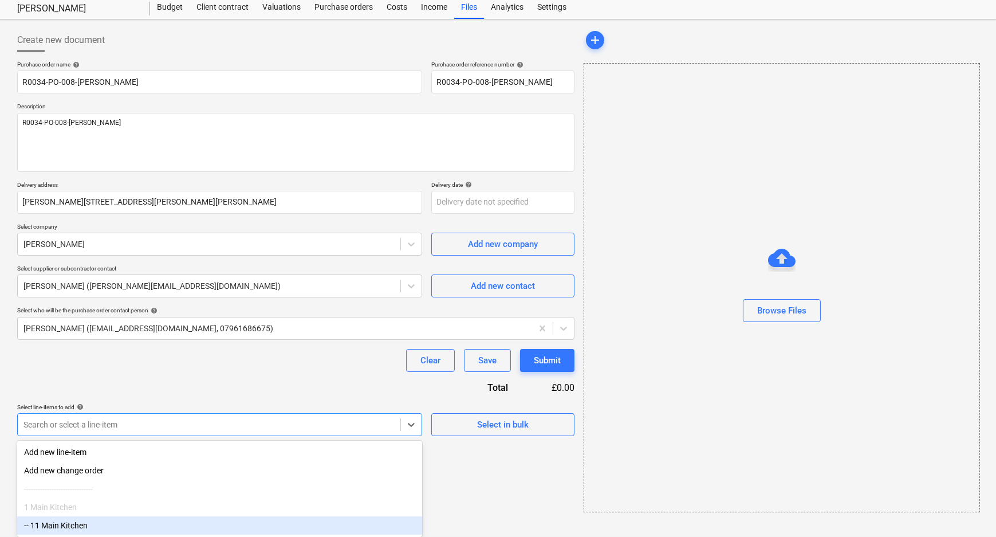
click at [127, 521] on div "-- 11 Main Kitchen" at bounding box center [219, 525] width 405 height 18
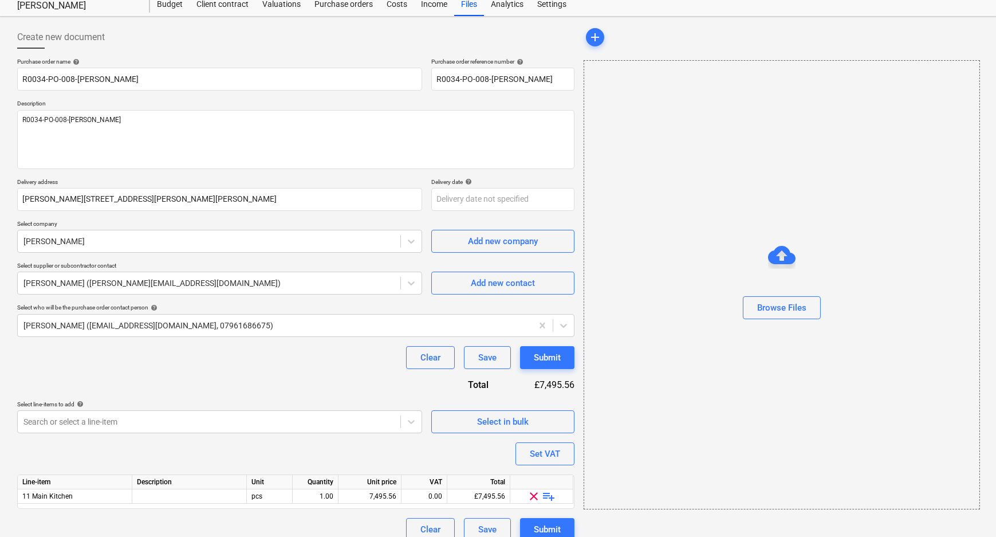
click at [548, 495] on span "playlist_add" at bounding box center [549, 496] width 14 height 14
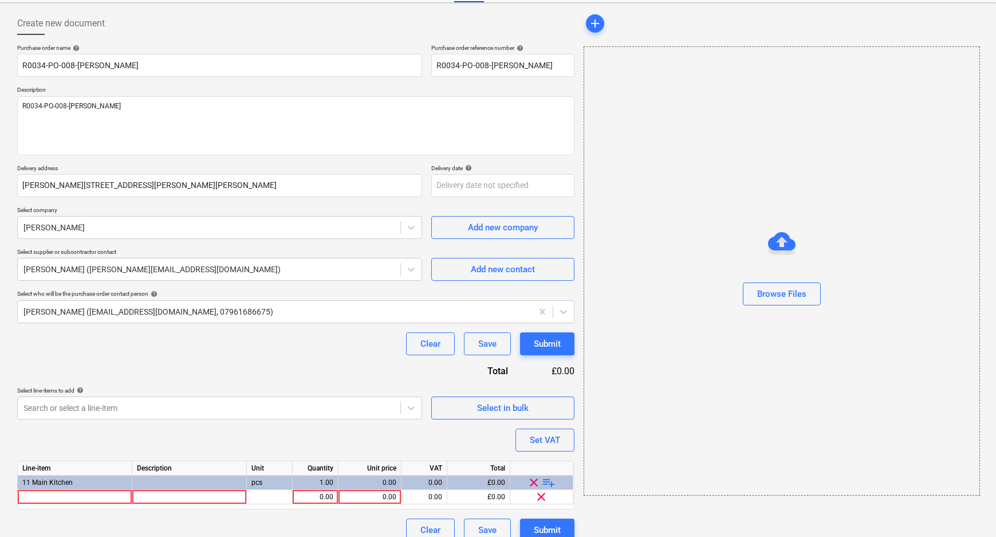
scroll to position [63, 0]
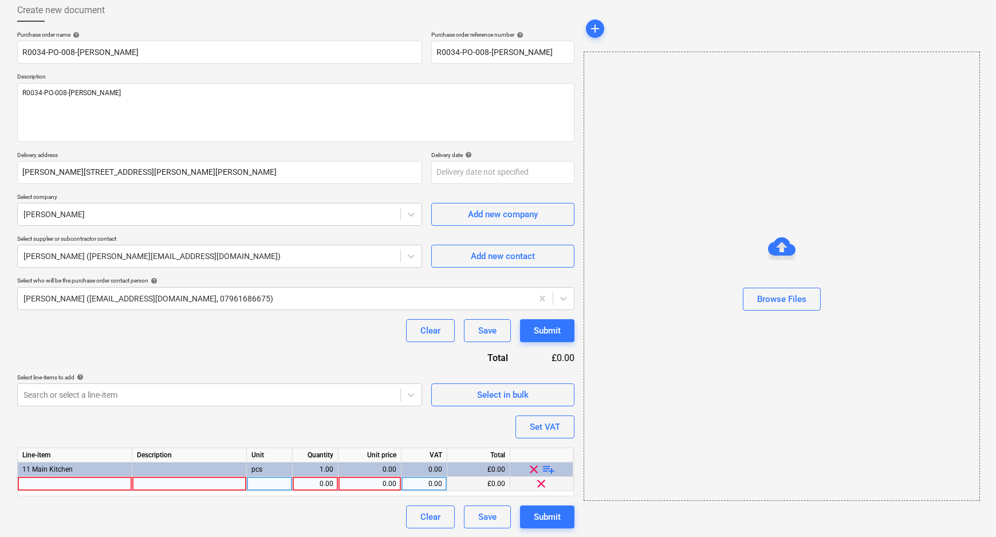
click at [89, 483] on div at bounding box center [75, 484] width 115 height 14
click at [182, 504] on div "Purchase order name help R0034-PO-008-Schueller Purchase order reference number…" at bounding box center [295, 279] width 557 height 497
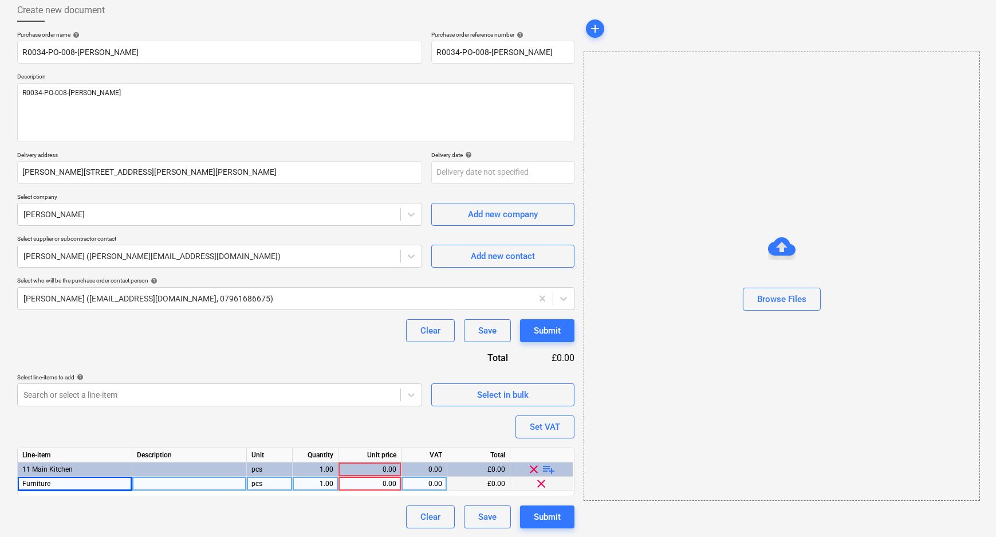
click at [404, 482] on div "0.00" at bounding box center [425, 484] width 46 height 14
click at [398, 481] on div "0.00" at bounding box center [370, 484] width 63 height 14
click at [551, 510] on div "Submit" at bounding box center [547, 516] width 27 height 15
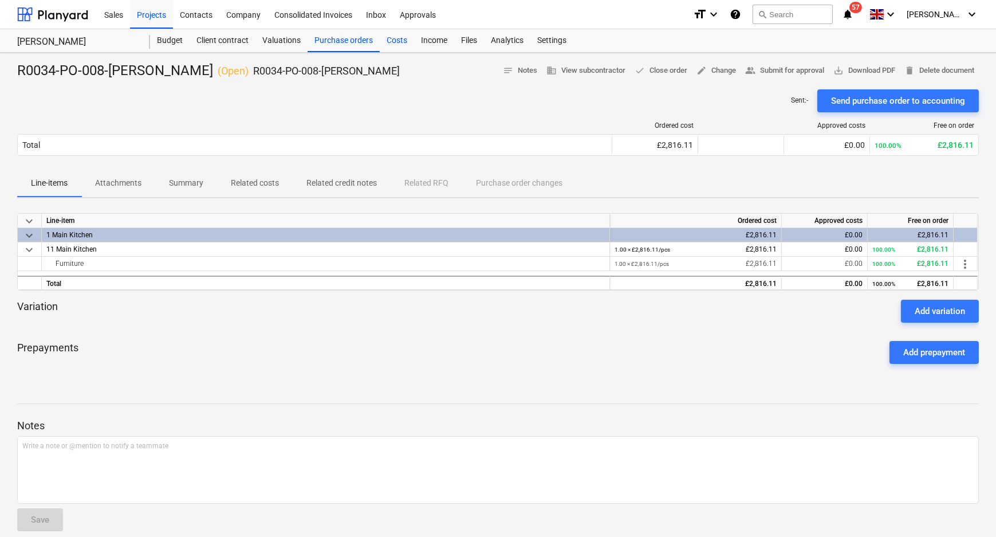
click at [390, 40] on div "Costs" at bounding box center [397, 40] width 34 height 23
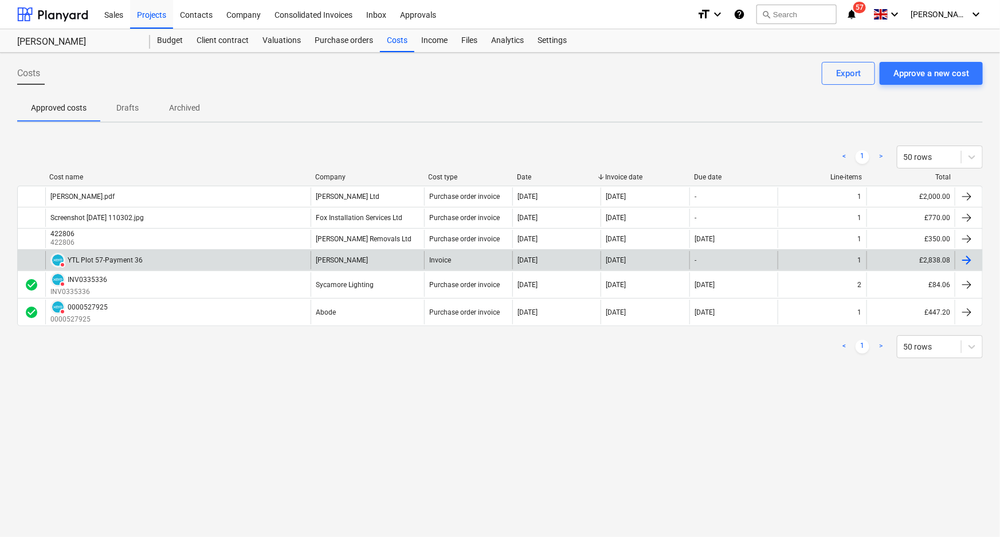
click at [407, 258] on div "[PERSON_NAME]" at bounding box center [366, 260] width 113 height 18
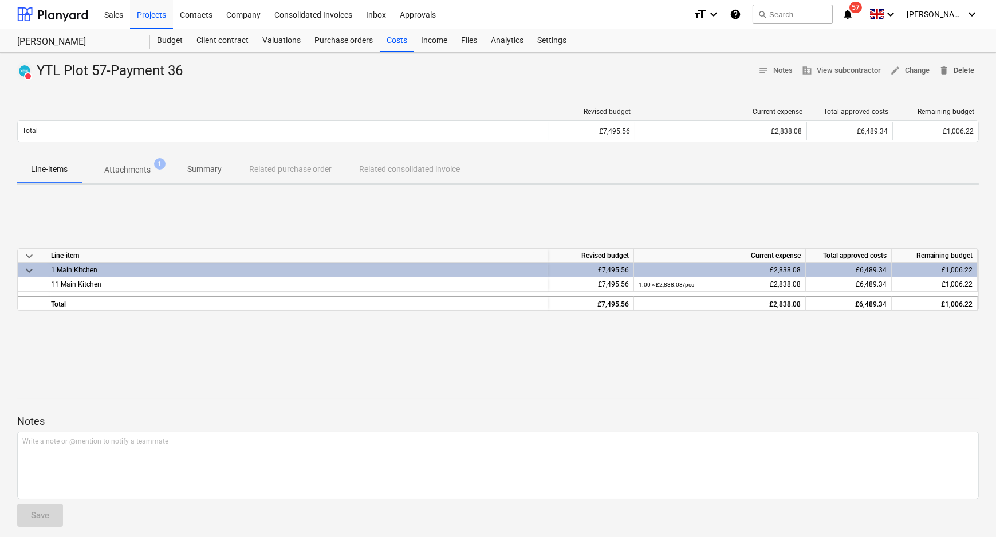
click at [942, 73] on span "delete" at bounding box center [944, 70] width 10 height 10
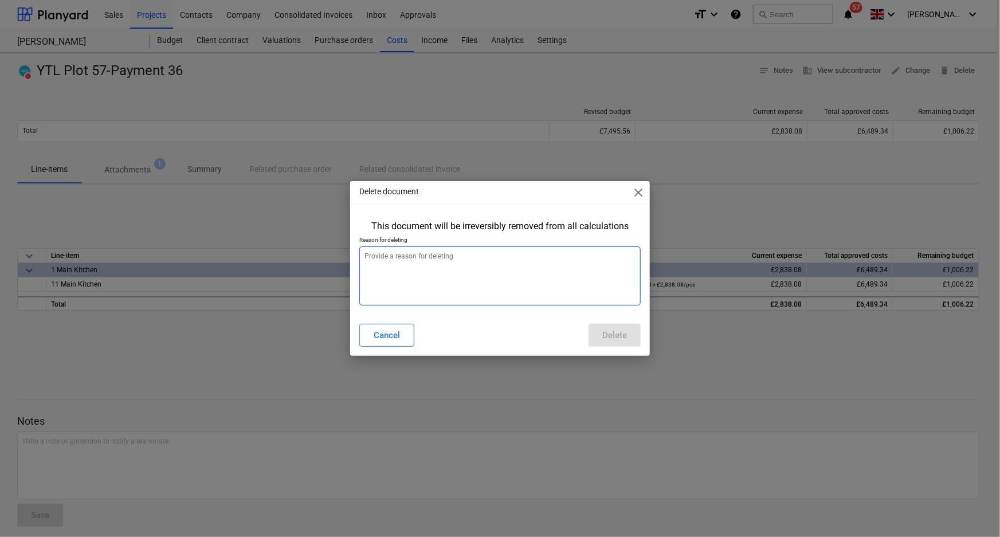
click at [595, 296] on textarea at bounding box center [500, 275] width 282 height 59
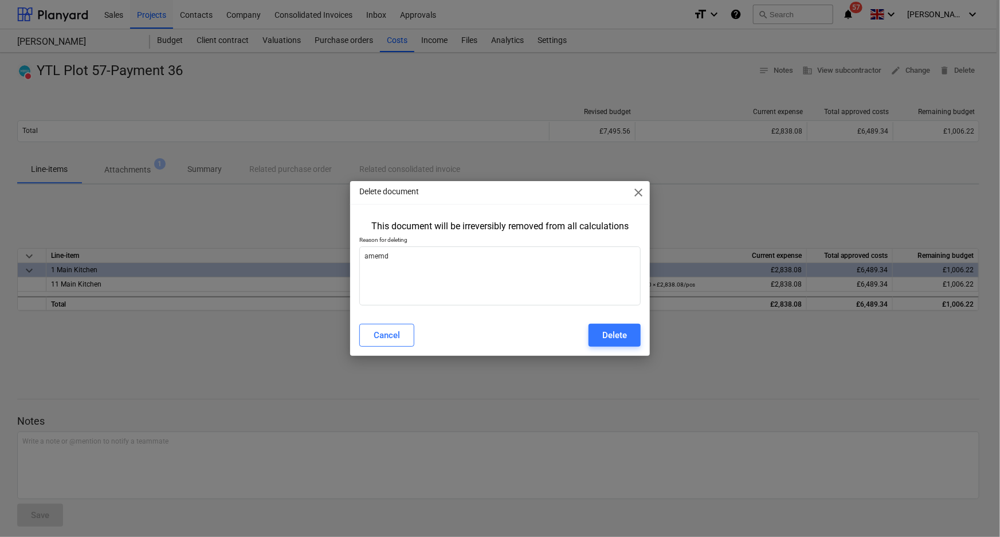
click at [642, 347] on div "Cancel Delete" at bounding box center [500, 335] width 296 height 32
click at [631, 341] on button "Delete" at bounding box center [614, 335] width 52 height 23
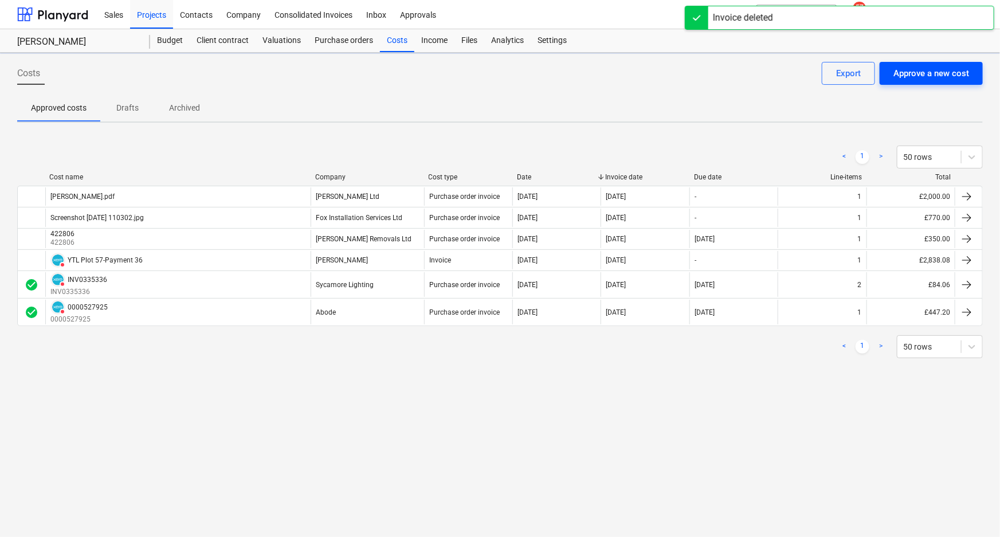
click at [901, 70] on div "Approve a new cost" at bounding box center [931, 73] width 76 height 15
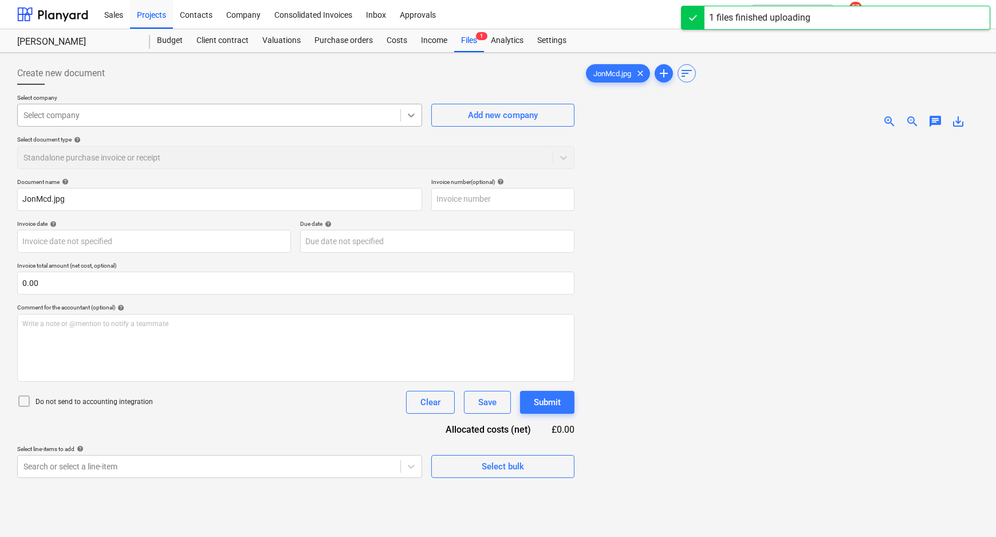
click at [407, 115] on icon at bounding box center [411, 114] width 11 height 11
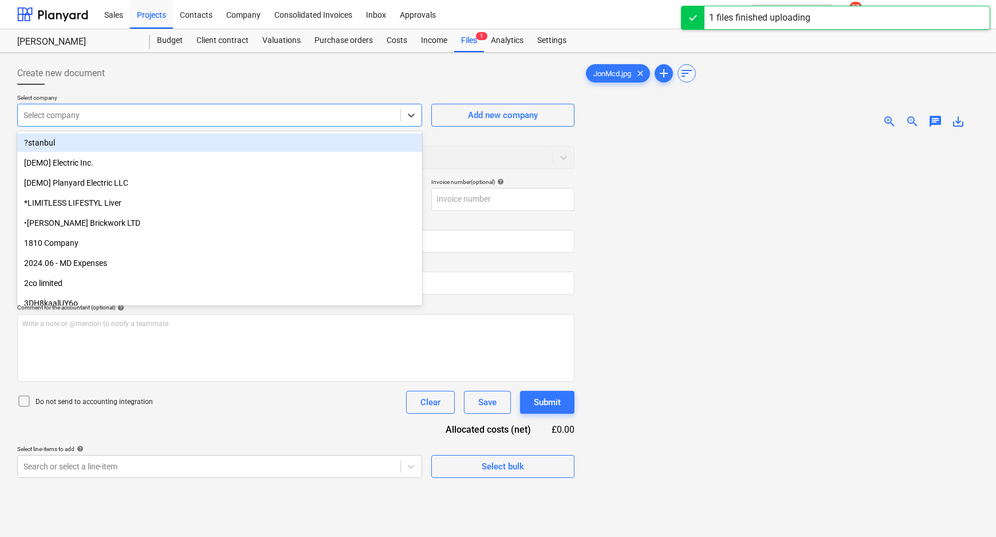
click at [68, 121] on div "Select company" at bounding box center [209, 115] width 383 height 16
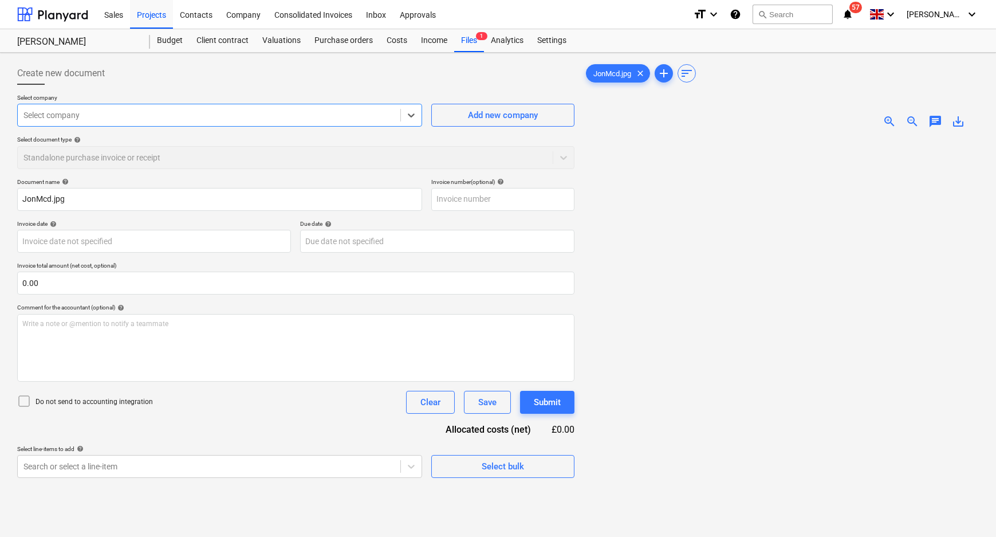
drag, startPoint x: 68, startPoint y: 120, endPoint x: -3, endPoint y: 120, distance: 70.5
click at [0, 120] on html "Sales Projects Contacts Company Consolidated Invoices Inbox Approvals format_si…" at bounding box center [498, 268] width 996 height 537
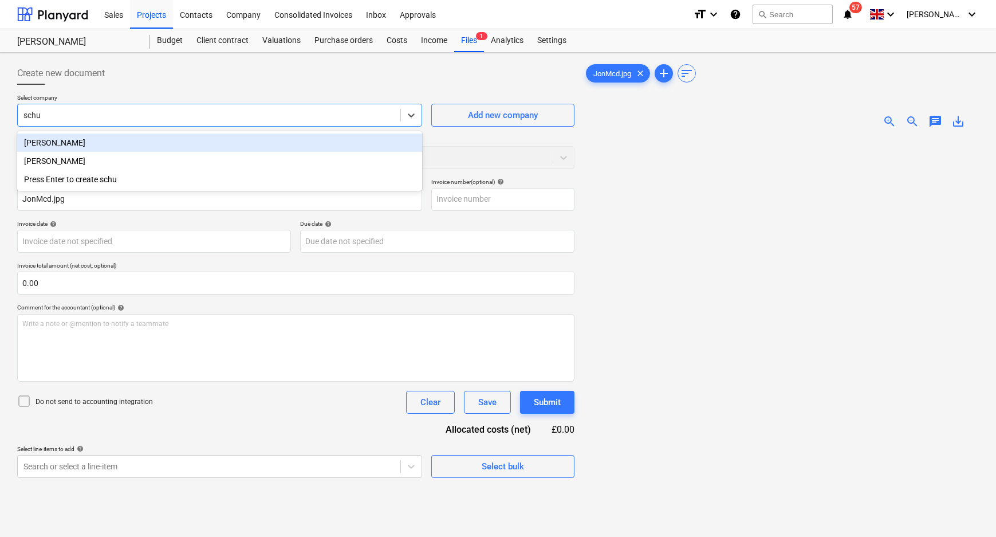
click at [86, 144] on div "[PERSON_NAME]" at bounding box center [219, 142] width 405 height 18
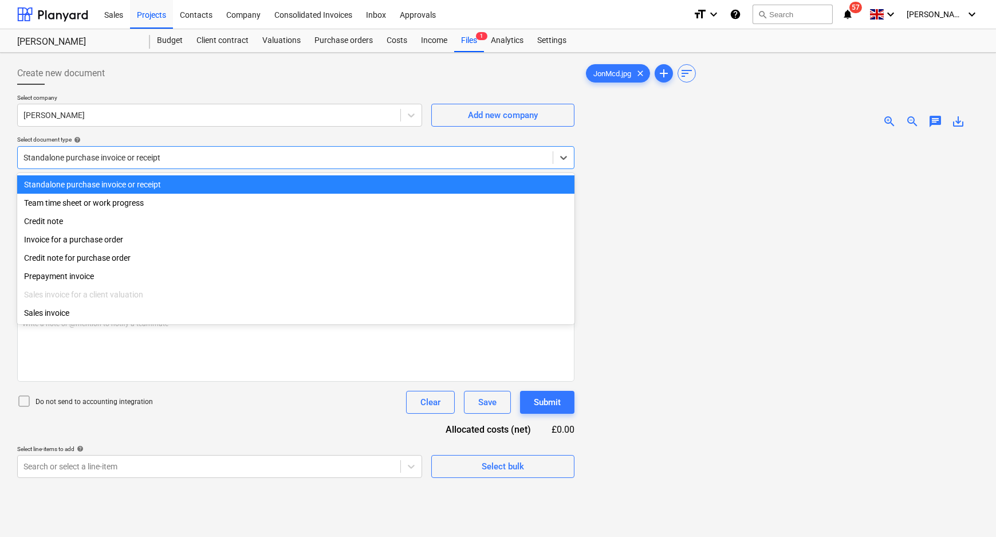
click at [83, 158] on div at bounding box center [285, 157] width 524 height 11
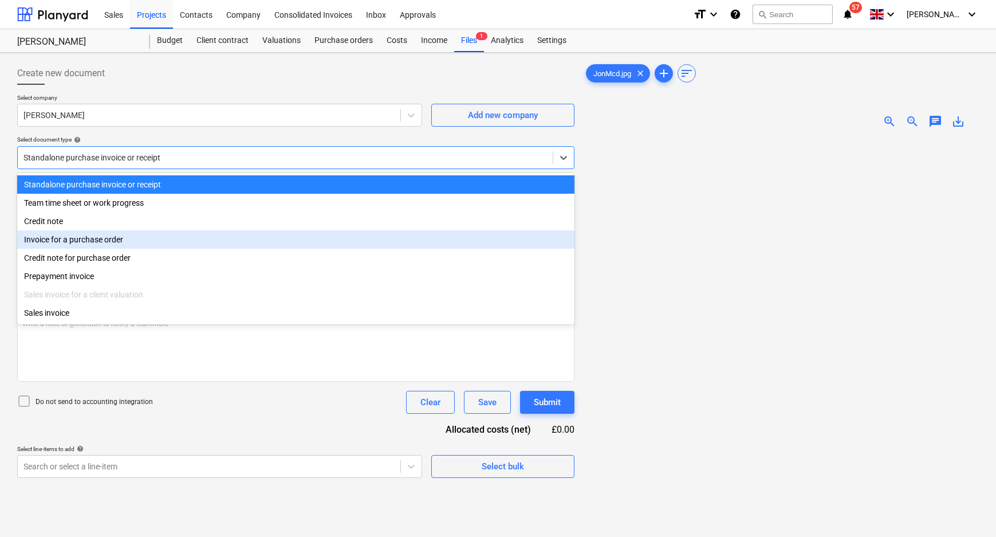
click at [93, 239] on div "Invoice for a purchase order" at bounding box center [295, 239] width 557 height 18
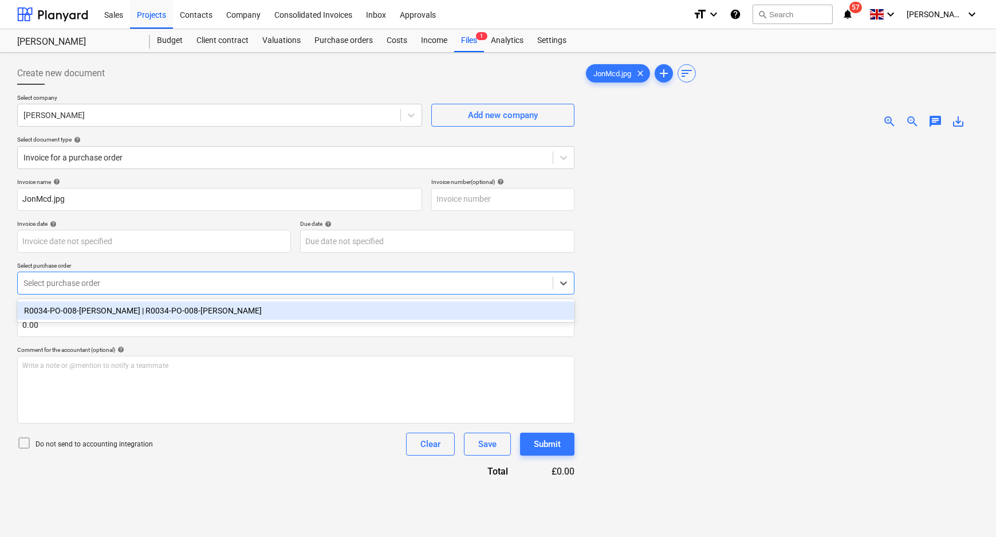
click at [95, 282] on div at bounding box center [285, 282] width 524 height 11
click at [97, 310] on div "R0034-PO-008-Schueller | R0034-PO-008-Schueller" at bounding box center [295, 310] width 557 height 18
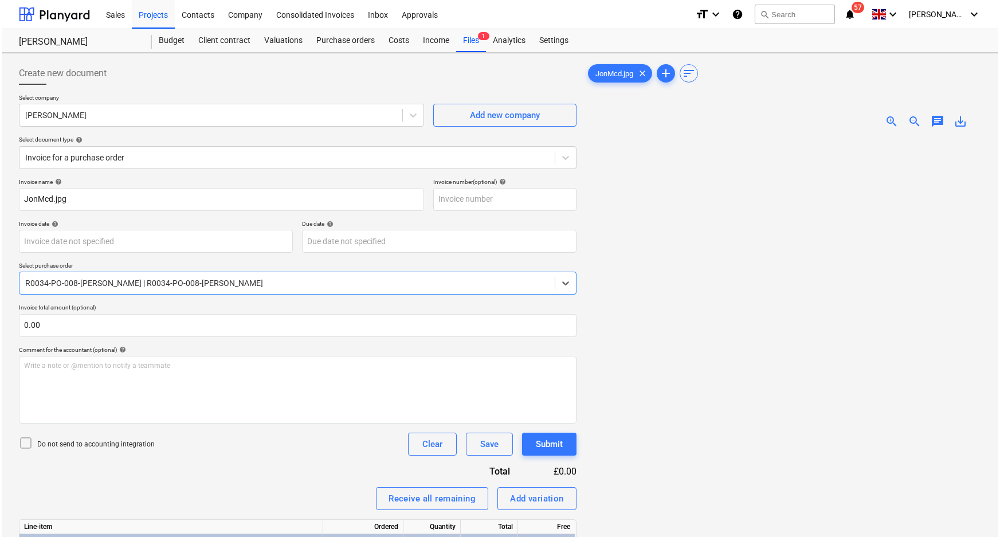
scroll to position [115, 0]
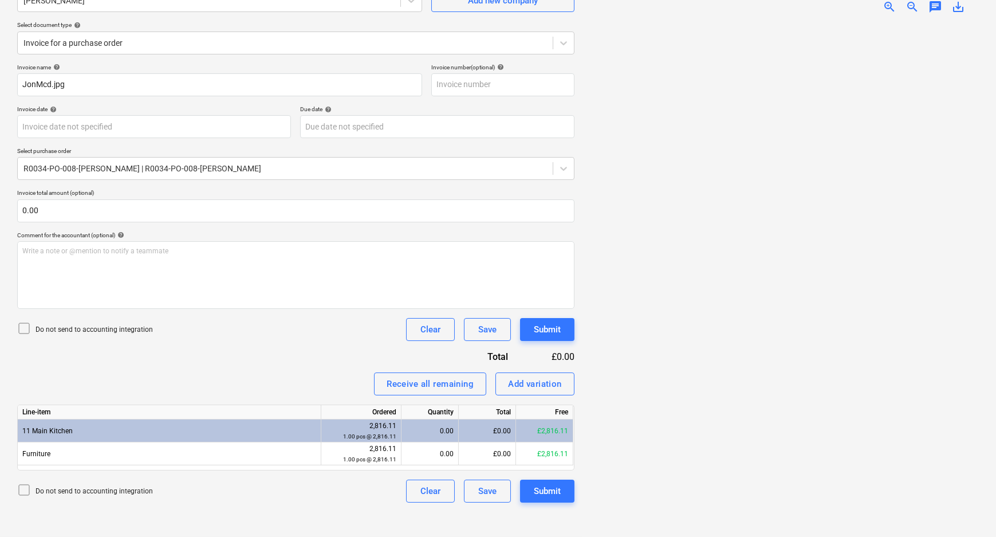
click at [57, 327] on p "Do not send to accounting integration" at bounding box center [94, 330] width 117 height 10
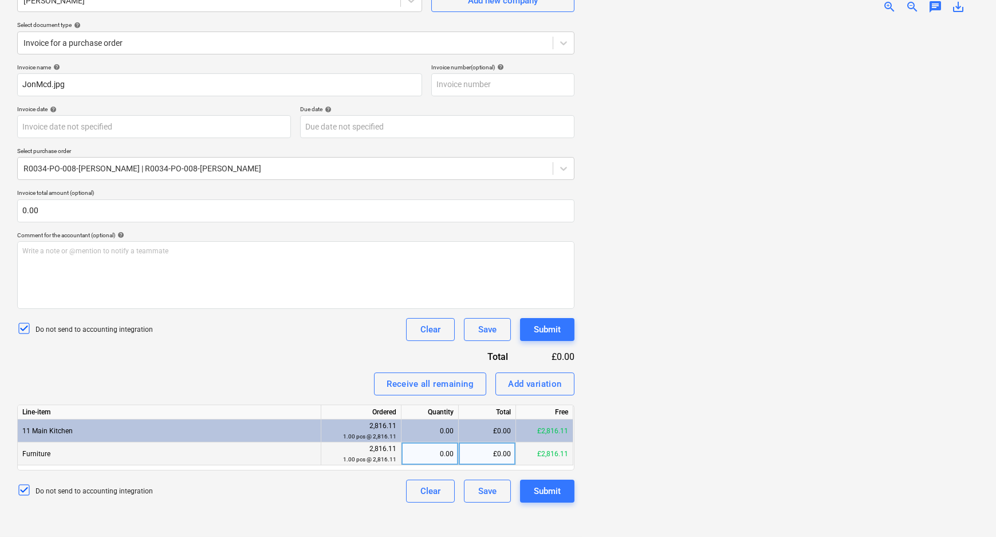
click at [441, 452] on div "0.00" at bounding box center [430, 453] width 48 height 23
click at [339, 508] on div "Create new document Select company Schueller Add new company Select document ty…" at bounding box center [296, 237] width 567 height 589
click at [537, 489] on div "Submit" at bounding box center [547, 490] width 27 height 15
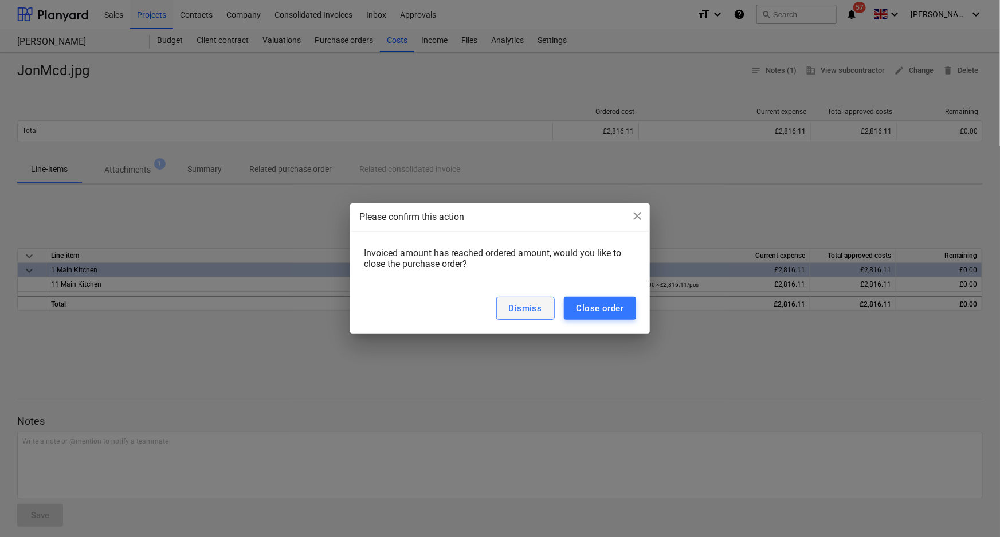
click at [516, 305] on div "Dismiss" at bounding box center [525, 308] width 33 height 15
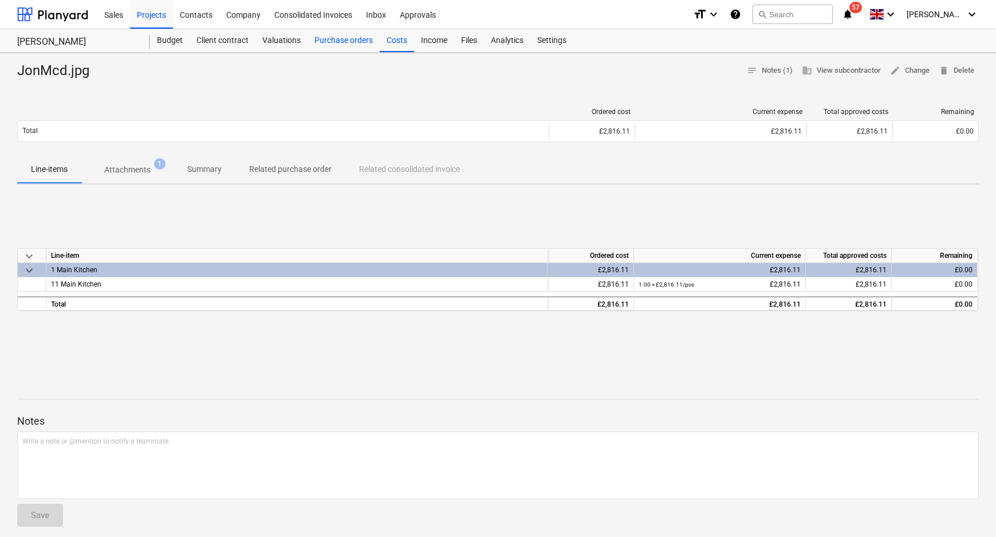
click at [344, 46] on div "Purchase orders" at bounding box center [344, 40] width 72 height 23
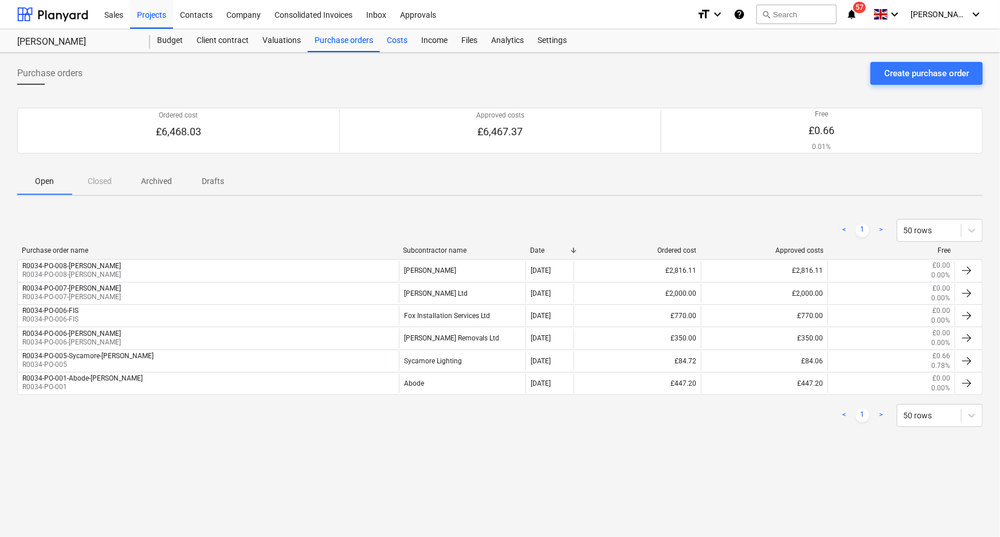
click at [399, 40] on div "Costs" at bounding box center [397, 40] width 34 height 23
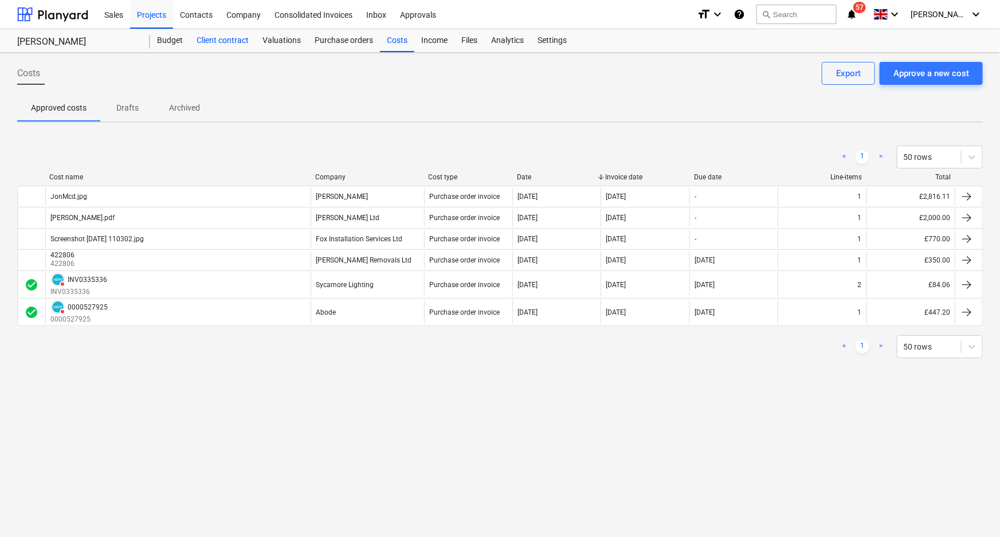
click at [225, 40] on div "Client contract" at bounding box center [223, 40] width 66 height 23
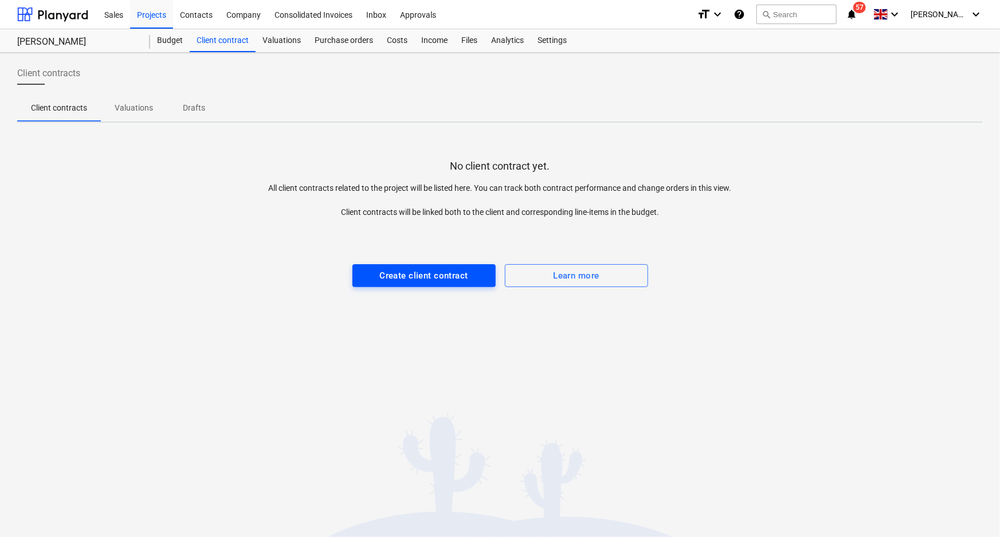
click at [418, 268] on div "Create client contract" at bounding box center [423, 275] width 88 height 15
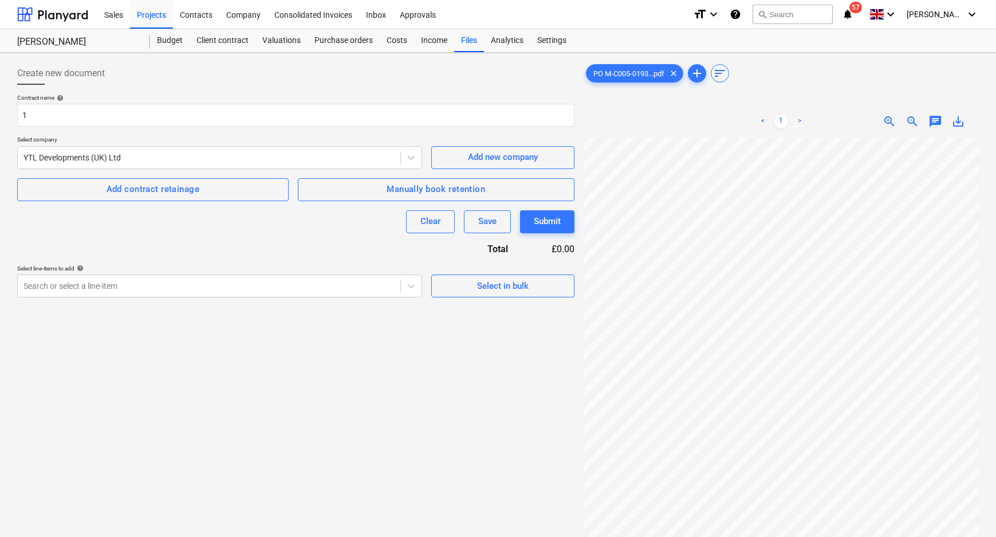
scroll to position [172, 121]
click at [665, 77] on div "PO M-C005-0193...pdf clear add sort < 1 > zoom_in zoom_out chat 0 save_alt" at bounding box center [781, 352] width 395 height 580
click at [145, 292] on div at bounding box center [208, 285] width 371 height 11
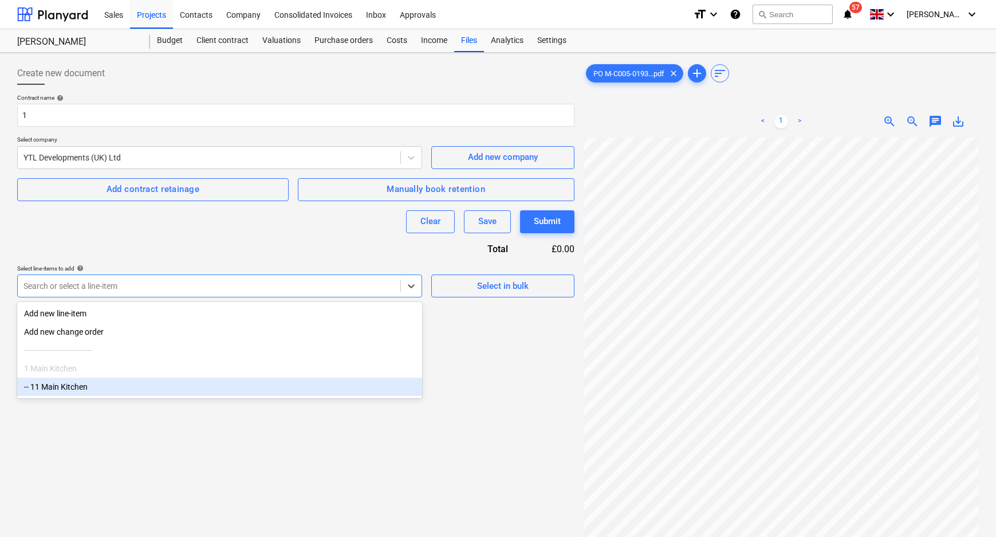
click at [131, 390] on div "-- 11 Main Kitchen" at bounding box center [219, 387] width 405 height 18
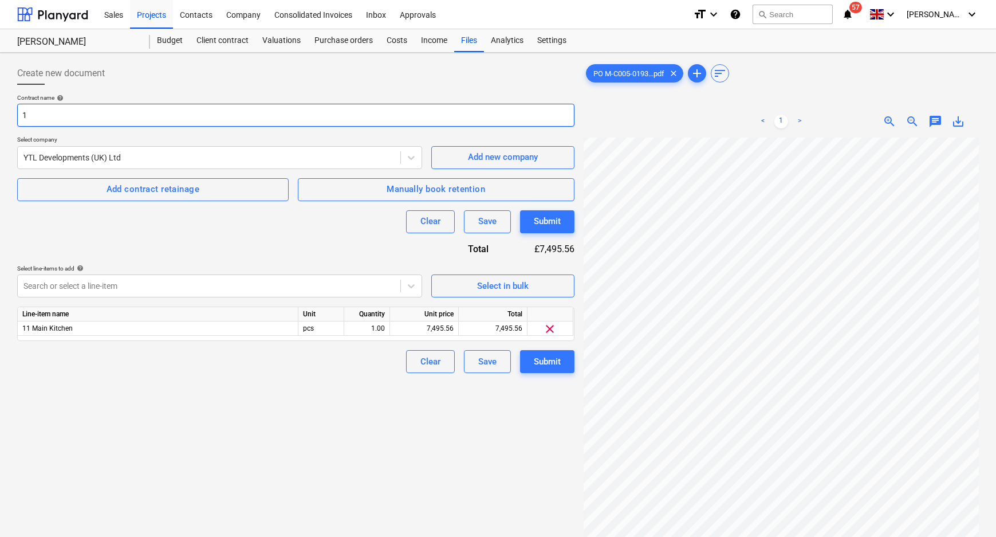
drag, startPoint x: 150, startPoint y: 109, endPoint x: -34, endPoint y: 105, distance: 184.5
click at [0, 105] on html "Sales Projects Contacts Company Consolidated Invoices Inbox Approvals format_si…" at bounding box center [498, 268] width 996 height 537
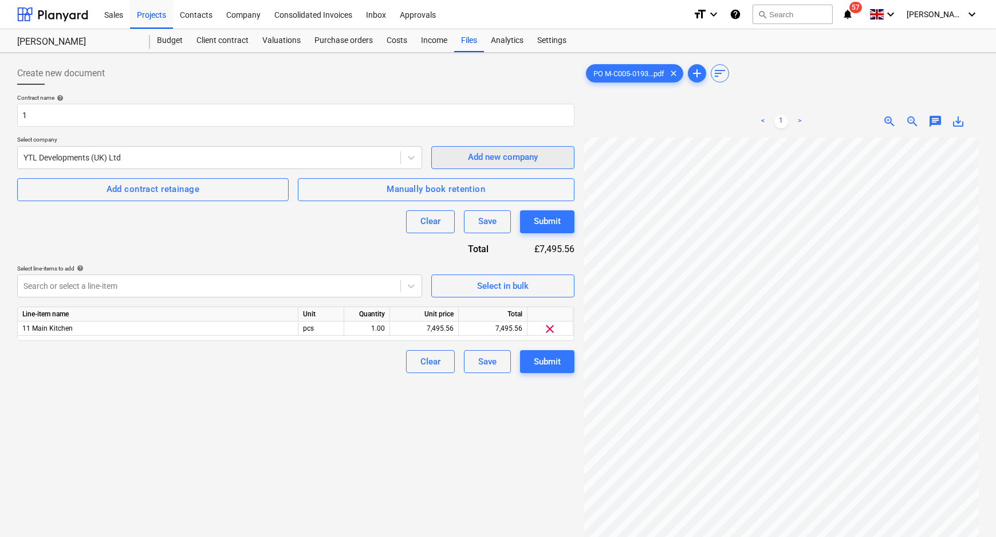
scroll to position [0, 0]
click at [433, 441] on div "Create new document Contract name help PO-M-C005-193 Kuche Contracts Select com…" at bounding box center [296, 351] width 567 height 589
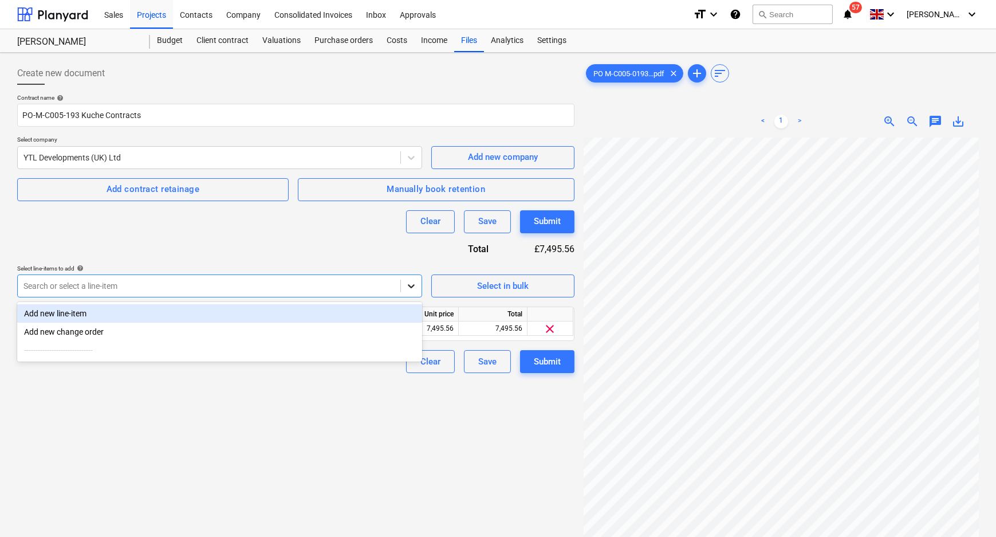
click at [407, 284] on icon at bounding box center [411, 285] width 11 height 11
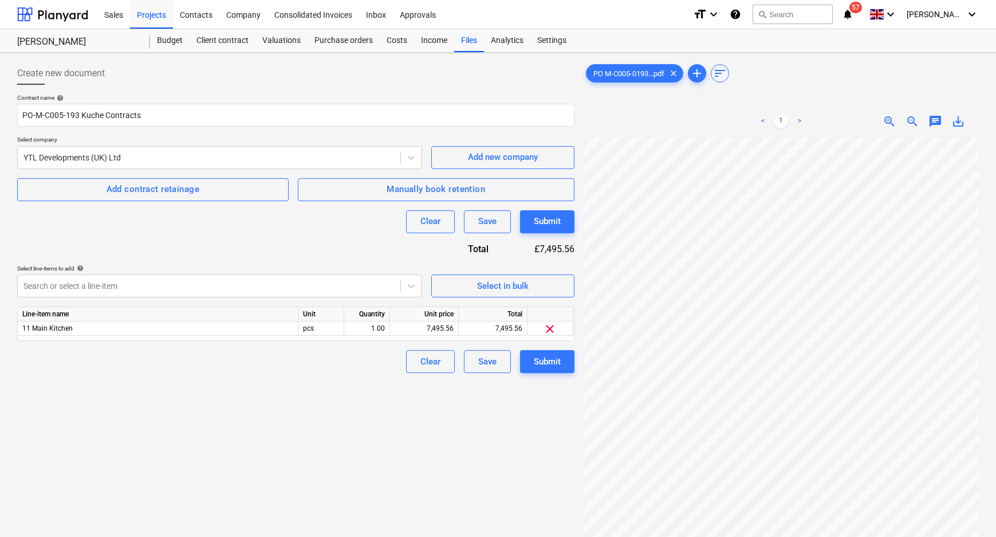
click at [232, 377] on div "Create new document Contract name help PO-M-C005-193 Kuche Contracts Select com…" at bounding box center [296, 351] width 567 height 589
click at [538, 363] on div "Submit" at bounding box center [547, 361] width 27 height 15
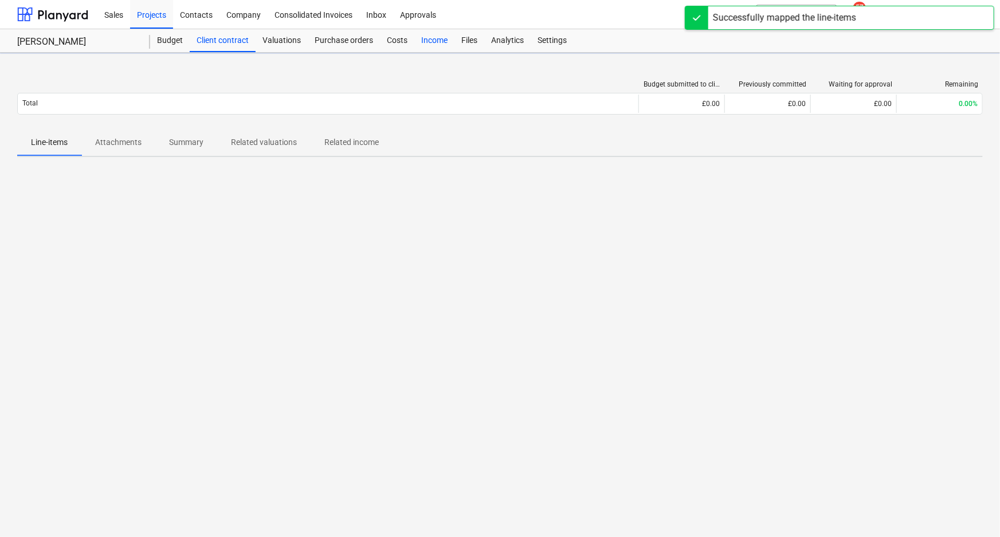
click at [434, 40] on div "Income" at bounding box center [434, 40] width 40 height 23
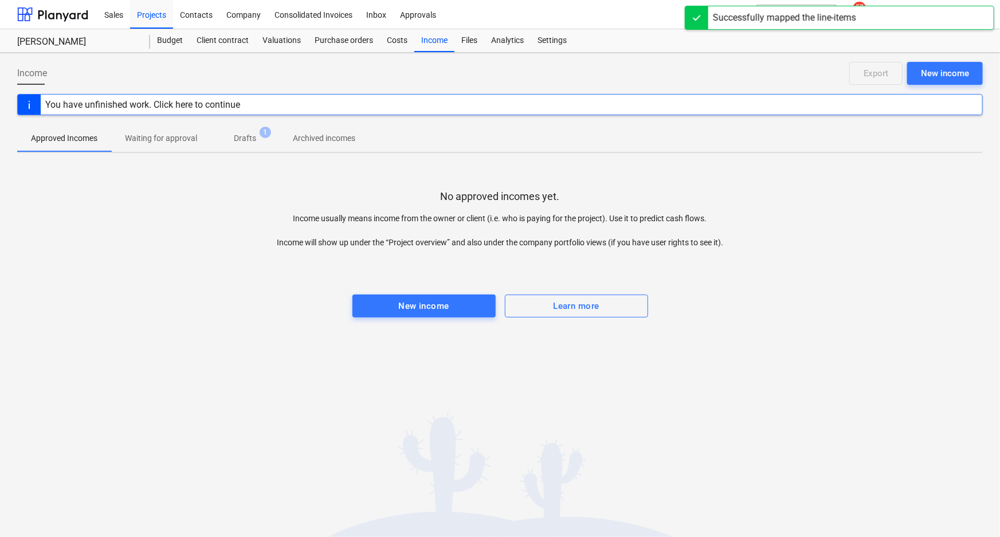
click at [257, 147] on span "Drafts 1" at bounding box center [245, 138] width 68 height 21
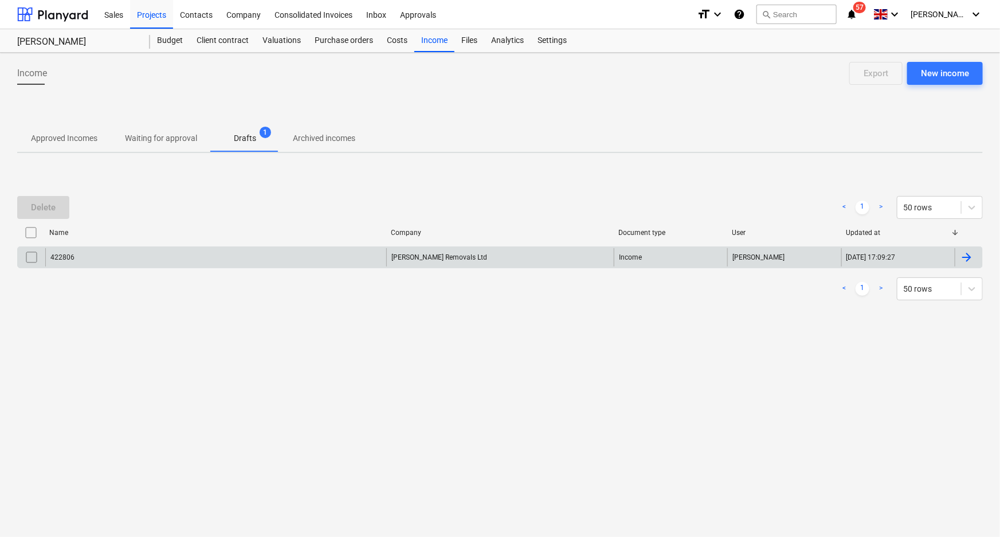
click at [27, 254] on input "checkbox" at bounding box center [31, 257] width 18 height 18
click at [29, 208] on button "Delete" at bounding box center [43, 207] width 52 height 23
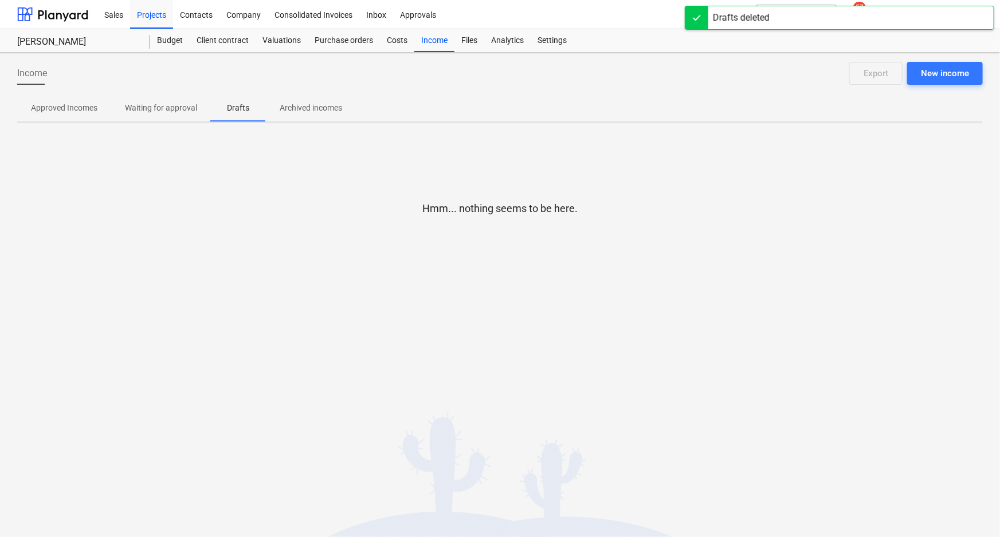
click at [64, 107] on p "Approved Incomes" at bounding box center [64, 108] width 66 height 12
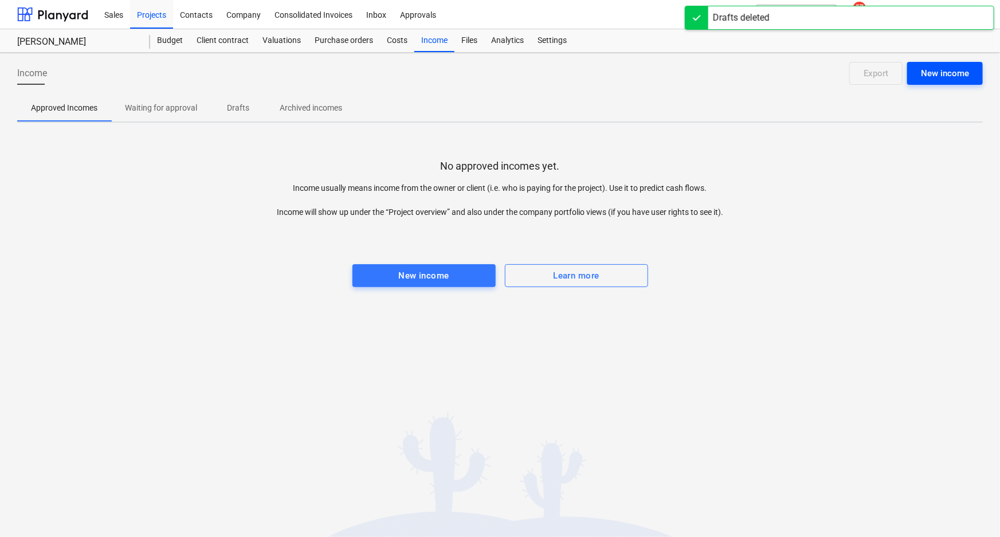
click at [949, 80] on div "New income" at bounding box center [945, 73] width 48 height 15
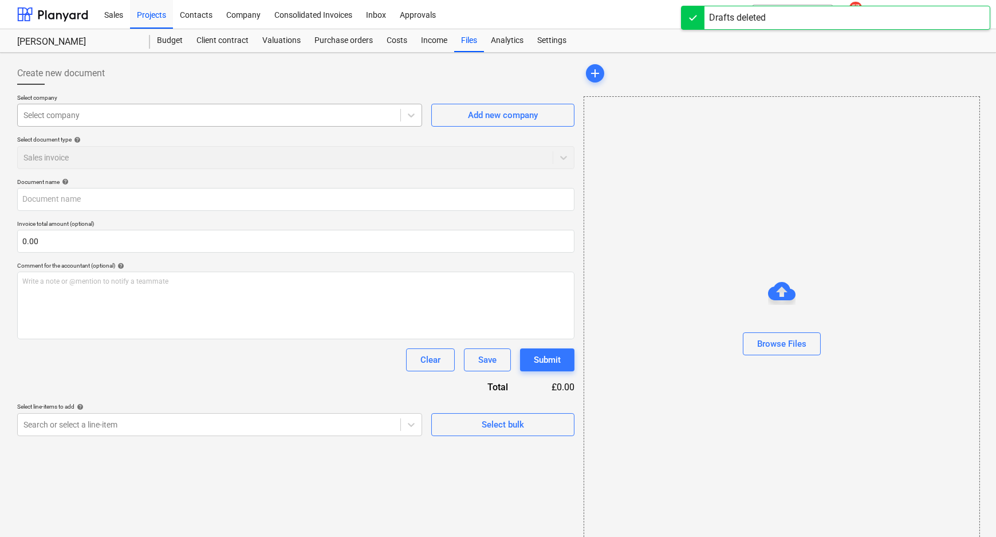
click at [233, 116] on div at bounding box center [208, 114] width 371 height 11
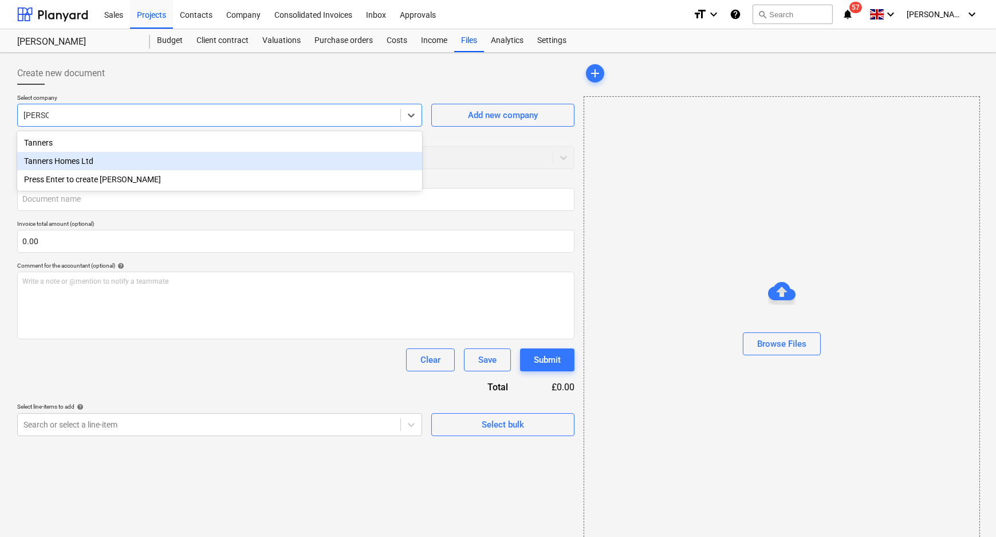
click at [213, 156] on div "Tanners Homes Ltd" at bounding box center [219, 161] width 405 height 18
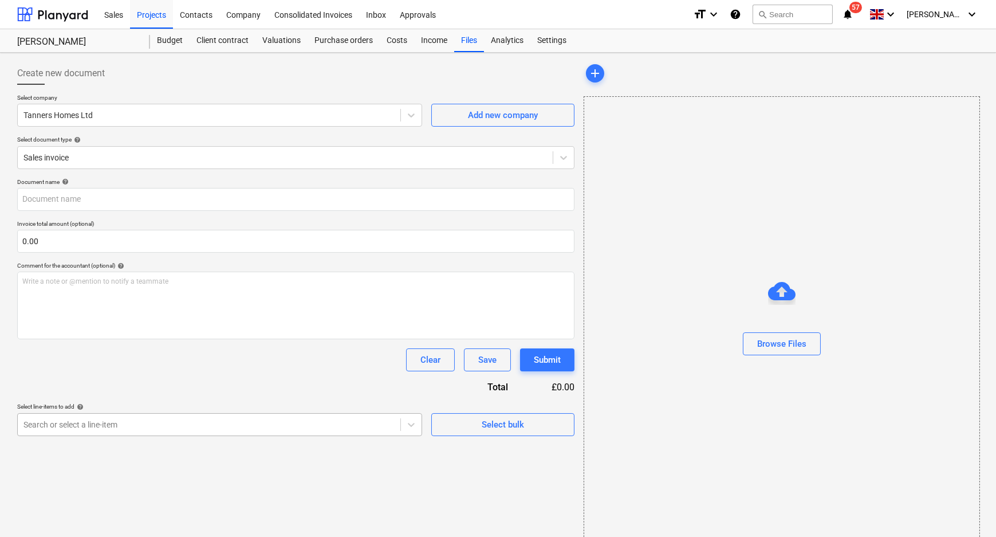
click at [296, 424] on div at bounding box center [208, 424] width 371 height 11
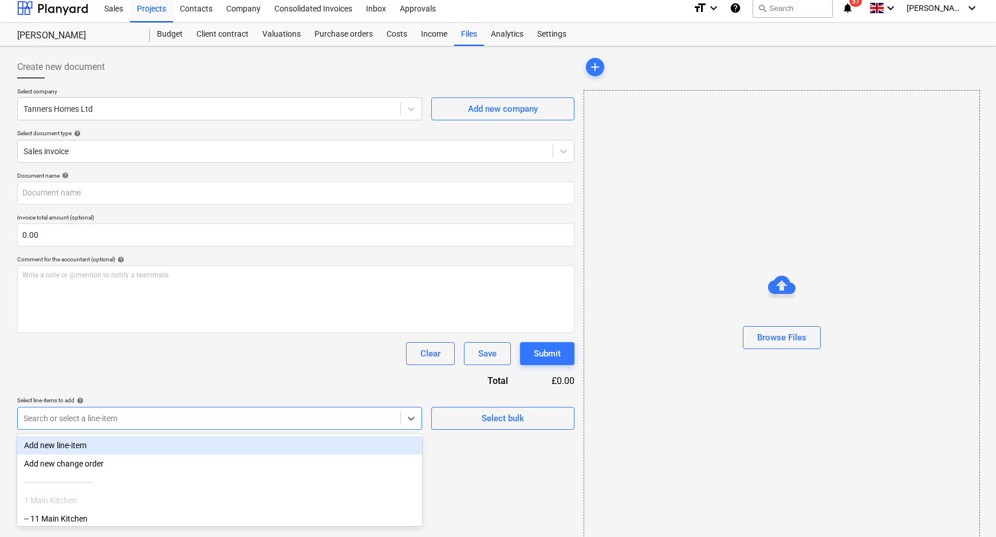
scroll to position [7, 0]
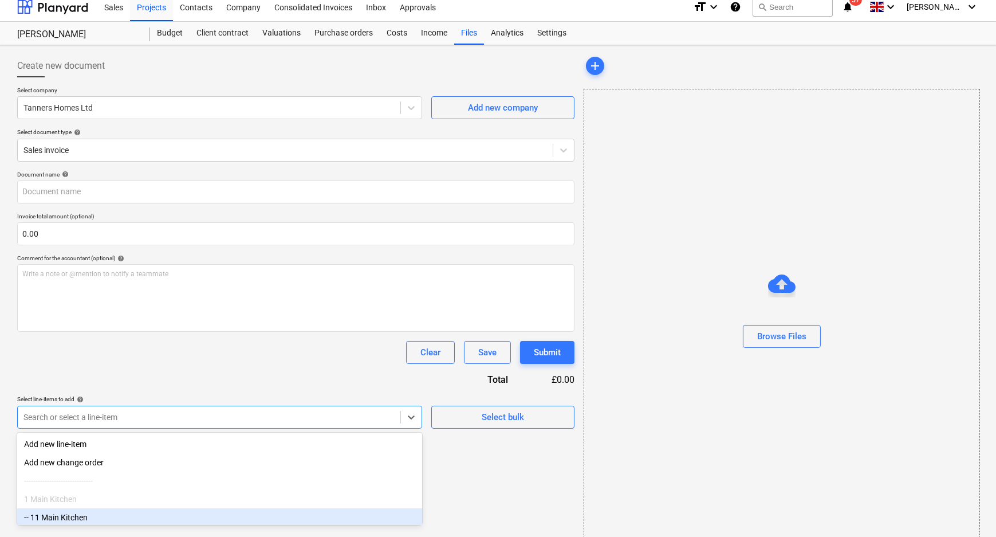
click at [120, 515] on div "-- 11 Main Kitchen" at bounding box center [219, 517] width 405 height 18
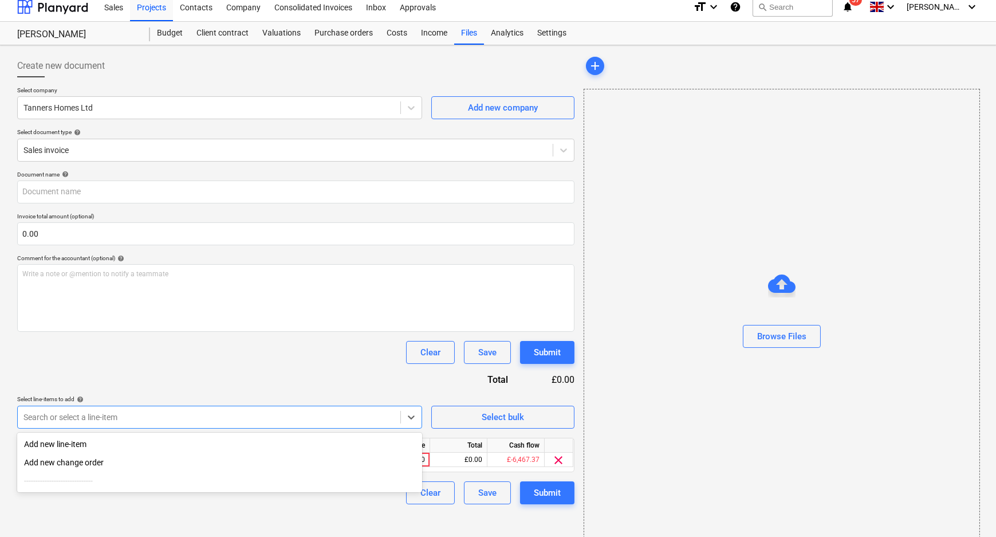
click at [452, 530] on div "Create new document Select company Tanners Homes Ltd Add new company Select doc…" at bounding box center [296, 296] width 567 height 493
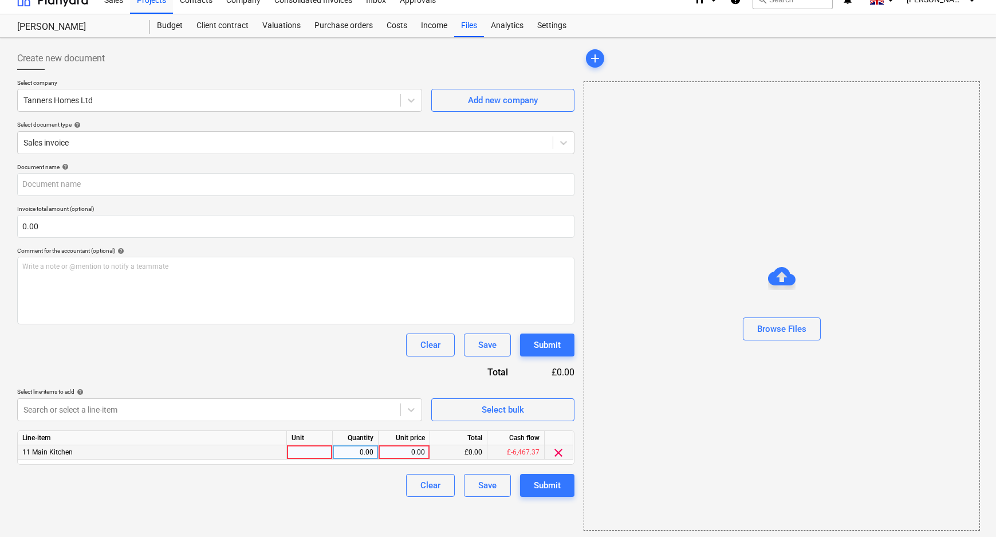
scroll to position [17, 0]
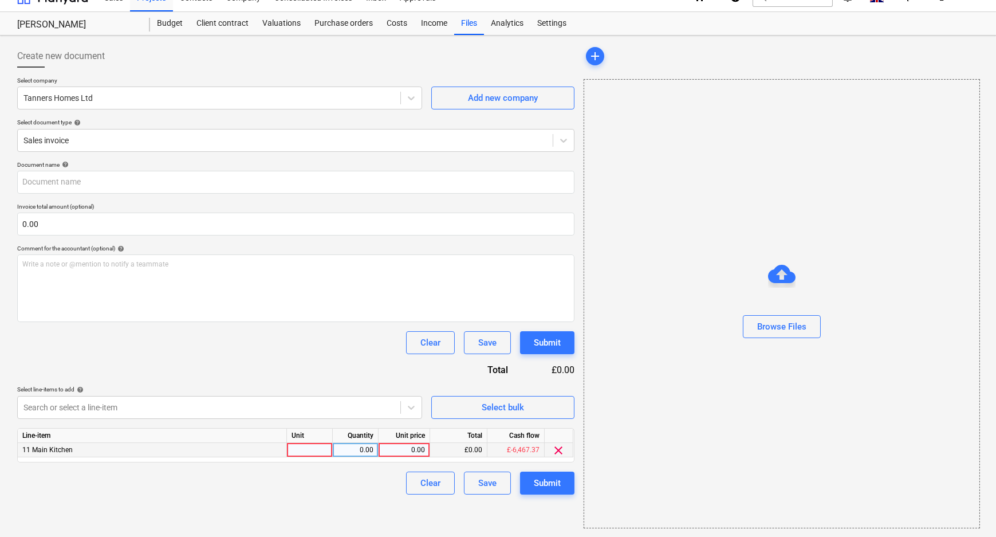
click at [317, 447] on div at bounding box center [310, 450] width 46 height 14
click at [368, 449] on div "0.00" at bounding box center [355, 450] width 36 height 14
click at [419, 450] on div "0.00" at bounding box center [404, 450] width 42 height 14
click at [380, 474] on div "Clear Save Submit" at bounding box center [295, 482] width 557 height 23
click at [296, 444] on div at bounding box center [310, 450] width 46 height 14
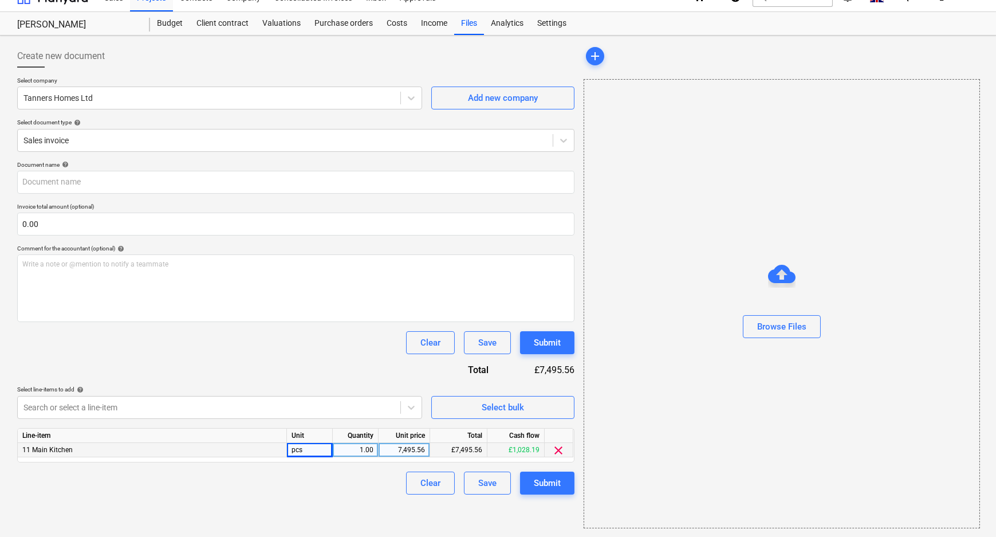
click at [304, 502] on div "Create new document Select company Tanners Homes Ltd Add new company Select doc…" at bounding box center [296, 286] width 567 height 493
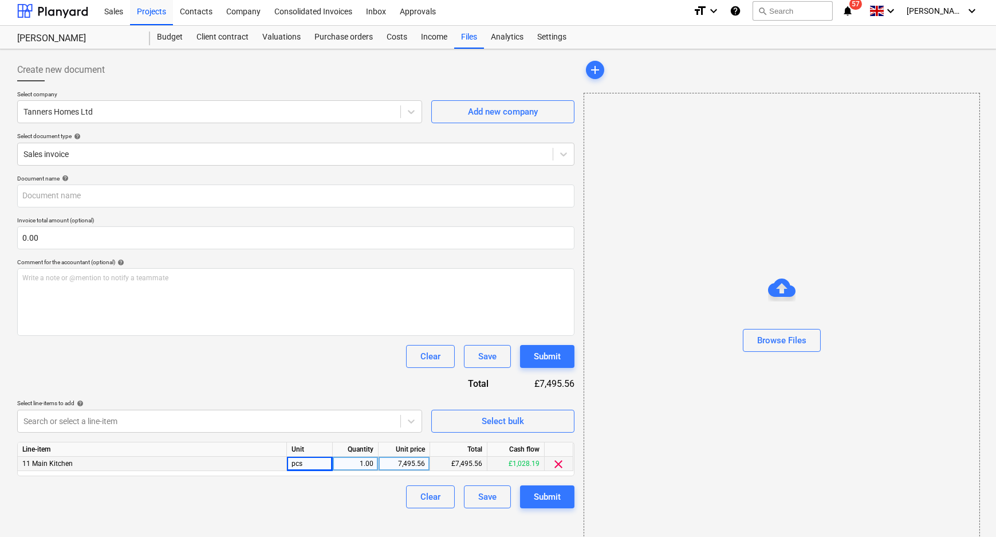
scroll to position [0, 0]
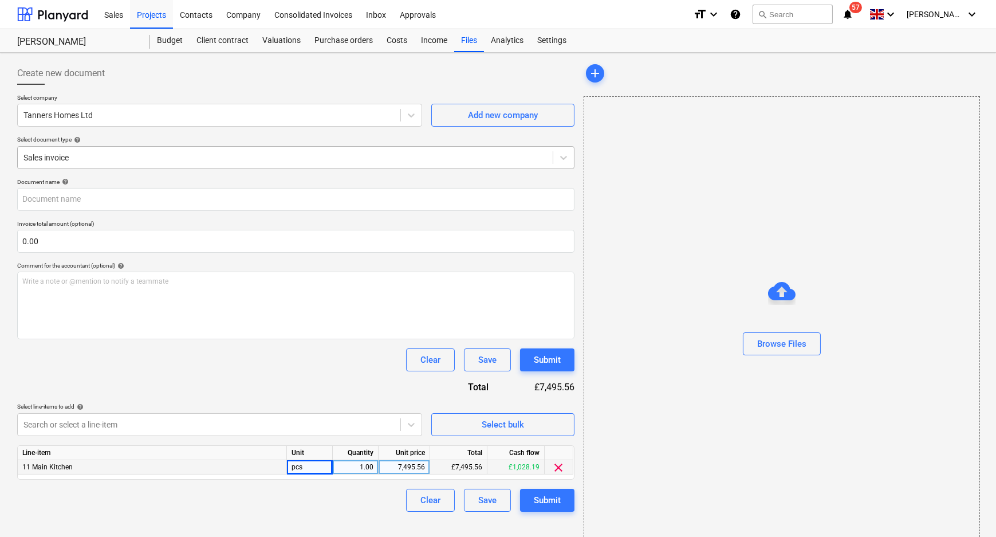
click at [207, 162] on div at bounding box center [285, 157] width 524 height 11
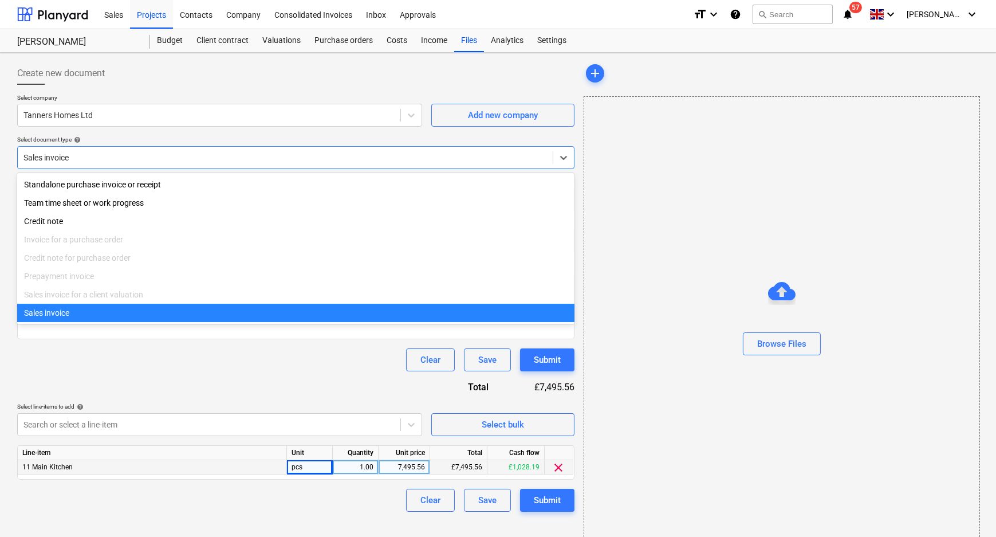
click at [207, 162] on div at bounding box center [285, 157] width 524 height 11
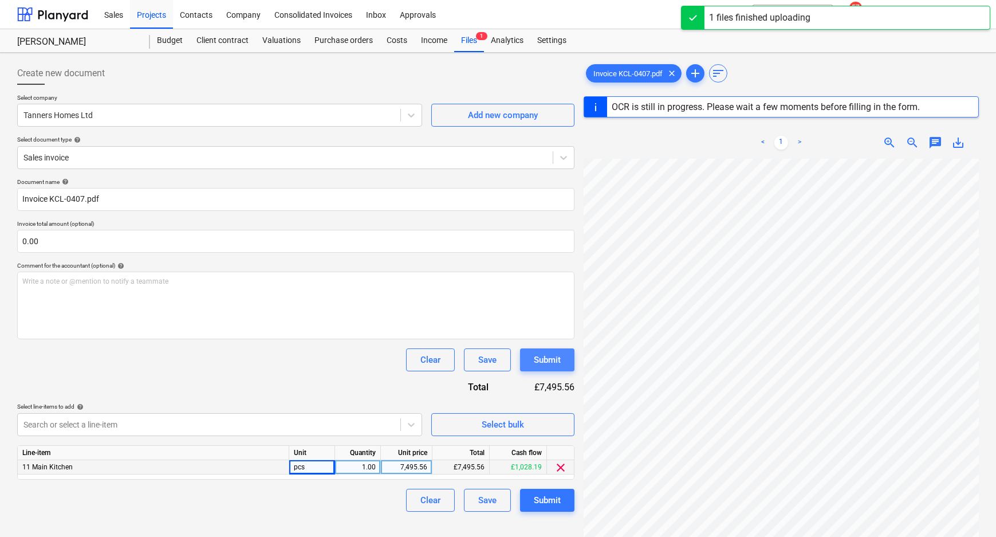
click at [544, 361] on div "Submit" at bounding box center [547, 359] width 27 height 15
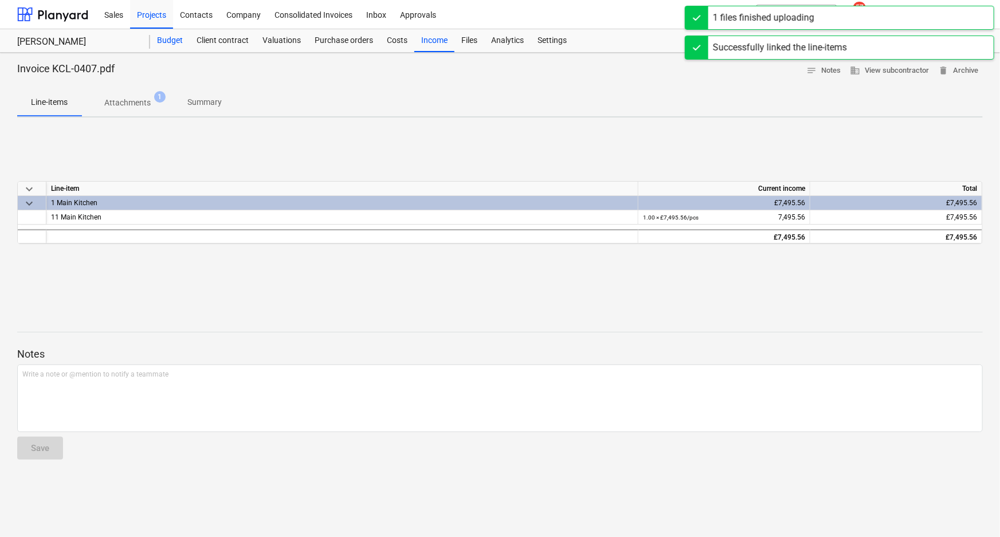
click at [183, 40] on div "Budget" at bounding box center [170, 40] width 40 height 23
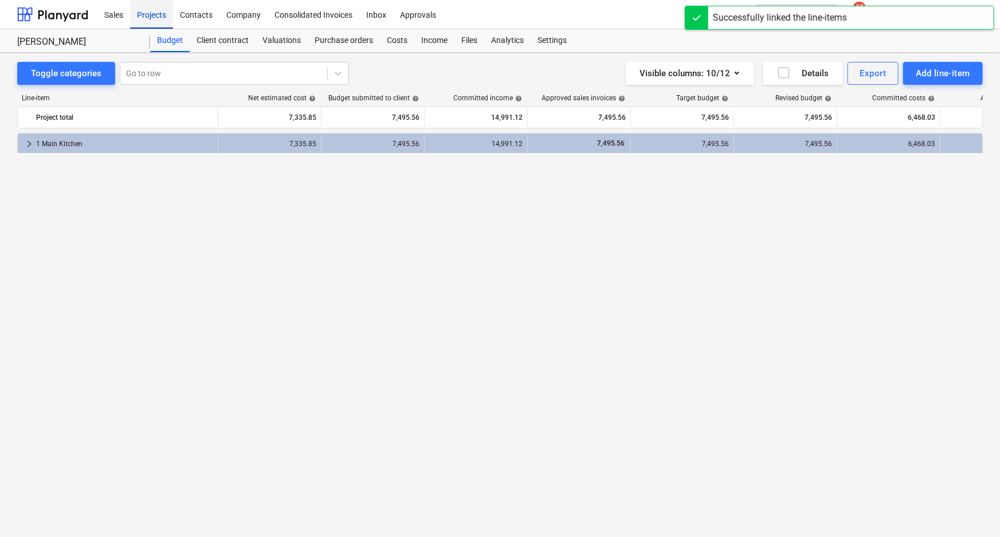
click at [160, 8] on div "Projects" at bounding box center [151, 13] width 43 height 29
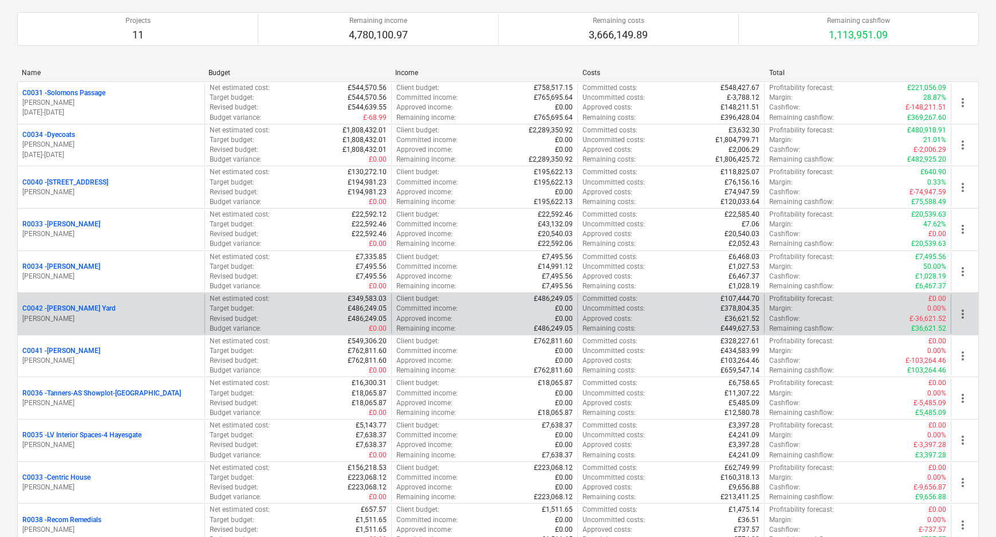
scroll to position [156, 0]
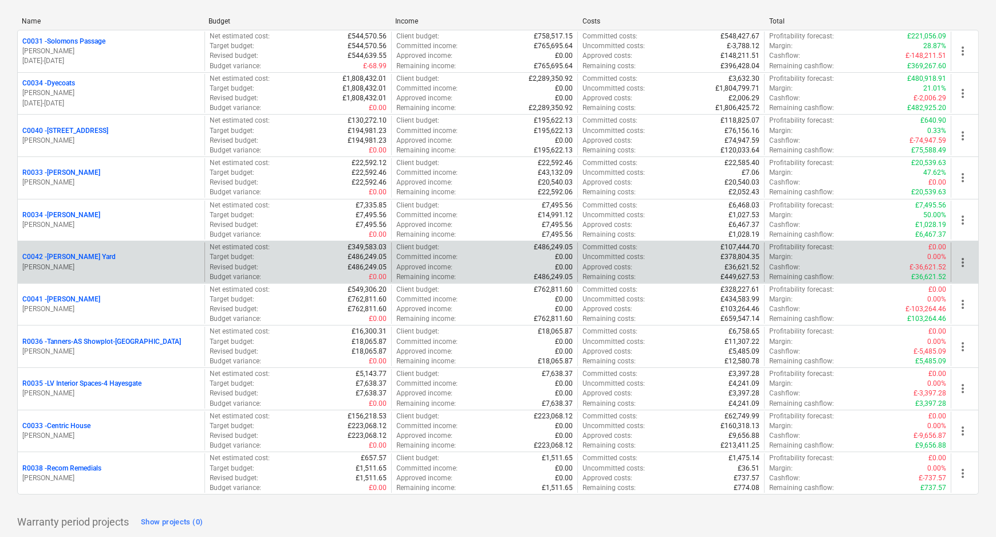
click at [82, 257] on p "C0042 - Osborne Yard" at bounding box center [68, 257] width 93 height 10
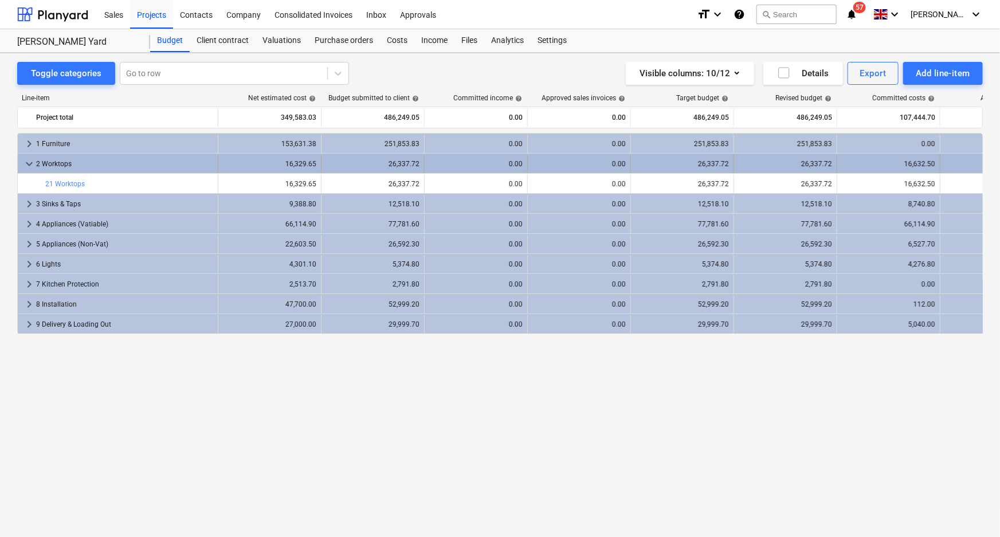
click at [57, 166] on div "2 Worktops" at bounding box center [124, 164] width 177 height 18
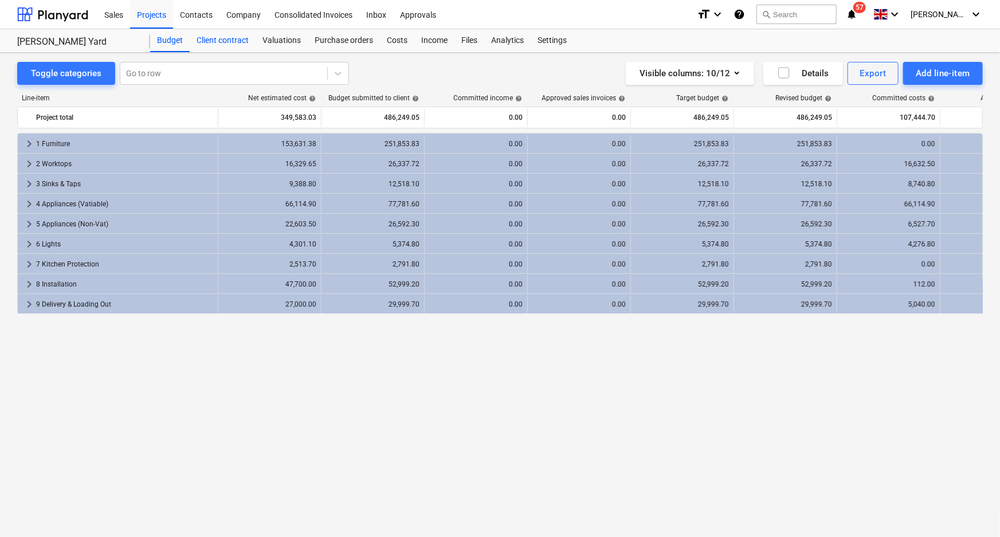
click at [224, 46] on div "Client contract" at bounding box center [223, 40] width 66 height 23
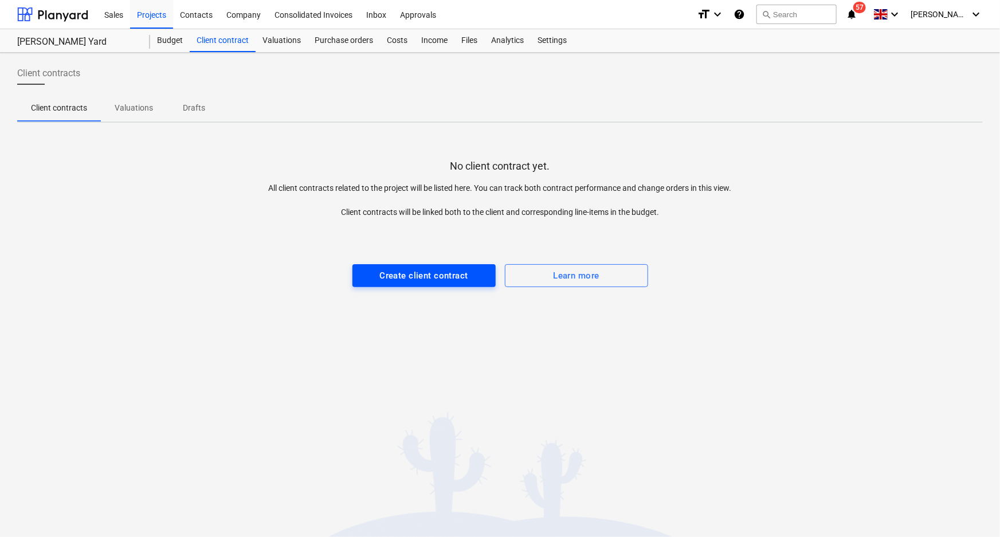
click at [410, 282] on div "Create client contract" at bounding box center [423, 275] width 88 height 15
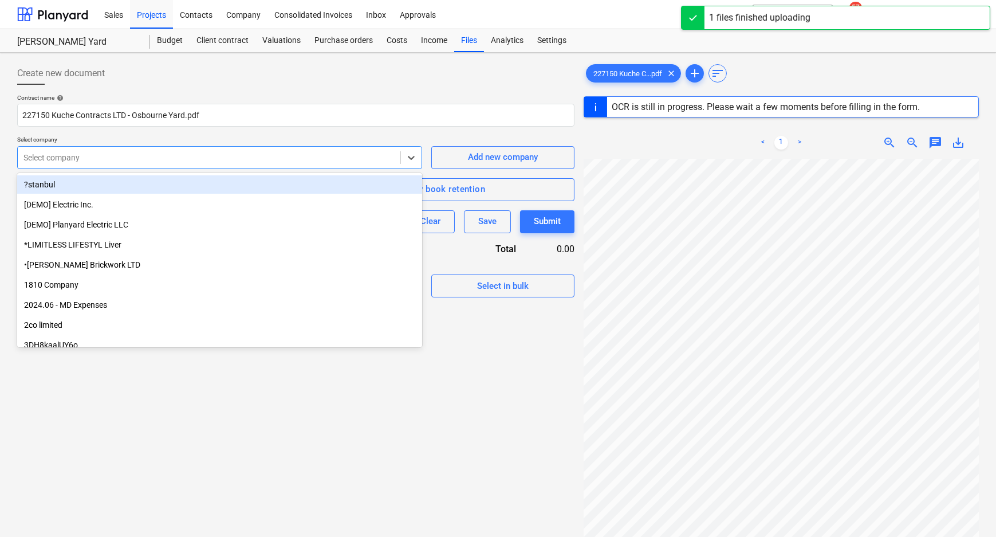
click at [150, 164] on div "Select company" at bounding box center [209, 158] width 383 height 16
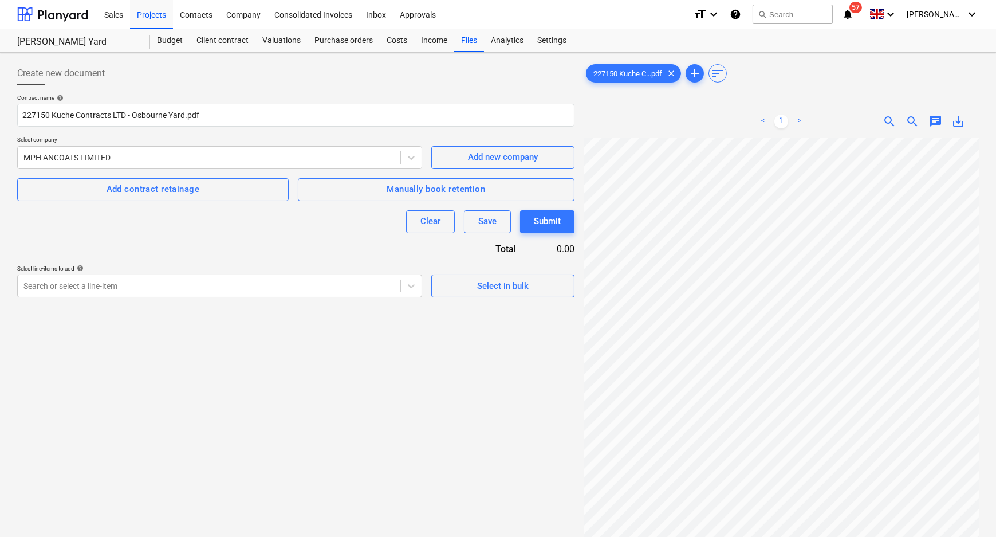
scroll to position [227, 0]
click at [674, 71] on span "clear" at bounding box center [672, 73] width 14 height 14
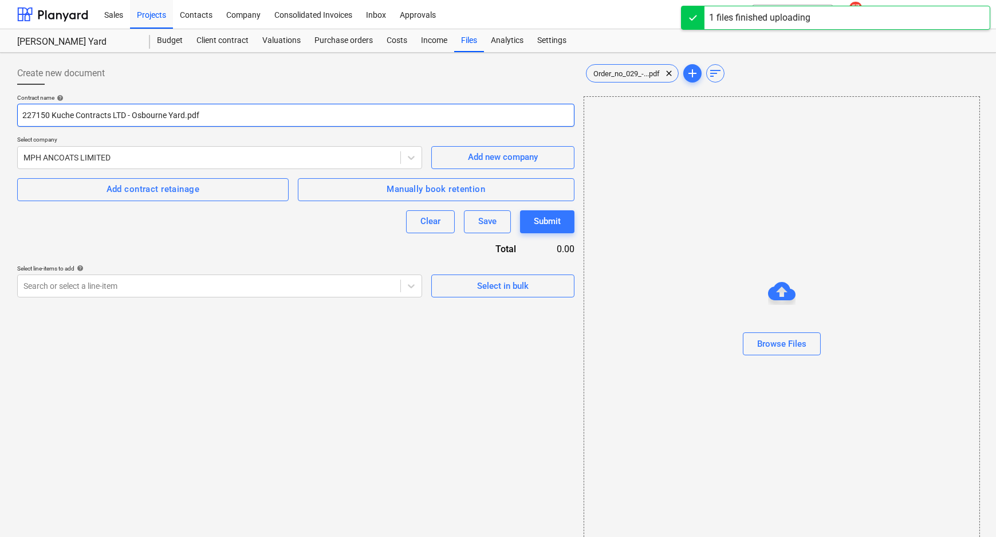
click at [250, 118] on input "227150 Kuche Contracts LTD - Osbourne Yard.pdf" at bounding box center [295, 115] width 557 height 23
drag, startPoint x: 251, startPoint y: 115, endPoint x: -91, endPoint y: 116, distance: 342.0
click at [0, 116] on html "Sales Projects Contacts Company Consolidated Invoices Inbox Approvals format_si…" at bounding box center [498, 268] width 996 height 537
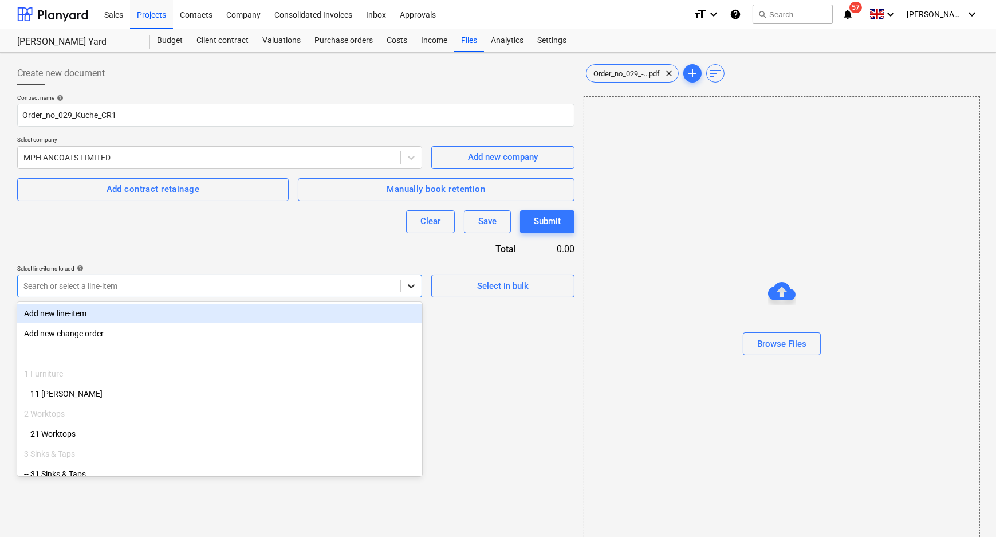
click at [412, 283] on icon at bounding box center [411, 285] width 11 height 11
click at [457, 284] on span "Select in bulk" at bounding box center [503, 285] width 115 height 15
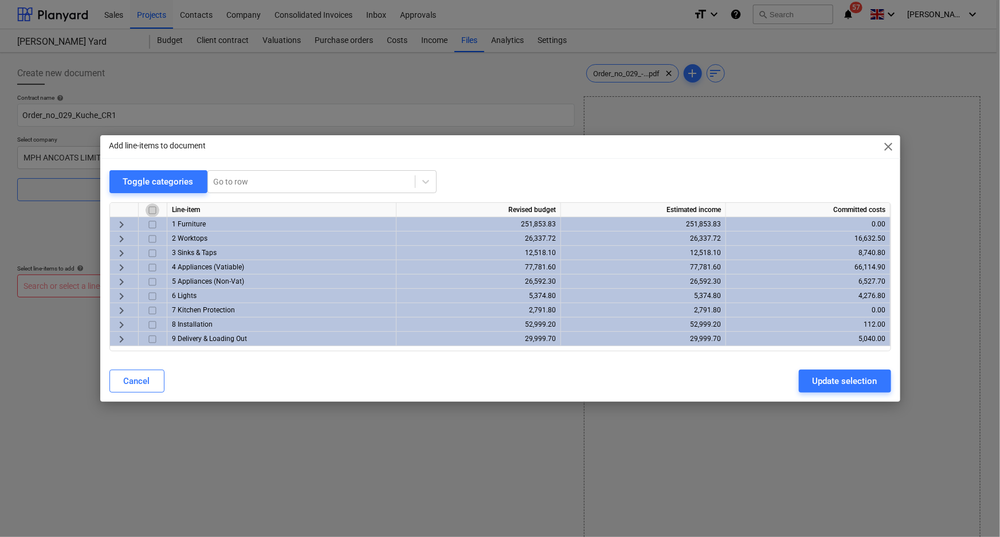
click at [154, 205] on input "checkbox" at bounding box center [153, 210] width 14 height 14
click at [868, 388] on div "Update selection" at bounding box center [844, 380] width 65 height 15
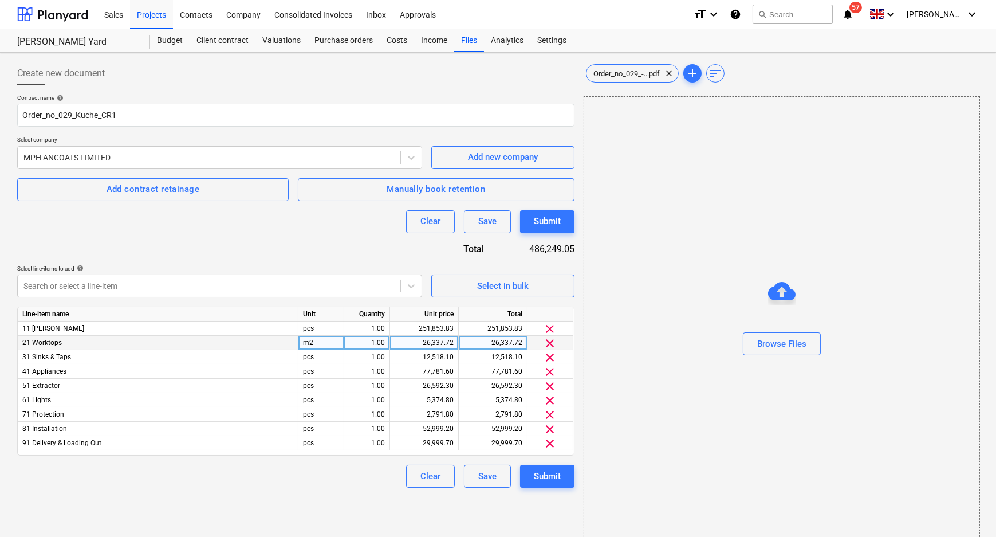
click at [518, 339] on div "26,337.72" at bounding box center [492, 343] width 59 height 14
click at [522, 343] on input "26337.72" at bounding box center [493, 343] width 68 height 14
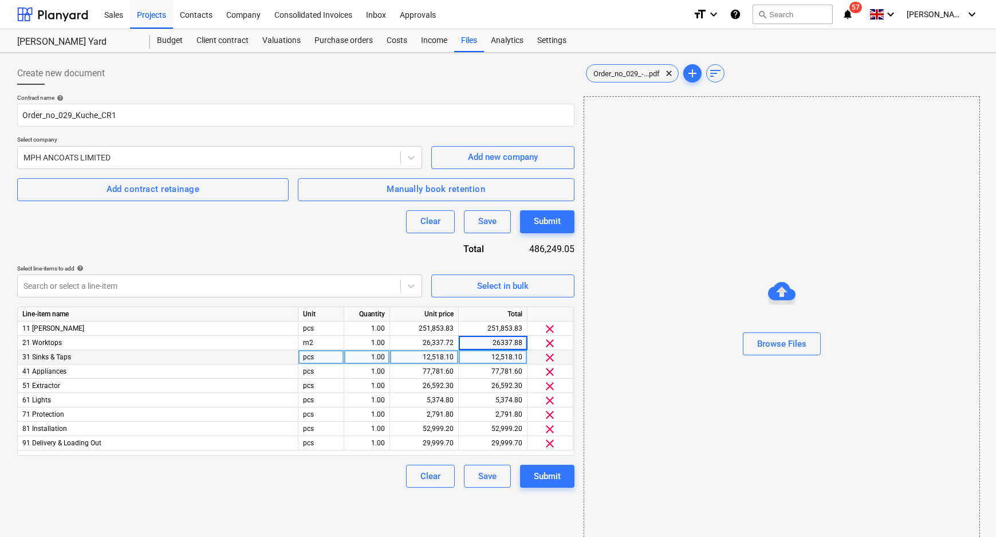
click at [517, 360] on div "12,518.10" at bounding box center [492, 357] width 59 height 14
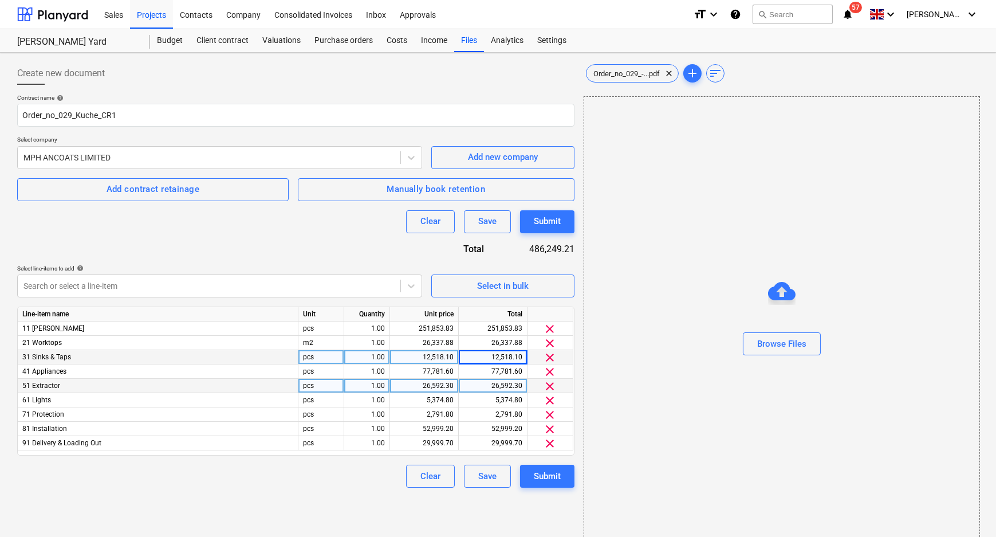
click at [522, 383] on div "26,592.30" at bounding box center [493, 386] width 69 height 14
click at [508, 399] on div "5,374.80" at bounding box center [492, 400] width 59 height 14
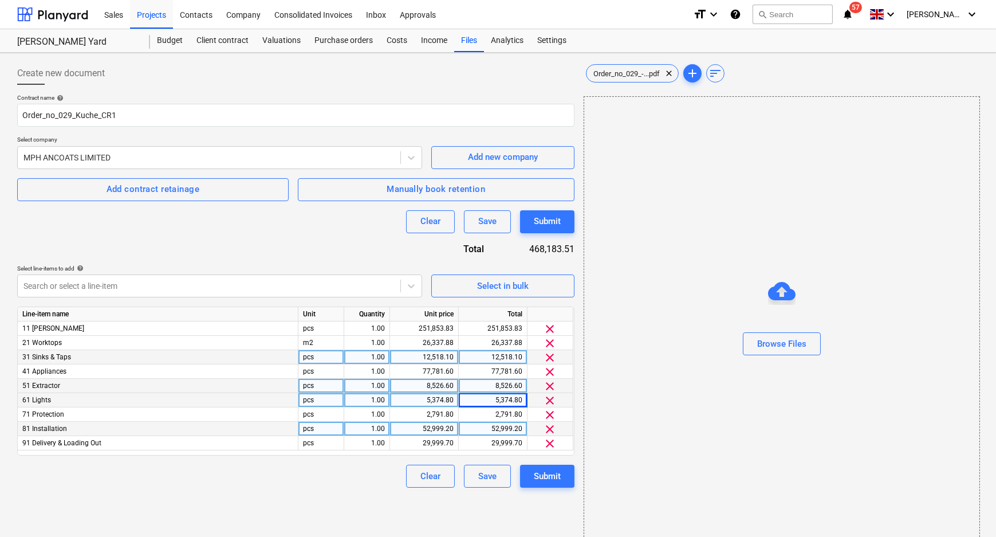
click at [515, 428] on div "52,999.20" at bounding box center [492, 429] width 59 height 14
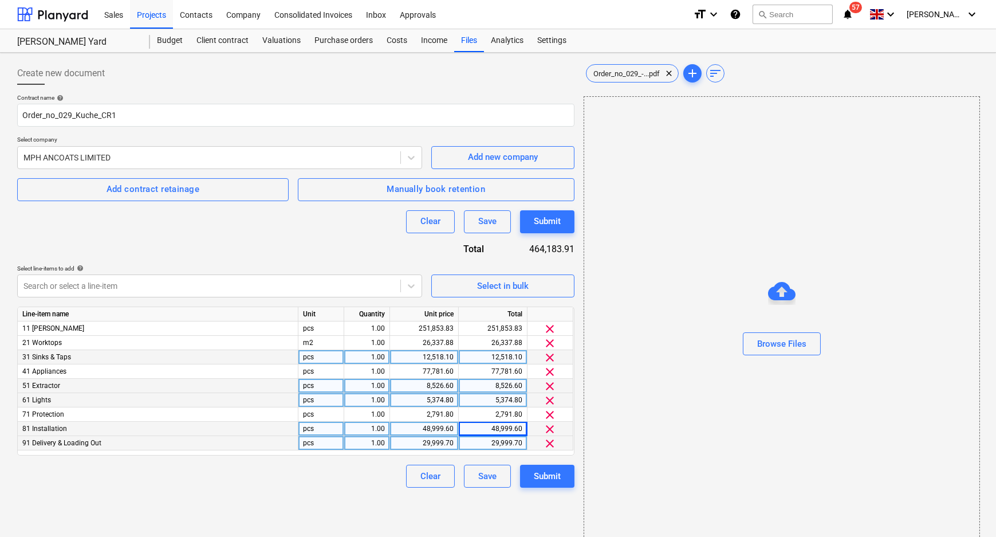
click at [513, 442] on div "29,999.70" at bounding box center [492, 443] width 59 height 14
click at [579, 304] on div "Order_no_029_-...pdf clear add sort Browse Files" at bounding box center [781, 303] width 404 height 493
click at [325, 242] on div "Contract name help Order_no_029_Kuche_CR1 Select company MPH ANCOATS LIMITED Ad…" at bounding box center [295, 291] width 557 height 394
click at [292, 506] on div "Create new document Contract name help Order_no_029_Kuche_CR1 Select company MP…" at bounding box center [296, 303] width 567 height 493
click at [639, 77] on span "Order_no_029_-...pdf" at bounding box center [627, 73] width 80 height 9
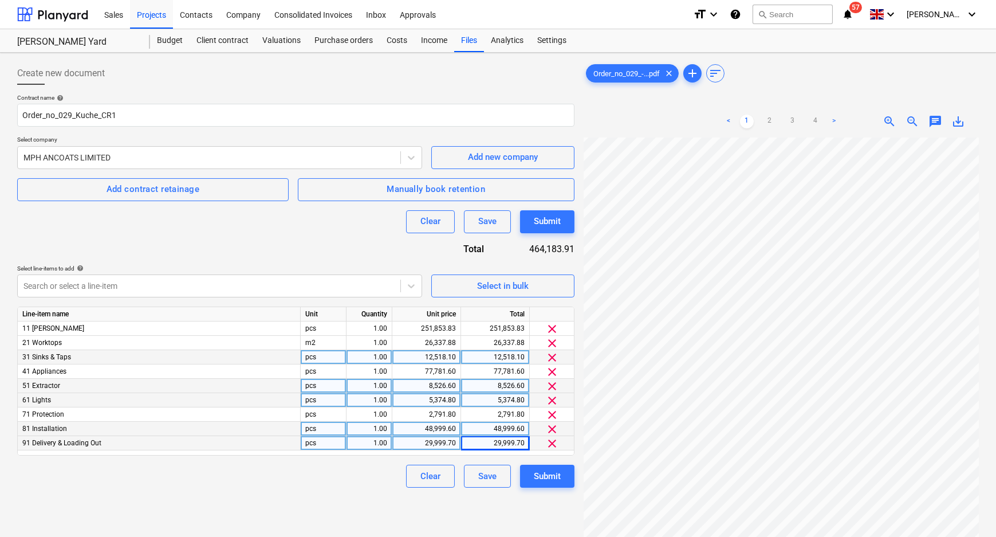
click at [775, 48] on div "Sales Projects Contacts Company Consolidated Invoices Inbox Approvals format_si…" at bounding box center [498, 325] width 996 height 651
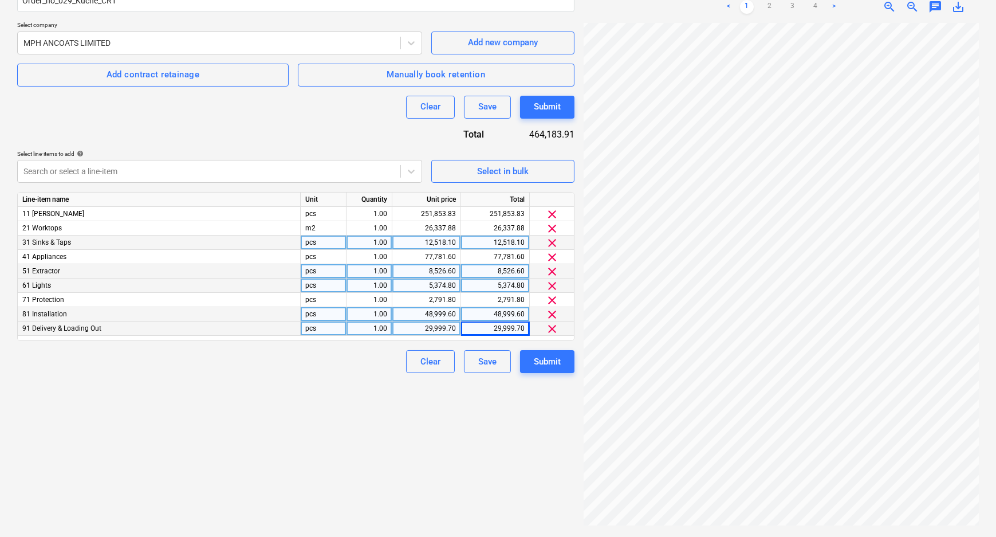
scroll to position [0, 82]
click at [773, 3] on link "2" at bounding box center [770, 7] width 14 height 14
click at [796, 6] on link "3" at bounding box center [793, 7] width 14 height 14
click at [536, 437] on div "Create new document Contract name help Order_no_029_Kuche_CR1 Select company MP…" at bounding box center [296, 237] width 567 height 589
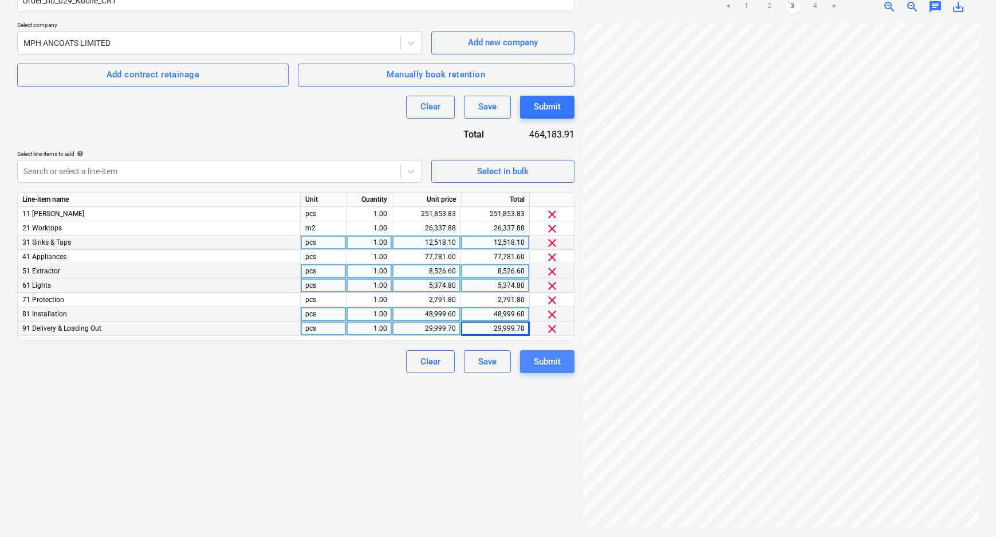
click at [545, 362] on div "Submit" at bounding box center [547, 361] width 27 height 15
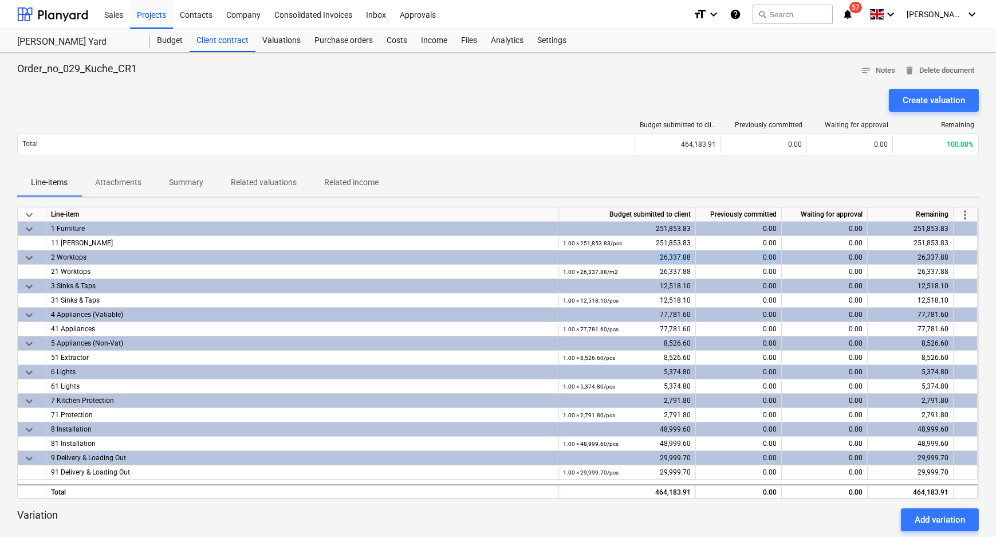
drag, startPoint x: 787, startPoint y: 254, endPoint x: 639, endPoint y: 255, distance: 147.8
click at [0, 0] on div "keyboard_arrow_down 2 Worktops 26,337.88 0.00 0.00 26,337.88" at bounding box center [0, 0] width 0 height 0
click at [809, 251] on div "0.00" at bounding box center [825, 257] width 86 height 14
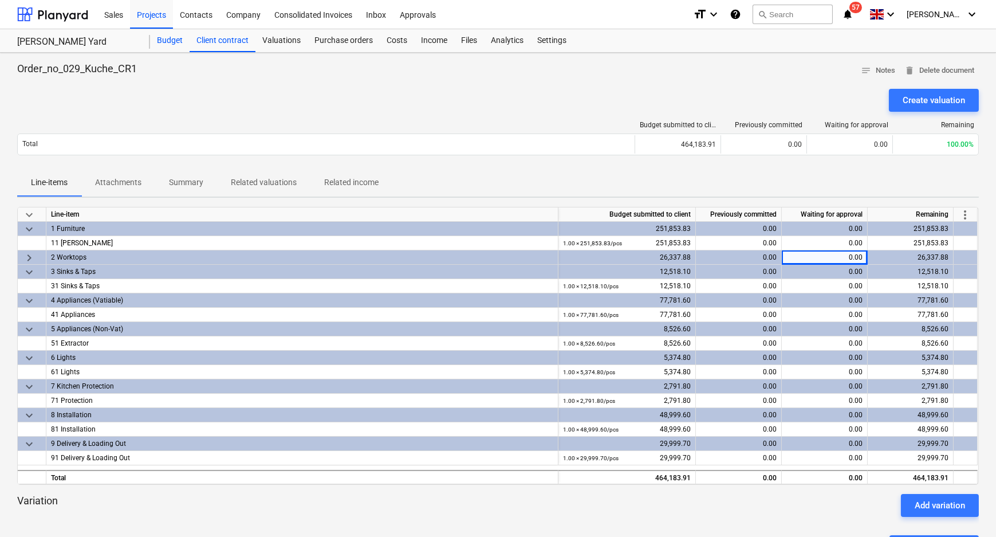
click at [178, 40] on div "Budget" at bounding box center [170, 40] width 40 height 23
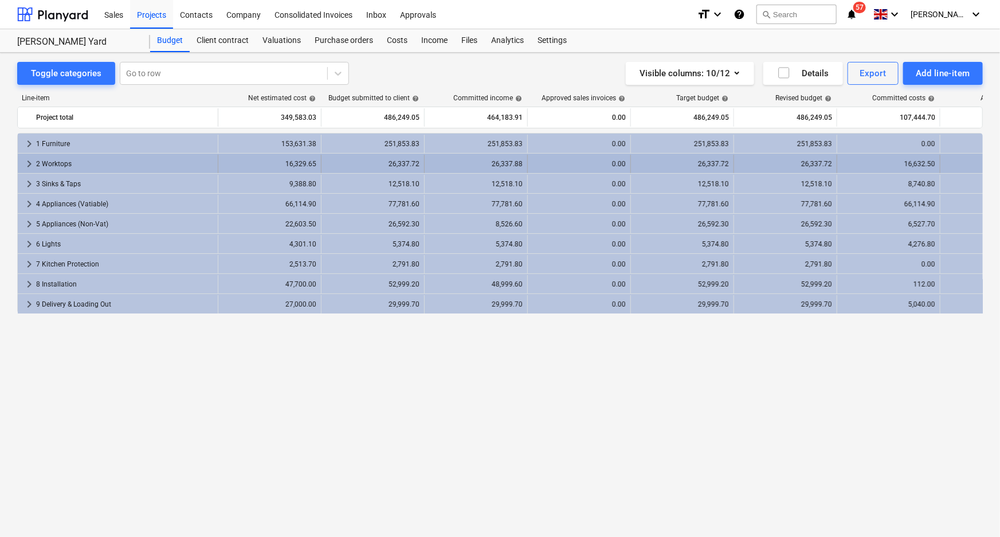
click at [26, 160] on span "keyboard_arrow_right" at bounding box center [29, 164] width 14 height 14
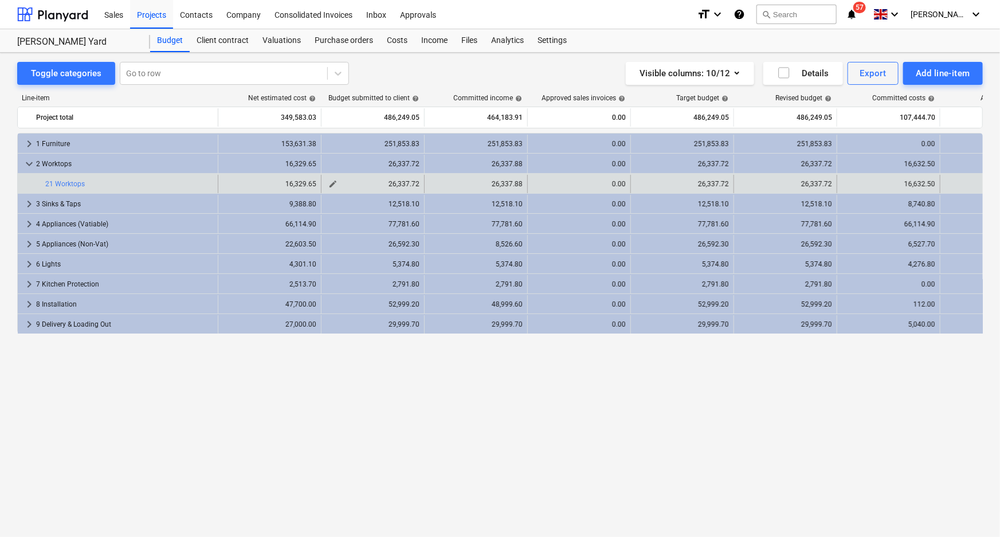
click at [331, 182] on span "edit" at bounding box center [332, 183] width 9 height 9
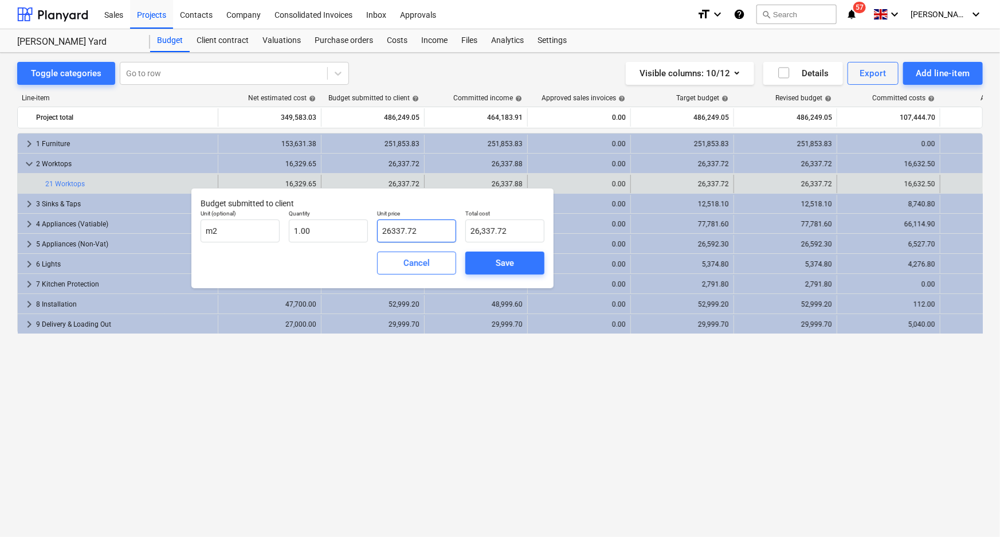
drag, startPoint x: 423, startPoint y: 231, endPoint x: 408, endPoint y: 233, distance: 15.1
click at [408, 233] on input "26337.72" at bounding box center [416, 230] width 79 height 23
drag, startPoint x: 425, startPoint y: 235, endPoint x: 337, endPoint y: 235, distance: 87.6
click at [337, 235] on div "Unit (optional) m2 Quantity 1.00 Unit price 26337.88 Total cost 26,337.88" at bounding box center [372, 226] width 353 height 42
click at [497, 262] on div "Save" at bounding box center [505, 262] width 18 height 15
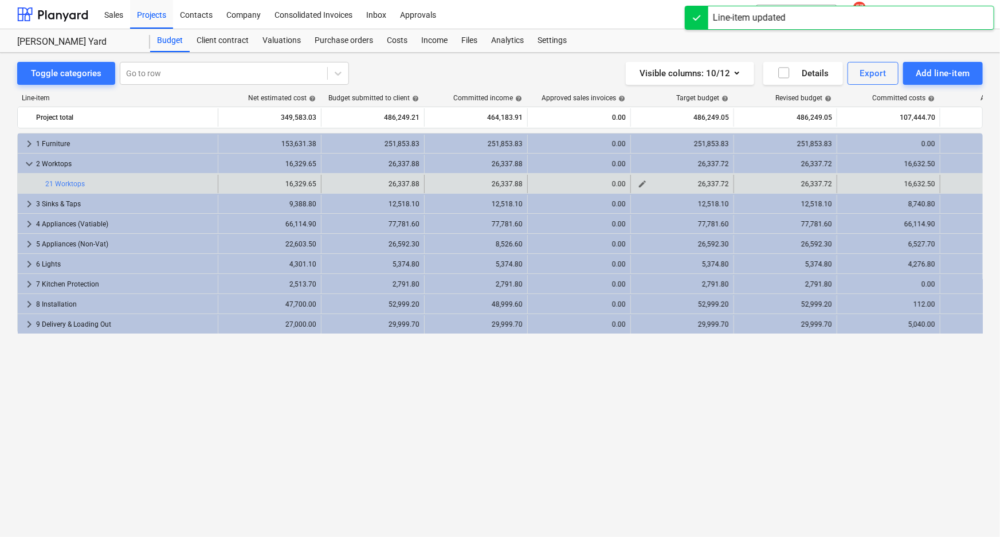
click at [636, 182] on button "edit" at bounding box center [642, 184] width 14 height 14
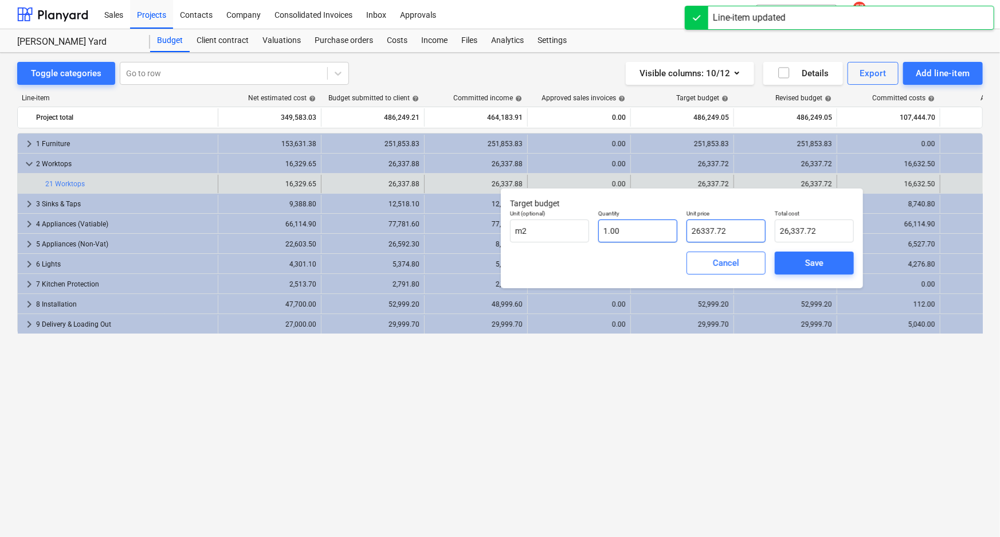
drag, startPoint x: 750, startPoint y: 233, endPoint x: 666, endPoint y: 233, distance: 84.2
click at [666, 233] on div "Unit (optional) m2 Quantity 1.00 Unit price 26337.72 Total cost 26,337.72" at bounding box center [681, 226] width 353 height 42
paste input "88"
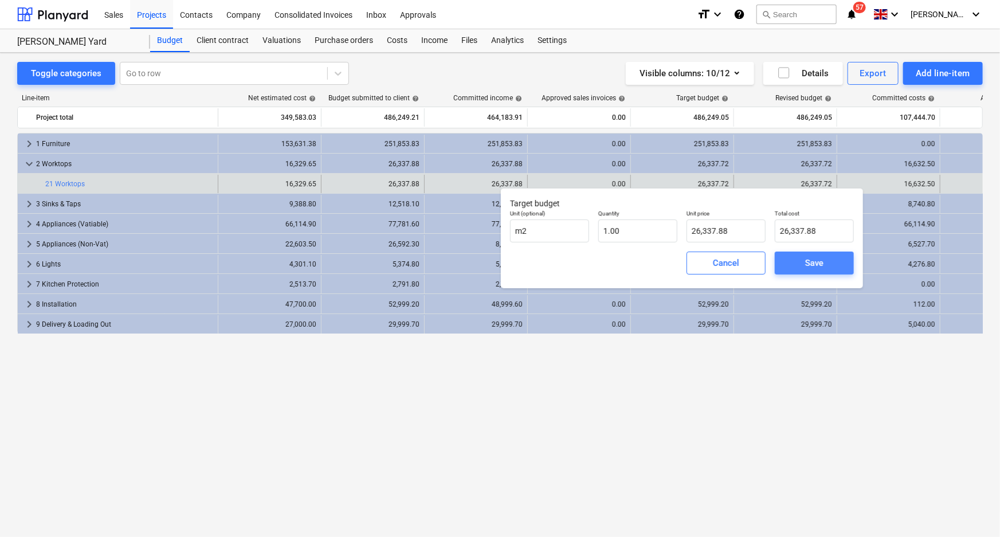
click at [827, 262] on span "Save" at bounding box center [814, 262] width 52 height 15
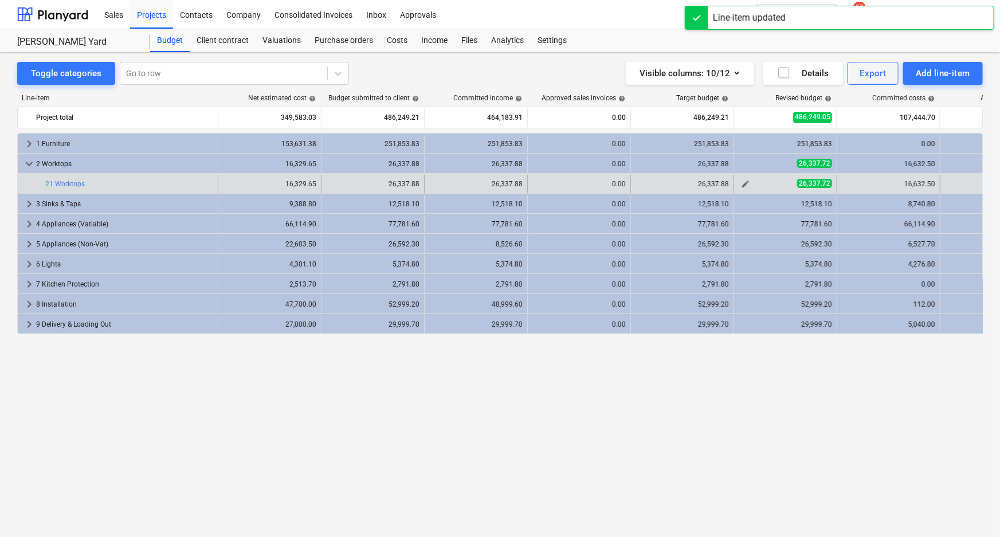
click at [746, 183] on span "edit" at bounding box center [745, 183] width 9 height 9
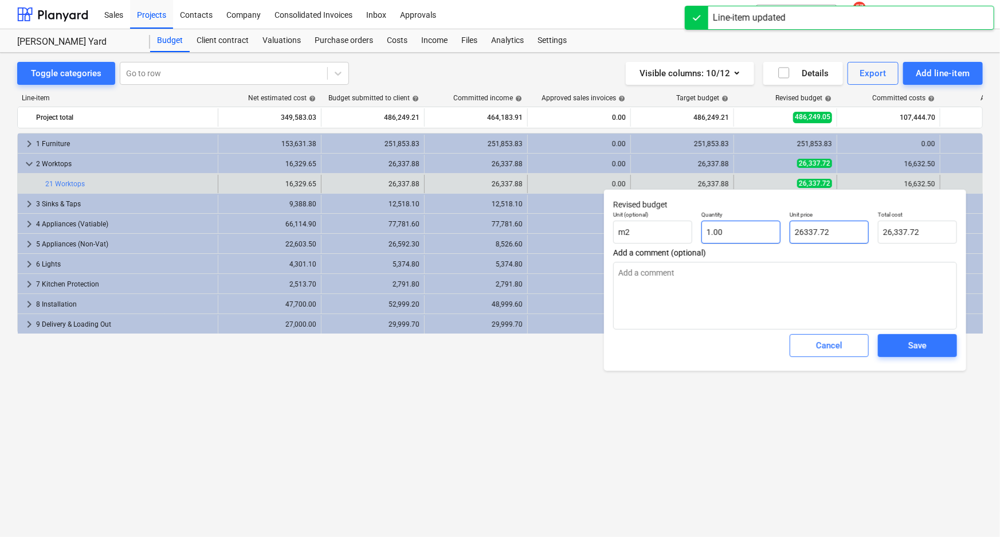
drag, startPoint x: 832, startPoint y: 231, endPoint x: 762, endPoint y: 235, distance: 70.0
click at [762, 235] on div "Unit (optional) m2 Quantity 1.00 Unit price 26337.72 Total cost 26,337.72" at bounding box center [784, 227] width 353 height 42
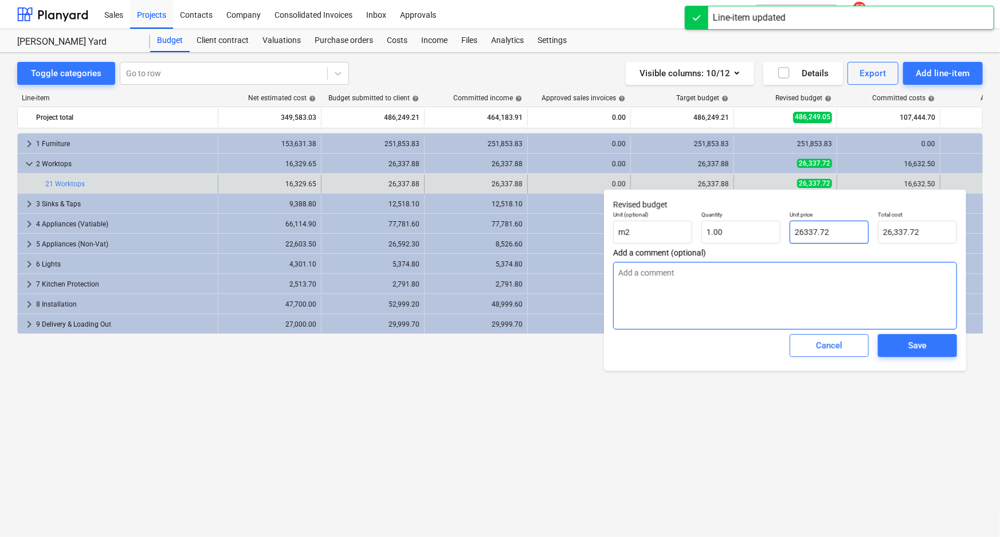
paste input "88"
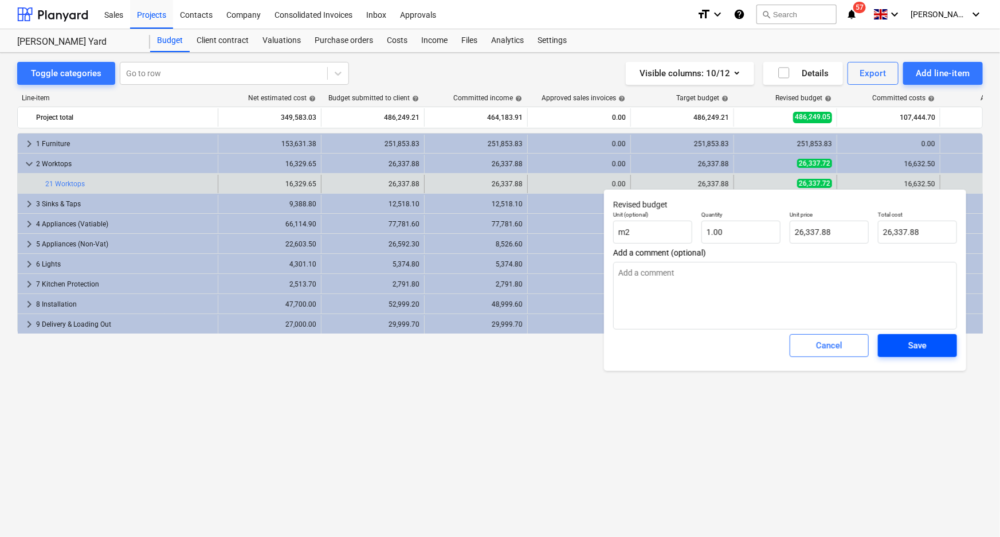
click at [911, 349] on div "Save" at bounding box center [917, 345] width 18 height 15
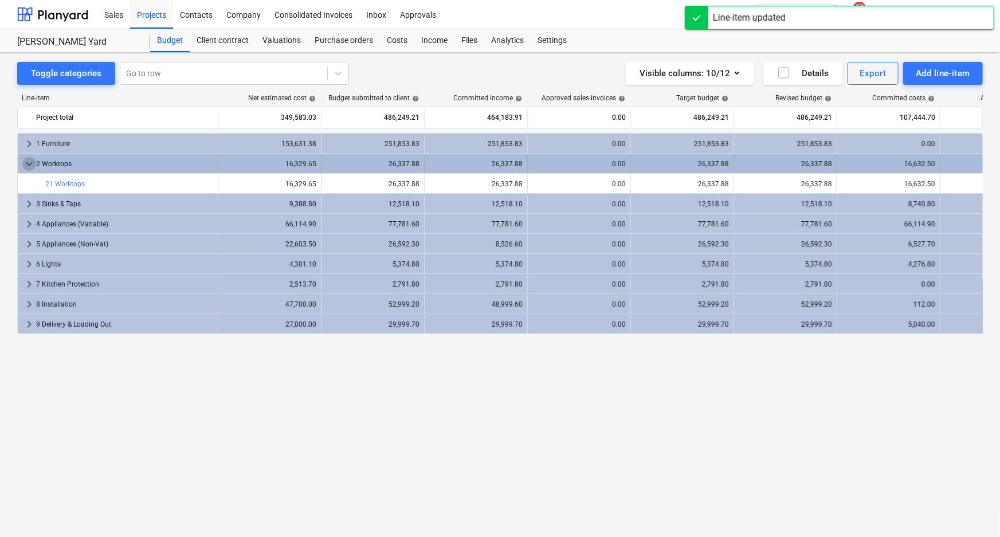
click at [30, 160] on span "keyboard_arrow_down" at bounding box center [29, 164] width 14 height 14
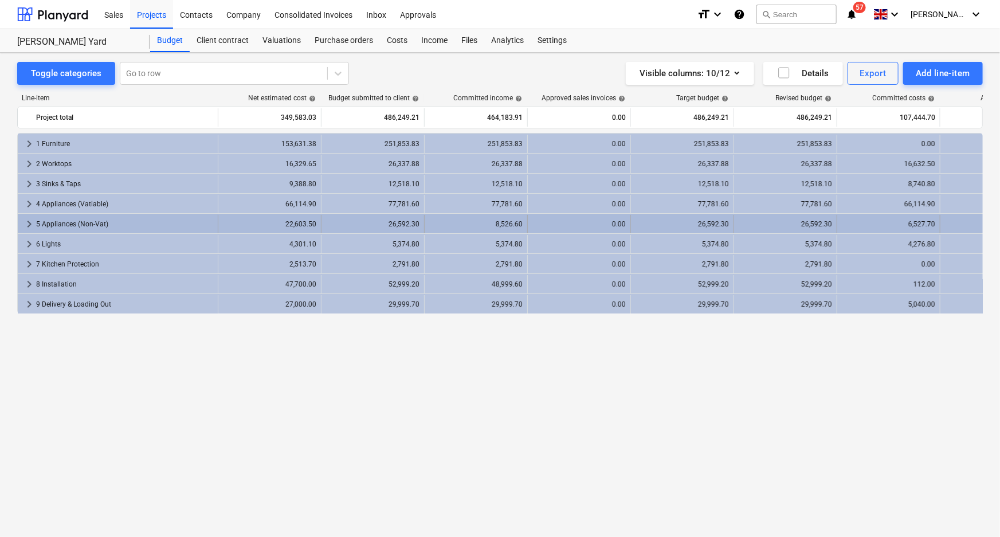
click at [419, 223] on div "26,592.30" at bounding box center [372, 224] width 103 height 18
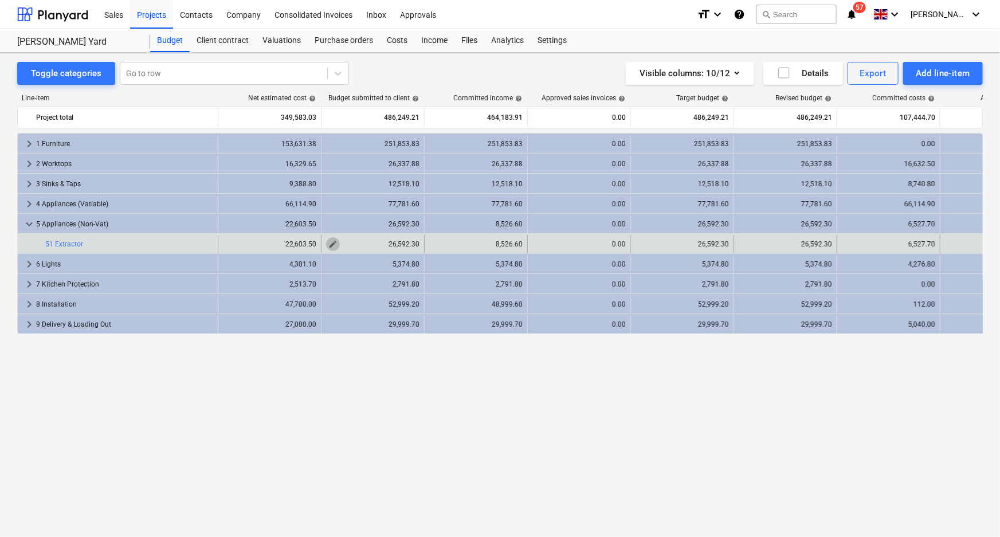
click at [328, 245] on span "edit" at bounding box center [332, 243] width 9 height 9
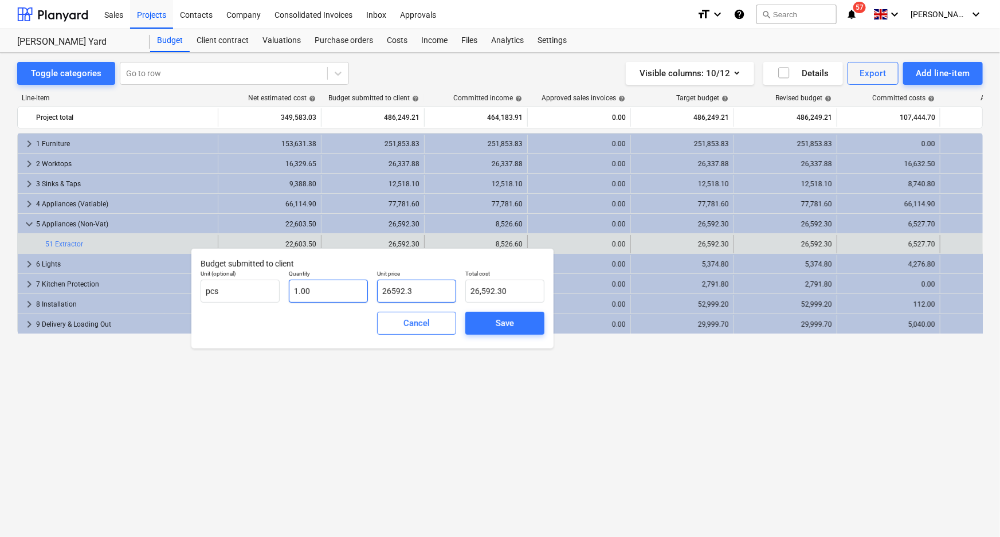
drag, startPoint x: 430, startPoint y: 292, endPoint x: 361, endPoint y: 292, distance: 68.7
click at [361, 292] on div "Unit (optional) pcs Quantity 1.00 Unit price 26592.3 Total cost 26,592.30" at bounding box center [372, 286] width 353 height 42
drag, startPoint x: 422, startPoint y: 289, endPoint x: 471, endPoint y: 304, distance: 52.0
click at [359, 292] on div "Unit (optional) pcs Quantity 1.00 Unit price 8526.60 Total cost 8,526.60" at bounding box center [372, 286] width 353 height 42
click at [509, 322] on div "Save" at bounding box center [505, 323] width 18 height 15
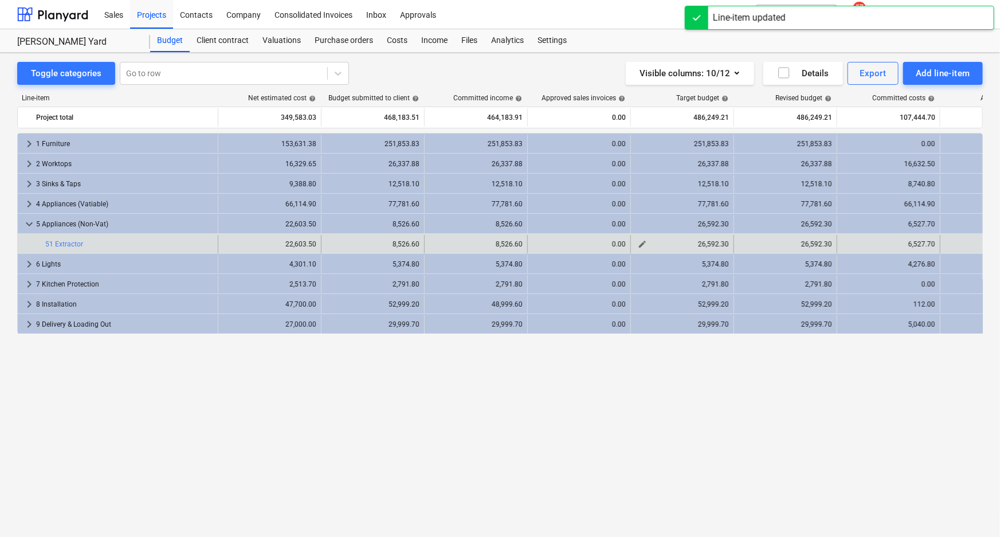
click at [643, 242] on span "edit" at bounding box center [642, 243] width 9 height 9
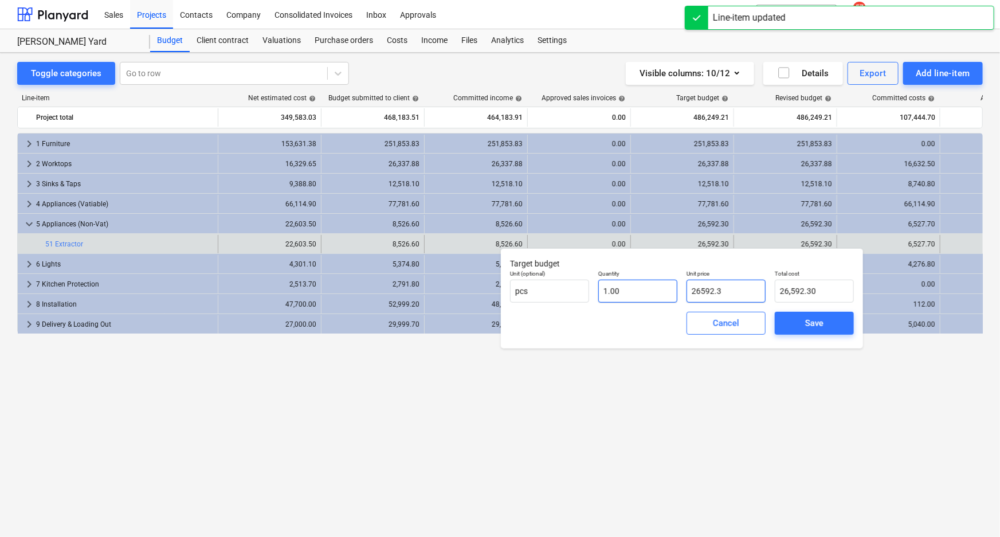
drag, startPoint x: 725, startPoint y: 290, endPoint x: 664, endPoint y: 291, distance: 61.3
click at [664, 291] on div "Unit (optional) pcs Quantity 1.00 Unit price 26592.3 Total cost 26,592.30" at bounding box center [681, 286] width 353 height 42
paste input "8526.60"
click at [810, 321] on div "Save" at bounding box center [814, 323] width 18 height 15
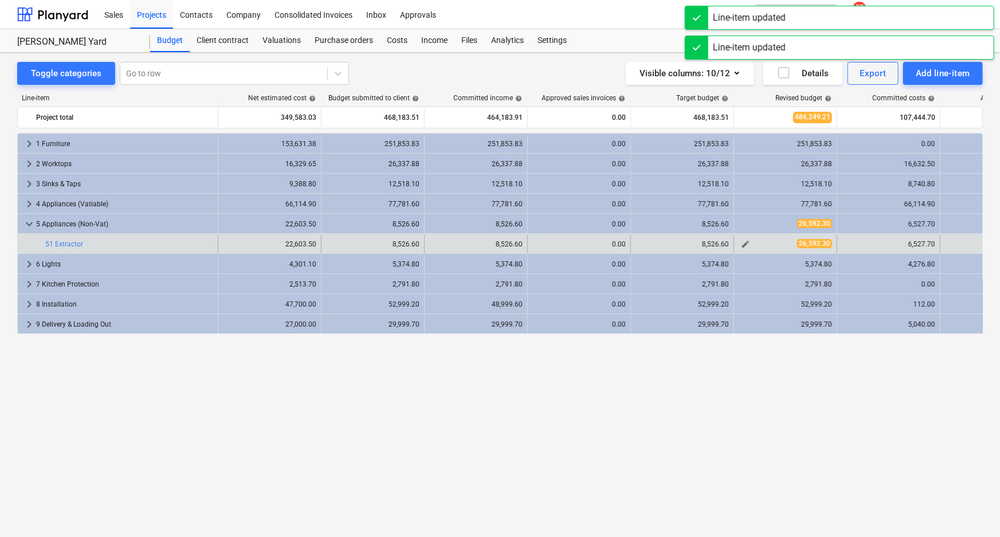
click at [748, 243] on span "edit" at bounding box center [745, 243] width 9 height 9
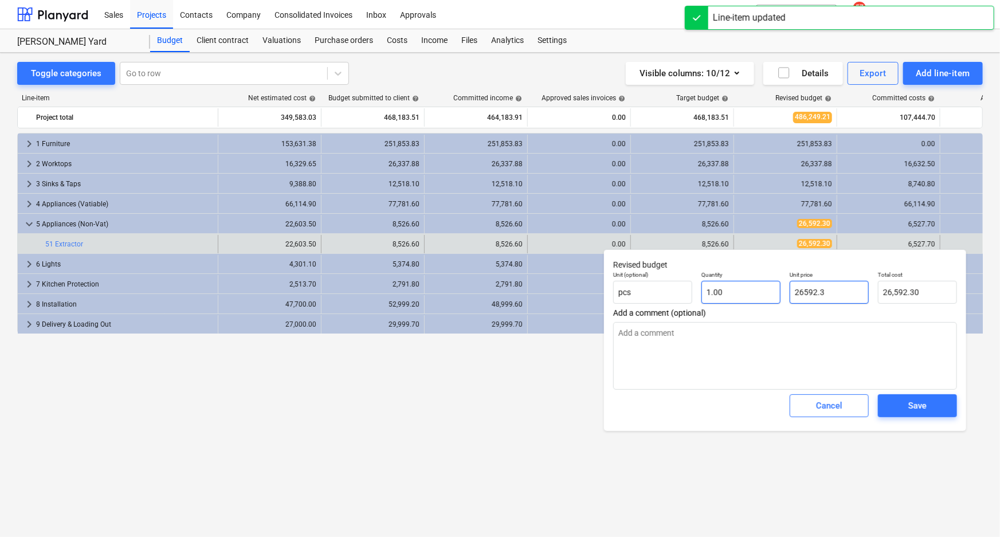
drag, startPoint x: 839, startPoint y: 290, endPoint x: 758, endPoint y: 291, distance: 81.4
click at [758, 291] on div "Unit (optional) pcs Quantity 1.00 Unit price 26592.3 Total cost 26,592.30" at bounding box center [784, 287] width 353 height 42
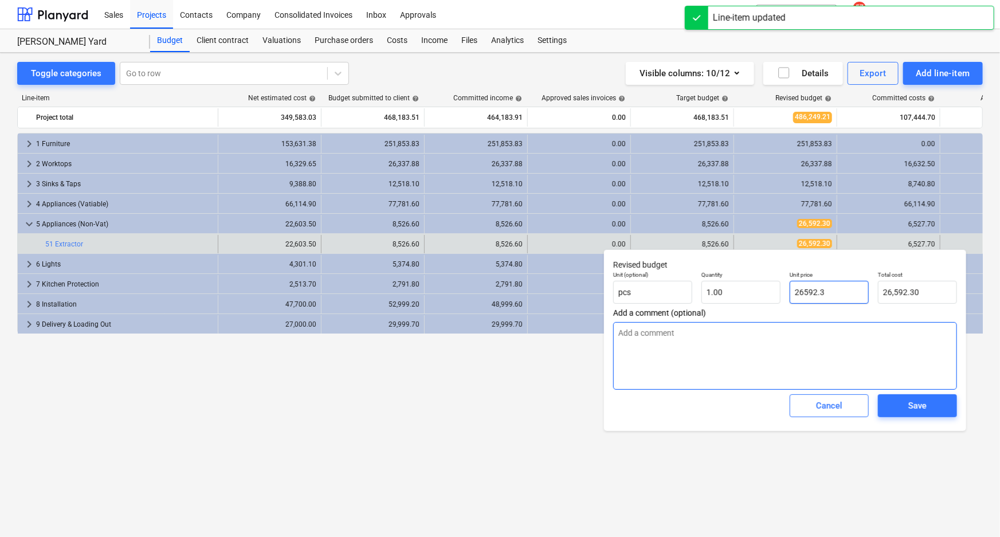
paste input "8526.60"
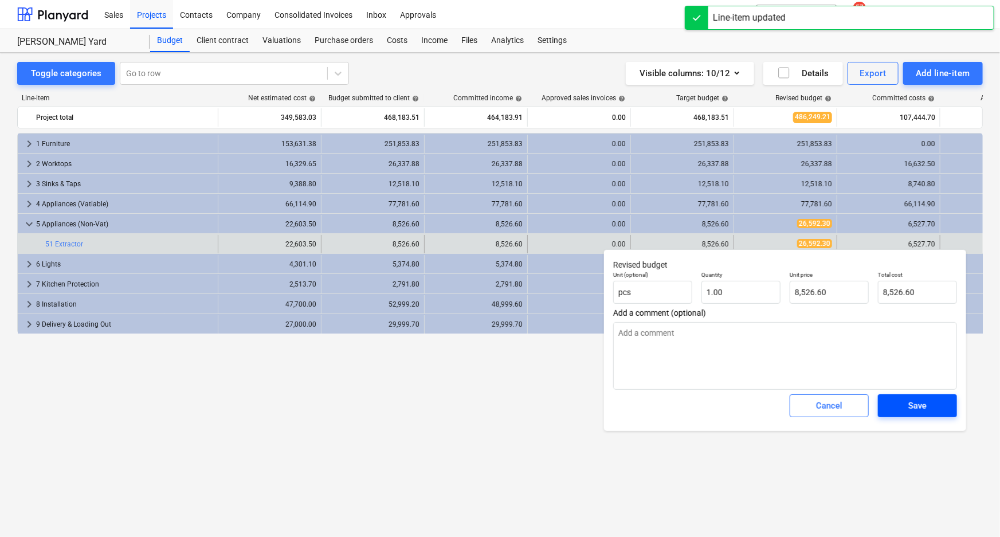
click at [896, 407] on span "Save" at bounding box center [917, 405] width 52 height 15
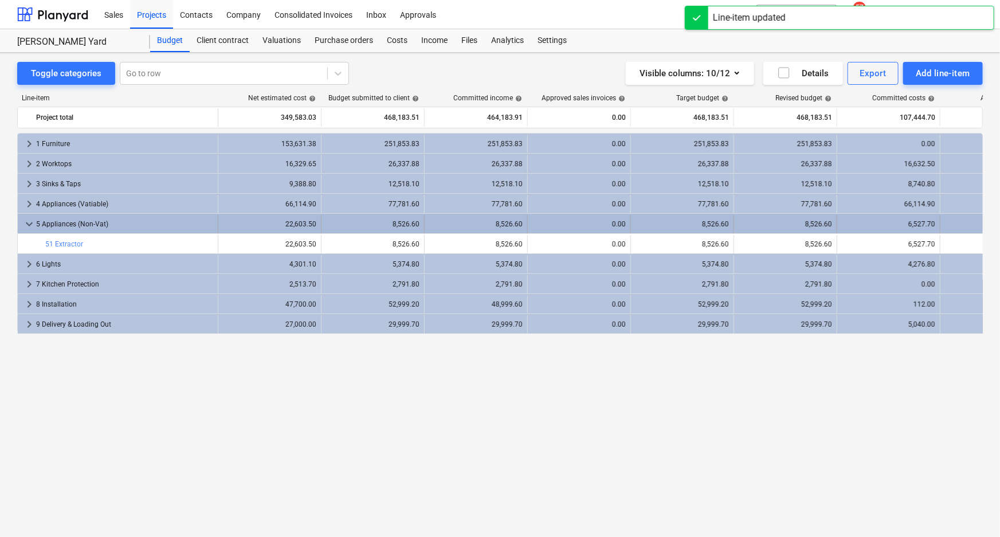
click at [36, 225] on div "keyboard_arrow_down 5 Appliances (Non-Vat)" at bounding box center [118, 224] width 200 height 18
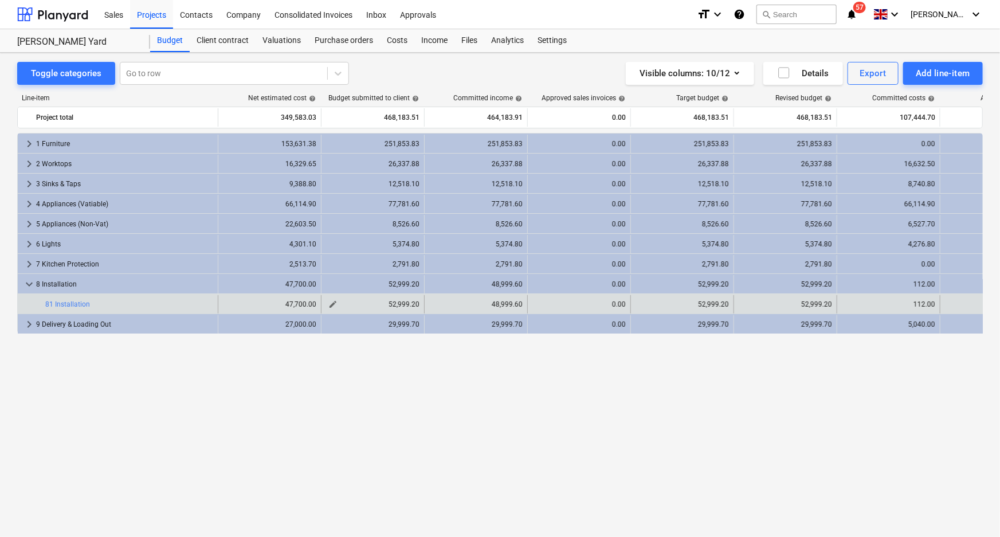
click at [332, 303] on span "edit" at bounding box center [332, 304] width 9 height 9
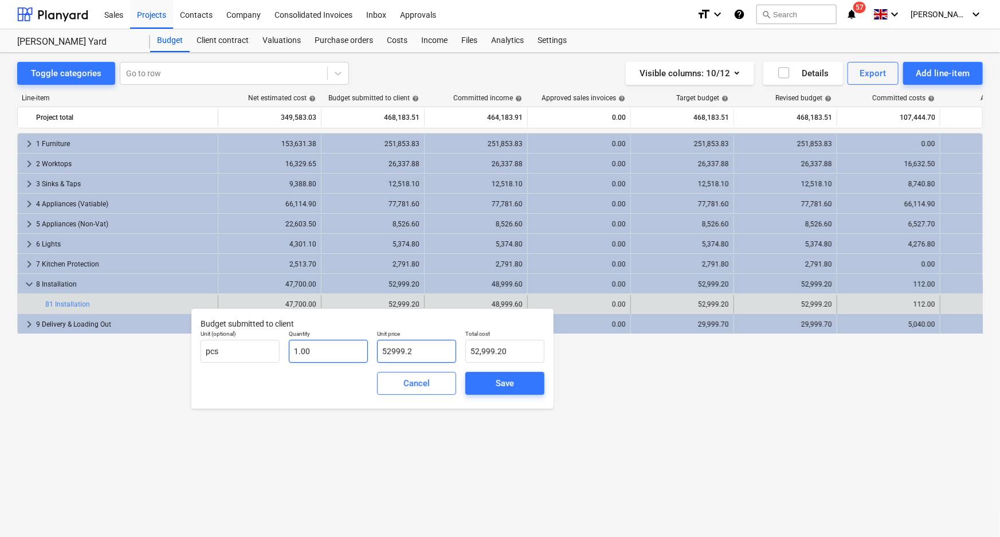
drag, startPoint x: 399, startPoint y: 355, endPoint x: 349, endPoint y: 357, distance: 49.9
click at [349, 357] on div "Unit (optional) pcs Quantity 1.00 Unit price 52999.2 Total cost 52,999.20" at bounding box center [372, 346] width 353 height 42
drag, startPoint x: 436, startPoint y: 347, endPoint x: 396, endPoint y: 359, distance: 41.3
click at [364, 353] on div "Unit (optional) pcs Quantity 1.00 Unit price 48999.60 Total cost 48,999.60" at bounding box center [372, 346] width 353 height 42
click at [492, 382] on span "Save" at bounding box center [505, 383] width 52 height 15
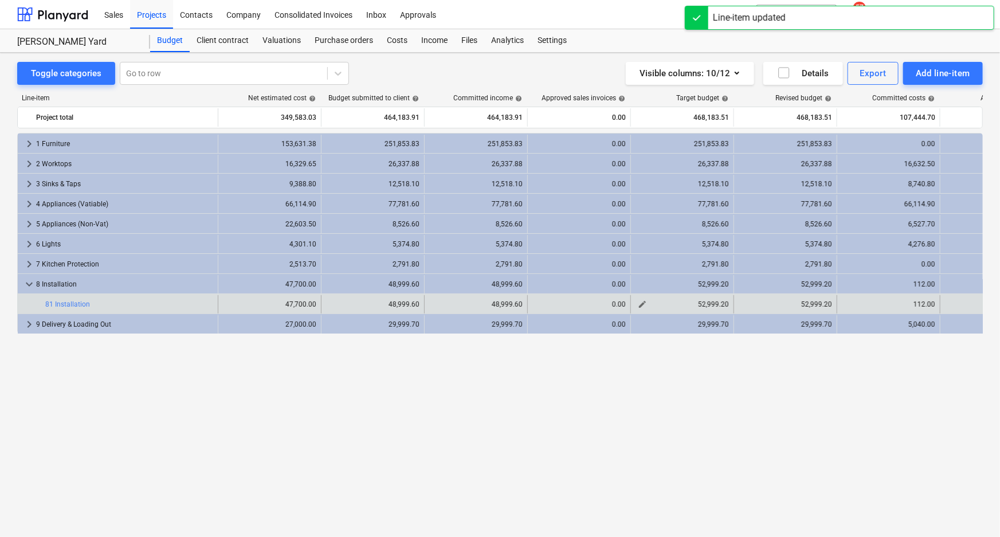
click at [641, 304] on span "edit" at bounding box center [642, 304] width 9 height 9
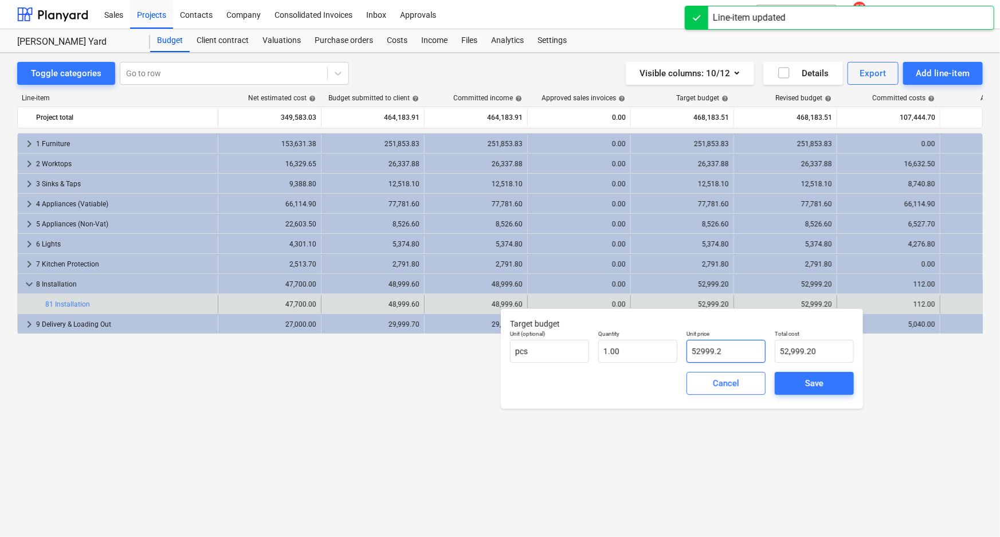
drag, startPoint x: 734, startPoint y: 351, endPoint x: 741, endPoint y: 359, distance: 10.6
click at [654, 349] on div "Unit (optional) pcs Quantity 1.00 Unit price 52999.2 Total cost 52,999.20" at bounding box center [681, 346] width 353 height 42
paste input "48999.60"
click at [813, 384] on div "Save" at bounding box center [814, 383] width 18 height 15
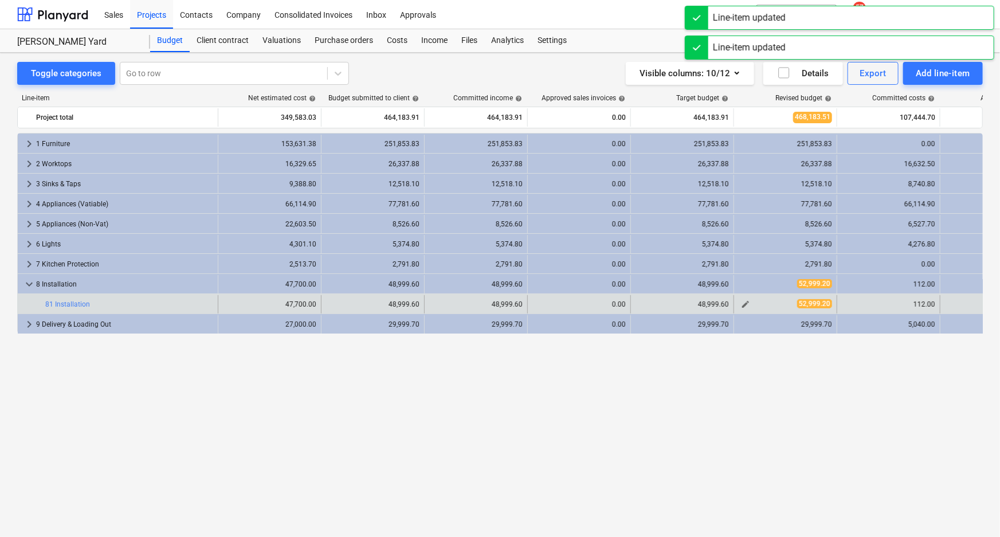
click at [745, 304] on span "edit" at bounding box center [745, 304] width 9 height 9
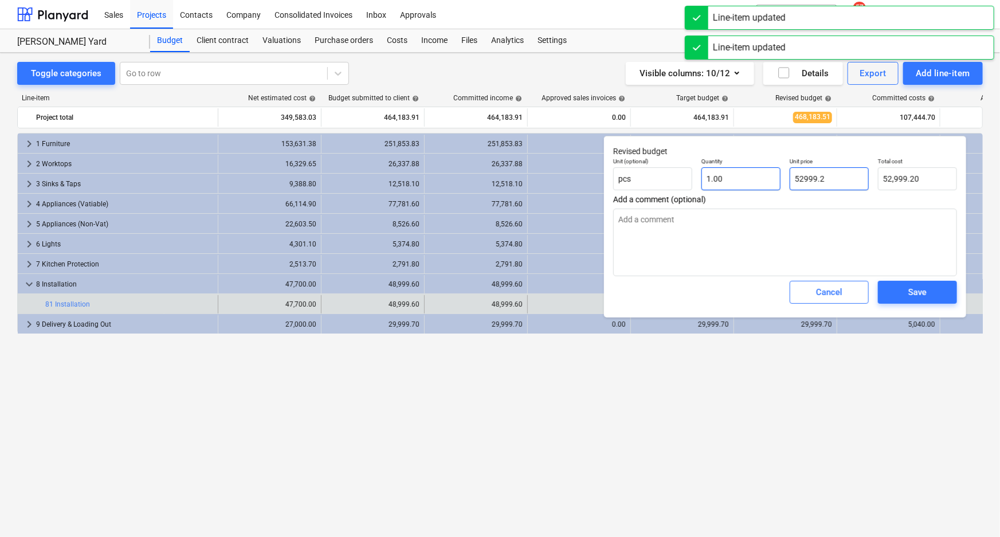
drag, startPoint x: 836, startPoint y: 178, endPoint x: 752, endPoint y: 188, distance: 84.8
click at [752, 188] on div "Unit (optional) pcs Quantity 1.00 Unit price 52999.2 Total cost 52,999.20" at bounding box center [784, 174] width 353 height 42
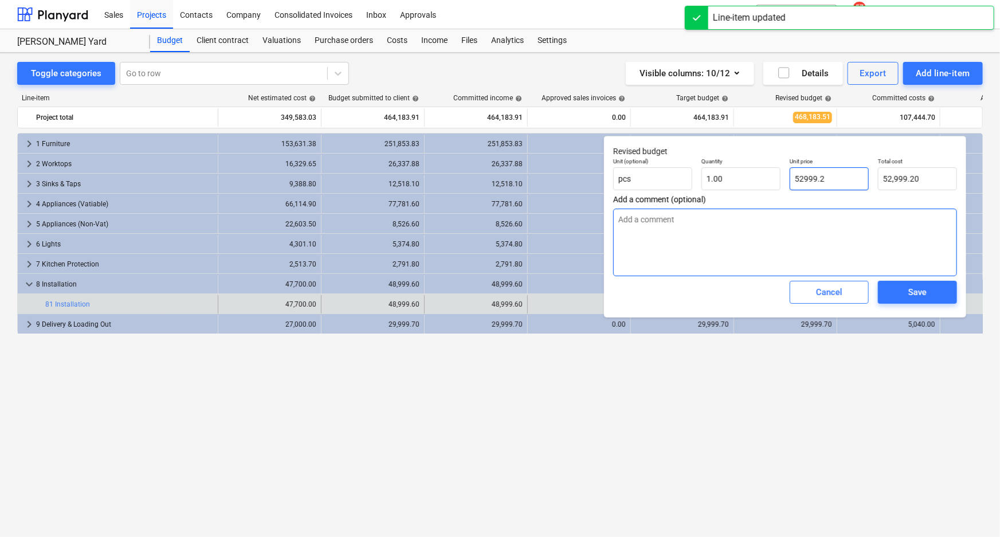
paste input "48999.60"
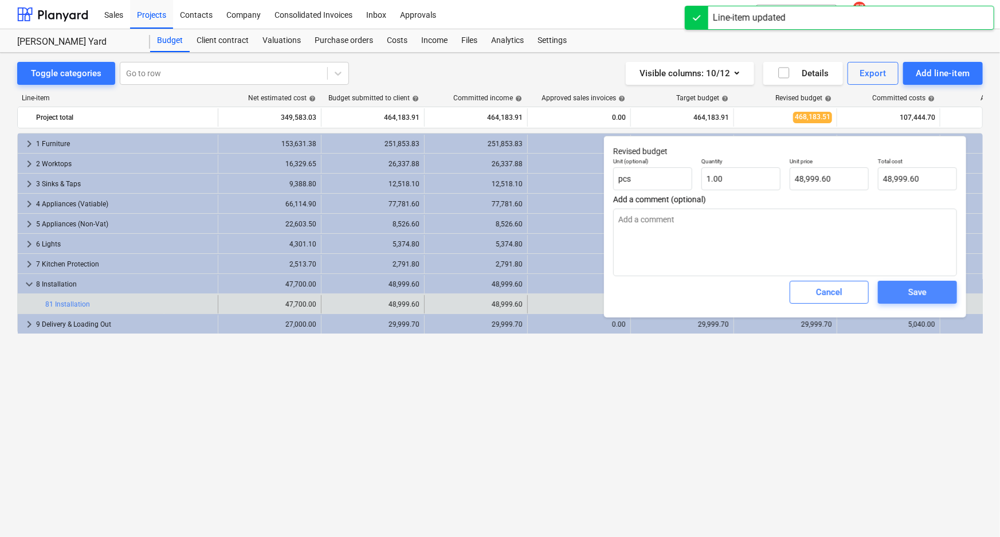
click at [915, 296] on div "Save" at bounding box center [917, 292] width 18 height 15
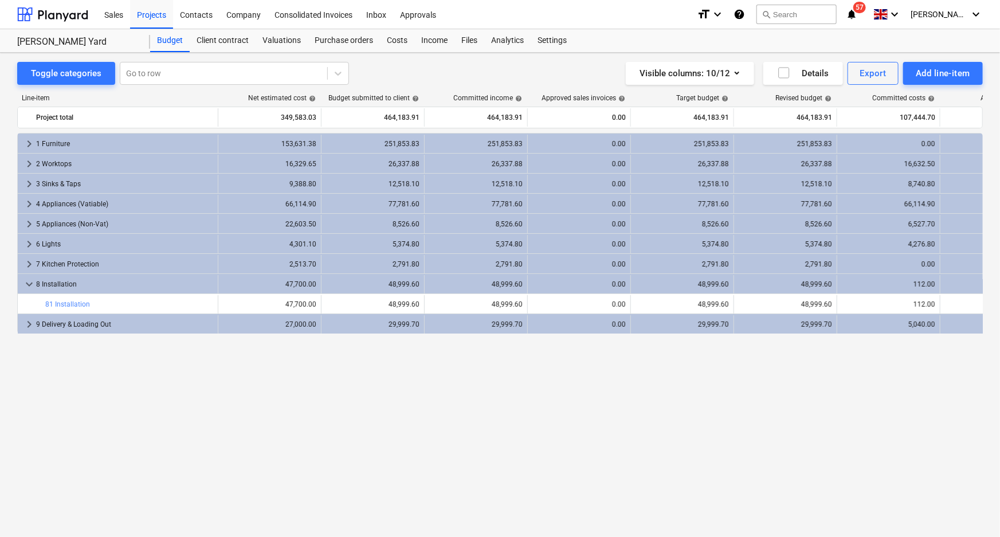
drag, startPoint x: 497, startPoint y: 388, endPoint x: 390, endPoint y: 336, distance: 119.4
click at [497, 388] on div "keyboard_arrow_right 1 Furniture 153,631.38 251,853.83 251,853.83 0.00 251,853.…" at bounding box center [499, 311] width 965 height 356
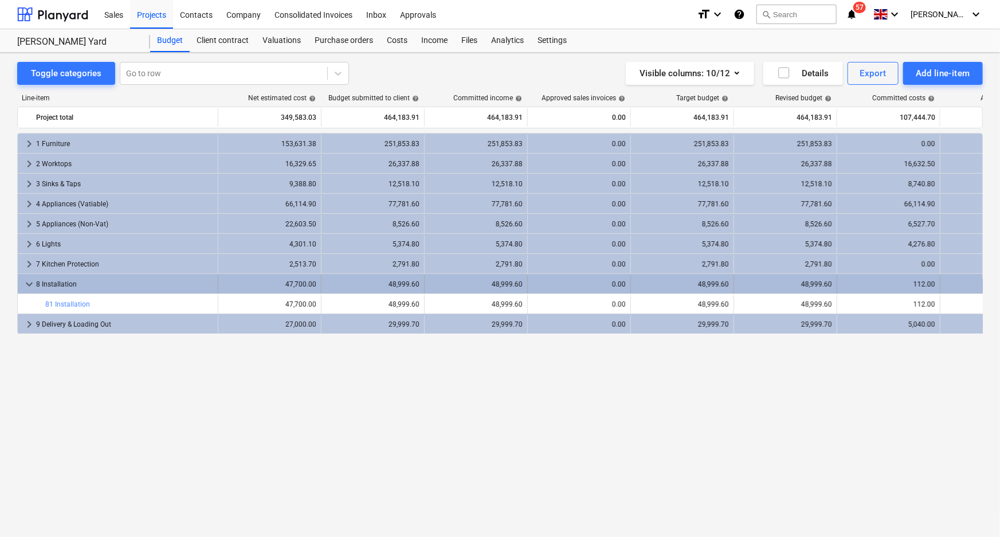
click at [26, 281] on span "keyboard_arrow_down" at bounding box center [29, 284] width 14 height 14
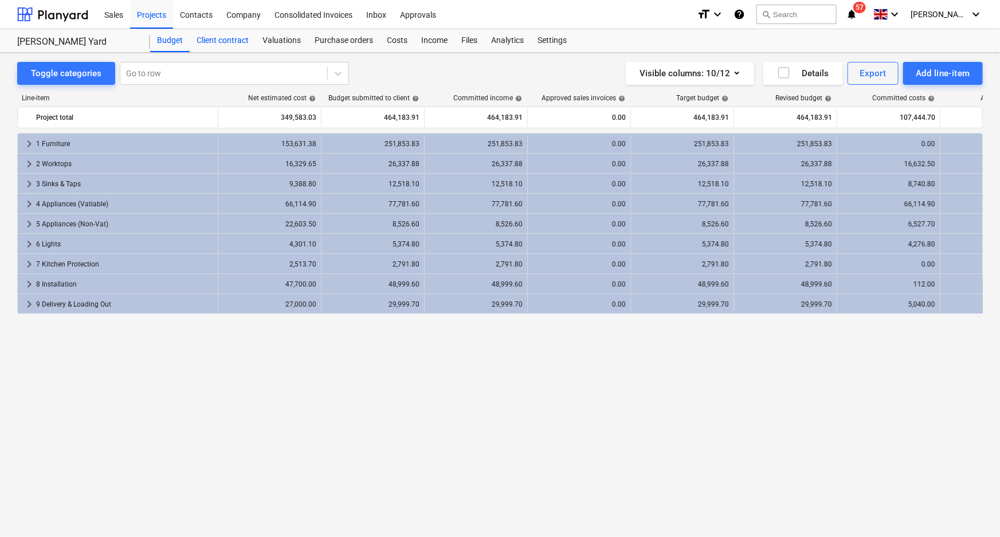
click at [210, 41] on div "Client contract" at bounding box center [223, 40] width 66 height 23
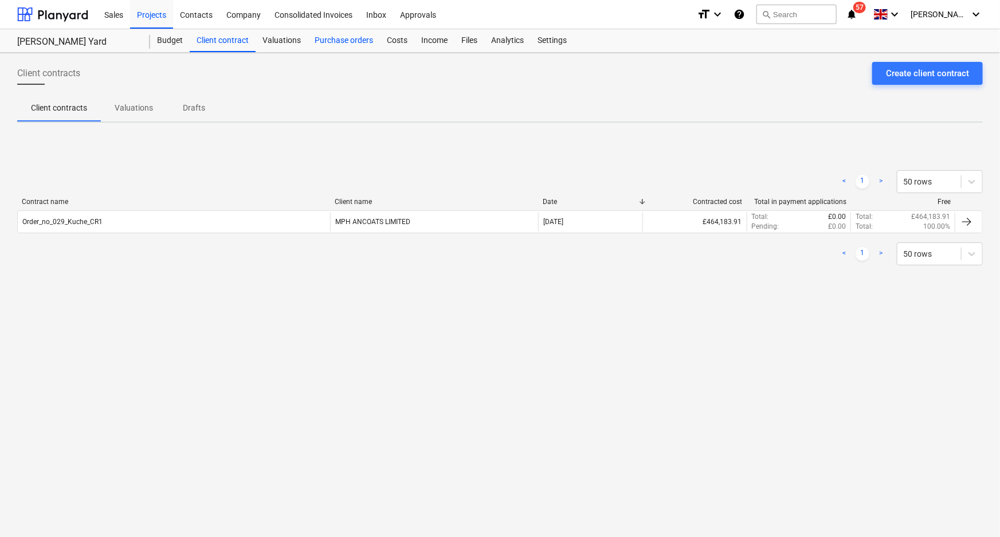
click at [351, 41] on div "Purchase orders" at bounding box center [344, 40] width 72 height 23
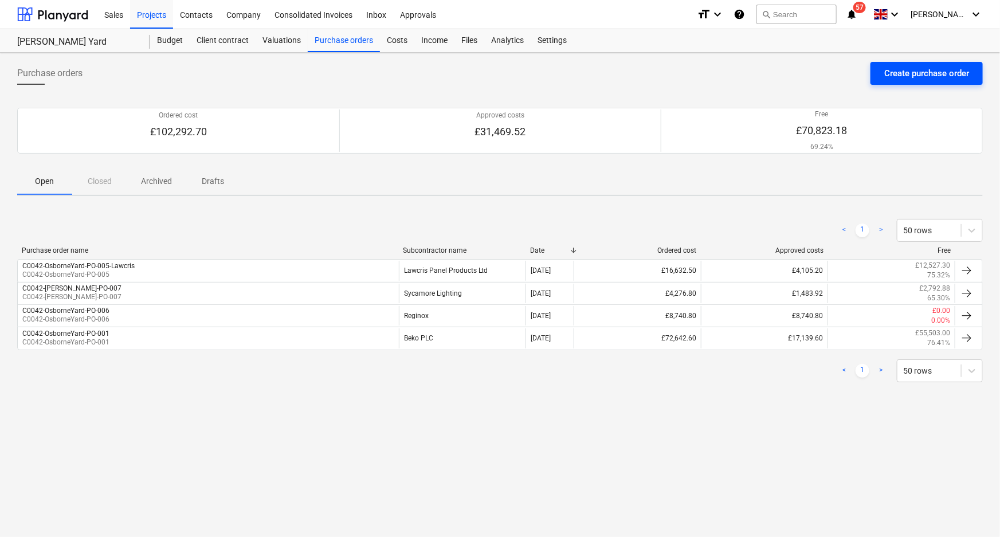
click at [918, 73] on div "Create purchase order" at bounding box center [926, 73] width 85 height 15
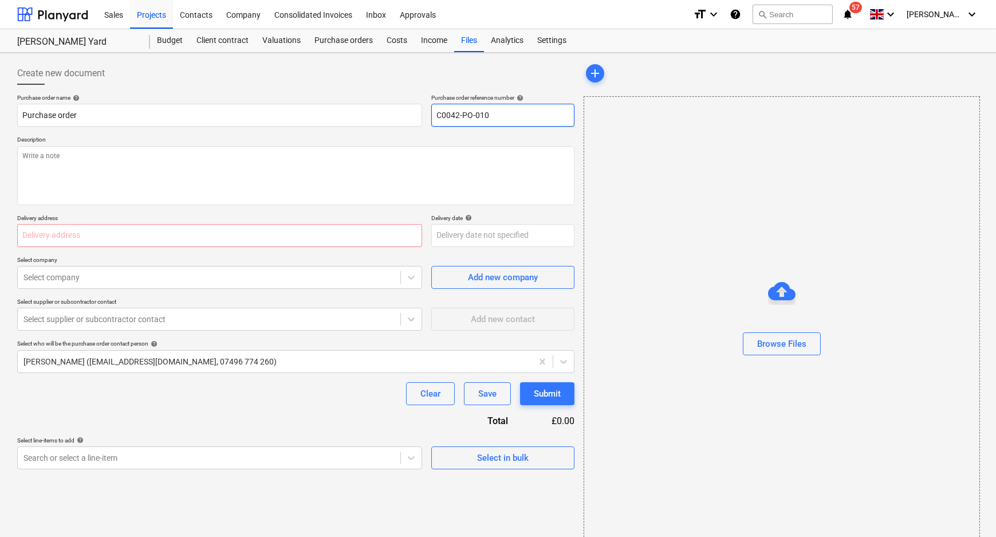
drag, startPoint x: 491, startPoint y: 117, endPoint x: 636, endPoint y: 113, distance: 145.0
click at [497, 116] on input "C0042-PO-010" at bounding box center [502, 115] width 143 height 23
drag, startPoint x: 391, startPoint y: 124, endPoint x: 363, endPoint y: 127, distance: 28.2
click at [387, 124] on div "Purchase order name help Purchase order Purchase order reference number help C0…" at bounding box center [295, 110] width 557 height 33
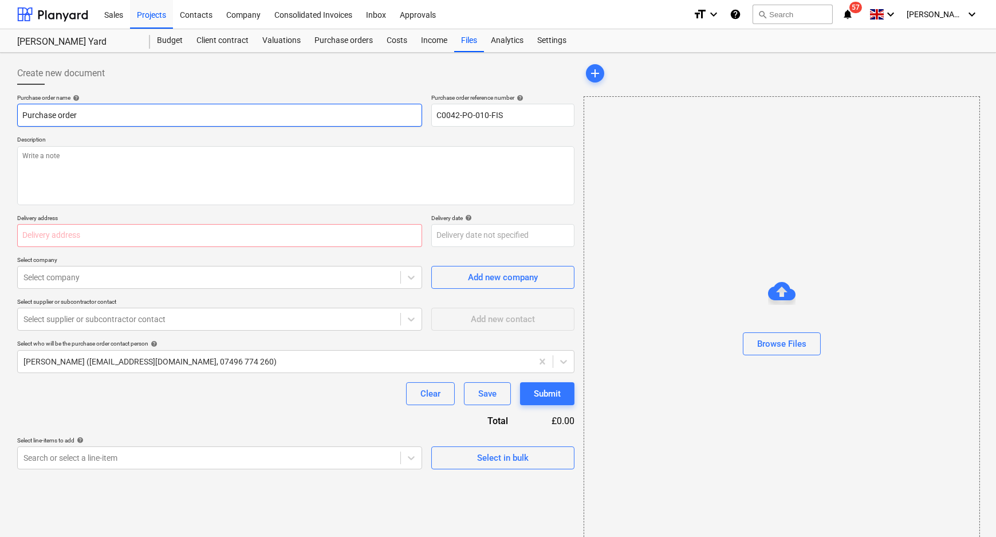
drag, startPoint x: 160, startPoint y: 119, endPoint x: -25, endPoint y: 119, distance: 185.0
click at [0, 119] on html "Sales Projects Contacts Company Consolidated Invoices Inbox Approvals format_si…" at bounding box center [498, 268] width 996 height 537
paste input "C0042-PO-010-FIS"
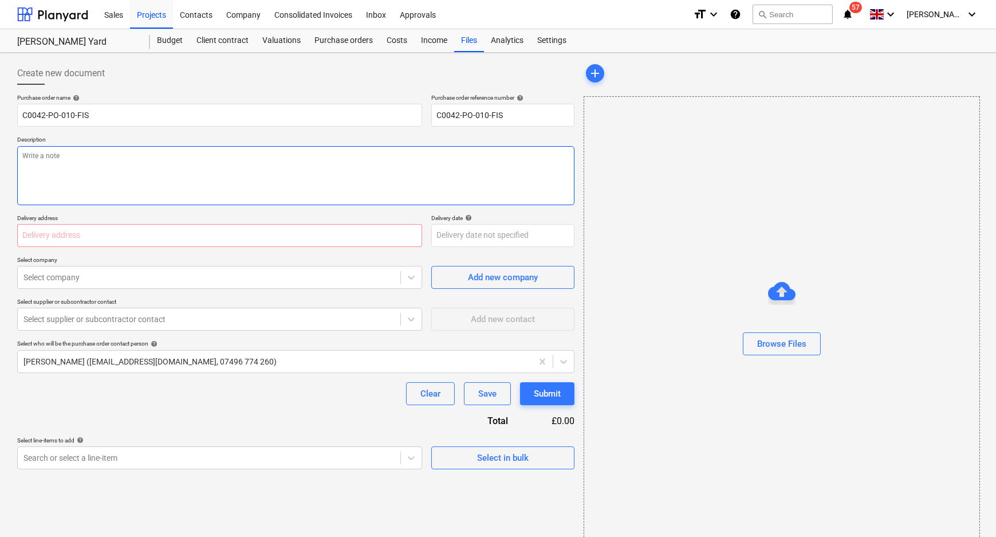
click at [121, 147] on textarea at bounding box center [295, 175] width 557 height 59
paste textarea "C0042-PO-010-FIS"
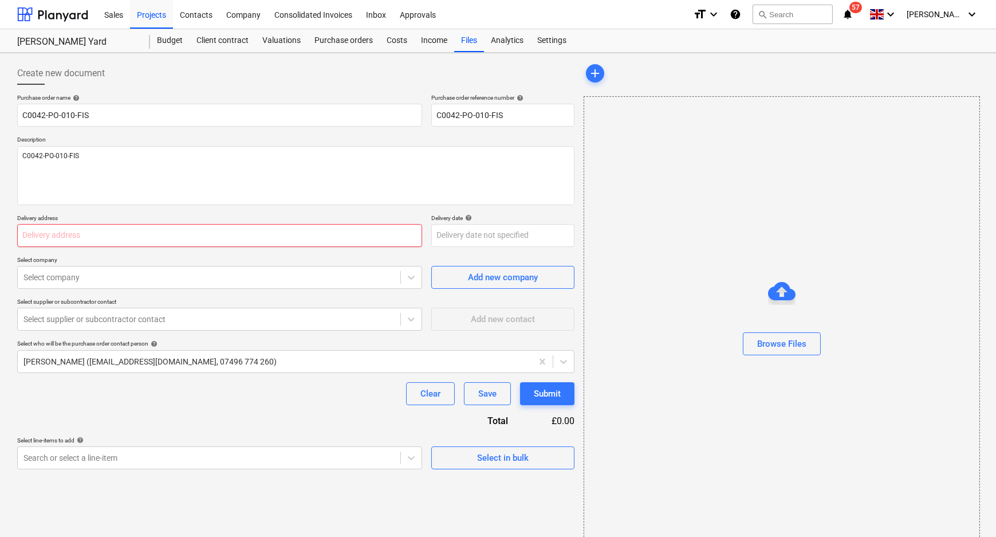
click at [136, 231] on input "text" at bounding box center [219, 235] width 405 height 23
click at [176, 239] on input "text" at bounding box center [219, 235] width 405 height 23
paste input "22 Hampstead Mill Business Park, Lake Street, Stockport SK27NU"
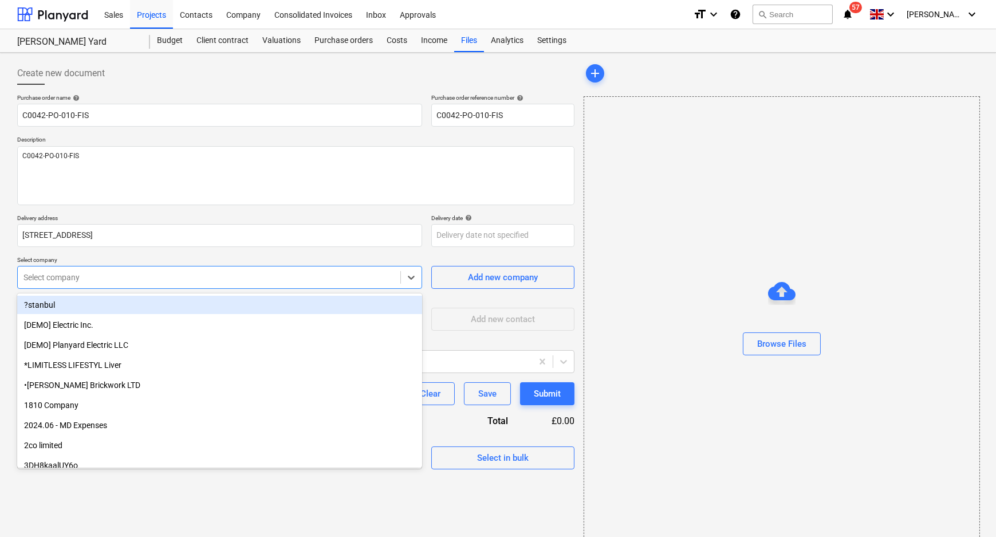
click at [200, 280] on div at bounding box center [208, 277] width 371 height 11
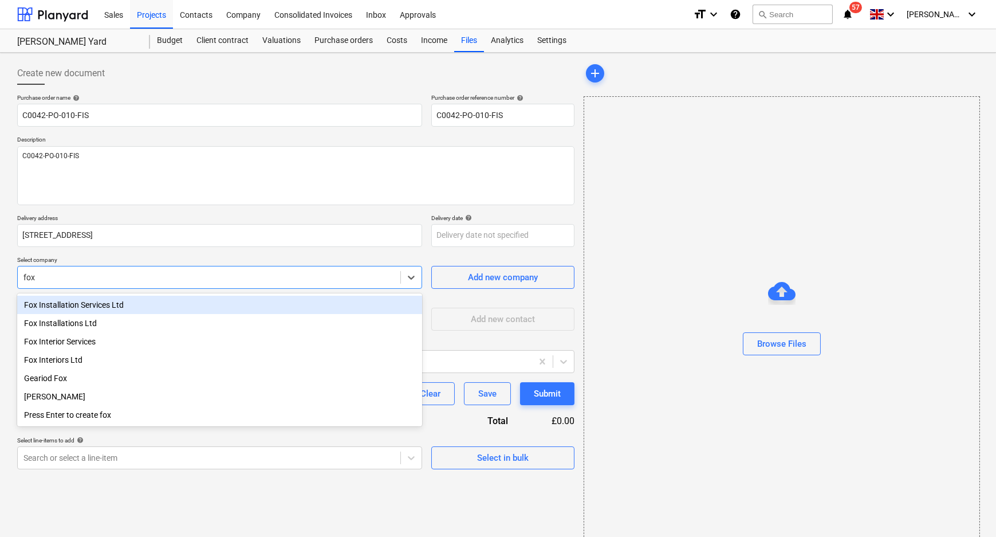
click at [185, 304] on div "Fox Installation Services Ltd" at bounding box center [219, 305] width 405 height 18
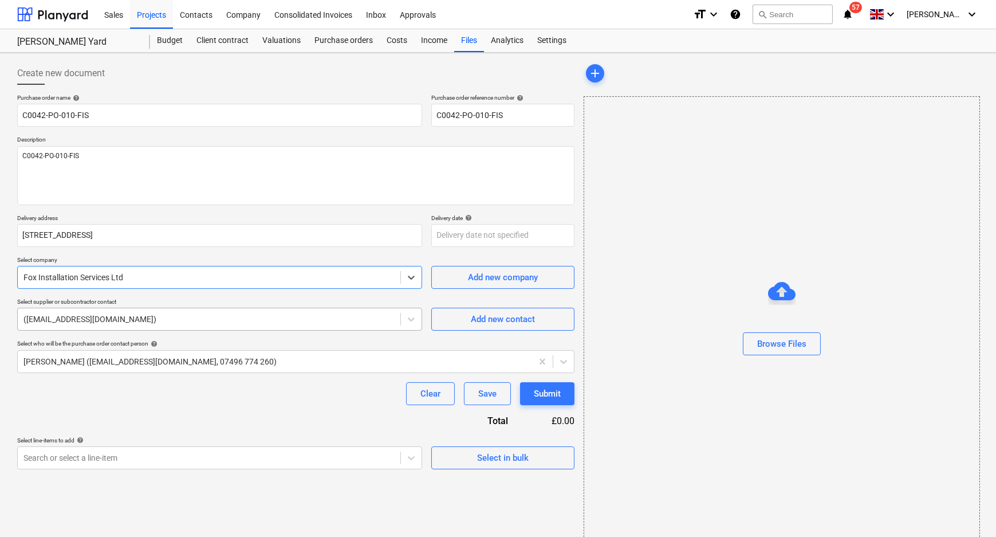
click at [184, 317] on div at bounding box center [208, 318] width 371 height 11
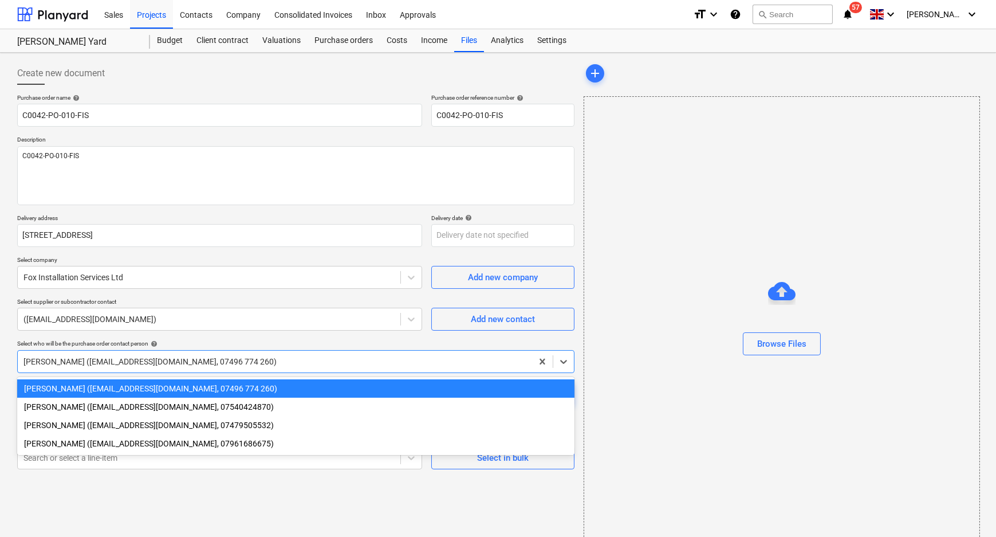
click at [194, 360] on div at bounding box center [274, 361] width 503 height 11
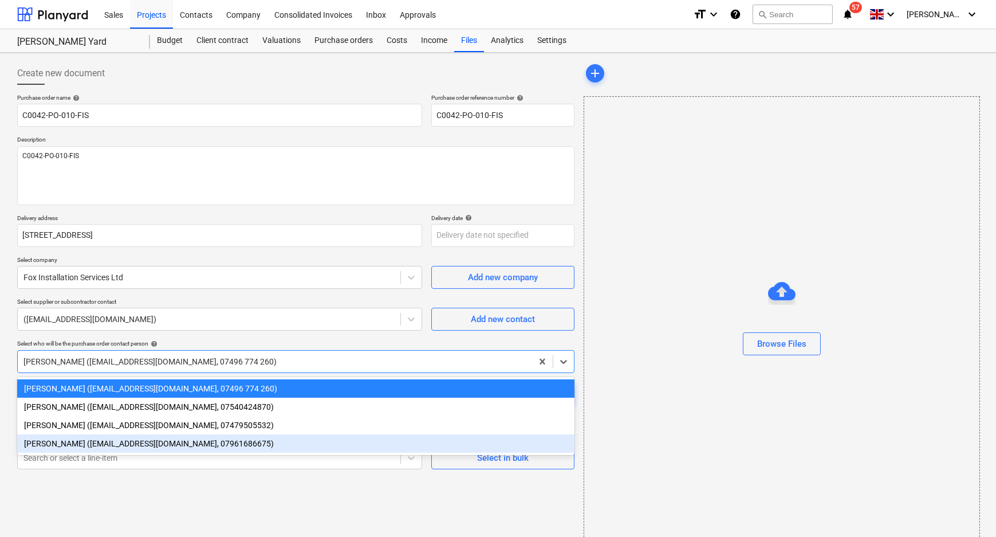
click at [180, 445] on div "Stuart Croggon (scroggon@kuchecontracts.com, 07961686675)" at bounding box center [295, 443] width 557 height 18
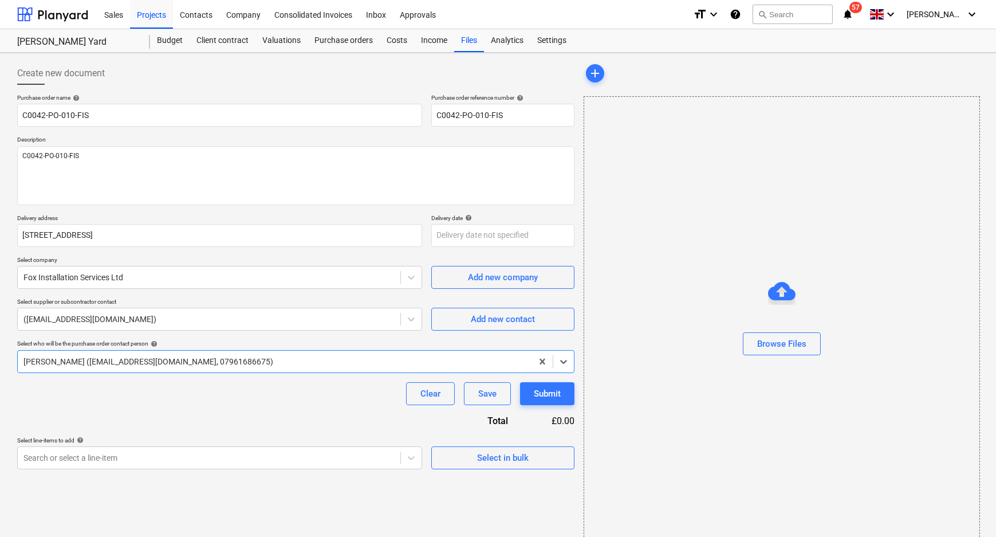
click at [183, 412] on div "Purchase order name help C0042-PO-010-FIS Purchase order reference number help …" at bounding box center [295, 281] width 557 height 375
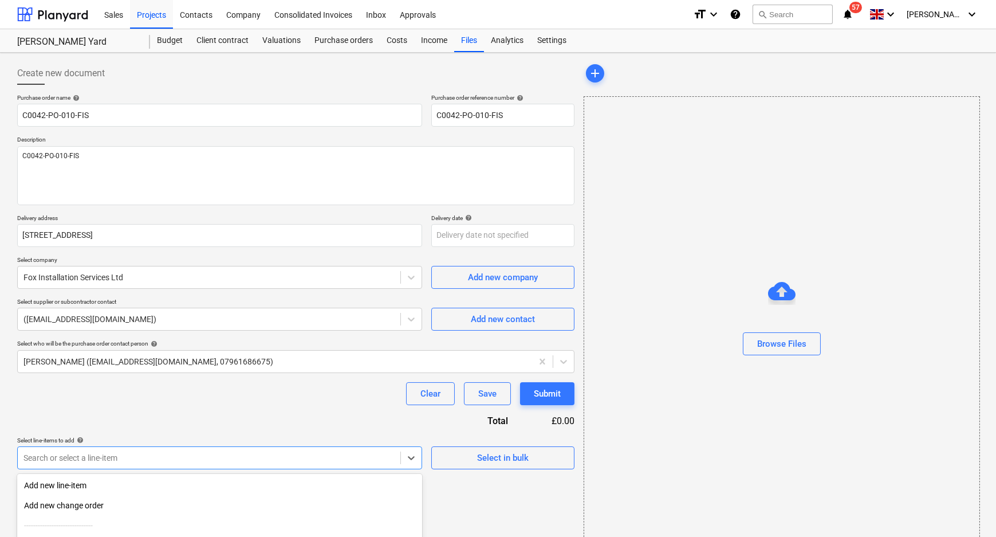
scroll to position [111, 0]
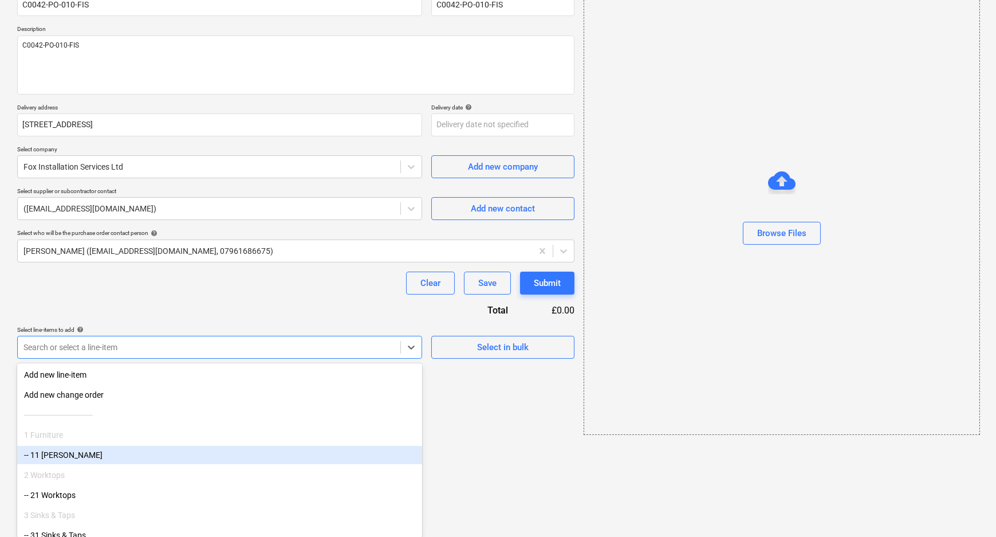
click at [187, 426] on body "Sales Projects Contacts Company Consolidated Invoices Inbox Approvals format_si…" at bounding box center [498, 157] width 996 height 537
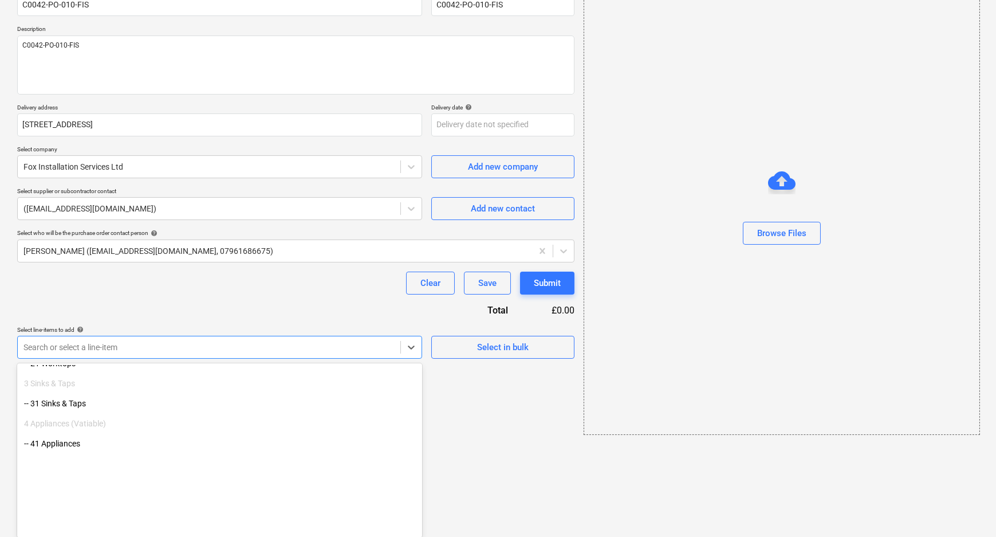
scroll to position [249, 0]
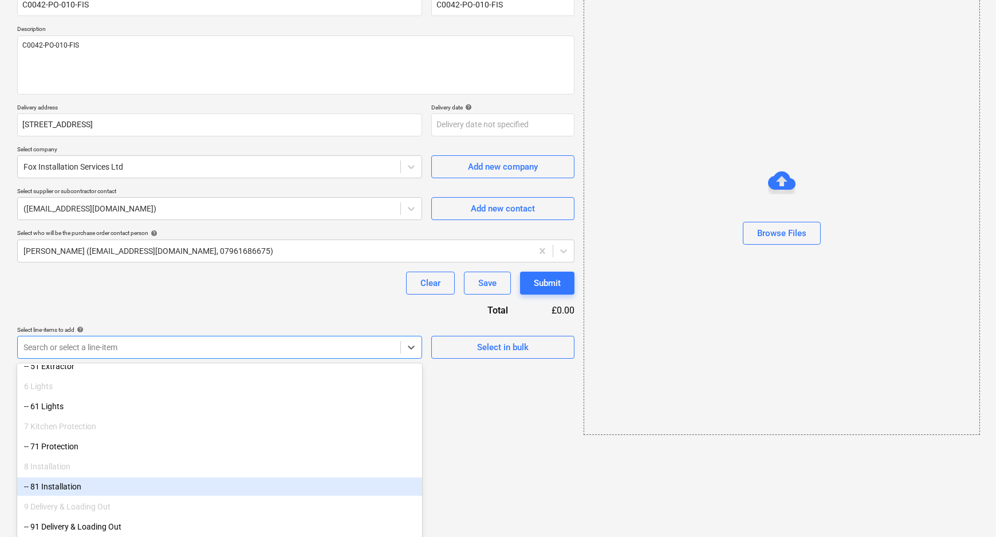
click at [128, 492] on div "-- 81 Installation" at bounding box center [219, 486] width 405 height 18
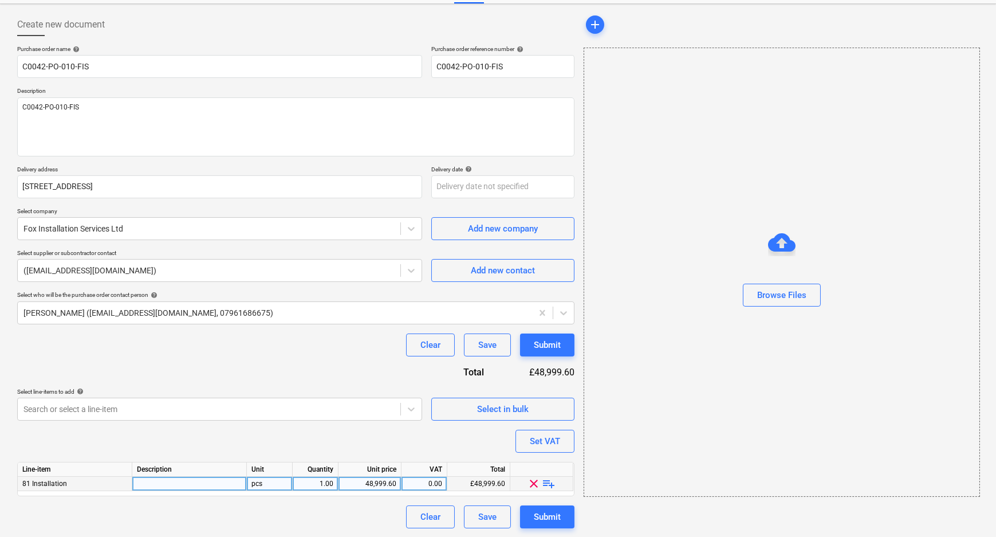
click at [551, 485] on span "playlist_add" at bounding box center [549, 484] width 14 height 14
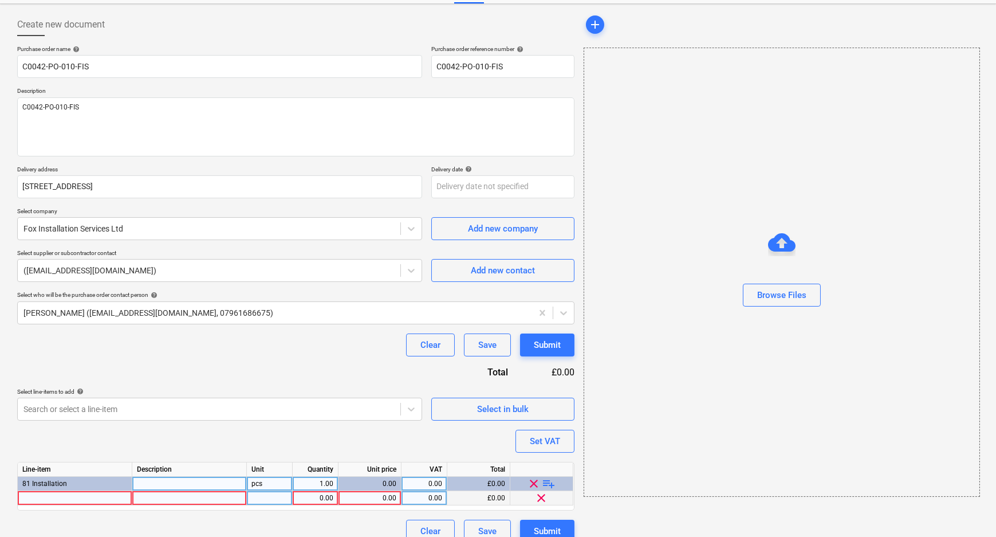
click at [102, 498] on div at bounding box center [75, 498] width 115 height 14
click at [263, 495] on div "pcs" at bounding box center [270, 498] width 46 height 14
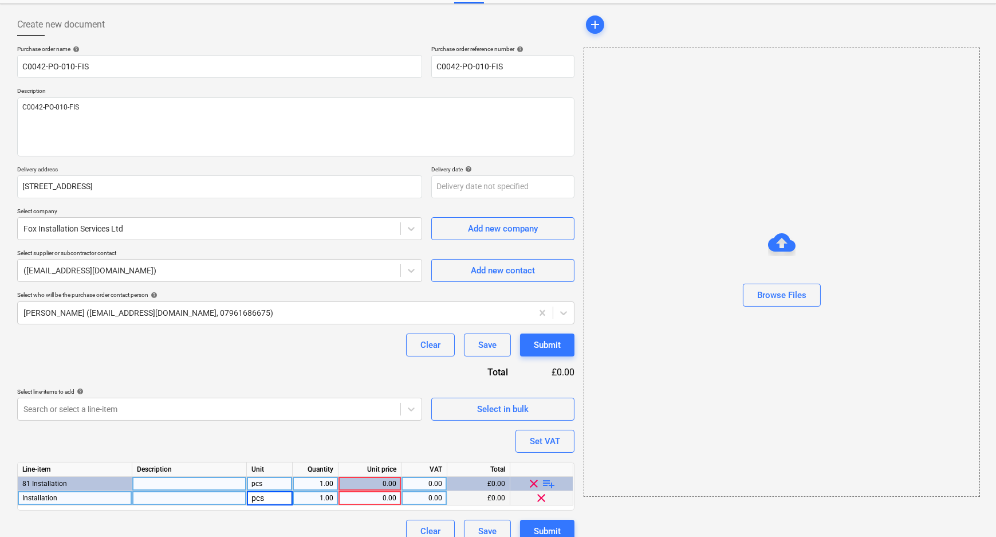
click at [374, 501] on div "0.00" at bounding box center [369, 498] width 53 height 14
click at [382, 498] on div "0.00" at bounding box center [369, 498] width 53 height 14
click at [419, 442] on div "Purchase order name help C0042-PO-010-FIS Purchase order reference number help …" at bounding box center [295, 293] width 557 height 497
click at [563, 524] on button "Submit" at bounding box center [547, 531] width 54 height 23
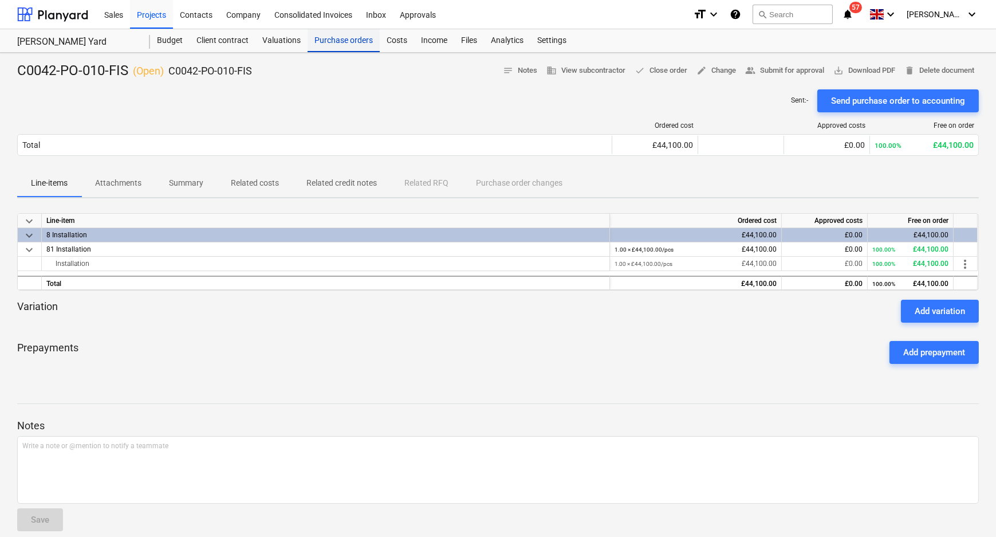
click at [329, 44] on div "Purchase orders" at bounding box center [344, 40] width 72 height 23
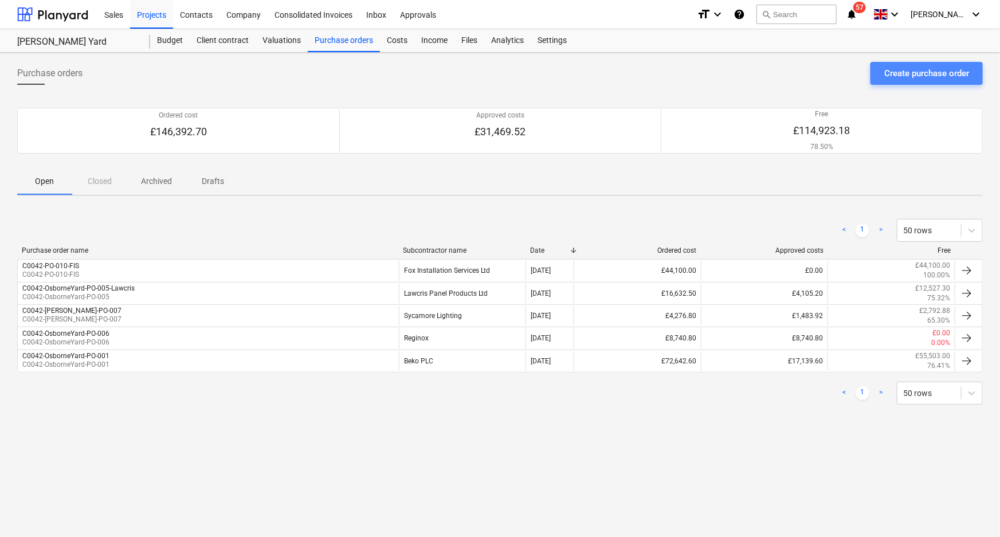
click at [928, 68] on div "Create purchase order" at bounding box center [926, 73] width 85 height 15
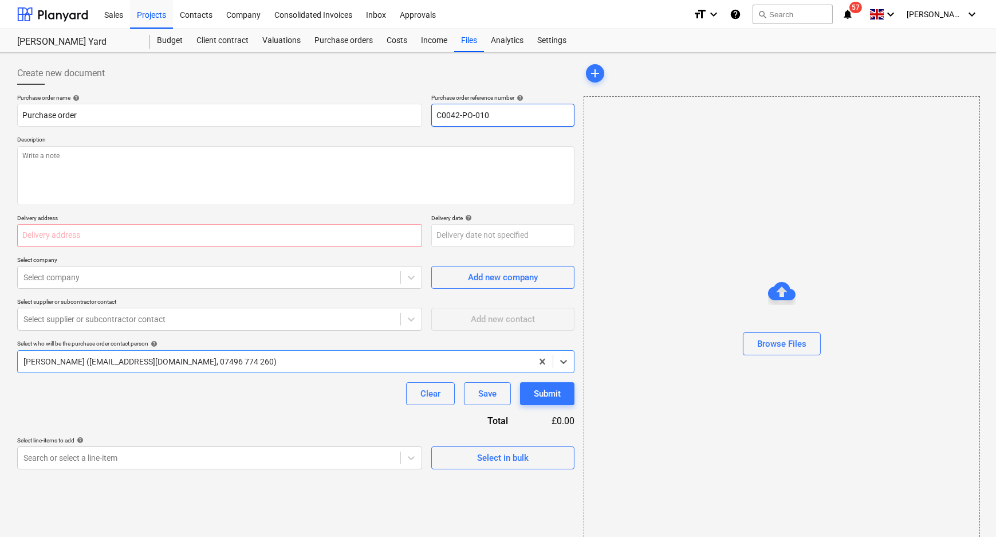
click at [524, 113] on input "C0042-PO-010" at bounding box center [502, 115] width 143 height 23
drag, startPoint x: 538, startPoint y: 115, endPoint x: 428, endPoint y: 115, distance: 110.0
click at [428, 115] on div "Purchase order name help Purchase order Purchase order reference number help C0…" at bounding box center [295, 110] width 557 height 33
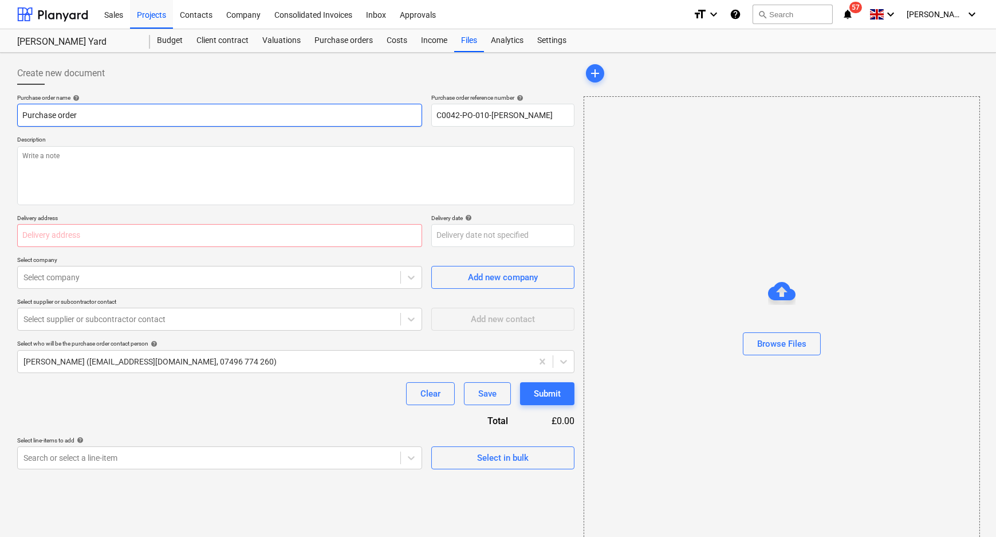
drag, startPoint x: 124, startPoint y: 115, endPoint x: 1, endPoint y: 115, distance: 123.7
click at [1, 115] on div "Create new document Purchase order name help Purchase order Purchase order refe…" at bounding box center [498, 304] width 996 height 502
paste input "C0042-PO-010-Roann"
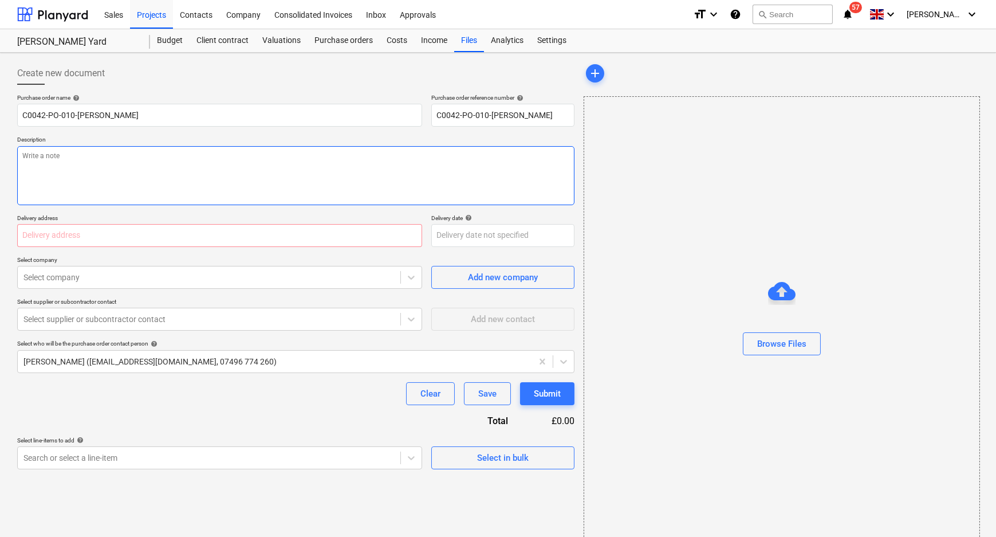
click at [111, 190] on textarea at bounding box center [295, 175] width 557 height 59
paste textarea "C0042-PO-010-Roann"
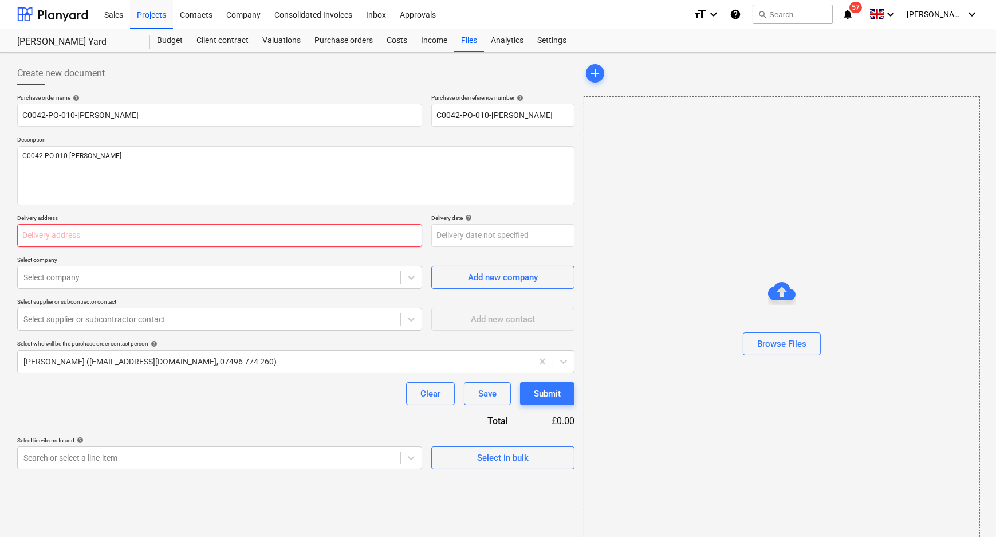
click at [86, 231] on input "text" at bounding box center [219, 235] width 405 height 23
paste input "22 Hampstead Mill Business Park, Lake Street, Stockport SK27NU"
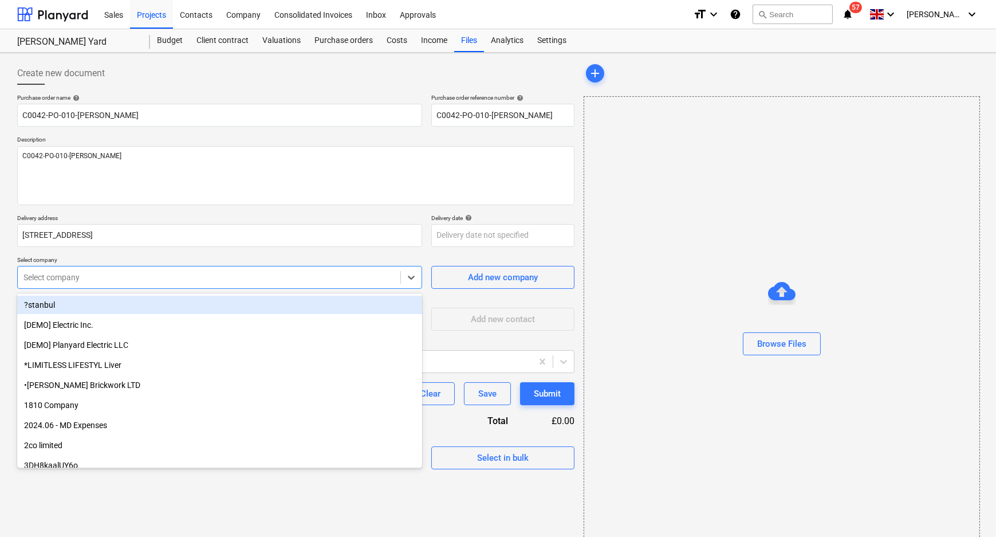
click at [197, 268] on div "Select company" at bounding box center [219, 277] width 405 height 23
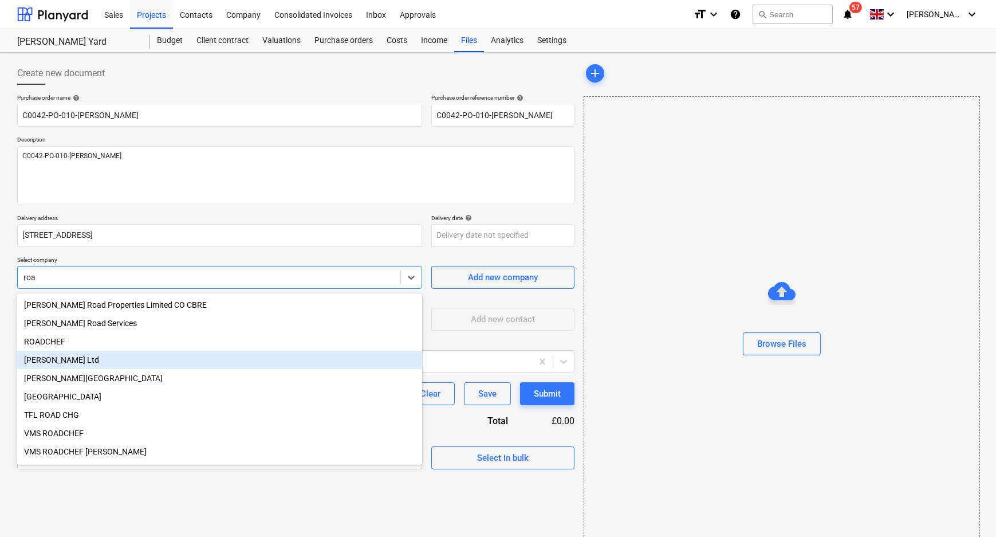
click at [119, 361] on div "[PERSON_NAME] Ltd" at bounding box center [219, 360] width 405 height 18
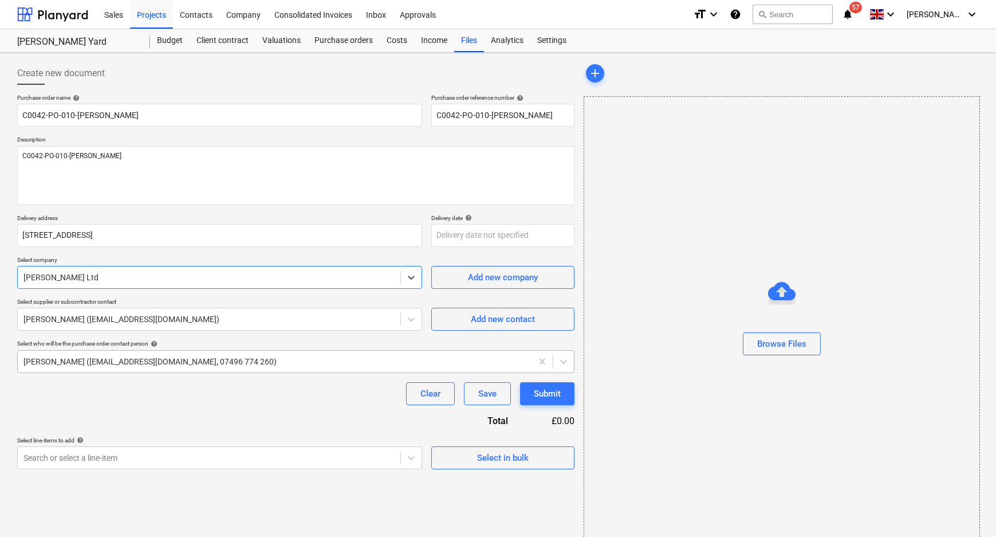
click at [167, 356] on div at bounding box center [274, 361] width 503 height 11
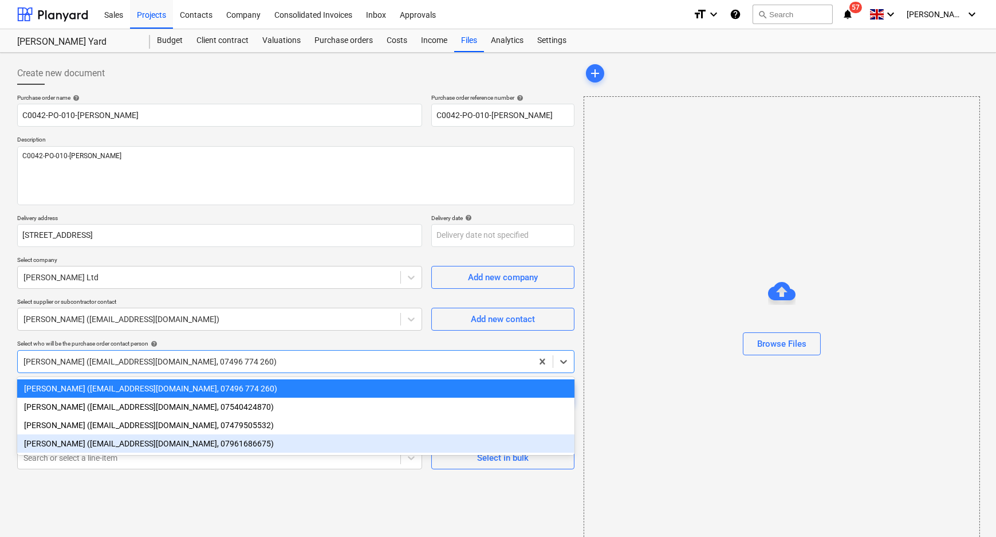
click at [135, 442] on div "Stuart Croggon (scroggon@kuchecontracts.com, 07961686675)" at bounding box center [295, 443] width 557 height 18
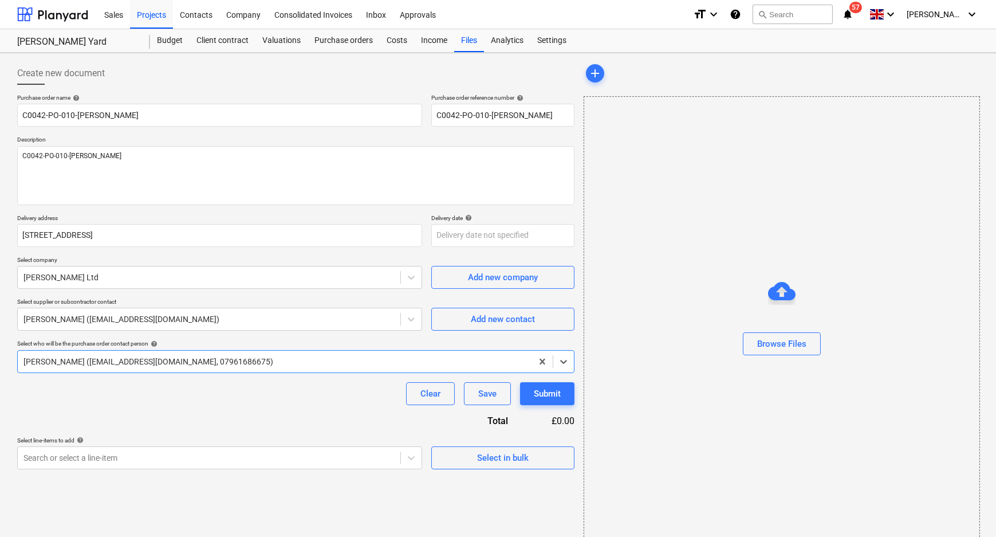
click at [137, 420] on div "Purchase order name help C0042-PO-010-Roann Purchase order reference number hel…" at bounding box center [295, 281] width 557 height 375
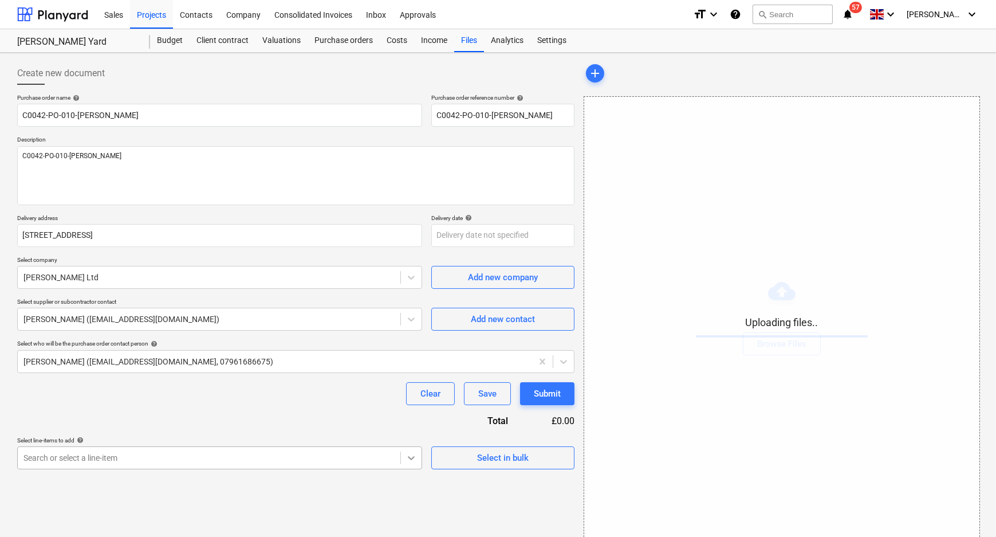
click at [403, 459] on body "Sales Projects Contacts Company Consolidated Invoices Inbox Approvals format_si…" at bounding box center [498, 268] width 996 height 537
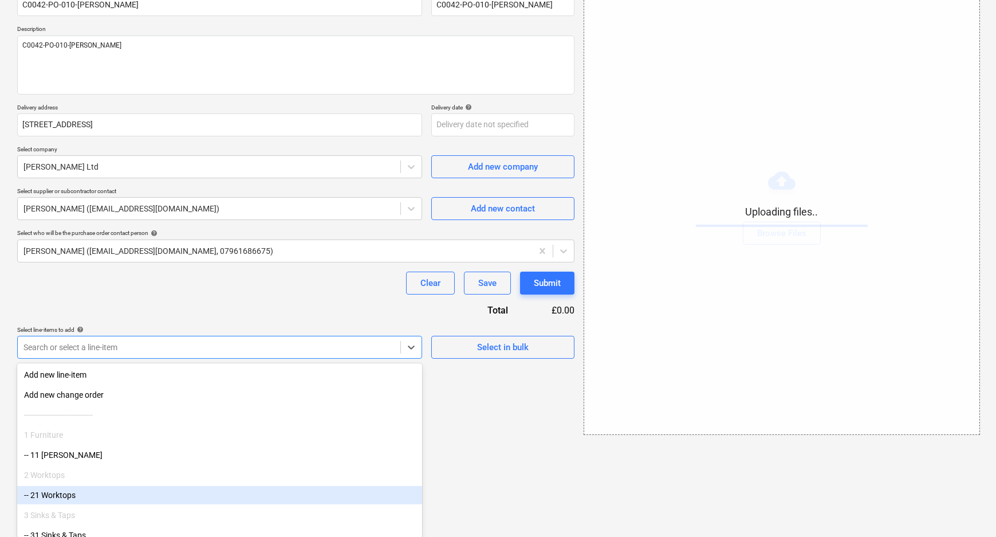
click at [48, 494] on div "-- 21 Worktops" at bounding box center [219, 495] width 405 height 18
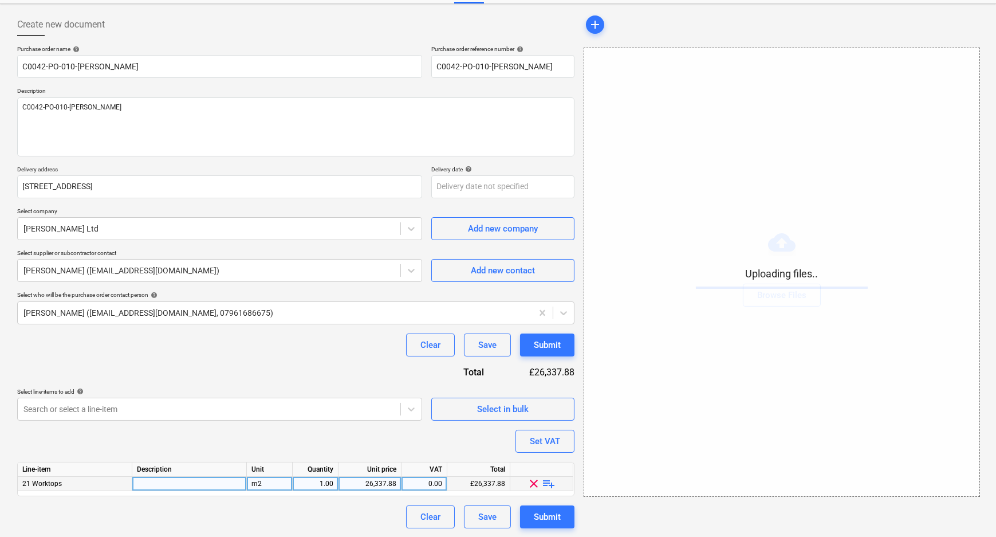
click at [550, 485] on span "playlist_add" at bounding box center [549, 484] width 14 height 14
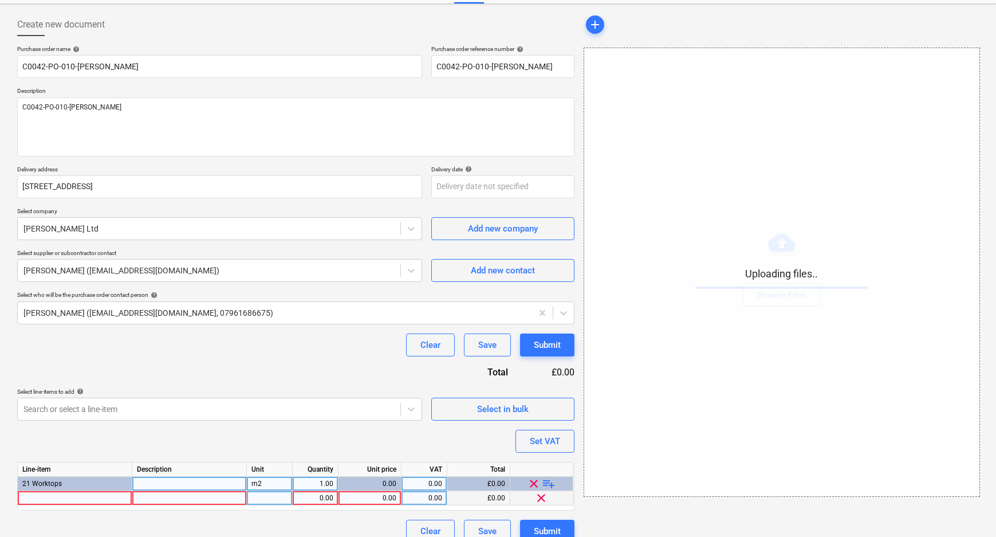
click at [108, 496] on div at bounding box center [75, 498] width 115 height 14
click at [363, 498] on div "0.00" at bounding box center [369, 498] width 53 height 14
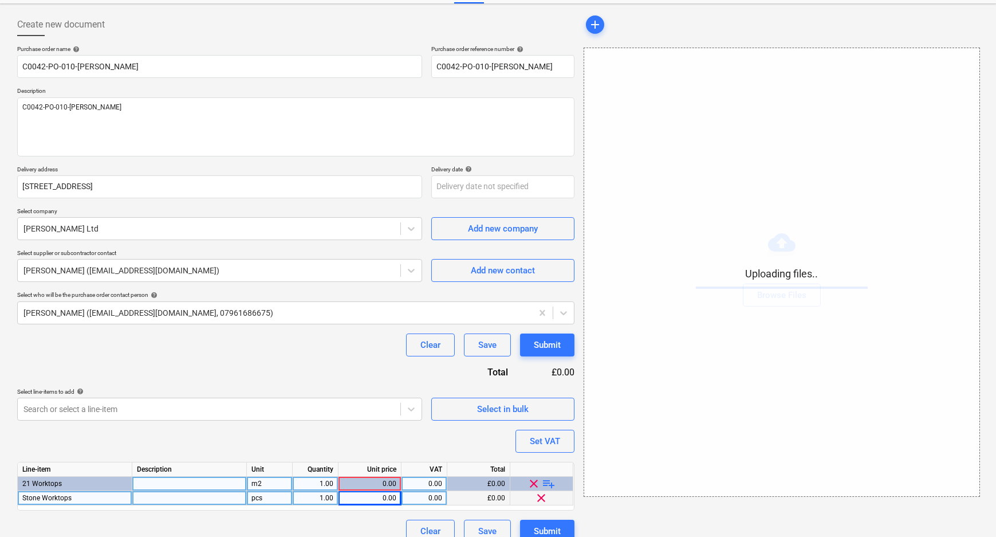
click at [356, 498] on div "0.00" at bounding box center [369, 498] width 53 height 14
click at [360, 522] on div "Clear Save Submit" at bounding box center [295, 531] width 557 height 23
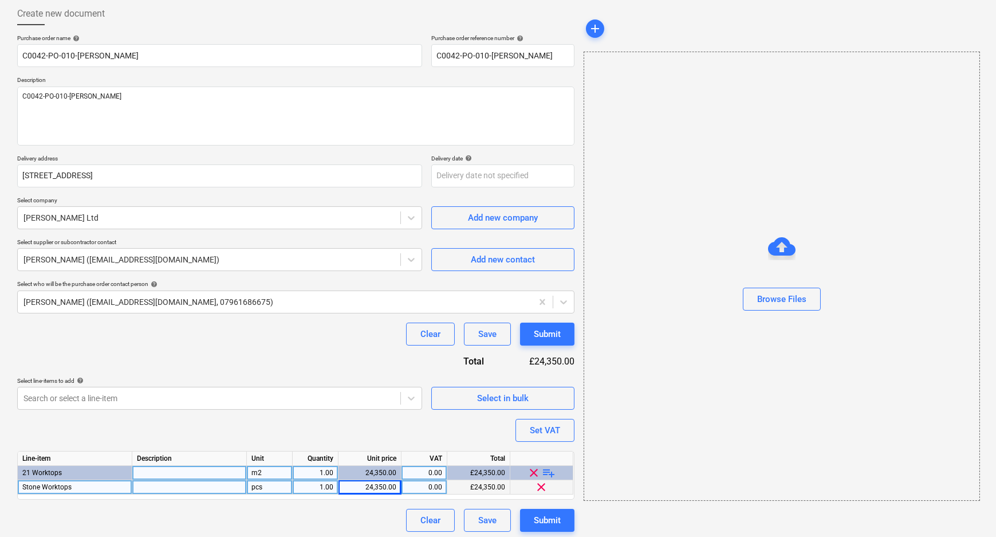
scroll to position [63, 0]
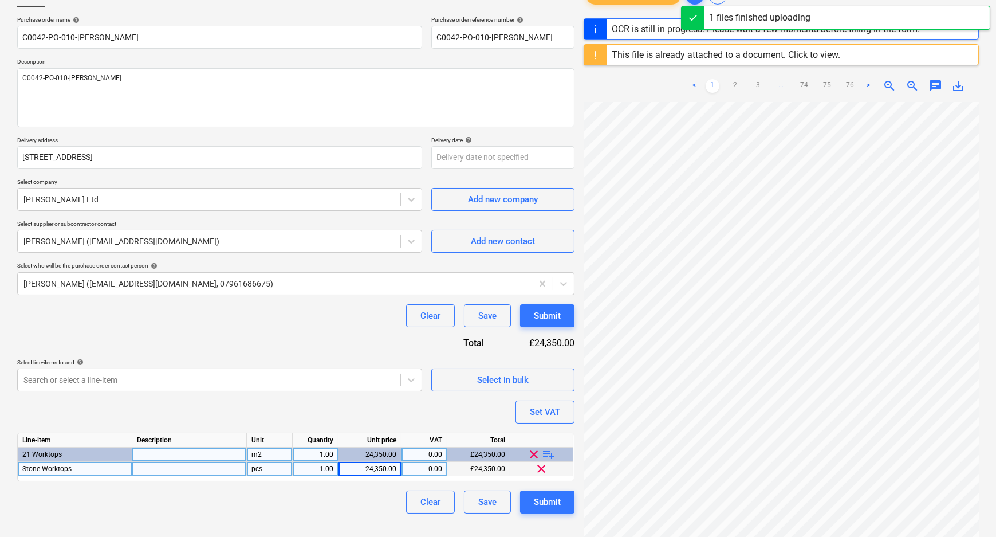
scroll to position [156, 0]
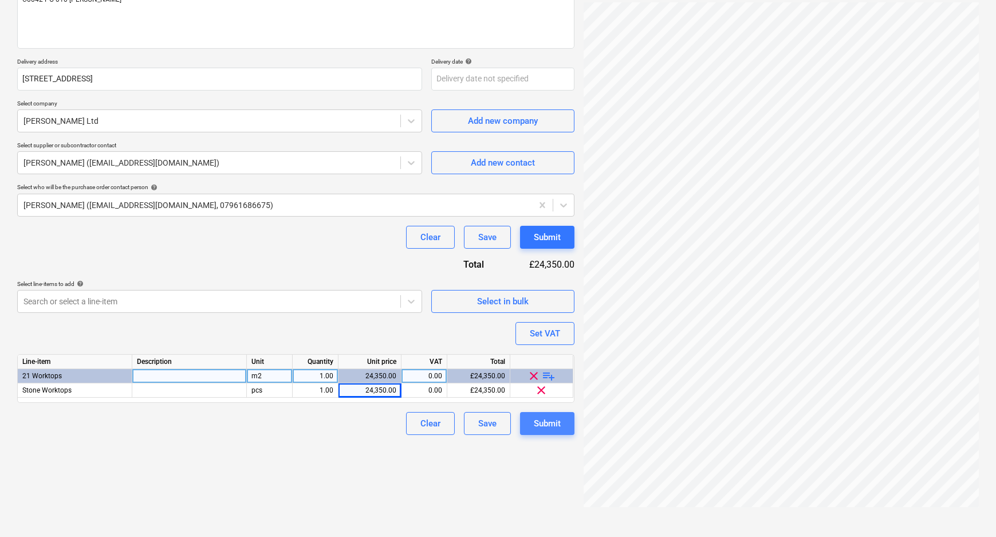
click at [543, 426] on div "Submit" at bounding box center [547, 423] width 27 height 15
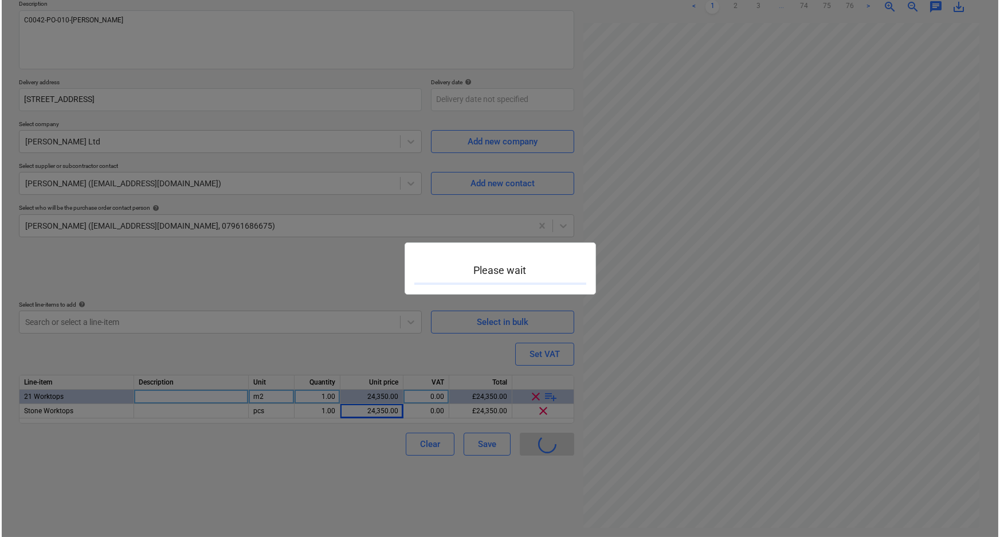
scroll to position [135, 0]
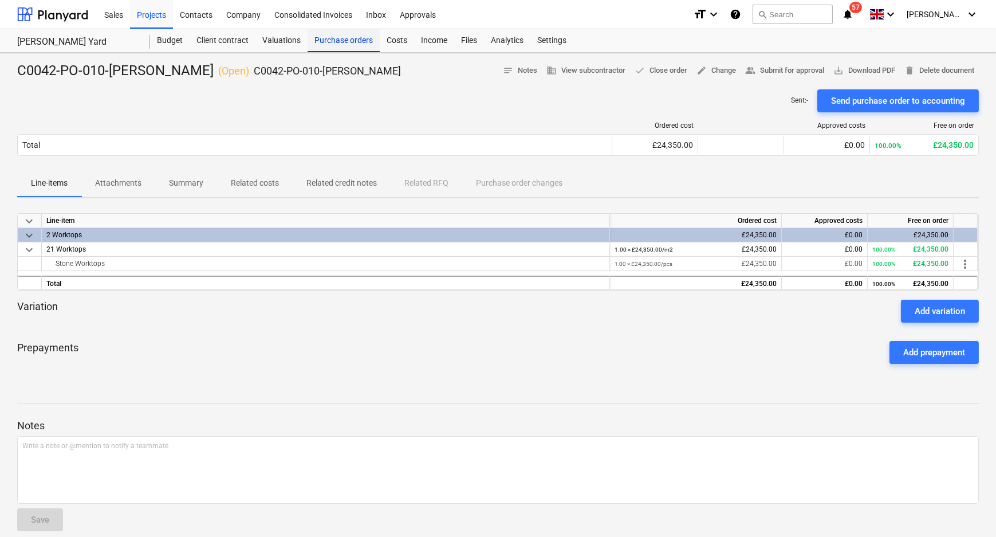
click at [343, 40] on div "Purchase orders" at bounding box center [344, 40] width 72 height 23
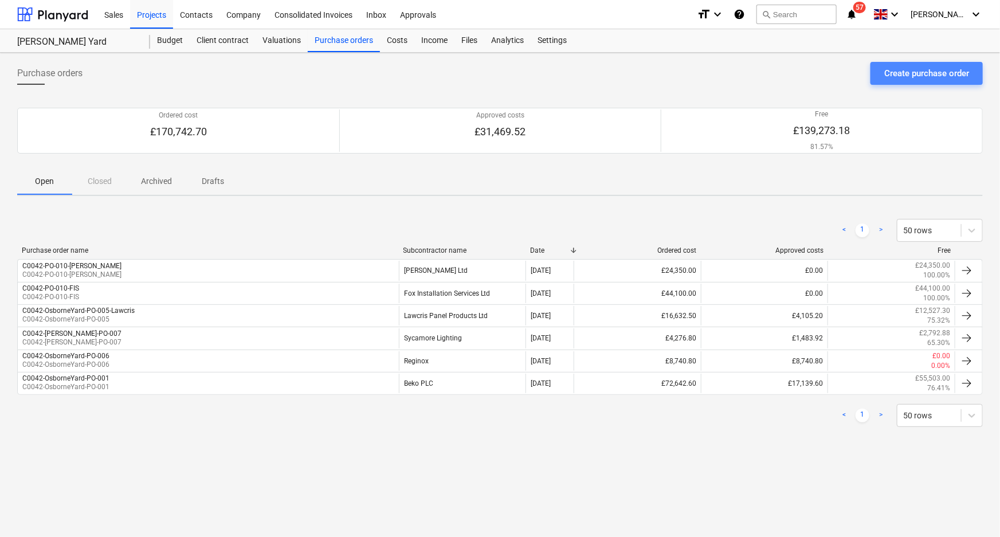
click at [935, 65] on button "Create purchase order" at bounding box center [926, 73] width 112 height 23
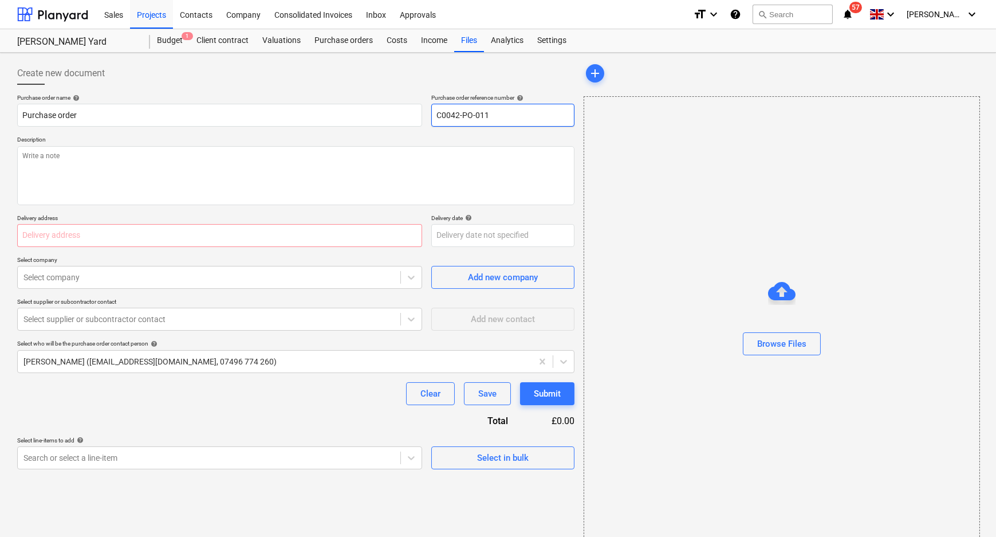
click at [562, 111] on input "C0042-PO-011" at bounding box center [502, 115] width 143 height 23
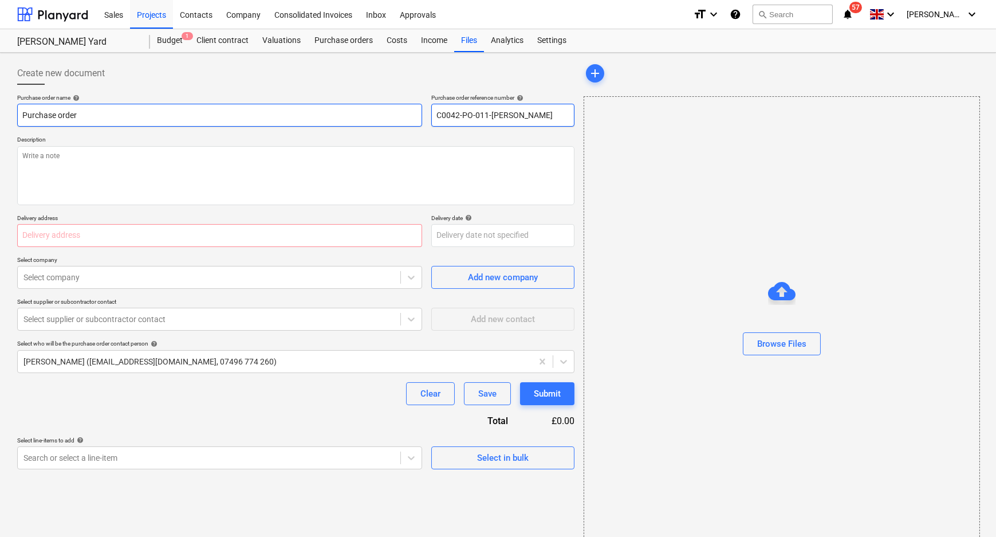
drag, startPoint x: 545, startPoint y: 117, endPoint x: 372, endPoint y: 117, distance: 172.4
click at [378, 121] on div "Purchase order name help Purchase order Purchase order reference number help C0…" at bounding box center [295, 110] width 557 height 33
drag, startPoint x: 66, startPoint y: 113, endPoint x: 3, endPoint y: 116, distance: 63.1
click at [3, 116] on div "Create new document Purchase order name help Purchase order Purchase order refe…" at bounding box center [498, 304] width 996 height 502
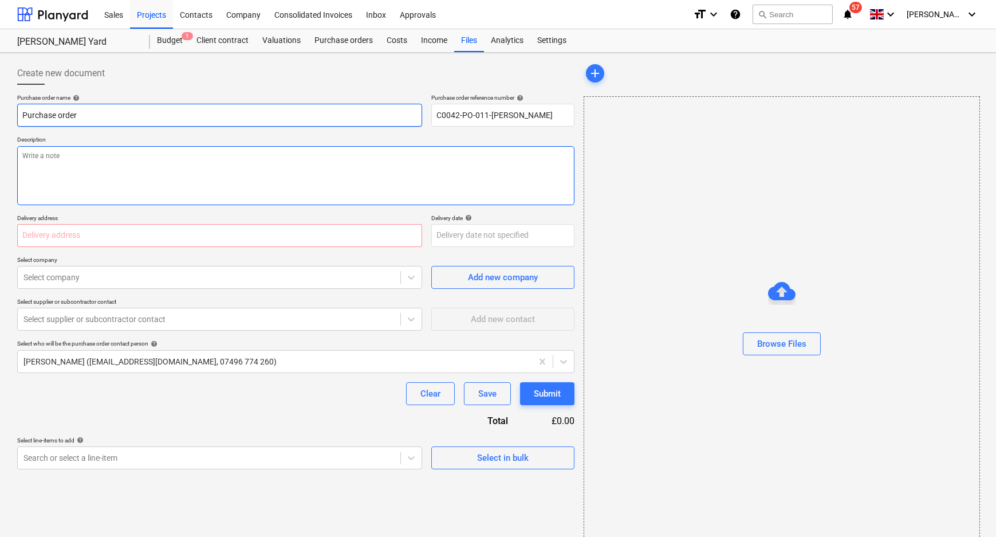
drag, startPoint x: 105, startPoint y: 117, endPoint x: 99, endPoint y: 176, distance: 59.4
click at [0, 119] on html "Sales Projects Contacts Company Consolidated Invoices Inbox Approvals format_si…" at bounding box center [498, 268] width 996 height 537
paste input "C0042-PO-011-George Pickers"
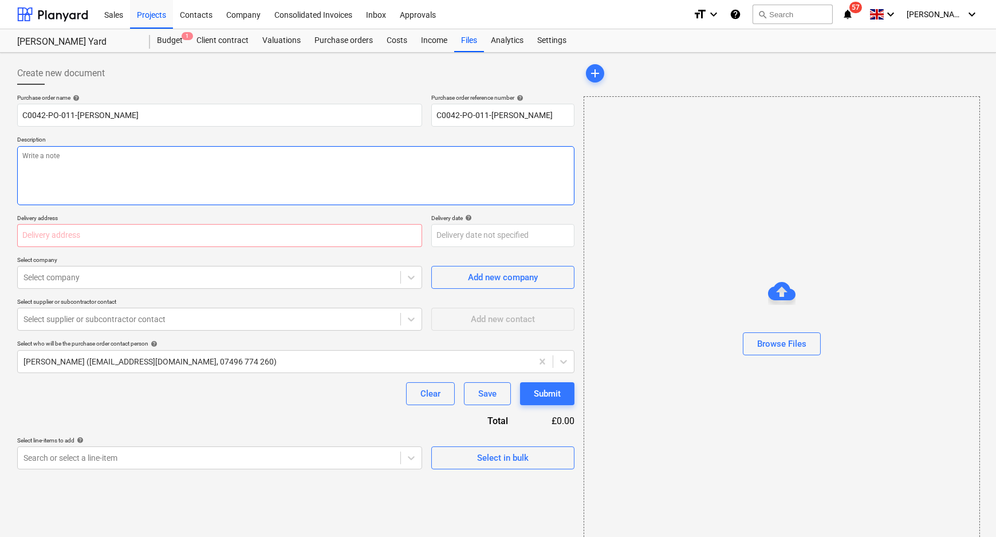
click at [107, 180] on textarea at bounding box center [295, 175] width 557 height 59
paste textarea "C0042-PO-011-George Pickers"
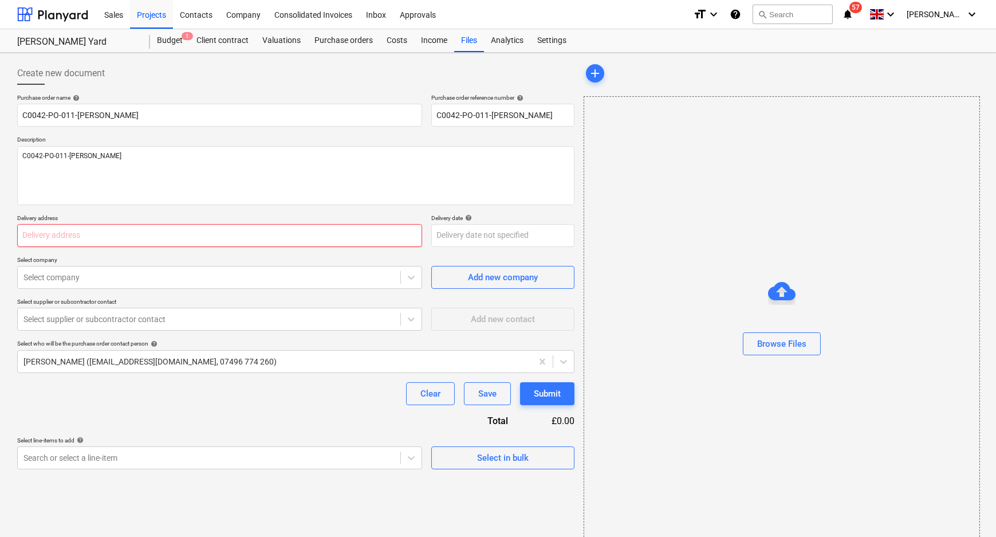
drag, startPoint x: 149, startPoint y: 233, endPoint x: 155, endPoint y: 241, distance: 10.2
click at [149, 233] on input "text" at bounding box center [219, 235] width 405 height 23
paste input "22 Hampstead Mill Business Park, Lake Street, Stockport SK27NU"
click at [233, 274] on div at bounding box center [208, 277] width 371 height 11
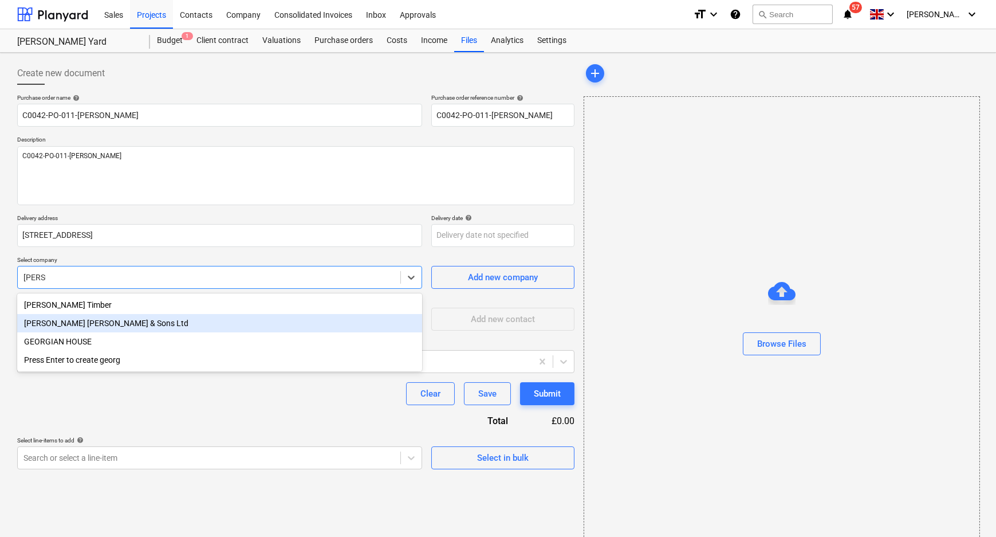
click at [220, 322] on div "[PERSON_NAME] [PERSON_NAME] & Sons Ltd" at bounding box center [219, 323] width 405 height 18
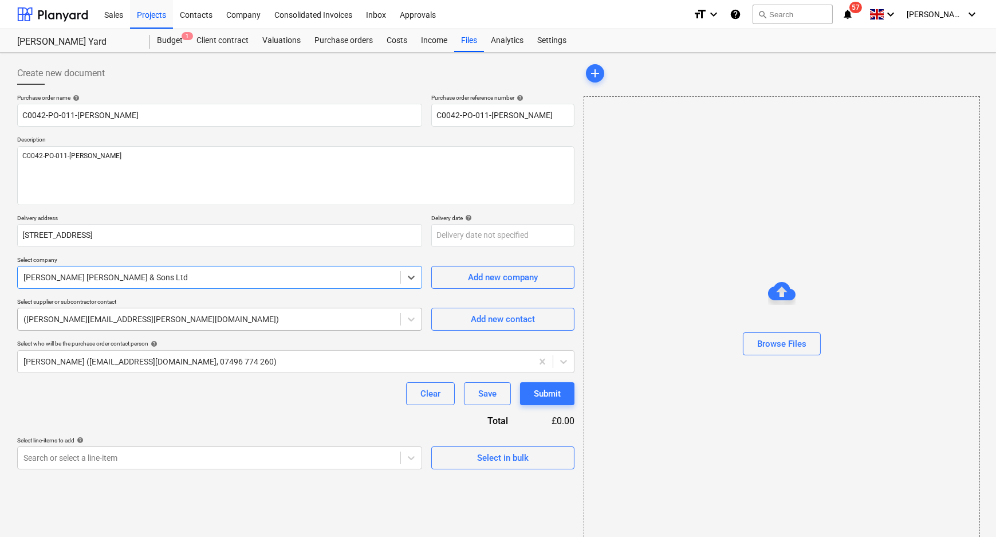
click at [199, 311] on div "(Karen.Booth@gpickersgill.co.uk)" at bounding box center [209, 319] width 383 height 16
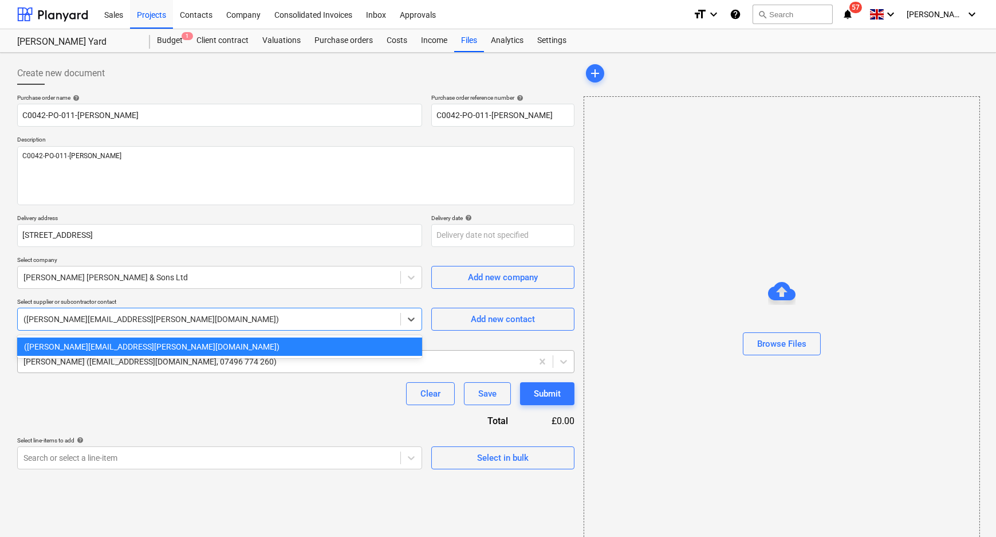
click at [200, 364] on div at bounding box center [274, 361] width 503 height 11
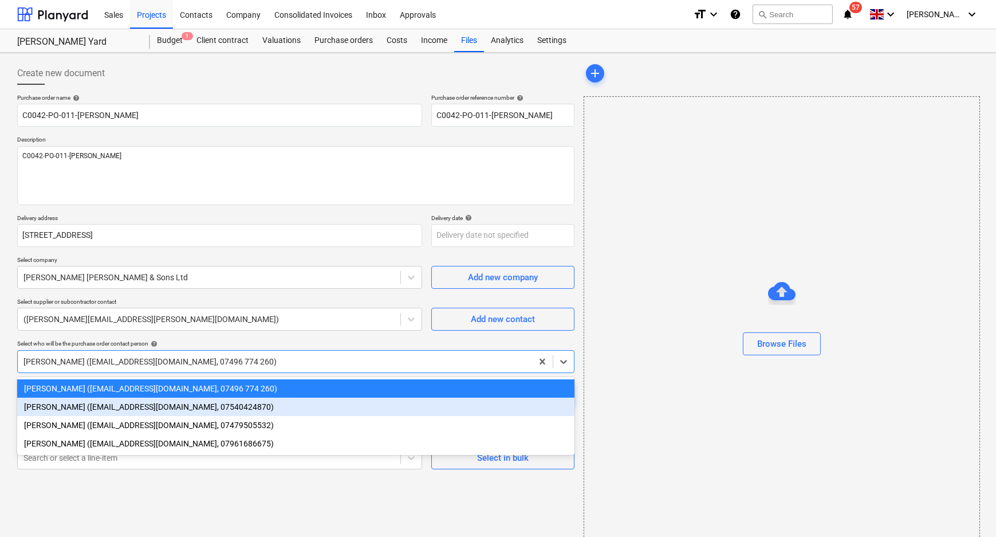
click at [194, 406] on div "Rob McCaffrey (rmccaffrey@kuchecontracts.com, 07540424870)" at bounding box center [295, 407] width 557 height 18
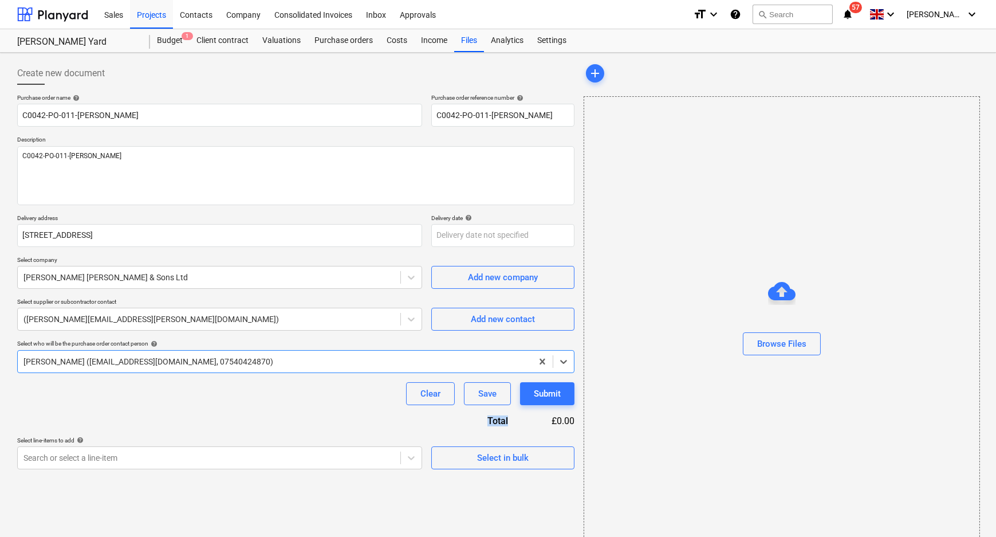
click at [194, 406] on div "Purchase order name help C0042-PO-011-George Pickers Purchase order reference n…" at bounding box center [295, 281] width 557 height 375
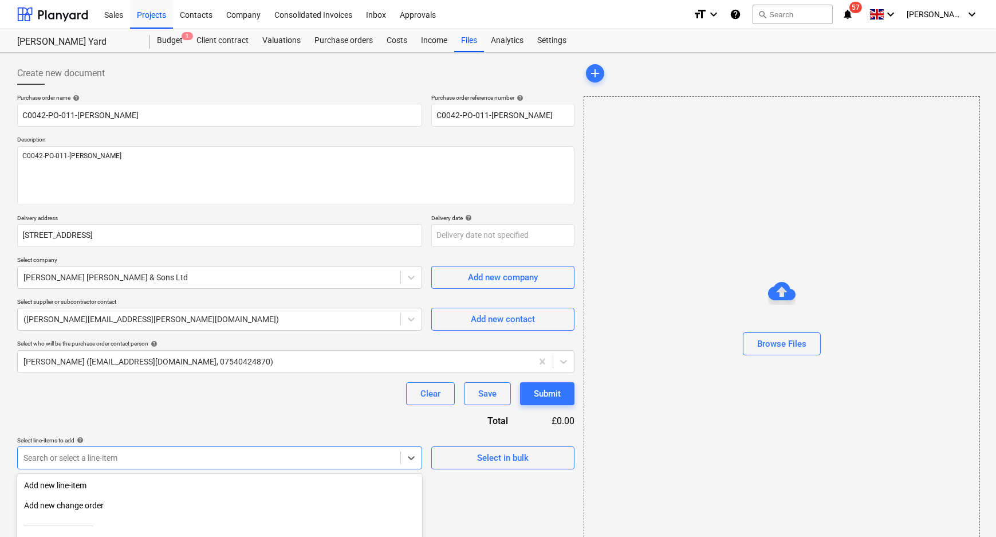
drag, startPoint x: 233, startPoint y: 451, endPoint x: 223, endPoint y: 473, distance: 24.4
click at [233, 451] on body "Sales Projects Contacts Company Consolidated Invoices Inbox Approvals format_si…" at bounding box center [498, 268] width 996 height 537
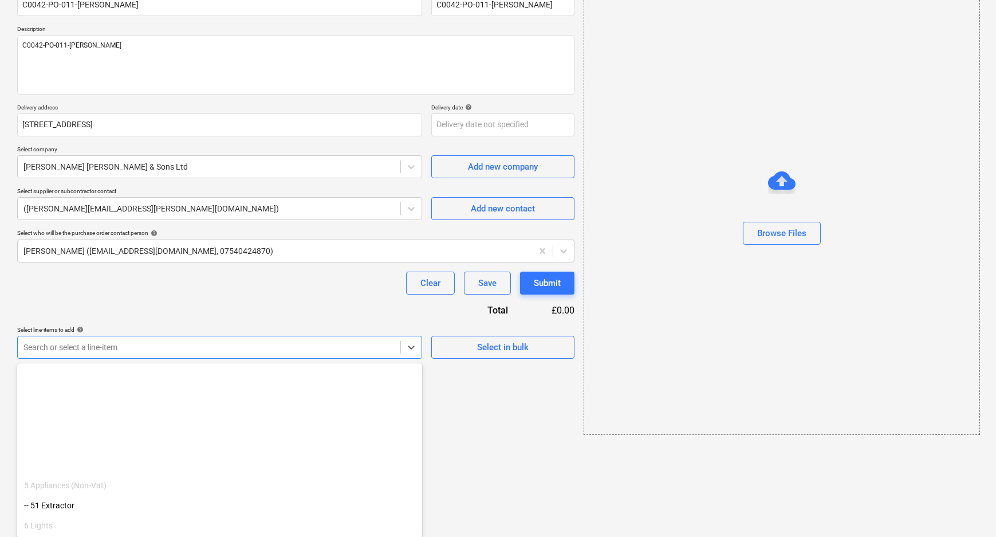
scroll to position [249, 0]
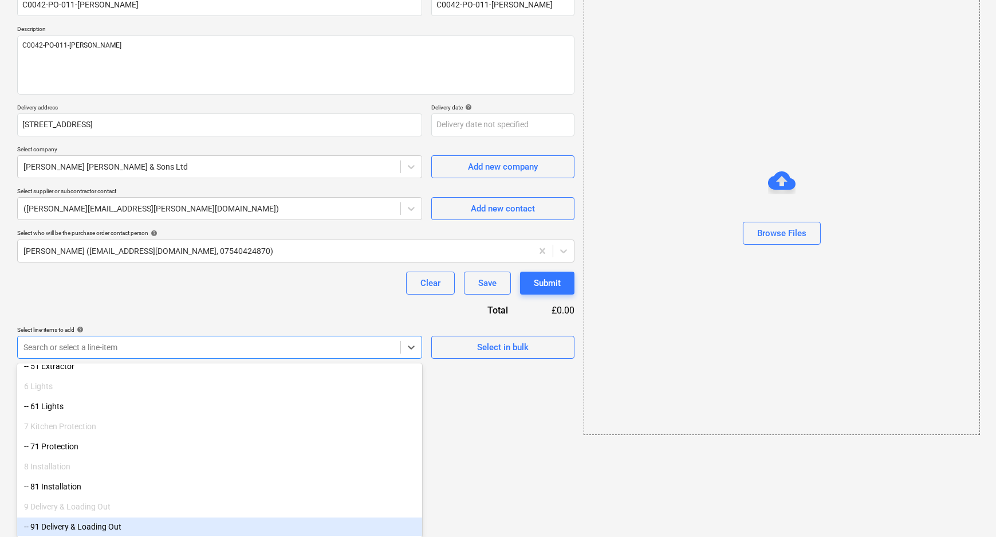
click at [128, 526] on div "-- 91 Delivery & Loading Out" at bounding box center [219, 526] width 405 height 18
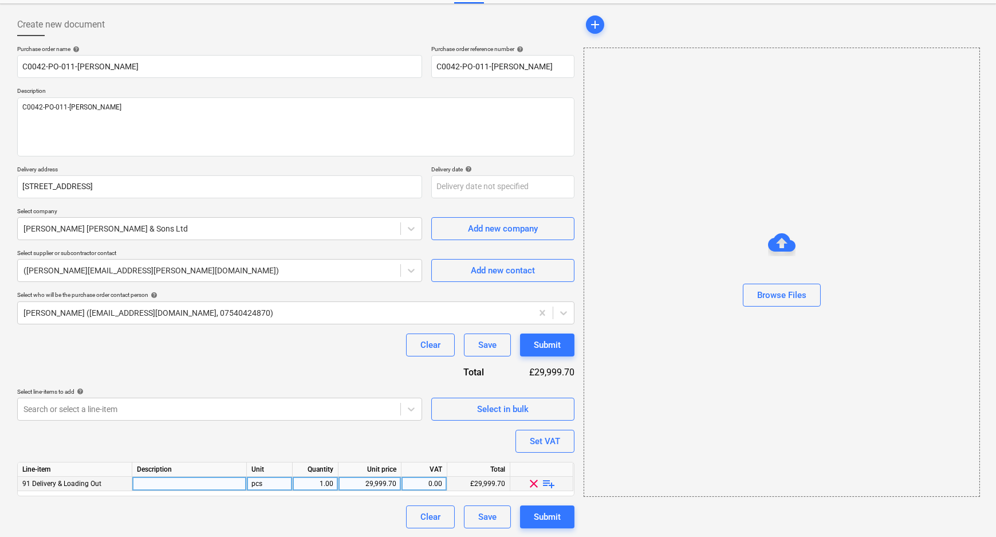
click at [549, 485] on span "playlist_add" at bounding box center [549, 484] width 14 height 14
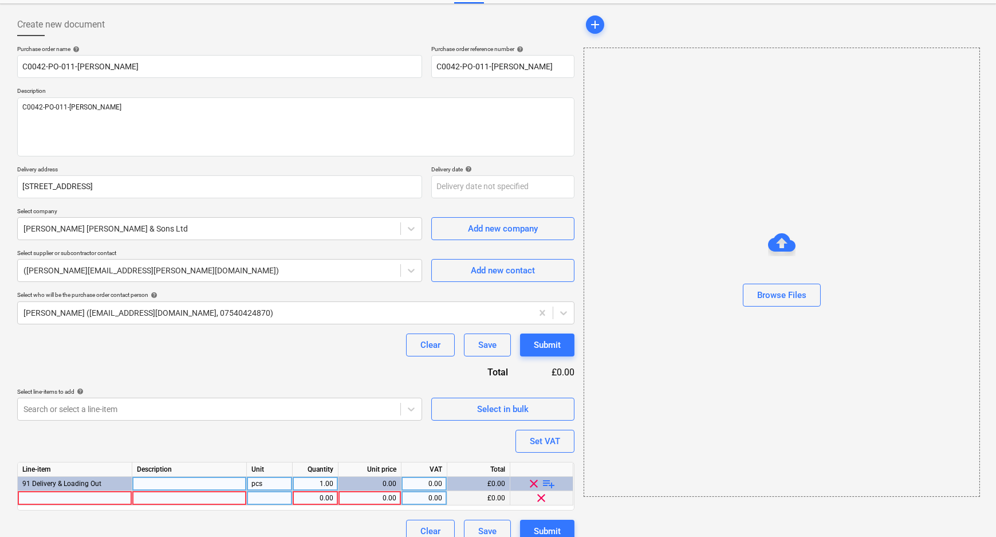
click at [101, 496] on div at bounding box center [75, 498] width 115 height 14
drag, startPoint x: 310, startPoint y: 497, endPoint x: 345, endPoint y: 498, distance: 35.0
click at [315, 497] on div "1.00" at bounding box center [315, 498] width 36 height 14
click at [379, 502] on div "0.00" at bounding box center [369, 498] width 53 height 14
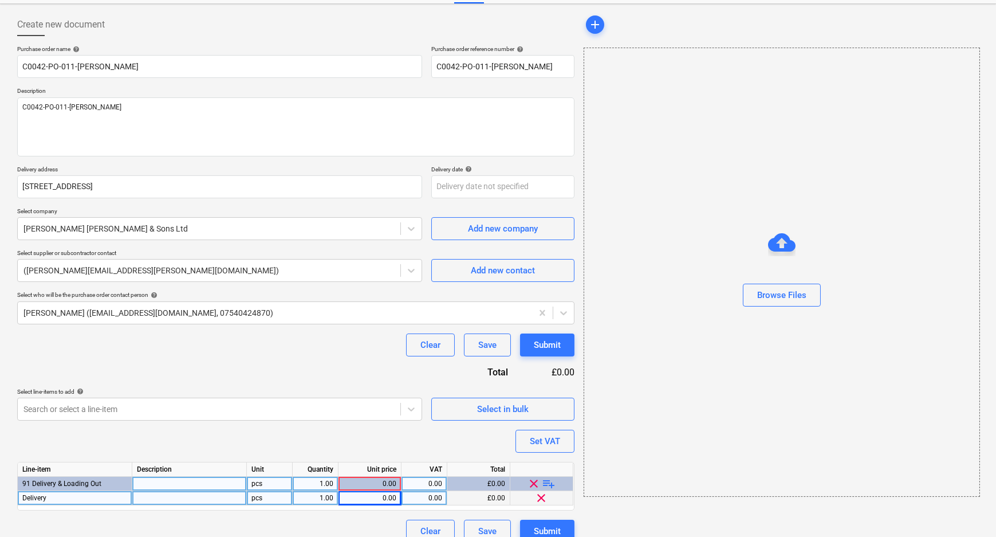
click at [374, 520] on div "Clear Save Submit" at bounding box center [295, 531] width 557 height 23
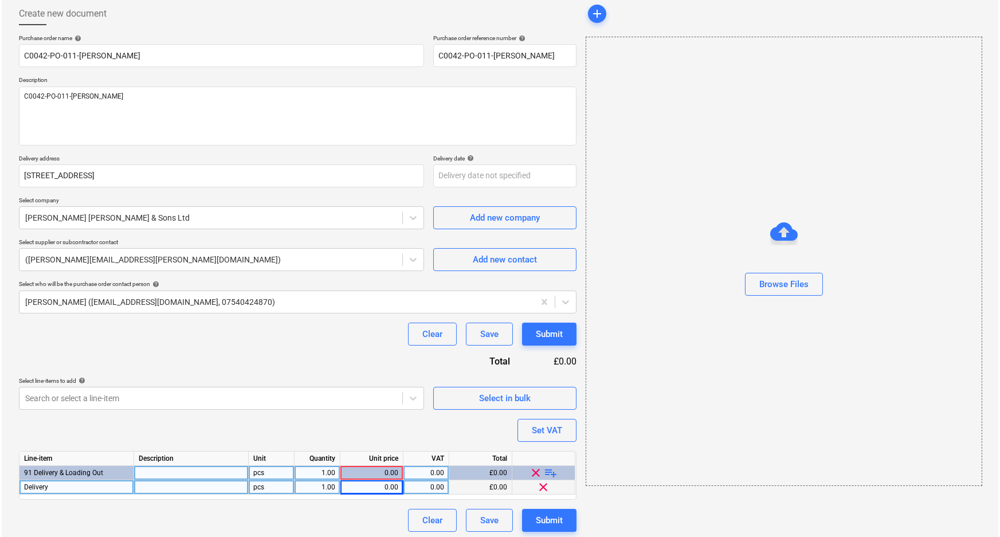
scroll to position [63, 0]
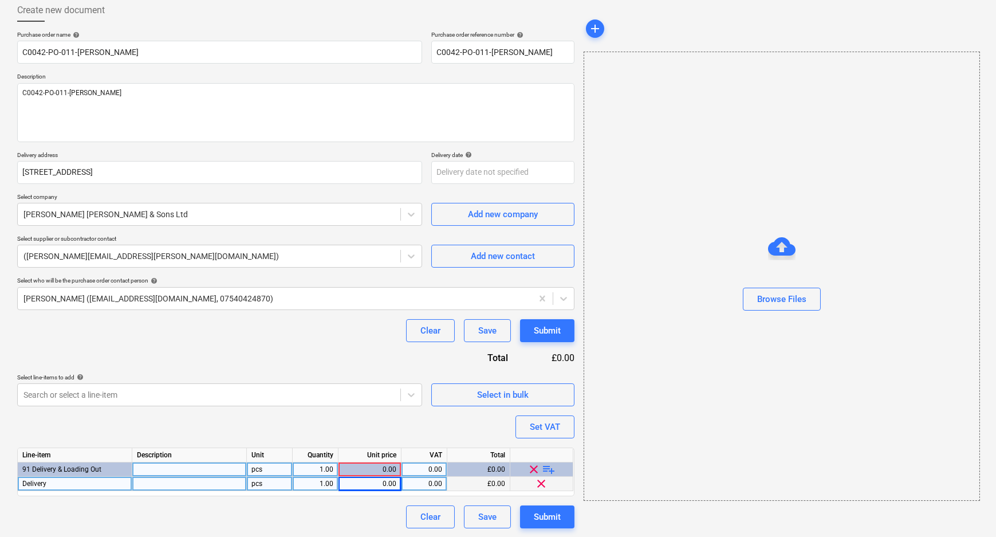
click at [386, 466] on div "0.00" at bounding box center [369, 469] width 53 height 14
click at [384, 466] on div "0.00" at bounding box center [369, 469] width 53 height 14
click at [386, 481] on div "0.00" at bounding box center [369, 484] width 53 height 14
click at [610, 516] on div "add Browse Files" at bounding box center [781, 263] width 404 height 538
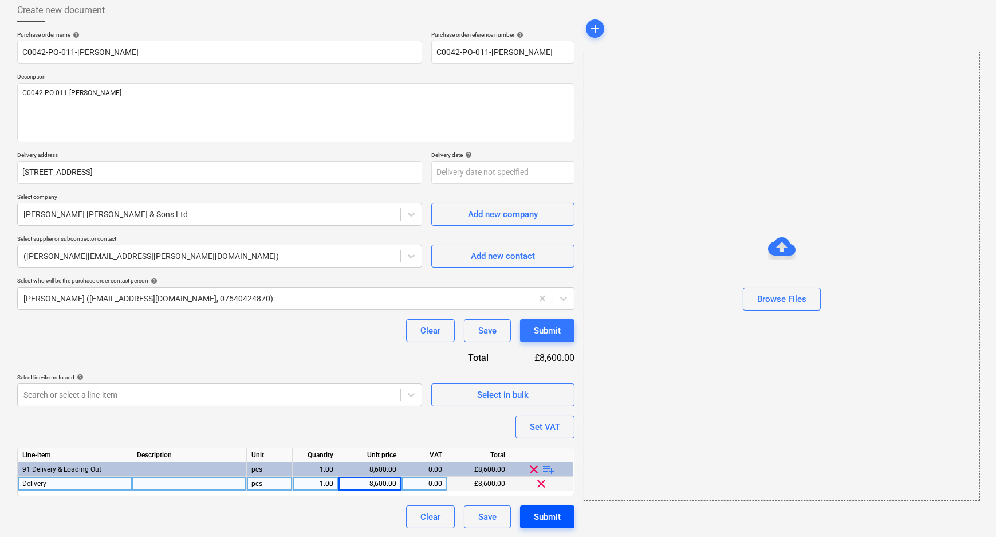
click at [564, 516] on button "Submit" at bounding box center [547, 516] width 54 height 23
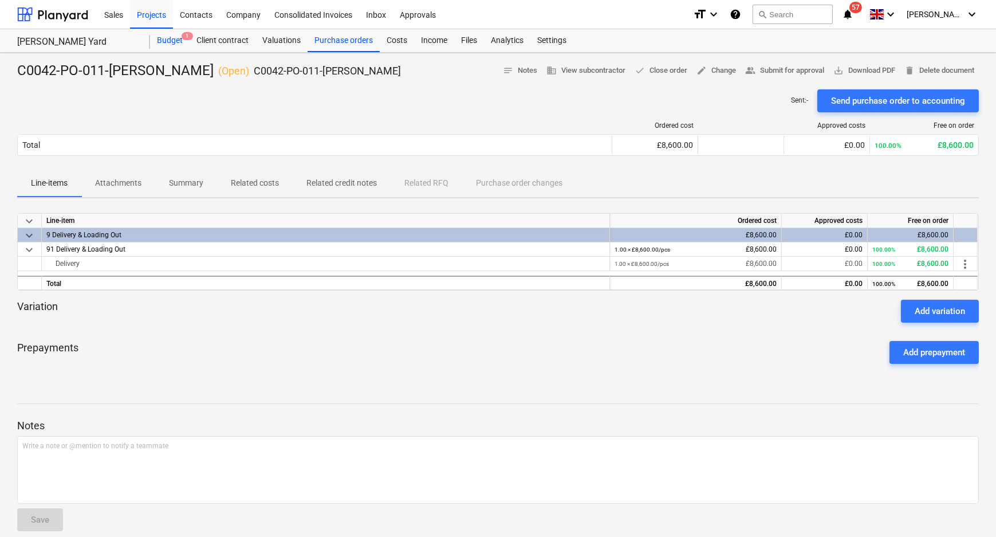
click at [182, 37] on span "1" at bounding box center [187, 36] width 11 height 8
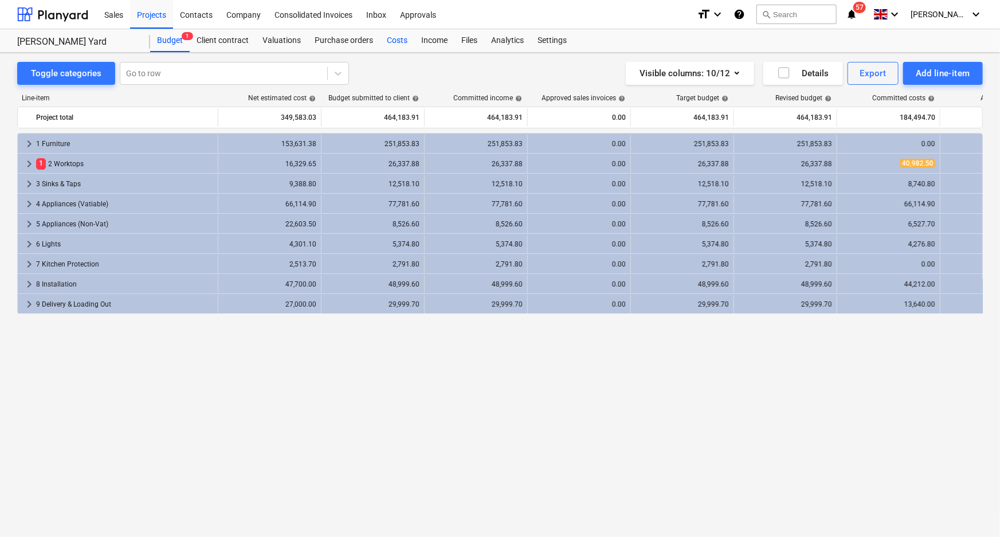
click at [389, 41] on div "Costs" at bounding box center [397, 40] width 34 height 23
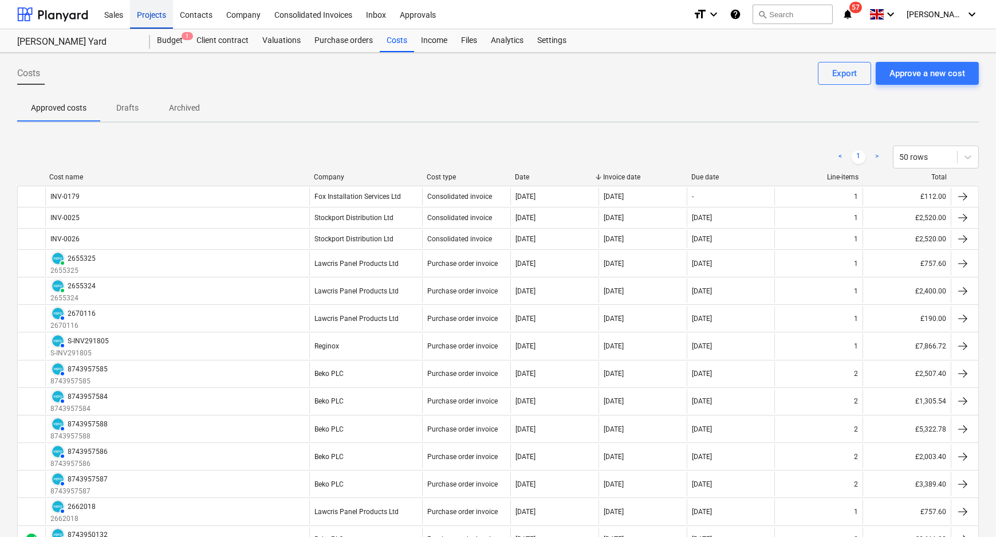
click at [163, 19] on div "Projects" at bounding box center [151, 13] width 43 height 29
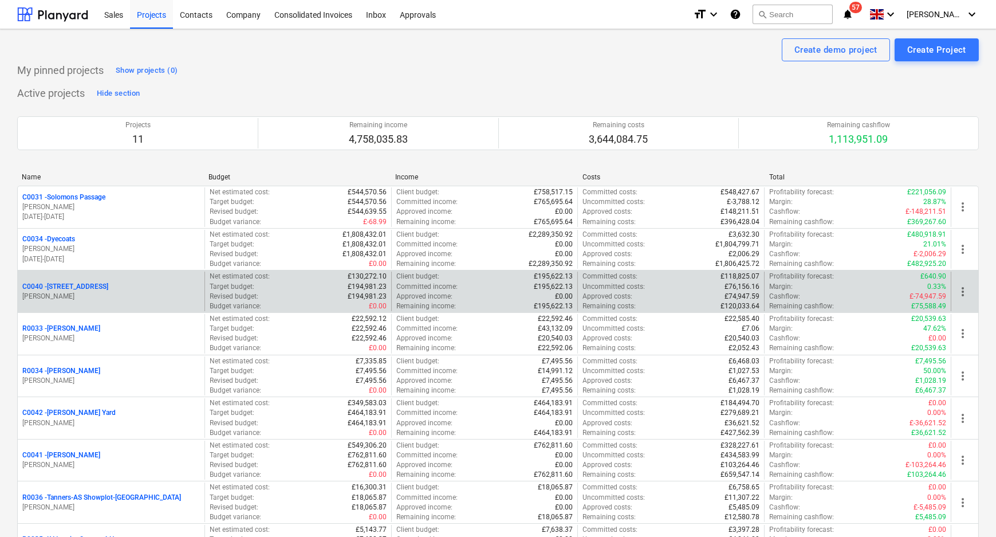
click at [84, 285] on p "C0040 - 402 Wilmslow Road" at bounding box center [65, 287] width 86 height 10
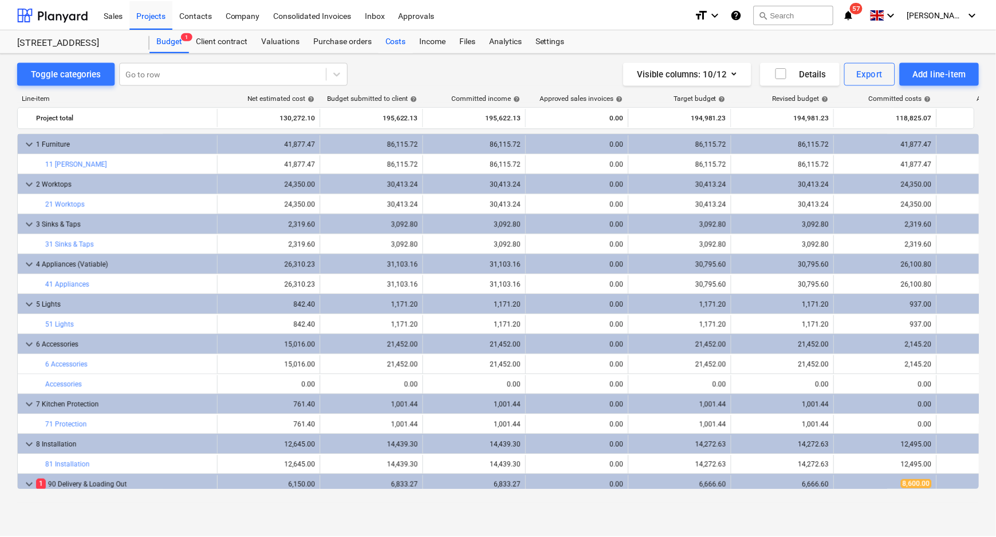
scroll to position [24, 0]
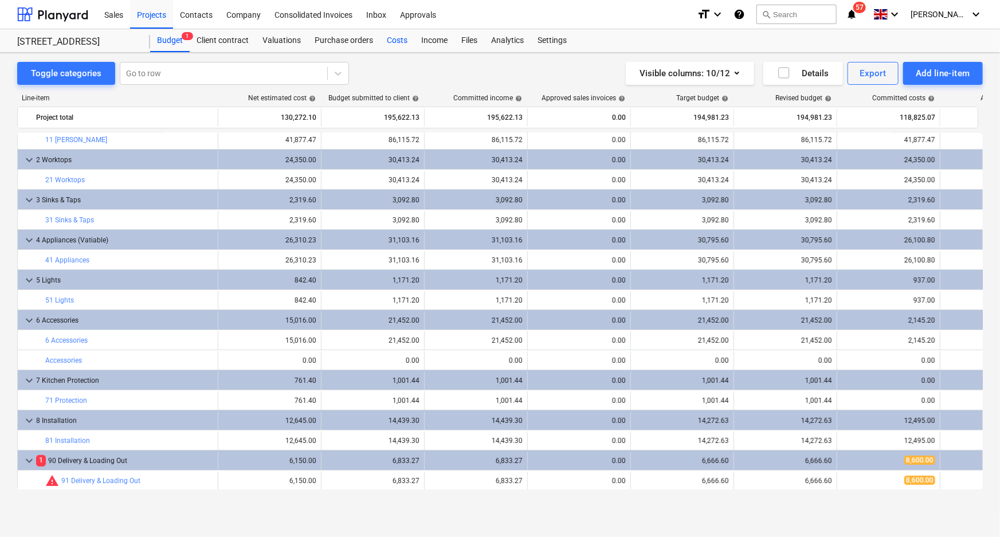
click at [408, 42] on div "Costs" at bounding box center [397, 40] width 34 height 23
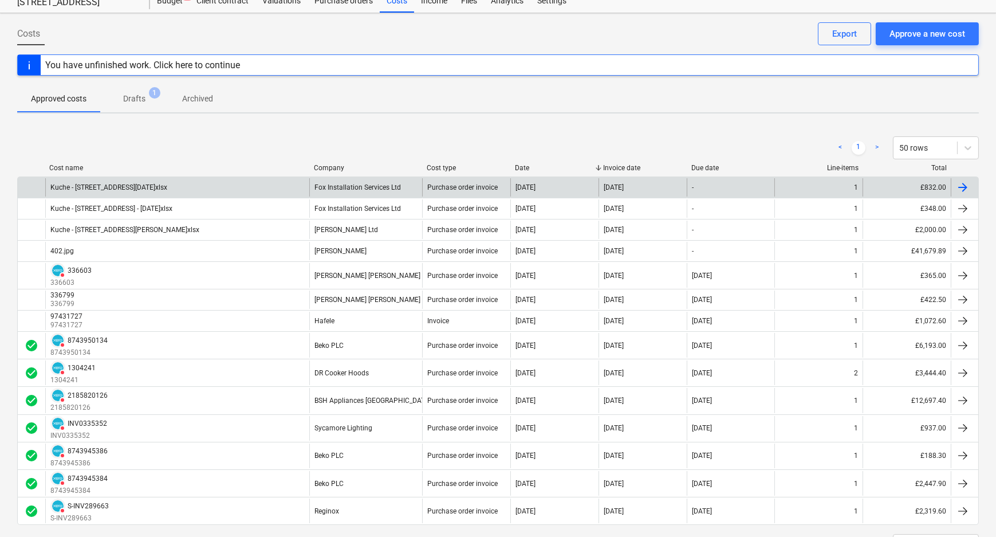
scroll to position [91, 0]
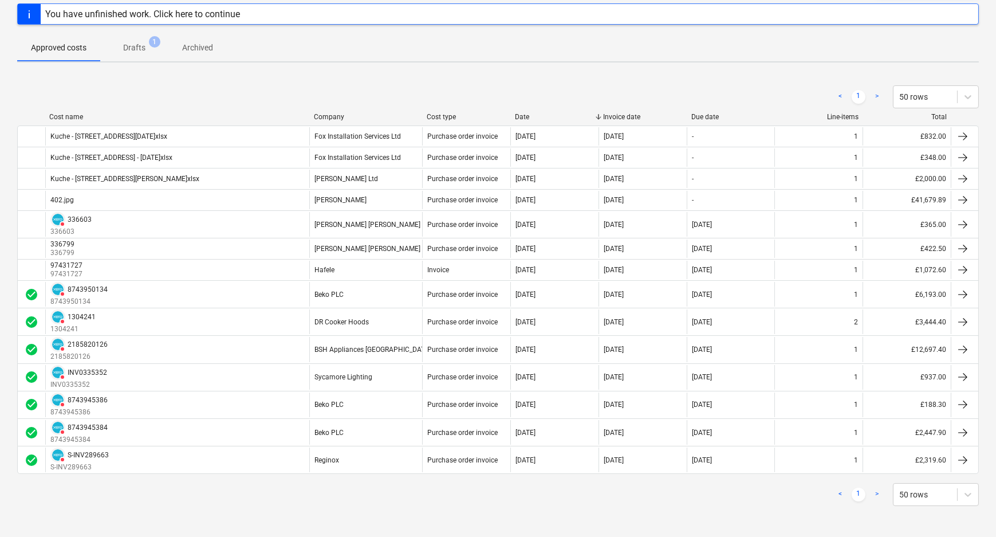
click at [71, 50] on p "Approved costs" at bounding box center [59, 48] width 56 height 12
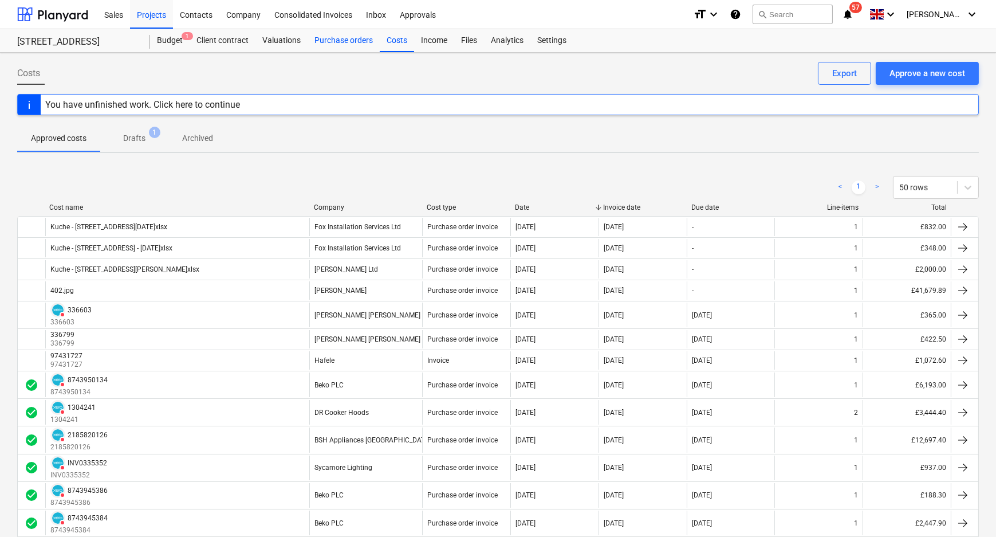
drag, startPoint x: 338, startPoint y: 44, endPoint x: 369, endPoint y: 44, distance: 30.9
click at [338, 44] on div "Purchase orders" at bounding box center [344, 40] width 72 height 23
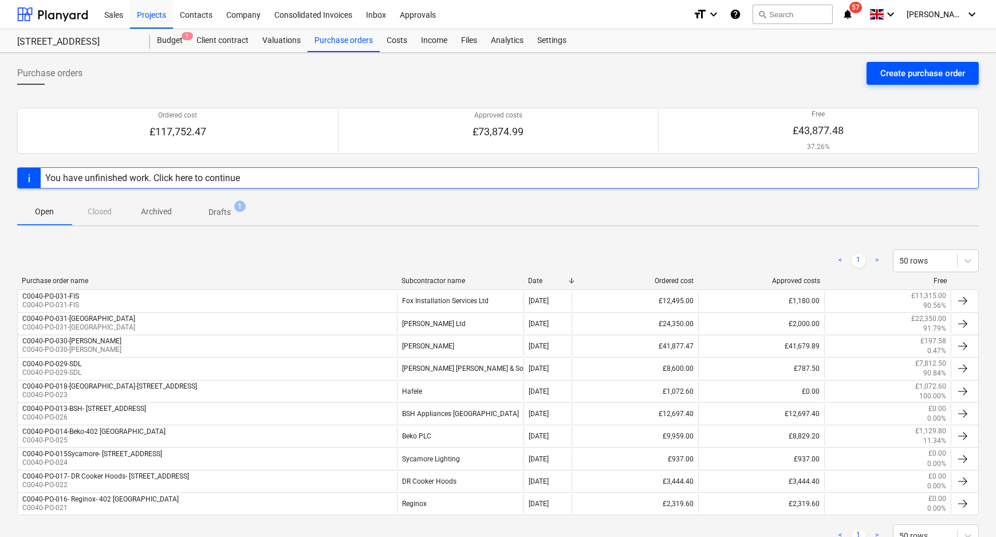
click at [926, 72] on div "Create purchase order" at bounding box center [922, 73] width 85 height 15
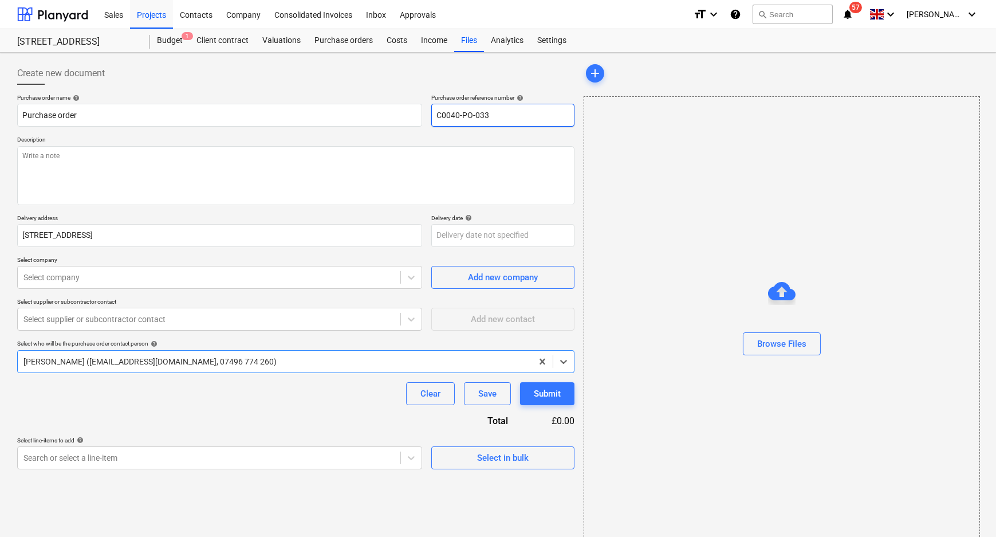
click at [504, 119] on input "C0040-PO-033" at bounding box center [502, 115] width 143 height 23
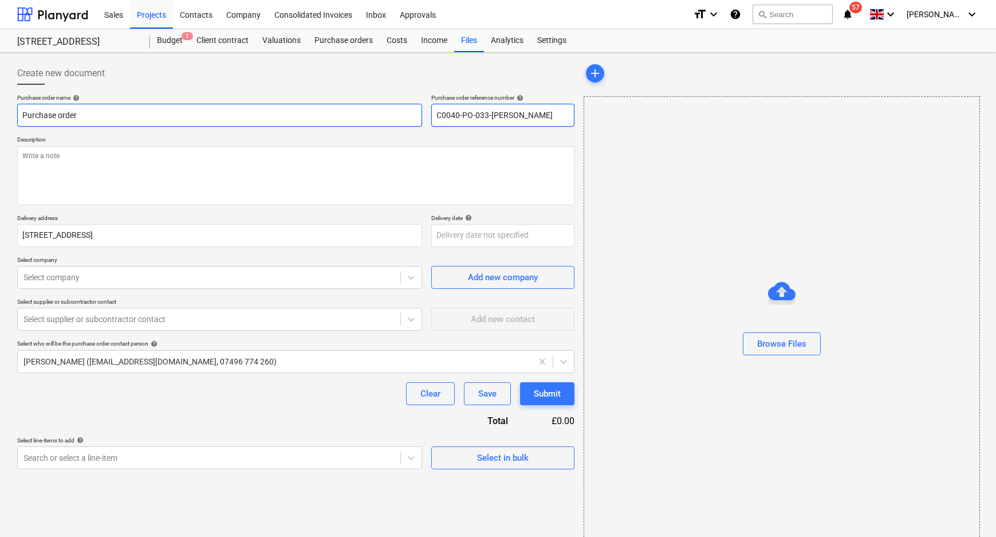
drag, startPoint x: 544, startPoint y: 121, endPoint x: 402, endPoint y: 115, distance: 141.6
click at [406, 116] on div "Purchase order name help Purchase order Purchase order reference number help C0…" at bounding box center [295, 110] width 557 height 33
drag, startPoint x: 110, startPoint y: 114, endPoint x: 30, endPoint y: 126, distance: 80.5
click at [0, 111] on div "Create new document Purchase order name help Purchase order Purchase order refe…" at bounding box center [498, 304] width 996 height 502
paste input "C0040-PO-033-Schuell"
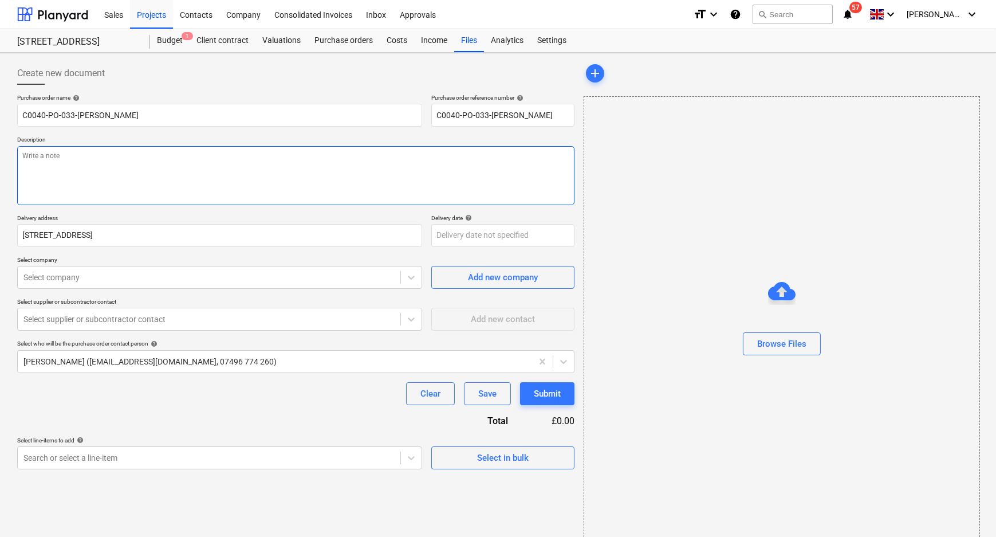
click at [117, 180] on textarea at bounding box center [295, 175] width 557 height 59
paste textarea "C0040-PO-033-[PERSON_NAME]"
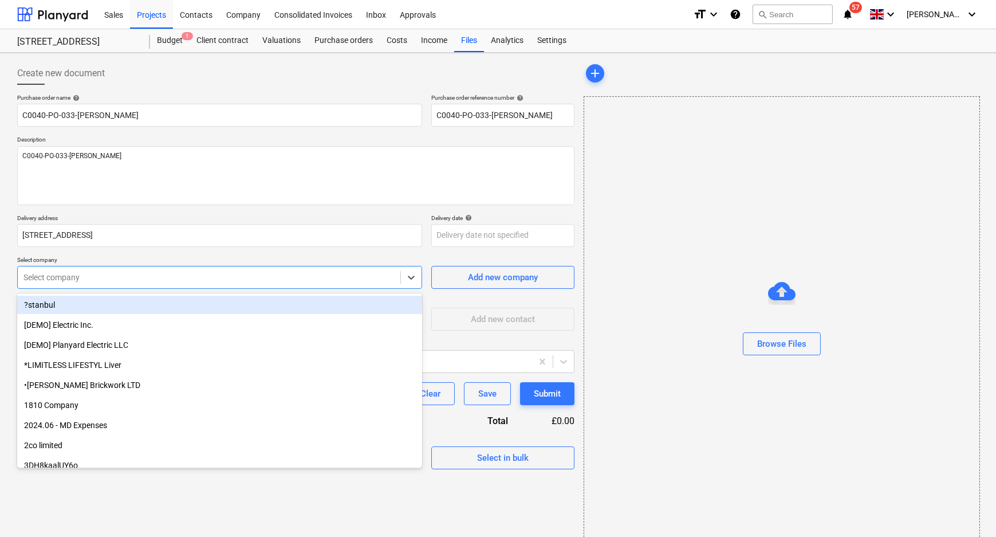
click at [179, 272] on div at bounding box center [208, 277] width 371 height 11
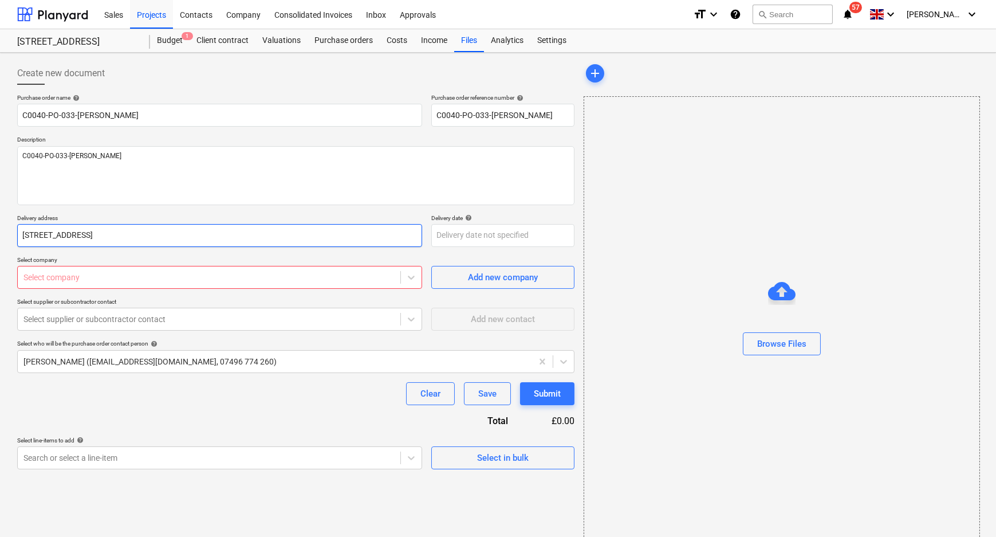
drag, startPoint x: 187, startPoint y: 244, endPoint x: -20, endPoint y: 243, distance: 207.4
click at [0, 243] on html "Sales Projects Contacts Company Consolidated Invoices Inbox Approvals format_si…" at bounding box center [498, 268] width 996 height 537
paste input "22 Hampstead Mill Business Park, Lake Street, Stockport SK27NU"
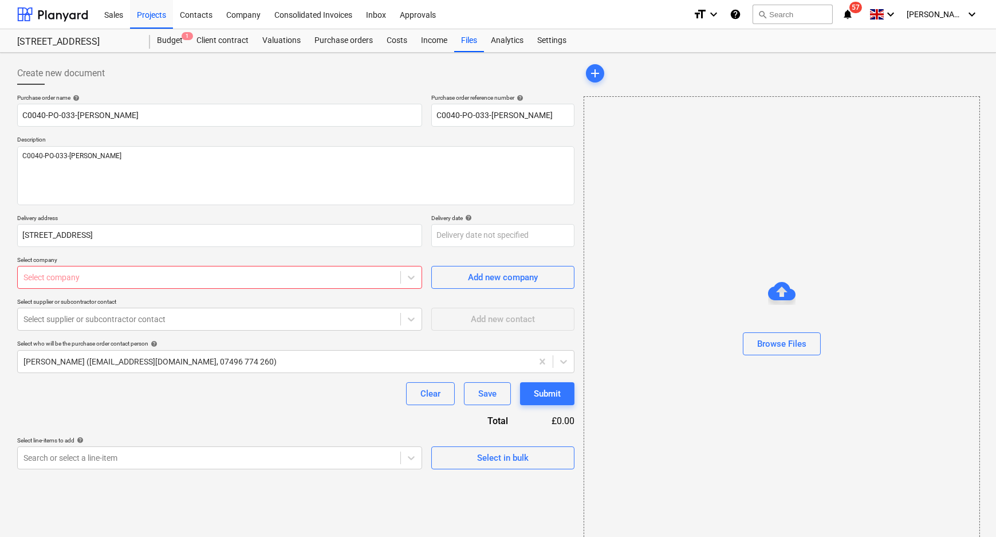
click at [89, 278] on div at bounding box center [208, 277] width 371 height 11
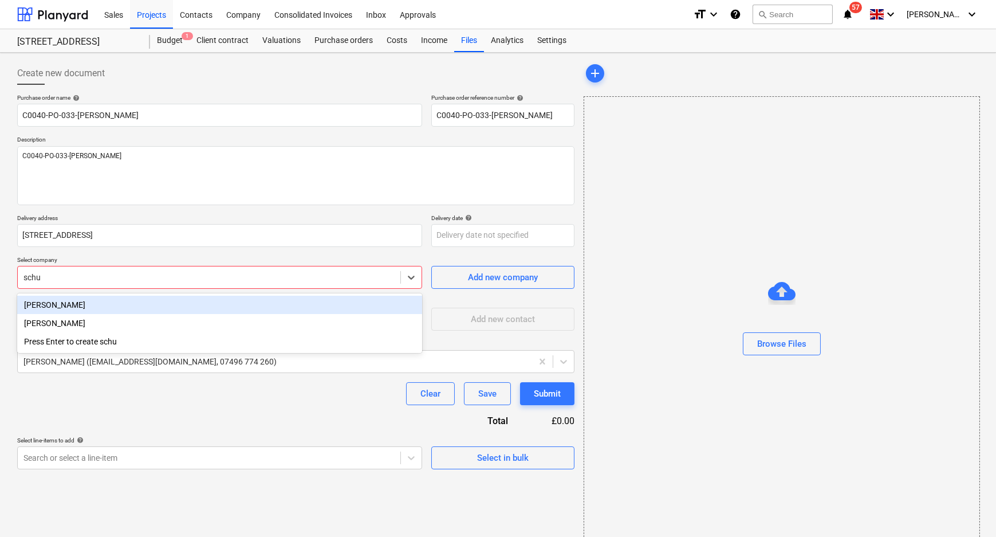
click at [88, 303] on div "[PERSON_NAME]" at bounding box center [219, 305] width 405 height 18
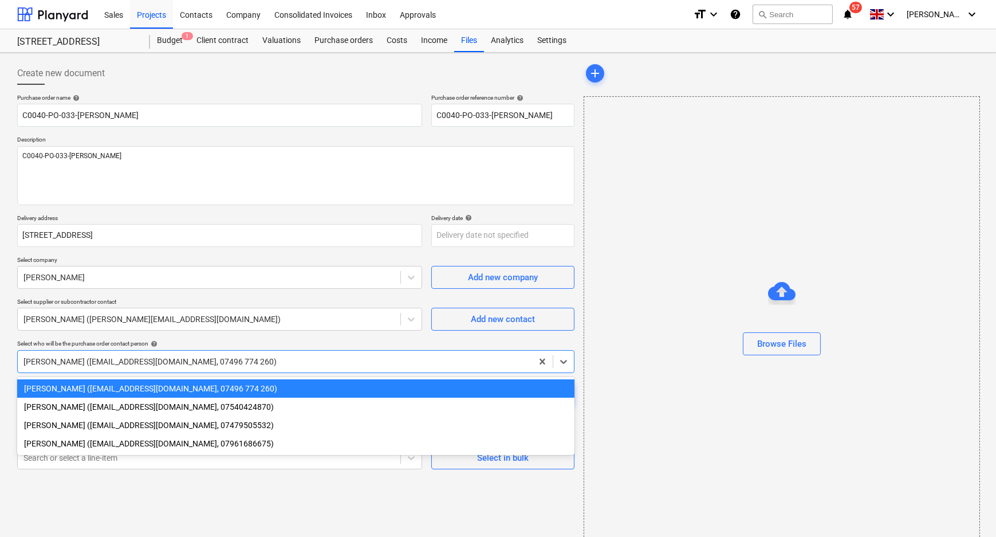
click at [116, 364] on div at bounding box center [274, 361] width 503 height 11
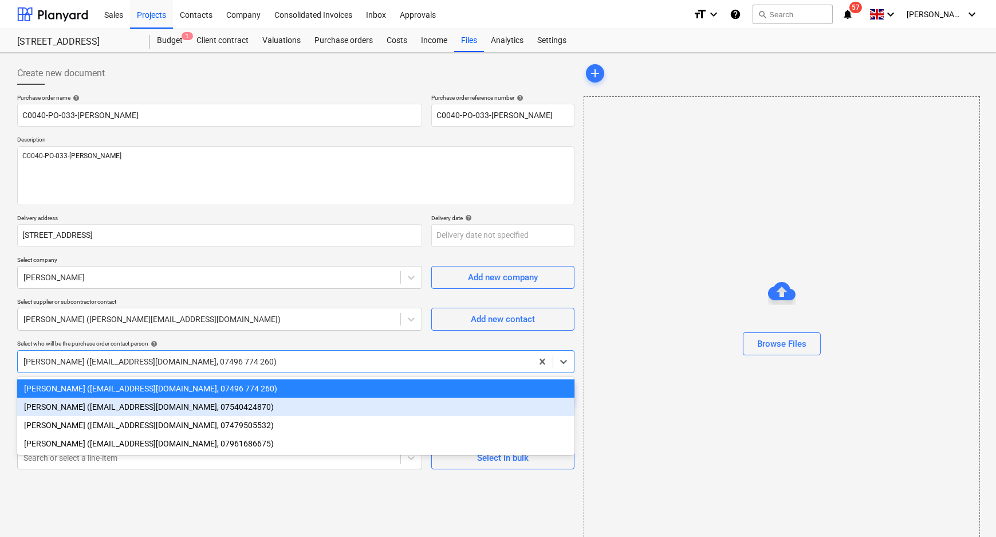
click at [108, 408] on div "Rob McCaffrey (rmccaffrey@kuchecontracts.com, 07540424870)" at bounding box center [295, 407] width 557 height 18
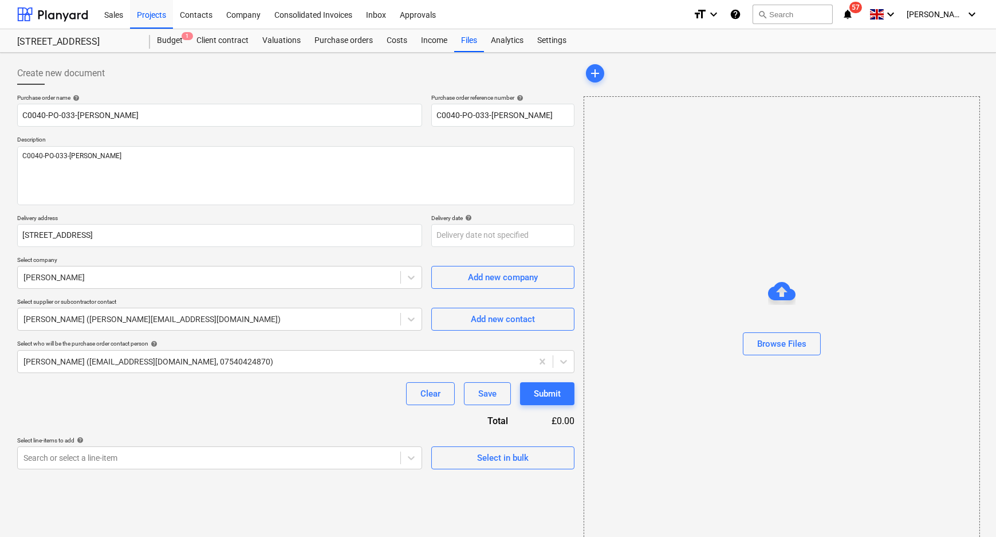
drag, startPoint x: 113, startPoint y: 407, endPoint x: 129, endPoint y: 413, distance: 17.2
click at [114, 408] on div "Purchase order name help C0040-PO-033-Schueller Purchase order reference number…" at bounding box center [295, 281] width 557 height 375
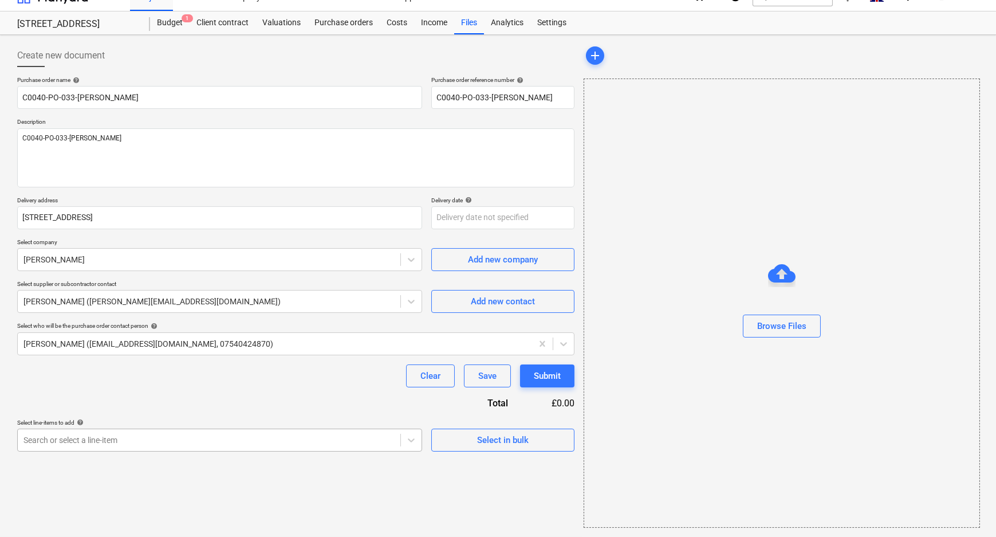
click at [303, 458] on body "Sales Projects Contacts Company Consolidated Invoices Inbox Approvals format_si…" at bounding box center [498, 250] width 996 height 537
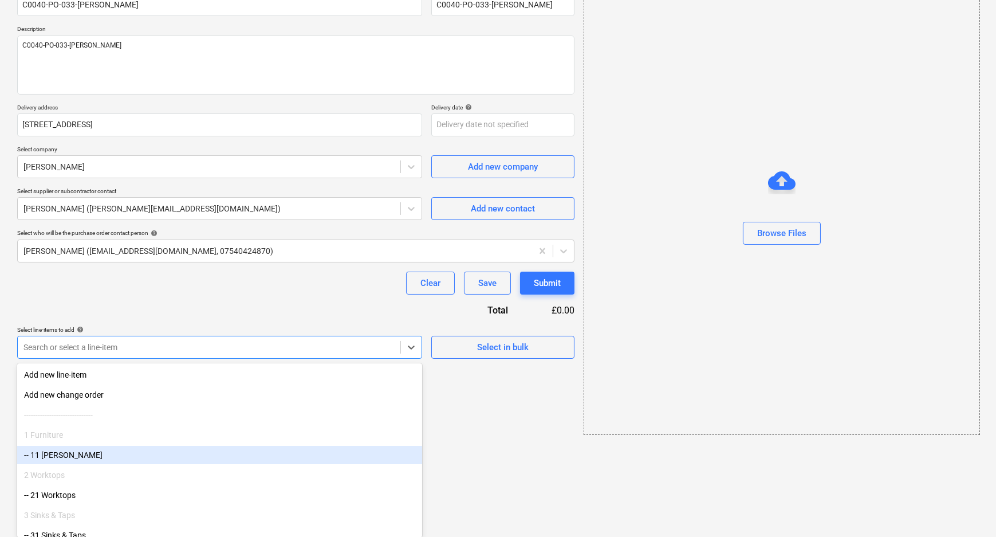
drag, startPoint x: 303, startPoint y: 458, endPoint x: 141, endPoint y: 464, distance: 161.6
click at [139, 461] on div "-- 11 Schuller" at bounding box center [219, 455] width 405 height 18
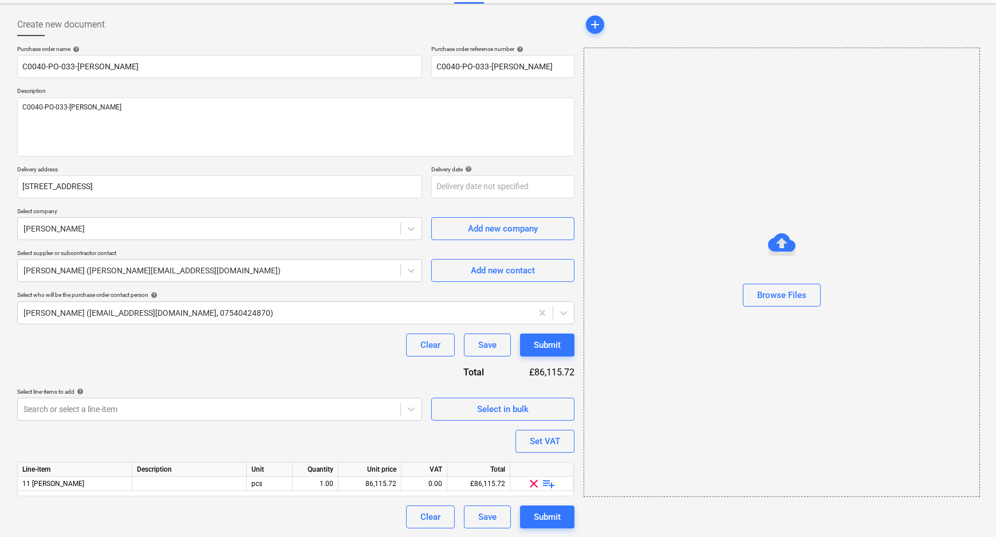
click at [546, 485] on span "playlist_add" at bounding box center [549, 484] width 14 height 14
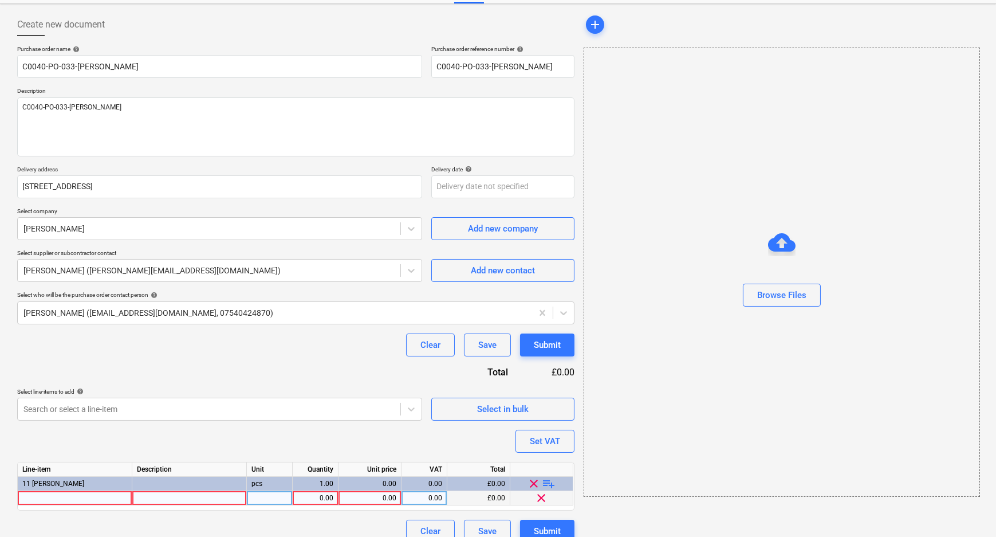
click at [112, 499] on div at bounding box center [75, 498] width 115 height 14
click at [295, 512] on div "Purchase order name help C0040-PO-033-Schueller Purchase order reference number…" at bounding box center [295, 293] width 557 height 497
click at [363, 498] on div "0.00" at bounding box center [369, 498] width 53 height 14
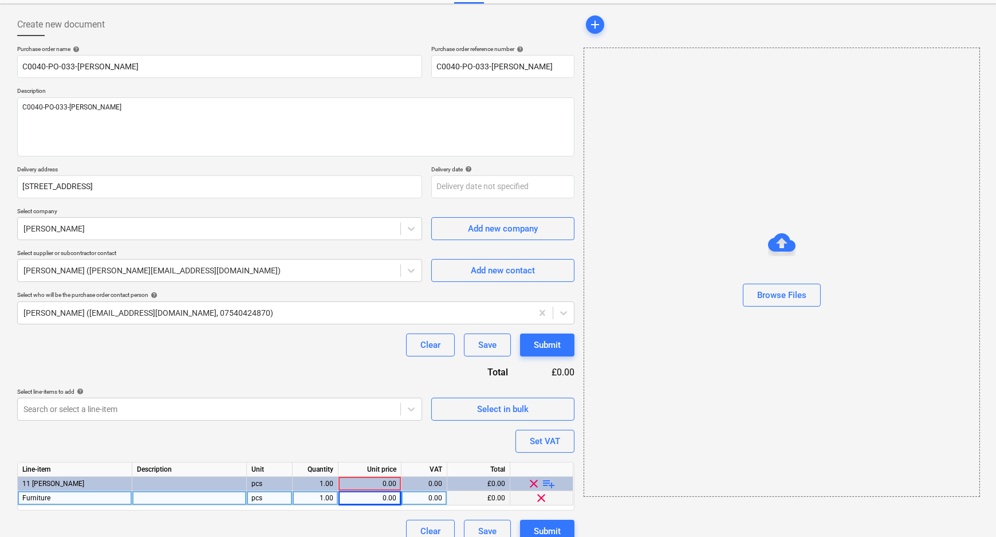
click at [380, 492] on div "0.00" at bounding box center [369, 498] width 53 height 14
click at [592, 518] on div "add Browse Files" at bounding box center [781, 278] width 404 height 538
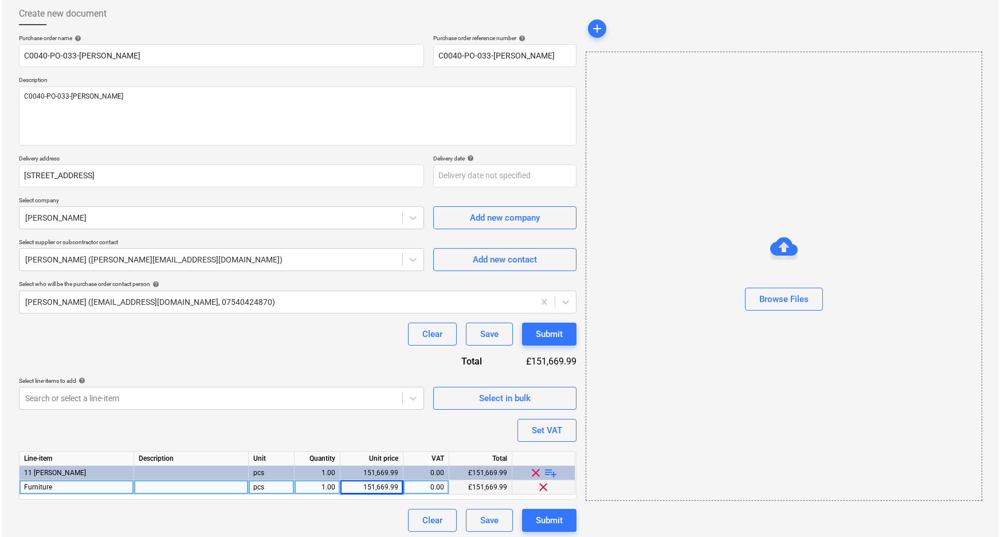
scroll to position [63, 0]
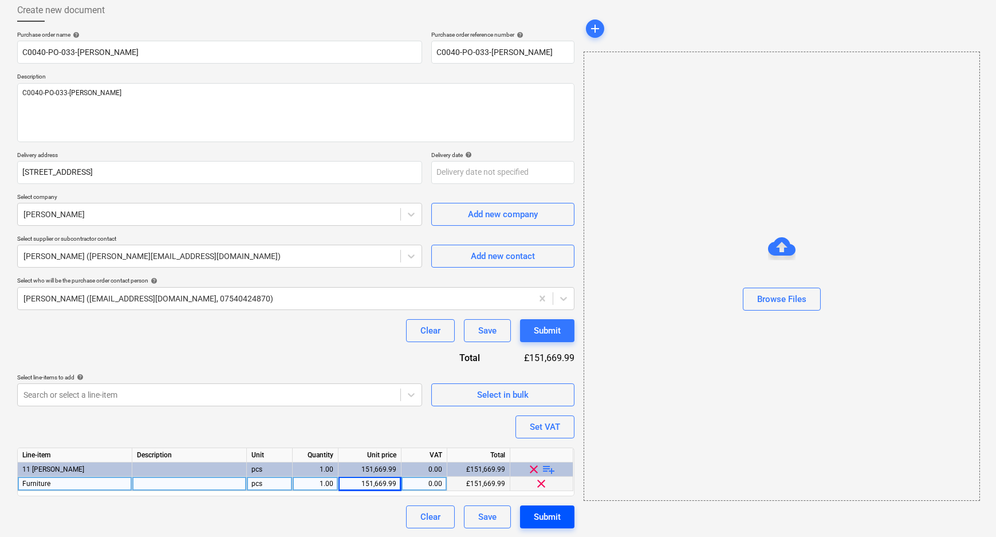
click at [555, 510] on div "Submit" at bounding box center [547, 516] width 27 height 15
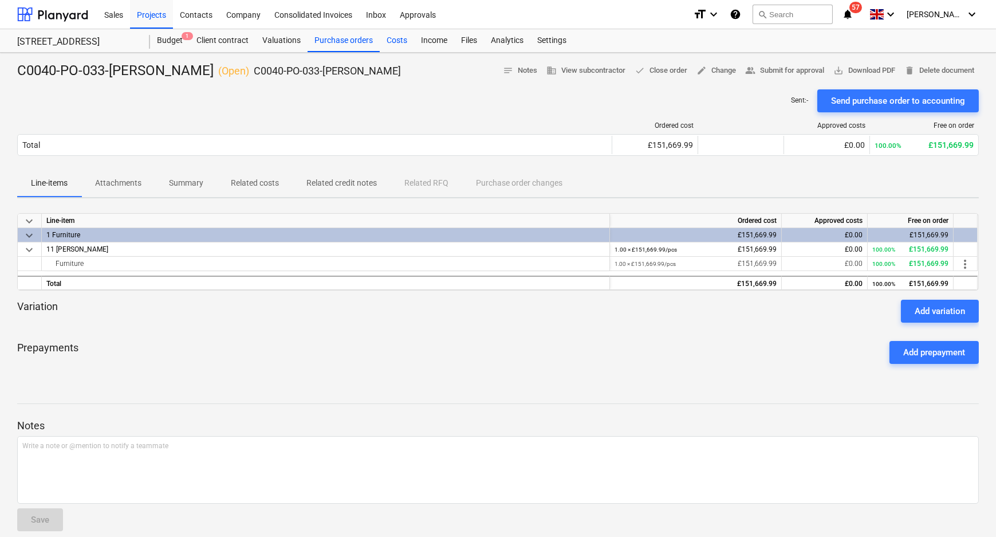
click at [386, 39] on div "Costs" at bounding box center [397, 40] width 34 height 23
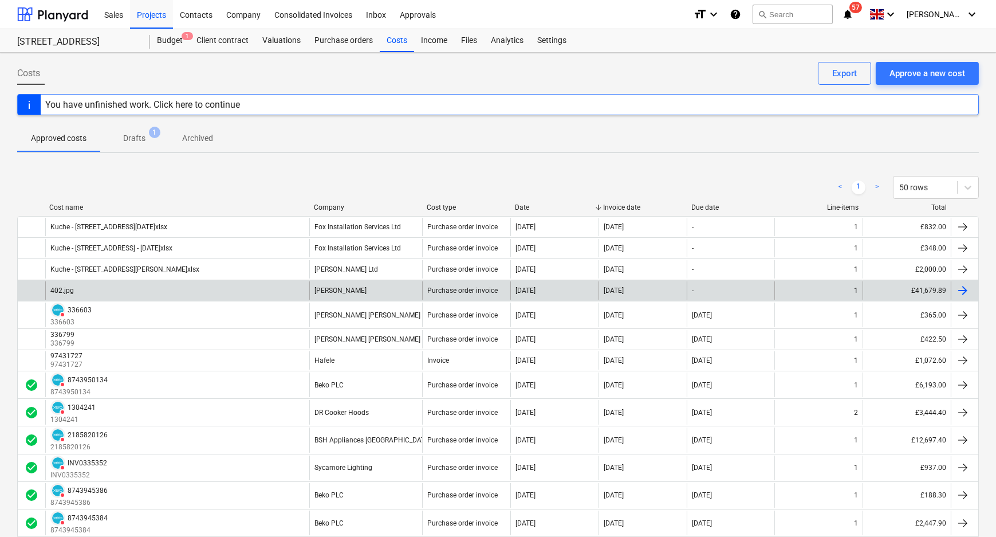
click at [195, 289] on div "402.jpg" at bounding box center [177, 290] width 264 height 18
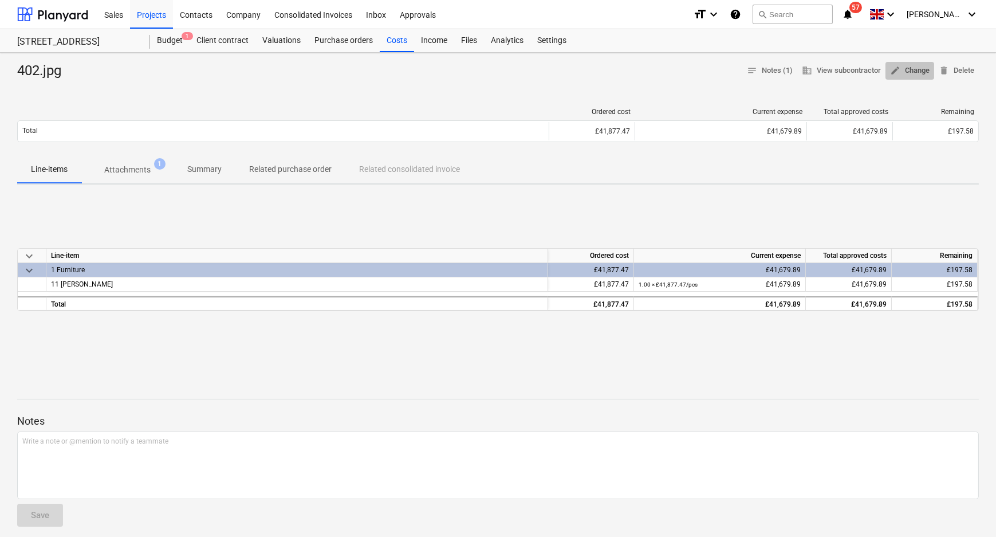
click at [912, 72] on span "edit Change" at bounding box center [910, 70] width 40 height 13
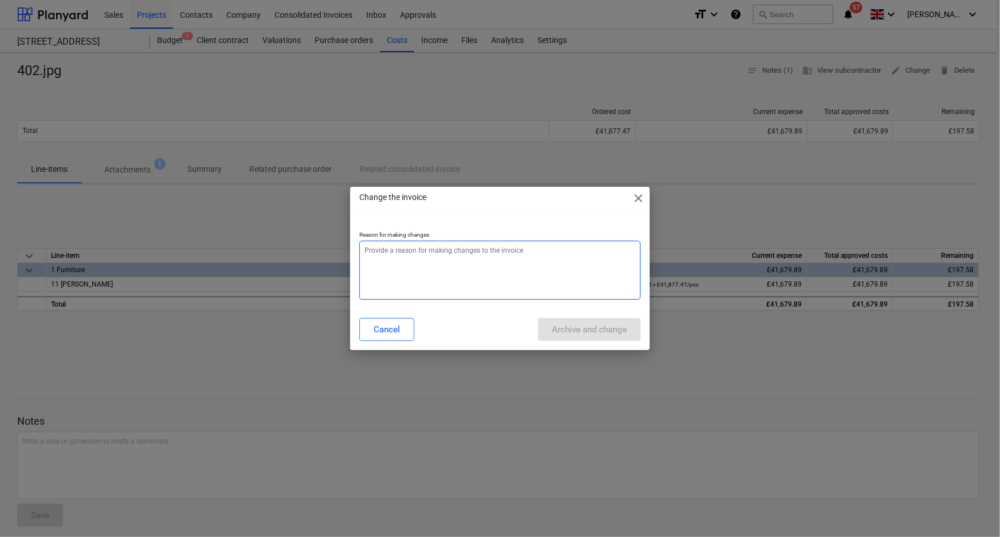
click at [576, 290] on textarea at bounding box center [500, 270] width 282 height 59
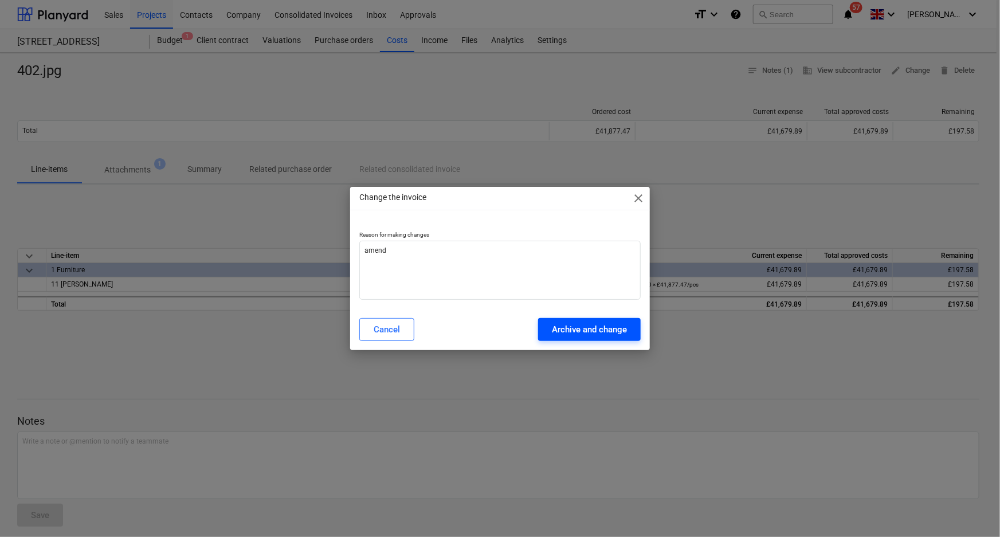
click at [592, 335] on div "Archive and change" at bounding box center [589, 329] width 75 height 15
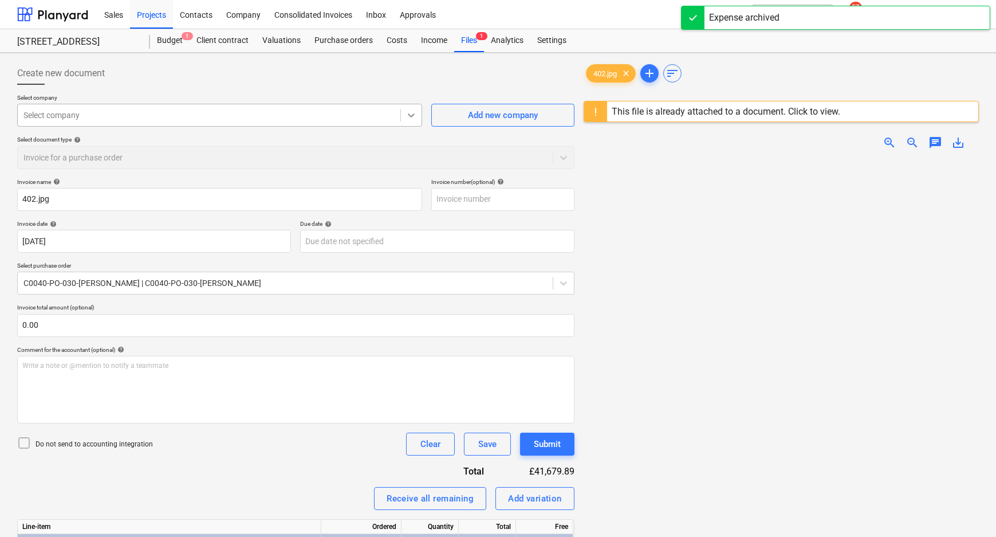
click at [407, 115] on icon at bounding box center [411, 114] width 11 height 11
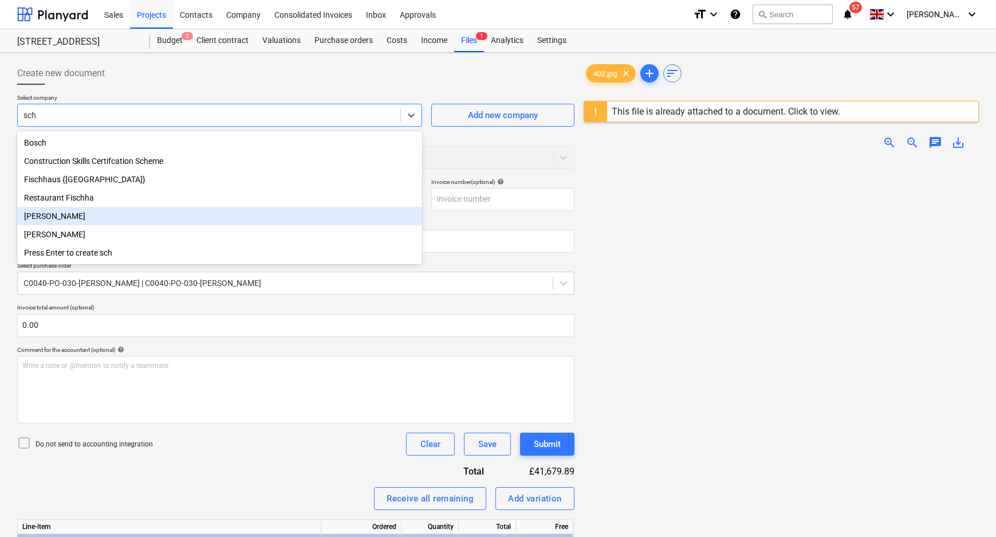
click at [119, 218] on div "[PERSON_NAME]" at bounding box center [219, 216] width 405 height 18
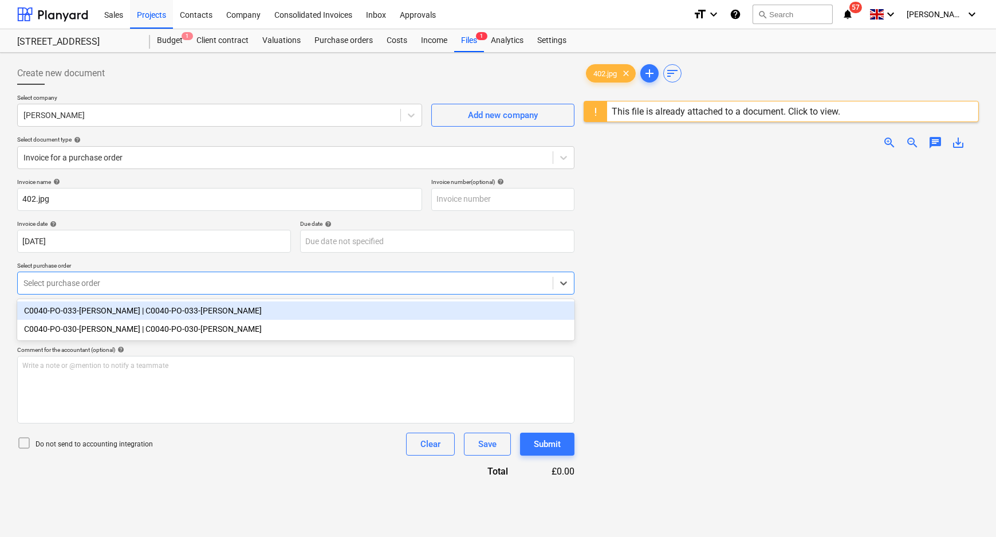
click at [116, 284] on div at bounding box center [285, 282] width 524 height 11
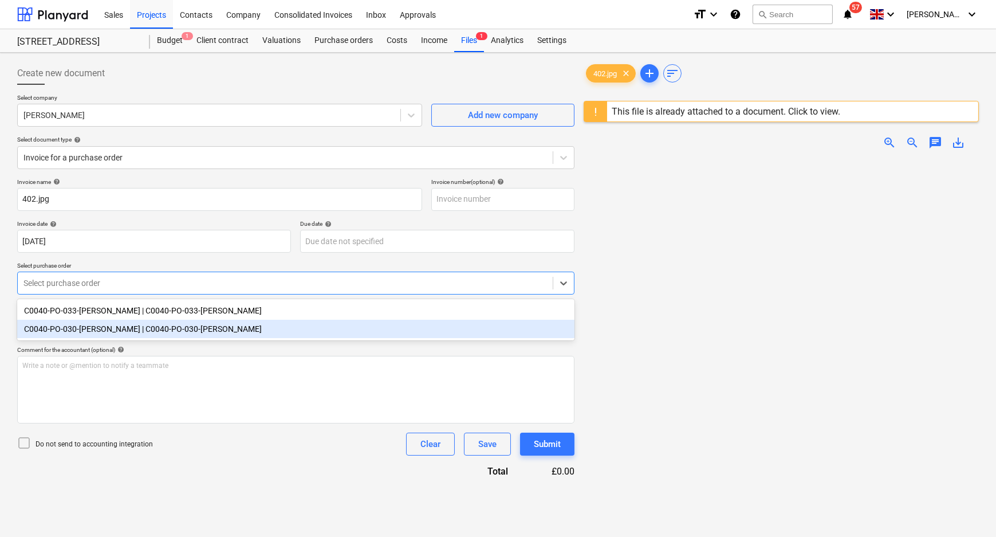
click at [117, 325] on div "C0040-PO-030-Schueller | C0040-PO-030-Schueller" at bounding box center [295, 329] width 557 height 18
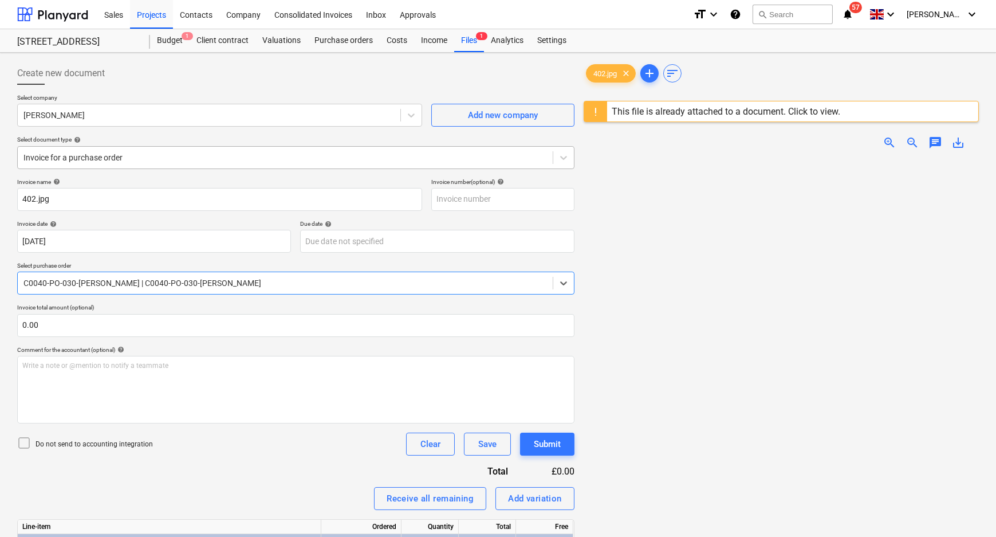
click at [148, 155] on div at bounding box center [285, 157] width 524 height 11
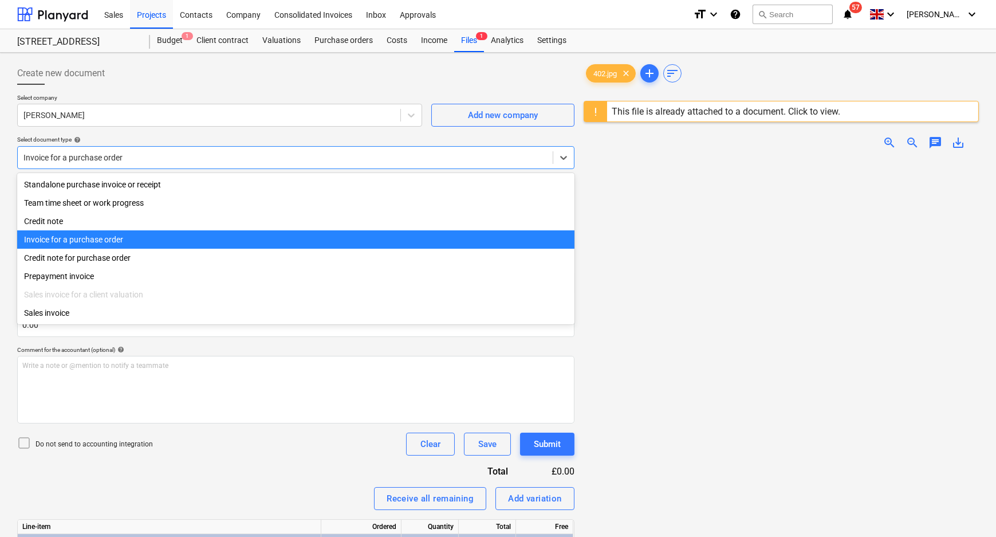
click at [126, 241] on div "Invoice for a purchase order" at bounding box center [295, 239] width 557 height 18
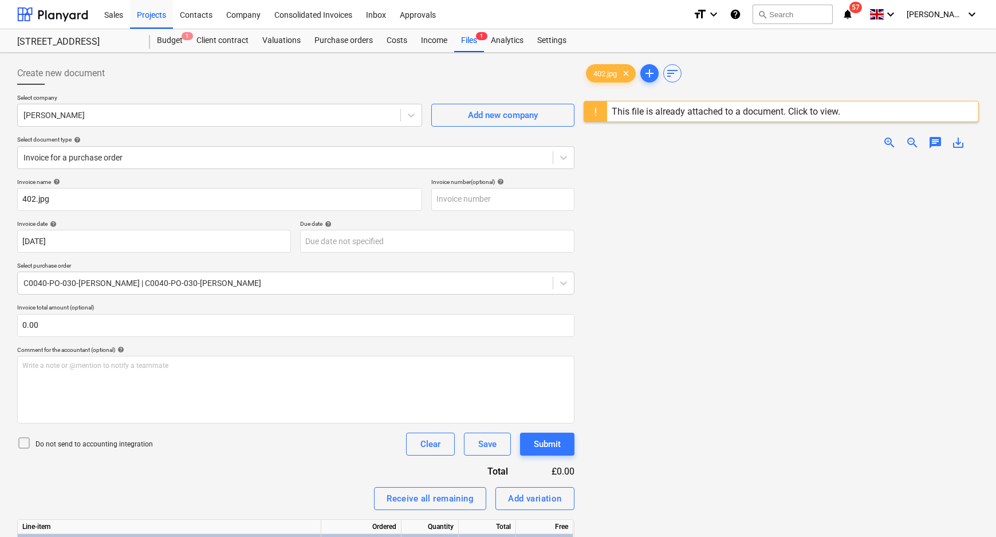
click at [115, 447] on p "Do not send to accounting integration" at bounding box center [94, 444] width 117 height 10
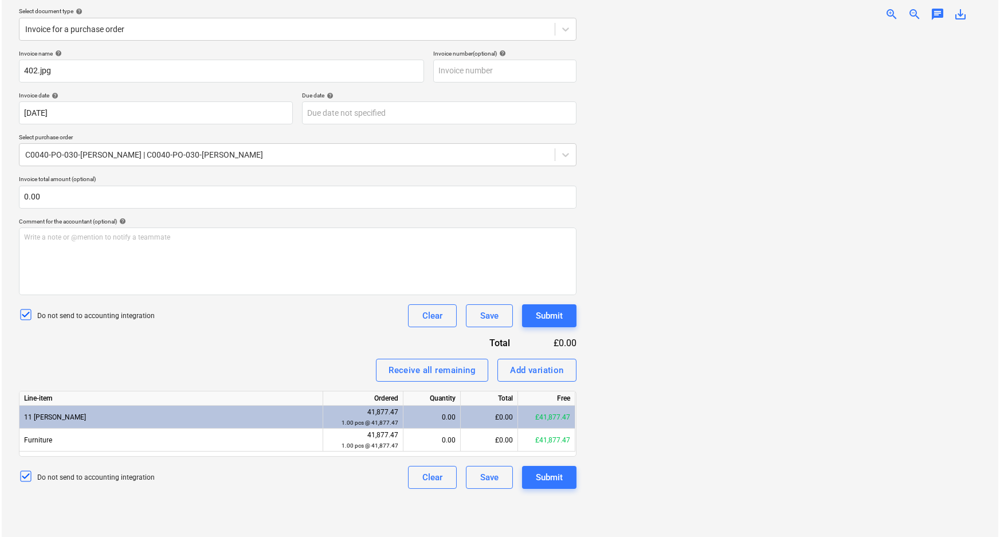
scroll to position [135, 0]
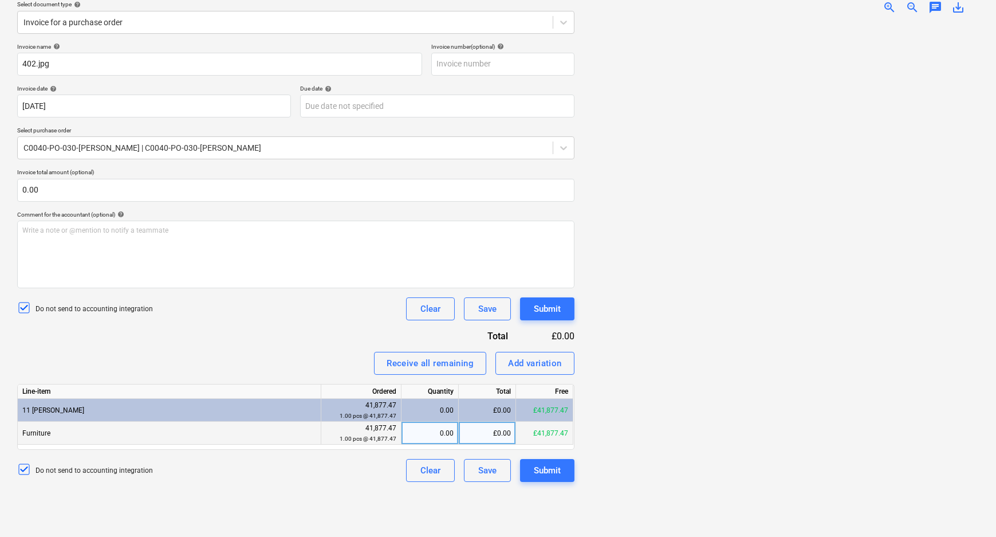
click at [492, 434] on div "£0.00" at bounding box center [487, 433] width 57 height 23
click at [477, 518] on div "Create new document Select company Schueller Add new company Select document ty…" at bounding box center [296, 227] width 567 height 611
click at [548, 471] on div "Submit" at bounding box center [547, 470] width 27 height 15
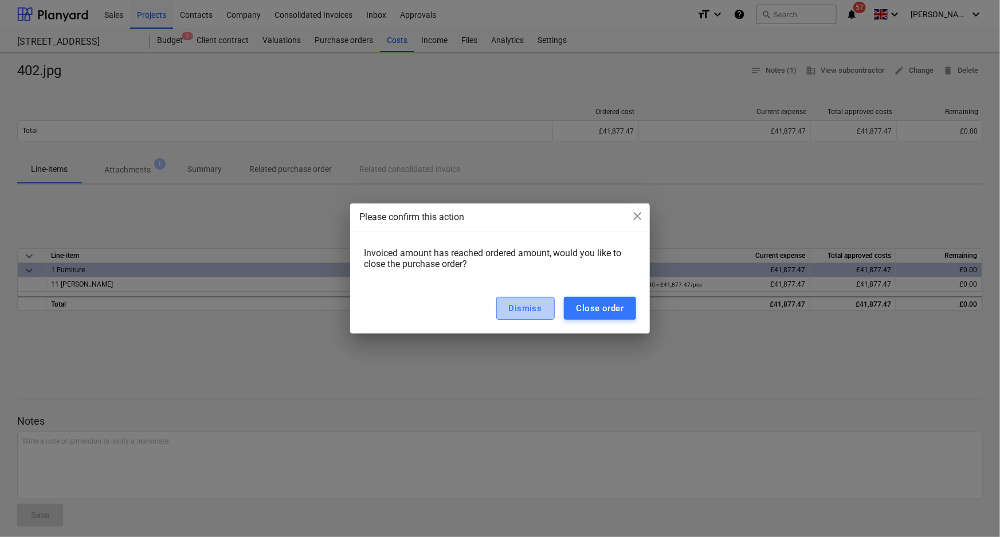
click at [521, 312] on div "Dismiss" at bounding box center [525, 308] width 33 height 15
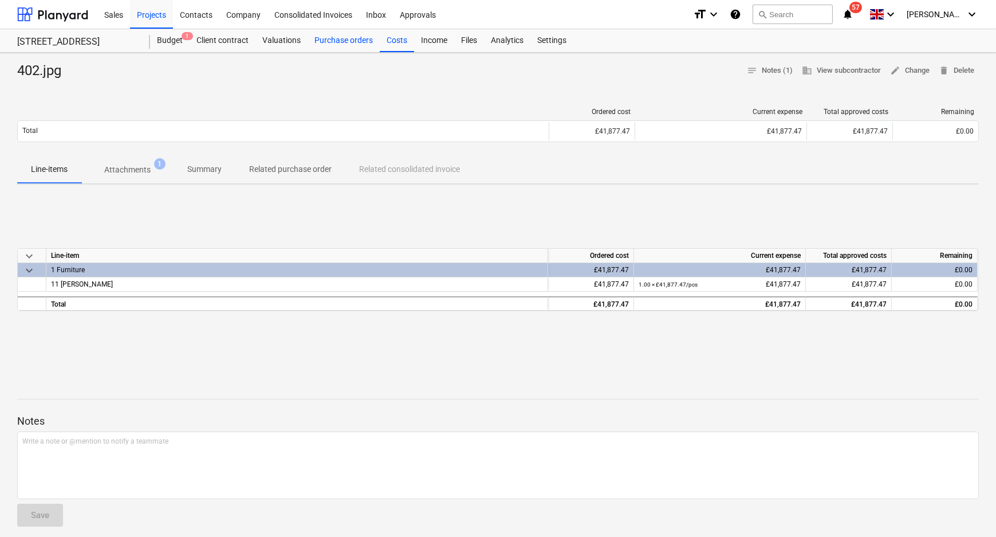
click at [361, 48] on div "Purchase orders" at bounding box center [344, 40] width 72 height 23
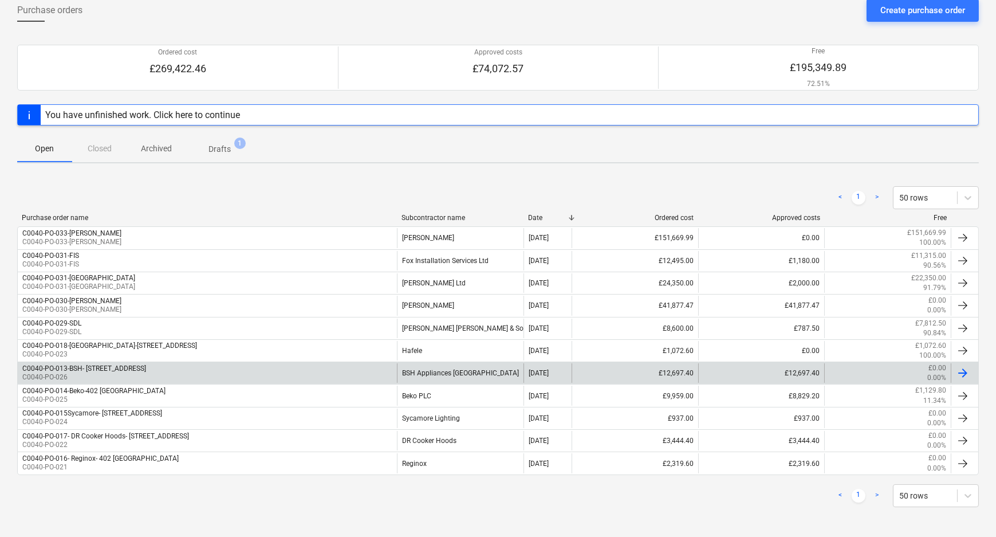
scroll to position [64, 0]
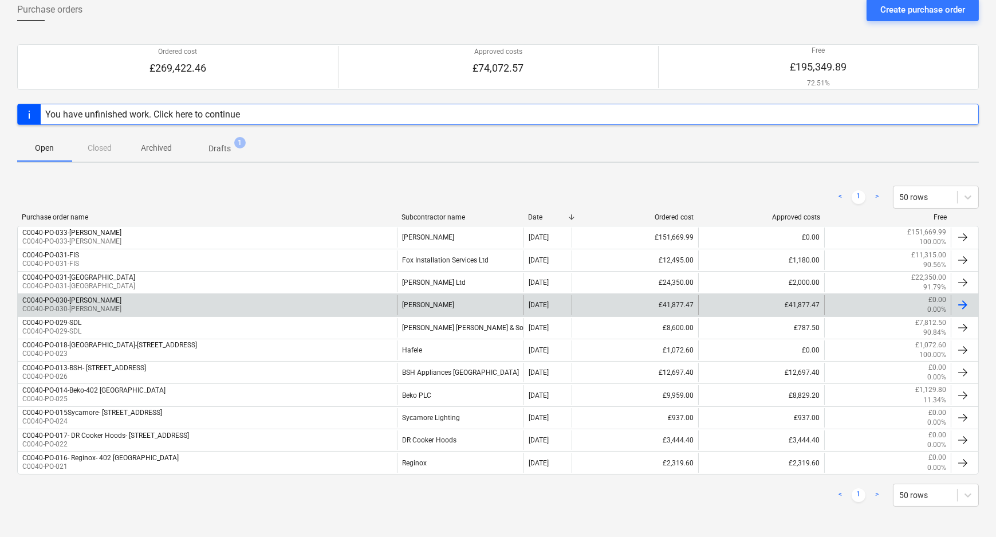
click at [317, 303] on div "C0040-PO-030-Schueller C0040-PO-030-Schueller" at bounding box center [207, 304] width 379 height 19
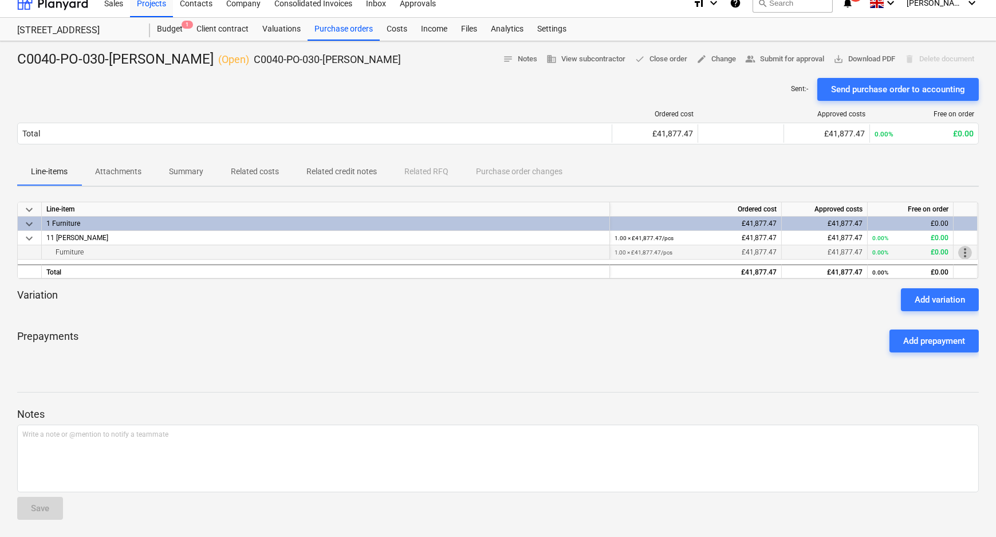
click at [966, 253] on span "more_vert" at bounding box center [965, 253] width 14 height 14
click at [964, 253] on li "Edit" at bounding box center [974, 252] width 34 height 26
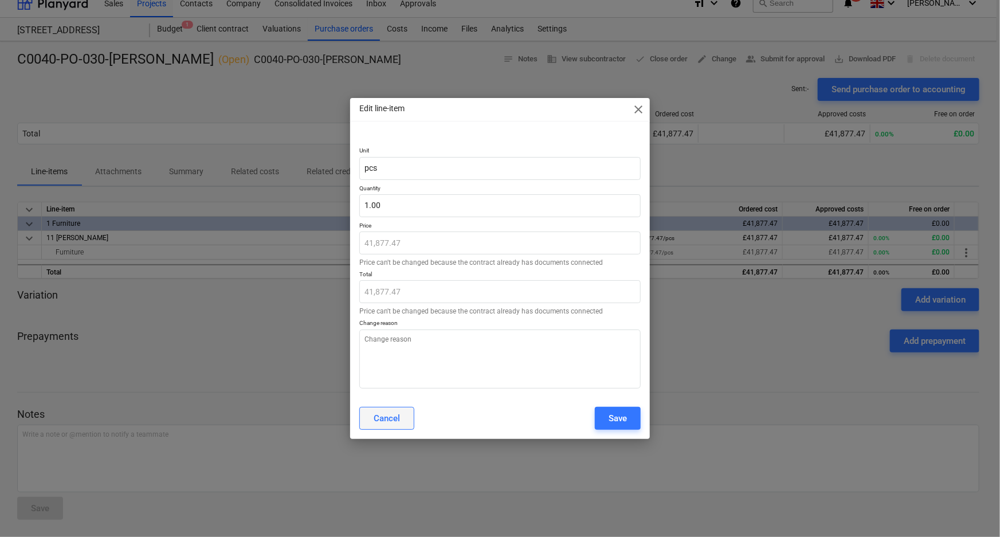
click at [391, 417] on div "Cancel" at bounding box center [386, 418] width 26 height 15
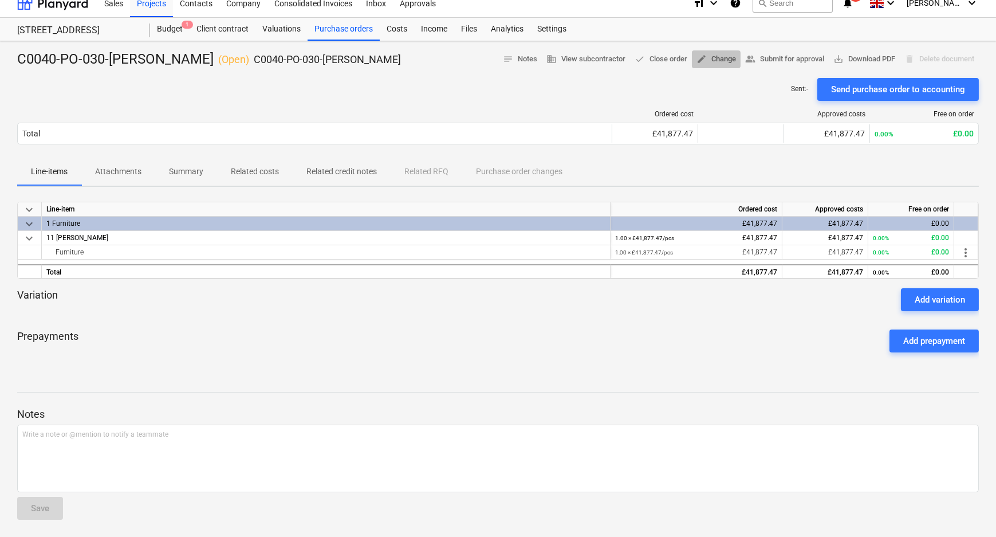
click at [710, 57] on span "edit Change" at bounding box center [717, 59] width 40 height 13
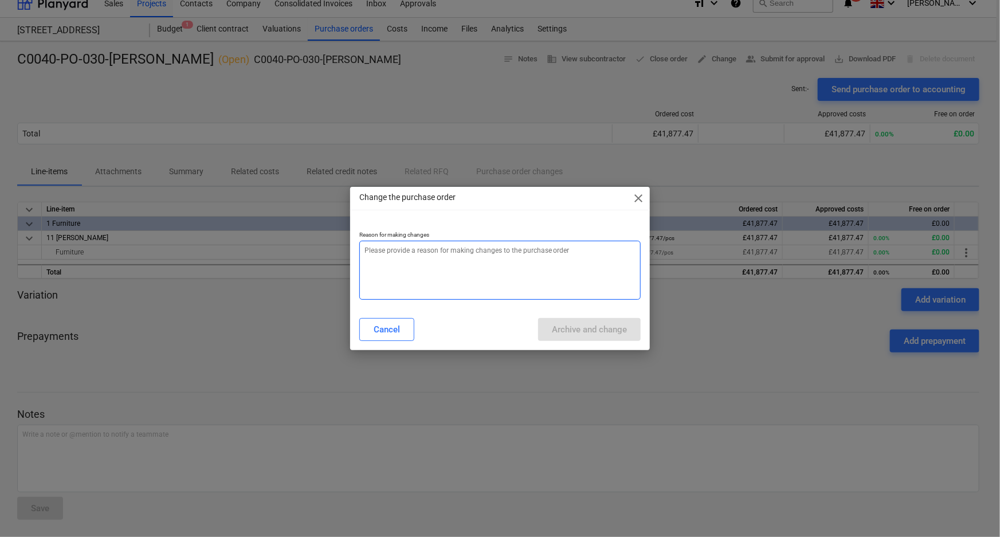
click at [509, 286] on textarea at bounding box center [500, 270] width 282 height 59
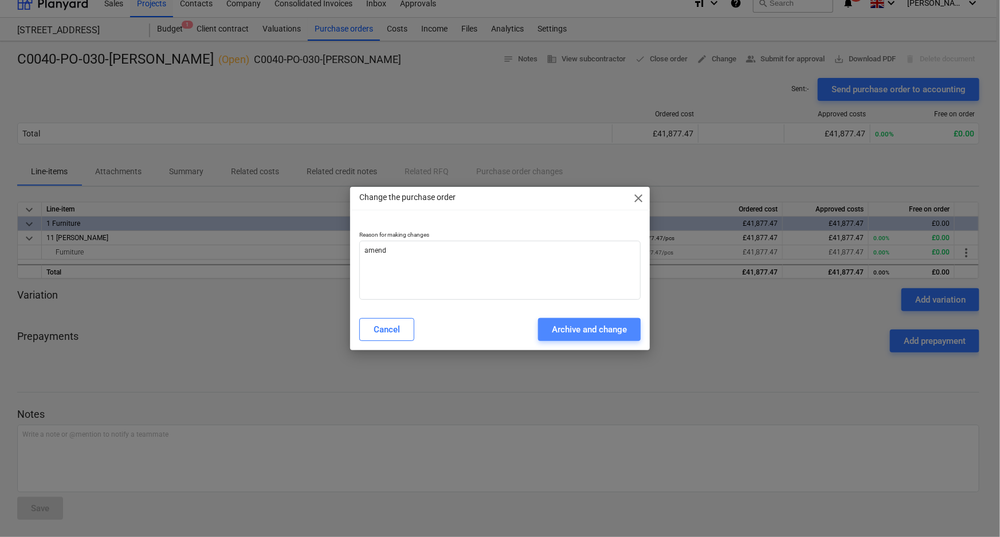
click at [575, 327] on div "Archive and change" at bounding box center [589, 329] width 75 height 15
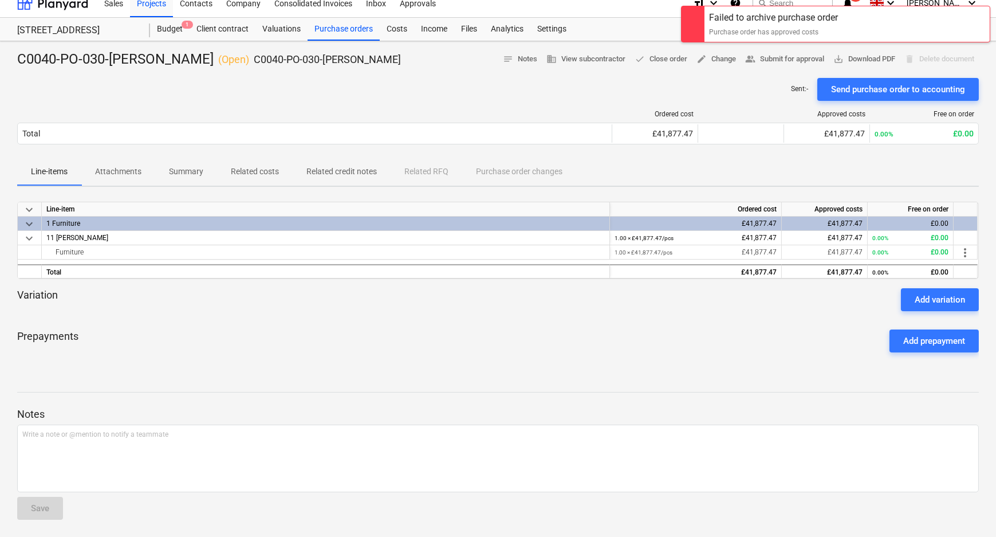
click at [558, 314] on div at bounding box center [498, 315] width 962 height 9
click at [504, 218] on div "keyboard_arrow_down Line-item Ordered cost Approved costs Free on order keyboar…" at bounding box center [498, 240] width 962 height 77
click at [468, 192] on div "C0040-PO-030-Schueller ( Open ) C0040-PO-030-Schueller notes Notes business Vie…" at bounding box center [498, 289] width 996 height 497
click at [401, 29] on div "Costs" at bounding box center [397, 29] width 34 height 23
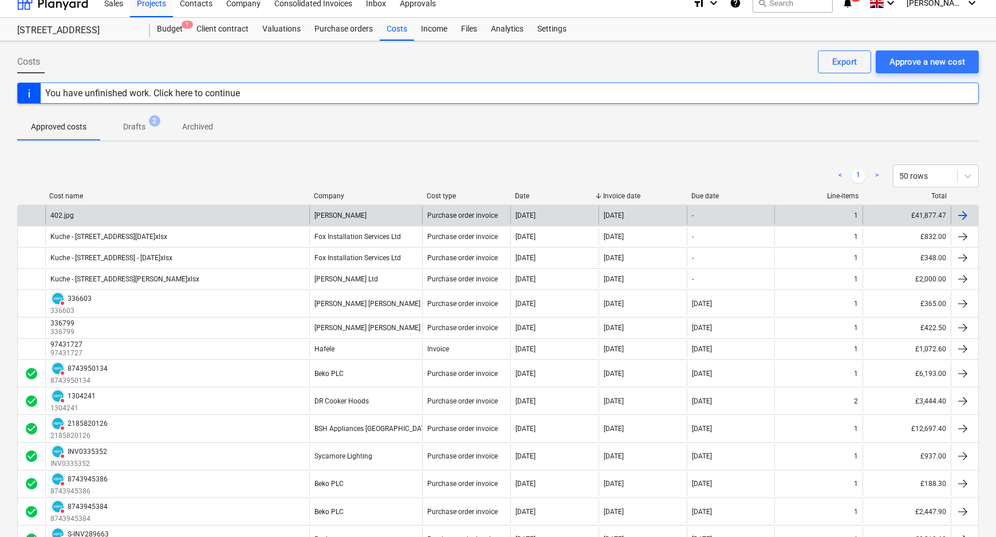
click at [358, 210] on div "[PERSON_NAME]" at bounding box center [365, 215] width 113 height 18
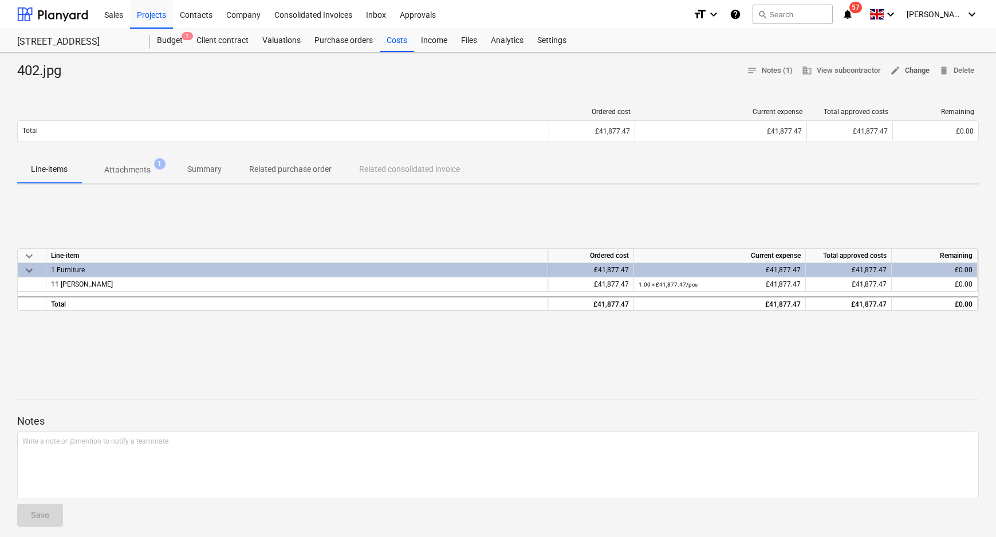
click at [912, 66] on span "edit Change" at bounding box center [910, 70] width 40 height 13
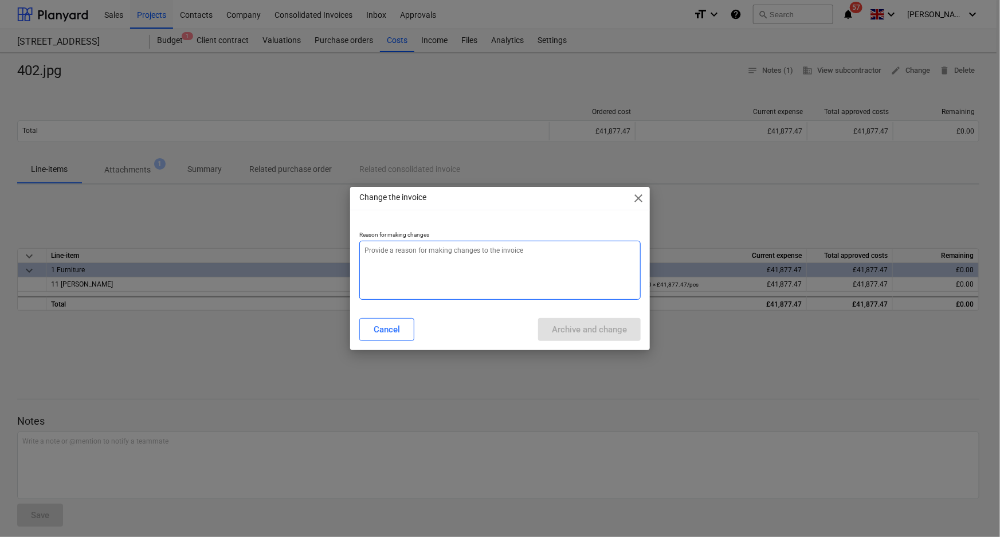
click at [437, 290] on textarea at bounding box center [500, 270] width 282 height 59
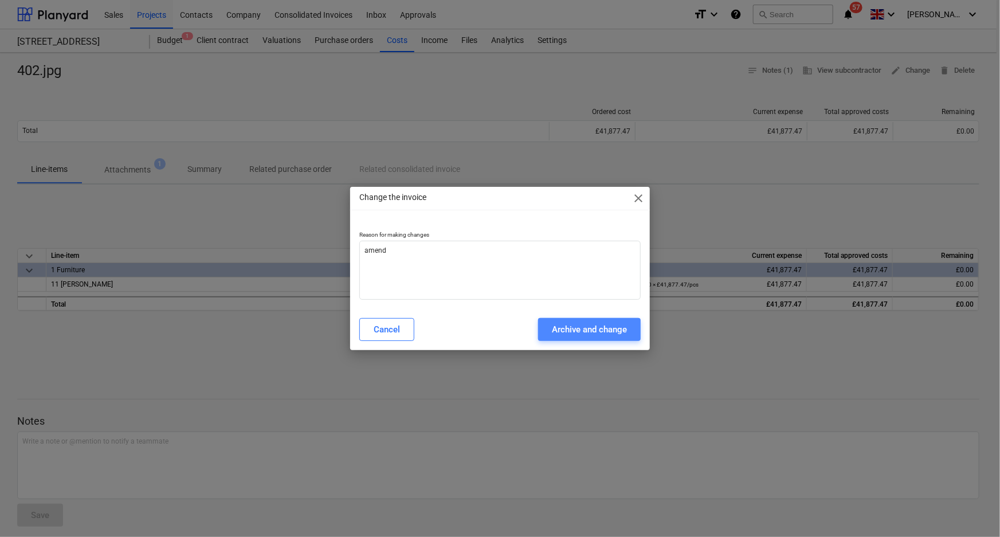
click at [596, 332] on div "Archive and change" at bounding box center [589, 329] width 75 height 15
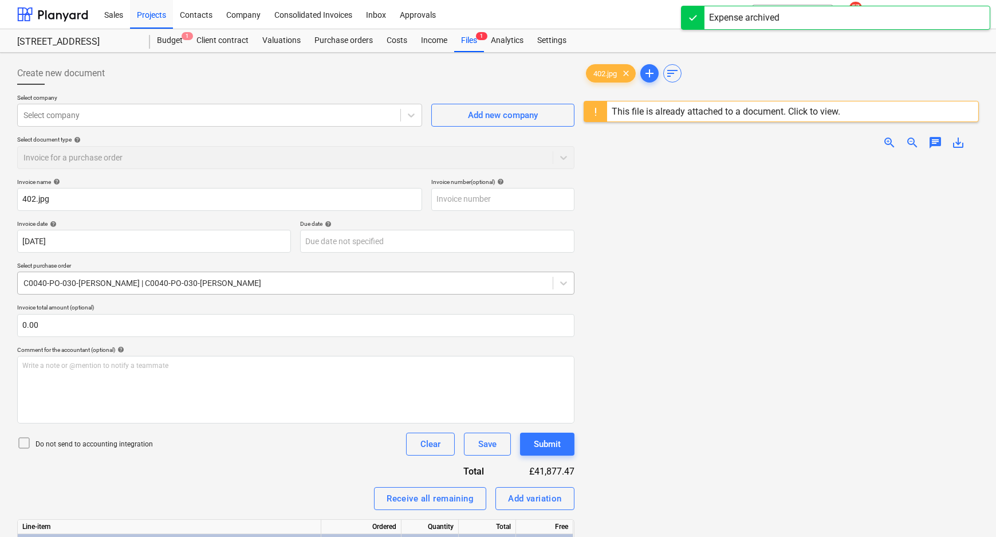
click at [152, 285] on div at bounding box center [285, 282] width 524 height 11
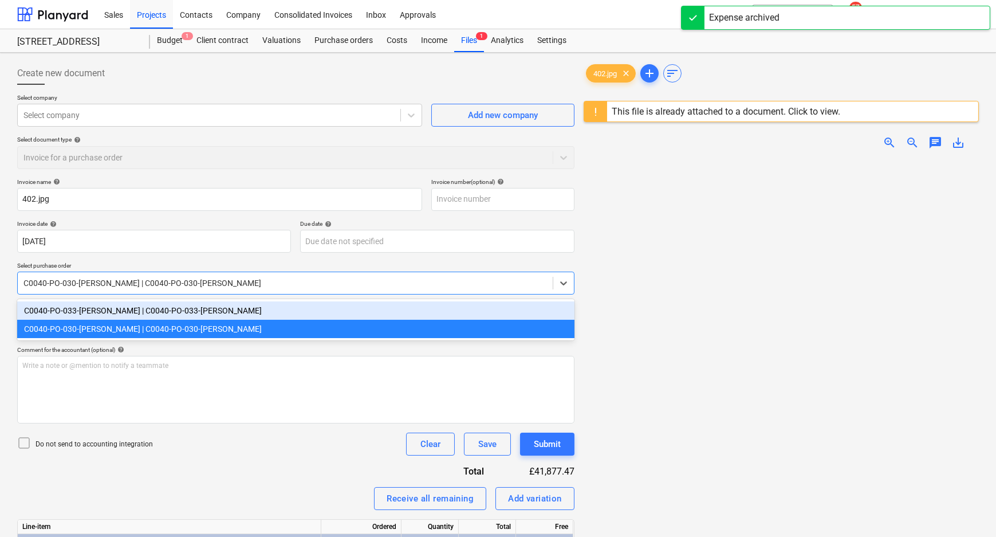
click at [146, 311] on div "C0040-PO-033-Schueller | C0040-PO-033-Schueller" at bounding box center [295, 310] width 557 height 18
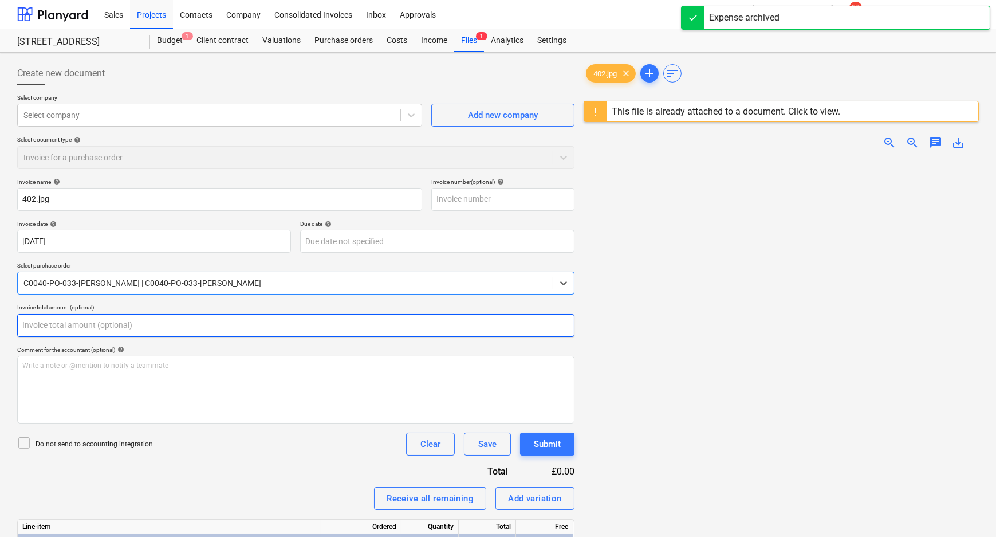
click at [231, 331] on input "text" at bounding box center [295, 325] width 557 height 23
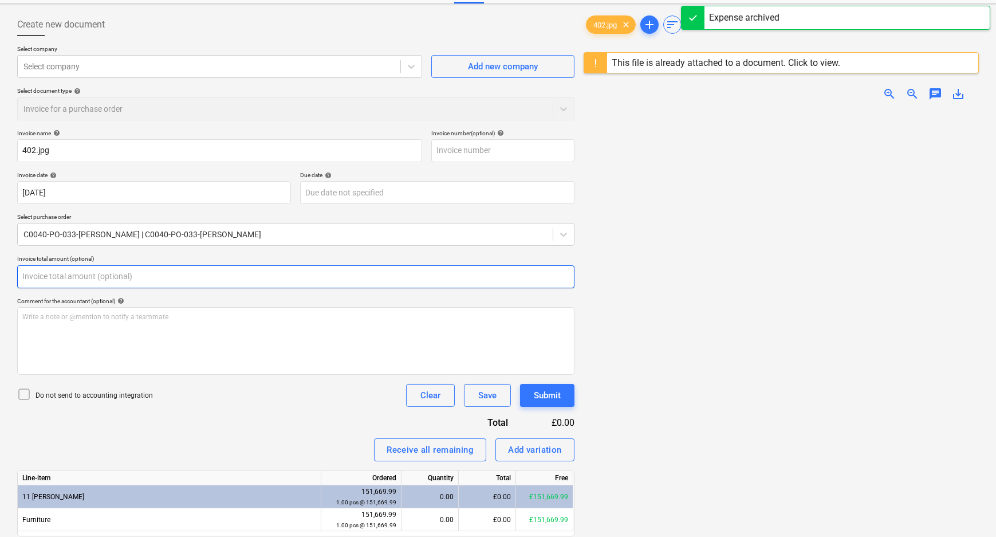
scroll to position [104, 0]
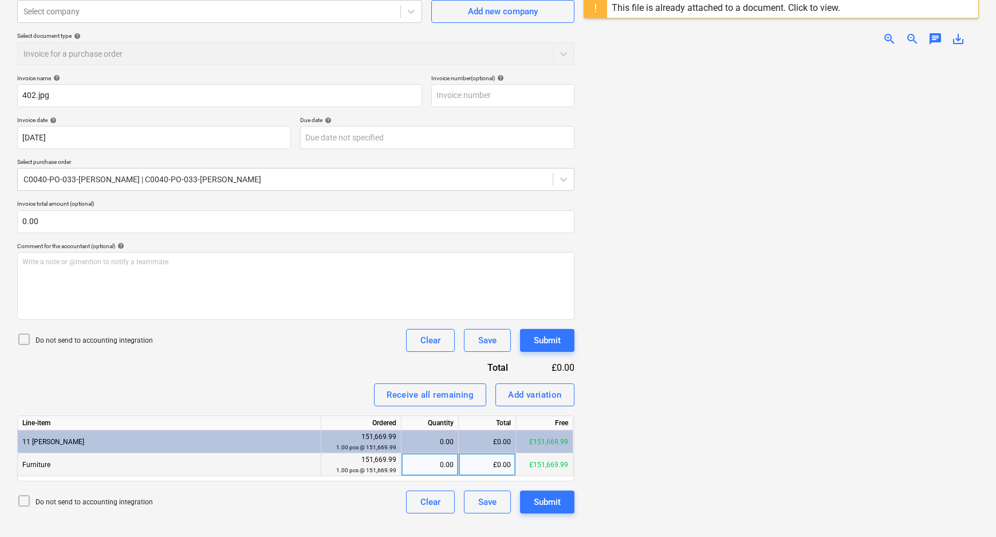
click at [479, 466] on div "£0.00" at bounding box center [487, 464] width 57 height 23
click at [848, 55] on img at bounding box center [781, 55] width 198 height 0
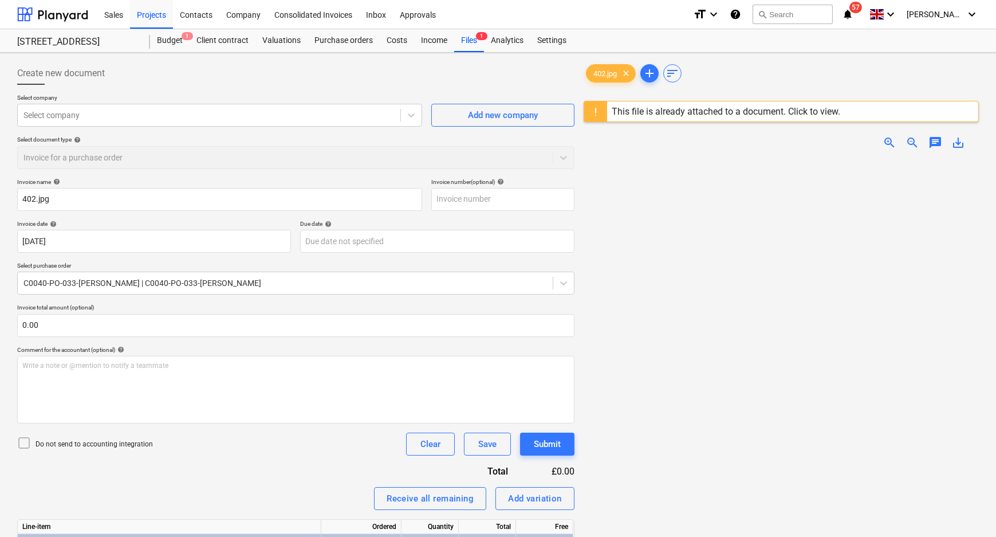
click at [888, 143] on span "zoom_in" at bounding box center [890, 143] width 14 height 14
drag, startPoint x: 888, startPoint y: 143, endPoint x: 888, endPoint y: 151, distance: 8.6
click at [888, 143] on span "zoom_in" at bounding box center [890, 143] width 14 height 14
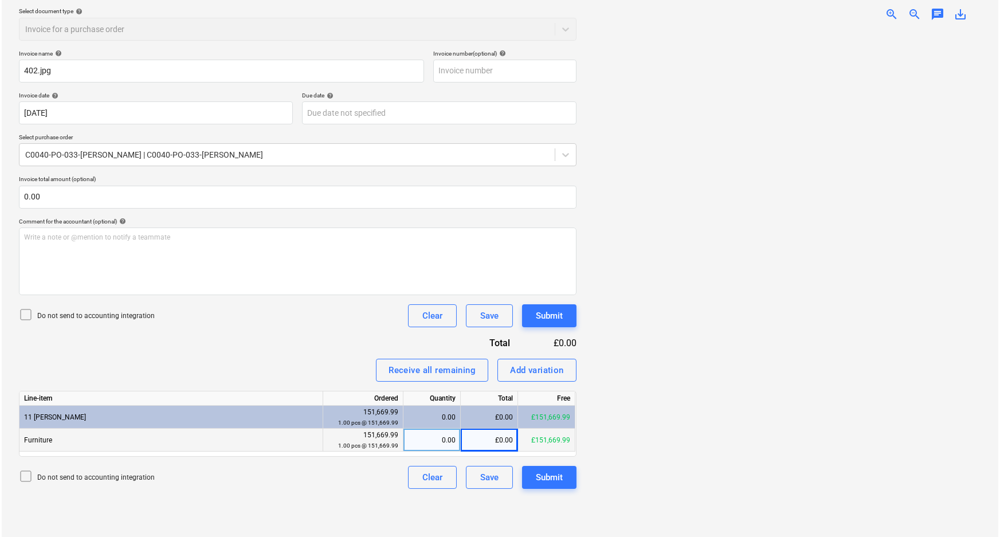
scroll to position [135, 0]
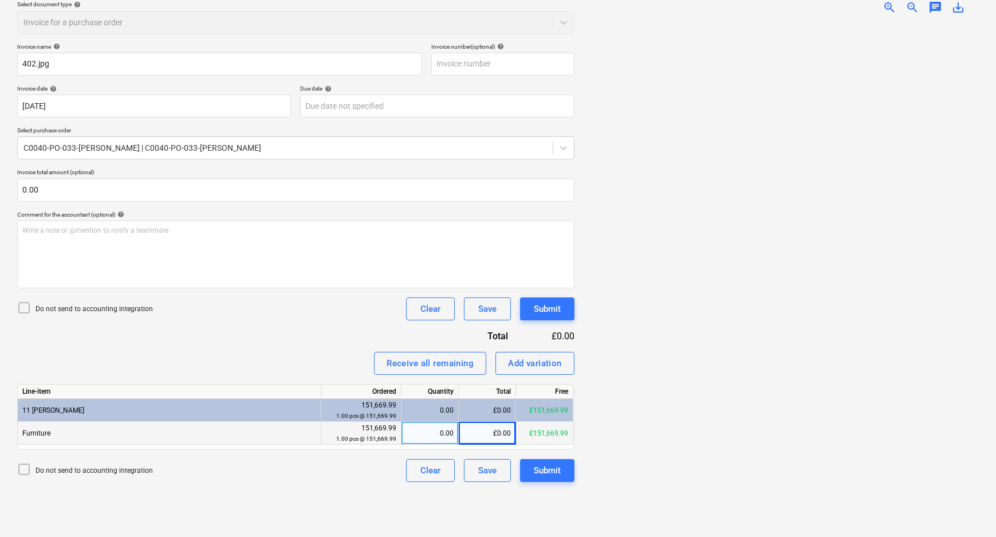
click at [497, 435] on div "£0.00" at bounding box center [487, 433] width 57 height 23
click at [518, 504] on div "Create new document Select company Select company Add new company Select docume…" at bounding box center [296, 227] width 567 height 611
click at [125, 309] on p "Do not send to accounting integration" at bounding box center [94, 309] width 117 height 10
click at [544, 465] on div "Submit" at bounding box center [547, 470] width 27 height 15
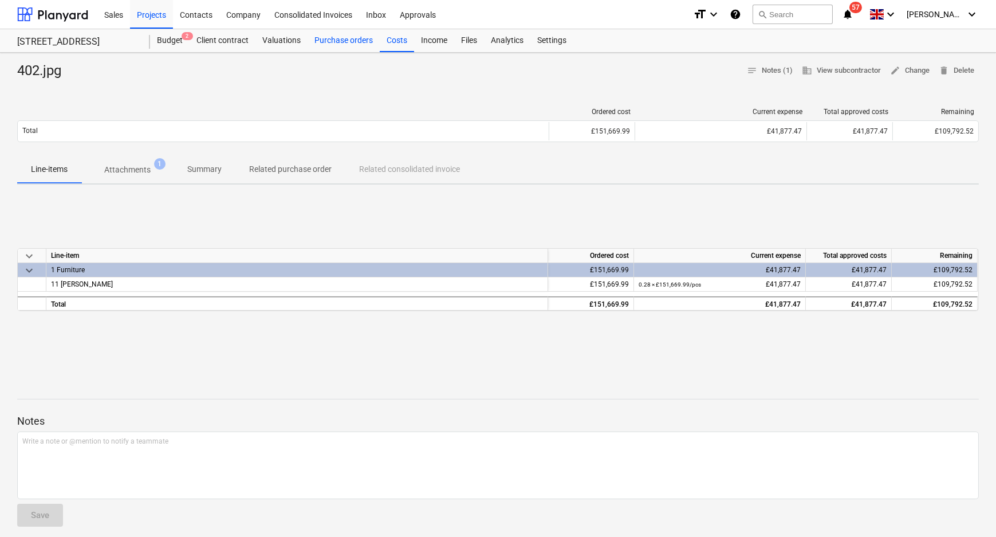
click at [345, 40] on div "Purchase orders" at bounding box center [344, 40] width 72 height 23
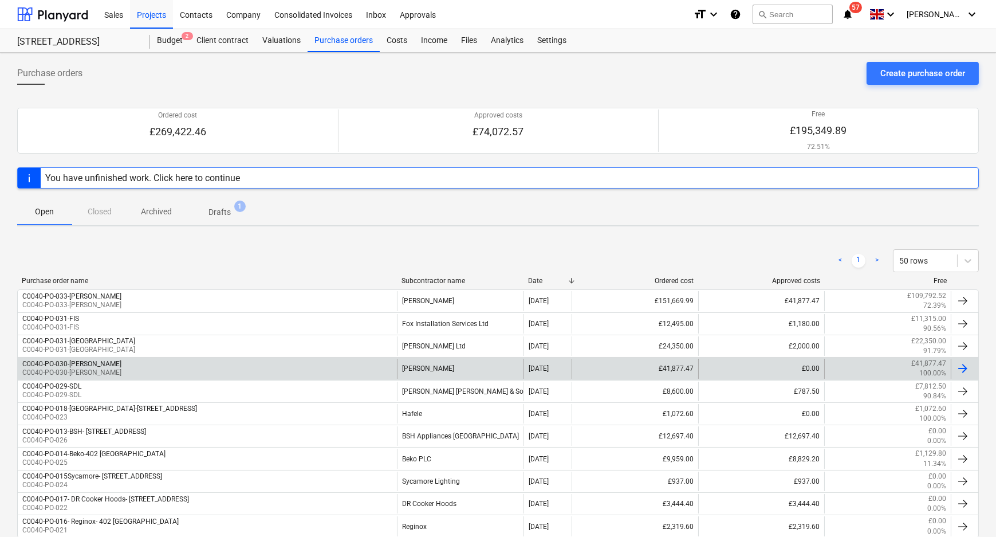
click at [187, 364] on div "C0040-PO-030-Schueller C0040-PO-030-Schueller" at bounding box center [207, 368] width 379 height 19
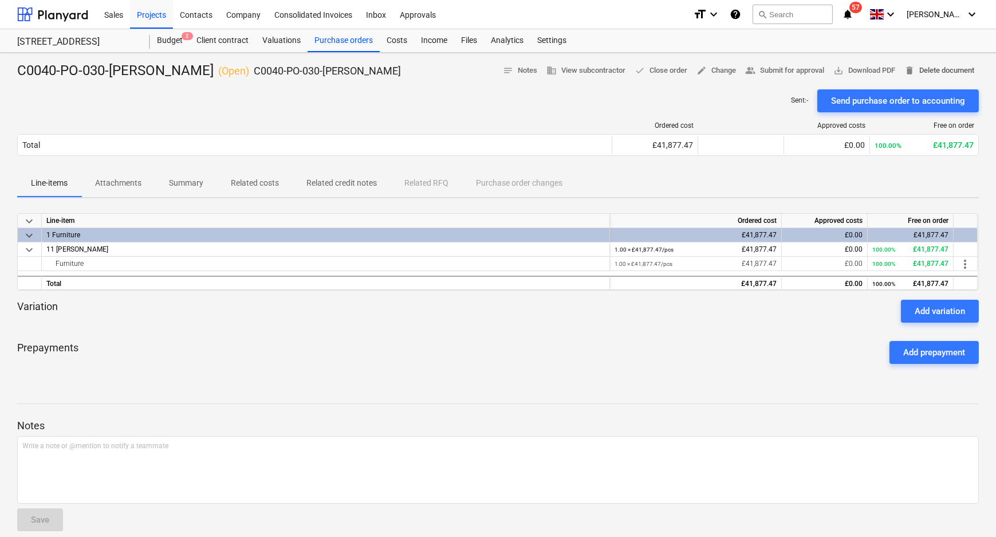
click at [951, 69] on span "delete Delete document" at bounding box center [940, 70] width 70 height 13
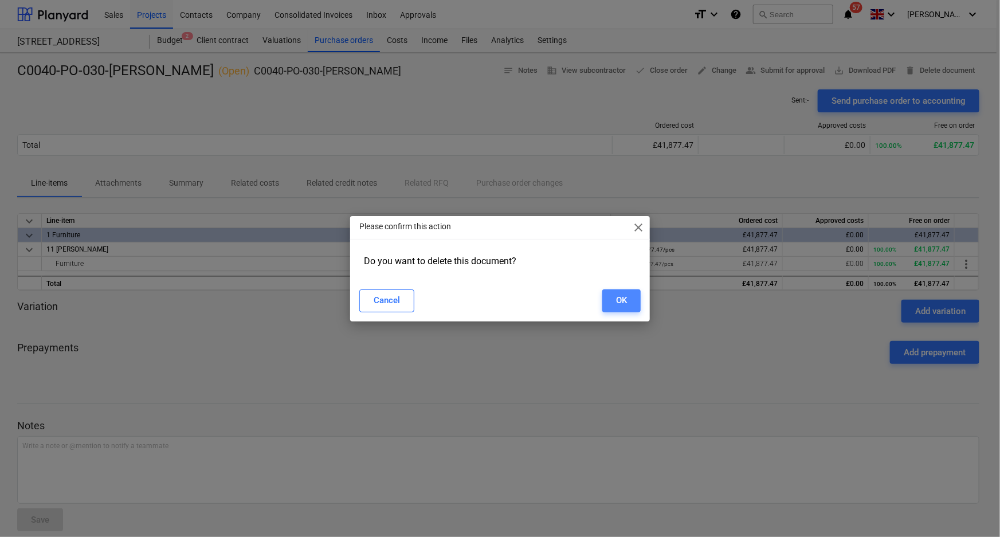
click at [626, 294] on div "OK" at bounding box center [621, 300] width 11 height 15
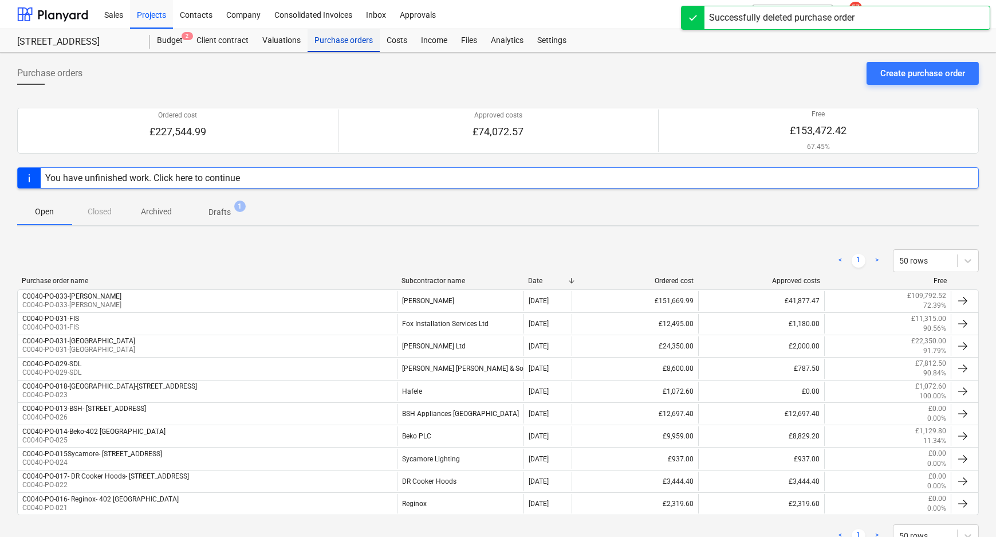
click at [345, 44] on div "Purchase orders" at bounding box center [344, 40] width 72 height 23
click at [401, 41] on div "Costs" at bounding box center [397, 40] width 34 height 23
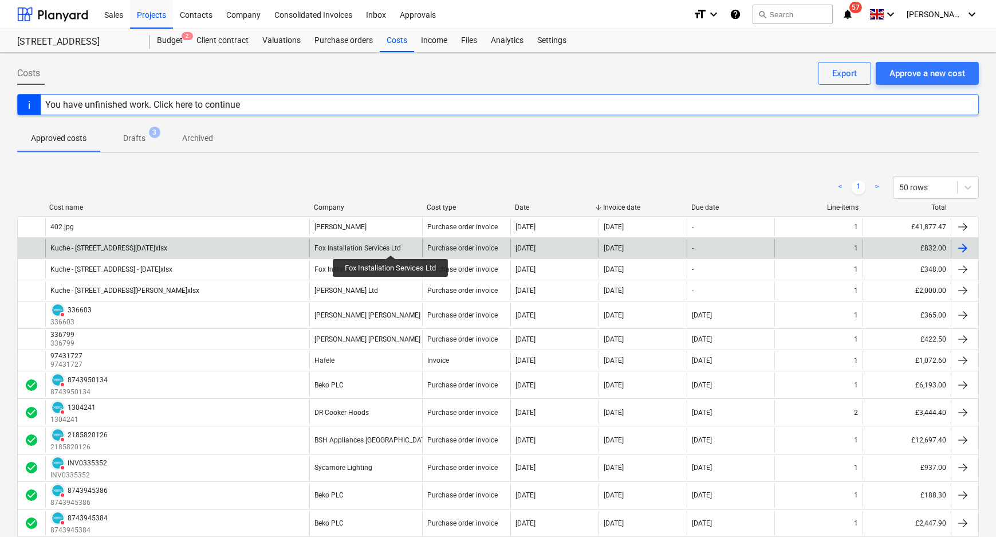
click at [391, 245] on div "Fox Installation Services Ltd" at bounding box center [357, 248] width 86 height 8
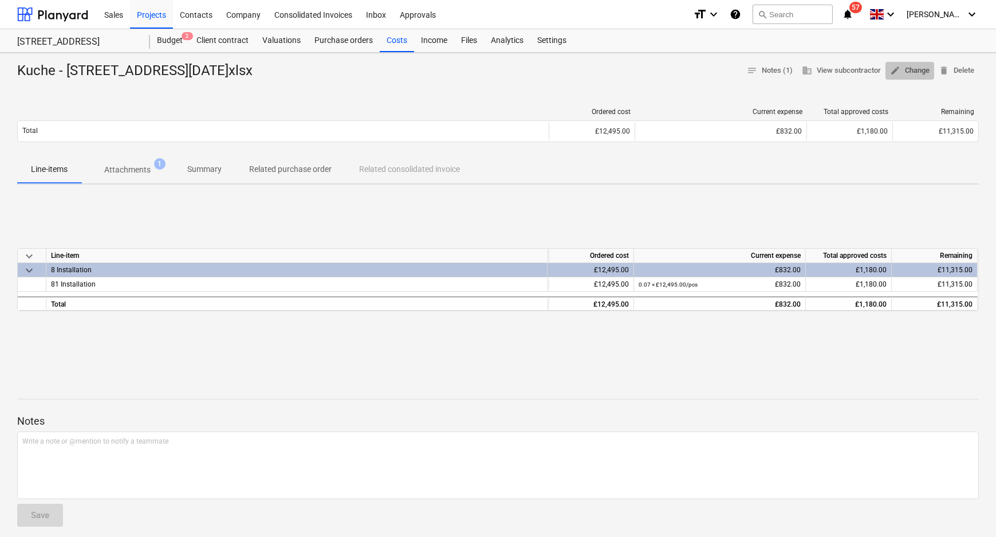
click at [901, 71] on span "edit Change" at bounding box center [910, 70] width 40 height 13
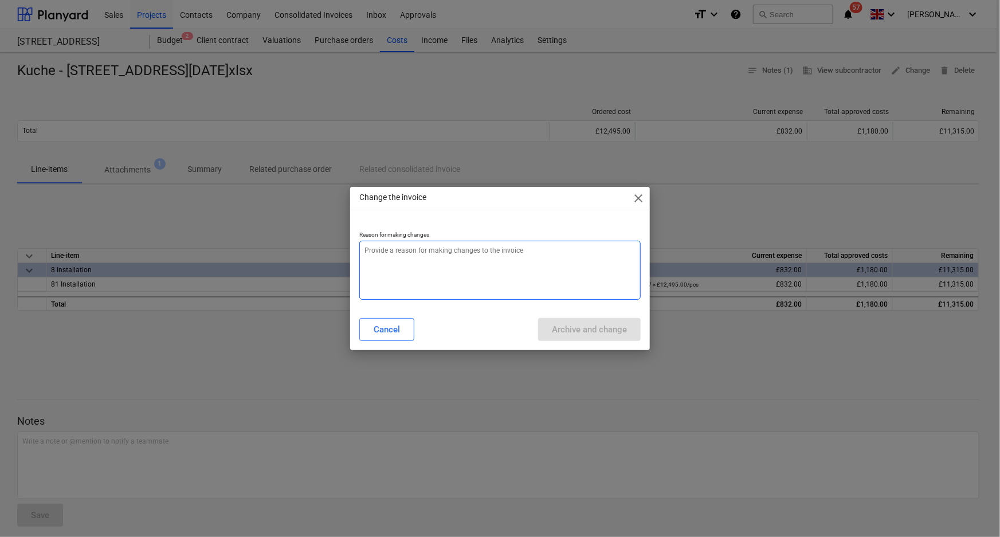
click at [512, 276] on textarea at bounding box center [500, 270] width 282 height 59
drag, startPoint x: 420, startPoint y: 269, endPoint x: 426, endPoint y: 261, distance: 9.1
click at [420, 270] on textarea at bounding box center [500, 270] width 282 height 59
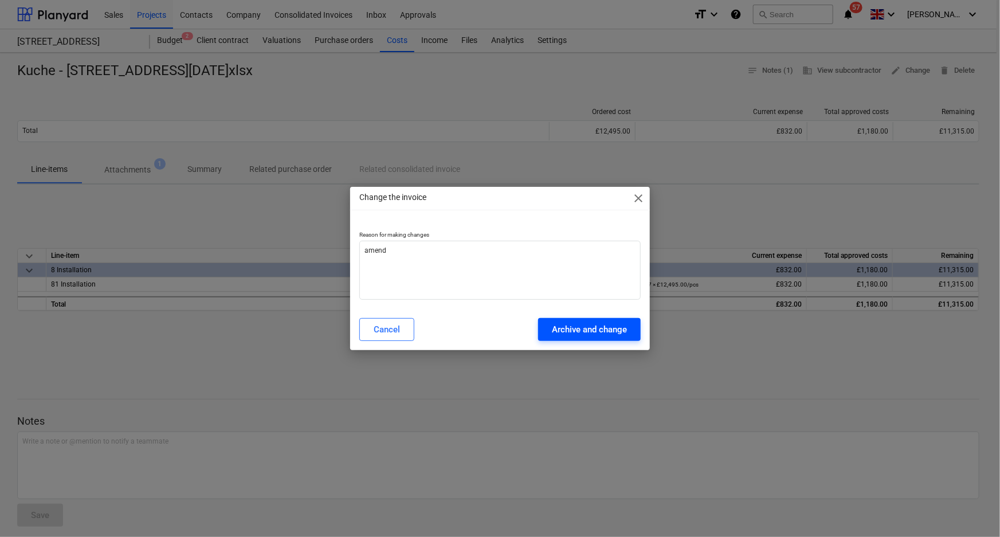
click at [548, 332] on button "Archive and change" at bounding box center [589, 329] width 103 height 23
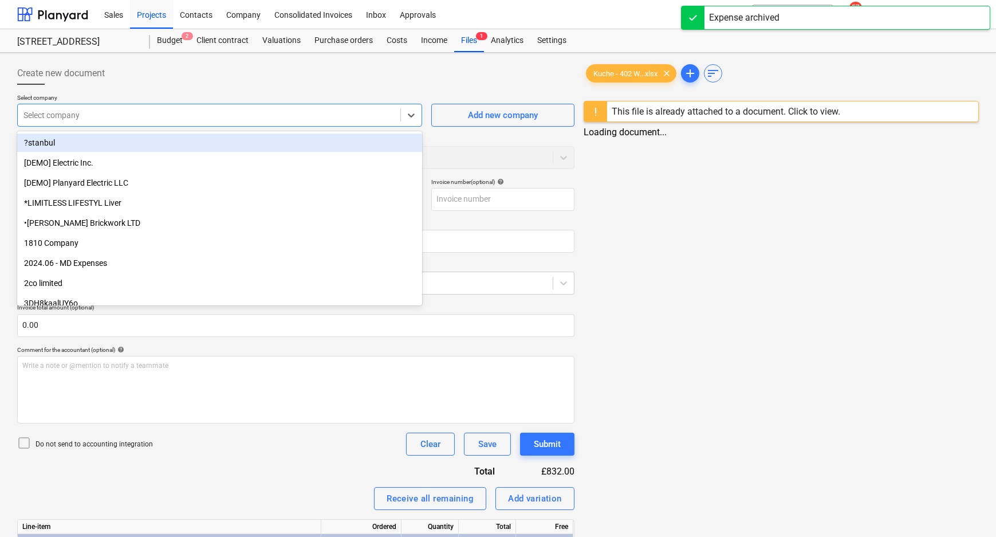
click at [109, 117] on div at bounding box center [208, 114] width 371 height 11
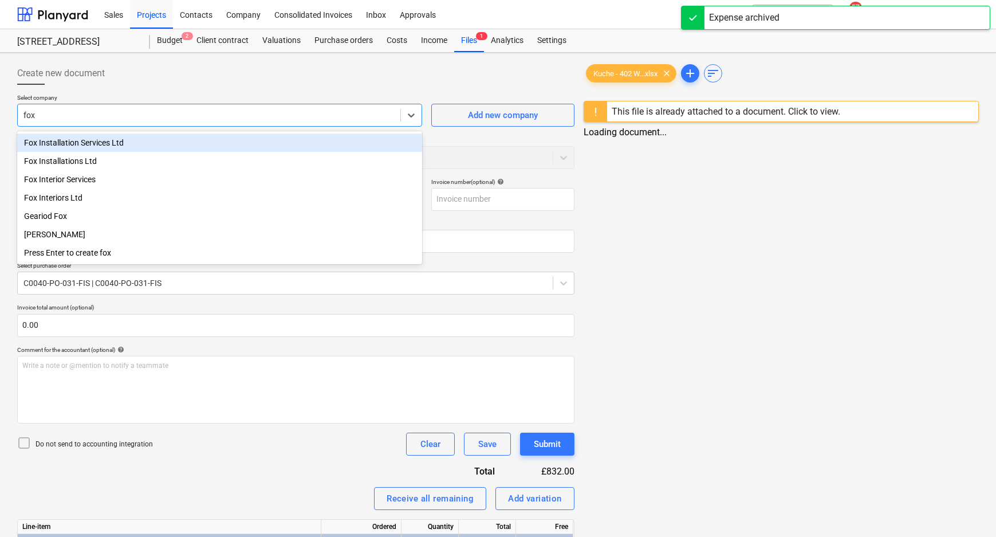
click at [129, 139] on div "Fox Installation Services Ltd" at bounding box center [219, 142] width 405 height 18
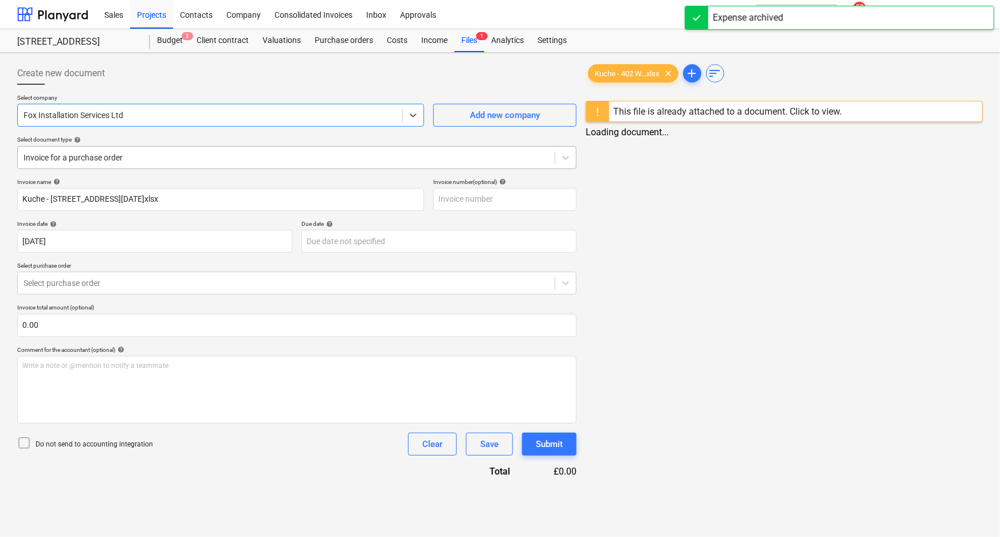
click at [116, 150] on div "Invoice for a purchase order" at bounding box center [286, 158] width 537 height 16
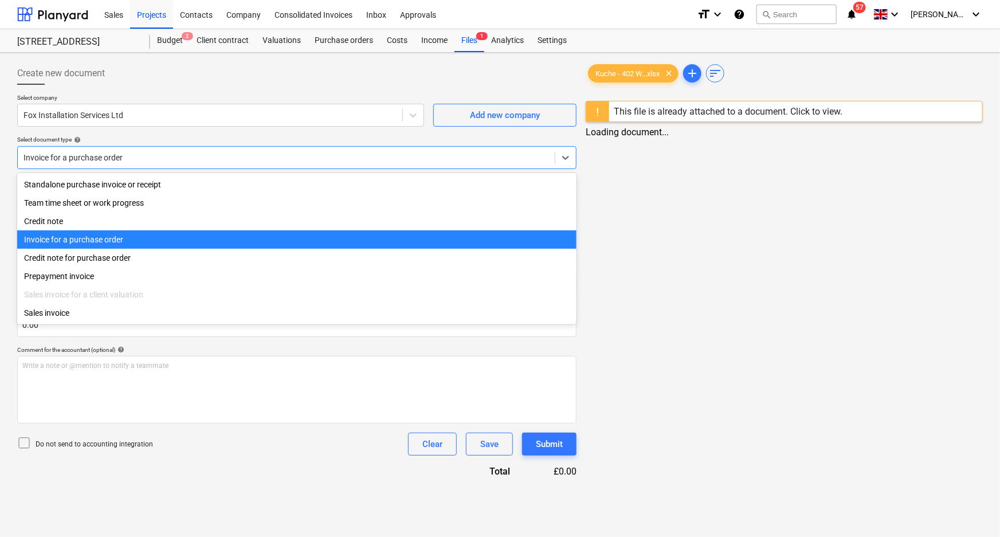
click at [100, 245] on div "Invoice for a purchase order" at bounding box center [297, 239] width 560 height 18
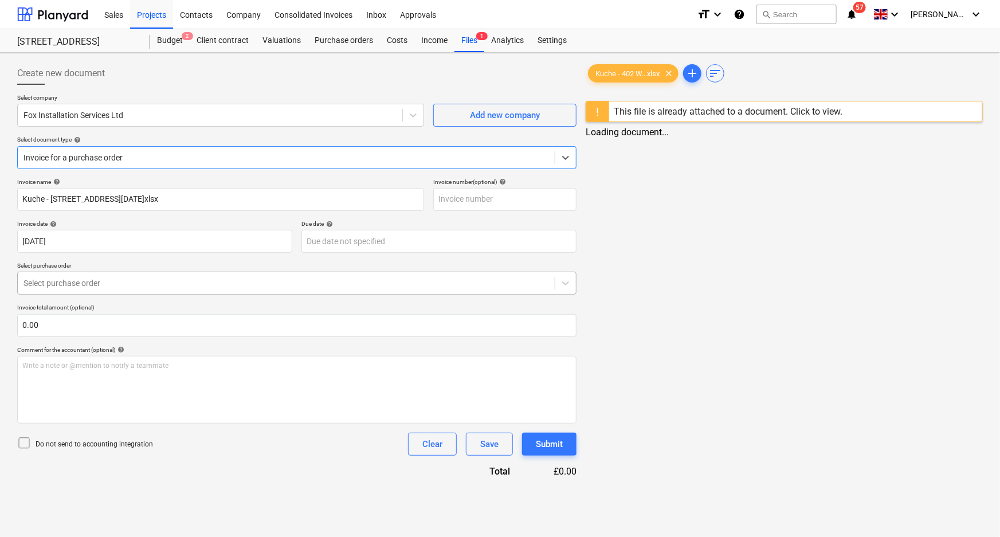
click at [89, 284] on div at bounding box center [285, 282] width 525 height 11
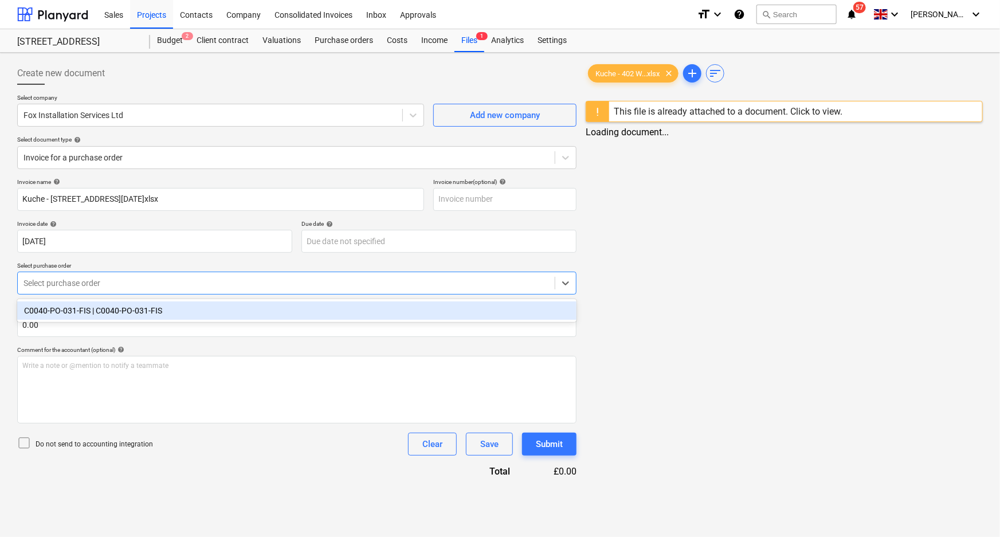
click at [84, 309] on div "C0040-PO-031-FIS | C0040-PO-031-FIS" at bounding box center [297, 310] width 560 height 18
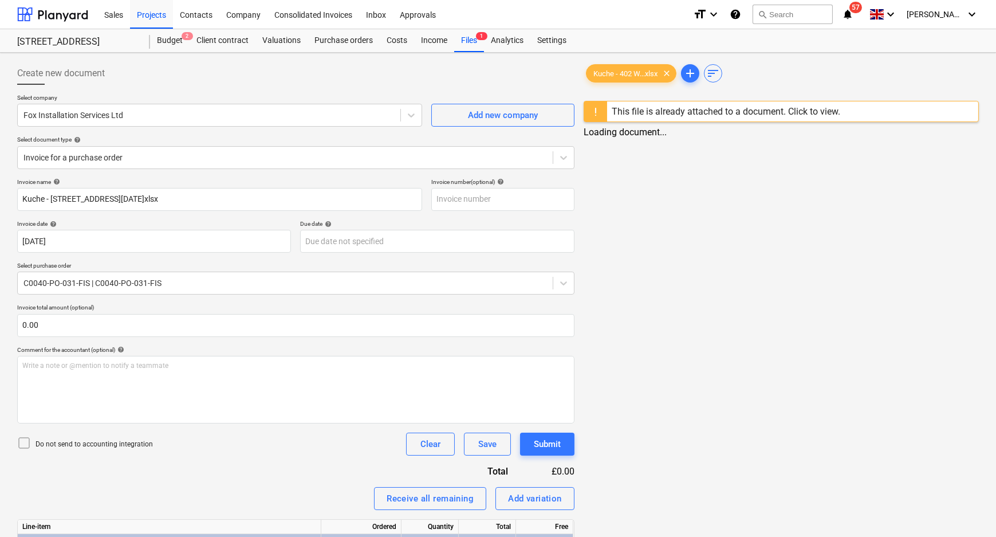
click at [133, 299] on div "Invoice name help Kuche - 402 Wilmslow Road FIS PN - 2025.08.07.xlsx Invoice nu…" at bounding box center [295, 397] width 557 height 439
click at [640, 73] on span "Kuche - 402 W...xlsx" at bounding box center [626, 73] width 78 height 9
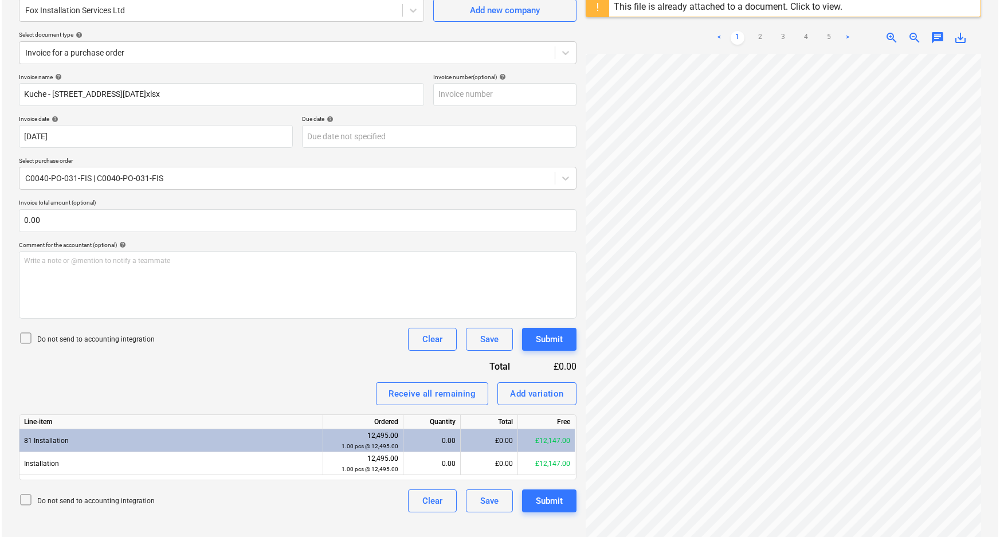
scroll to position [135, 0]
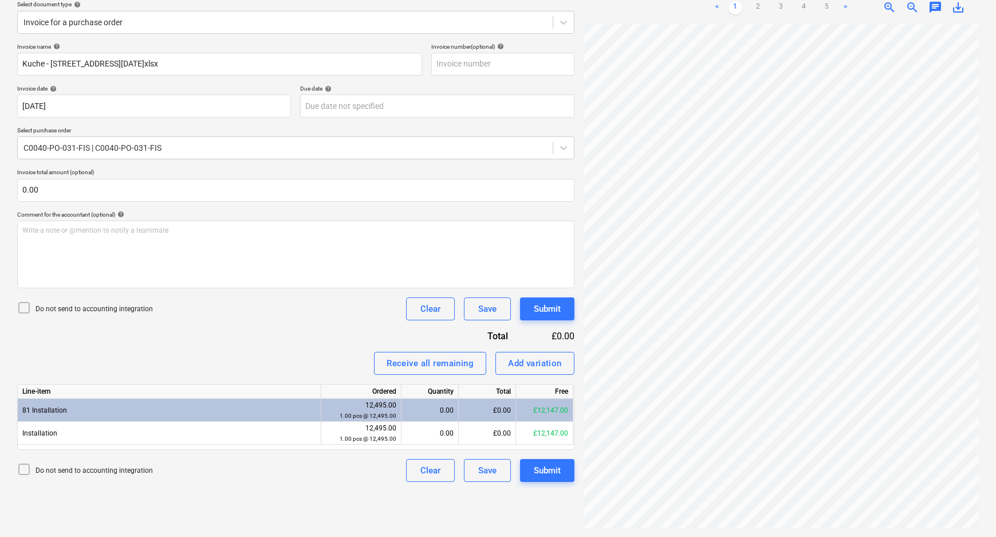
click at [441, 415] on div "0.00" at bounding box center [430, 410] width 48 height 23
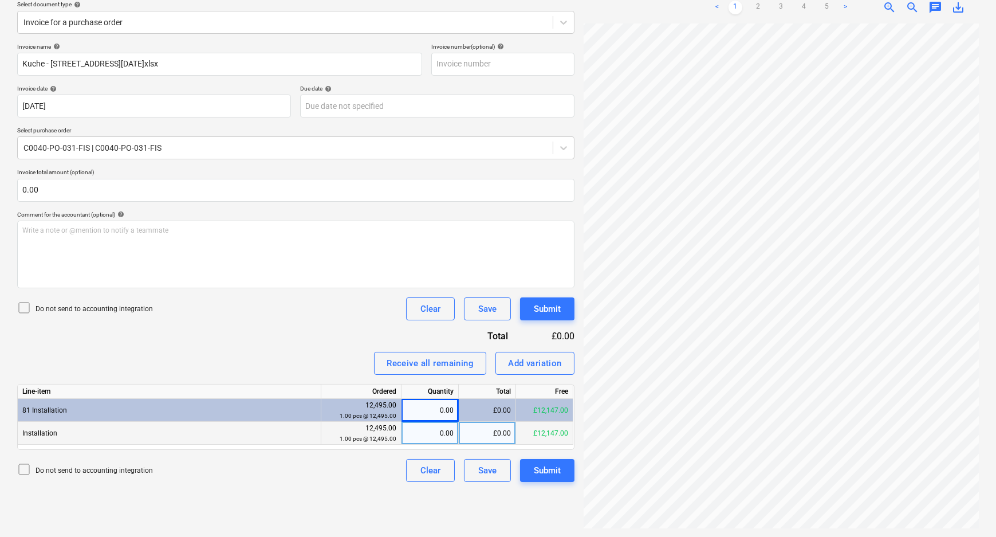
click at [492, 433] on div "£0.00" at bounding box center [487, 433] width 57 height 23
drag, startPoint x: 62, startPoint y: 310, endPoint x: 86, endPoint y: 321, distance: 25.9
click at [62, 311] on p "Do not send to accounting integration" at bounding box center [94, 309] width 117 height 10
click at [544, 309] on div "Submit" at bounding box center [547, 308] width 27 height 15
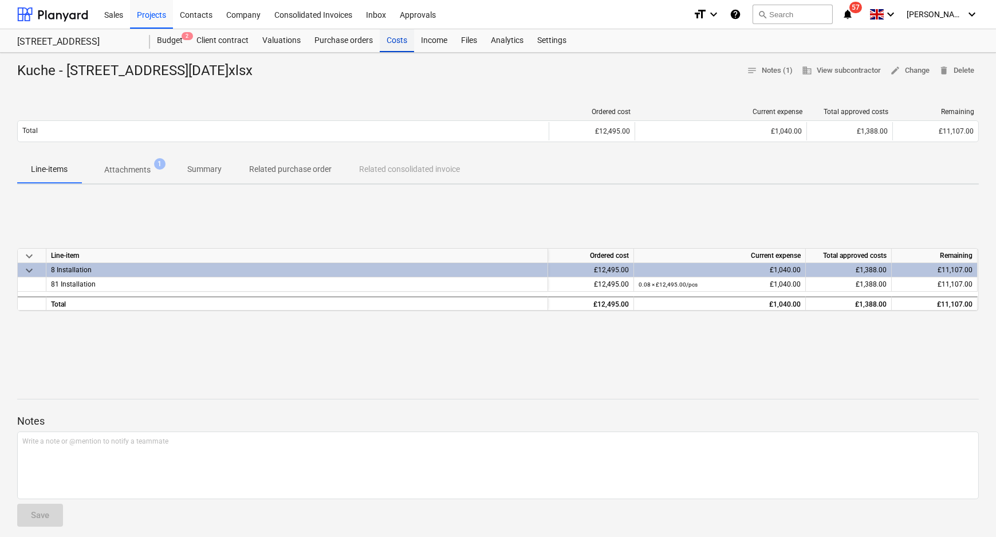
click at [390, 42] on div "Costs" at bounding box center [397, 40] width 34 height 23
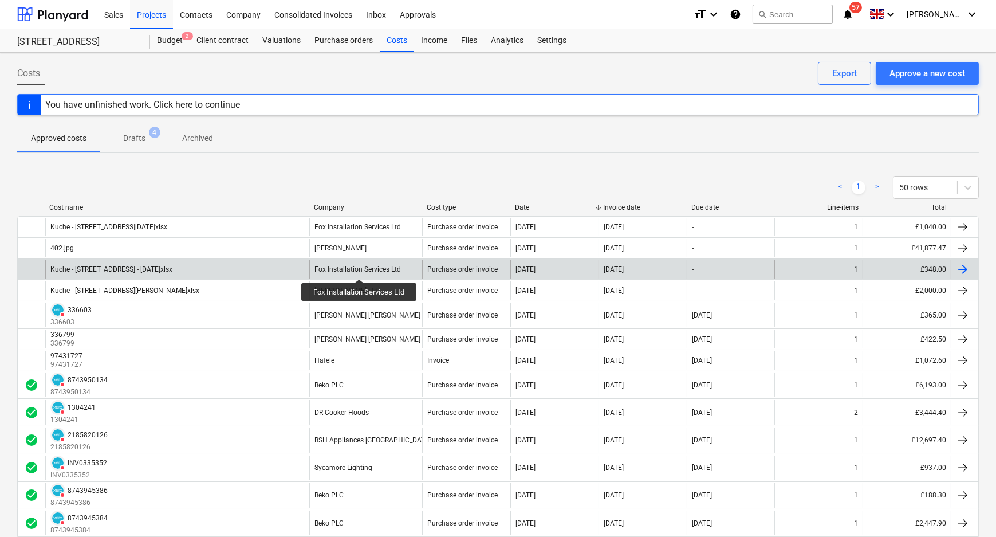
click at [360, 269] on div "Fox Installation Services Ltd" at bounding box center [357, 269] width 86 height 8
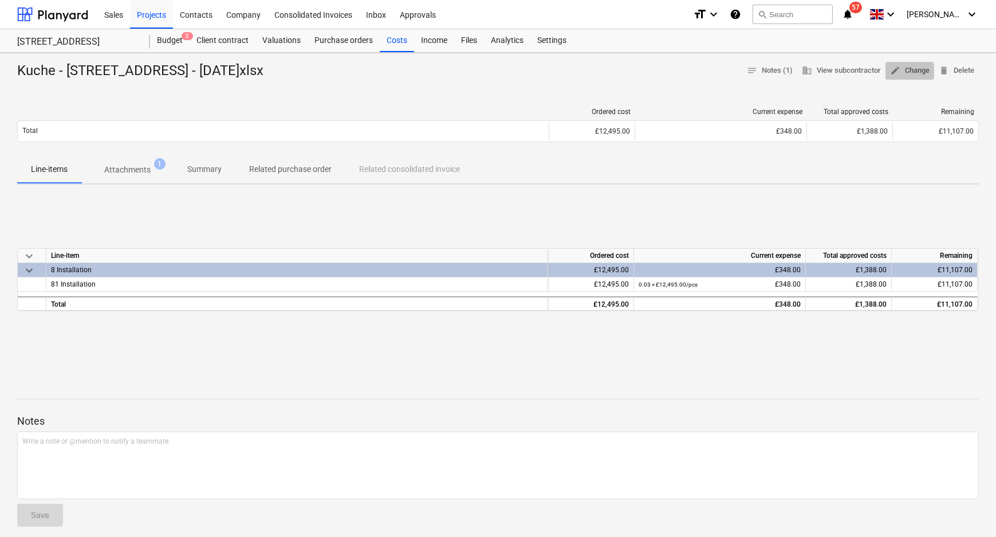
click at [917, 70] on span "edit Change" at bounding box center [910, 70] width 40 height 13
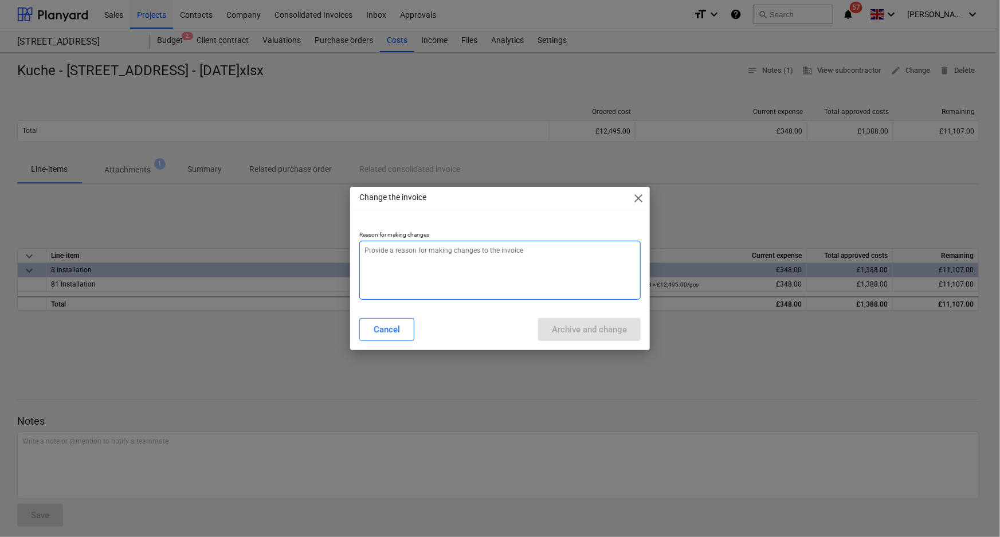
click at [492, 286] on textarea at bounding box center [500, 270] width 282 height 59
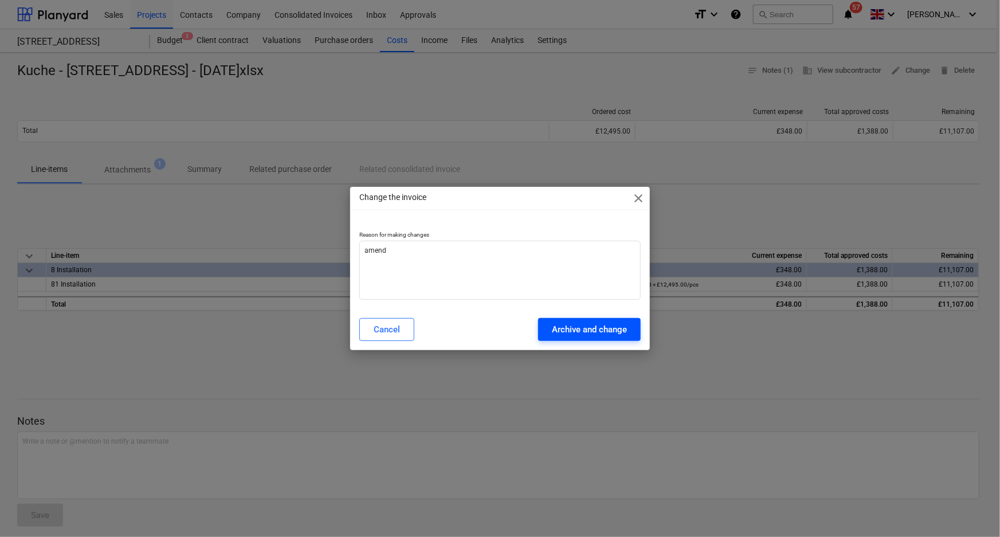
click at [614, 336] on div "Archive and change" at bounding box center [589, 329] width 75 height 15
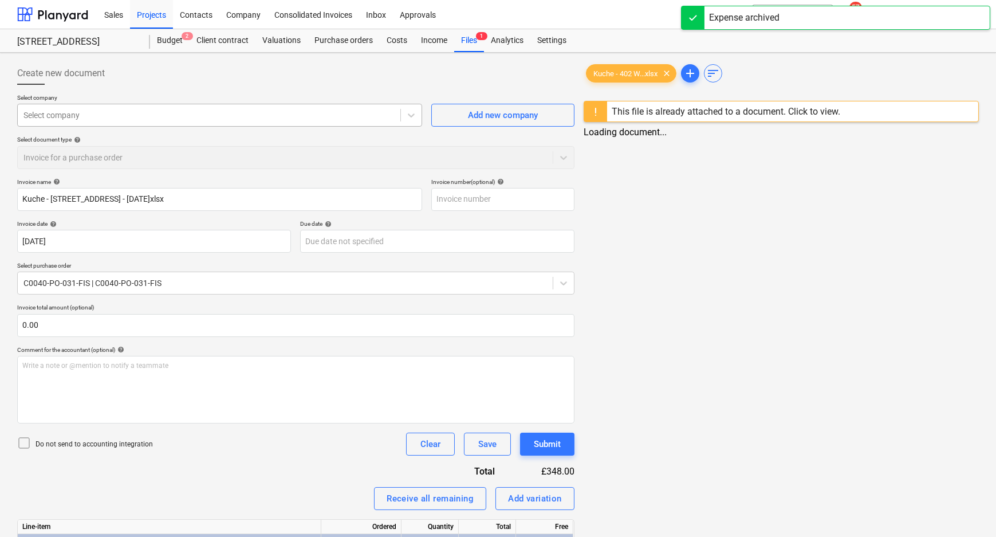
click at [325, 120] on div at bounding box center [208, 114] width 371 height 11
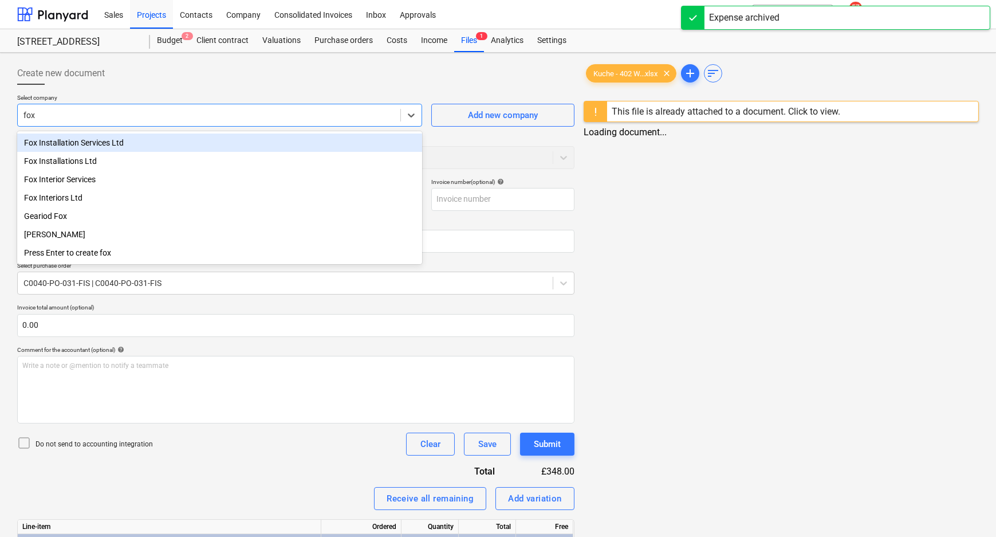
click at [319, 143] on div "Fox Installation Services Ltd" at bounding box center [219, 142] width 405 height 18
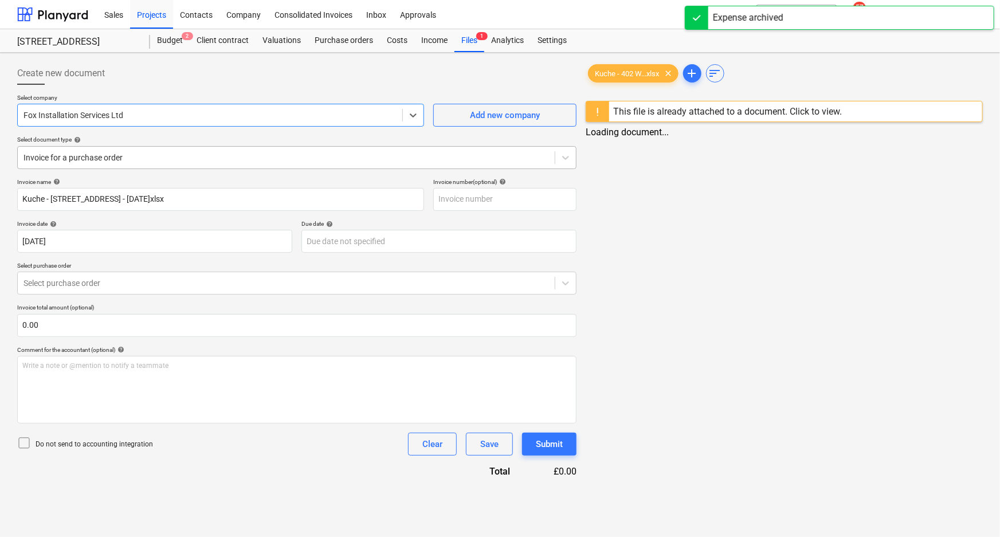
click at [205, 165] on div "Invoice for a purchase order" at bounding box center [286, 158] width 537 height 16
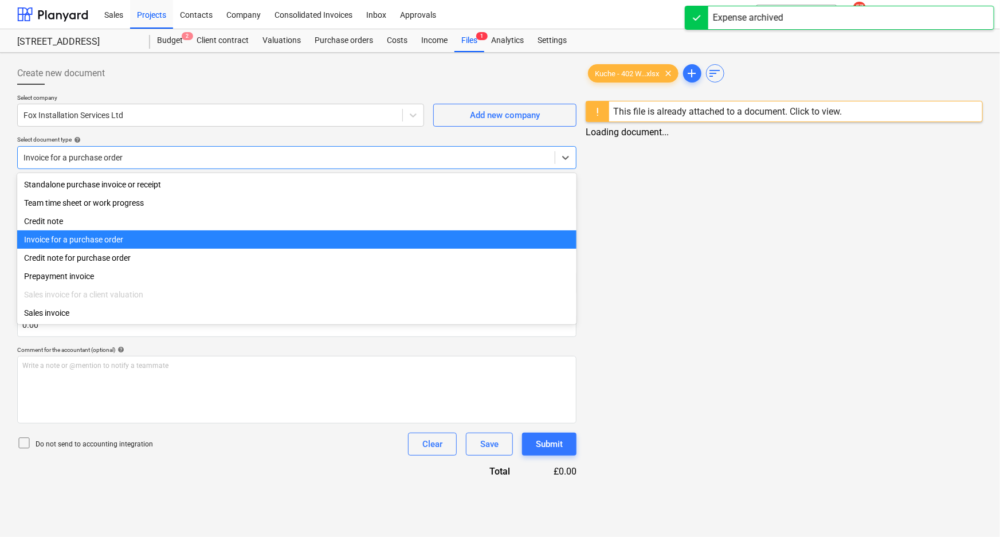
click at [140, 235] on div "Invoice for a purchase order" at bounding box center [297, 239] width 560 height 18
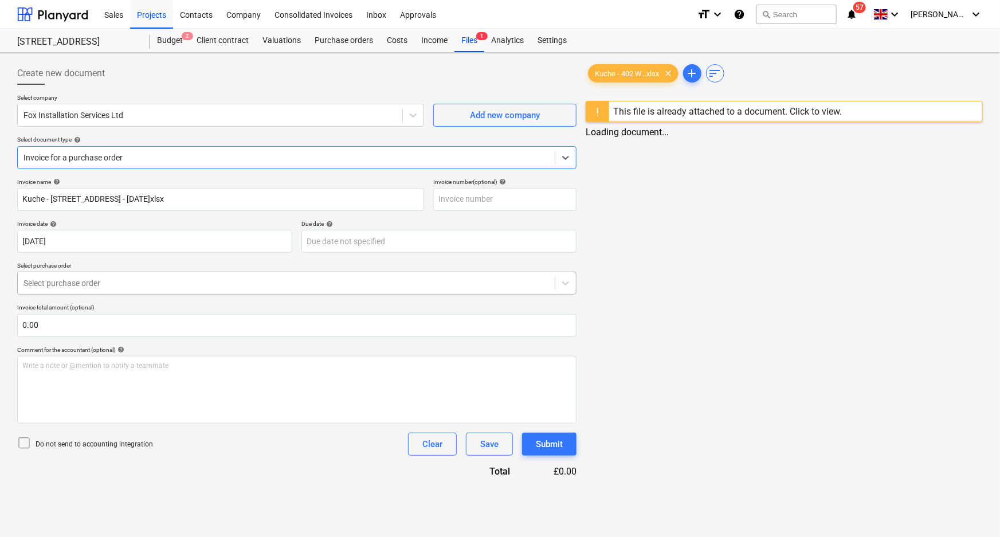
click at [124, 282] on div at bounding box center [285, 282] width 525 height 11
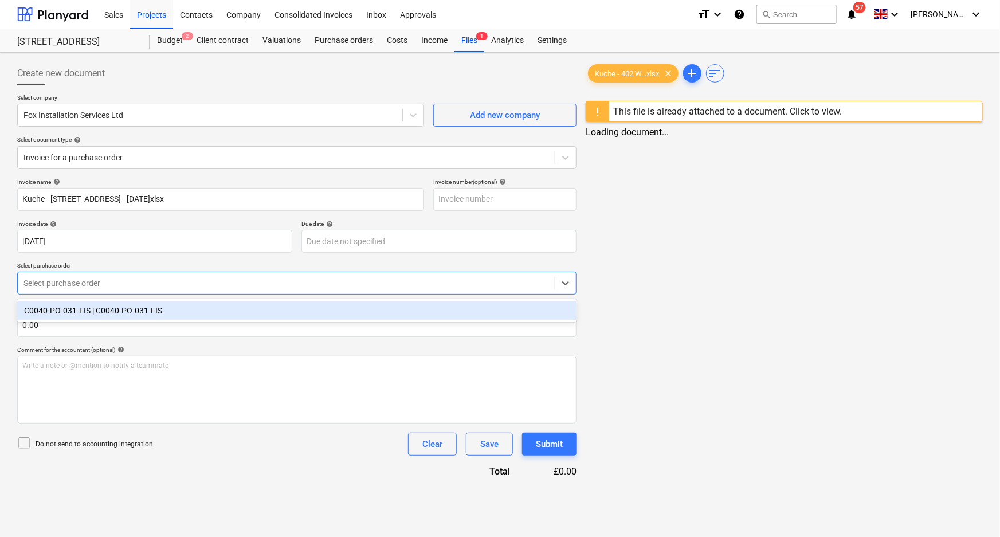
click at [110, 315] on div "C0040-PO-031-FIS | C0040-PO-031-FIS" at bounding box center [297, 310] width 560 height 18
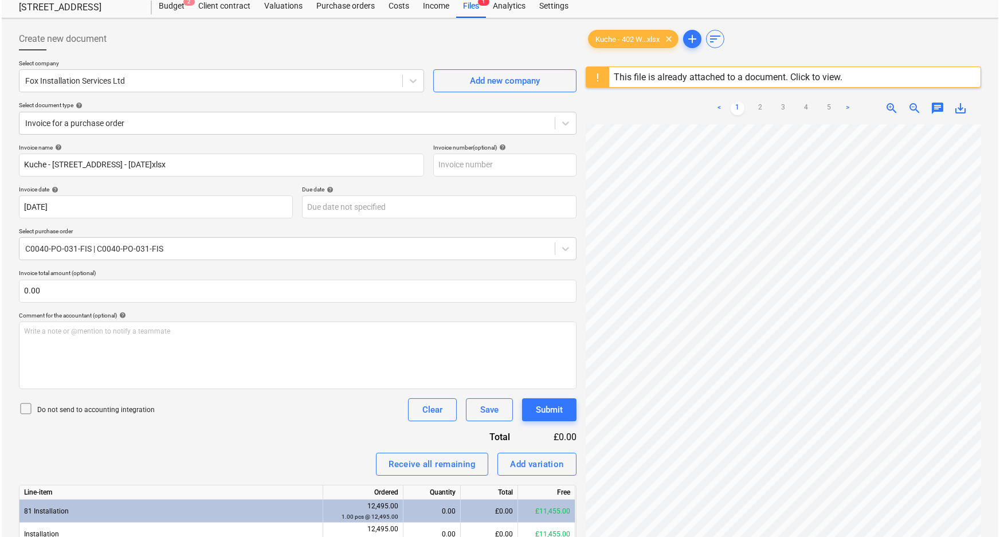
scroll to position [104, 0]
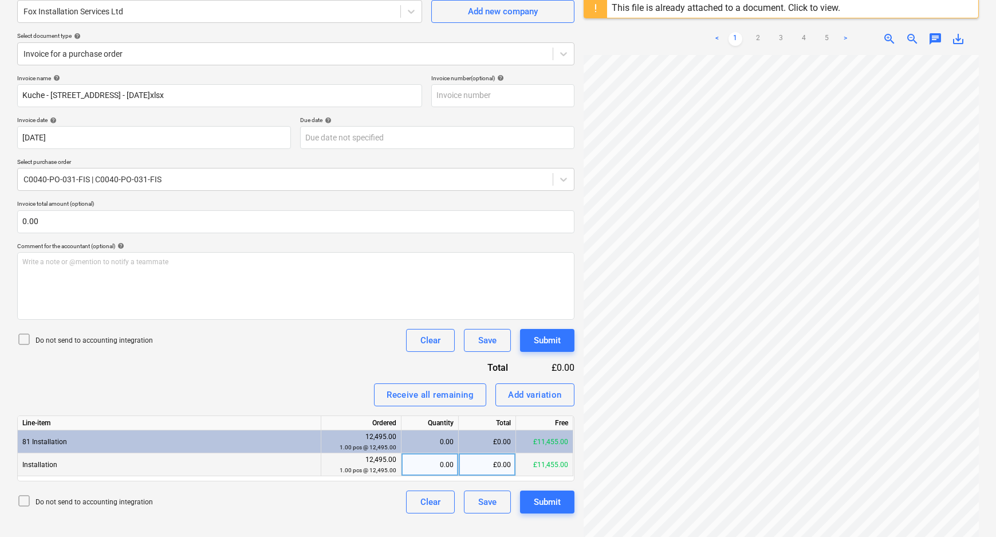
click at [474, 463] on div "£0.00" at bounding box center [487, 464] width 57 height 23
click at [373, 509] on div "Do not send to accounting integration Clear Save Submit" at bounding box center [295, 501] width 557 height 23
click at [107, 341] on p "Do not send to accounting integration" at bounding box center [94, 341] width 117 height 10
click at [556, 505] on div "Submit" at bounding box center [547, 501] width 27 height 15
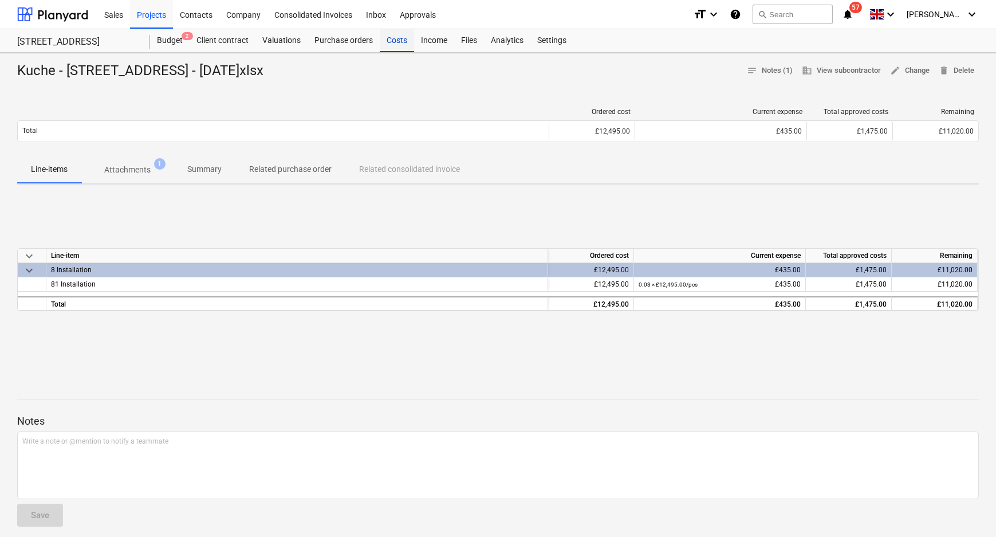
click at [398, 40] on div "Costs" at bounding box center [397, 40] width 34 height 23
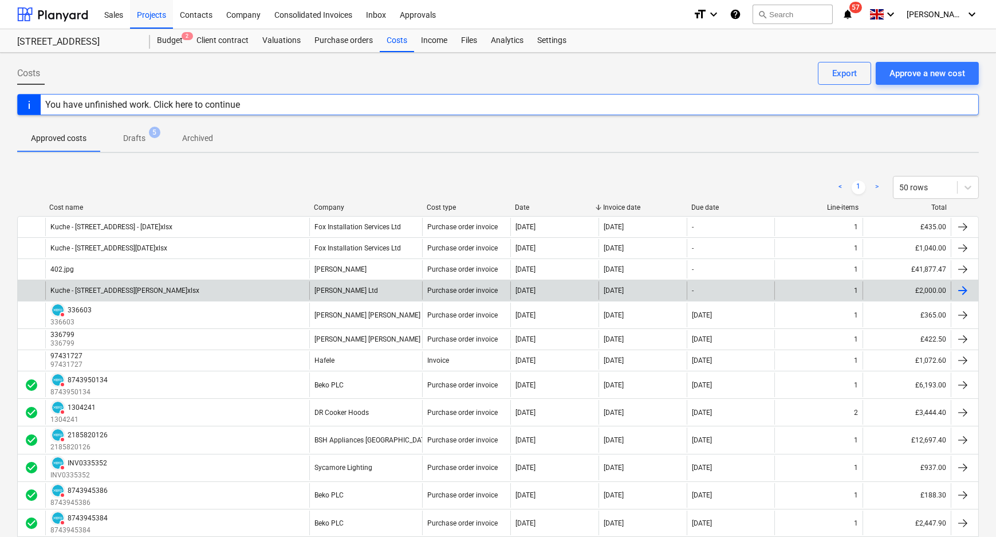
click at [367, 286] on div "[PERSON_NAME] Ltd" at bounding box center [365, 290] width 113 height 18
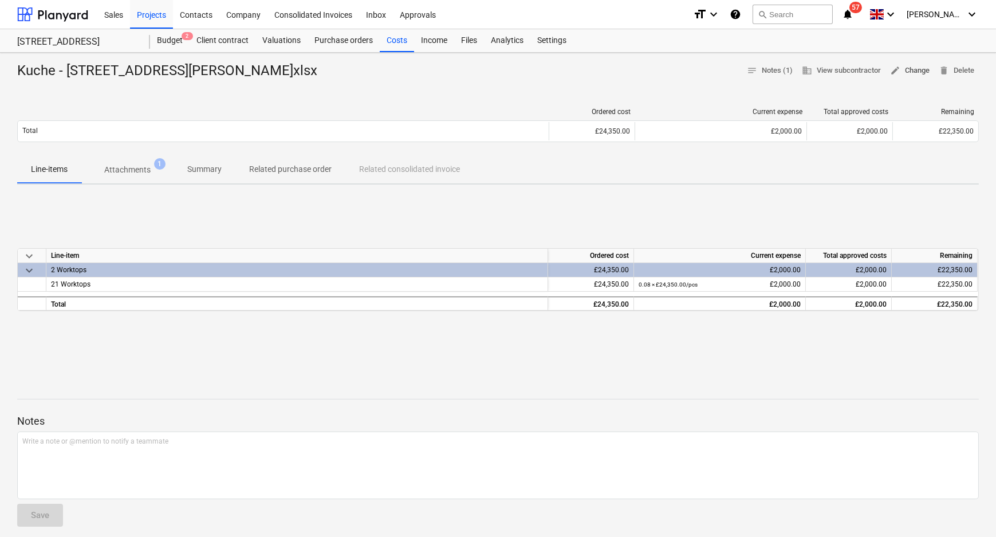
click at [898, 66] on span "edit" at bounding box center [895, 70] width 10 height 10
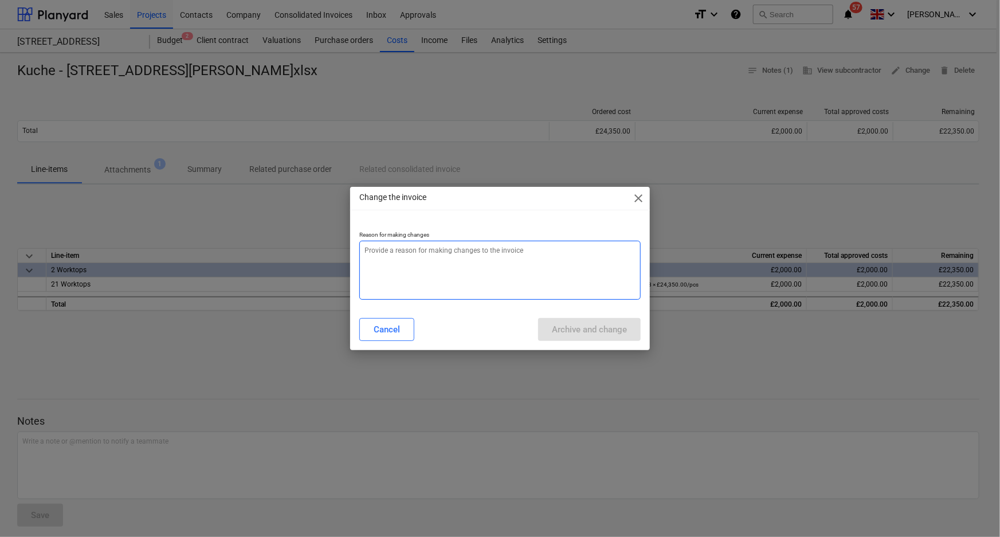
click at [371, 264] on textarea at bounding box center [500, 270] width 282 height 59
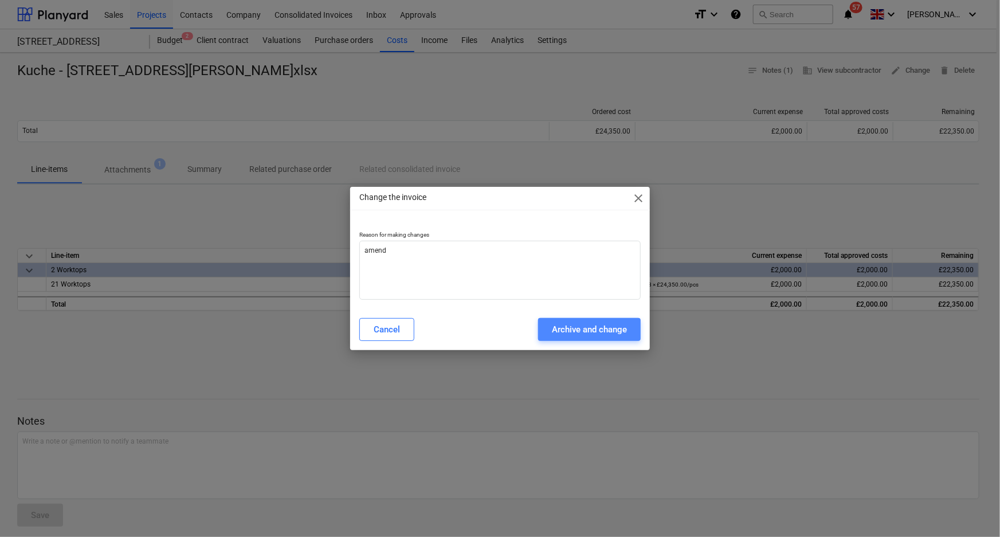
click at [624, 327] on div "Archive and change" at bounding box center [589, 329] width 75 height 15
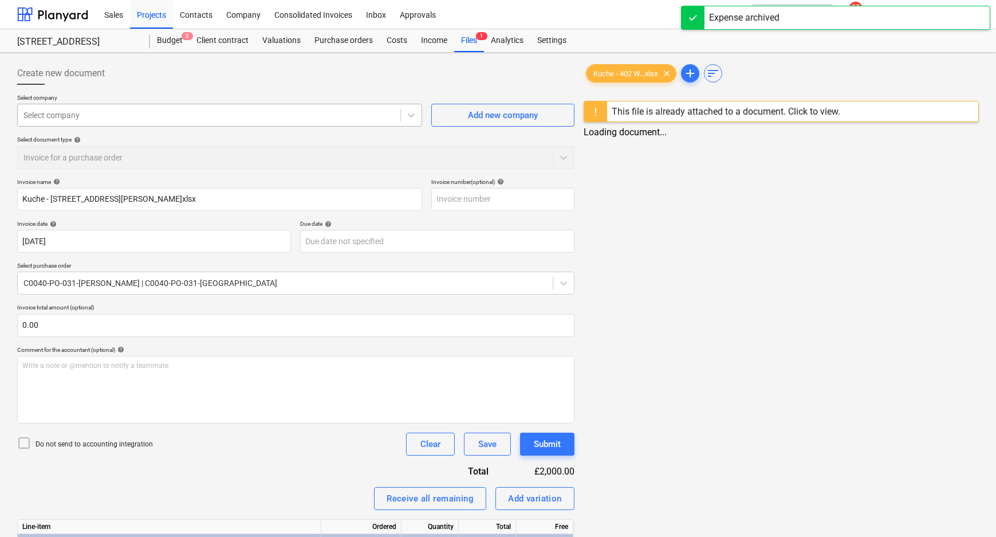
click at [233, 123] on div "Select company" at bounding box center [209, 115] width 383 height 16
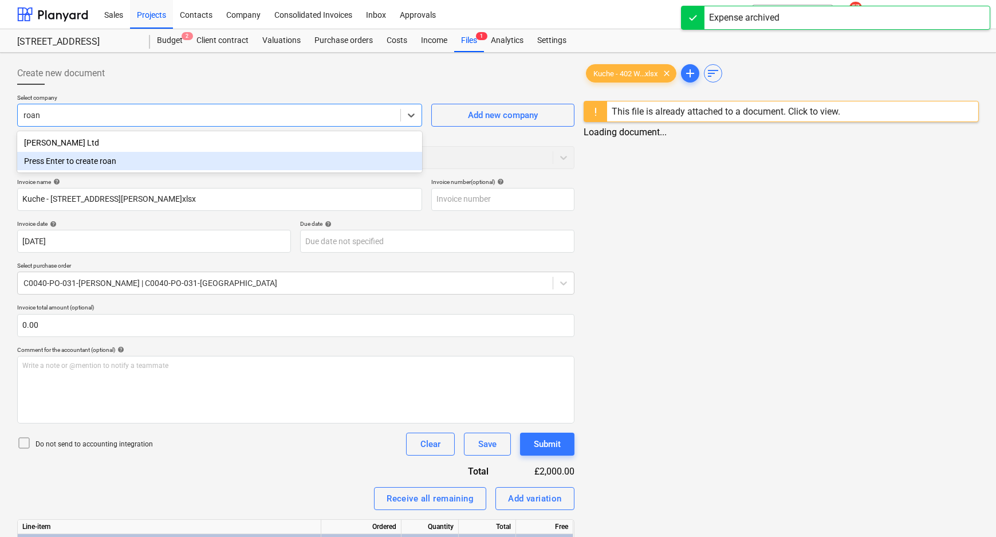
click at [226, 155] on div "Press Enter to create roan" at bounding box center [219, 161] width 405 height 18
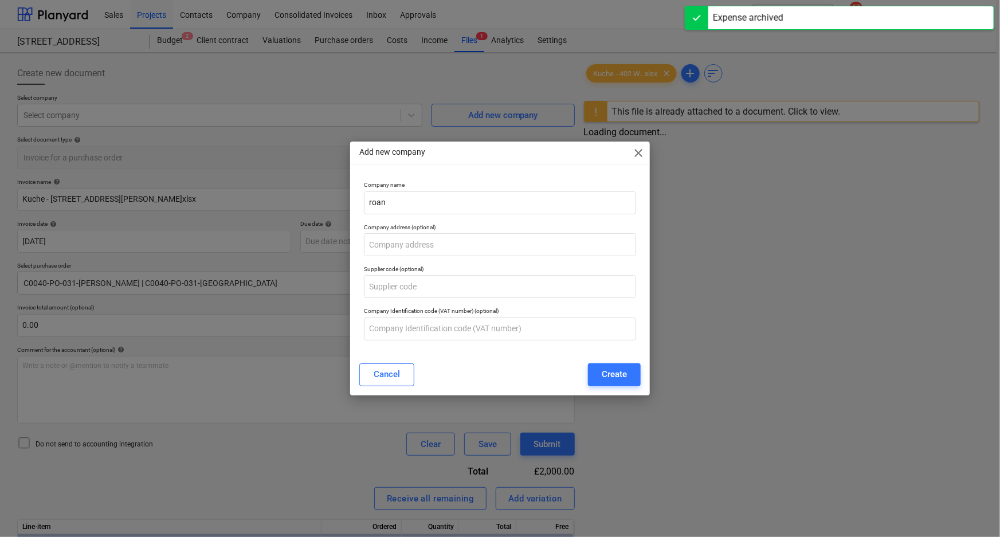
click at [225, 118] on div "Add new company close Company name roan Company address (optional) Supplier cod…" at bounding box center [500, 268] width 1000 height 537
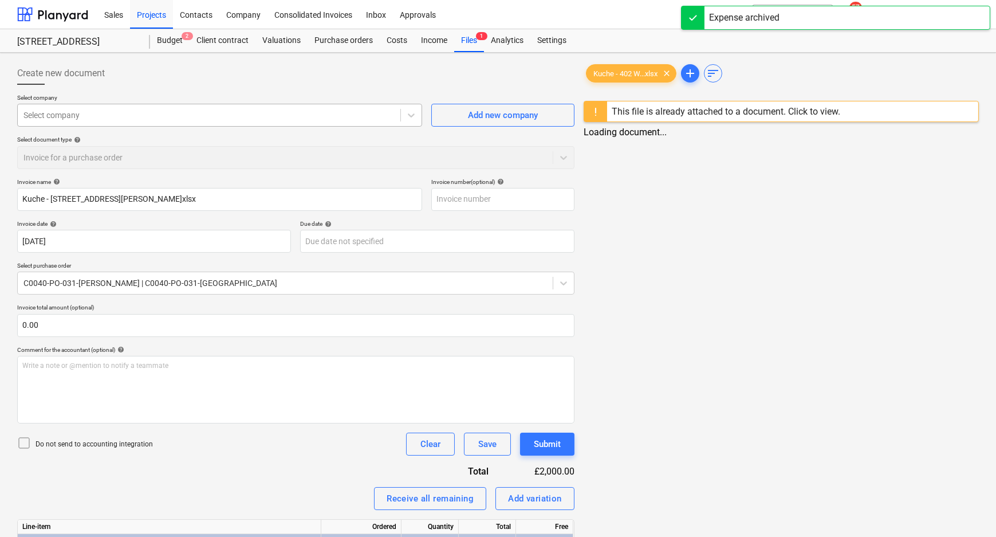
click at [162, 122] on div "Select company" at bounding box center [209, 115] width 383 height 16
click at [162, 118] on div at bounding box center [208, 114] width 371 height 11
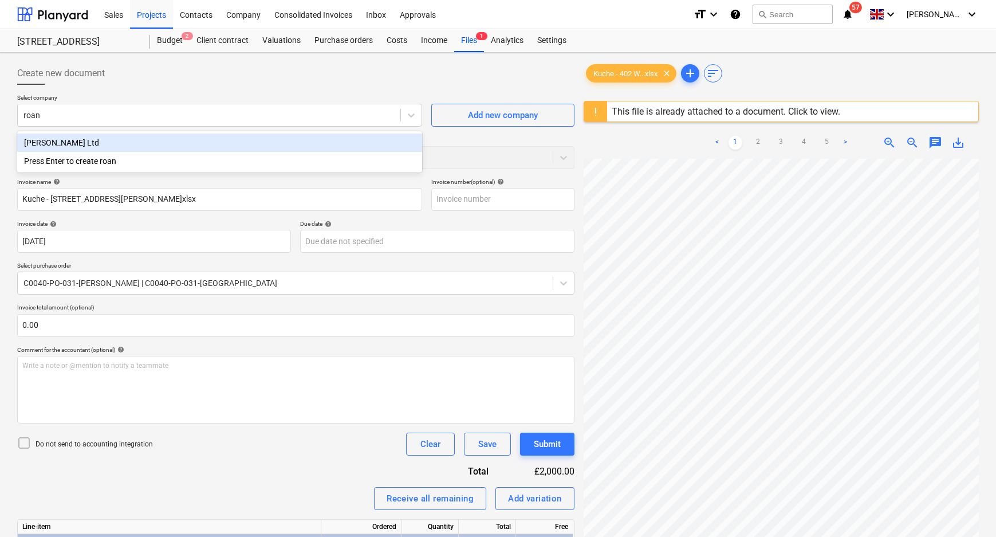
click at [155, 143] on div "[PERSON_NAME] Ltd" at bounding box center [219, 142] width 405 height 18
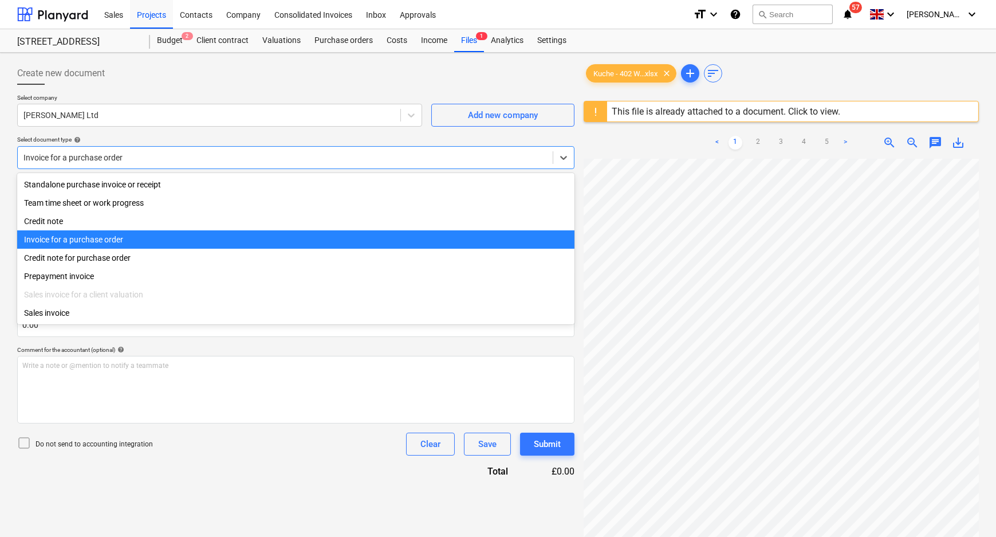
click at [152, 154] on div at bounding box center [285, 157] width 524 height 11
click at [134, 241] on div "Invoice for a purchase order" at bounding box center [295, 239] width 557 height 18
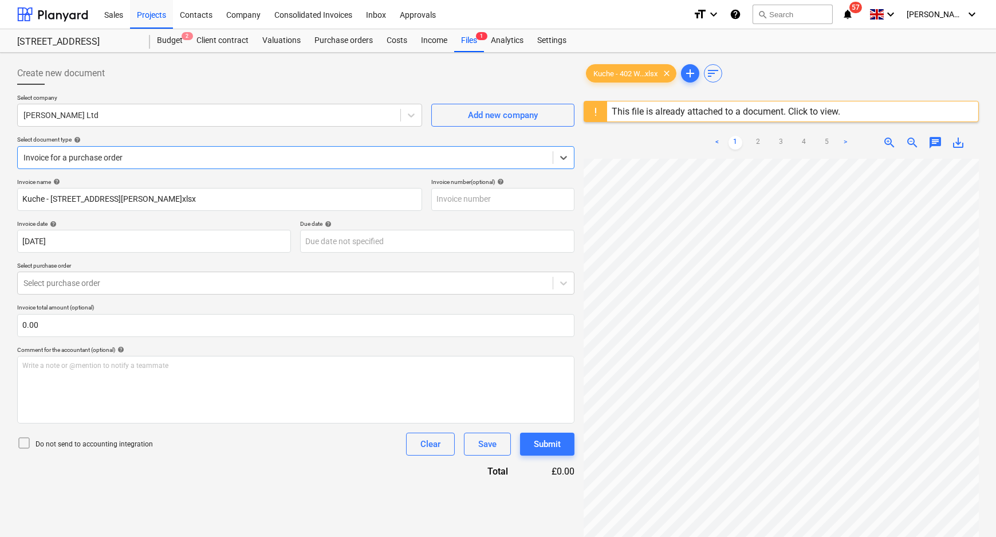
drag, startPoint x: 118, startPoint y: 283, endPoint x: 115, endPoint y: 297, distance: 14.0
click at [118, 284] on div at bounding box center [285, 282] width 524 height 11
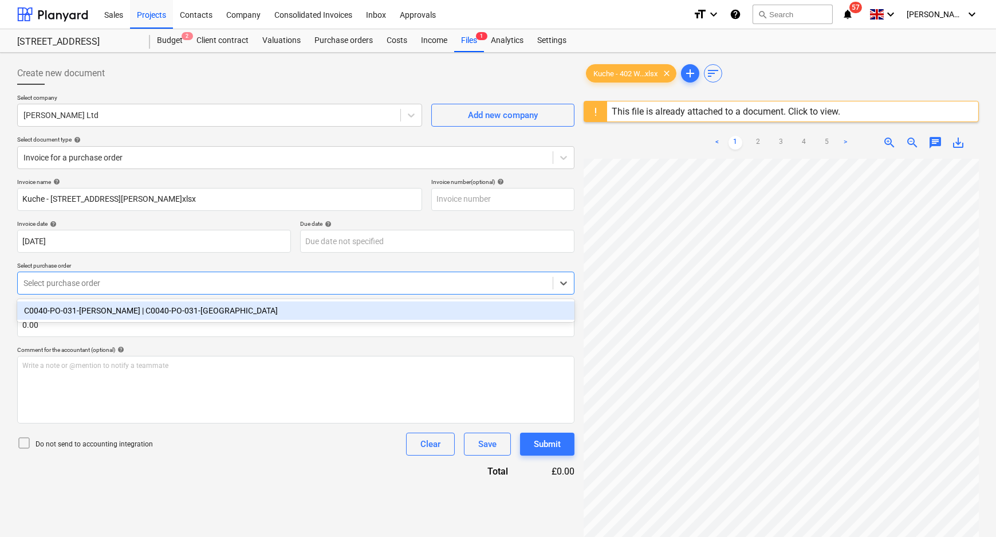
click at [115, 314] on div "C0040-PO-031-Roann | C0040-PO-031-Roann" at bounding box center [295, 310] width 557 height 18
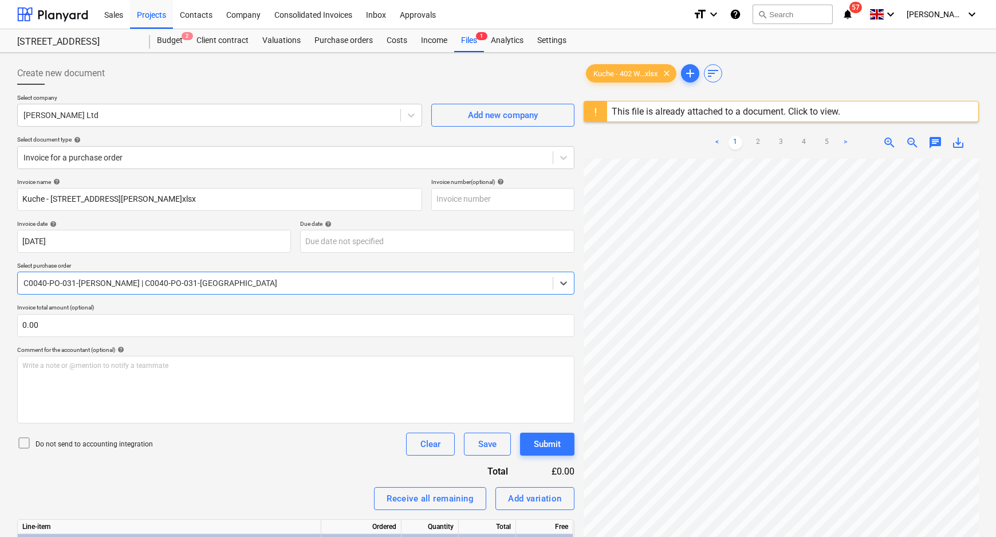
click at [212, 348] on div "Comment for the accountant (optional) help" at bounding box center [295, 349] width 557 height 7
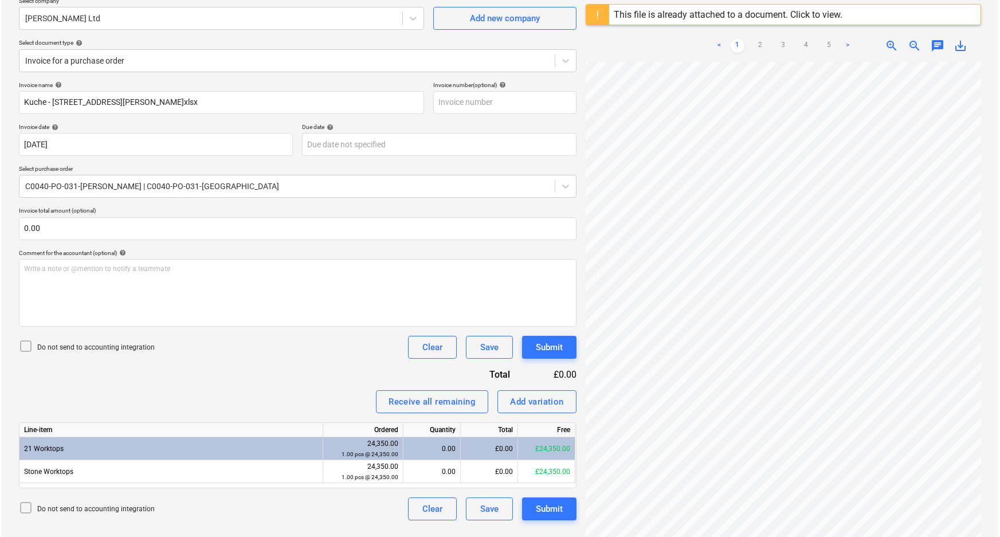
scroll to position [135, 0]
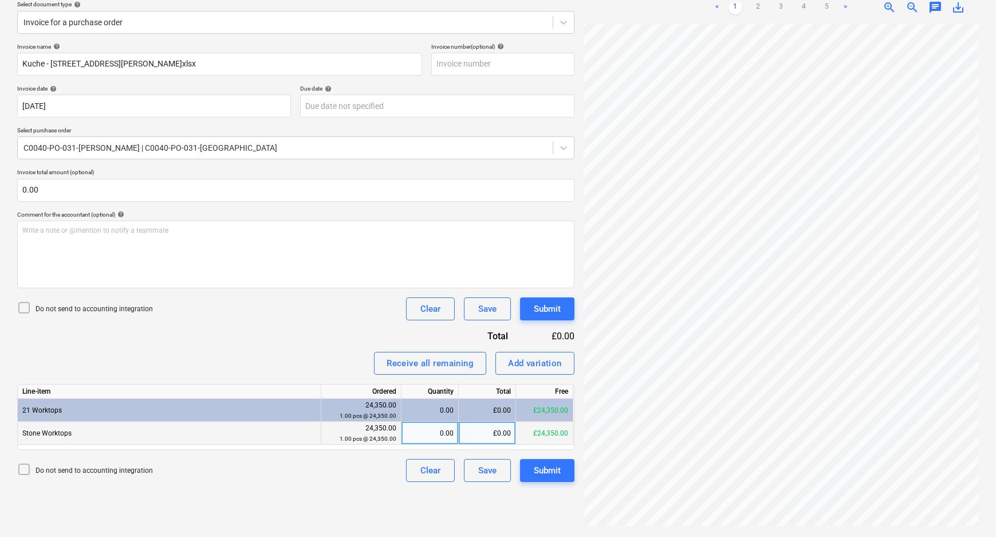
click at [497, 432] on div "£0.00" at bounding box center [487, 433] width 57 height 23
click at [494, 509] on div "Create new document Select company Roann Ltd Add new company Select document ty…" at bounding box center [296, 227] width 567 height 611
click at [82, 309] on p "Do not send to accounting integration" at bounding box center [94, 309] width 117 height 10
click at [532, 470] on button "Submit" at bounding box center [547, 470] width 54 height 23
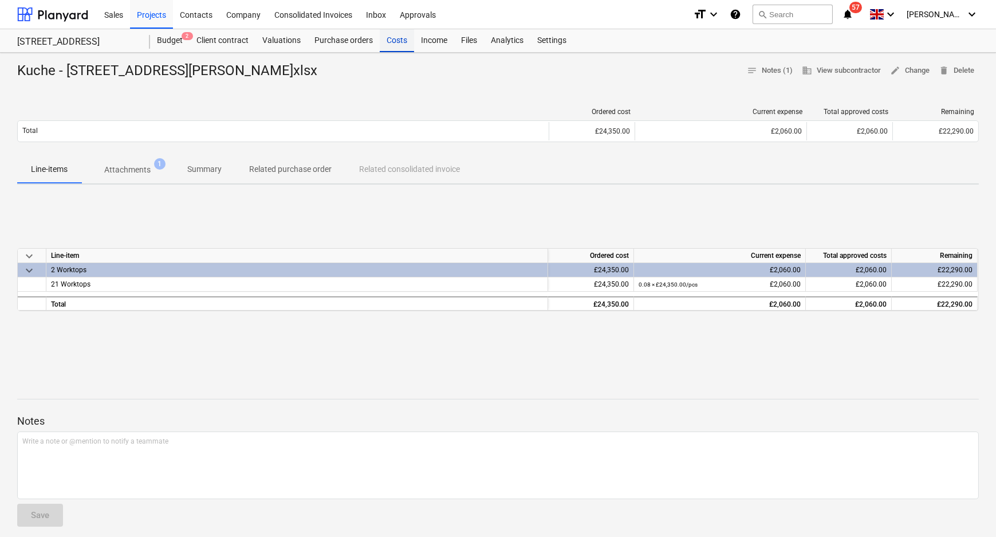
click at [388, 41] on div "Costs" at bounding box center [397, 40] width 34 height 23
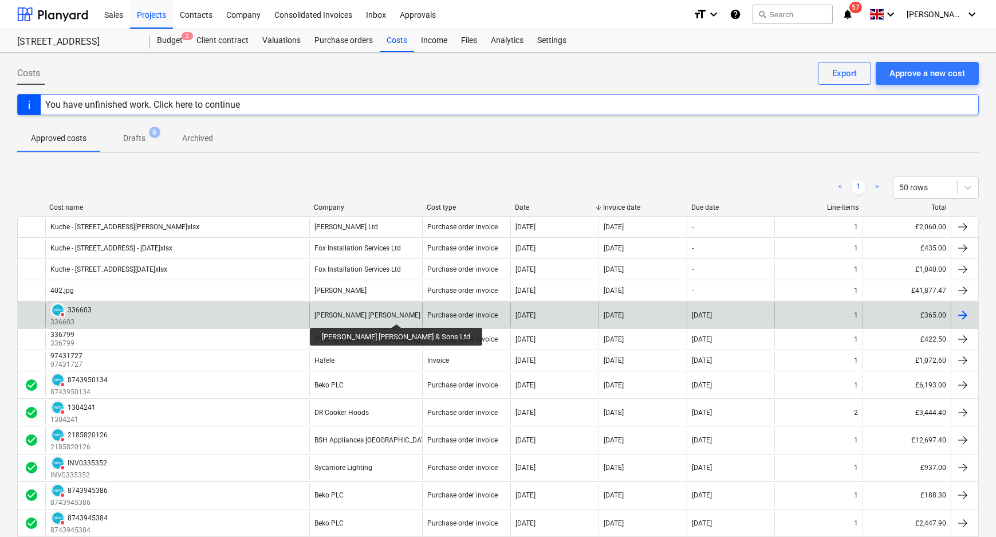
click at [371, 313] on div "[PERSON_NAME] [PERSON_NAME] & Sons Ltd" at bounding box center [384, 315] width 140 height 8
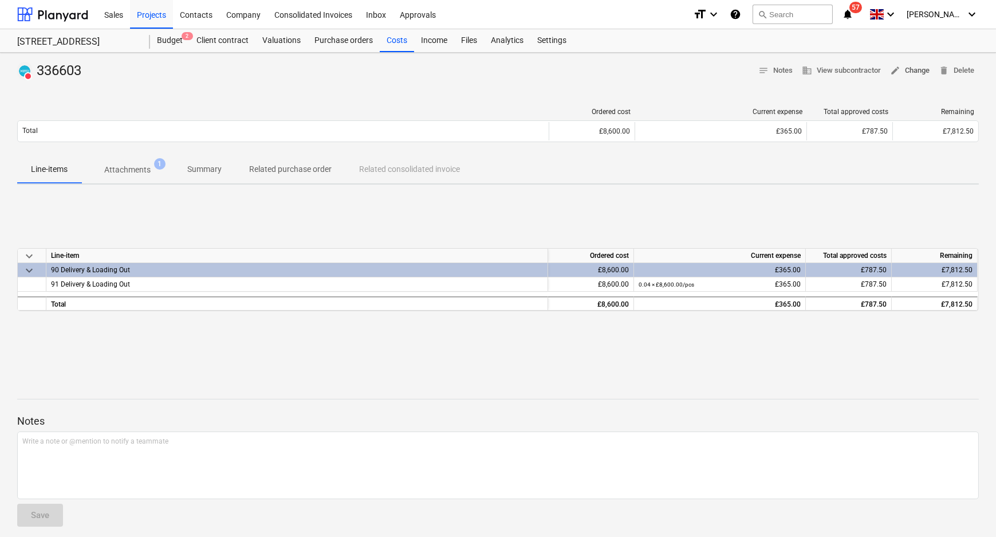
click at [890, 66] on span "edit" at bounding box center [895, 70] width 10 height 10
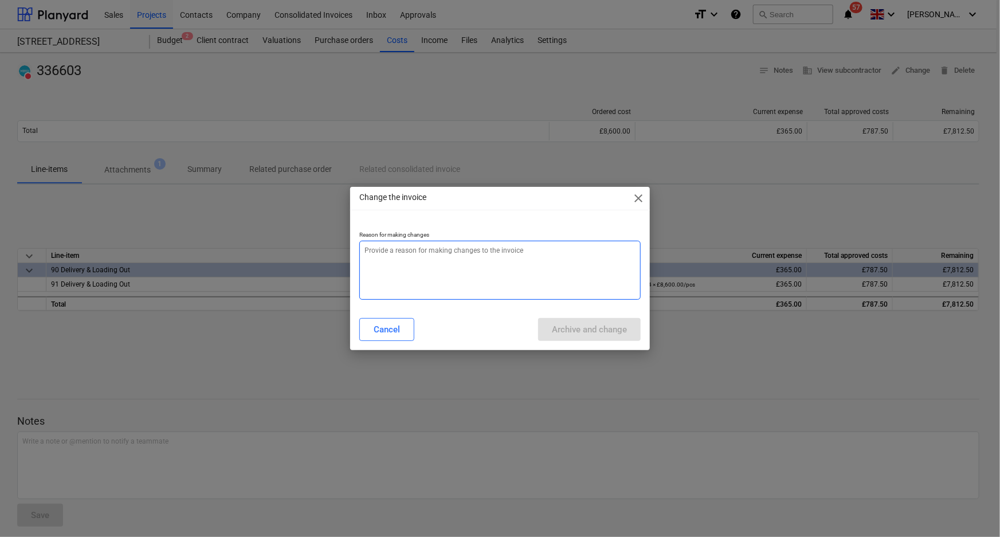
click at [475, 272] on textarea at bounding box center [500, 270] width 282 height 59
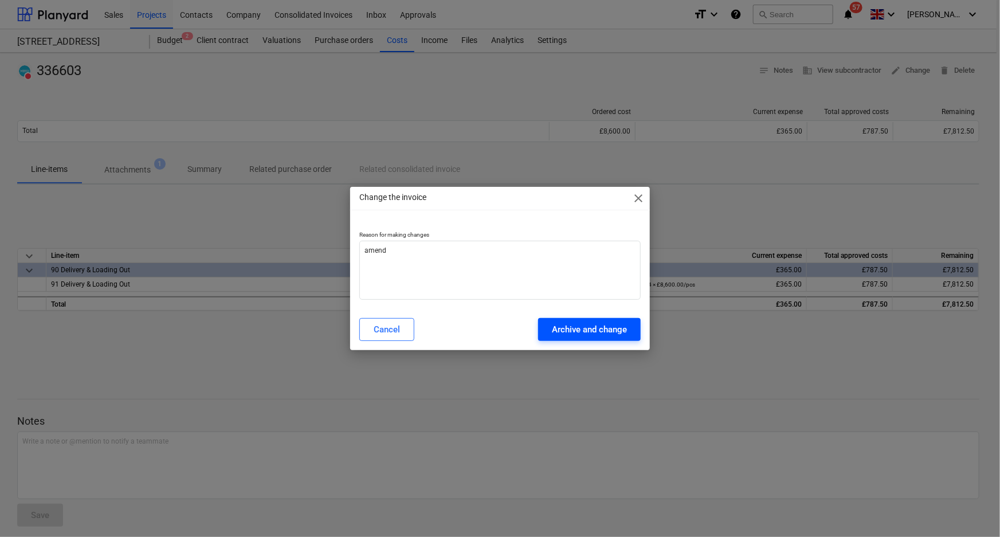
click at [577, 323] on div "Archive and change" at bounding box center [589, 329] width 75 height 15
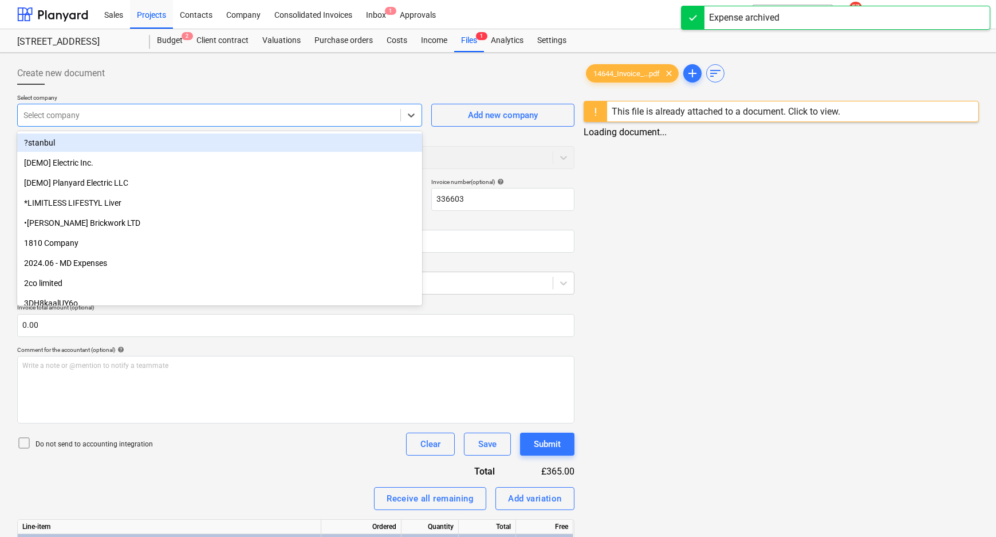
click at [175, 109] on div at bounding box center [208, 114] width 371 height 11
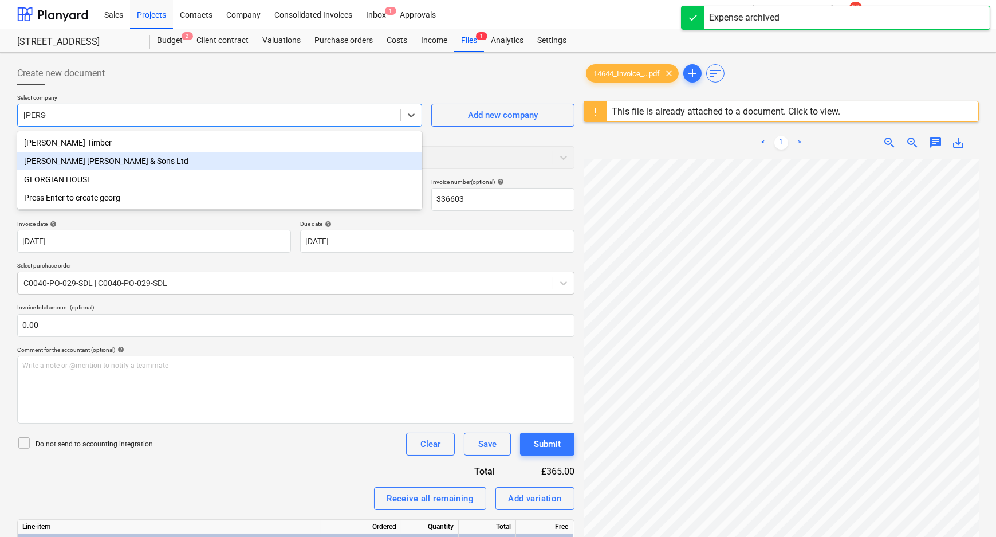
click at [180, 159] on div "[PERSON_NAME] [PERSON_NAME] & Sons Ltd" at bounding box center [219, 161] width 405 height 18
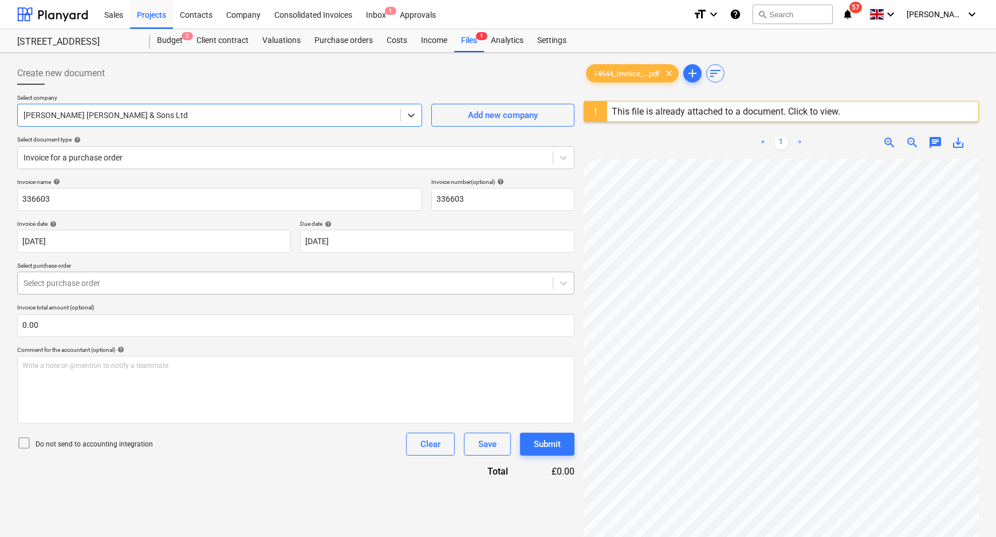
click at [155, 292] on div "Select purchase order" at bounding box center [295, 283] width 557 height 23
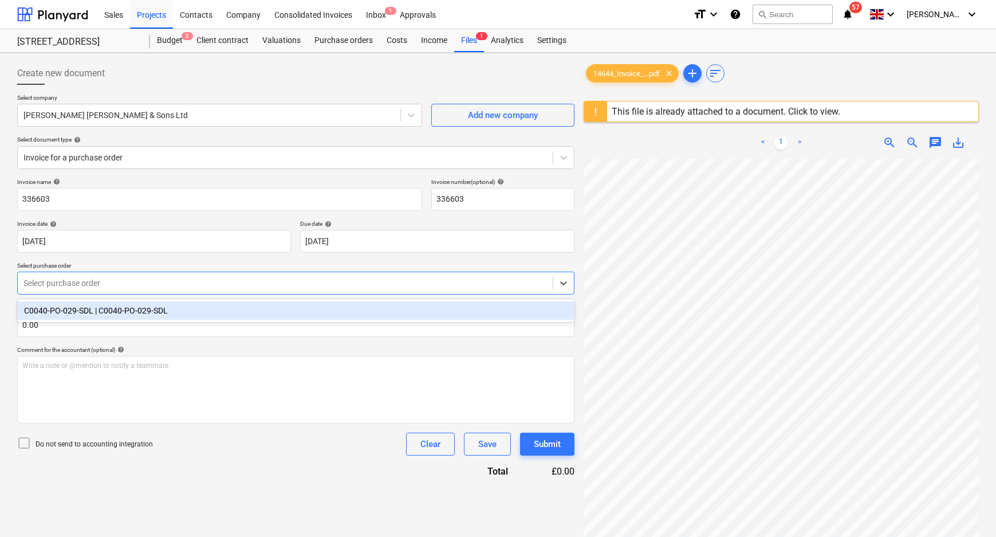
click at [152, 310] on div "C0040-PO-029-SDL | C0040-PO-029-SDL" at bounding box center [295, 310] width 557 height 18
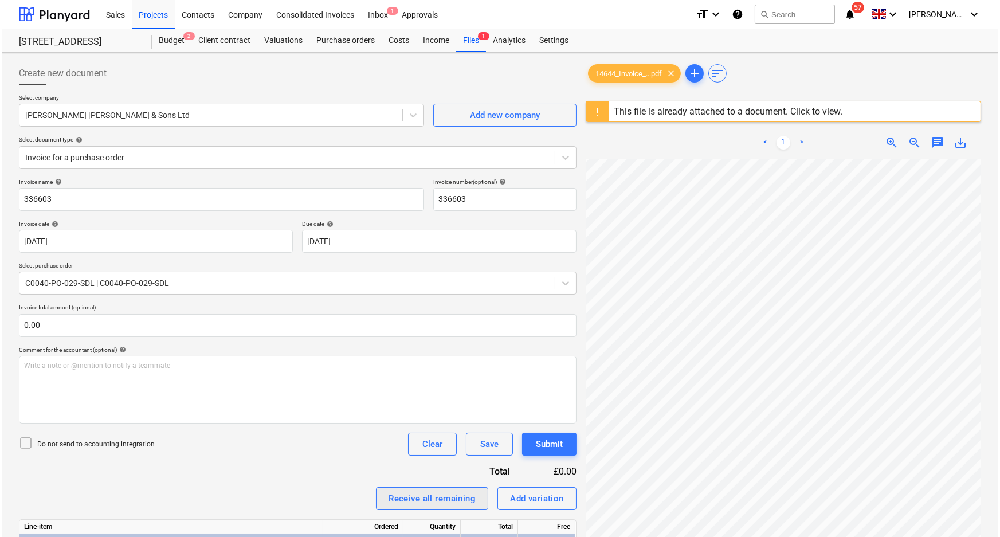
scroll to position [104, 0]
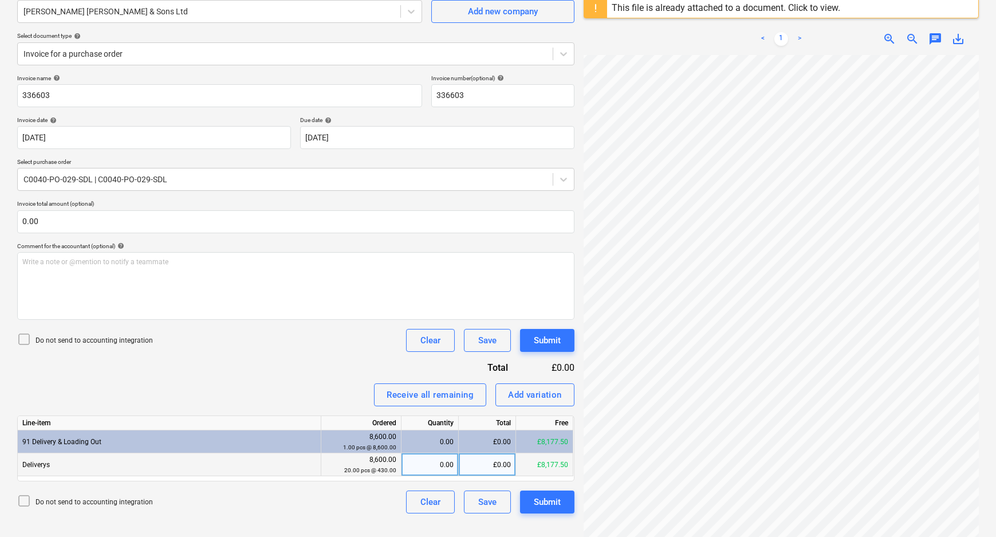
click at [477, 460] on div "£0.00" at bounding box center [487, 464] width 57 height 23
click at [371, 509] on div "Do not send to accounting integration Clear Save Submit" at bounding box center [295, 501] width 557 height 23
click at [86, 339] on p "Do not send to accounting integration" at bounding box center [94, 341] width 117 height 10
click at [550, 337] on div "Submit" at bounding box center [547, 340] width 27 height 15
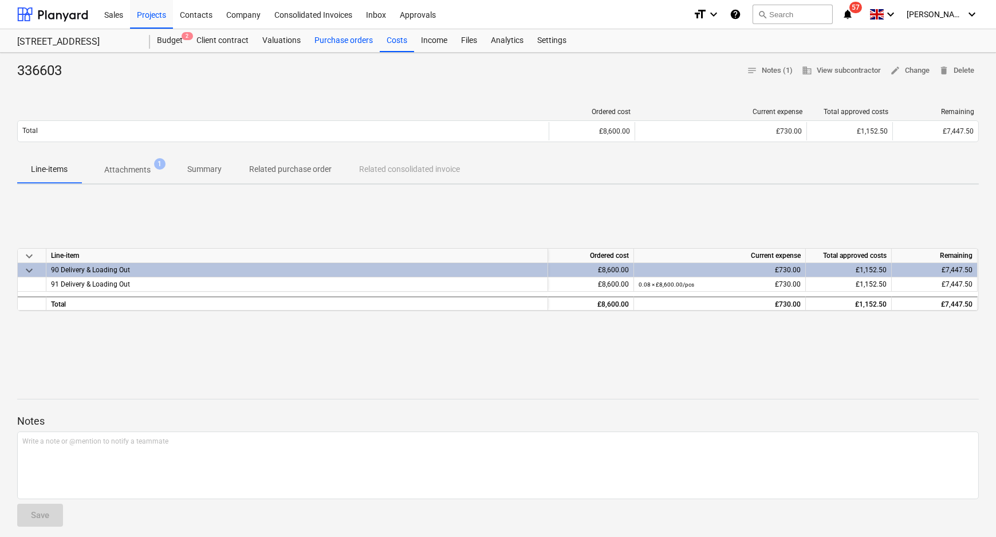
click at [357, 39] on div "Purchase orders" at bounding box center [344, 40] width 72 height 23
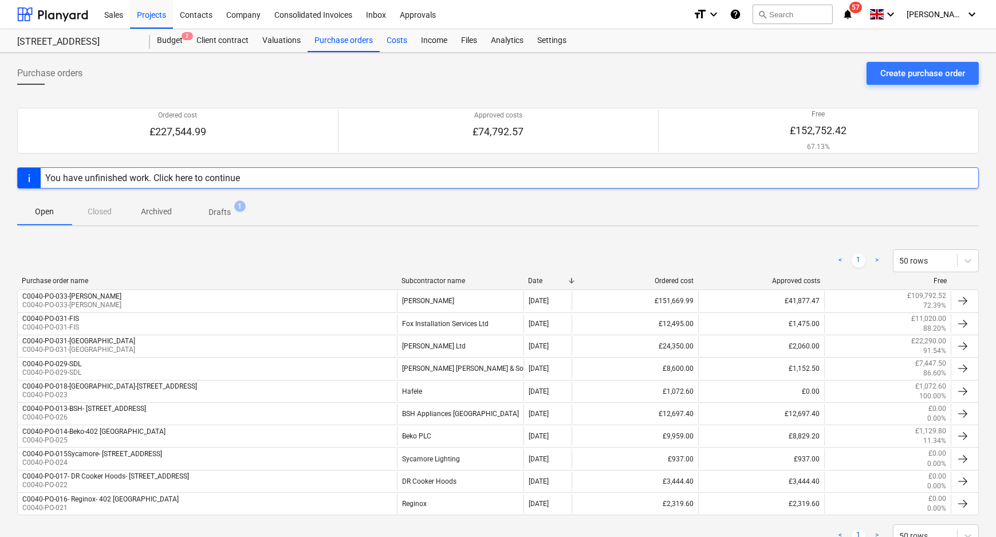
click at [402, 33] on div "Costs" at bounding box center [397, 40] width 34 height 23
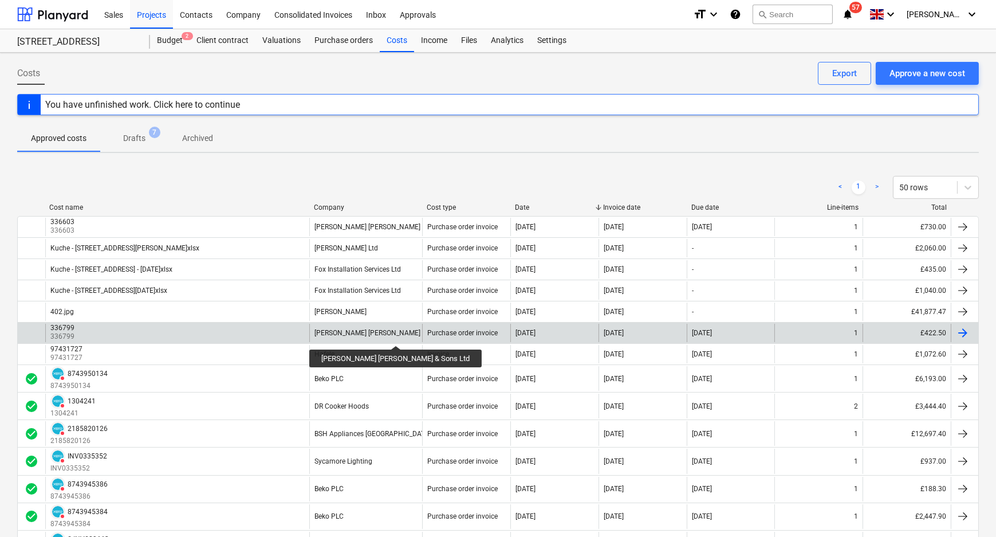
click at [371, 335] on div "[PERSON_NAME] [PERSON_NAME] & Sons Ltd" at bounding box center [384, 333] width 140 height 8
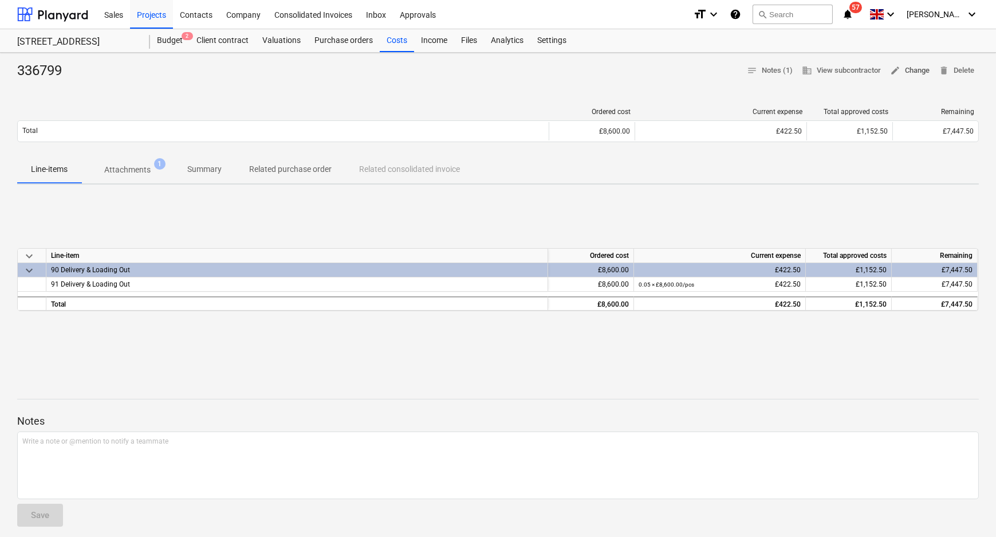
click at [916, 65] on span "edit Change" at bounding box center [910, 70] width 40 height 13
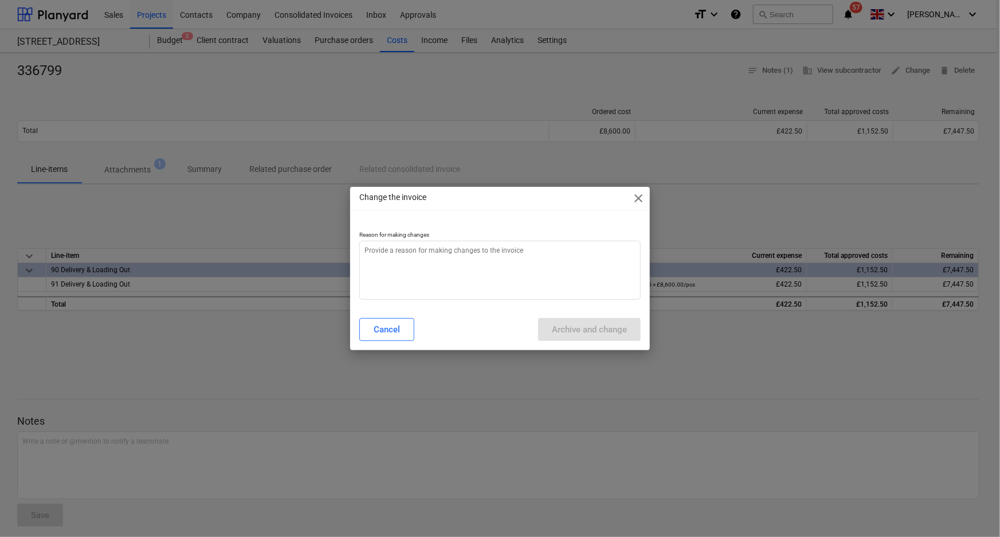
click at [419, 316] on div "Cancel Archive and change" at bounding box center [500, 329] width 296 height 32
click at [428, 265] on textarea at bounding box center [500, 270] width 282 height 59
click at [591, 327] on div "Archive and change" at bounding box center [589, 329] width 75 height 15
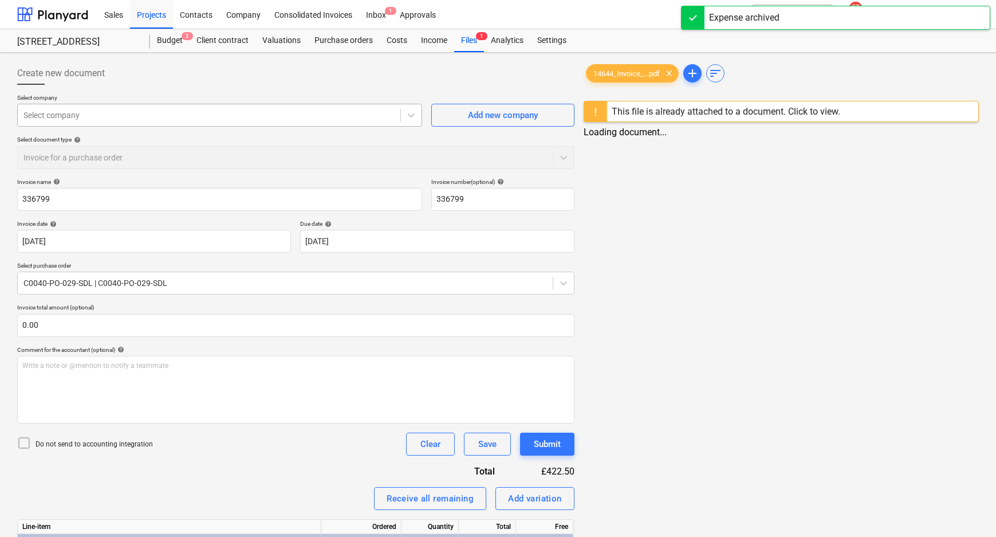
click at [309, 112] on div at bounding box center [208, 114] width 371 height 11
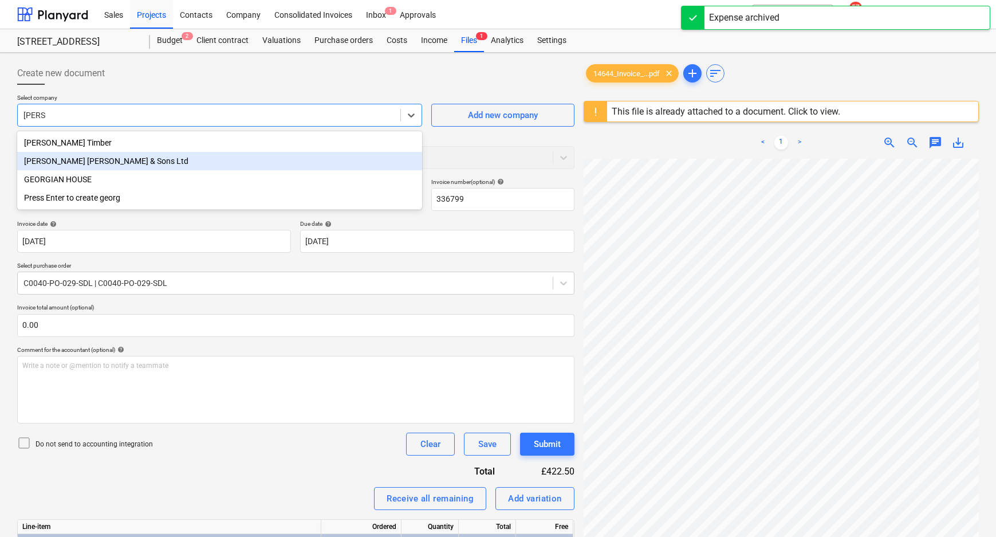
click at [280, 164] on div "[PERSON_NAME] [PERSON_NAME] & Sons Ltd" at bounding box center [219, 161] width 405 height 18
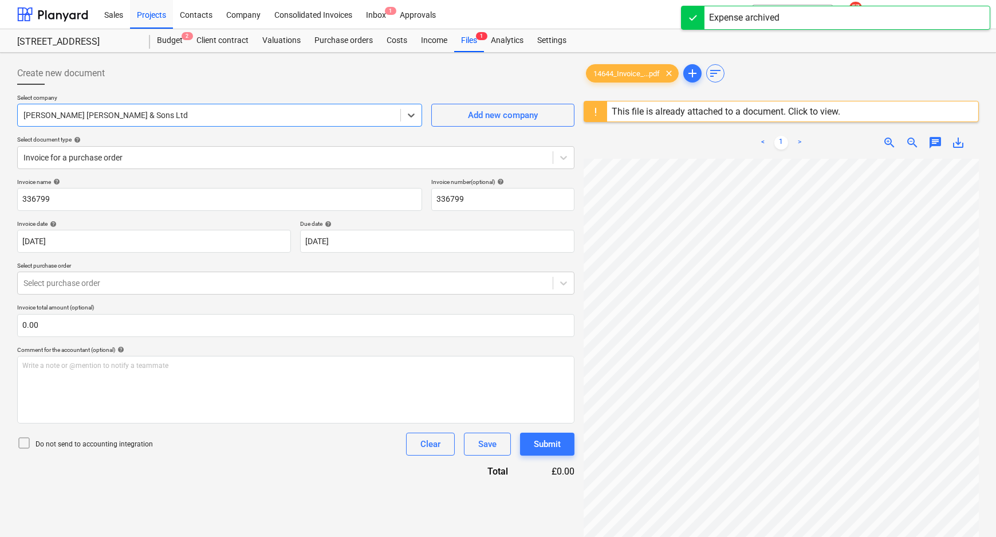
drag, startPoint x: 92, startPoint y: 284, endPoint x: 92, endPoint y: 297, distance: 12.6
click at [92, 285] on div at bounding box center [285, 282] width 524 height 11
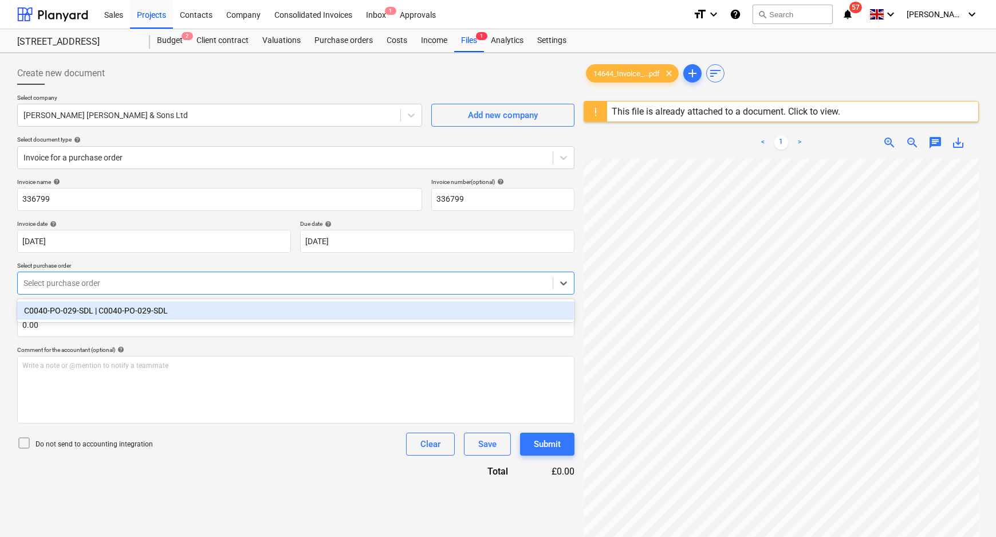
click at [95, 314] on div "C0040-PO-029-SDL | C0040-PO-029-SDL" at bounding box center [295, 310] width 557 height 18
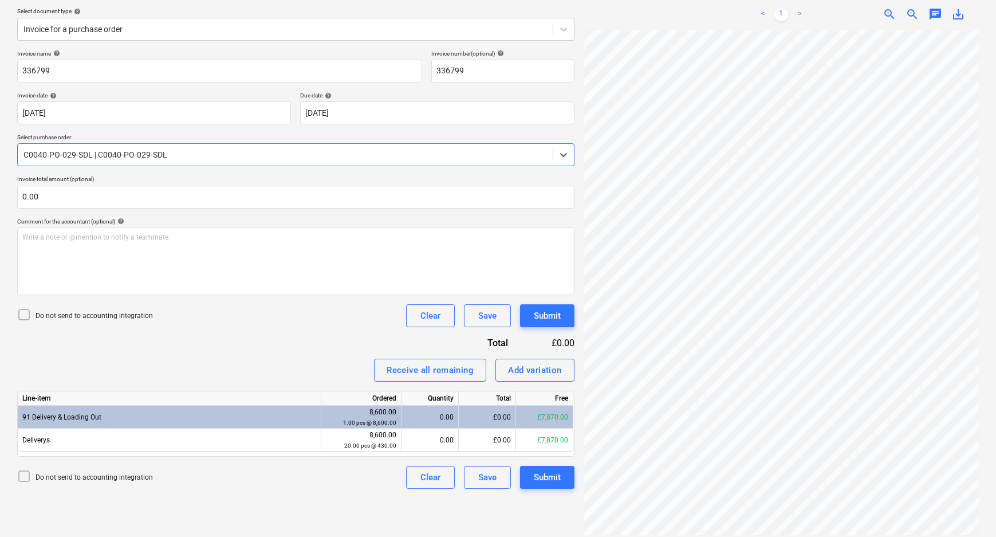
scroll to position [135, 0]
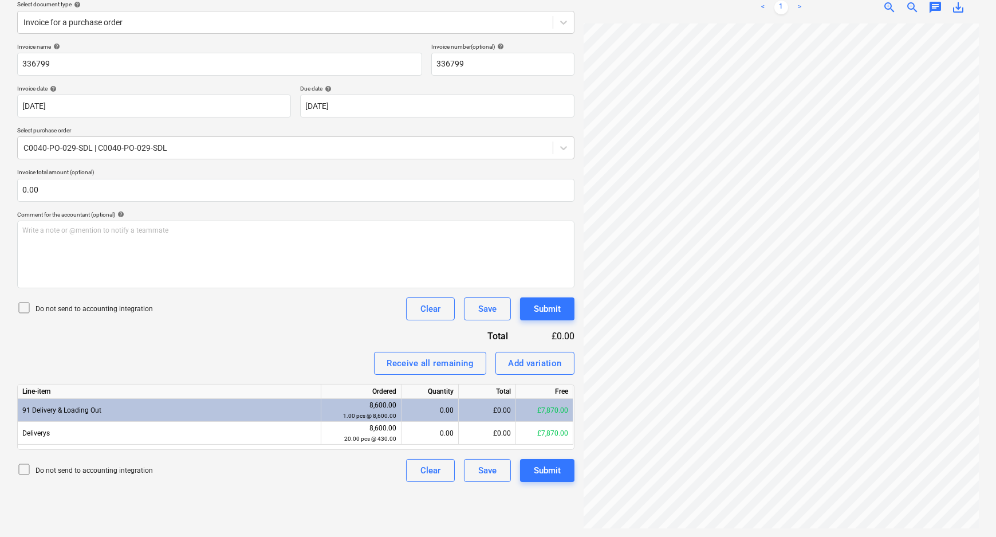
click at [581, 298] on div "14644_Invoice_...pdf clear add sort This file is already attached to a document…" at bounding box center [781, 227] width 404 height 611
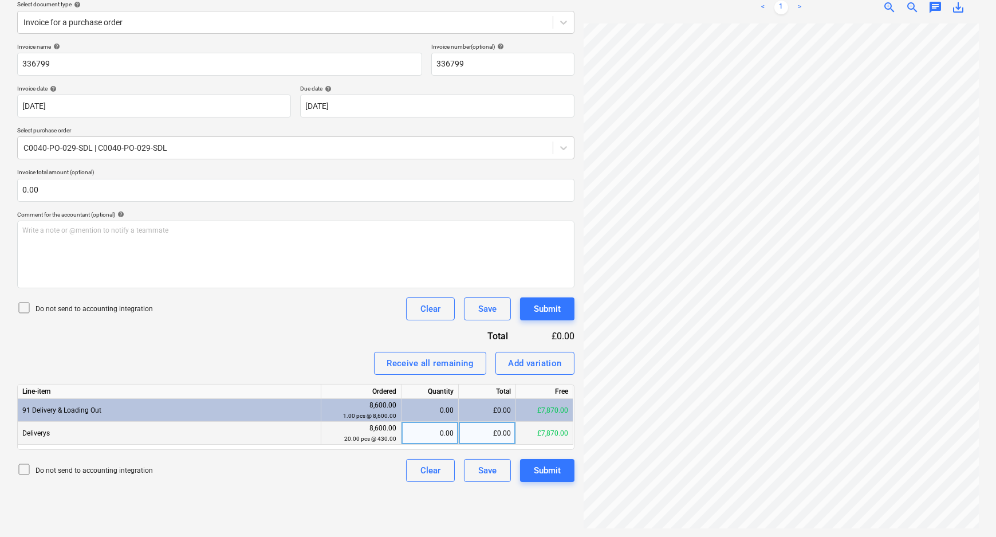
click at [492, 430] on div "£0.00" at bounding box center [487, 433] width 57 height 23
click at [122, 302] on div "Do not send to accounting integration" at bounding box center [85, 309] width 136 height 16
click at [120, 310] on p "Do not send to accounting integration" at bounding box center [94, 309] width 117 height 10
click at [88, 310] on p "Do not send to accounting integration" at bounding box center [94, 309] width 117 height 10
click at [556, 310] on div "Submit" at bounding box center [547, 308] width 27 height 15
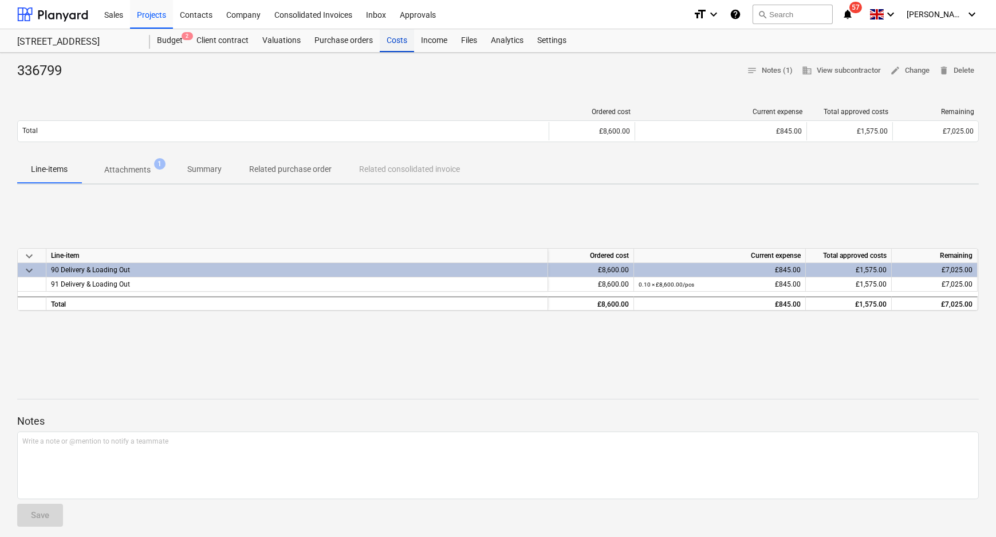
click at [394, 38] on div "Costs" at bounding box center [397, 40] width 34 height 23
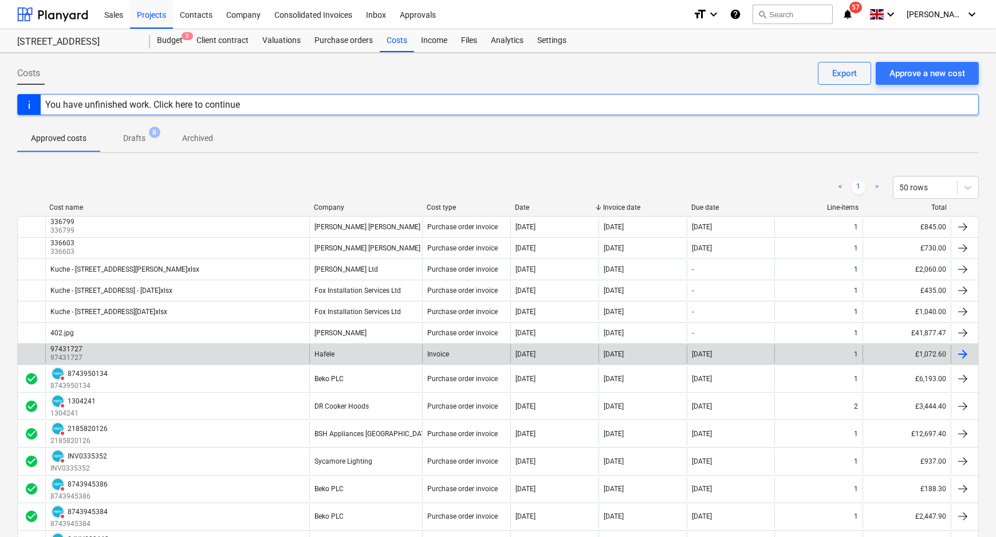
click at [366, 353] on div "Hafele" at bounding box center [365, 354] width 113 height 18
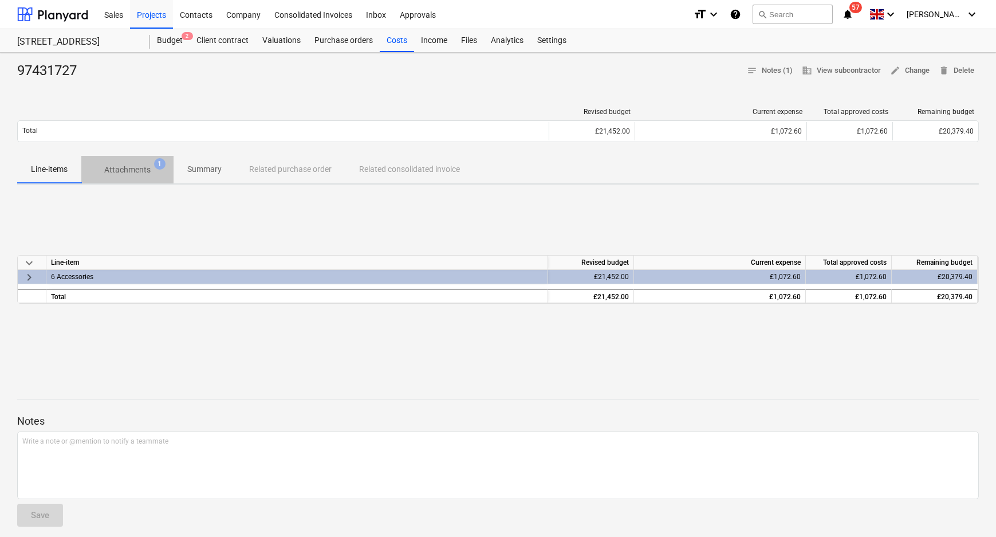
click at [124, 170] on p "Attachments" at bounding box center [127, 170] width 46 height 12
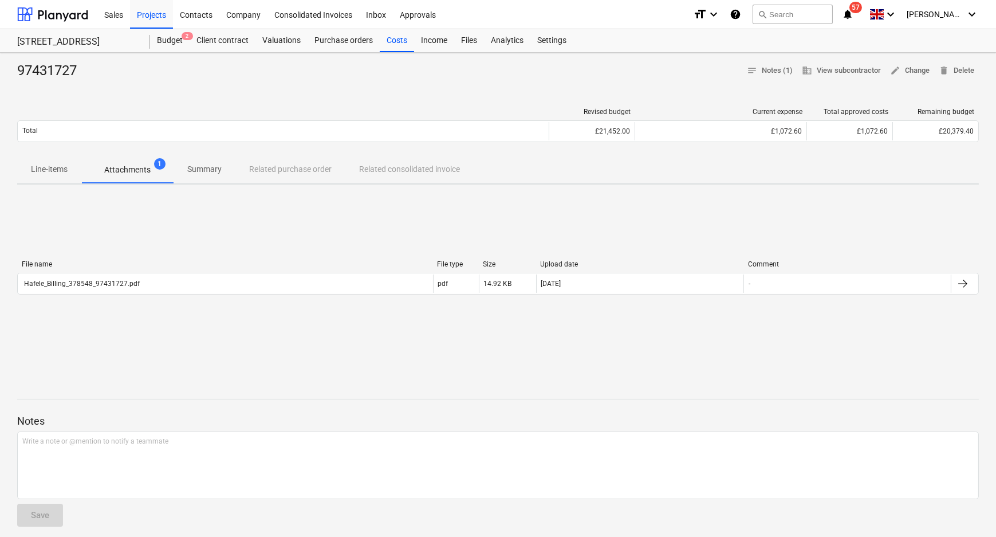
click at [58, 160] on span "Line-items" at bounding box center [49, 169] width 64 height 19
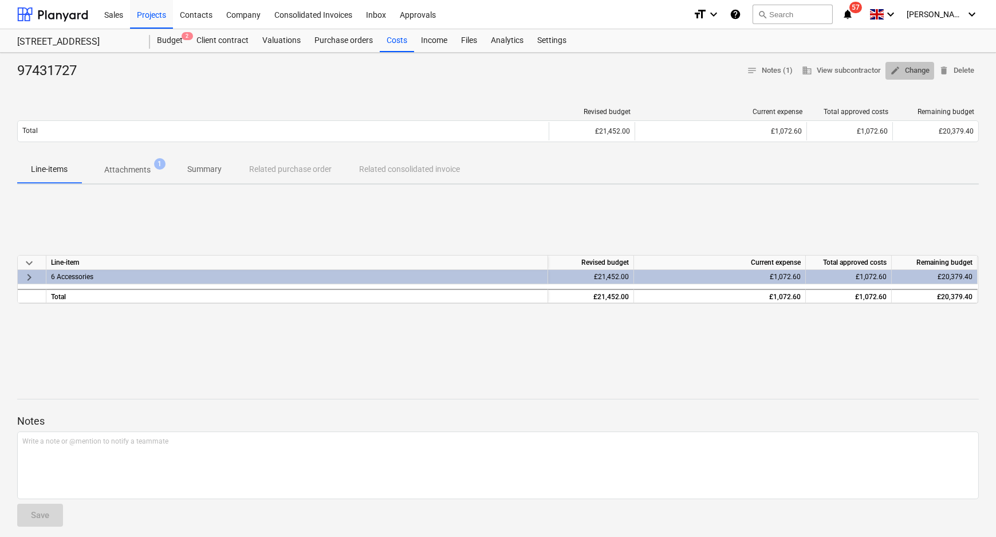
click at [903, 68] on span "edit Change" at bounding box center [910, 70] width 40 height 13
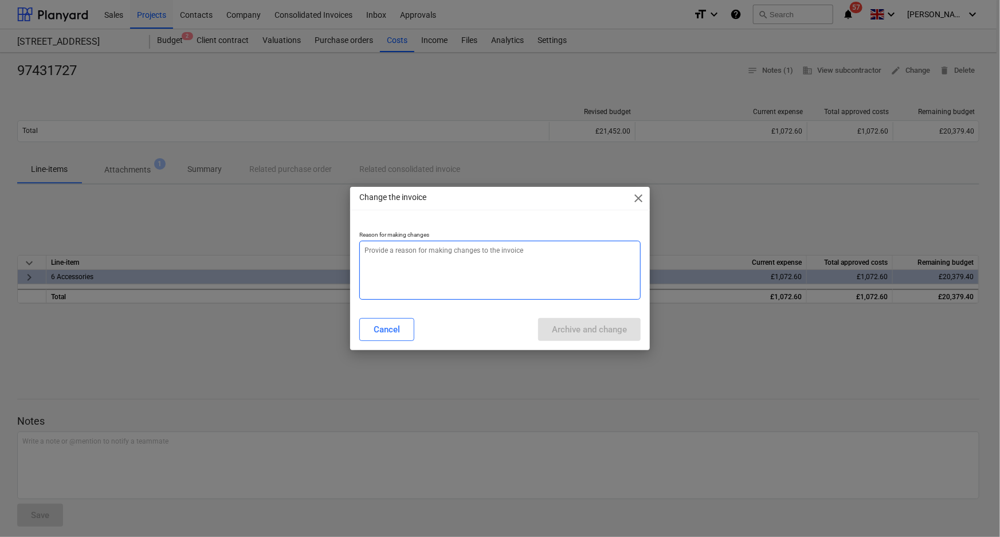
click at [470, 277] on textarea at bounding box center [500, 270] width 282 height 59
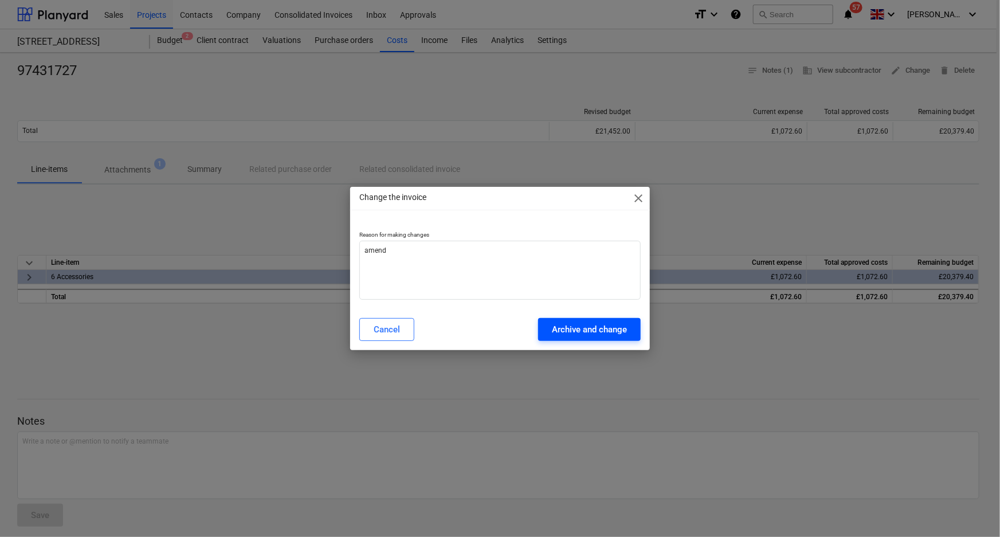
click at [607, 328] on div "Archive and change" at bounding box center [589, 329] width 75 height 15
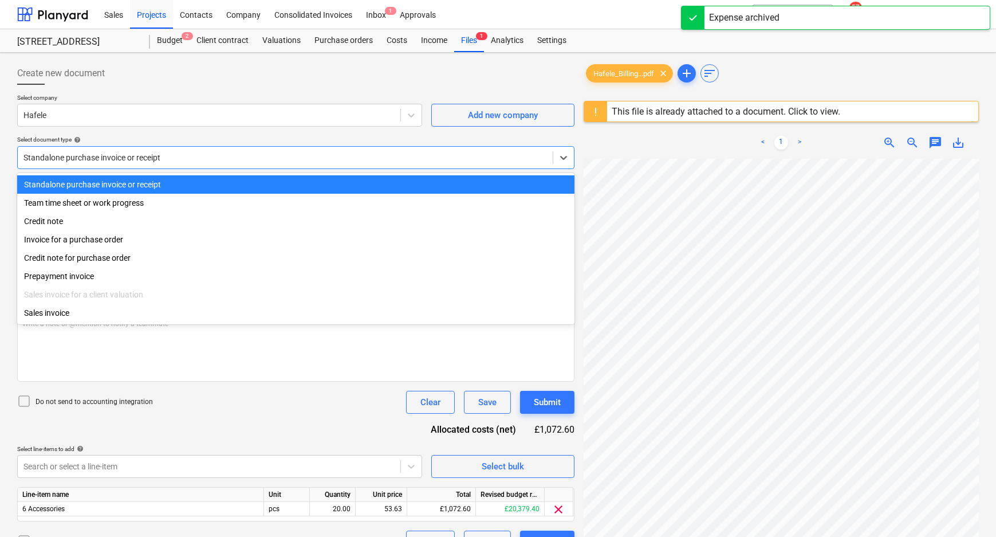
click at [217, 159] on div at bounding box center [285, 157] width 524 height 11
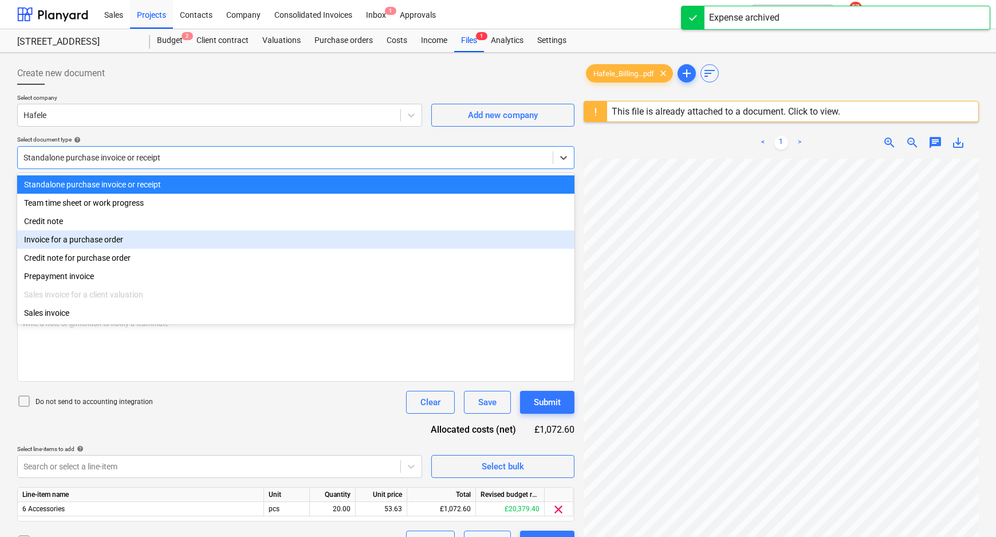
click at [141, 241] on div "Invoice for a purchase order" at bounding box center [295, 239] width 557 height 18
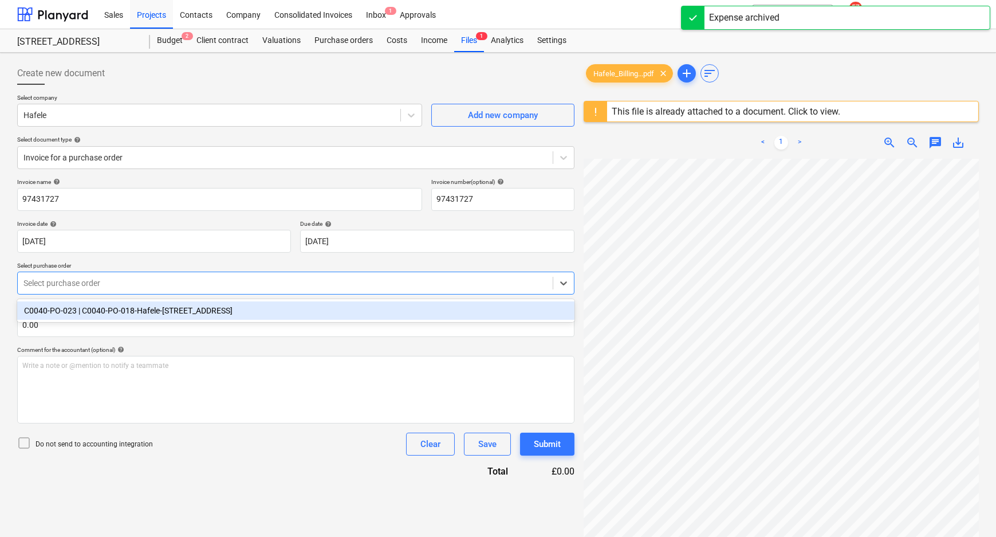
click at [124, 287] on div at bounding box center [285, 282] width 524 height 11
click at [117, 309] on div "C0040-PO-023 | C0040-PO-018-Hafele-402 Wilmslow Road" at bounding box center [295, 310] width 557 height 18
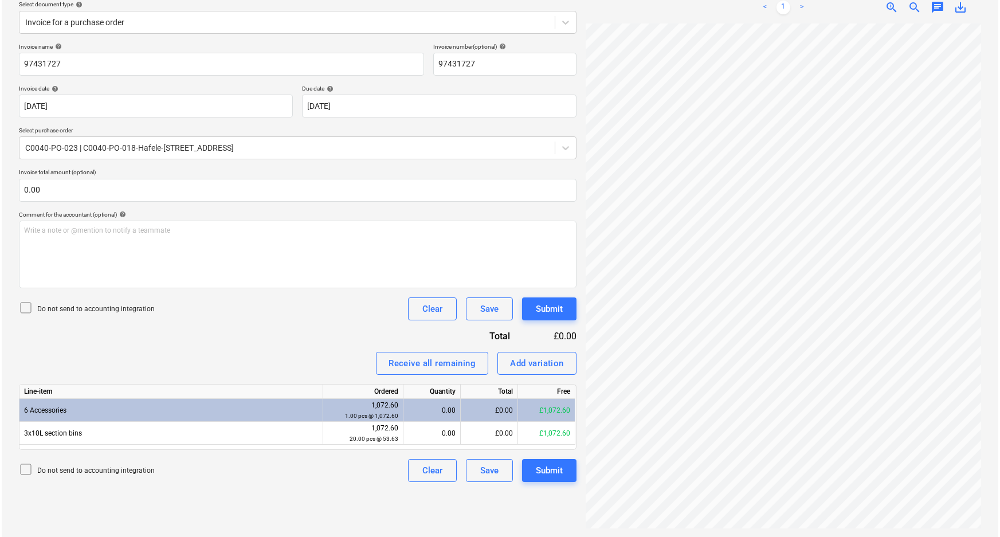
scroll to position [80, 122]
click at [572, 295] on div "Create new document Select company Hafele Add new company Select document type …" at bounding box center [498, 227] width 971 height 611
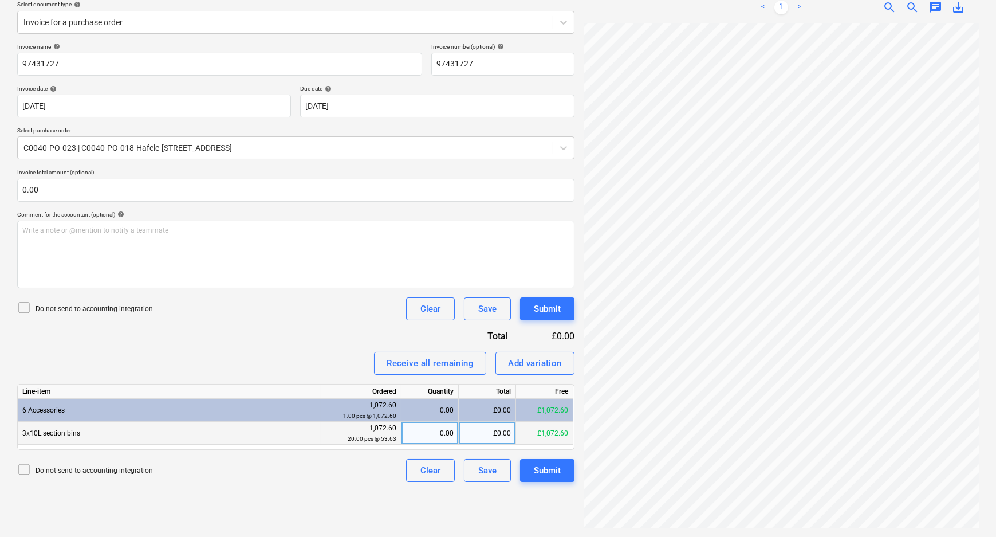
click at [483, 440] on div "£0.00" at bounding box center [487, 433] width 57 height 23
click at [446, 432] on div "0.00" at bounding box center [430, 433] width 48 height 23
click at [360, 483] on div "Create new document Select company Hafele Add new company Select document type …" at bounding box center [296, 227] width 567 height 611
click at [108, 466] on p "Do not send to accounting integration" at bounding box center [94, 471] width 117 height 10
click at [541, 465] on div "Submit" at bounding box center [547, 470] width 27 height 15
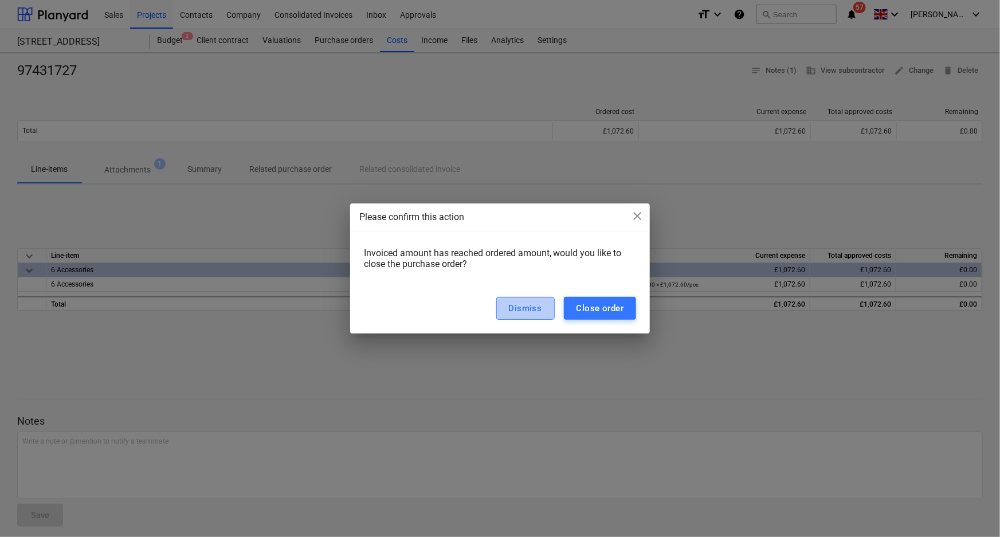
click at [526, 305] on div "Dismiss" at bounding box center [525, 308] width 33 height 15
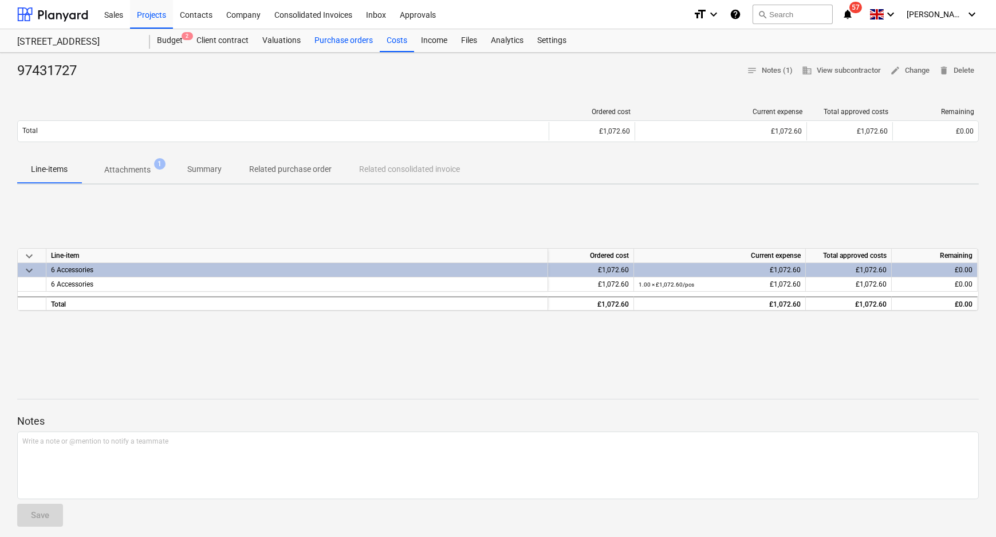
click at [347, 41] on div "Purchase orders" at bounding box center [344, 40] width 72 height 23
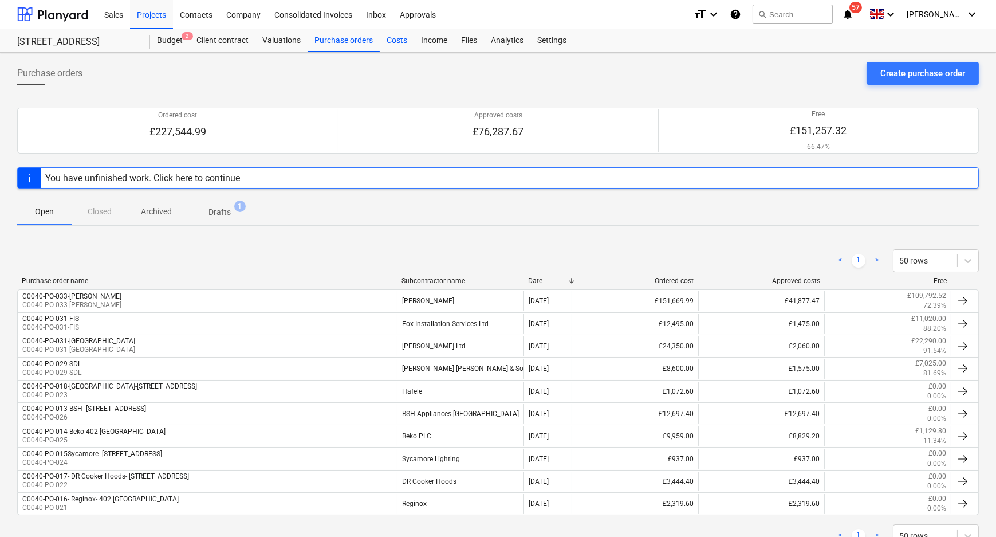
click at [408, 41] on div "Costs" at bounding box center [397, 40] width 34 height 23
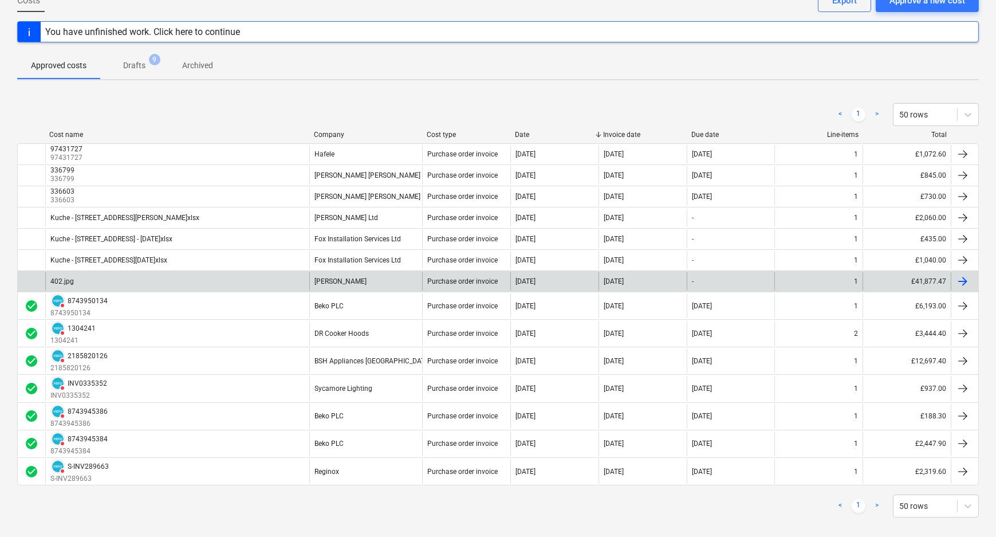
scroll to position [84, 0]
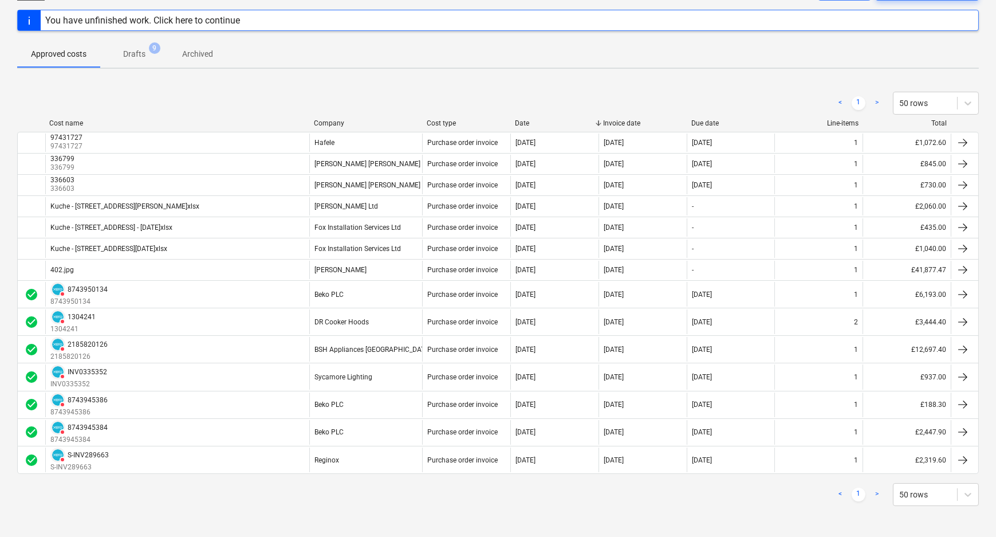
click at [155, 61] on span "Drafts 9" at bounding box center [134, 54] width 68 height 21
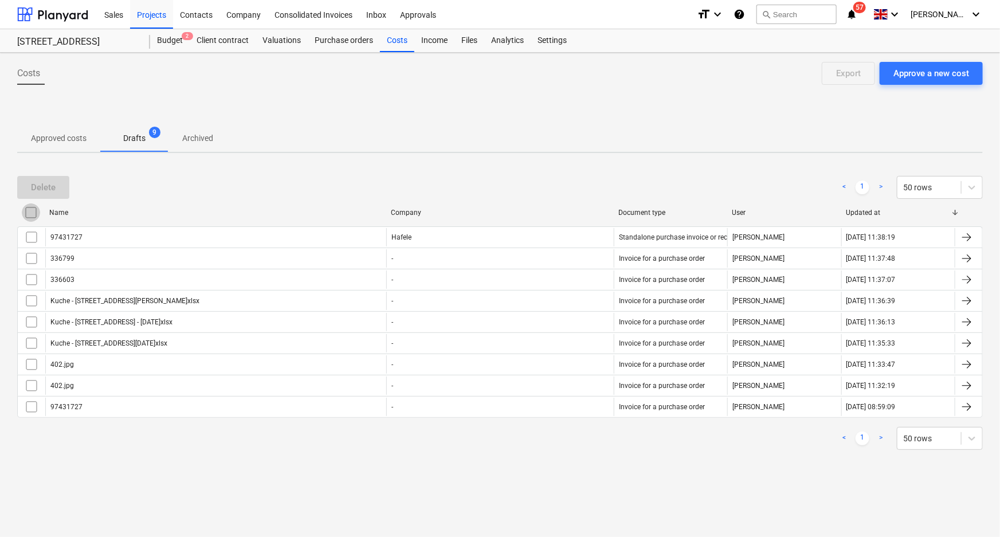
click at [31, 210] on input "checkbox" at bounding box center [31, 212] width 18 height 18
click at [285, 181] on div "Delete < 1 > 50 rows" at bounding box center [499, 187] width 965 height 23
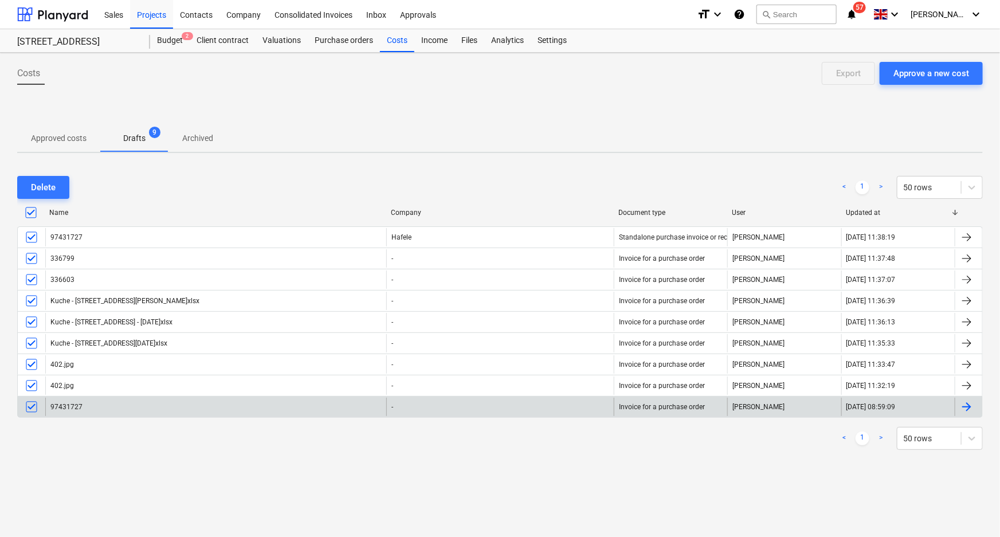
click at [129, 401] on div "97431727" at bounding box center [215, 407] width 341 height 18
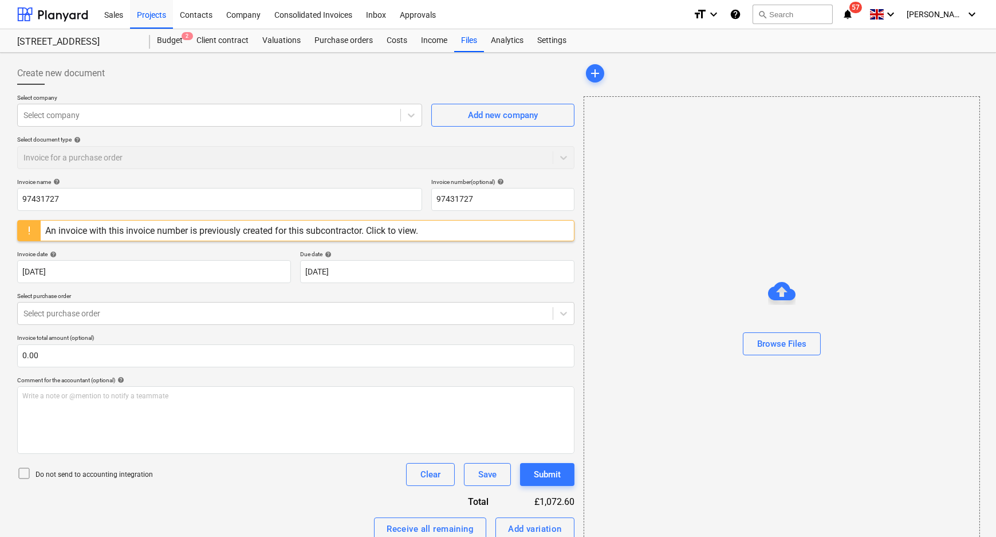
click at [423, 230] on div "An invoice with this invoice number is previously created for this subcontracto…" at bounding box center [232, 231] width 382 height 20
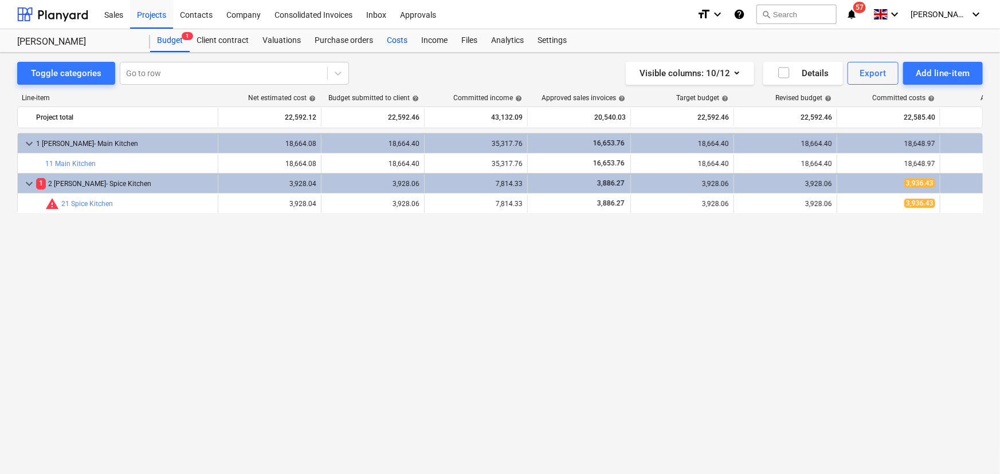
click at [391, 42] on div "Costs" at bounding box center [397, 40] width 34 height 23
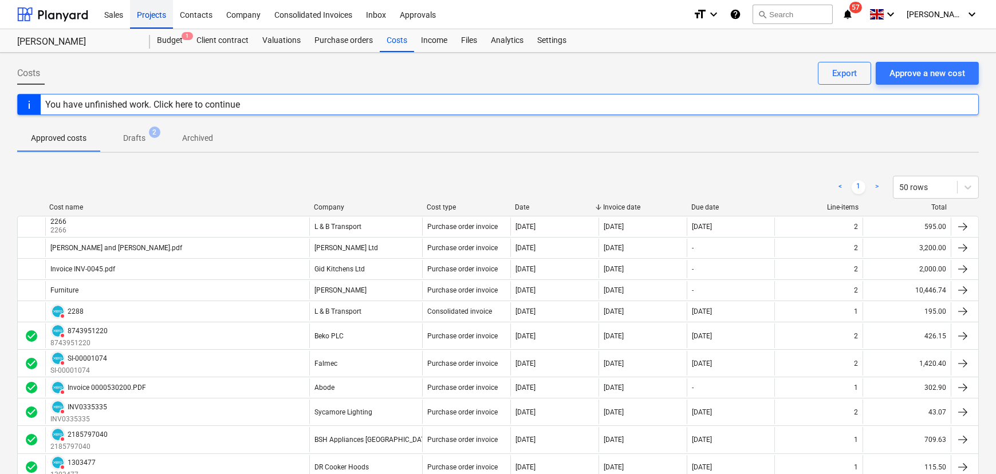
click at [138, 17] on div "Projects" at bounding box center [151, 13] width 43 height 29
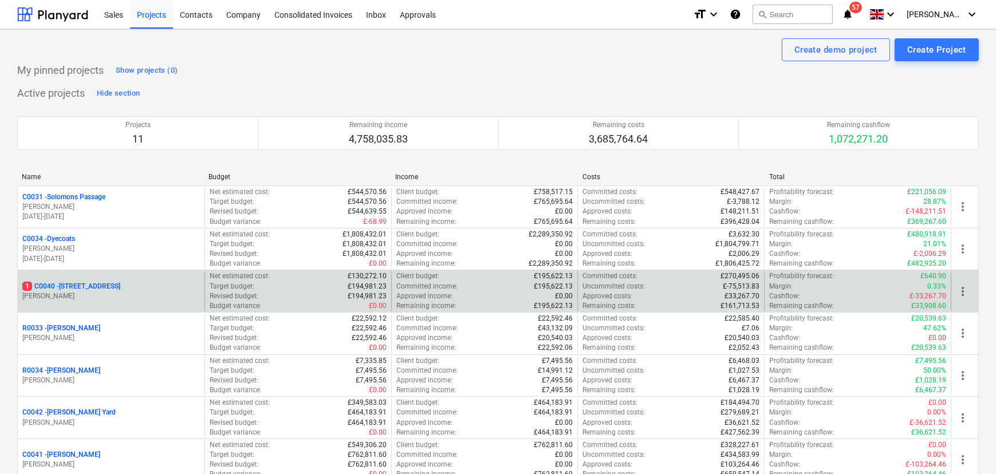
click at [56, 283] on p "[STREET_ADDRESS]" at bounding box center [71, 287] width 98 height 10
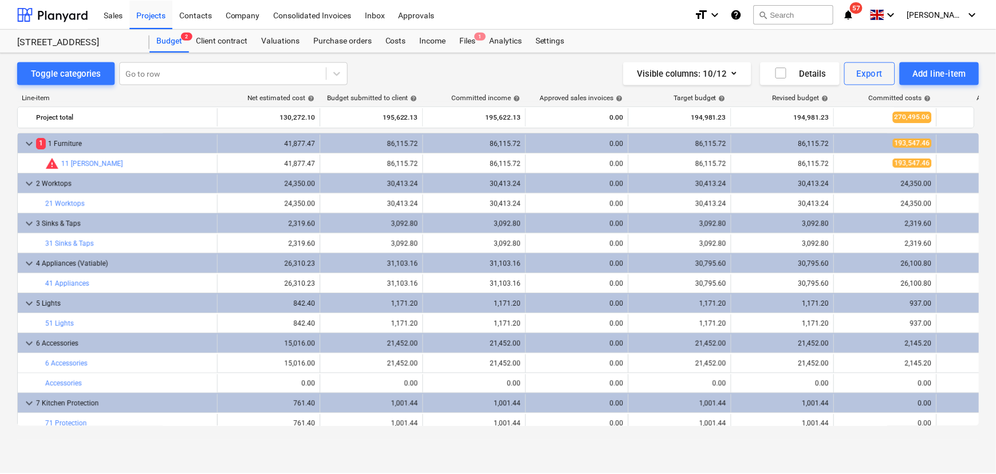
scroll to position [24, 0]
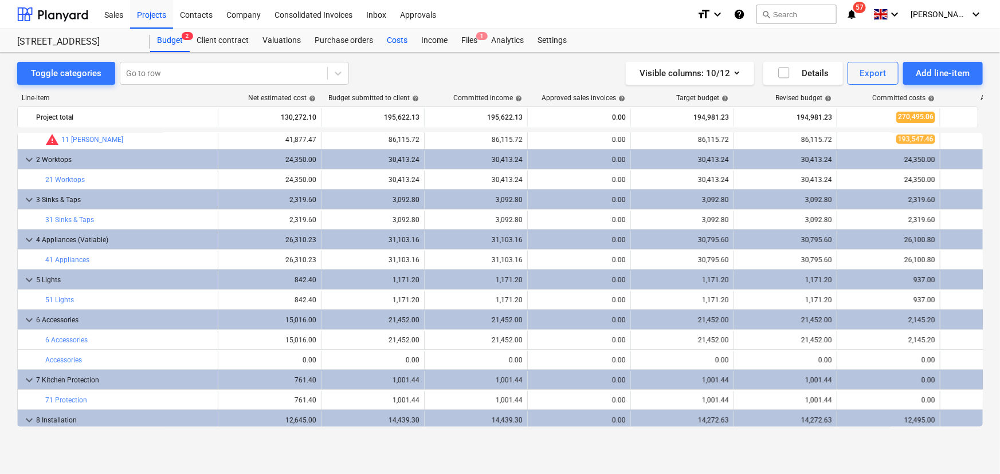
click at [384, 46] on div "Costs" at bounding box center [397, 40] width 34 height 23
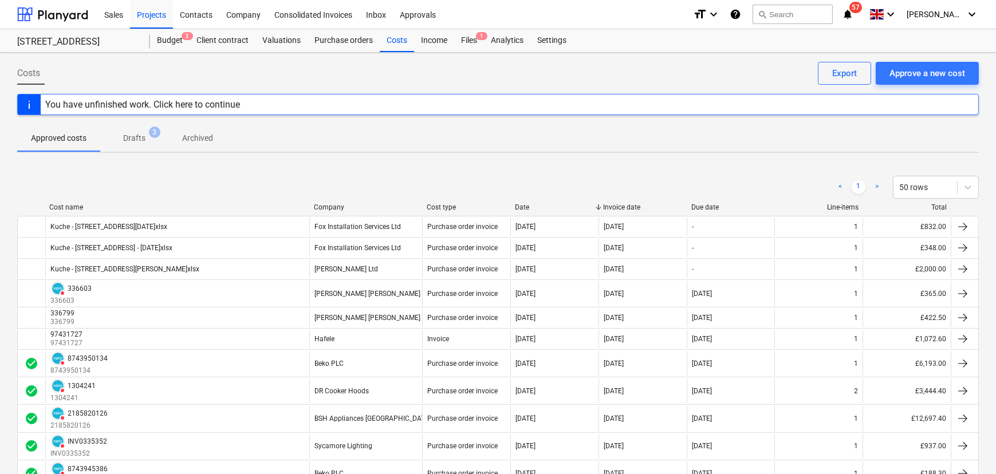
click at [141, 133] on p "Drafts" at bounding box center [134, 138] width 22 height 12
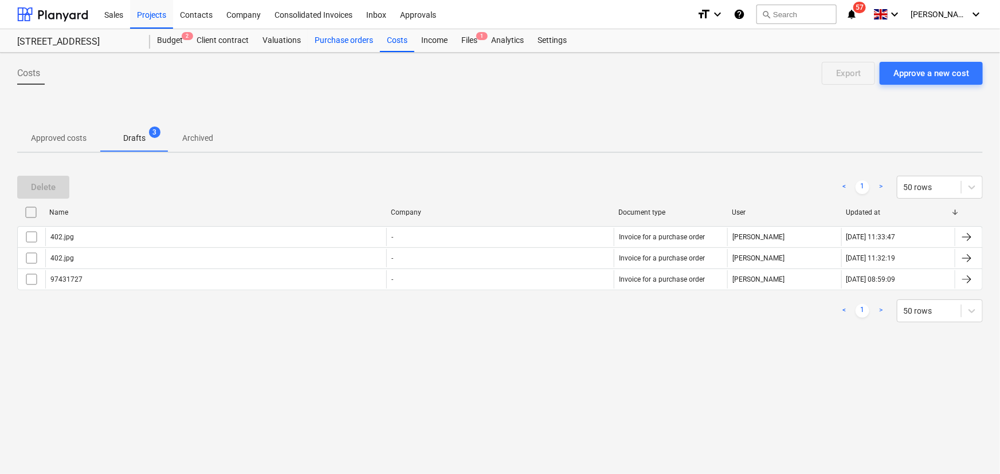
click at [367, 41] on div "Purchase orders" at bounding box center [344, 40] width 72 height 23
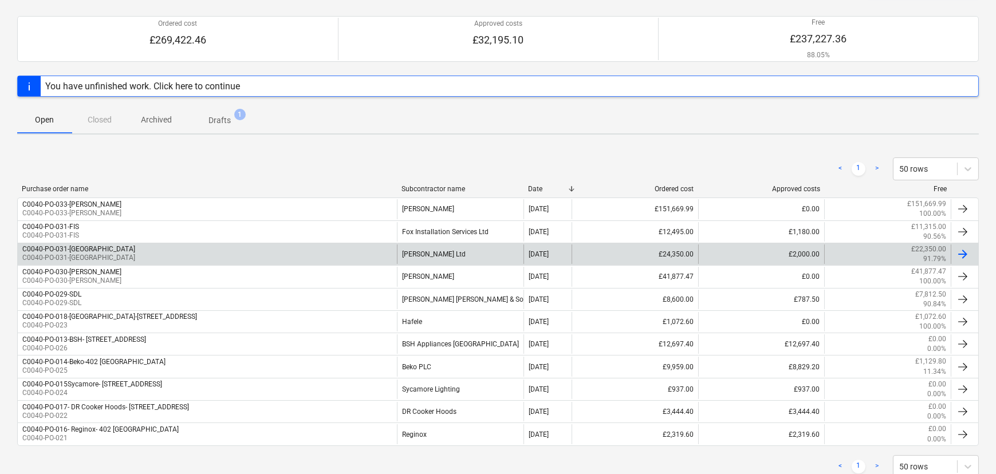
scroll to position [126, 0]
